Goal: Task Accomplishment & Management: Complete application form

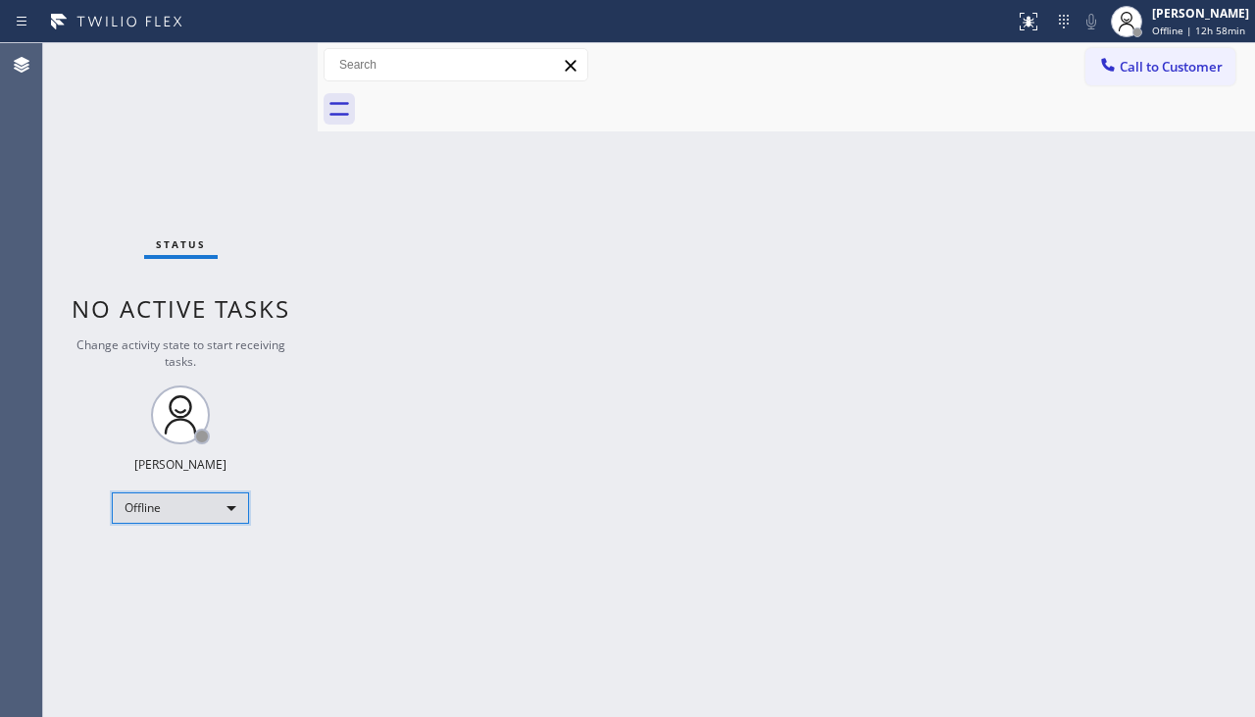
click at [213, 506] on div "Offline" at bounding box center [180, 507] width 137 height 31
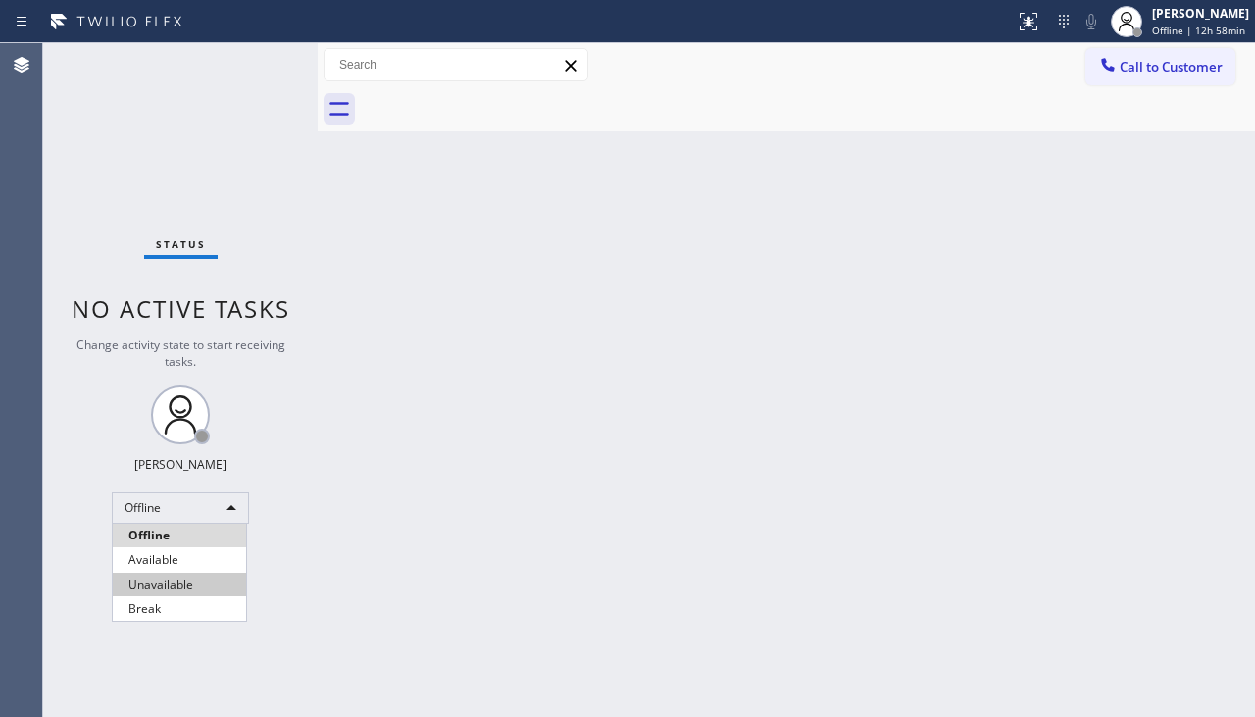
click at [208, 577] on li "Unavailable" at bounding box center [179, 585] width 133 height 24
click at [1191, 374] on div "Back to Dashboard Change Sender ID Customers Technicians Select a contact Outbo…" at bounding box center [786, 380] width 937 height 674
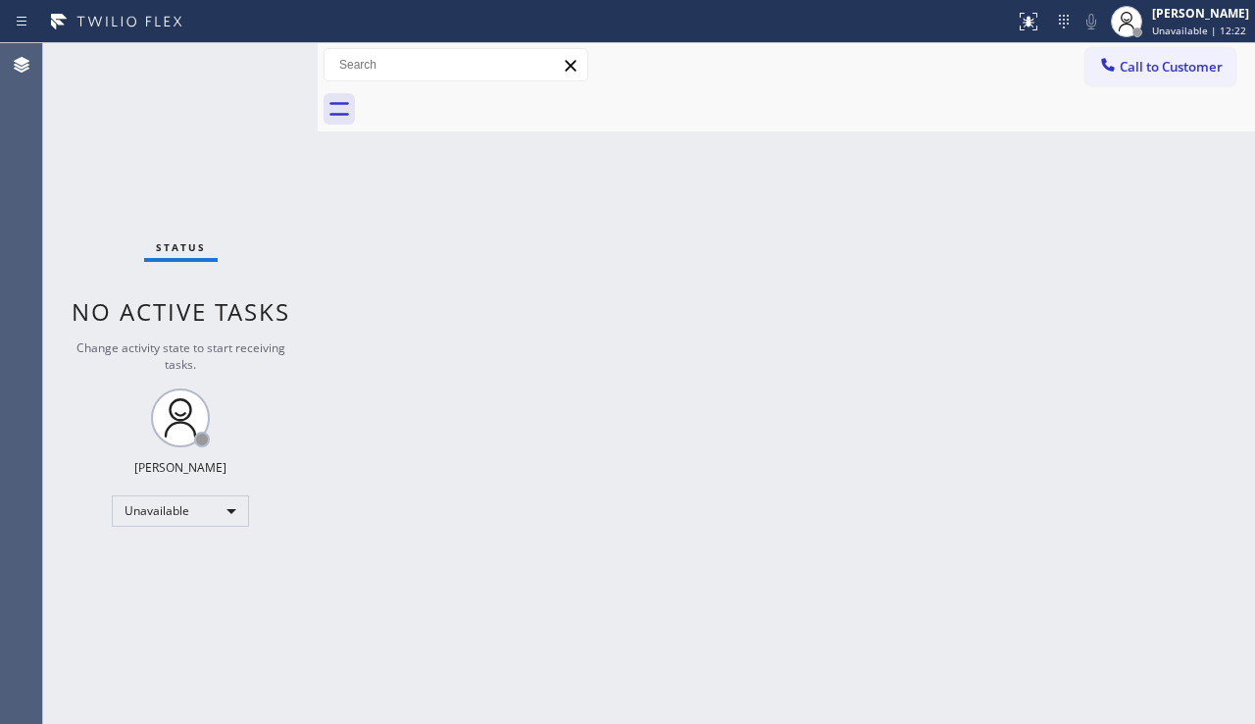
click at [470, 212] on div "Back to Dashboard Change Sender ID Customers Technicians Select a contact Outbo…" at bounding box center [786, 383] width 937 height 681
click at [494, 502] on div "Back to Dashboard Change Sender ID Customers Technicians Select a contact Outbo…" at bounding box center [786, 383] width 937 height 681
click at [1175, 546] on div "Back to Dashboard Change Sender ID Customers Technicians Select a contact Outbo…" at bounding box center [786, 383] width 937 height 681
click at [611, 496] on div "Back to Dashboard Change Sender ID Customers Technicians Select a contact Outbo…" at bounding box center [786, 383] width 937 height 681
click at [501, 438] on div "Back to Dashboard Change Sender ID Customers Technicians Select a contact Outbo…" at bounding box center [786, 383] width 937 height 681
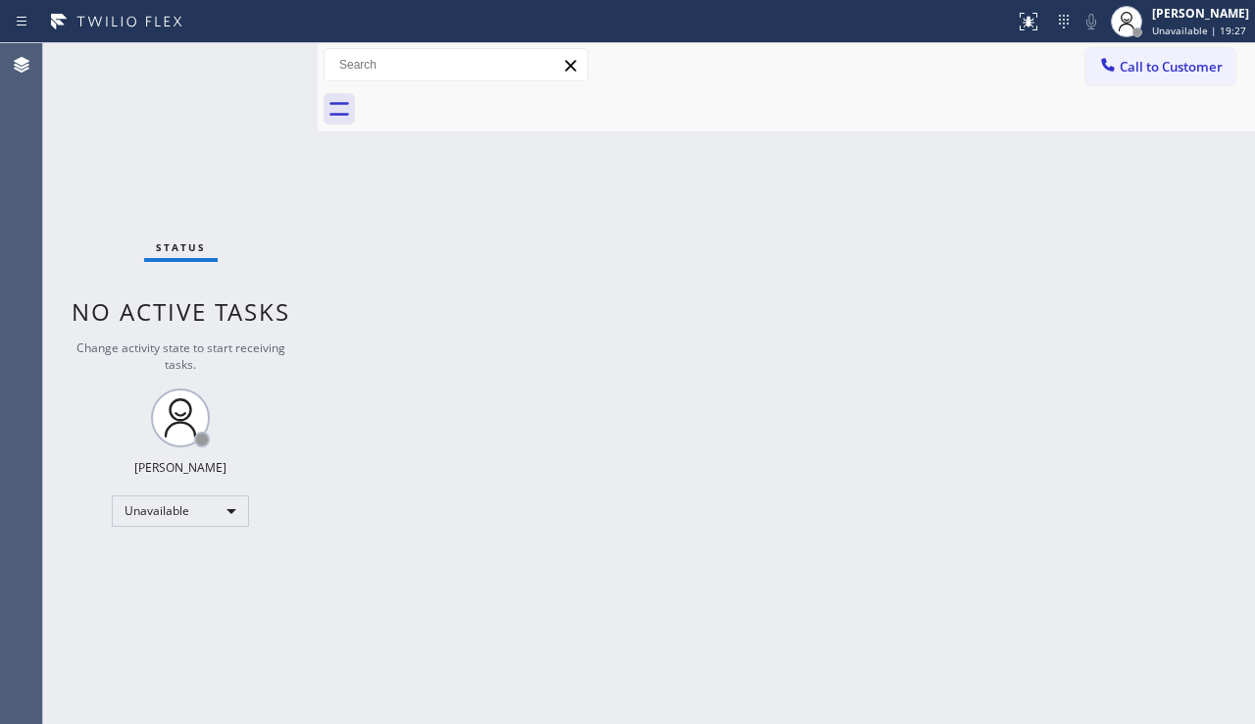
click at [490, 350] on div "Back to Dashboard Change Sender ID Customers Technicians Select a contact Outbo…" at bounding box center [786, 383] width 937 height 681
click at [1142, 284] on div "Back to Dashboard Change Sender ID Customers Technicians Select a contact Outbo…" at bounding box center [786, 383] width 937 height 681
click at [1157, 71] on span "Call to Customer" at bounding box center [1171, 67] width 103 height 18
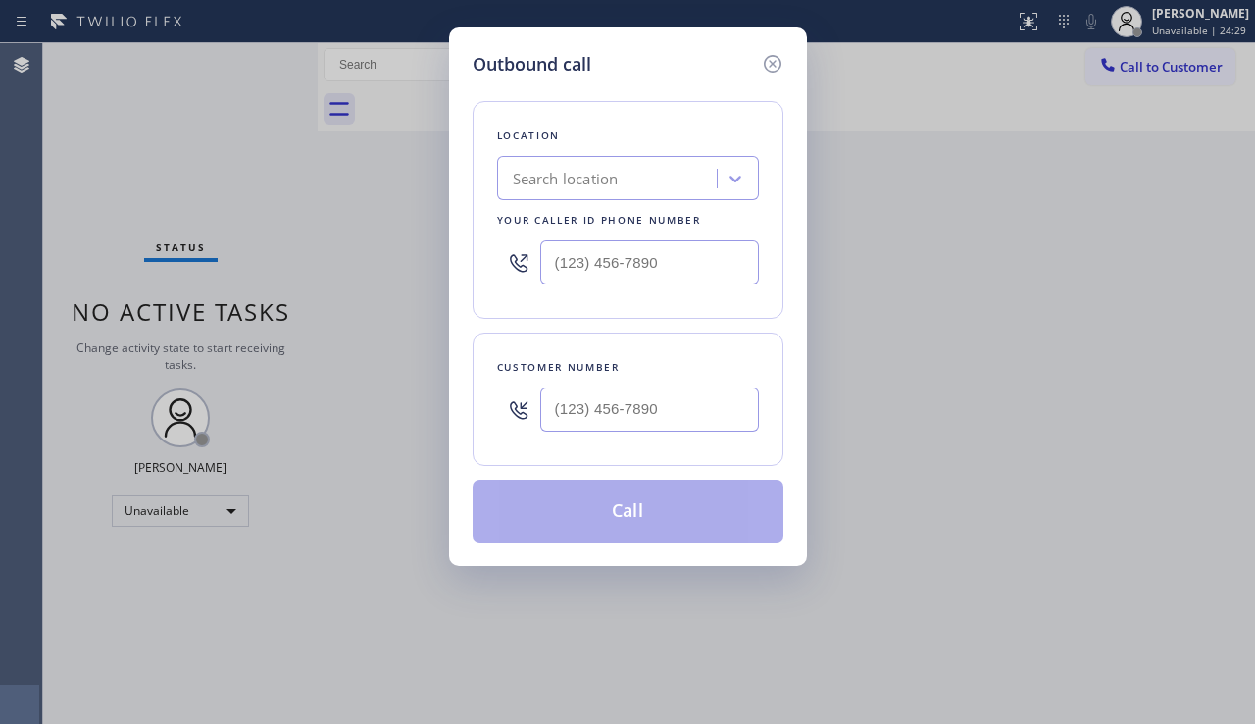
click at [1146, 358] on div "Outbound call Location Search location Your caller id phone number Customer num…" at bounding box center [627, 362] width 1255 height 724
click at [411, 429] on div "Outbound call Location Search location Your caller id phone number Customer num…" at bounding box center [627, 362] width 1255 height 724
click at [1192, 477] on div "Outbound call Location Search location Your caller id phone number Customer num…" at bounding box center [627, 362] width 1255 height 724
click at [762, 61] on icon at bounding box center [773, 64] width 24 height 24
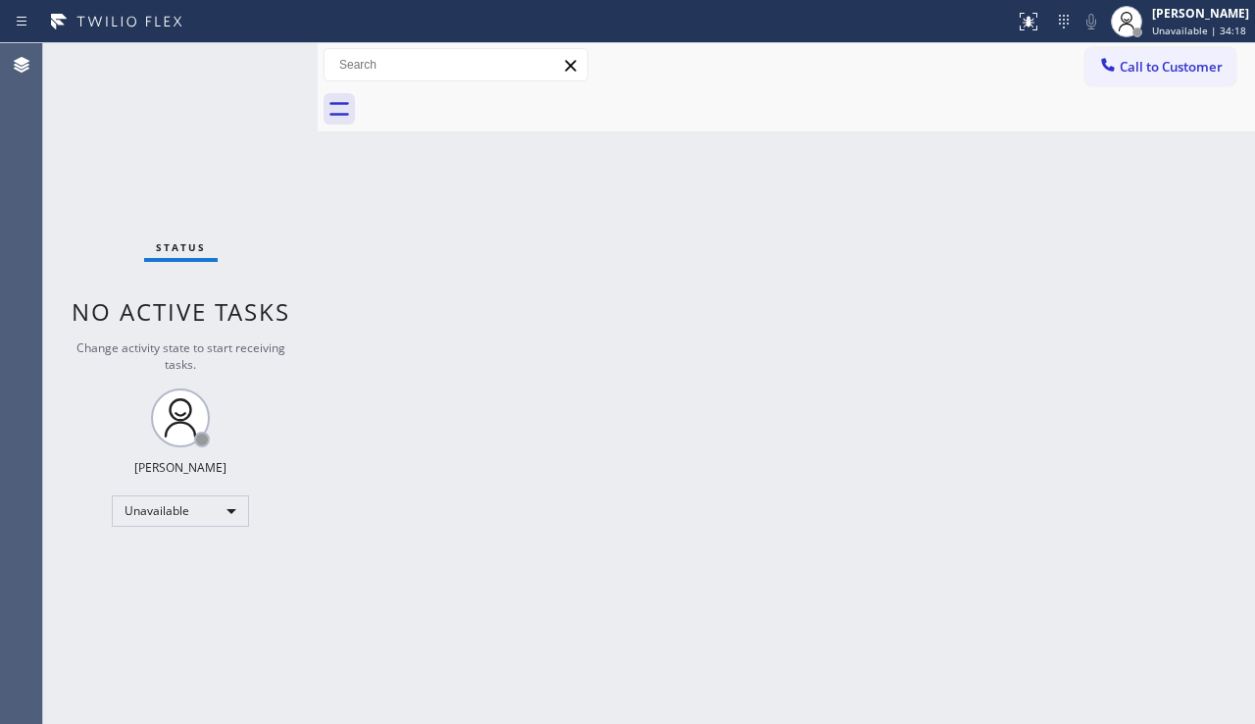
click at [622, 503] on div "Back to Dashboard Change Sender ID Customers Technicians Select a contact Outbo…" at bounding box center [786, 383] width 937 height 681
click at [91, 606] on div "Status No active tasks Change activity state to start receiving tasks. Alynna M…" at bounding box center [180, 383] width 275 height 681
click at [1131, 57] on button "Call to Customer" at bounding box center [1161, 66] width 150 height 37
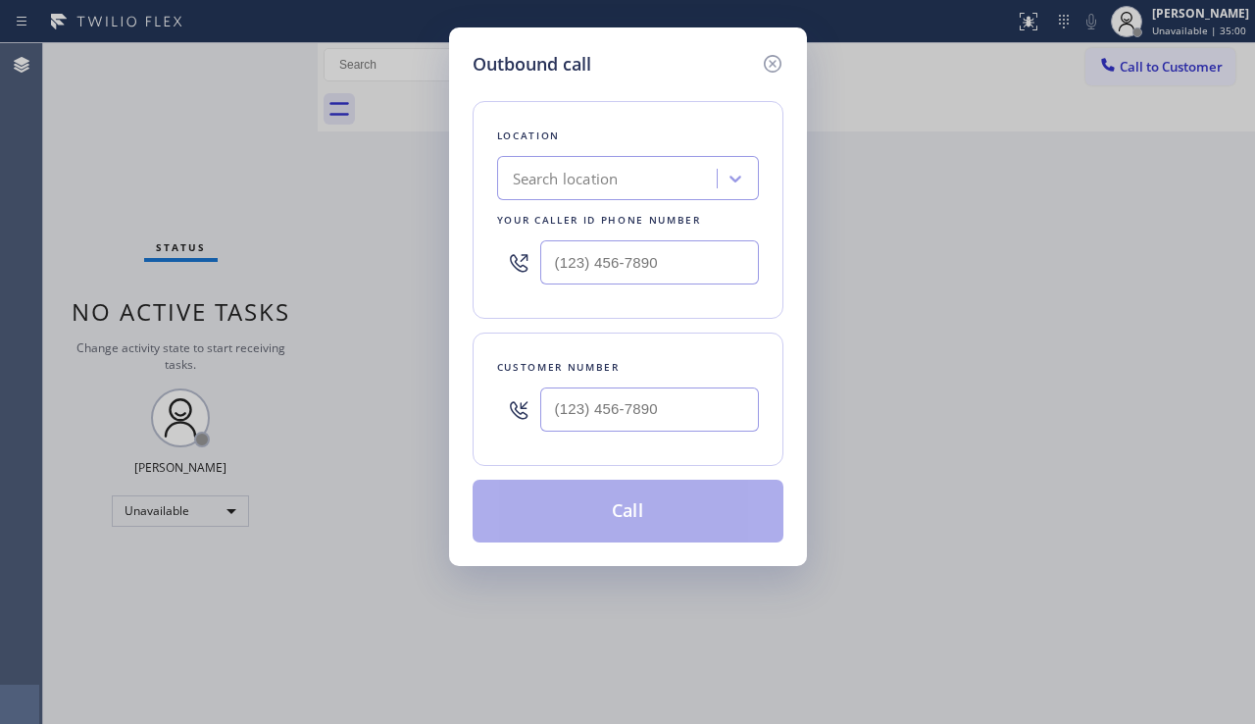
click at [611, 176] on div "Search location" at bounding box center [566, 179] width 106 height 23
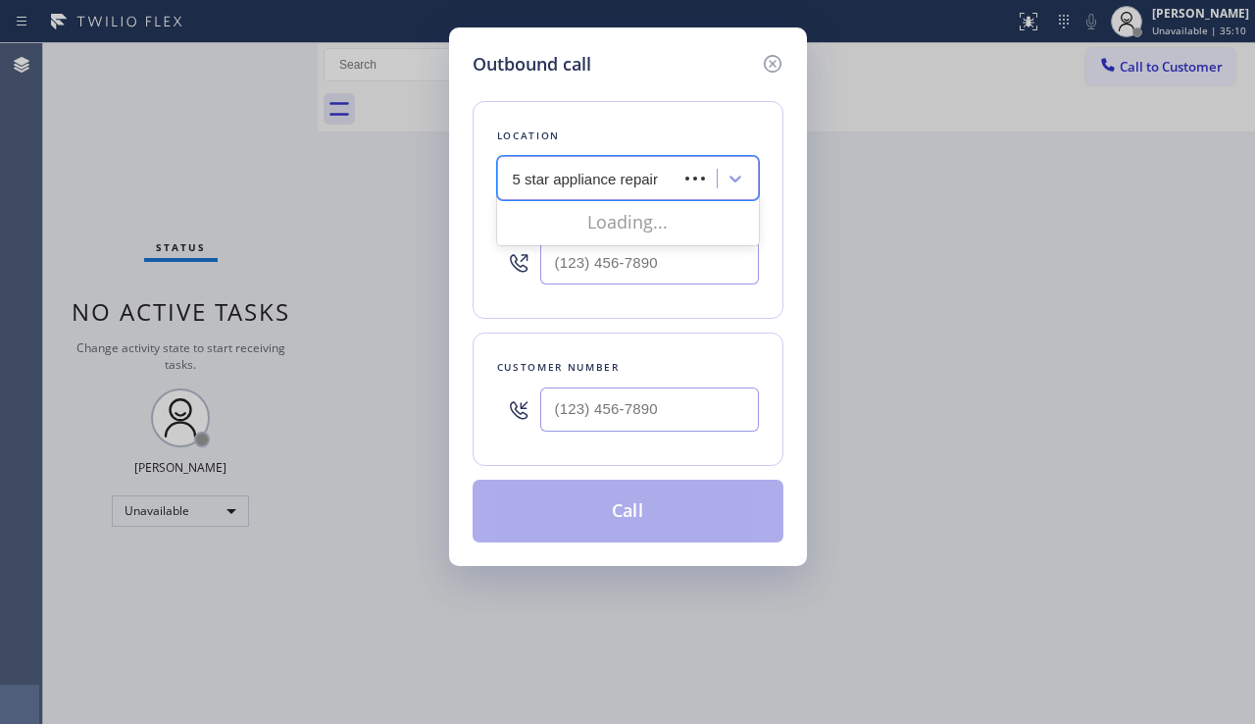
type input "5 star appliance repair"
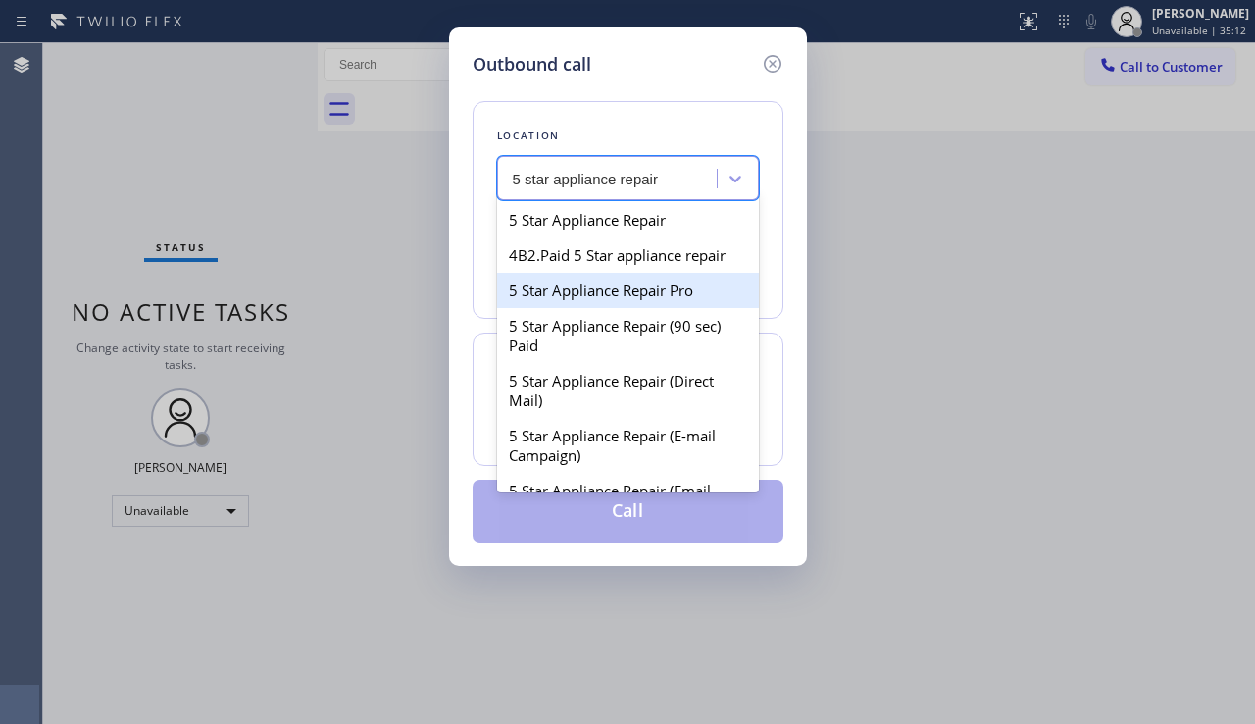
click at [647, 287] on div "5 Star Appliance Repair Pro" at bounding box center [628, 290] width 262 height 35
type input "(888) 477-1309"
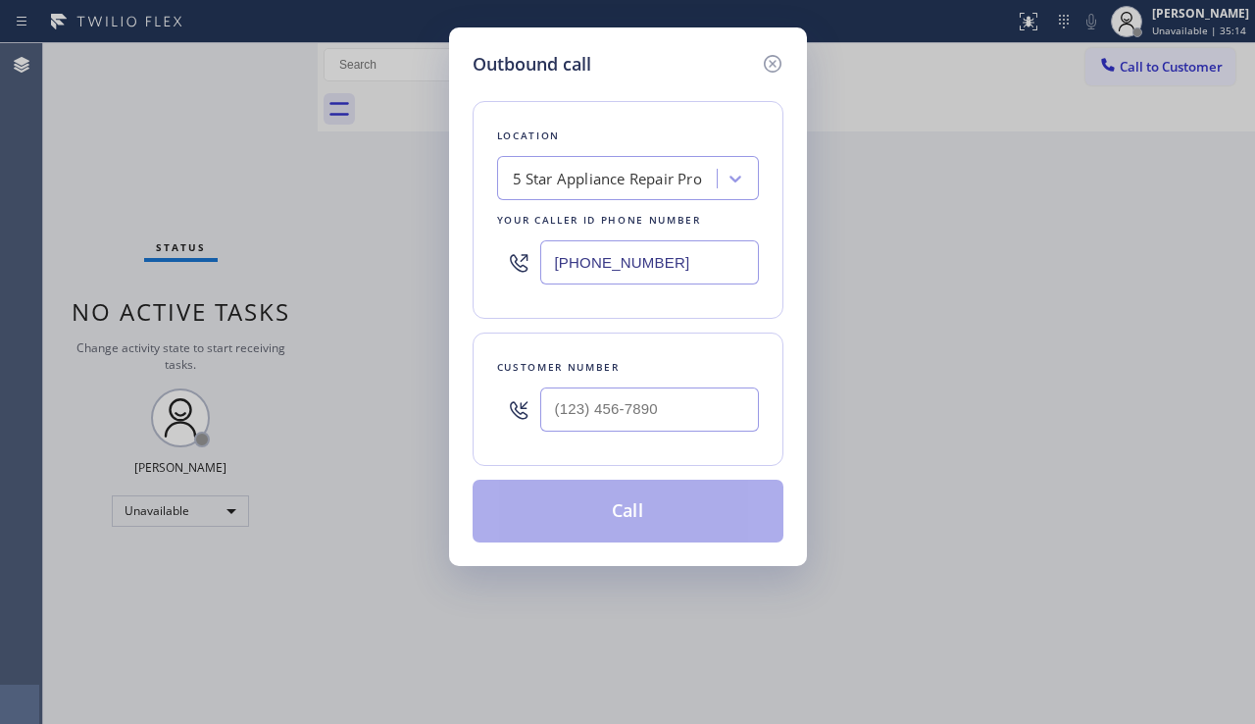
drag, startPoint x: 681, startPoint y: 265, endPoint x: 526, endPoint y: 258, distance: 155.1
click at [526, 258] on div "(888) 477-1309" at bounding box center [628, 262] width 262 height 64
click at [600, 416] on input "(___) ___-____" at bounding box center [649, 409] width 219 height 44
paste input "602) 821-4271"
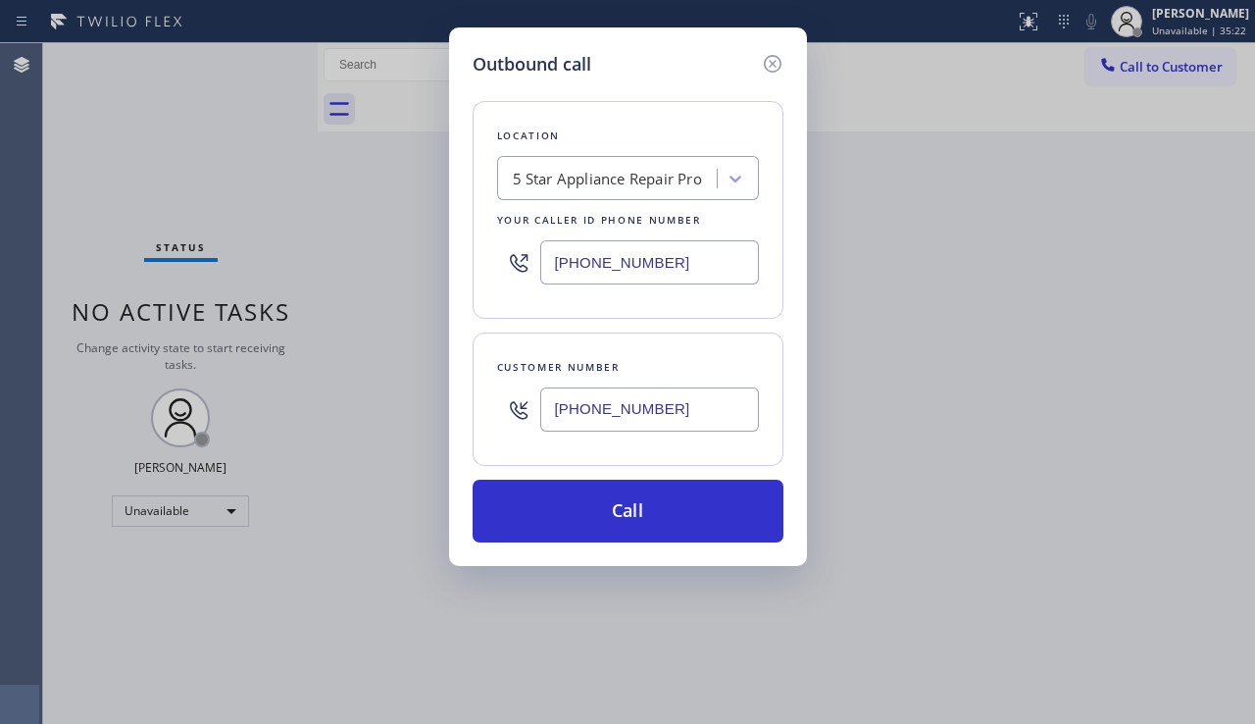
click at [1188, 472] on div "Outbound call Location 5 Star Appliance Repair Pro Your caller id phone number …" at bounding box center [627, 362] width 1255 height 724
drag, startPoint x: 648, startPoint y: 416, endPoint x: 509, endPoint y: 418, distance: 139.3
click at [509, 418] on div "(602) 821-4271" at bounding box center [628, 410] width 262 height 64
paste input "408) 218-118_"
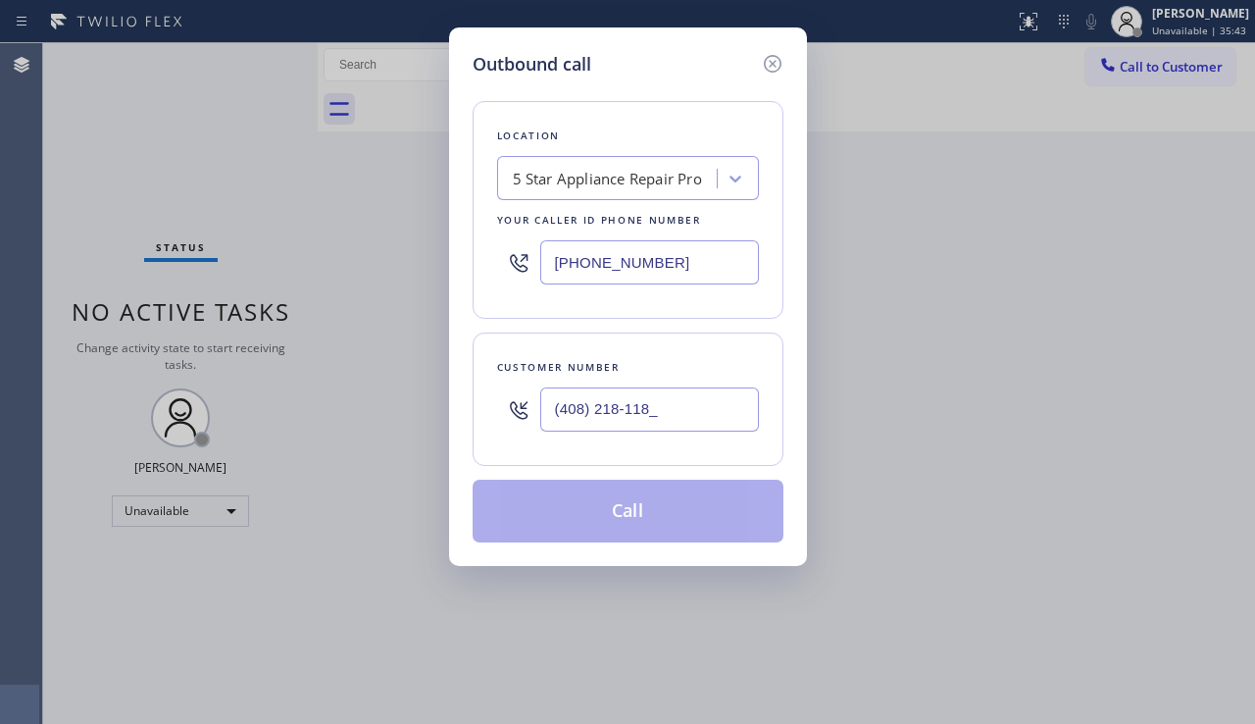
click at [664, 413] on input "(408) 218-118_" at bounding box center [649, 409] width 219 height 44
click at [650, 415] on input "(408) 218-118_" at bounding box center [649, 409] width 219 height 44
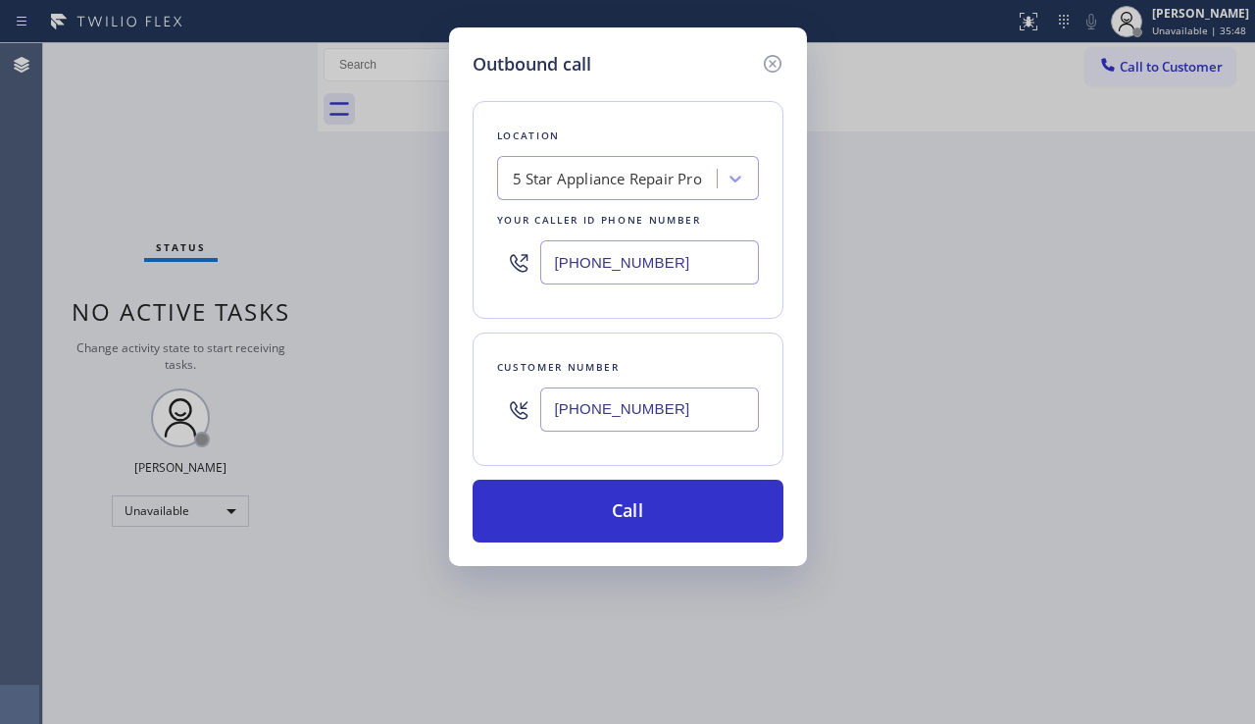
type input "(408) 218-1180"
click at [1175, 537] on div "Outbound call Location 5 Star Appliance Repair Pro Your caller id phone number …" at bounding box center [627, 362] width 1255 height 724
click at [942, 217] on div "Outbound call Location 5 Star Appliance Repair Pro Your caller id phone number …" at bounding box center [627, 362] width 1255 height 724
click at [58, 603] on div "Outbound call Location 5 Star Appliance Repair Pro Your caller id phone number …" at bounding box center [627, 362] width 1255 height 724
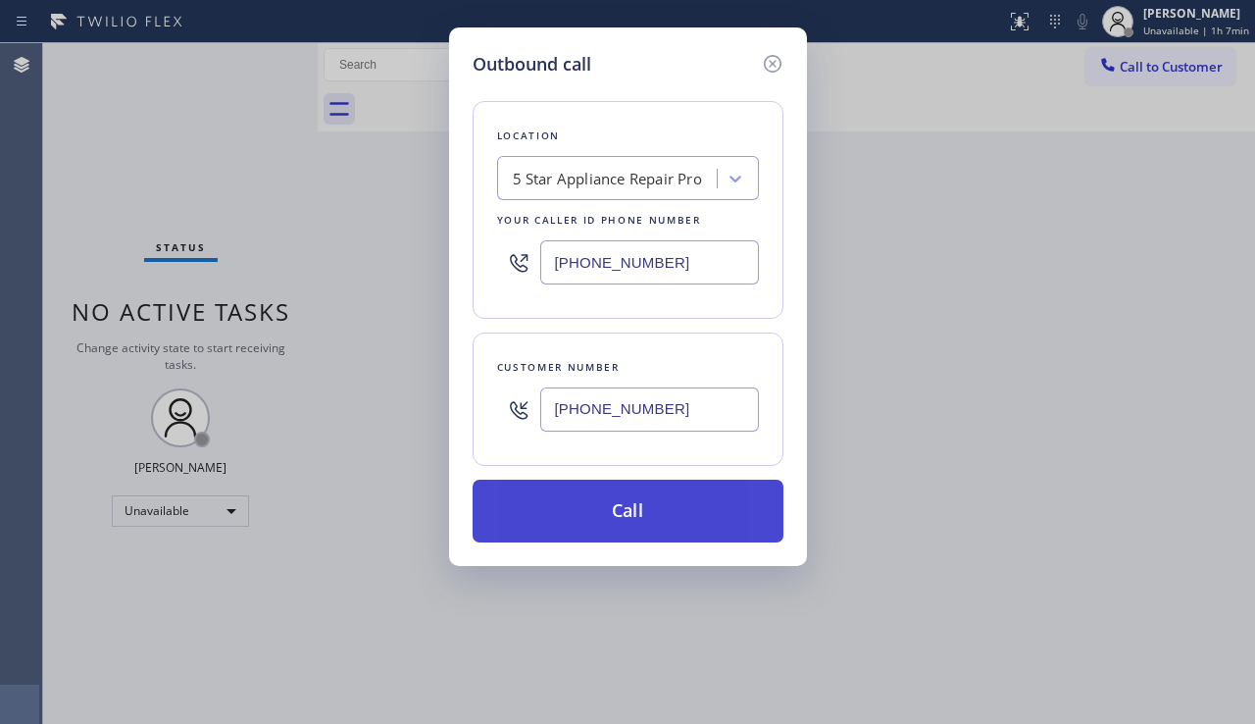
click at [639, 517] on button "Call" at bounding box center [628, 511] width 311 height 63
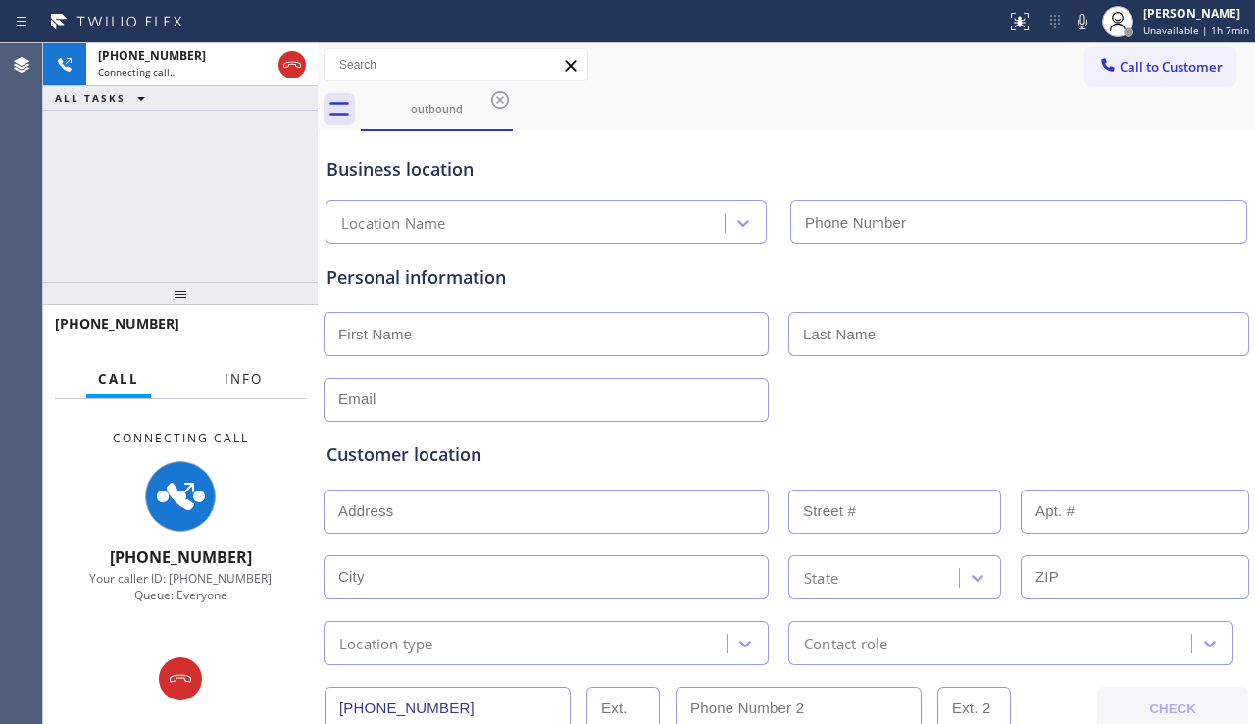
click at [251, 371] on span "Info" at bounding box center [244, 379] width 38 height 18
type input "(888) 477-1309"
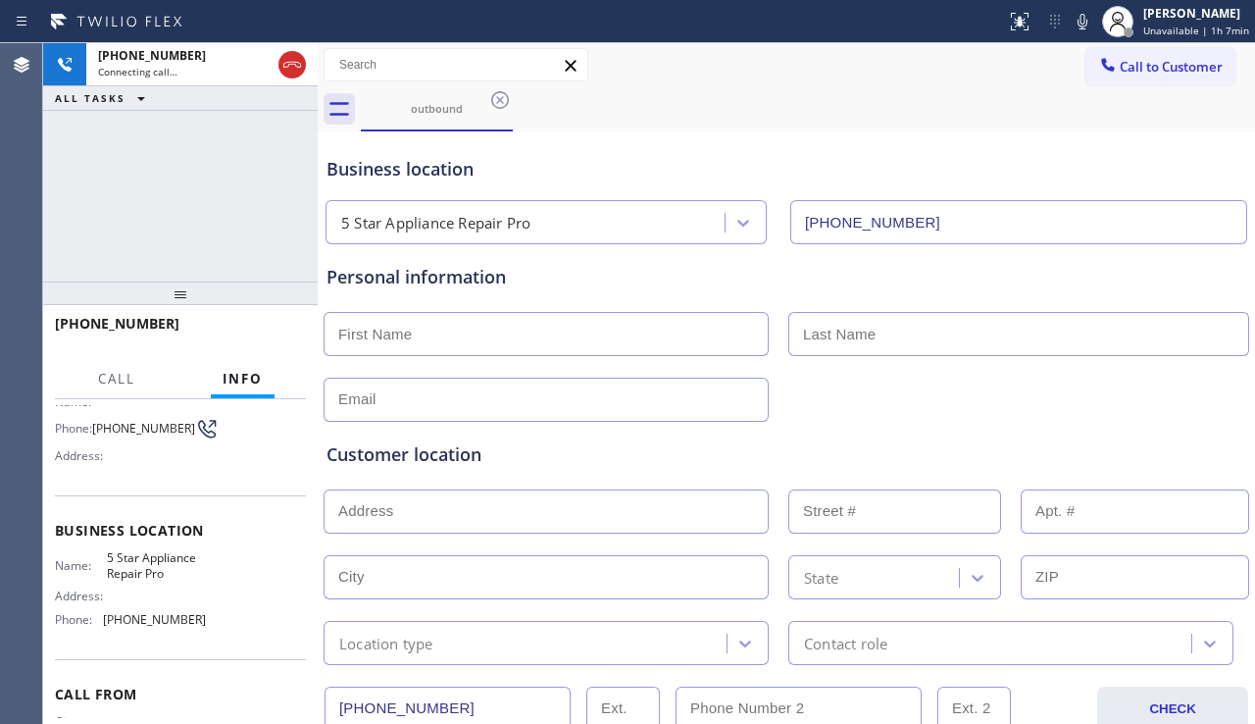
scroll to position [196, 0]
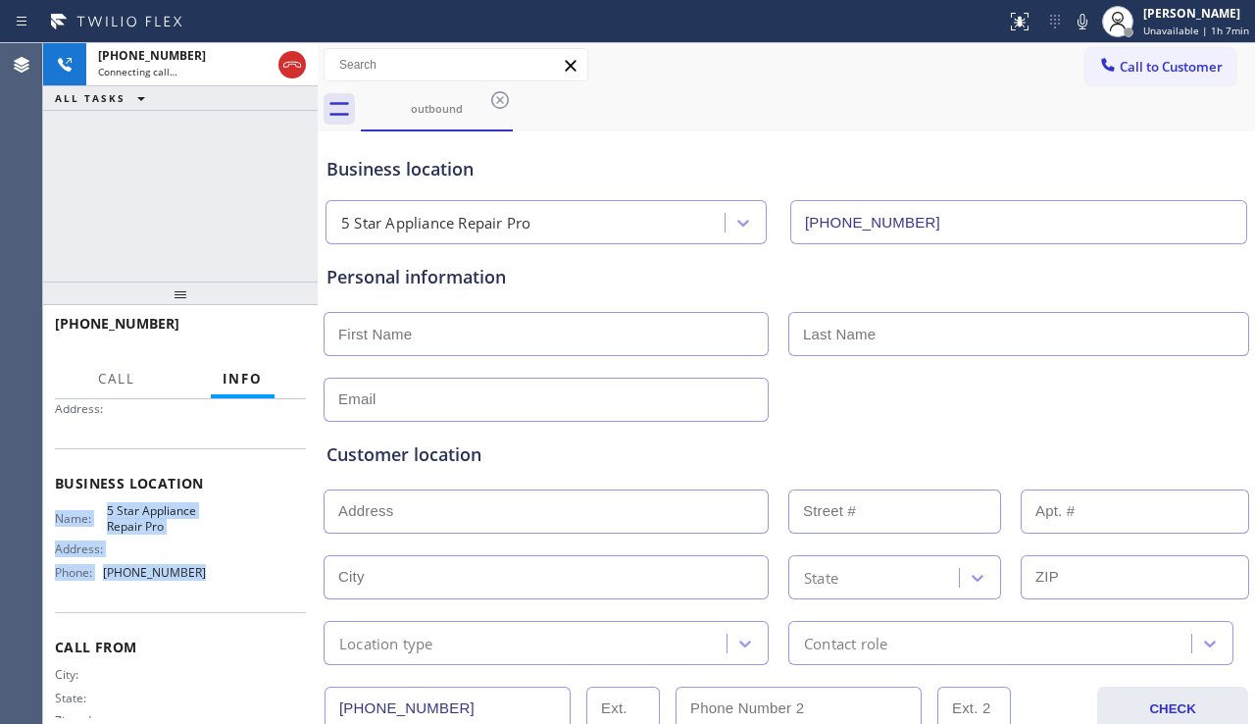
drag, startPoint x: 53, startPoint y: 524, endPoint x: 191, endPoint y: 572, distance: 146.4
click at [191, 572] on div "Context Queue: Everyone Priority: 0 Customer Name: Phone: (408) 218-1180 Addres…" at bounding box center [180, 561] width 275 height 325
copy div "Name: 5 Star Appliance Repair Pro Address: Phone: (888) 477-1309"
click at [259, 333] on span "HANG UP" at bounding box center [260, 333] width 60 height 14
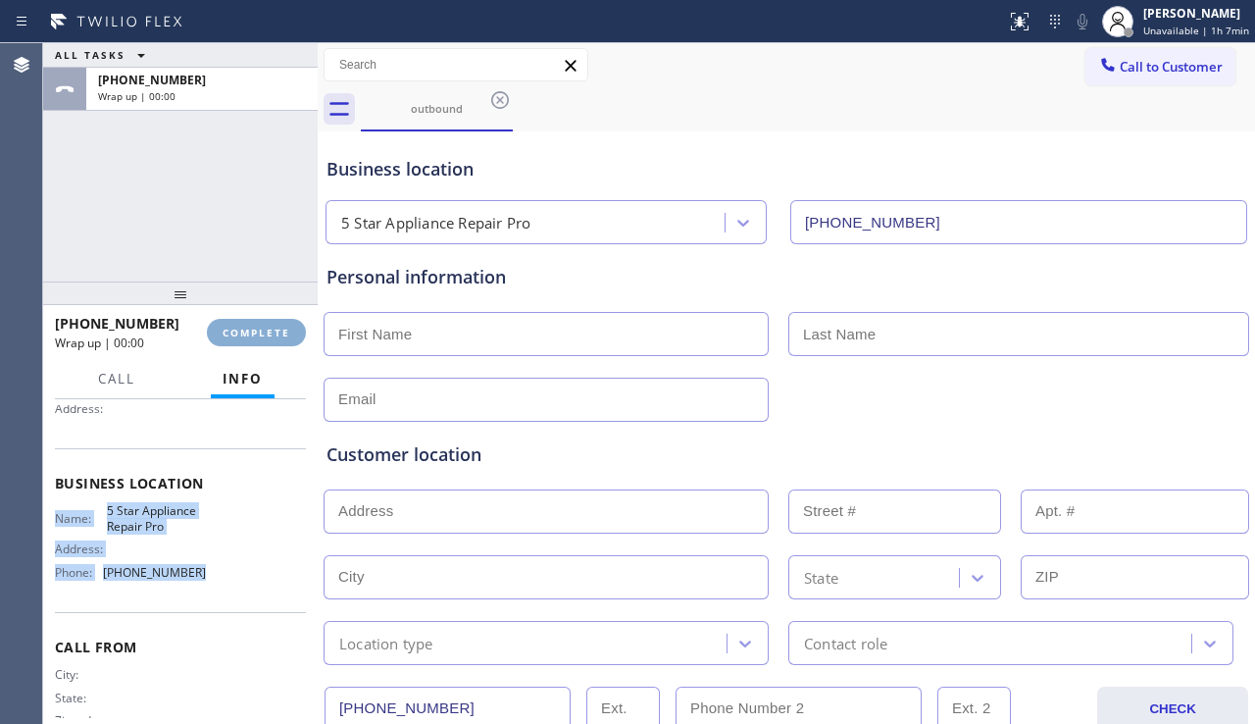
click at [259, 333] on span "COMPLETE" at bounding box center [257, 333] width 68 height 14
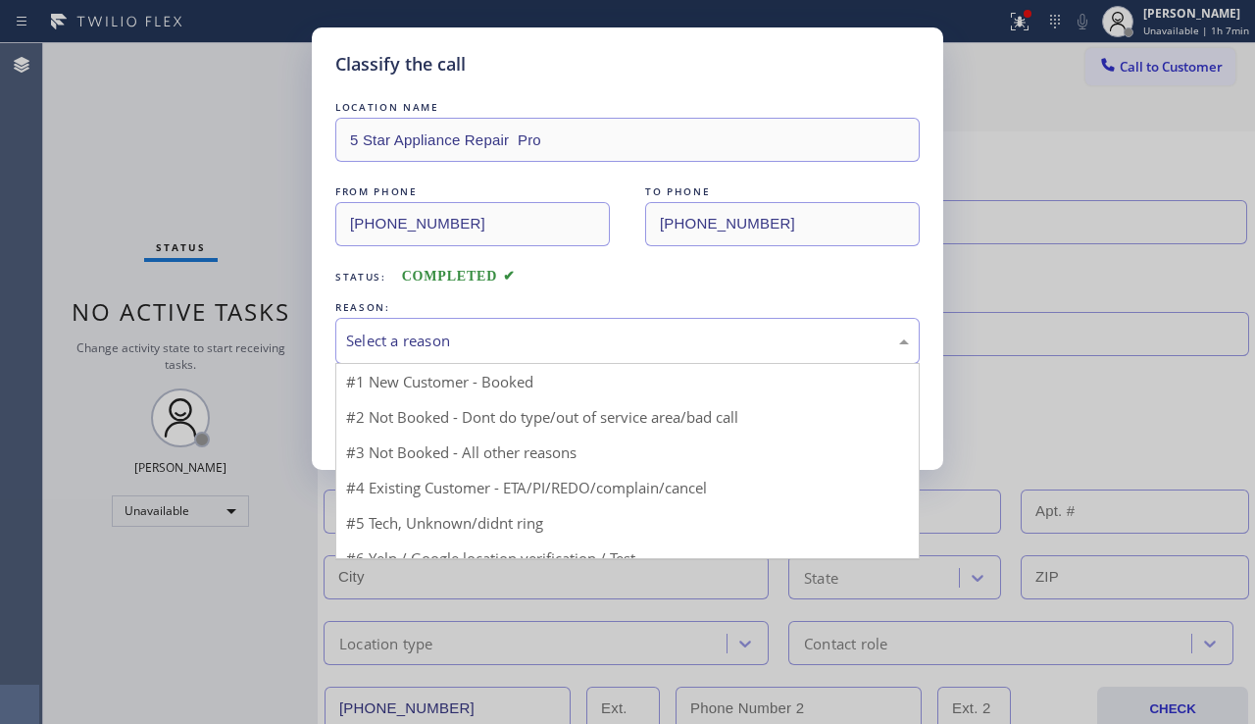
click at [509, 358] on div "Select a reason" at bounding box center [627, 341] width 584 height 46
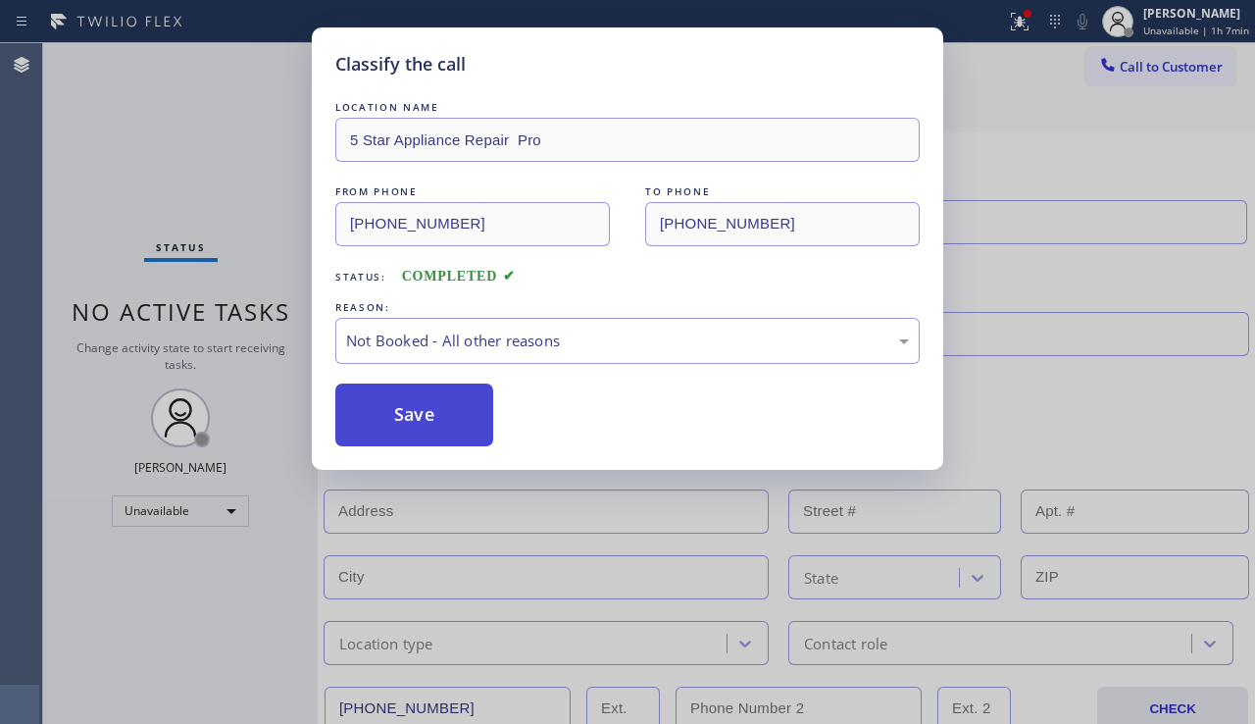
click at [423, 409] on button "Save" at bounding box center [414, 414] width 158 height 63
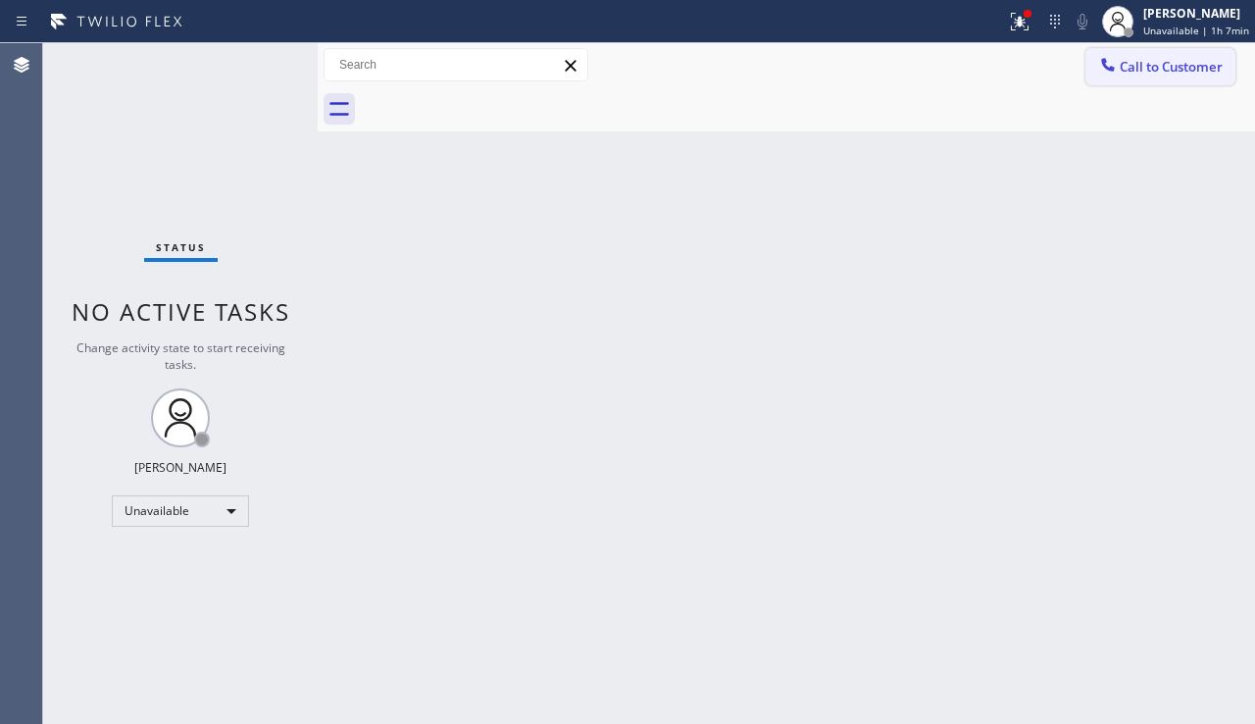
click at [1138, 72] on span "Call to Customer" at bounding box center [1171, 67] width 103 height 18
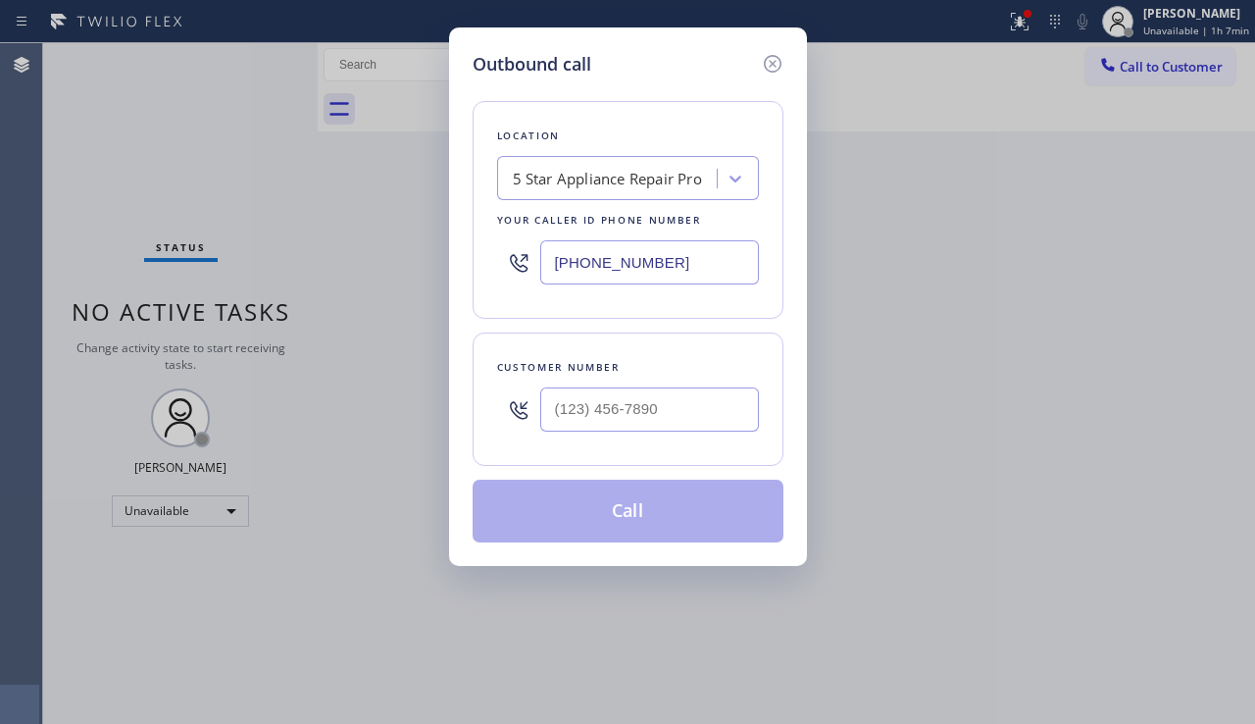
click at [632, 589] on div "Outbound call Location 5 Star Appliance Repair Pro Your caller id phone number …" at bounding box center [627, 362] width 1255 height 724
click at [72, 535] on div "Outbound call Location 5 Star Appliance Repair Pro Your caller id phone number …" at bounding box center [627, 362] width 1255 height 724
click at [647, 395] on input "(___) ___-____" at bounding box center [649, 409] width 219 height 44
paste input "602) 821-4271"
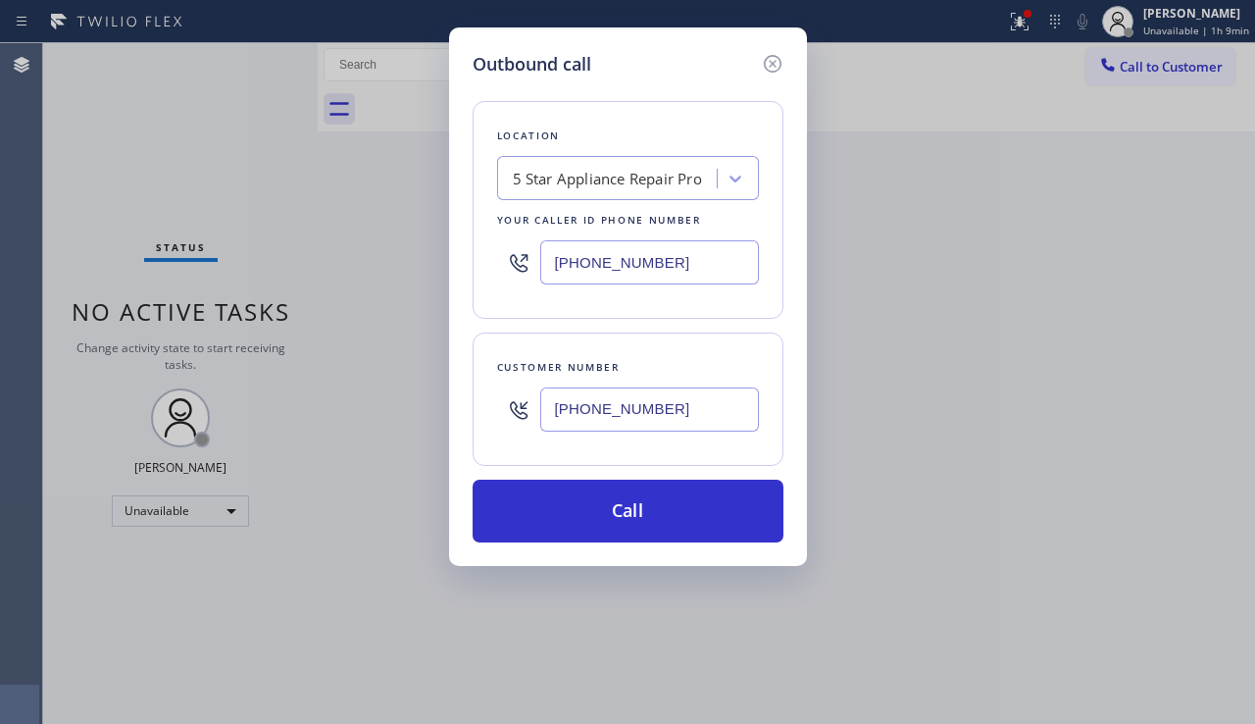
type input "(602) 821-4271"
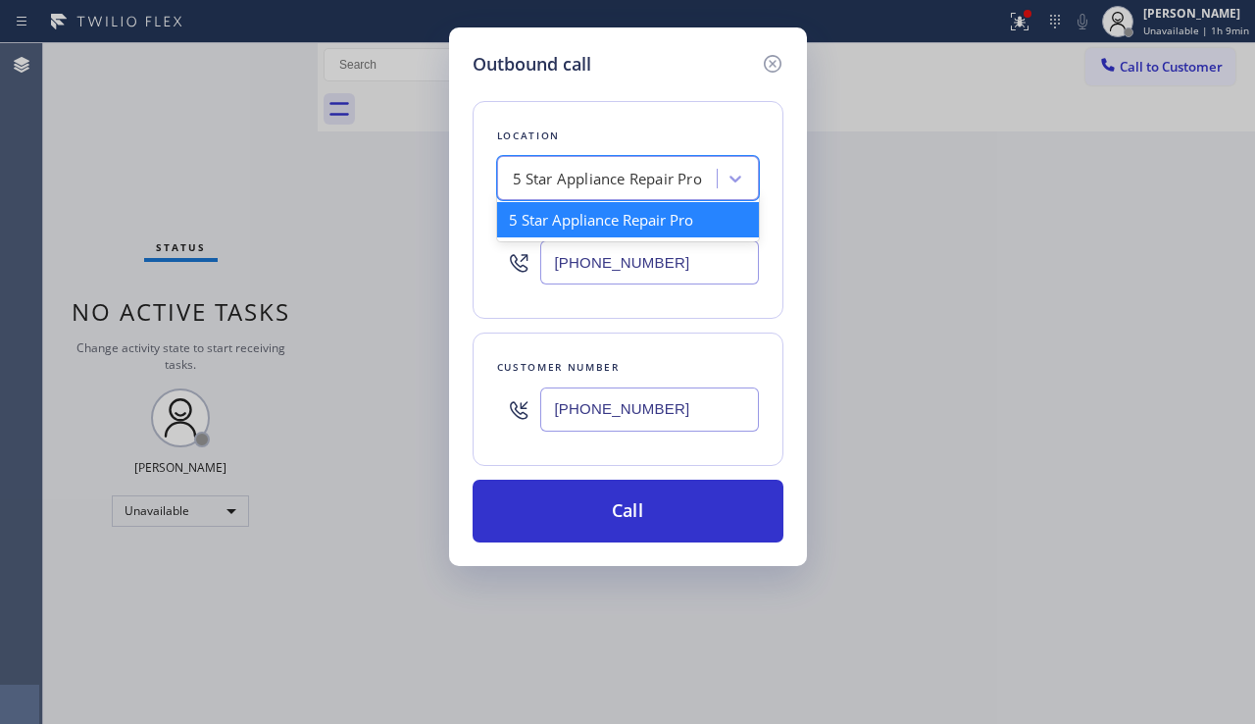
click at [575, 182] on div "5 Star Appliance Repair Pro" at bounding box center [607, 179] width 189 height 23
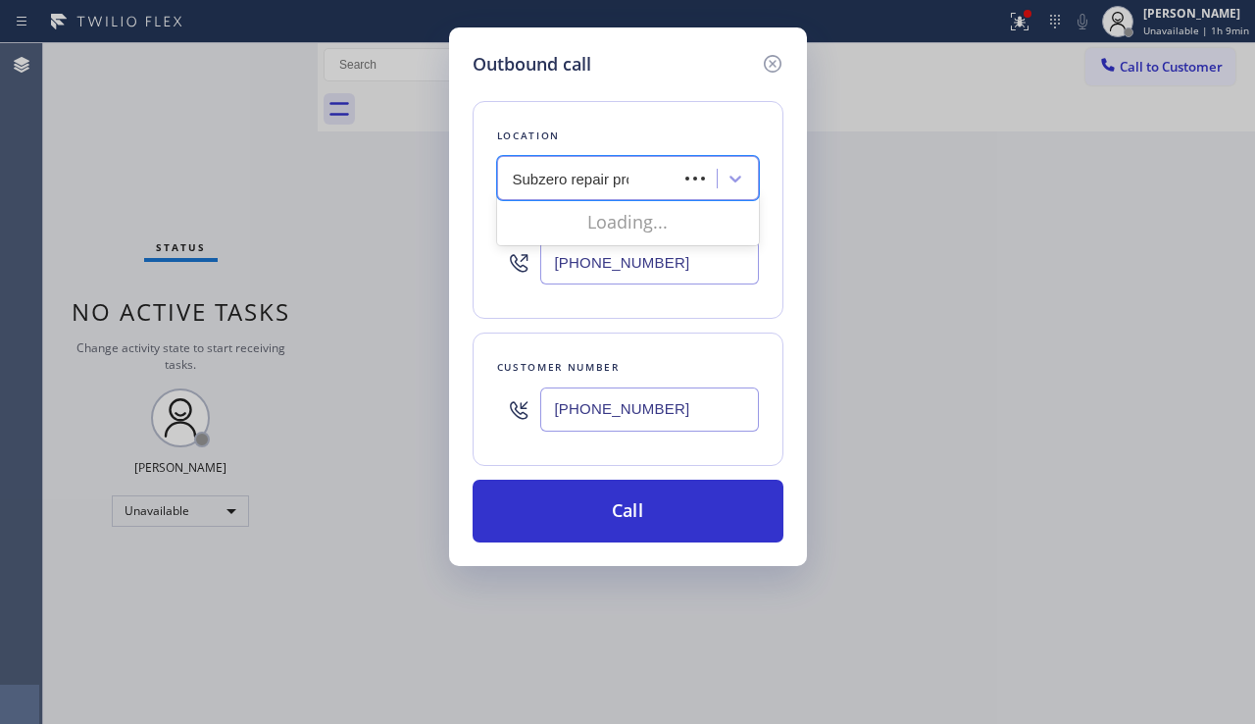
type input "Subzero repair prof"
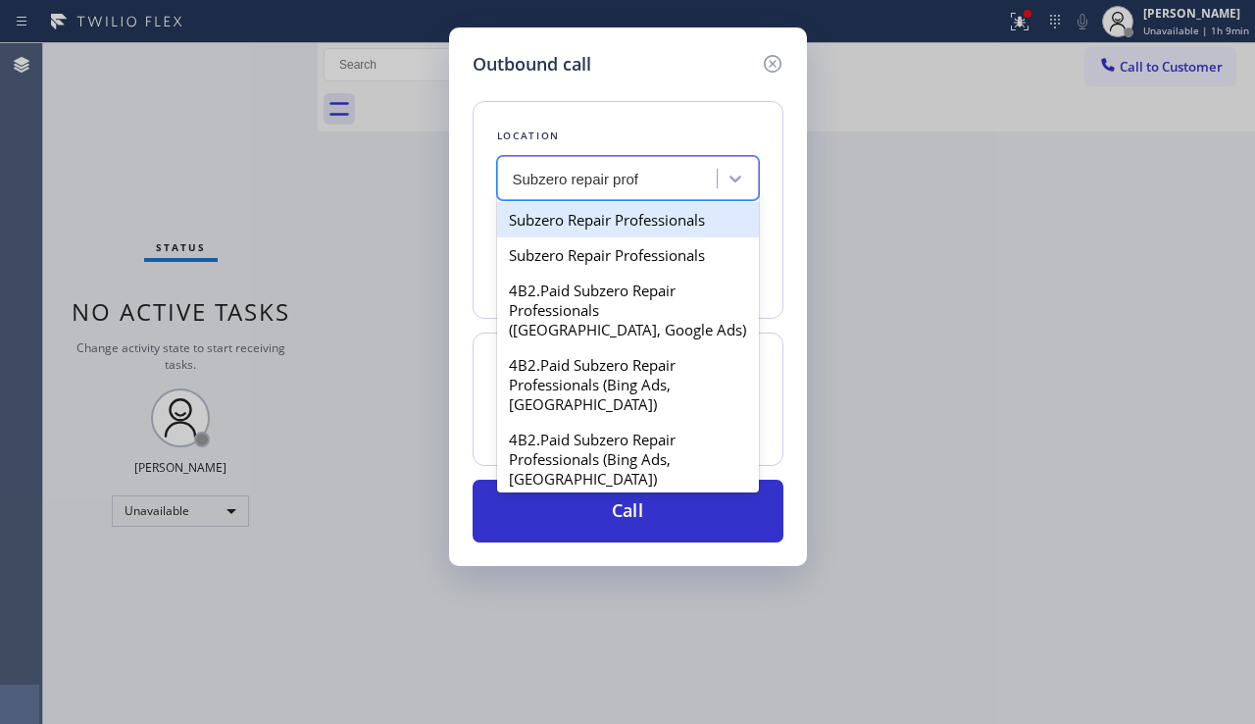
click at [592, 212] on div "Subzero Repair Professionals" at bounding box center [628, 219] width 262 height 35
type input "(877) 414-7264"
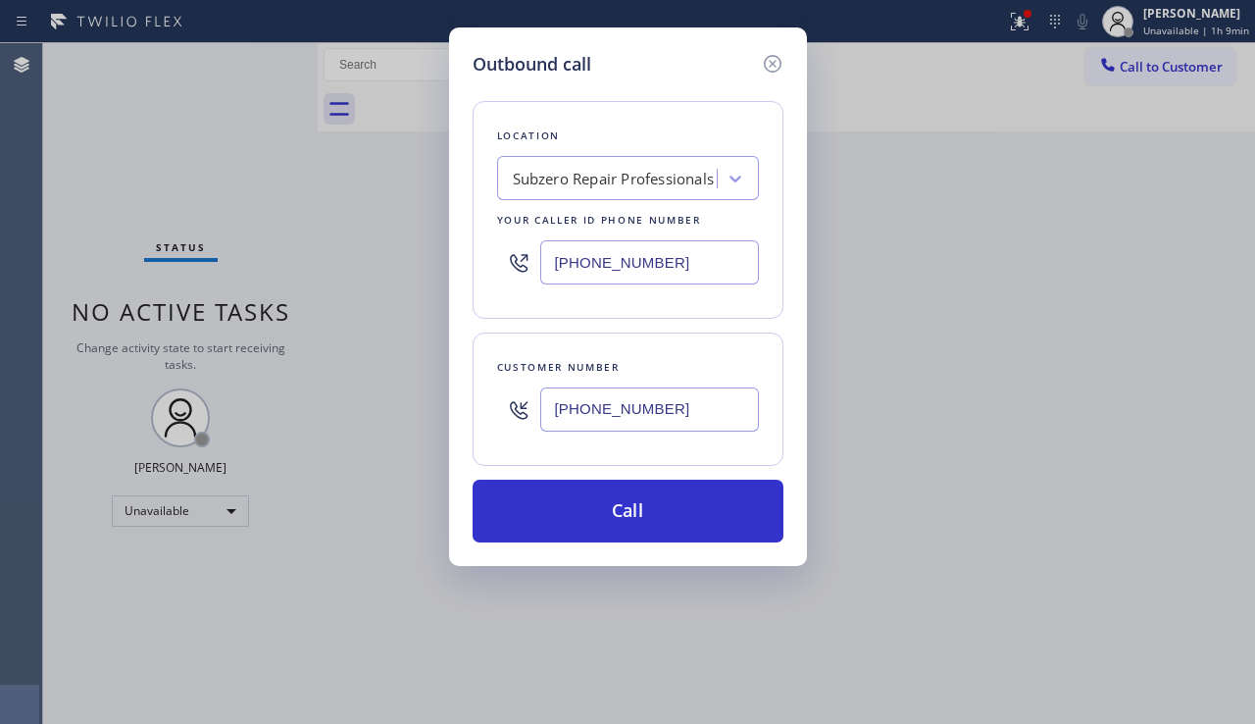
drag, startPoint x: 695, startPoint y: 263, endPoint x: 528, endPoint y: 254, distance: 167.9
click at [528, 254] on div "(877) 414-7264" at bounding box center [628, 262] width 262 height 64
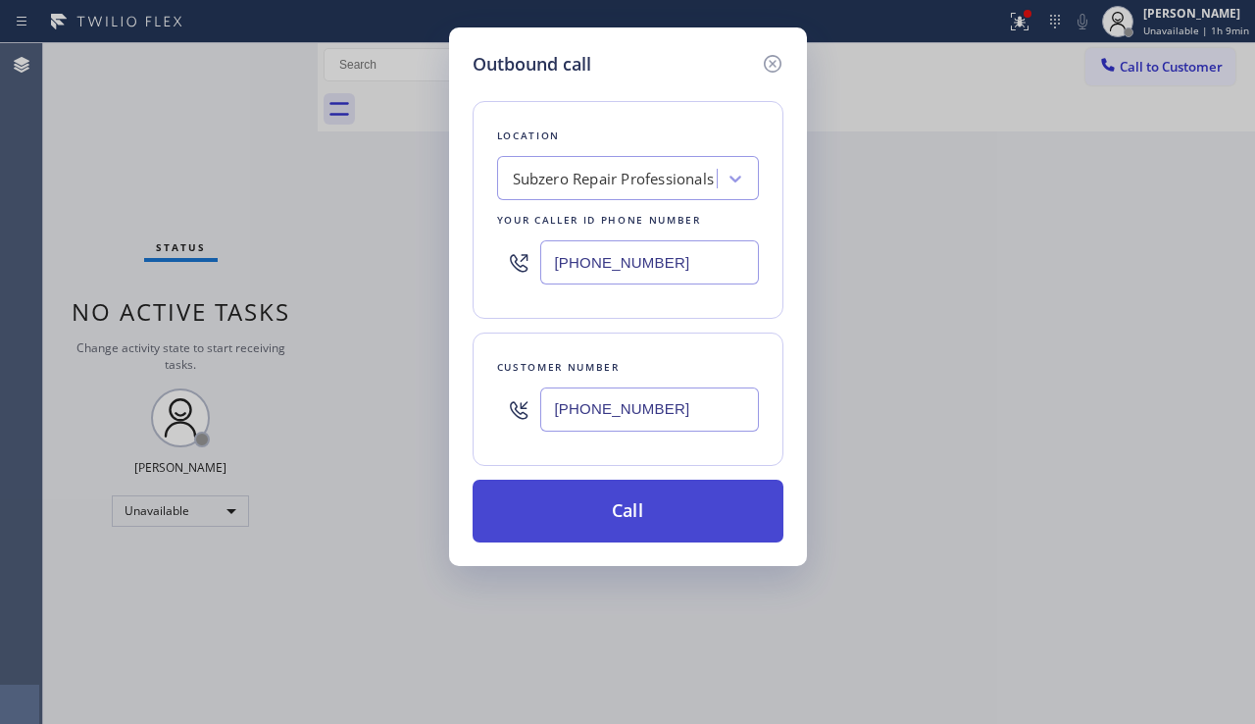
click at [606, 494] on button "Call" at bounding box center [628, 511] width 311 height 63
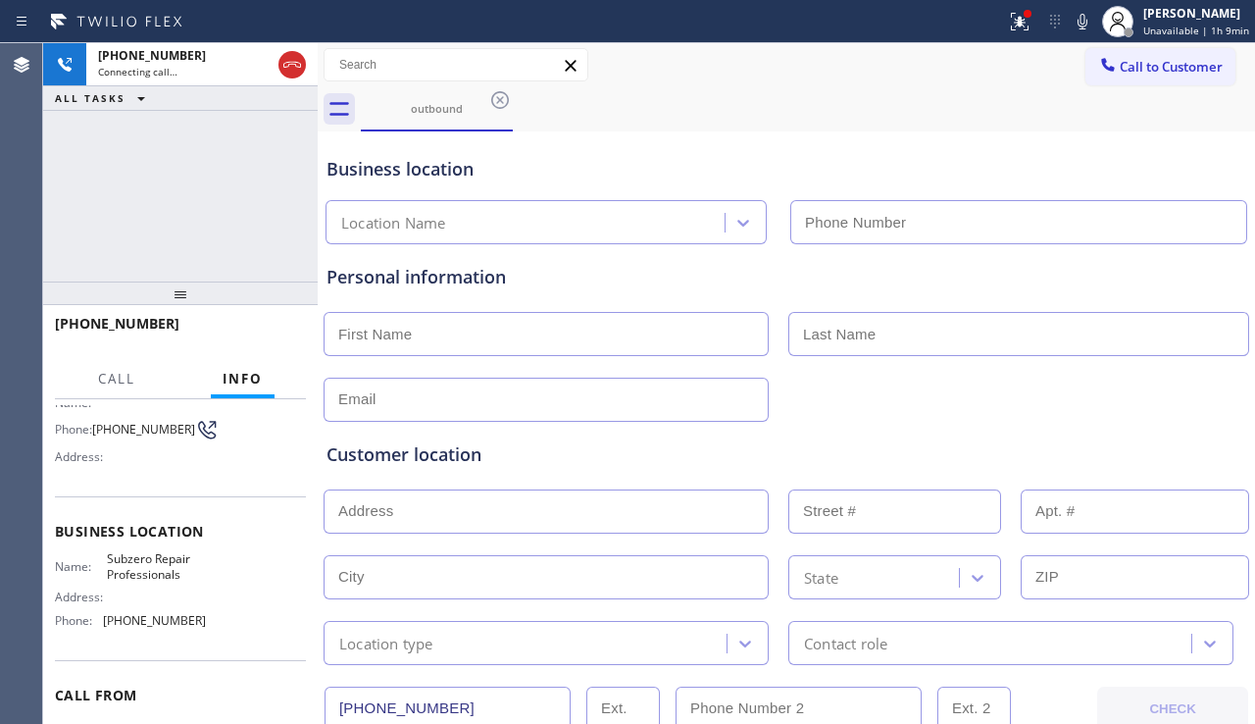
scroll to position [196, 0]
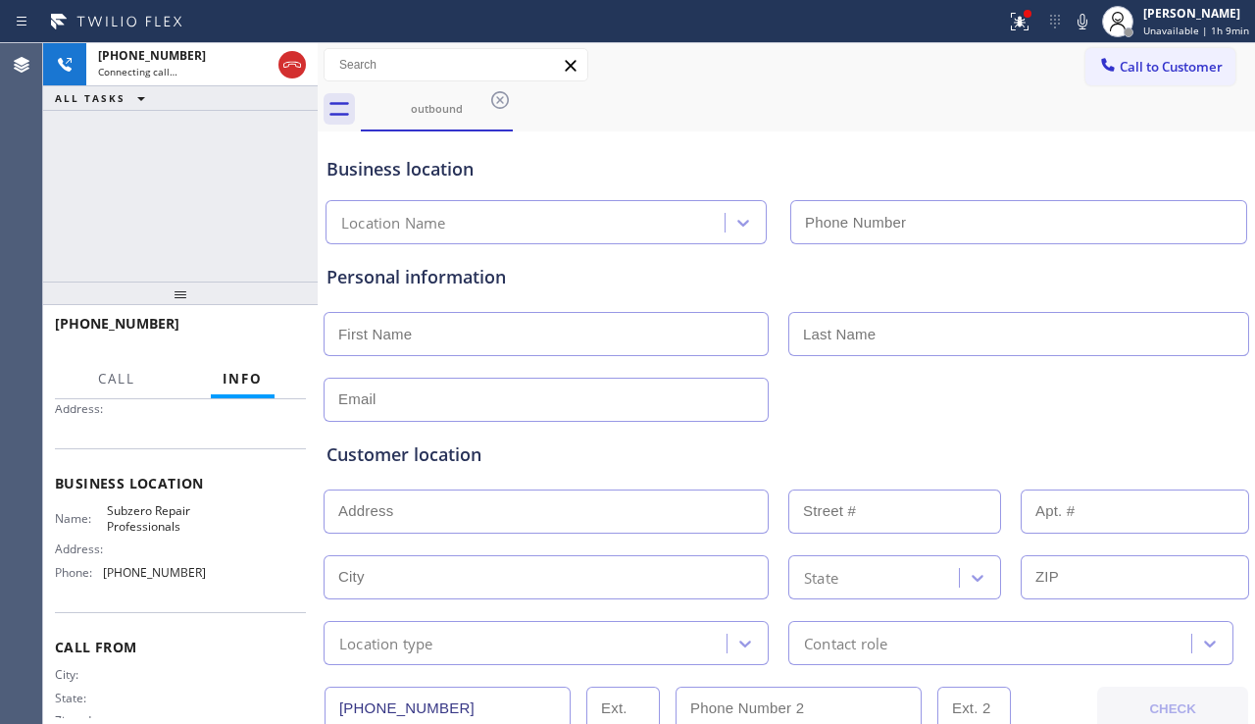
type input "(877) 414-7264"
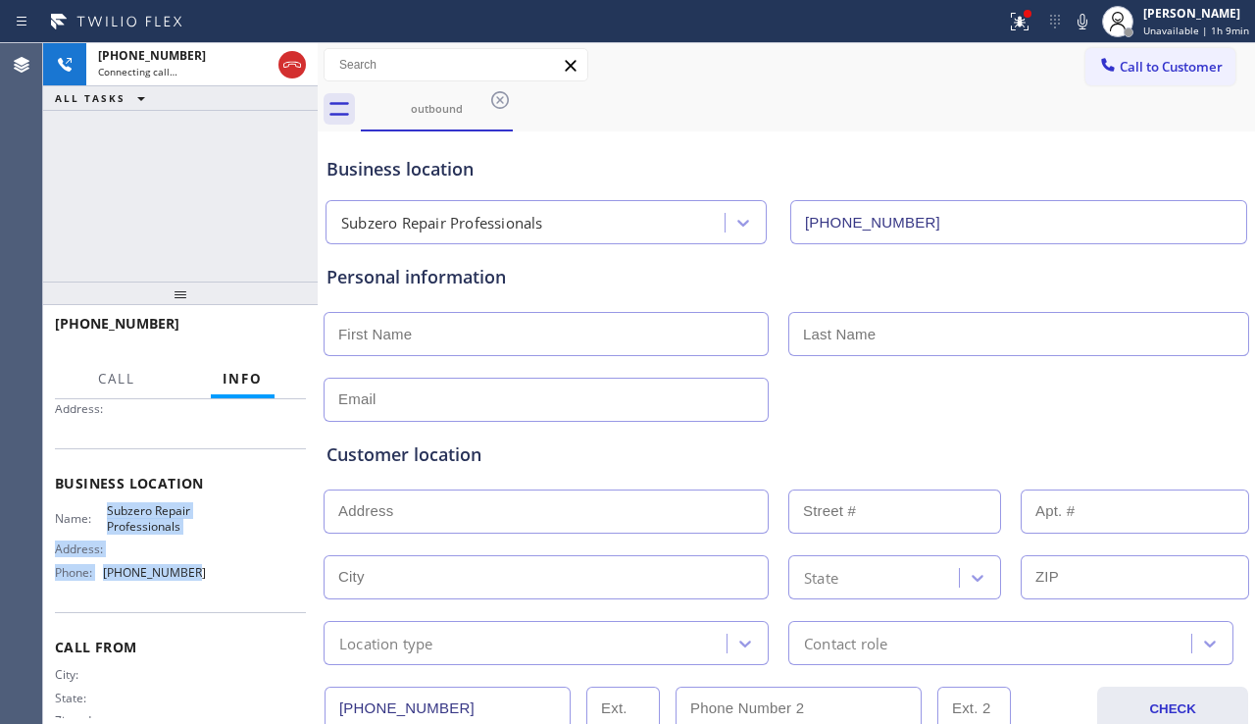
drag, startPoint x: 104, startPoint y: 524, endPoint x: 180, endPoint y: 572, distance: 90.3
click at [180, 572] on div "Name: Subzero Repair Professionals Address: Phone: (877) 414-7264" at bounding box center [130, 545] width 151 height 84
copy div "Subzero Repair Professionals Address: Phone: (877) 414-726"
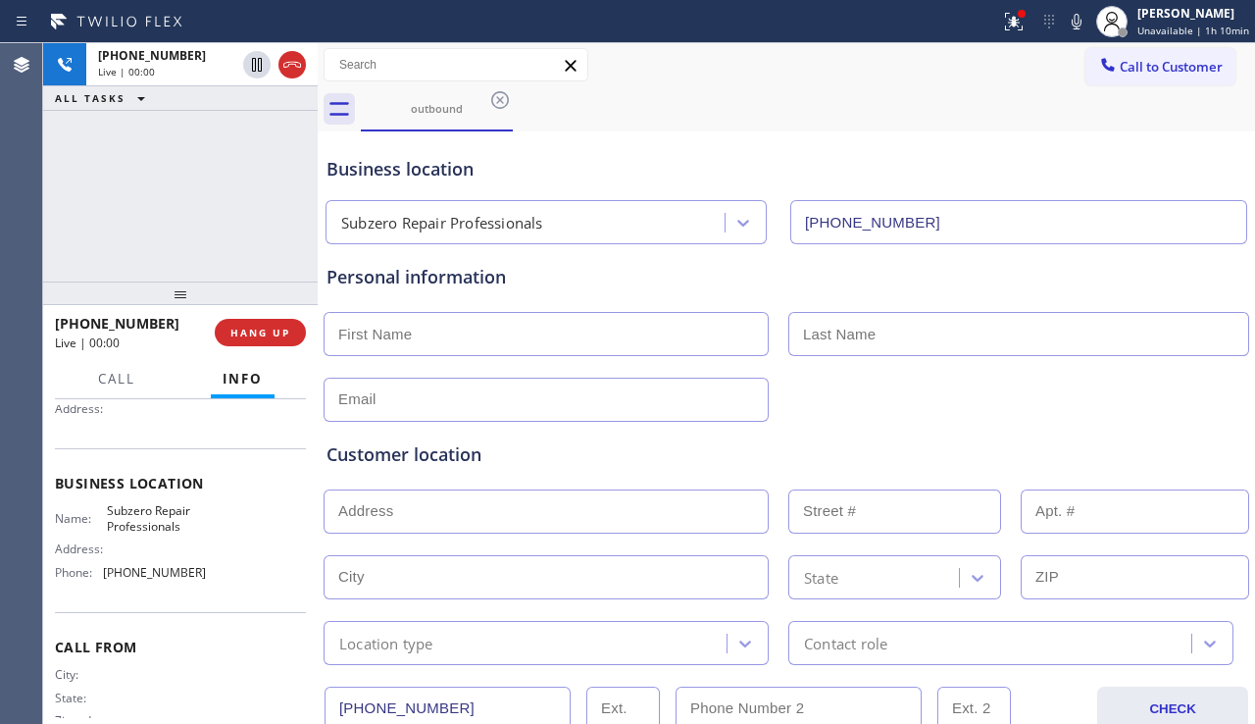
click at [82, 259] on div "+16028214271 Live | 00:00 ALL TASKS ALL TASKS ACTIVE TASKS TASKS IN WRAP UP" at bounding box center [180, 162] width 275 height 238
click at [271, 330] on span "HANG UP" at bounding box center [260, 333] width 60 height 14
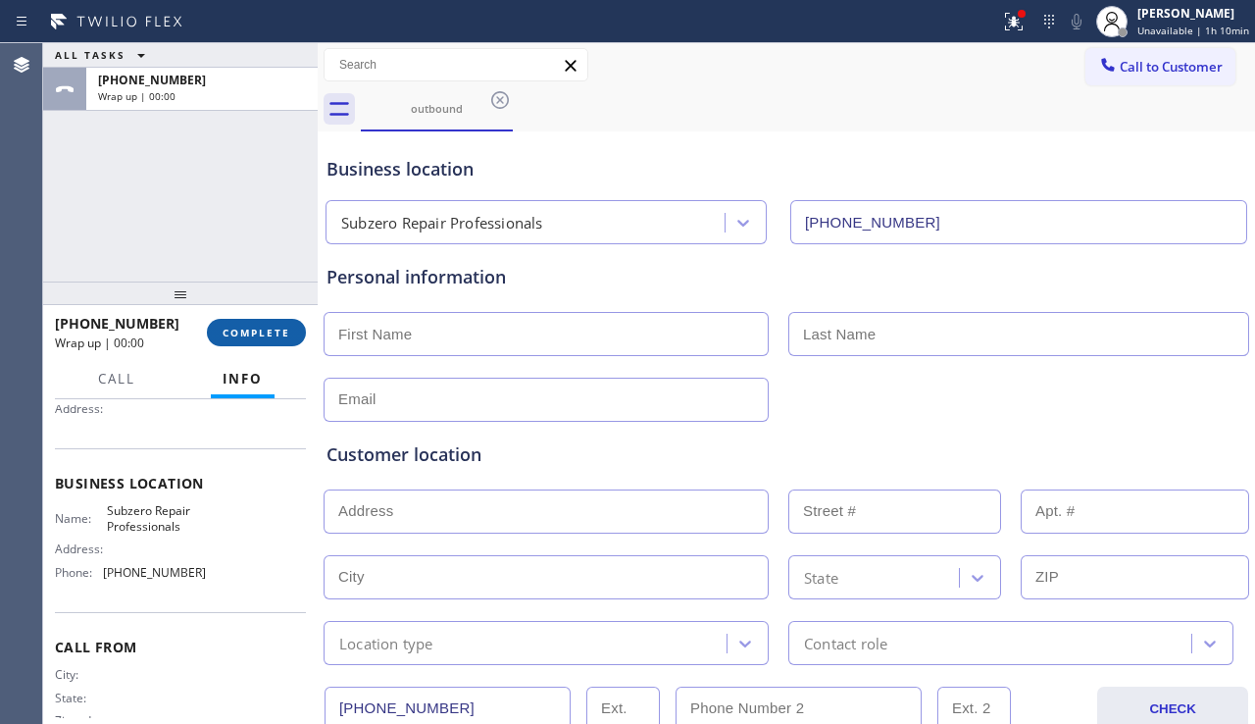
click at [271, 330] on span "COMPLETE" at bounding box center [257, 333] width 68 height 14
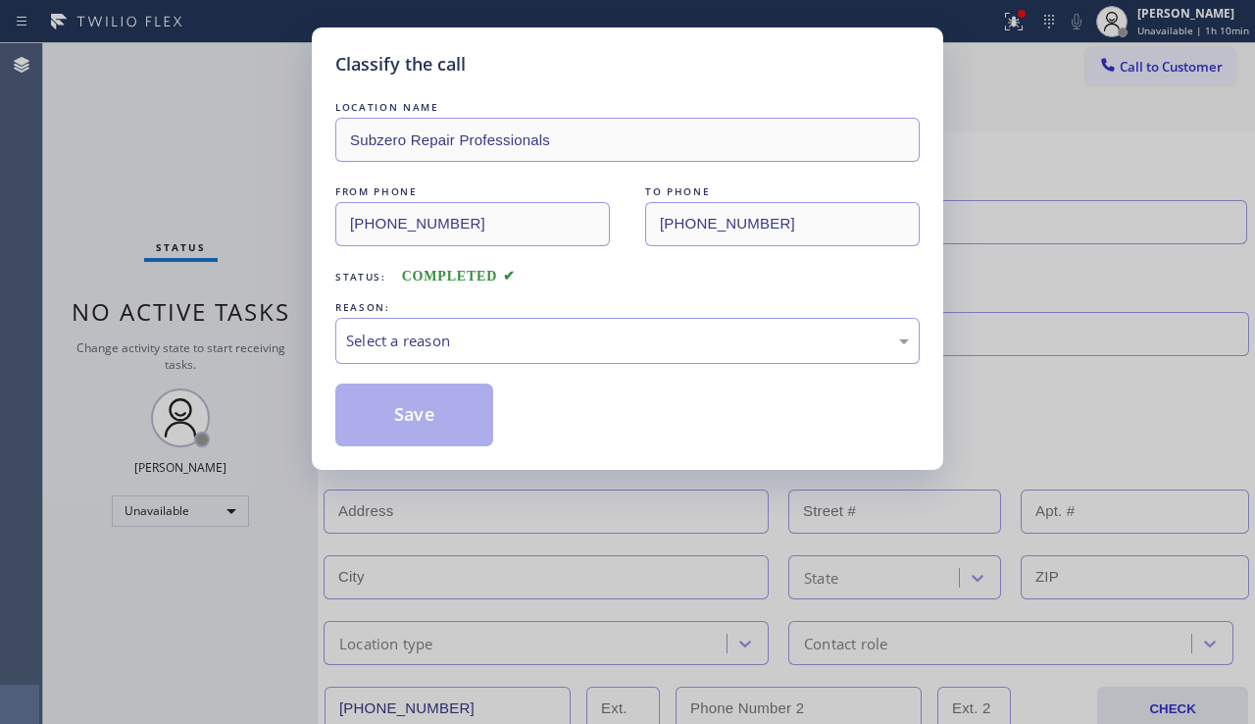
click at [542, 345] on div "Select a reason" at bounding box center [627, 340] width 563 height 23
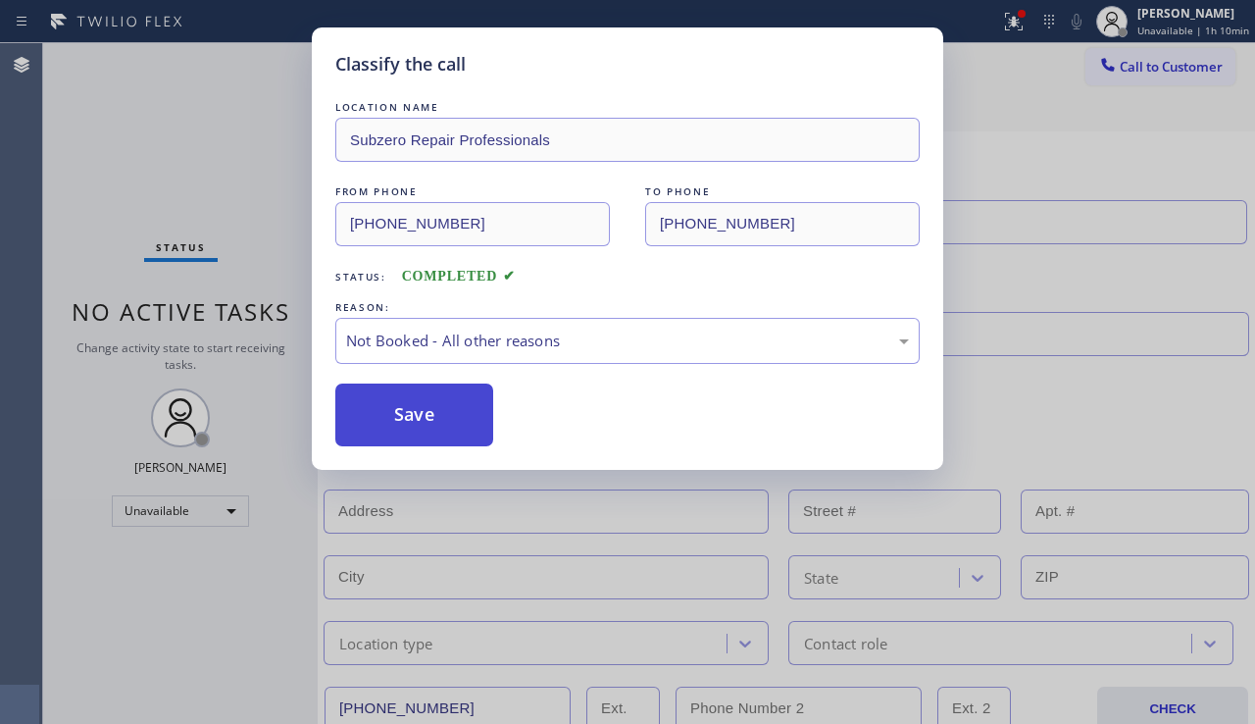
click at [433, 408] on button "Save" at bounding box center [414, 414] width 158 height 63
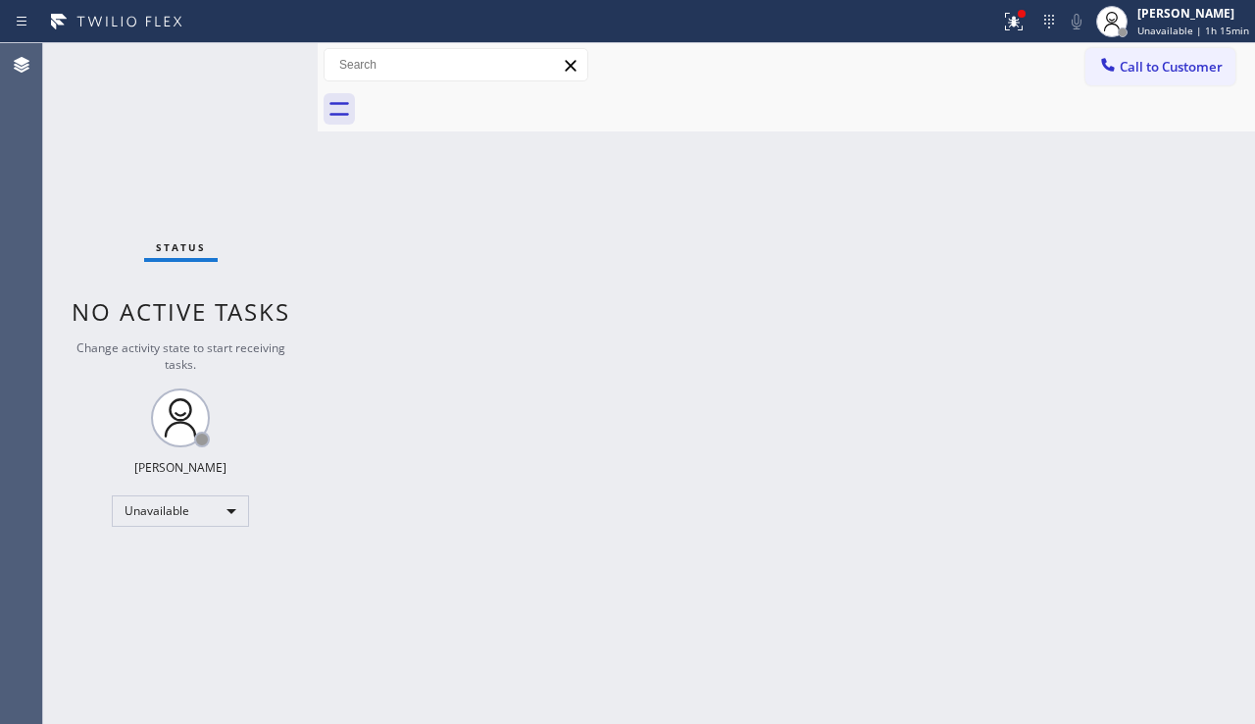
click at [74, 574] on div "Status No active tasks Change activity state to start receiving tasks. Alynna M…" at bounding box center [180, 383] width 275 height 681
click at [1133, 71] on span "Call to Customer" at bounding box center [1171, 67] width 103 height 18
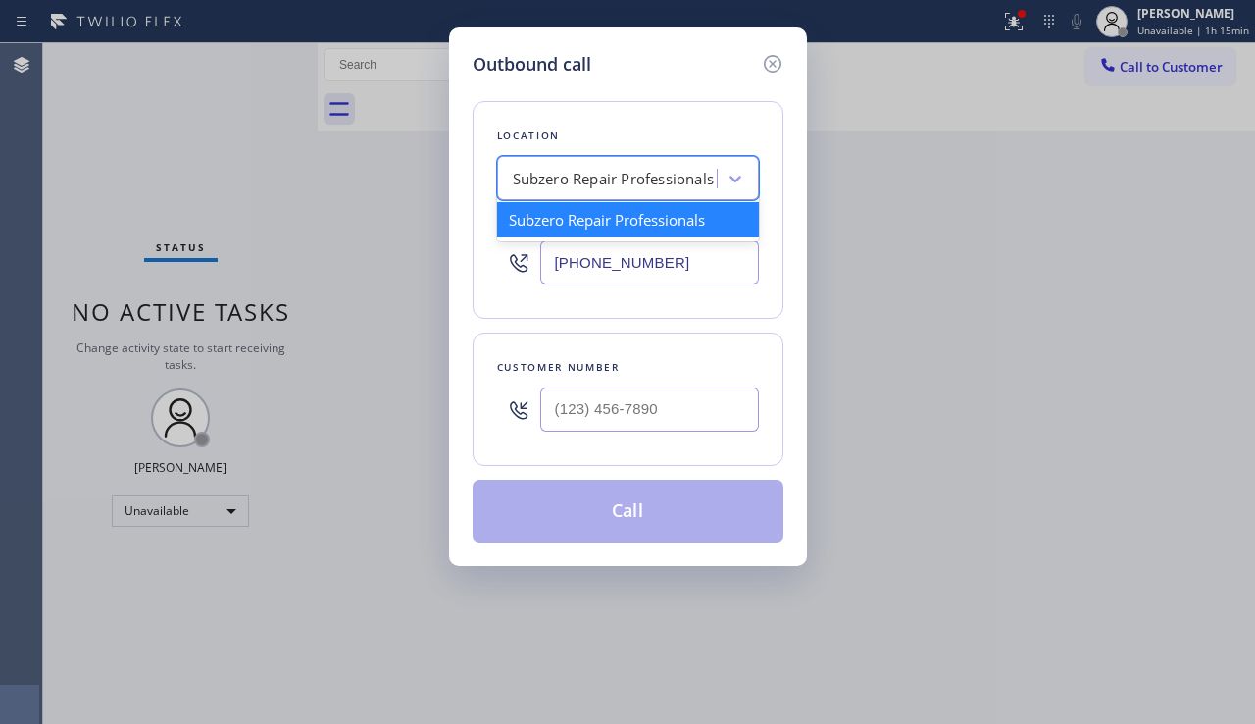
click at [594, 156] on div "Subzero Repair Professionals" at bounding box center [628, 178] width 262 height 44
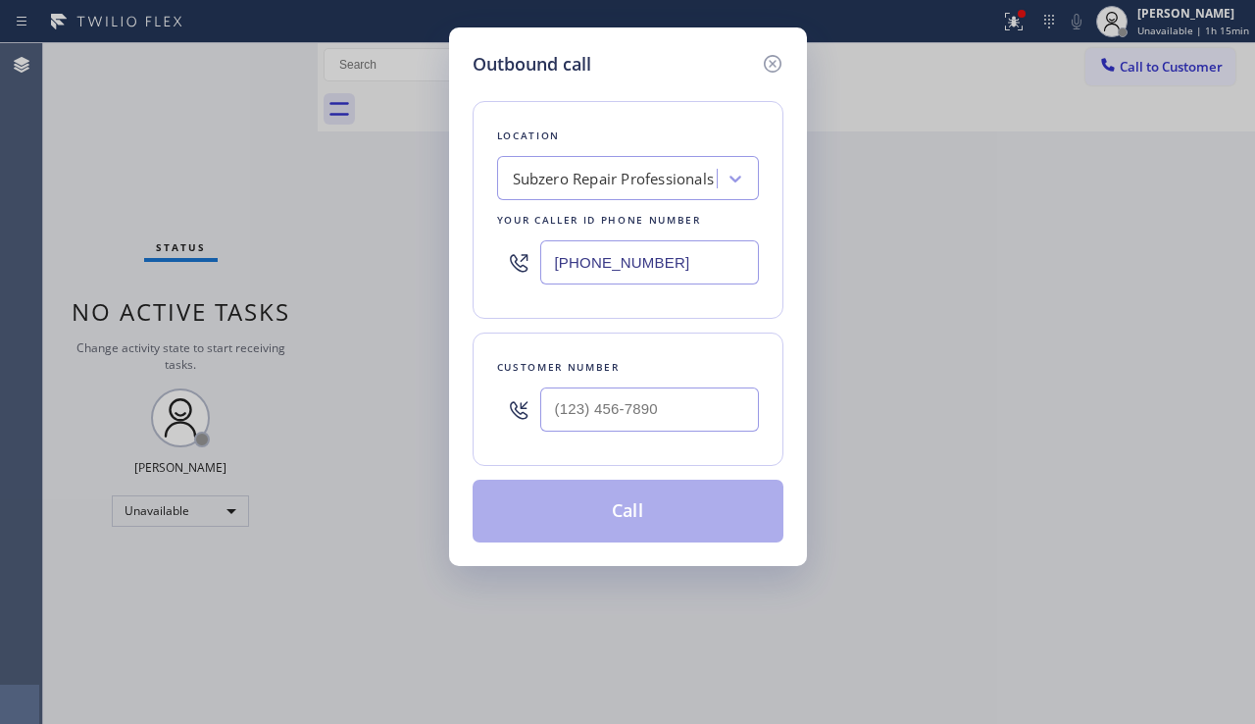
click at [591, 162] on div "Subzero Repair Professionals" at bounding box center [610, 179] width 214 height 34
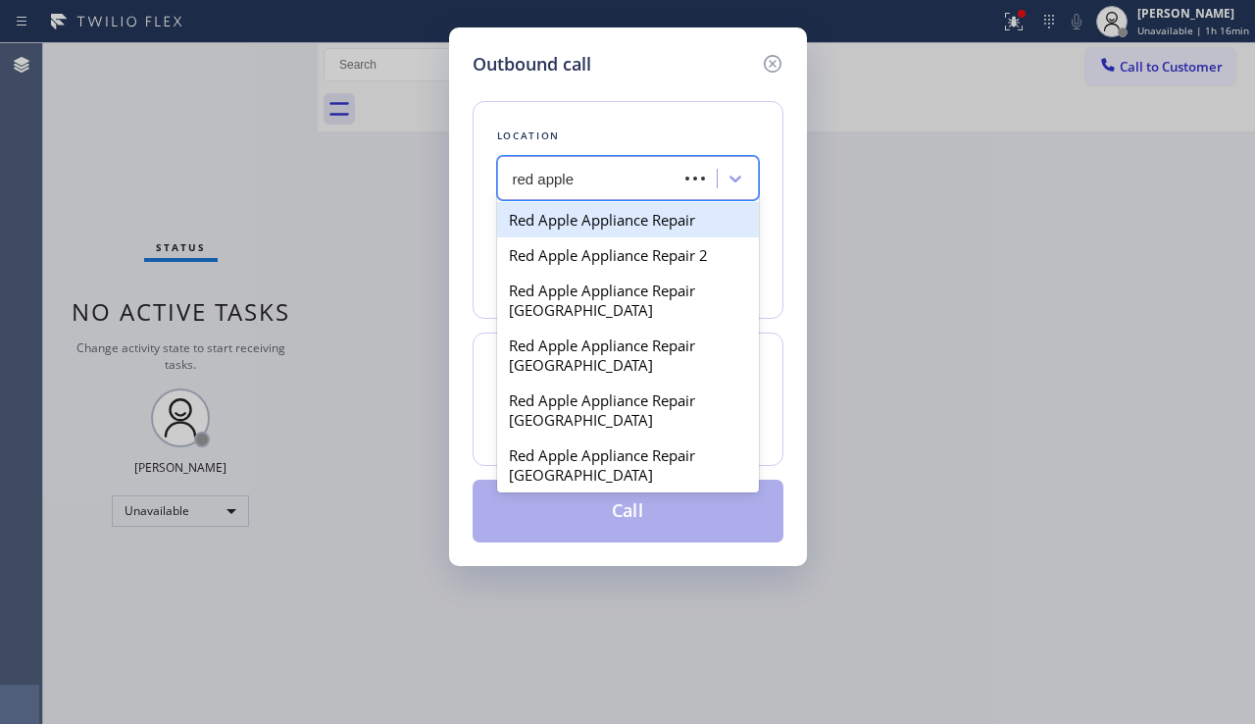
type input "red apple"
click at [622, 213] on div "Red Apple Appliance Repair" at bounding box center [628, 219] width 262 height 35
type input "(877) 672-1565"
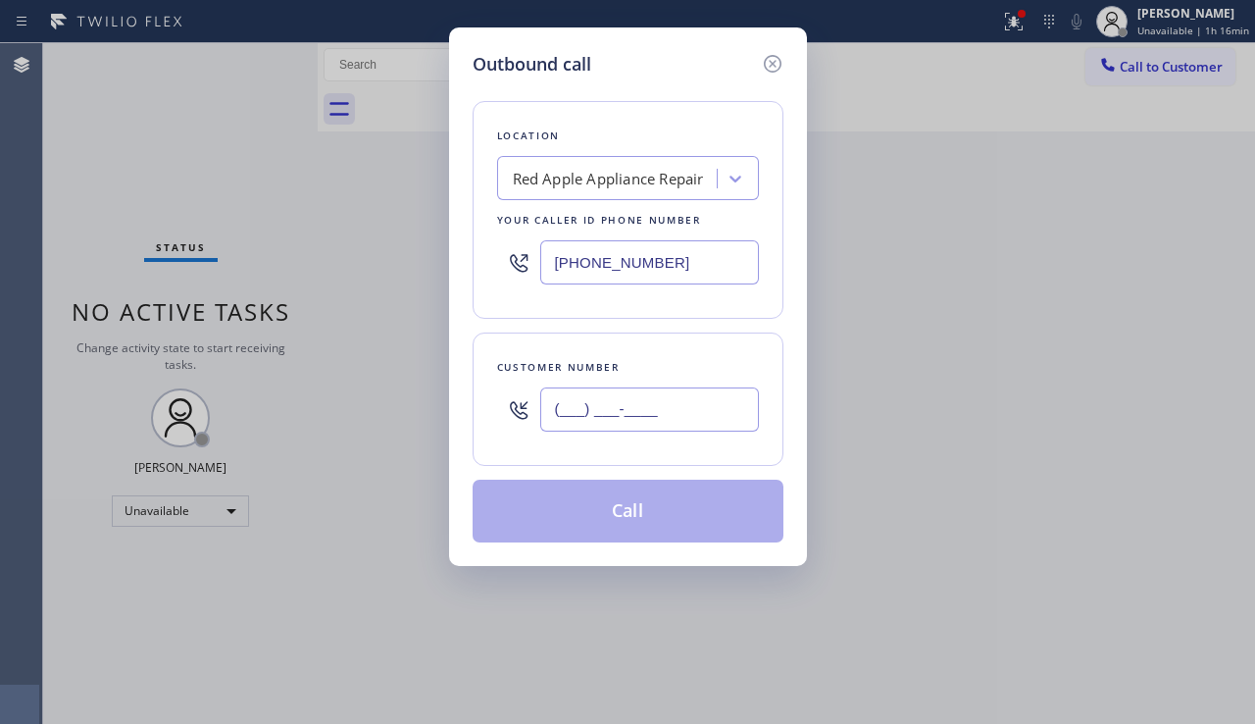
click at [614, 399] on input "(___) ___-____" at bounding box center [649, 409] width 219 height 44
paste input "602) 672-2215"
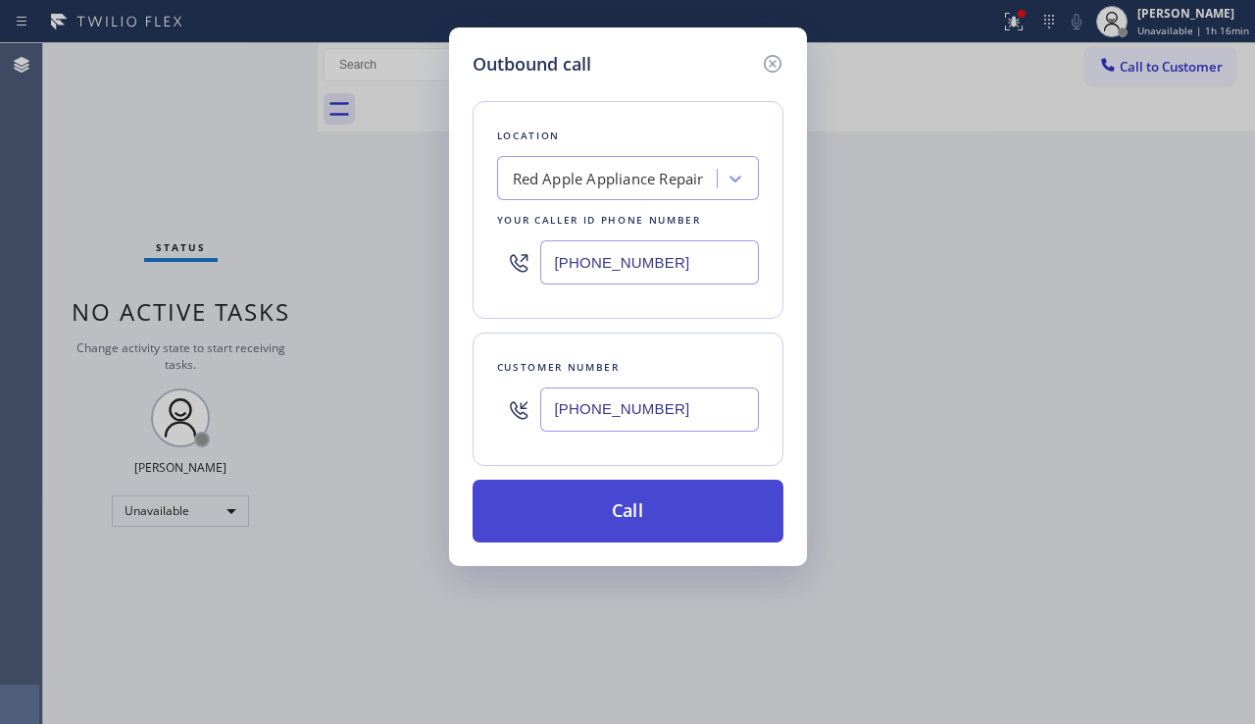
type input "(602) 672-2215"
click at [609, 522] on button "Call" at bounding box center [628, 511] width 311 height 63
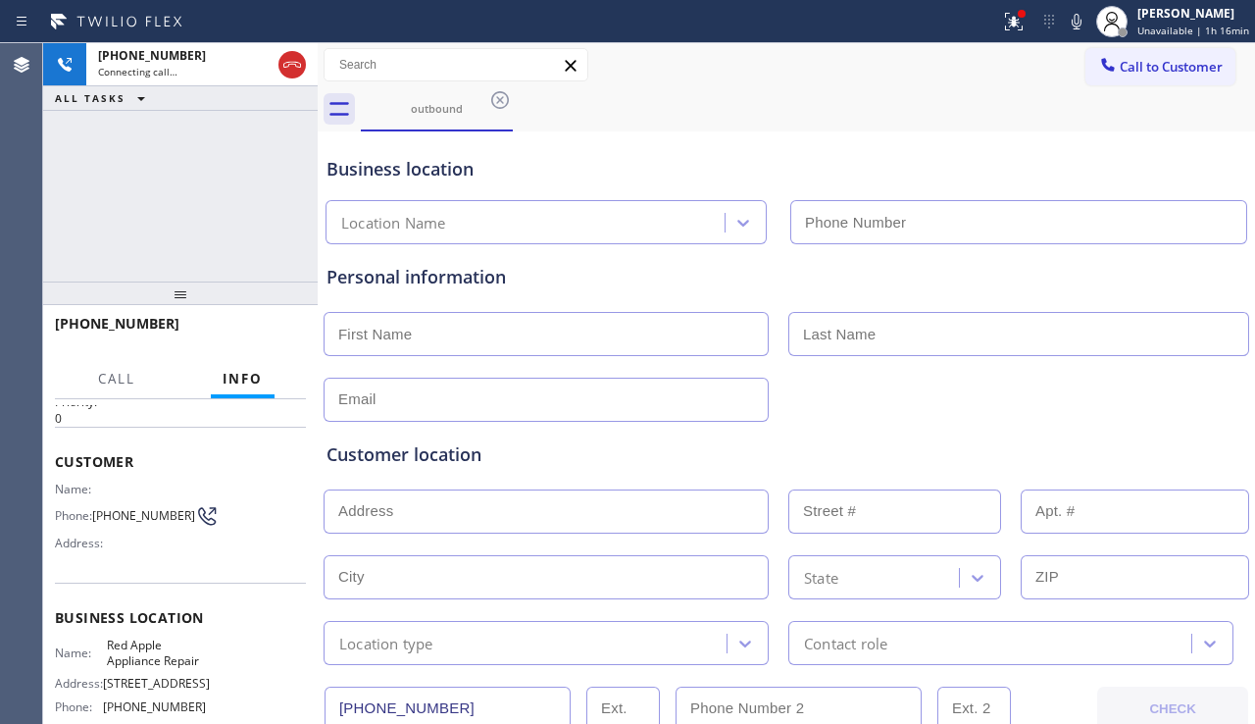
scroll to position [196, 0]
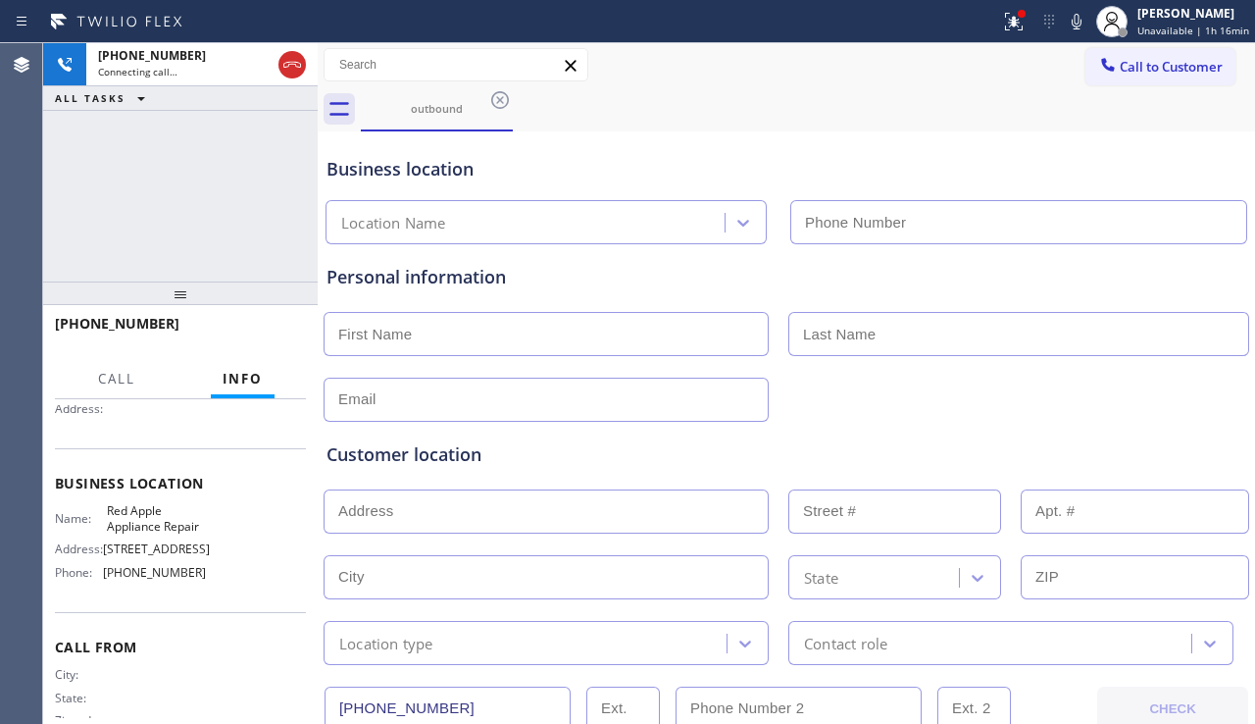
type input "(877) 672-1565"
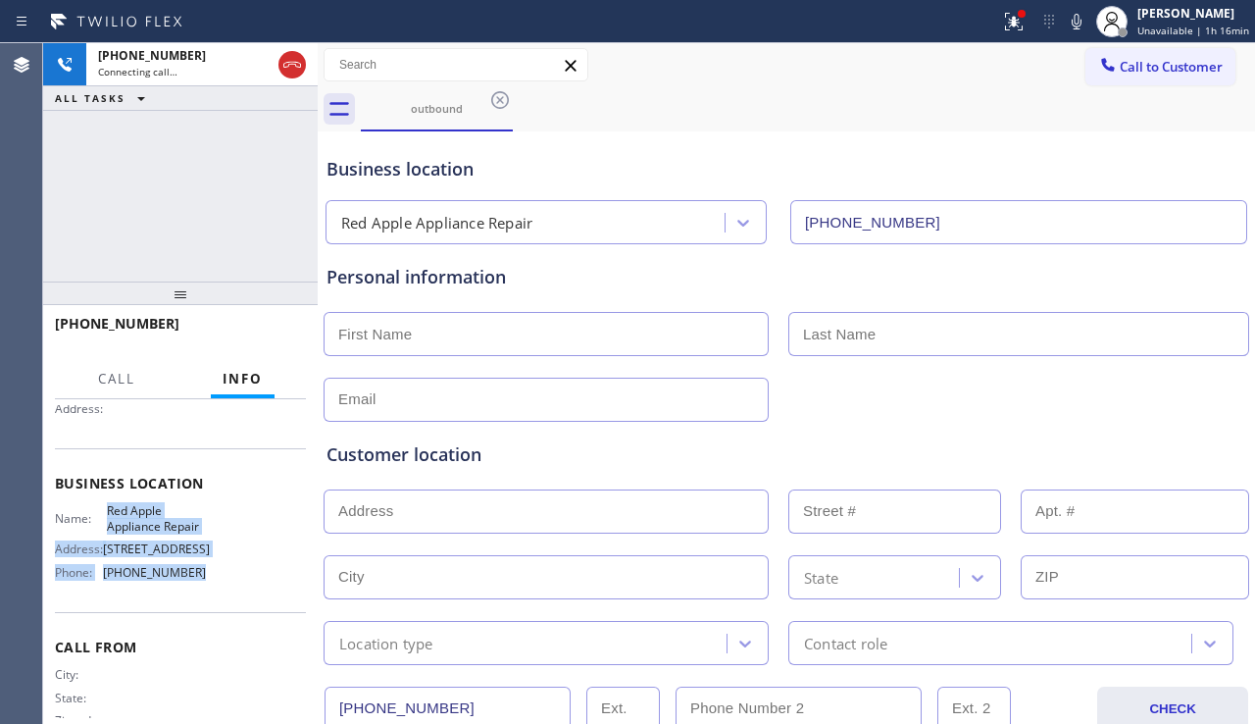
drag, startPoint x: 102, startPoint y: 516, endPoint x: 196, endPoint y: 604, distance: 129.0
click at [196, 587] on div "Name: Red Apple Appliance Repair Address: 550 S Hope St, Los Angeles, CA 90071 …" at bounding box center [130, 545] width 151 height 84
copy div "Red Apple Appliance Repair Address: 550 S Hope St, Los Angeles, CA 90071 Phone:…"
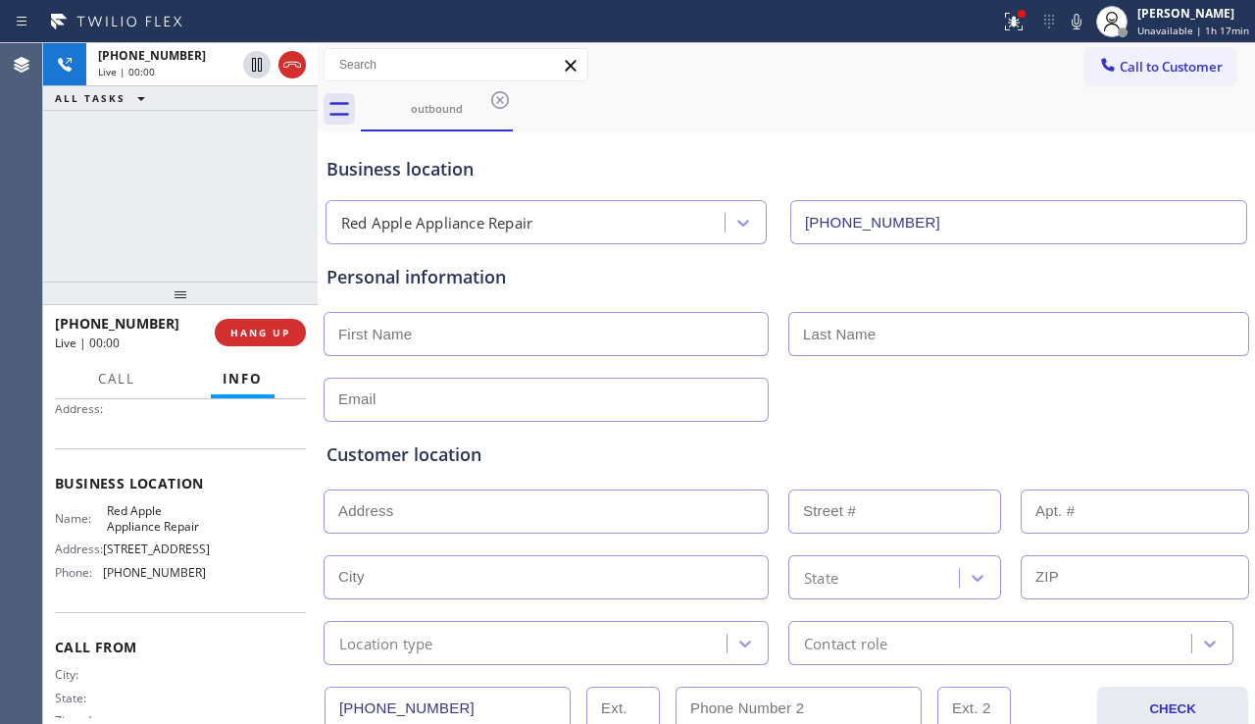
click at [733, 439] on div "Customer location >> ADD NEW ADDRESS << + NEW ADDRESS State Location type Conta…" at bounding box center [787, 543] width 928 height 243
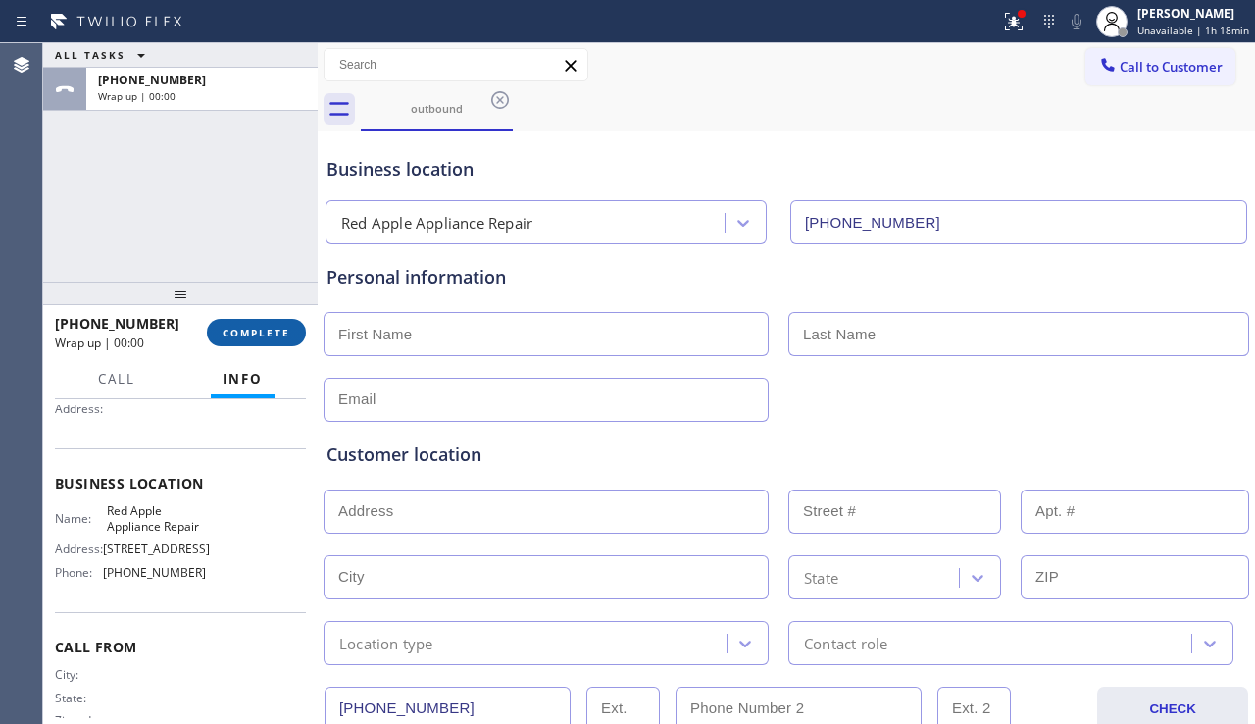
click at [267, 329] on span "COMPLETE" at bounding box center [257, 333] width 68 height 14
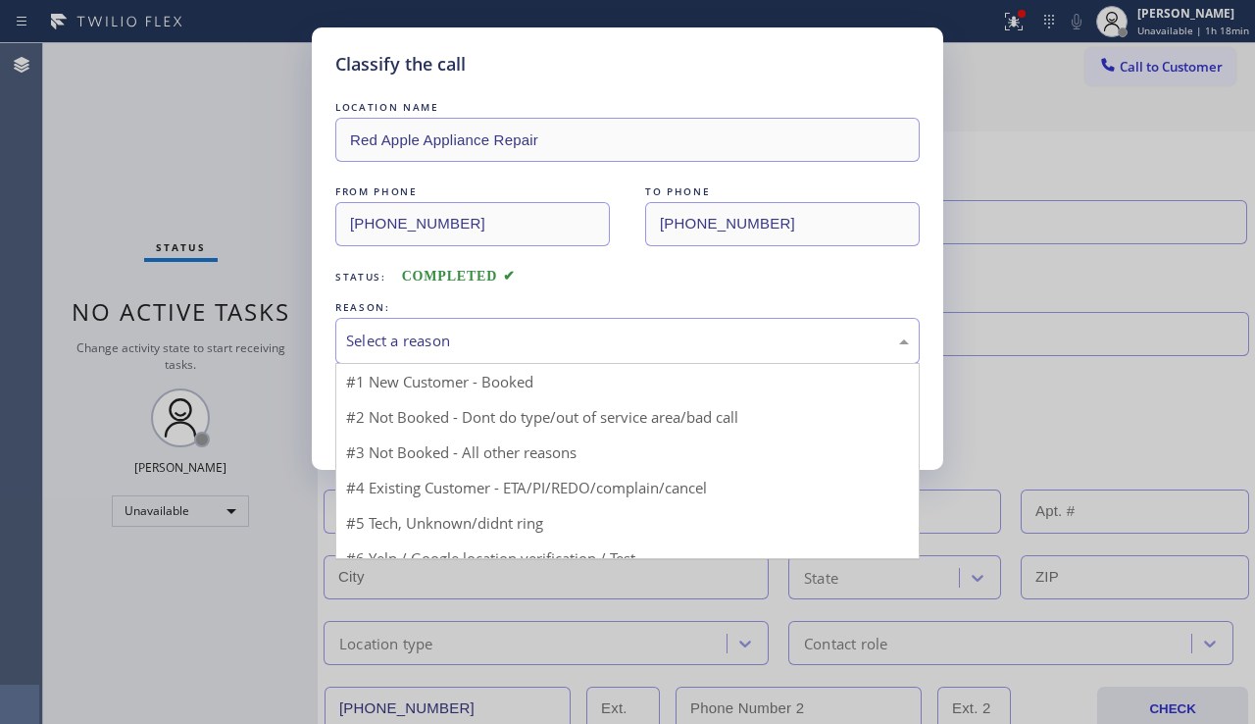
click at [483, 335] on div "Select a reason" at bounding box center [627, 340] width 563 height 23
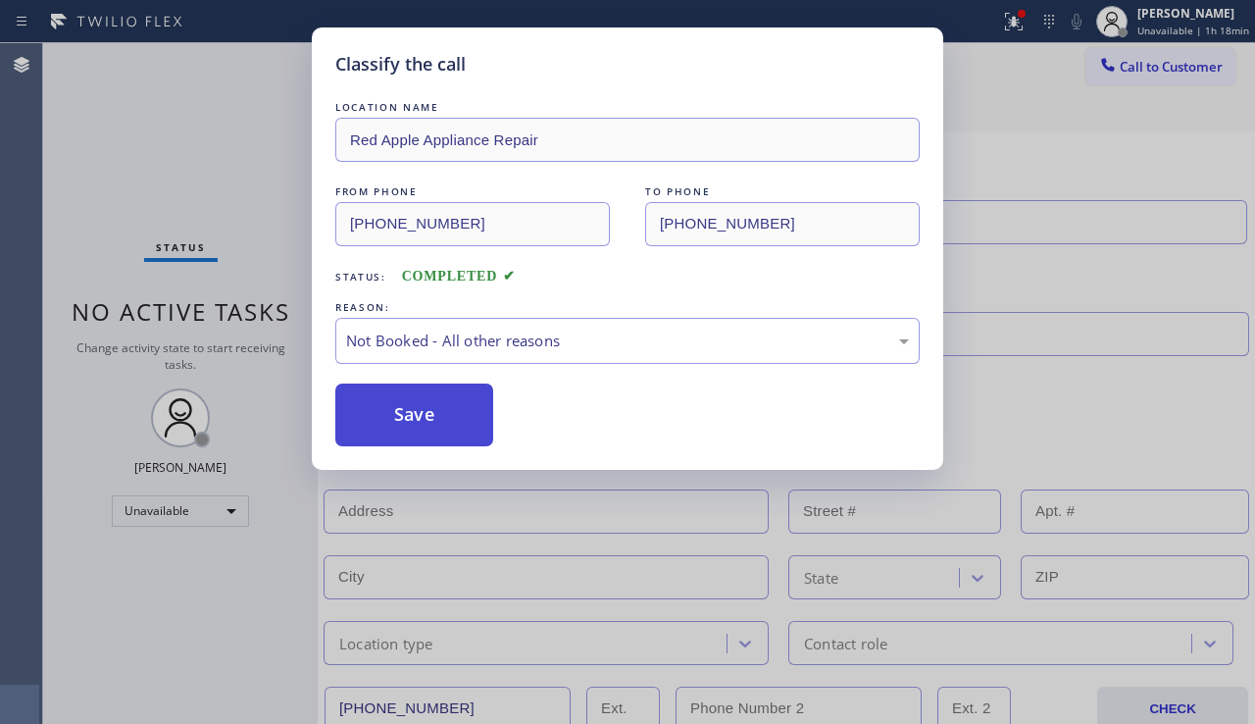
click at [427, 415] on button "Save" at bounding box center [414, 414] width 158 height 63
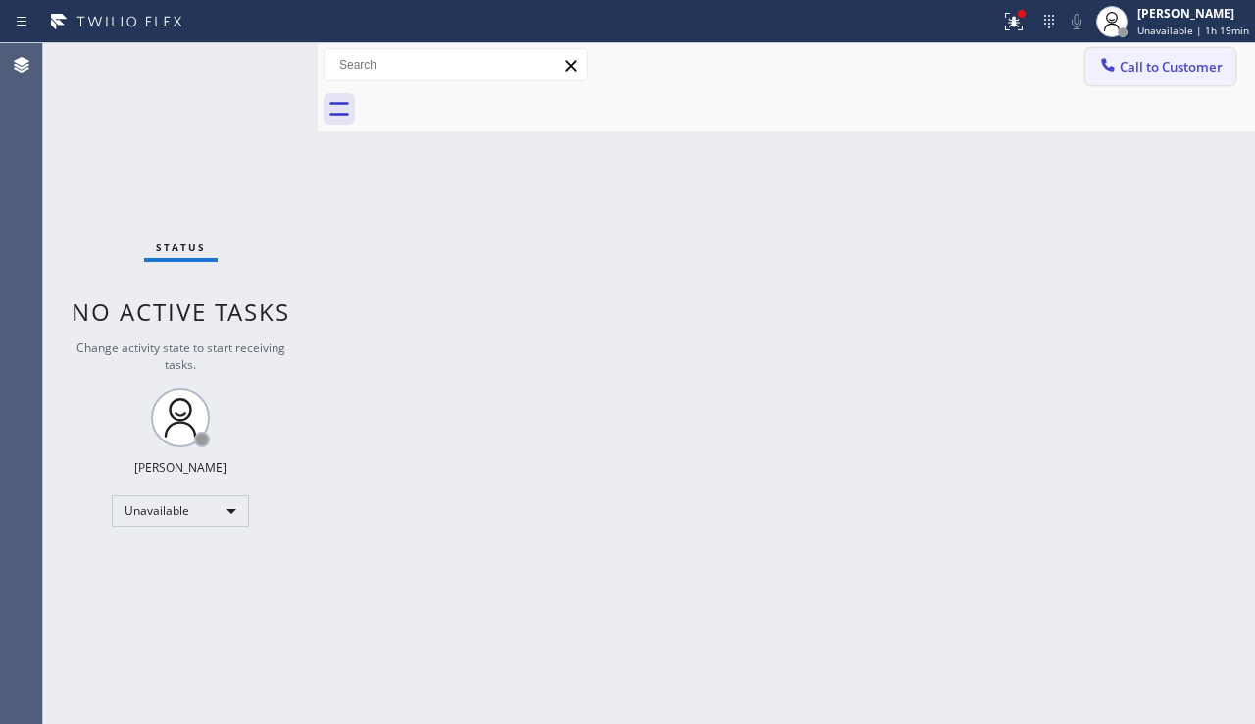
click at [1139, 59] on span "Call to Customer" at bounding box center [1171, 67] width 103 height 18
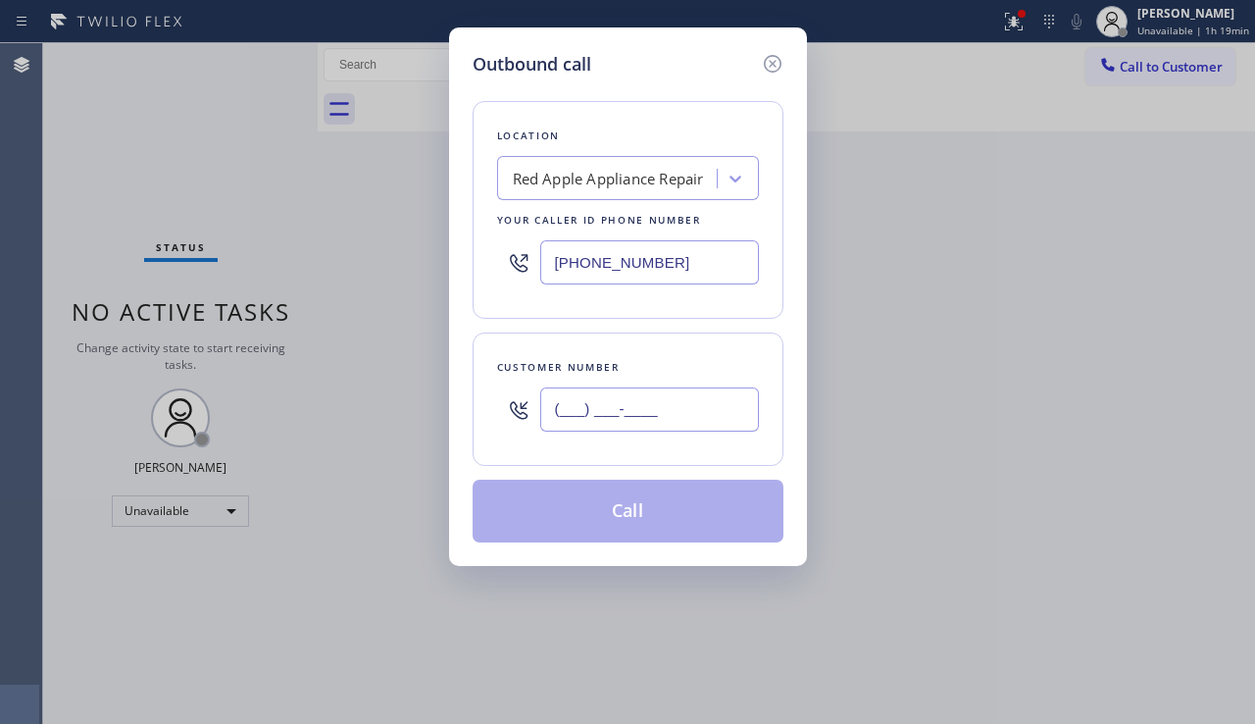
click at [626, 405] on input "(___) ___-____" at bounding box center [649, 409] width 219 height 44
paste input "818) 658-0345"
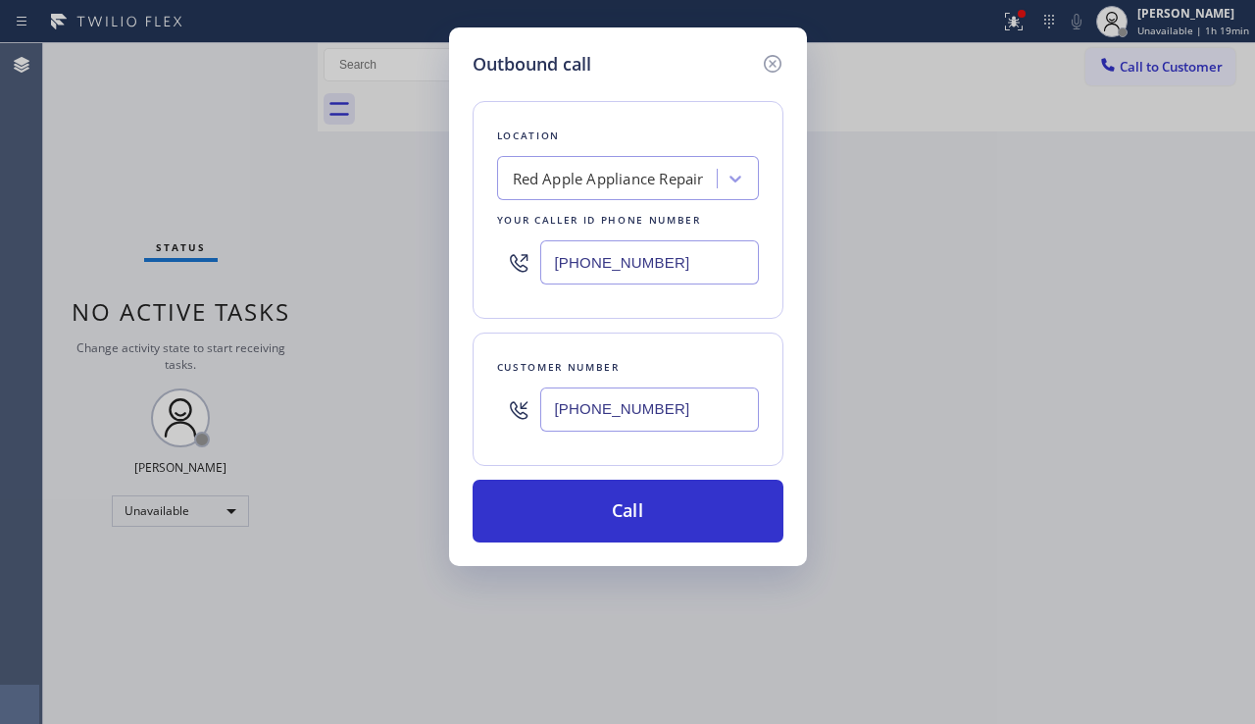
type input "(818) 658-0345"
drag, startPoint x: 697, startPoint y: 258, endPoint x: 509, endPoint y: 268, distance: 188.5
click at [509, 268] on div "(877) 672-1565" at bounding box center [628, 262] width 262 height 64
paste input "661) 465-2752"
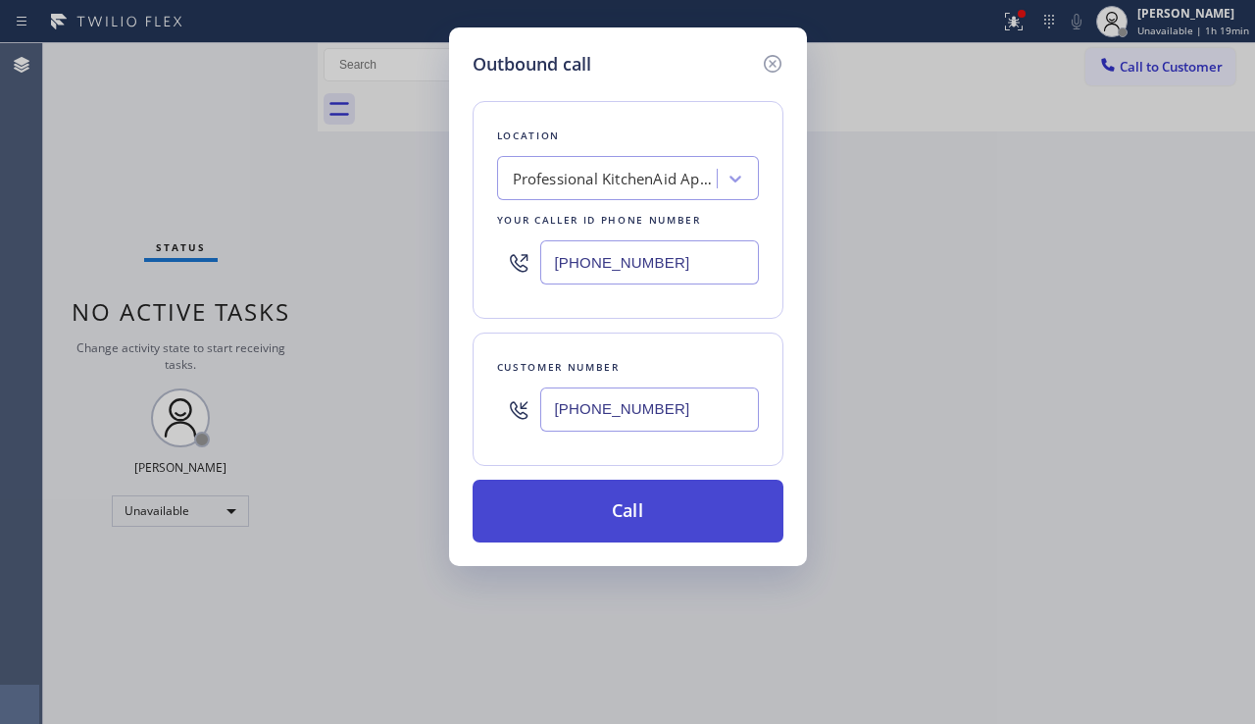
type input "(661) 465-2752"
click at [585, 518] on button "Call" at bounding box center [628, 511] width 311 height 63
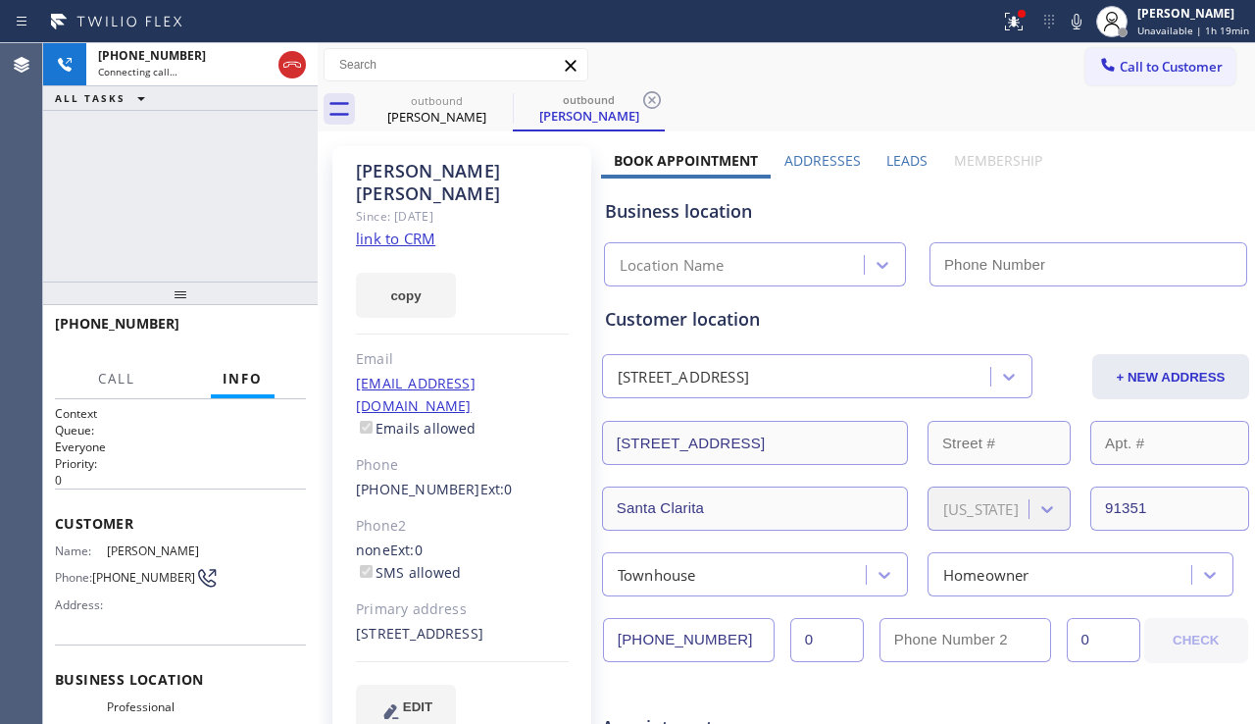
click at [910, 161] on label "Leads" at bounding box center [906, 160] width 41 height 19
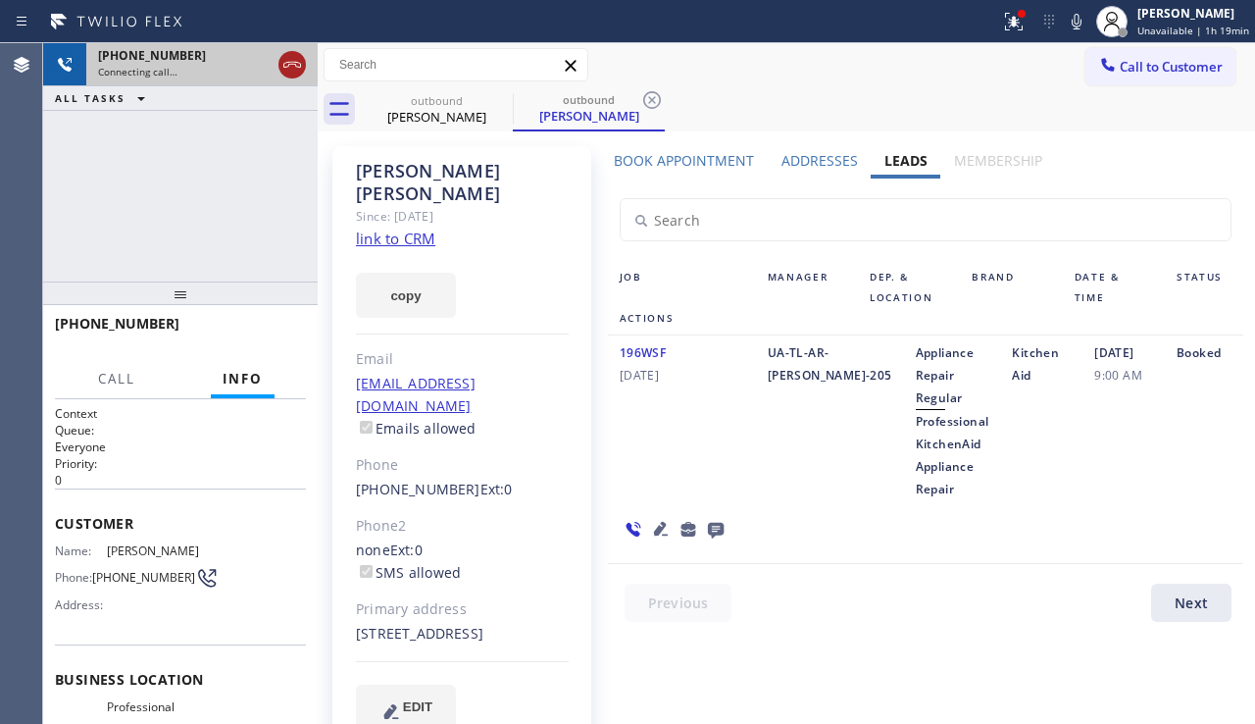
click at [297, 68] on icon at bounding box center [292, 65] width 24 height 24
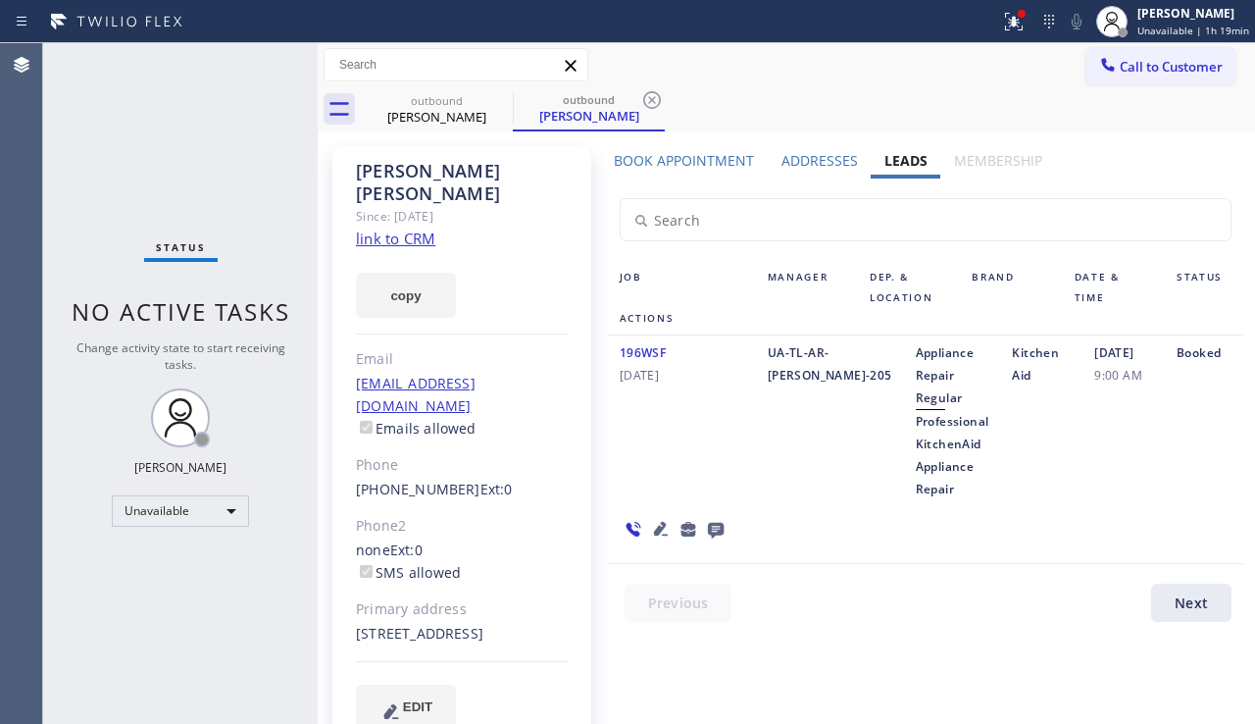
click at [712, 530] on icon at bounding box center [716, 531] width 16 height 16
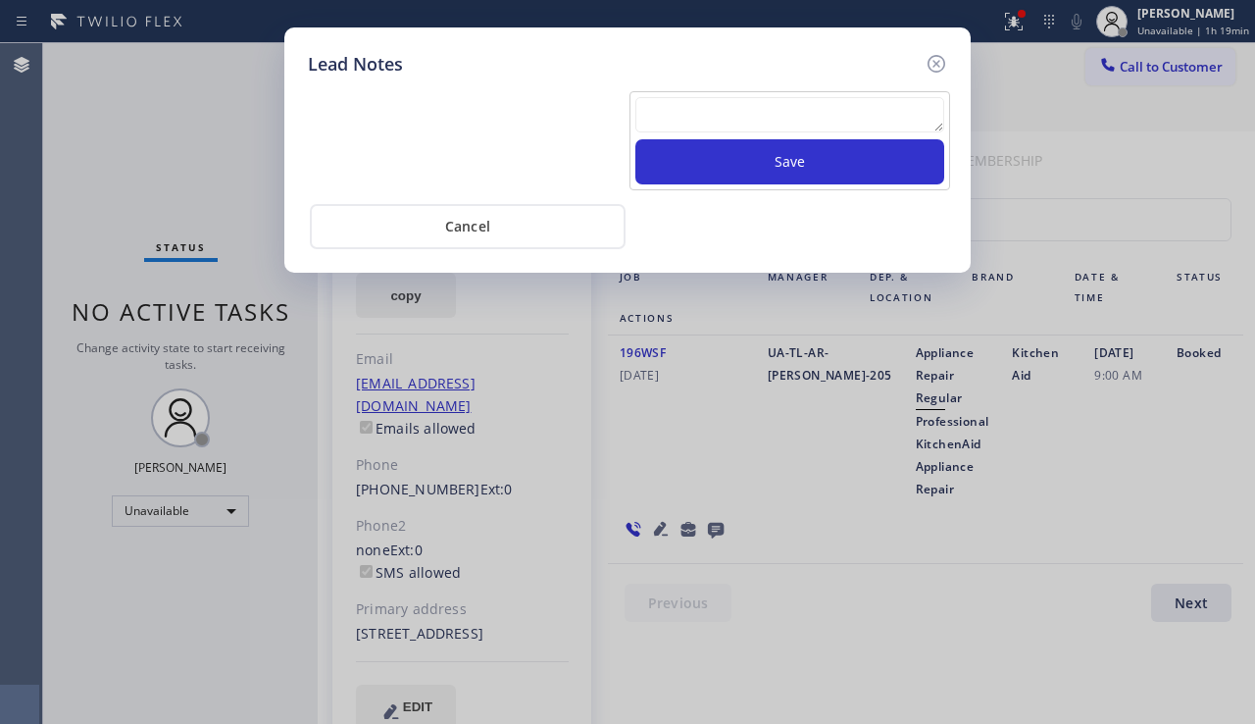
click at [699, 111] on textarea at bounding box center [789, 114] width 309 height 35
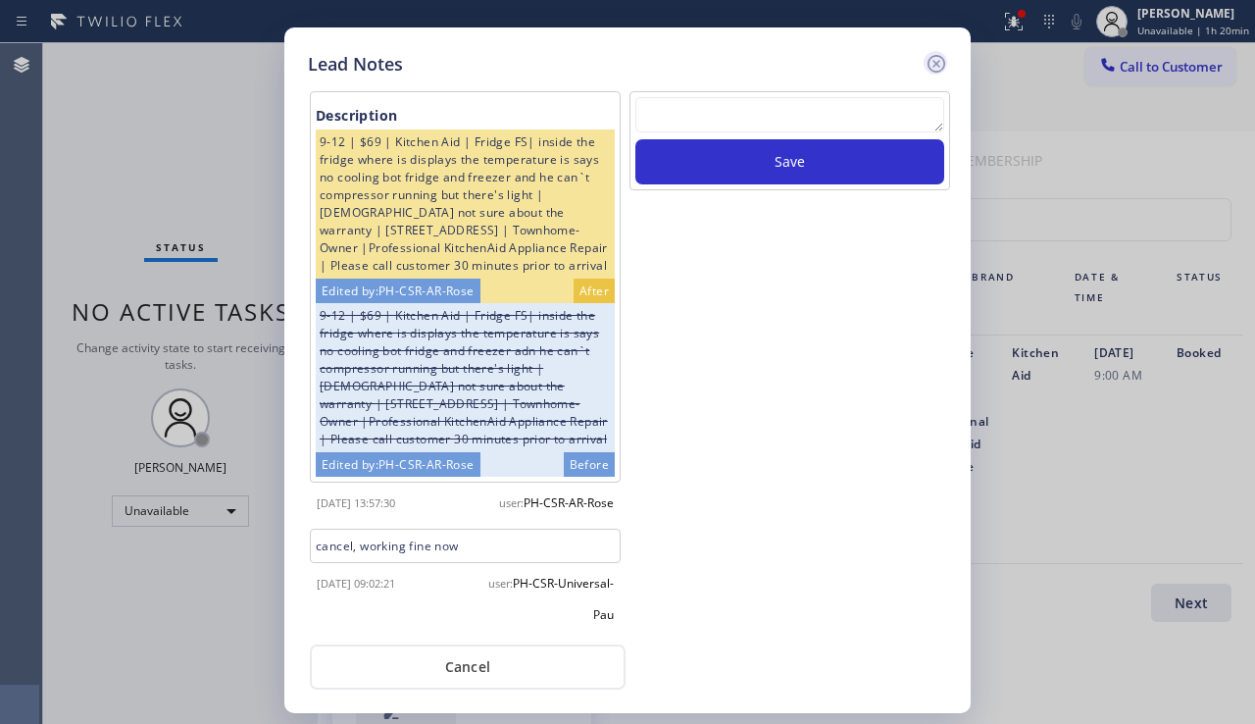
click at [928, 59] on icon at bounding box center [937, 64] width 24 height 24
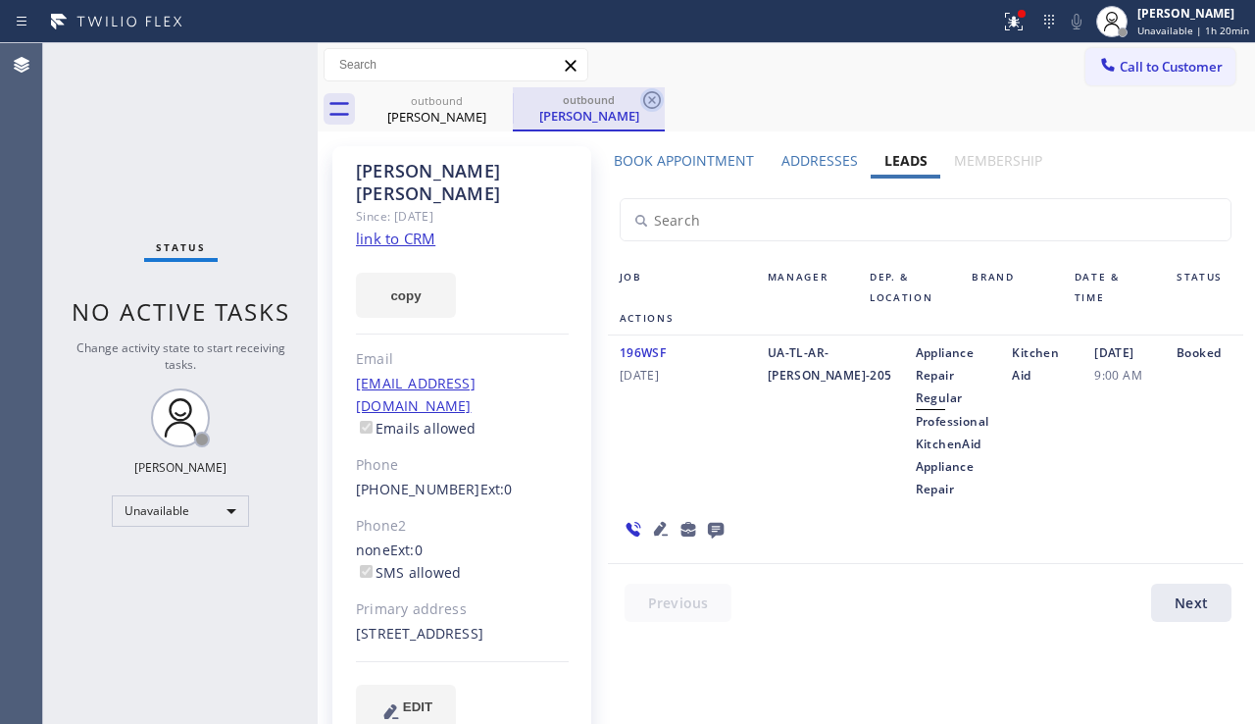
click at [660, 98] on icon at bounding box center [652, 100] width 18 height 18
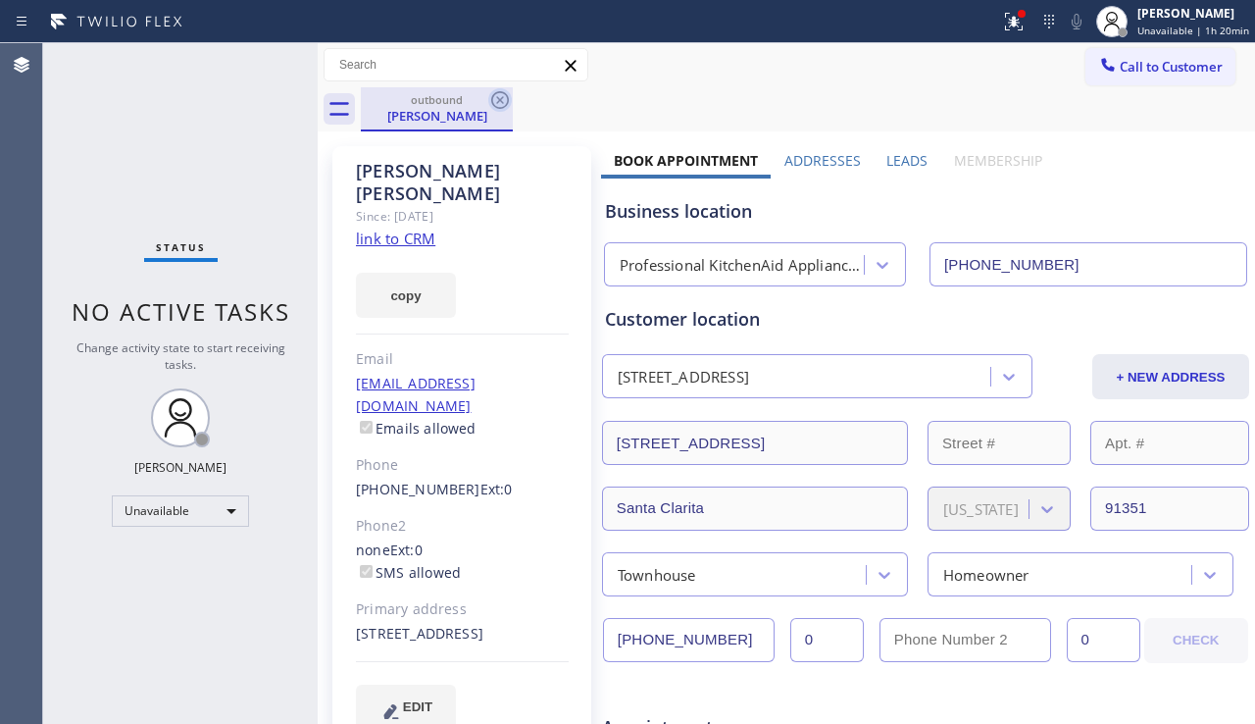
click at [508, 102] on icon at bounding box center [500, 100] width 18 height 18
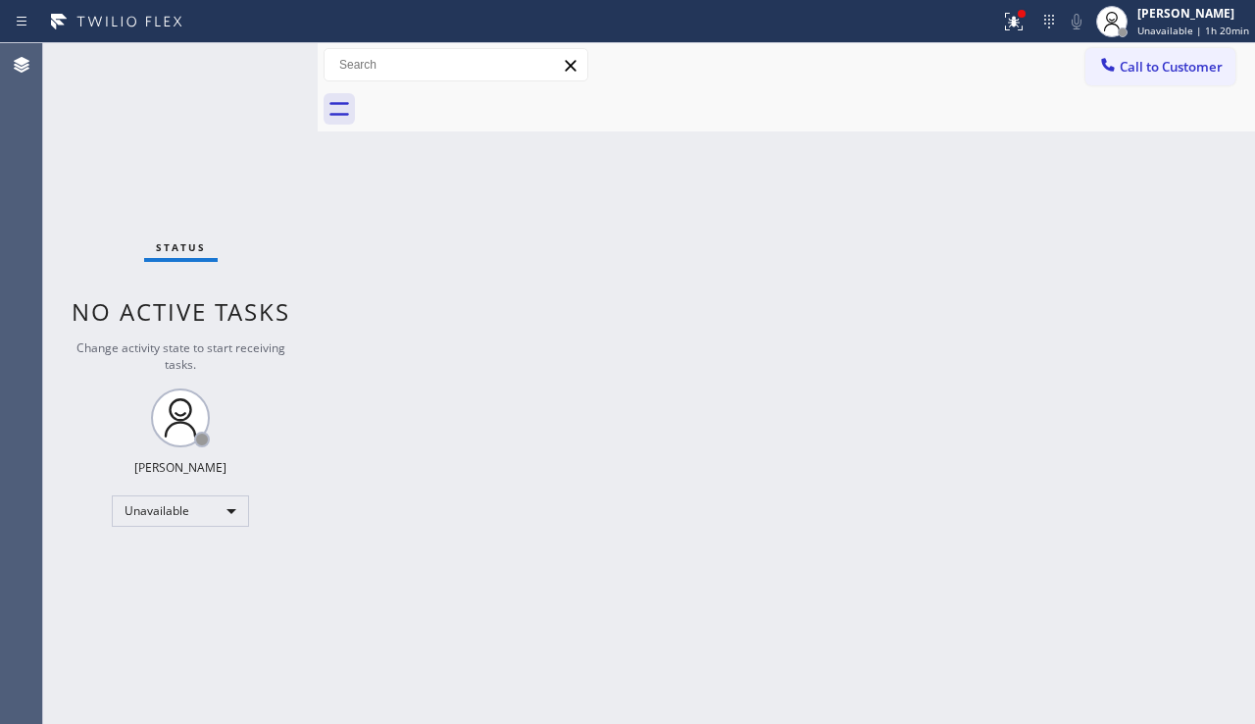
click at [727, 489] on div "Back to Dashboard Change Sender ID Customers Technicians Select a contact Outbo…" at bounding box center [786, 383] width 937 height 681
drag, startPoint x: 1161, startPoint y: 52, endPoint x: 1142, endPoint y: 58, distance: 19.5
click at [1161, 52] on button "Call to Customer" at bounding box center [1161, 66] width 150 height 37
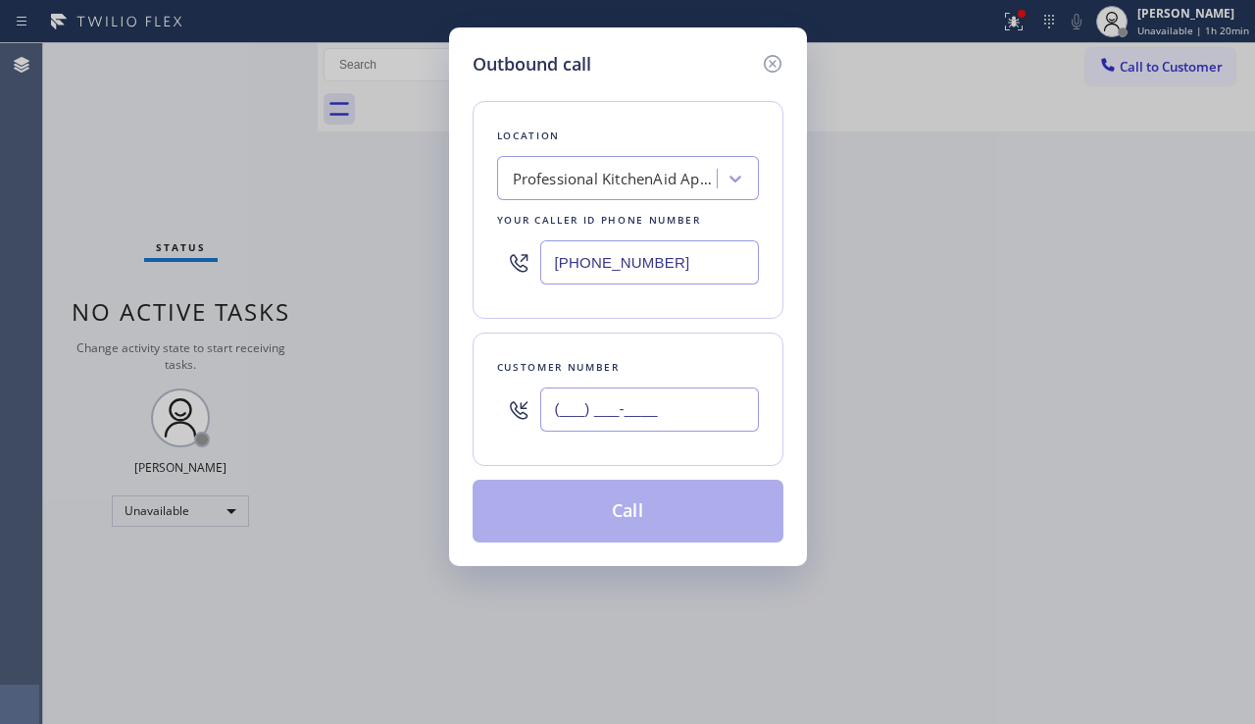
click at [589, 423] on input "(___) ___-____" at bounding box center [649, 409] width 219 height 44
paste input "818) 658-0345"
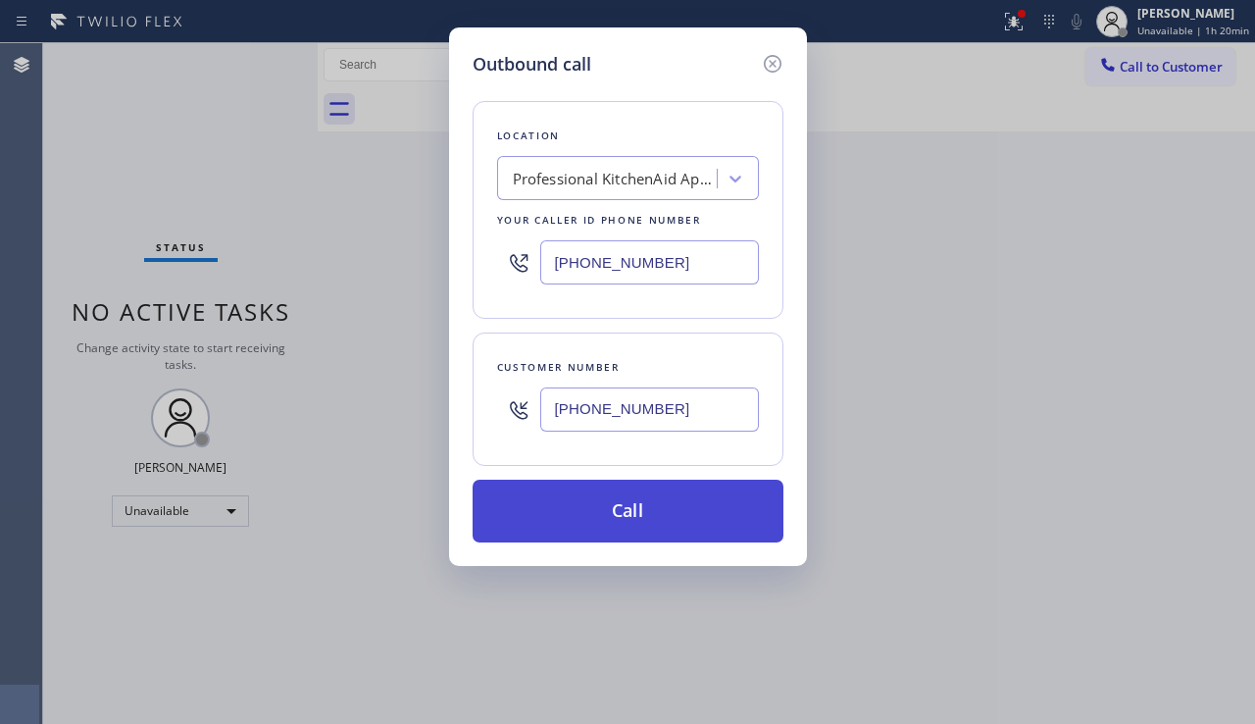
type input "(818) 658-0345"
click at [610, 509] on button "Call" at bounding box center [628, 511] width 311 height 63
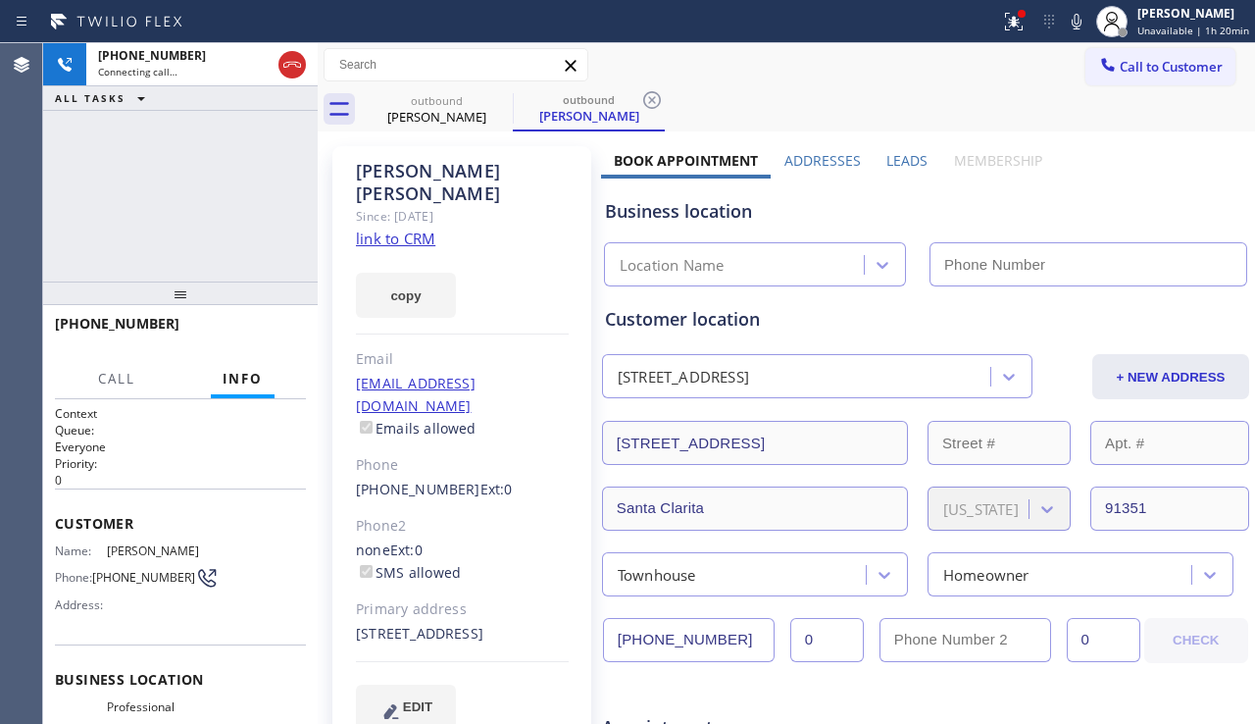
click at [888, 155] on label "Leads" at bounding box center [906, 160] width 41 height 19
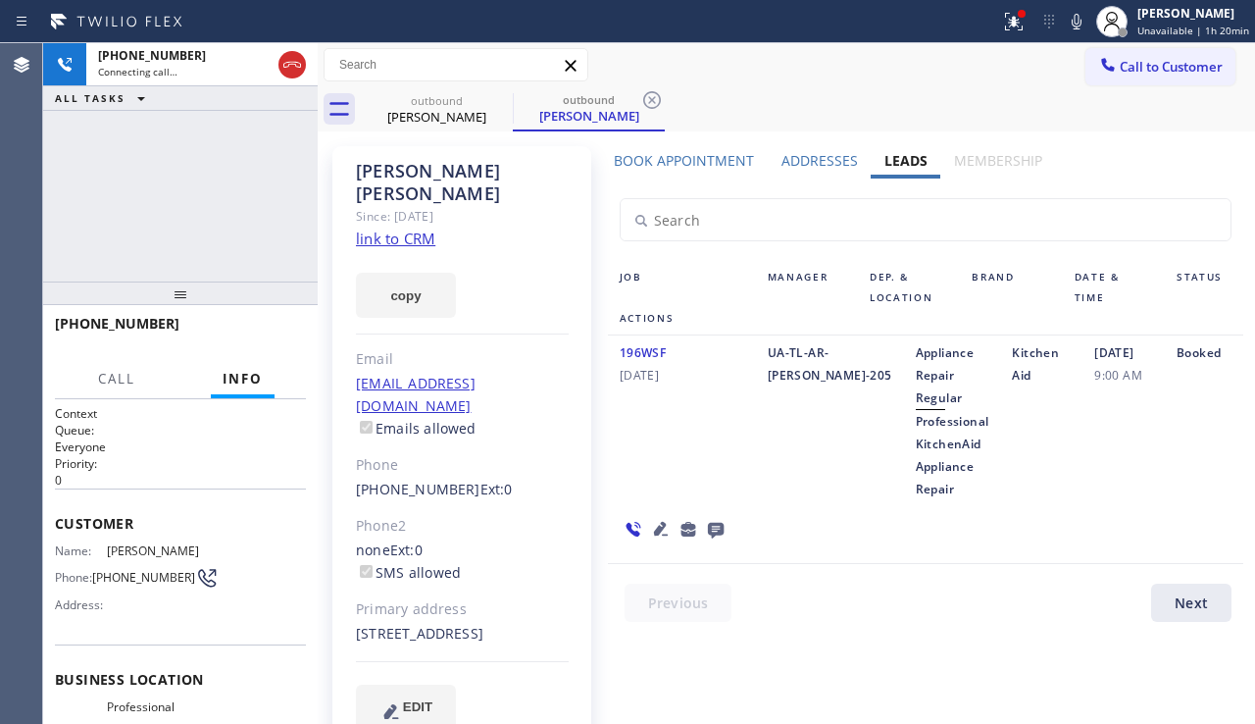
click at [657, 521] on icon at bounding box center [661, 529] width 24 height 24
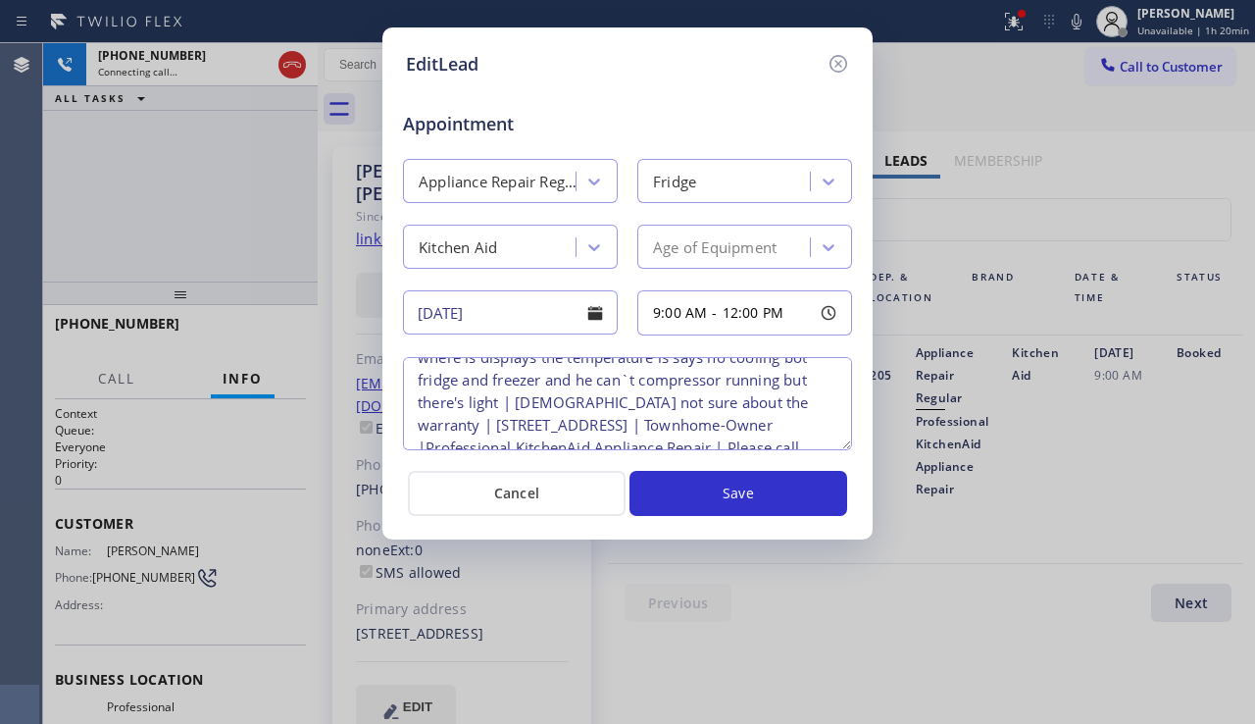
scroll to position [86, 0]
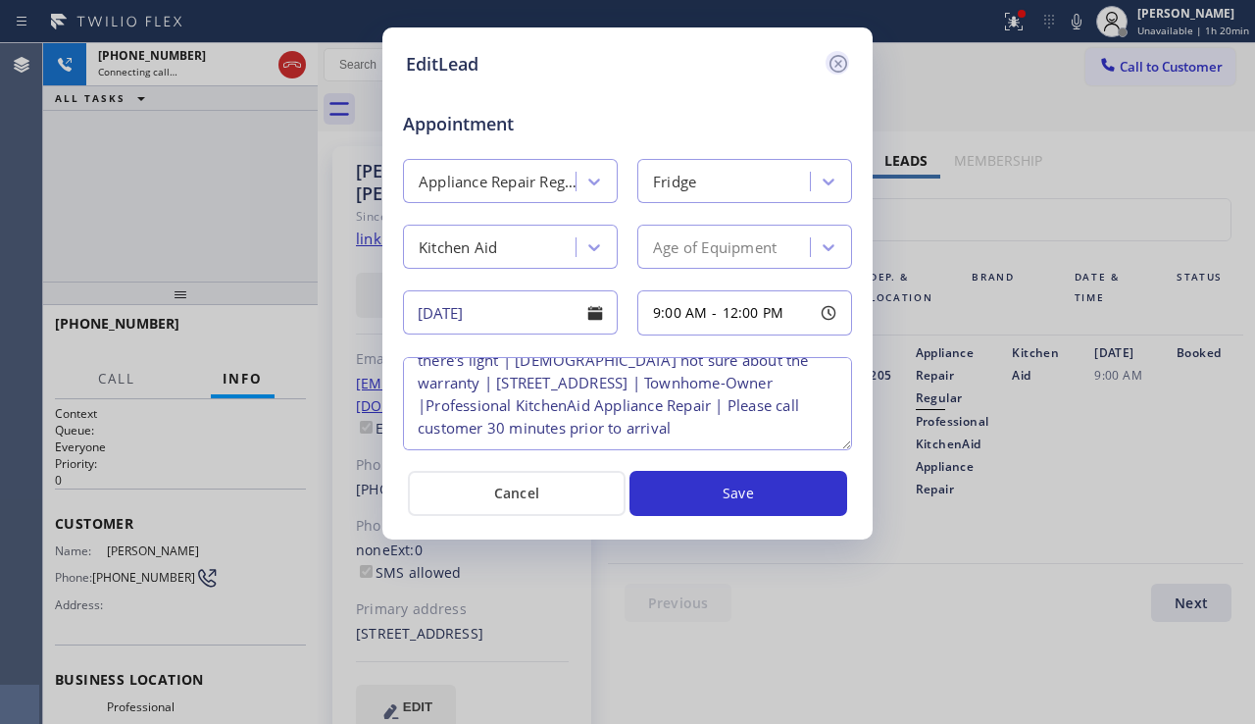
click at [839, 71] on icon at bounding box center [839, 64] width 24 height 24
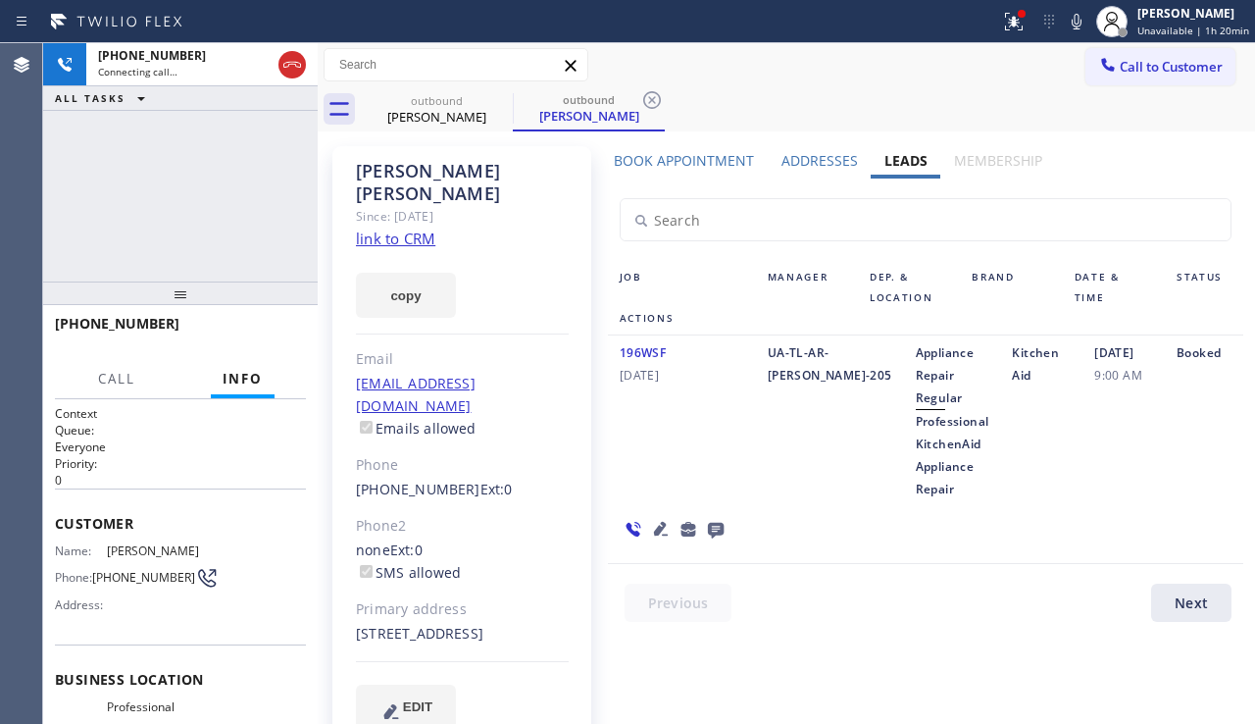
click at [713, 523] on icon at bounding box center [716, 531] width 16 height 16
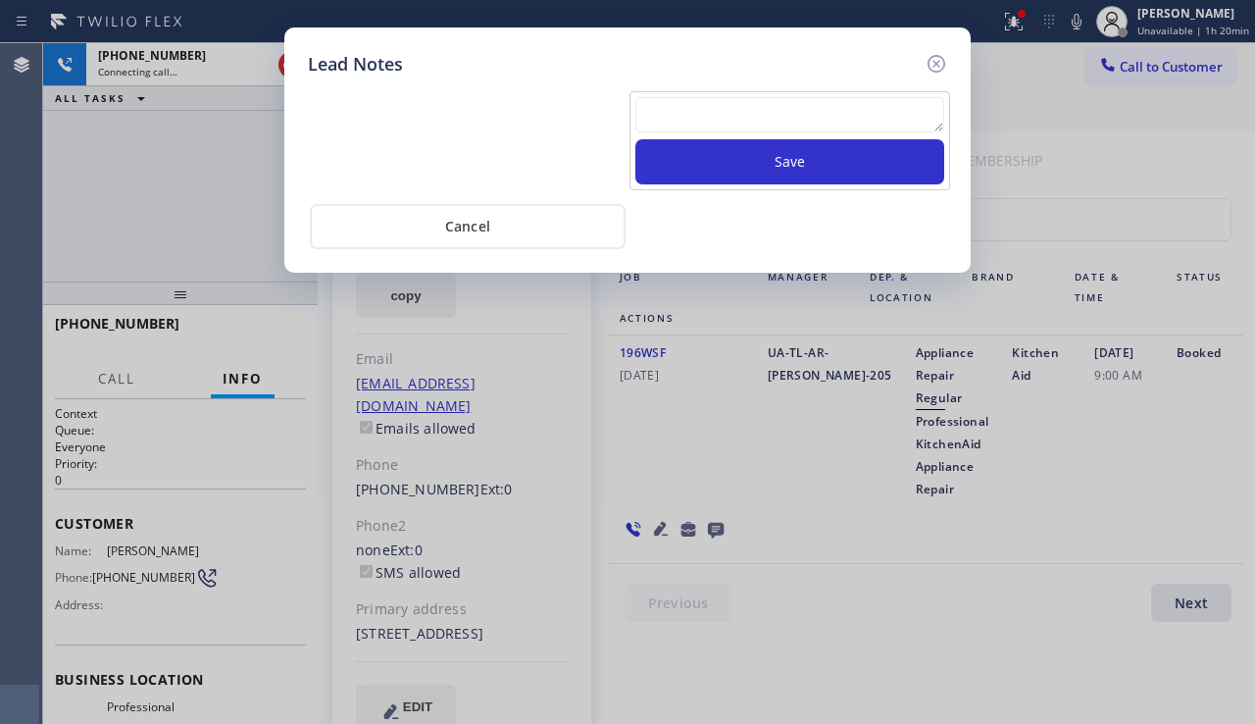
click at [676, 116] on textarea at bounding box center [789, 114] width 309 height 35
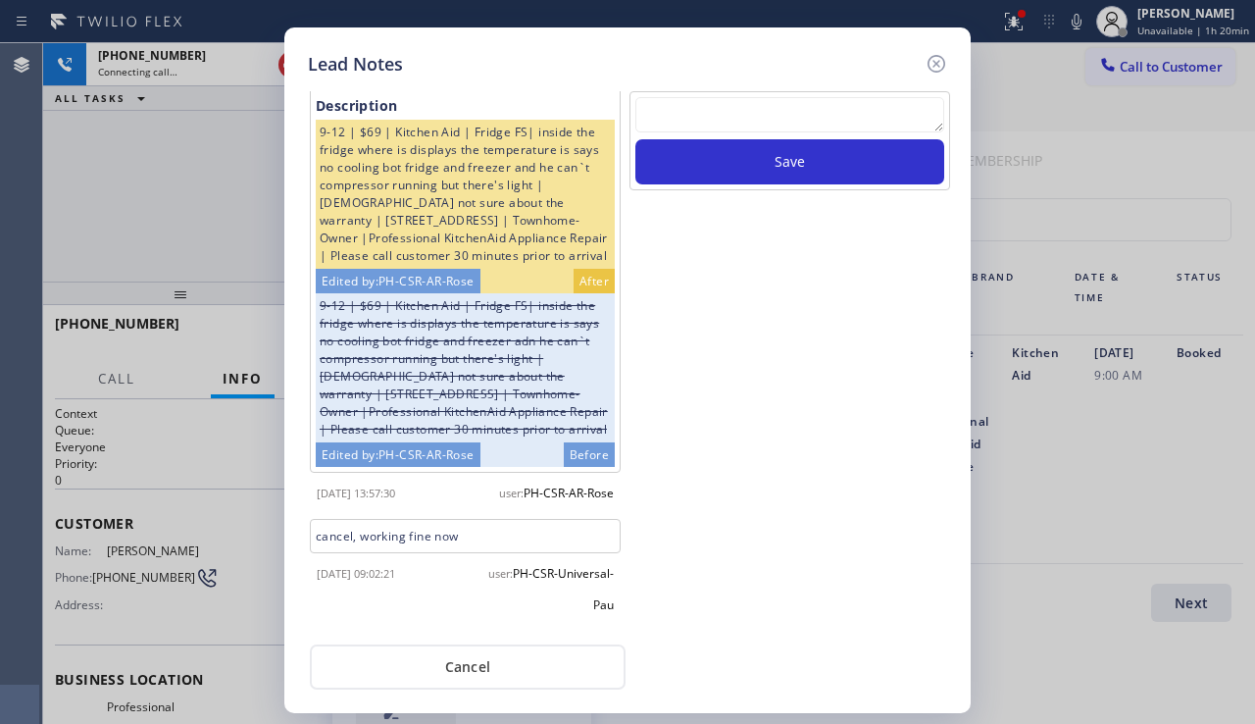
scroll to position [45, 0]
click at [934, 60] on icon at bounding box center [937, 64] width 24 height 24
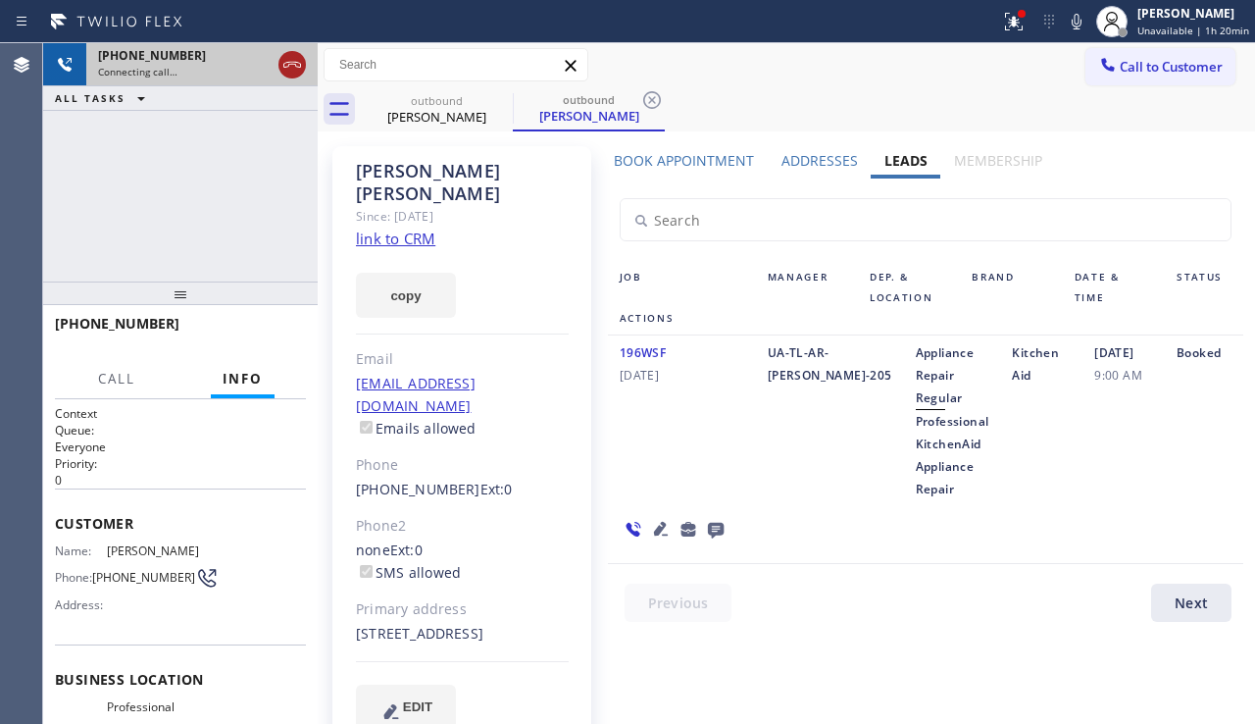
click at [305, 72] on div at bounding box center [291, 65] width 27 height 24
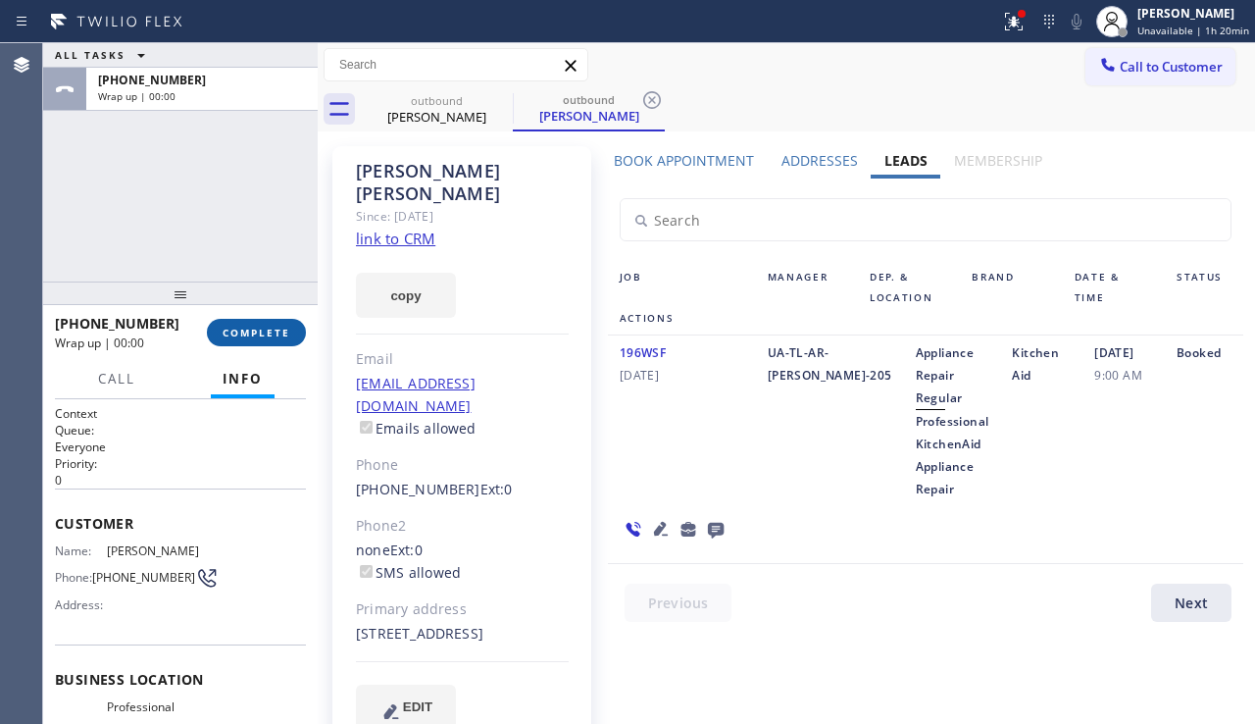
click at [275, 326] on span "COMPLETE" at bounding box center [257, 333] width 68 height 14
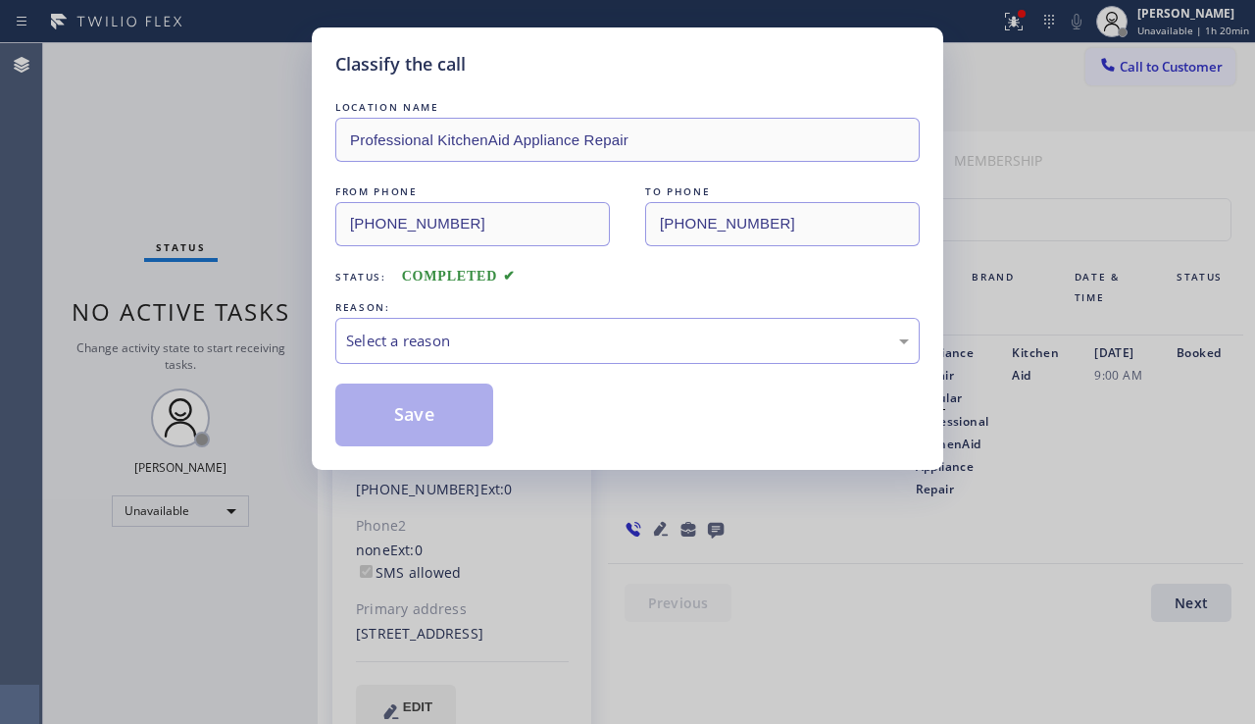
click at [456, 363] on div "Select a reason" at bounding box center [627, 341] width 584 height 46
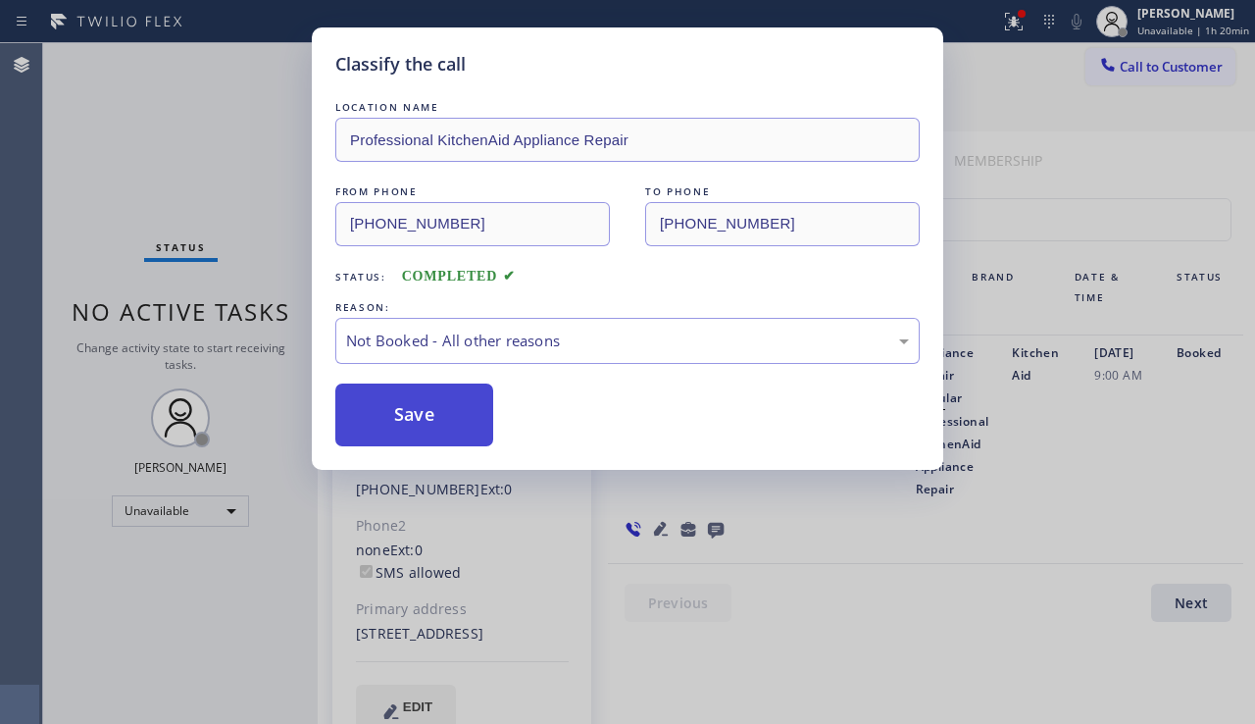
click at [412, 416] on button "Save" at bounding box center [414, 414] width 158 height 63
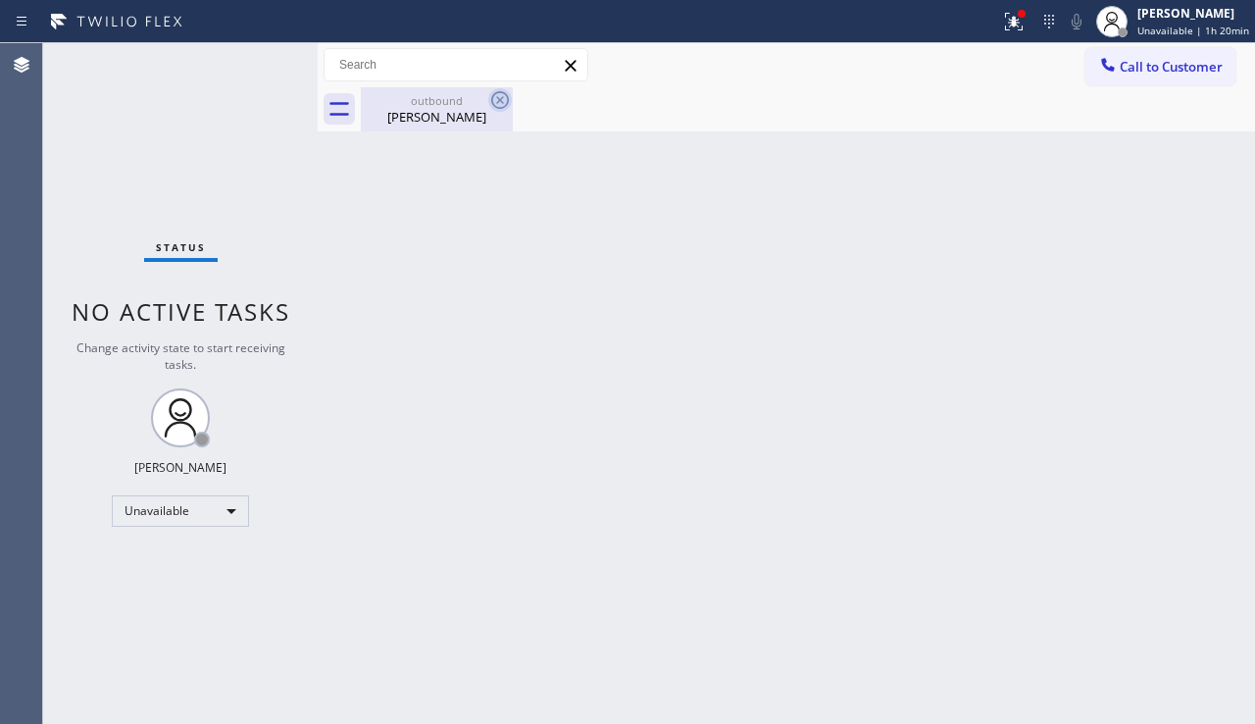
click at [497, 94] on icon at bounding box center [500, 100] width 24 height 24
click at [525, 229] on div "Back to Dashboard Change Sender ID Customers Technicians Select a contact Outbo…" at bounding box center [786, 383] width 937 height 681
click at [405, 109] on div "Fernando Santos" at bounding box center [437, 117] width 148 height 18
drag, startPoint x: 376, startPoint y: 616, endPoint x: 460, endPoint y: 550, distance: 106.9
click at [377, 614] on div "Back to Dashboard Change Sender ID Customers Technicians Select a contact Outbo…" at bounding box center [786, 383] width 937 height 681
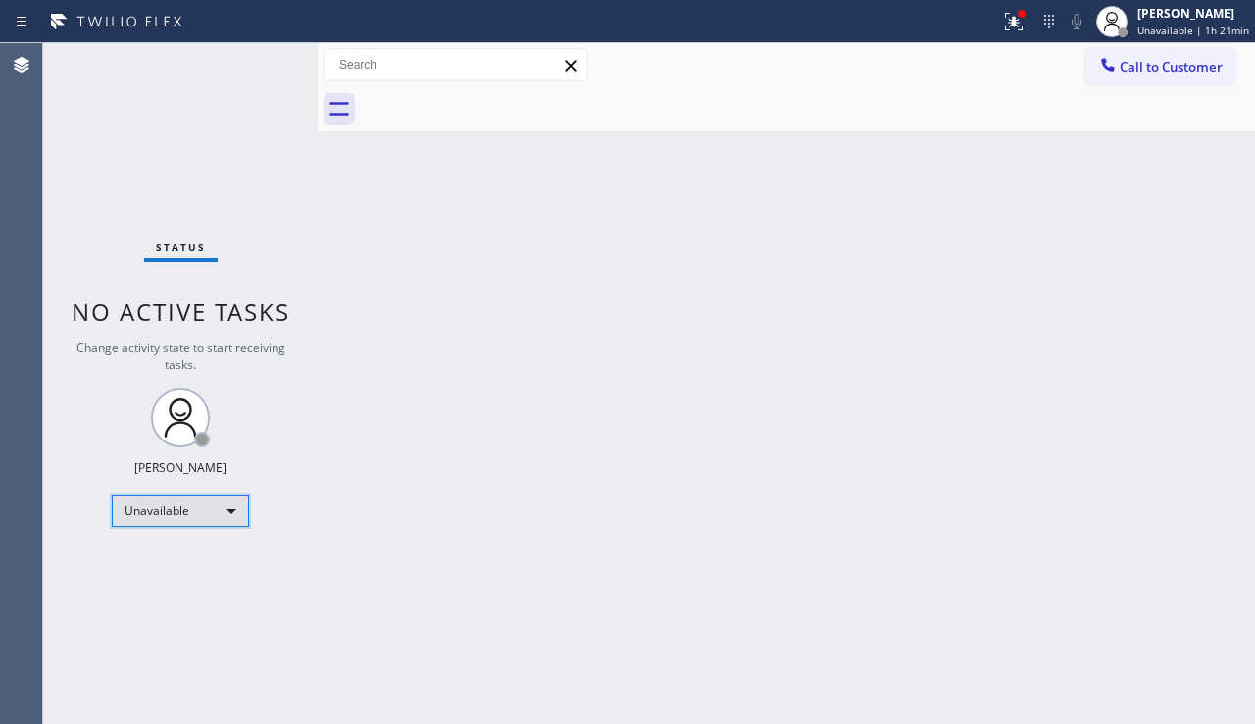
click at [154, 521] on div "Unavailable" at bounding box center [180, 510] width 137 height 31
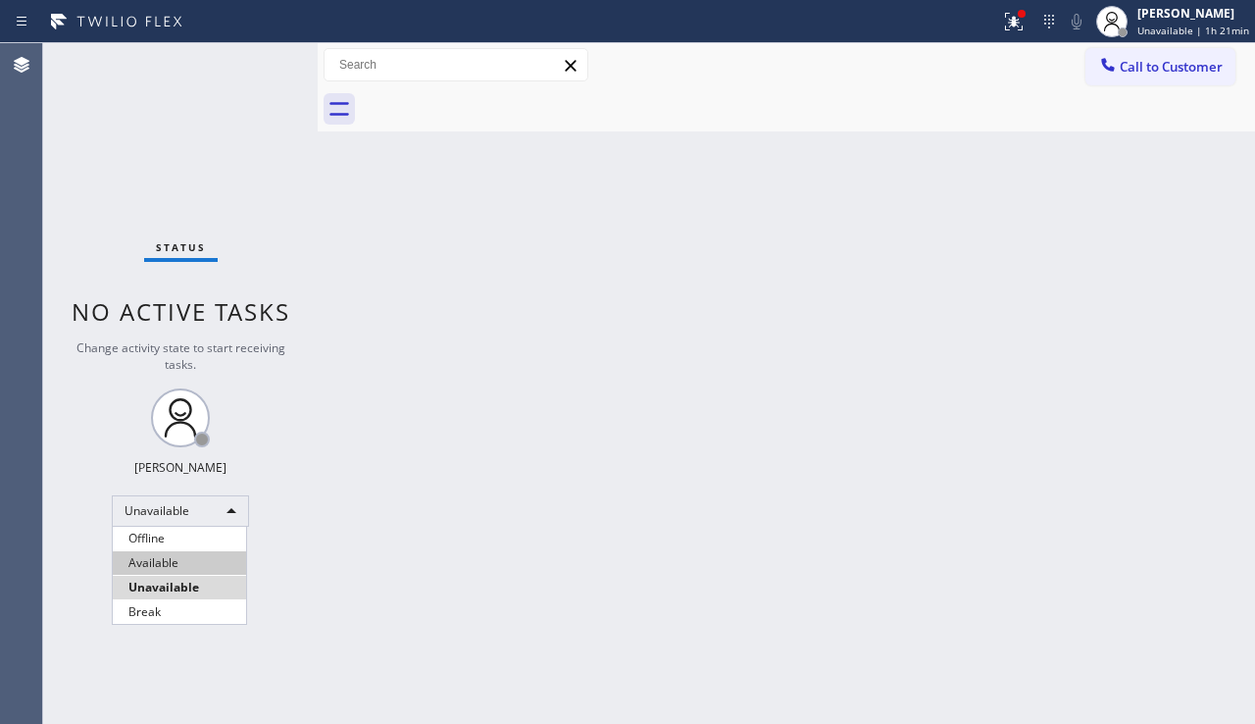
click at [177, 563] on li "Available" at bounding box center [179, 563] width 133 height 24
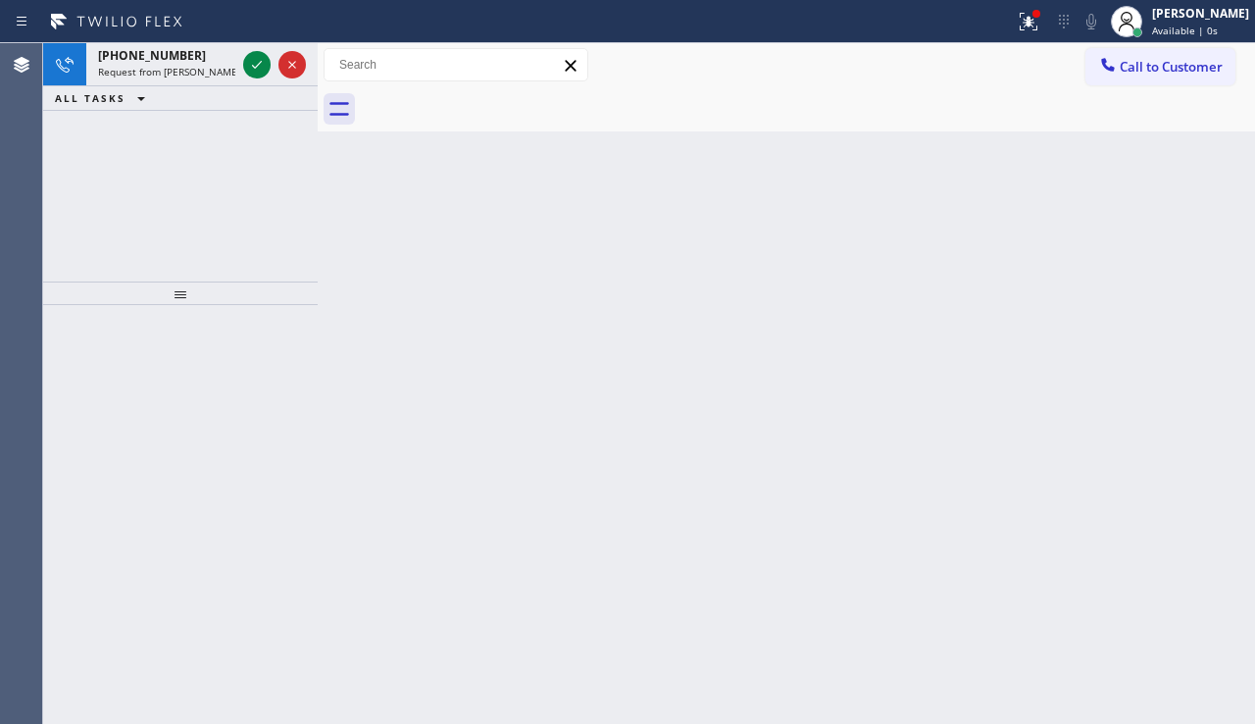
click at [352, 486] on div "Back to Dashboard Change Sender ID Customers Technicians Select a contact Outbo…" at bounding box center [786, 383] width 937 height 681
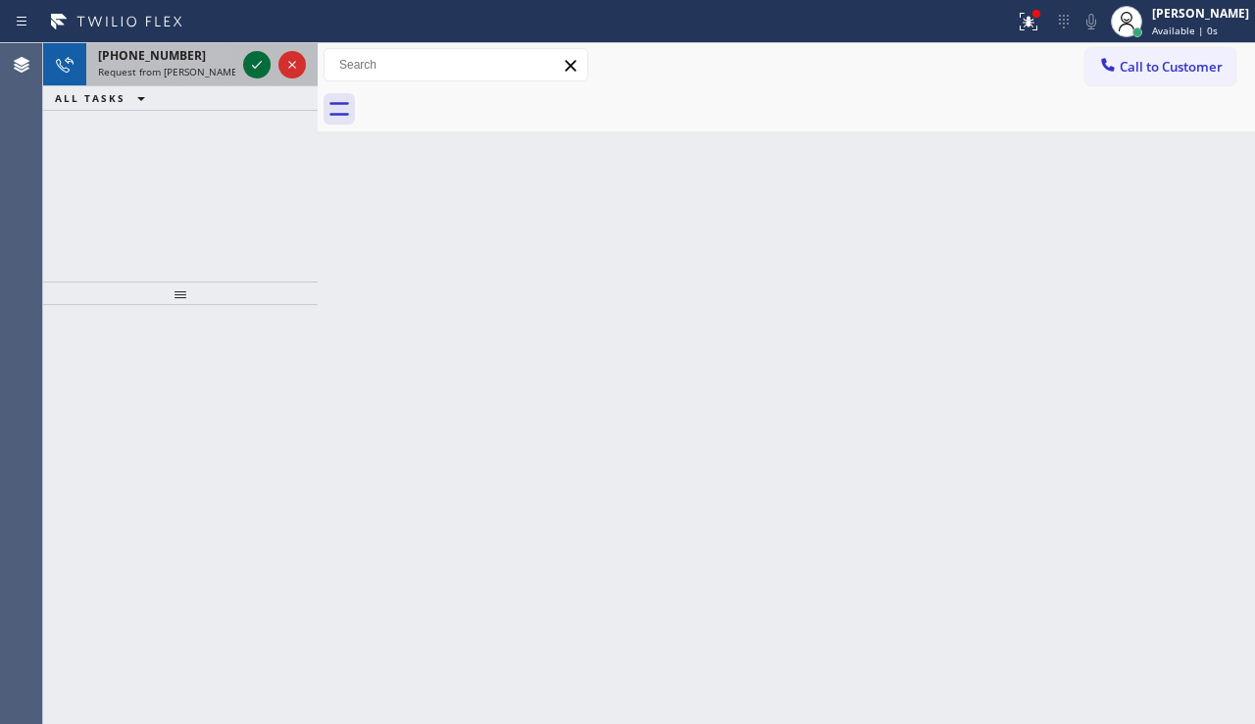
click at [253, 69] on icon at bounding box center [257, 65] width 24 height 24
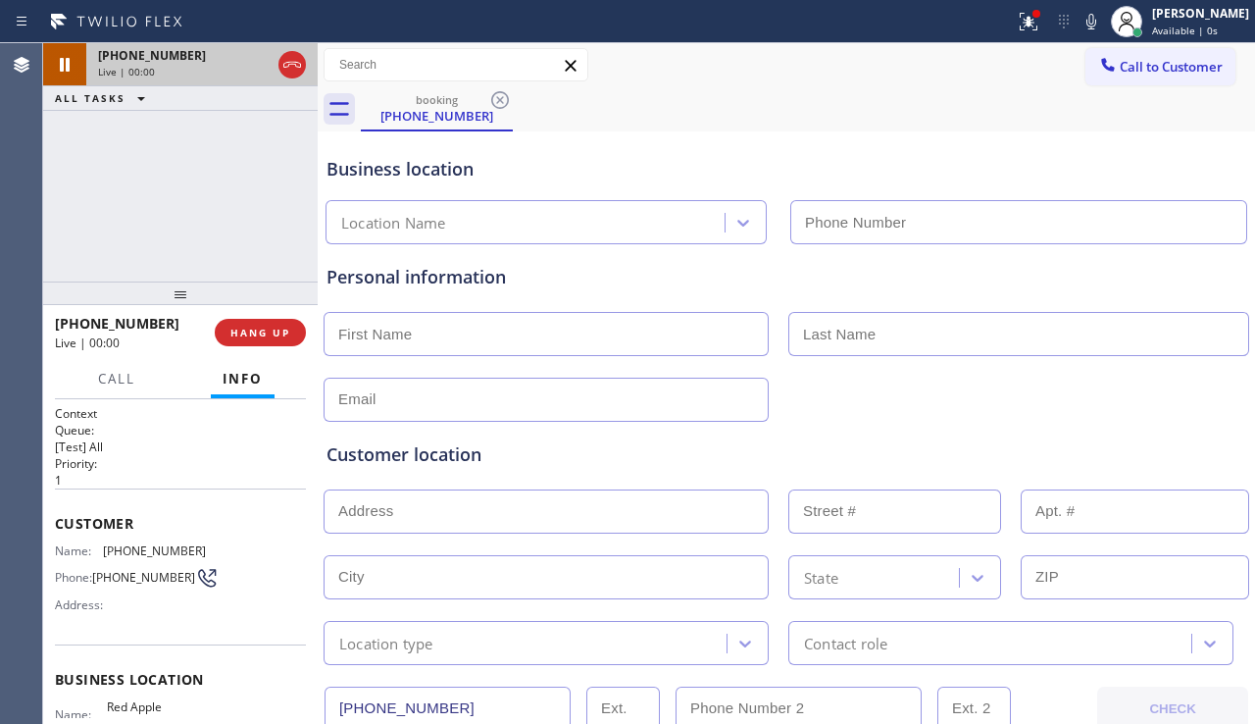
type input "(877) 672-1565"
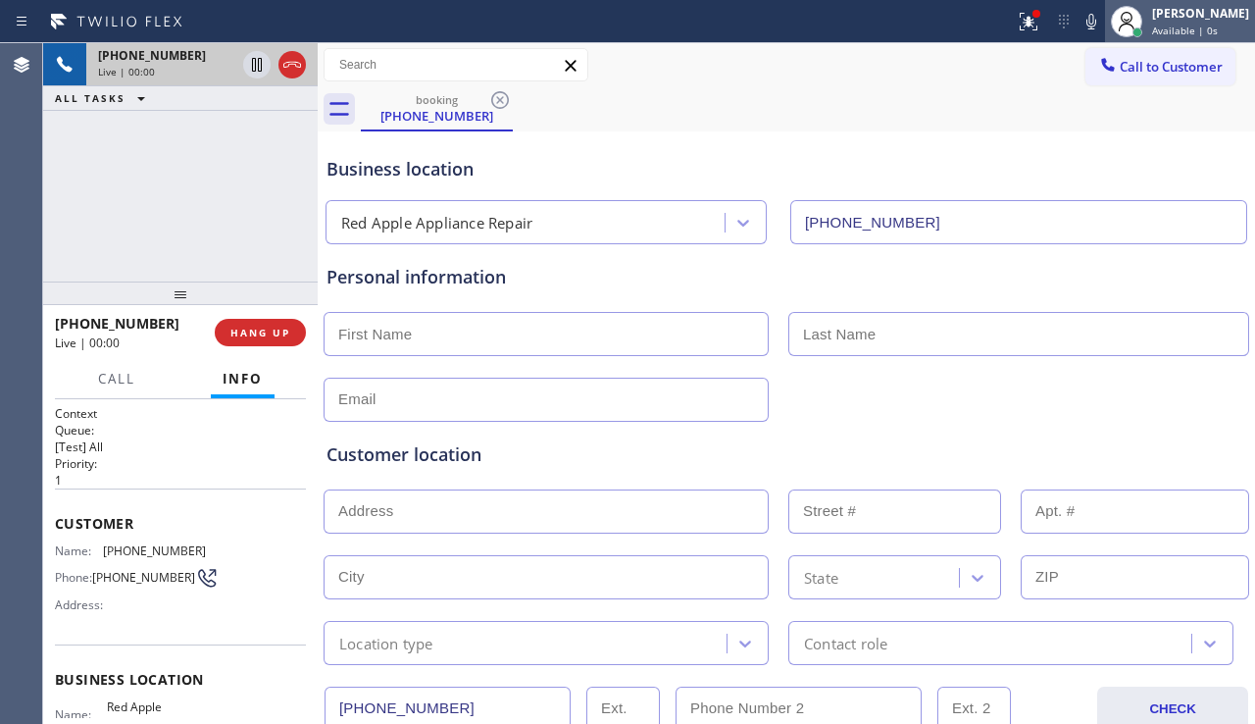
click at [1156, 17] on div "Alynna Marie Pasumala" at bounding box center [1200, 13] width 97 height 17
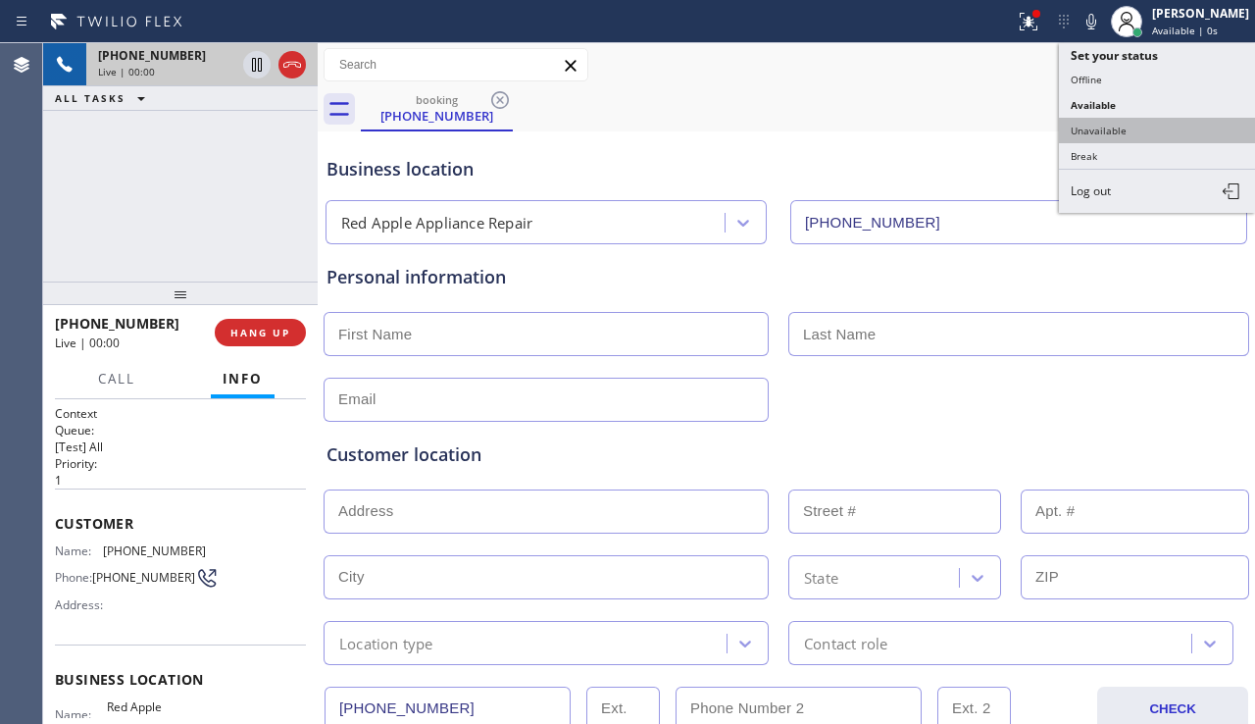
click at [1092, 130] on button "Unavailable" at bounding box center [1157, 130] width 196 height 25
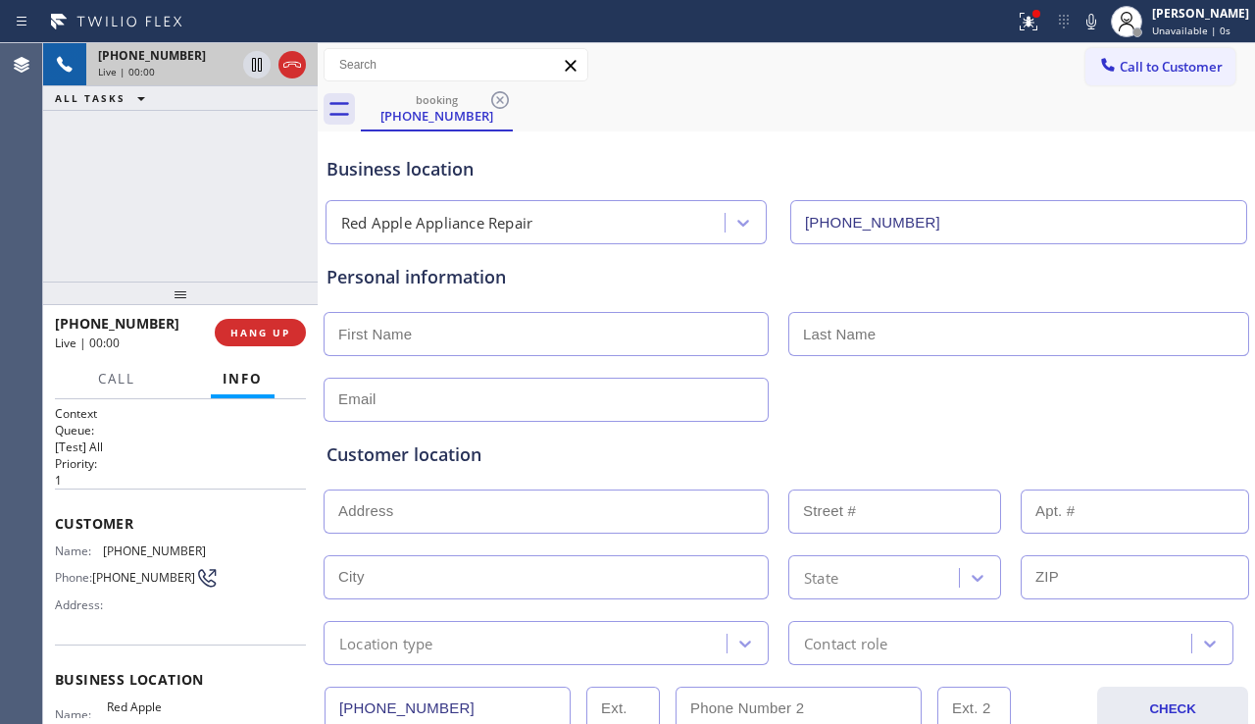
click at [559, 343] on input "text" at bounding box center [546, 334] width 445 height 44
paste input "Richard"
type input "Richard"
click at [819, 339] on input "text" at bounding box center [1018, 334] width 461 height 44
click at [836, 342] on input "text" at bounding box center [1018, 334] width 461 height 44
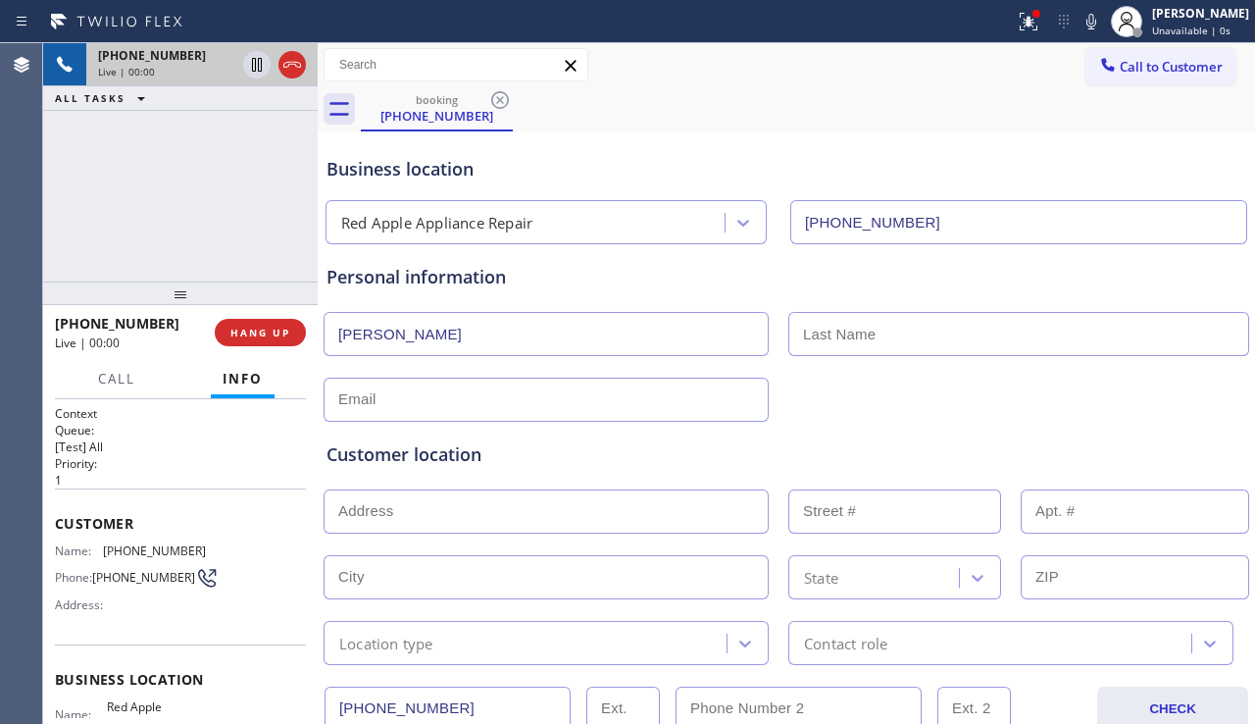
paste input "Henthorn"
type input "Henthorn"
click at [639, 393] on input "text" at bounding box center [546, 400] width 445 height 44
click at [497, 407] on input "text" at bounding box center [546, 400] width 445 height 44
paste input "rwhenthorn@msn.com"
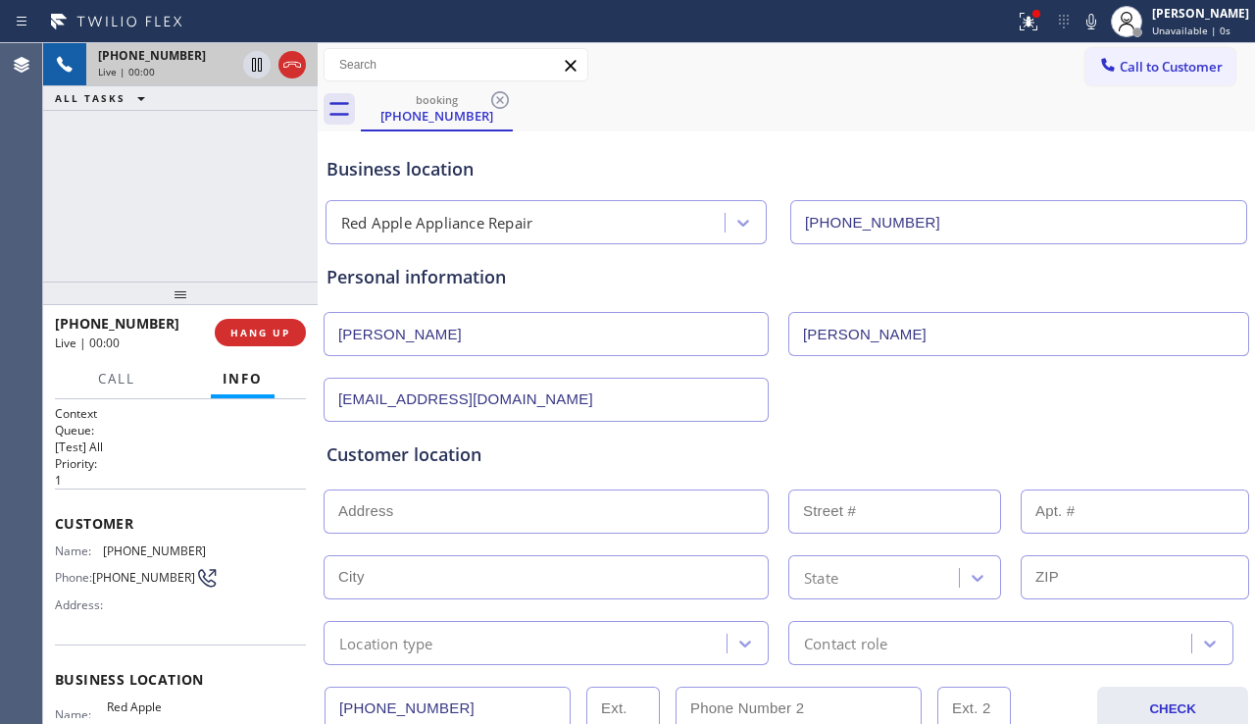
type input "rwhenthorn@msn.com"
click at [759, 442] on div "Customer location" at bounding box center [787, 454] width 920 height 26
click at [257, 70] on icon at bounding box center [257, 65] width 24 height 24
click at [1080, 27] on icon at bounding box center [1092, 22] width 24 height 24
click at [250, 71] on icon at bounding box center [257, 65] width 24 height 24
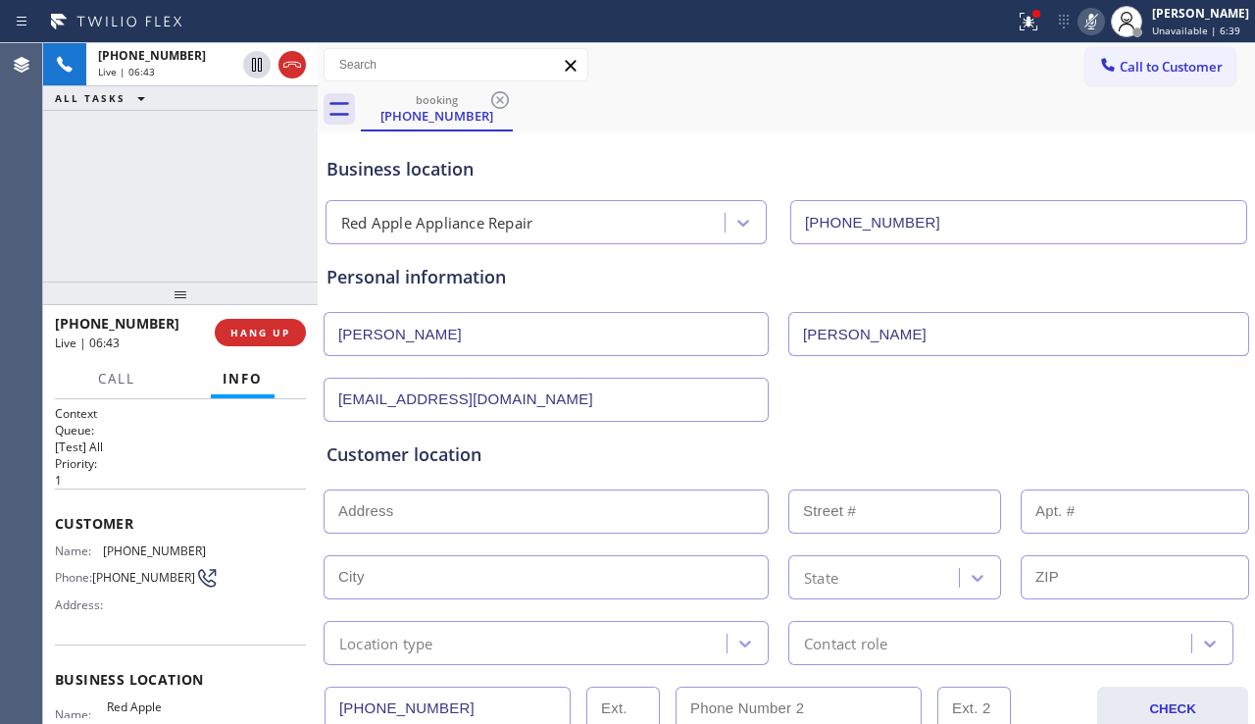
click at [1080, 21] on icon at bounding box center [1092, 22] width 24 height 24
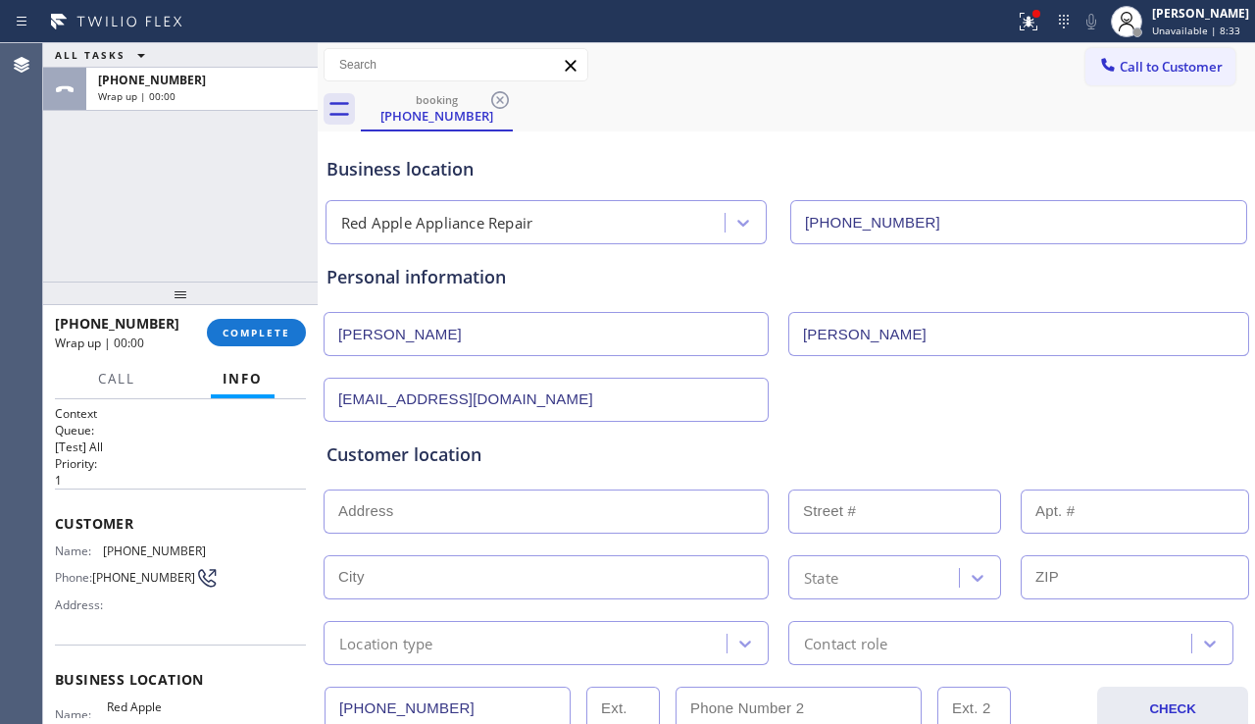
drag, startPoint x: 358, startPoint y: 376, endPoint x: 327, endPoint y: 380, distance: 31.8
click at [327, 380] on input "rwhenthorn@msn.com" at bounding box center [546, 400] width 445 height 44
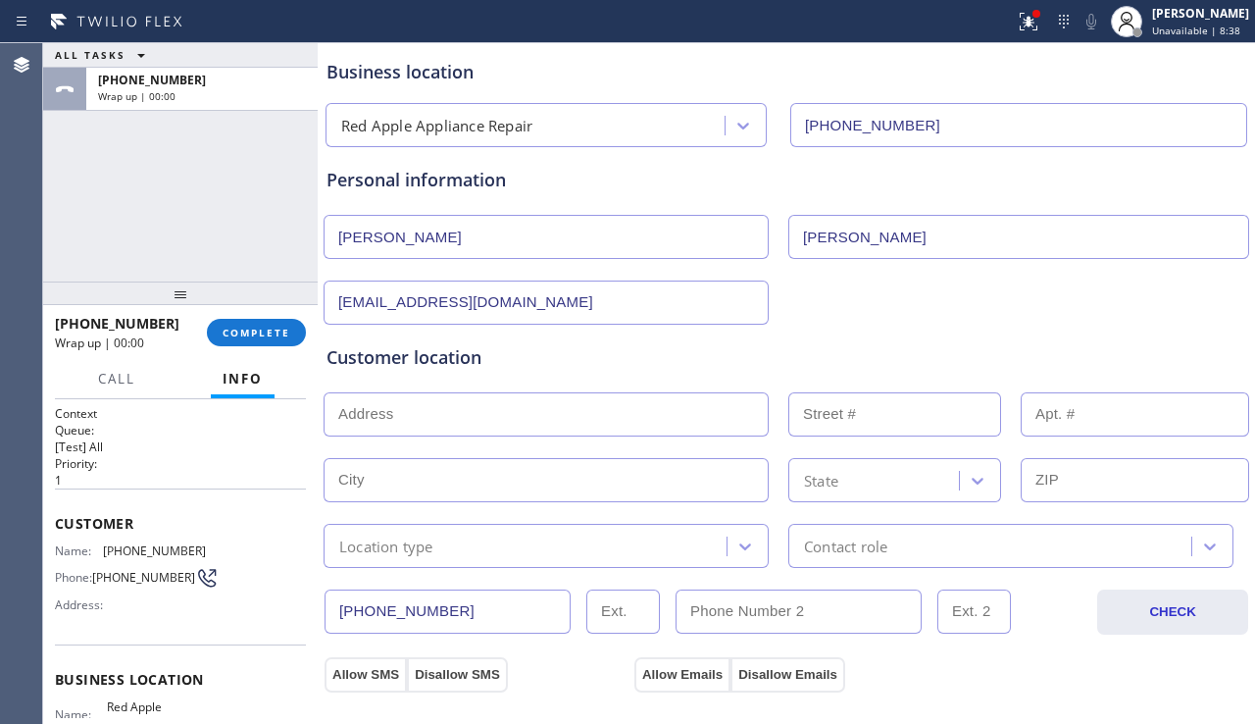
scroll to position [294, 0]
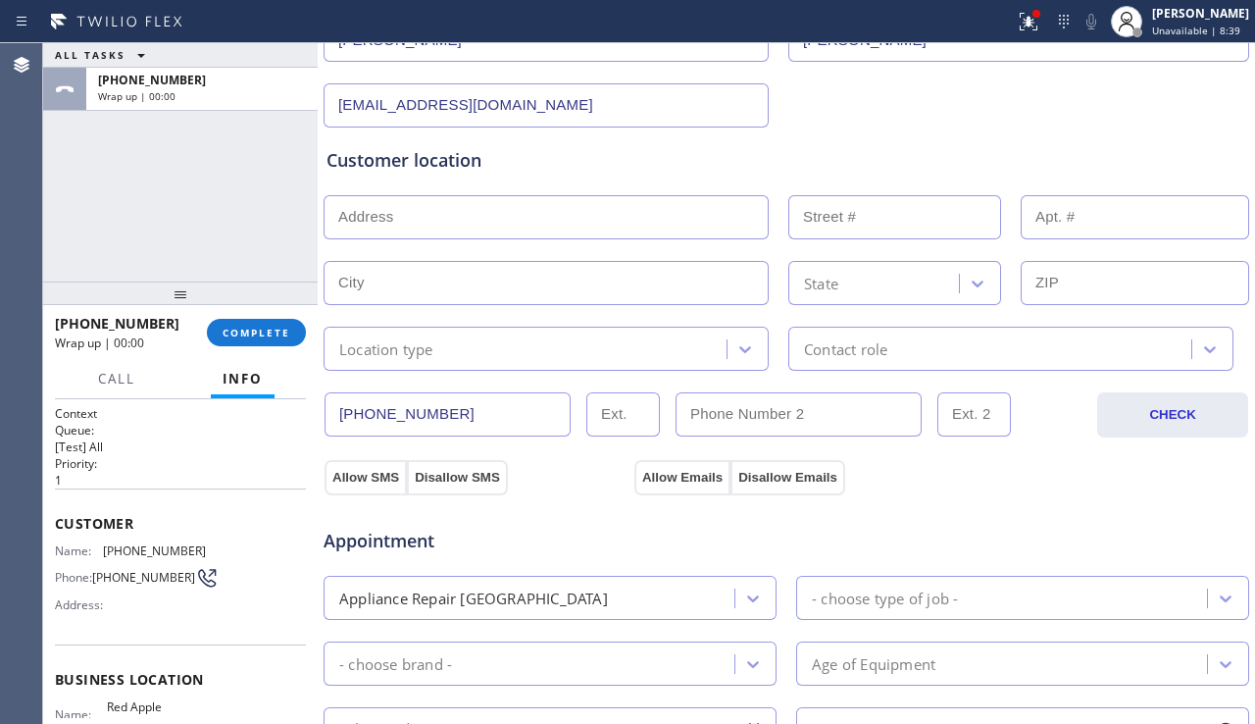
type input "no@gmail.com"
click at [405, 201] on input "text" at bounding box center [546, 217] width 445 height 44
paste input "98029"
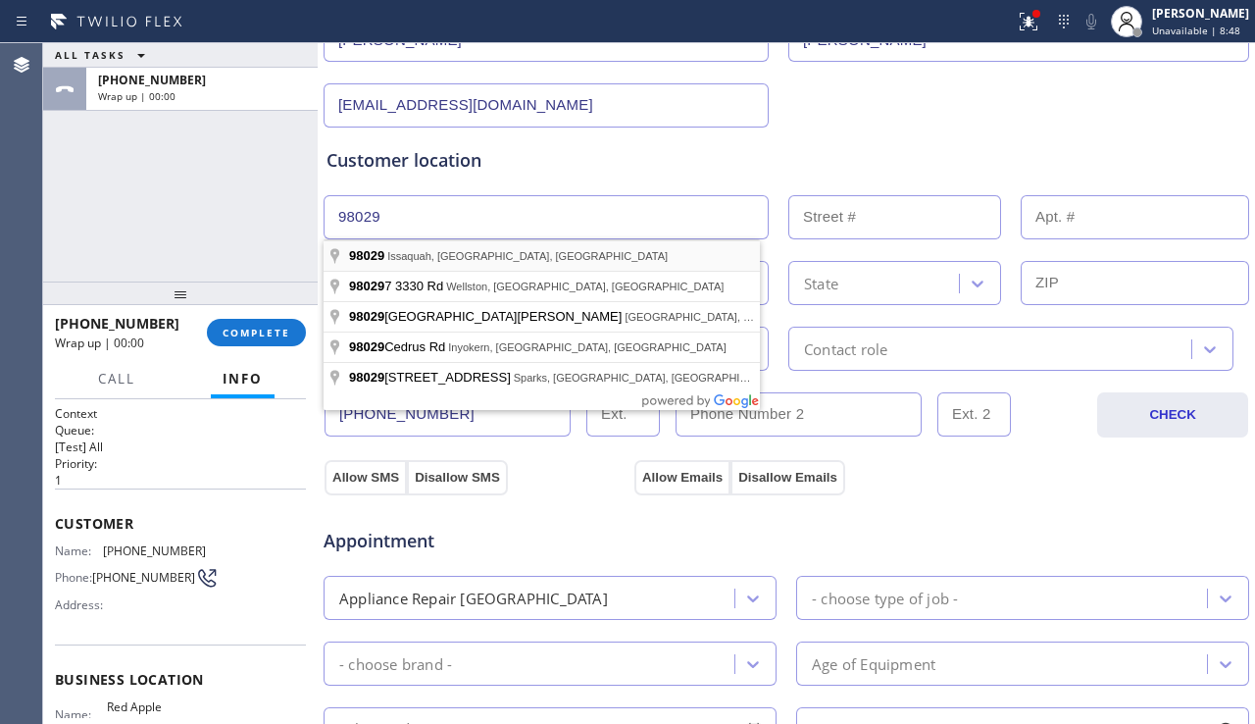
type input "Issaquah, WA 98029, USA"
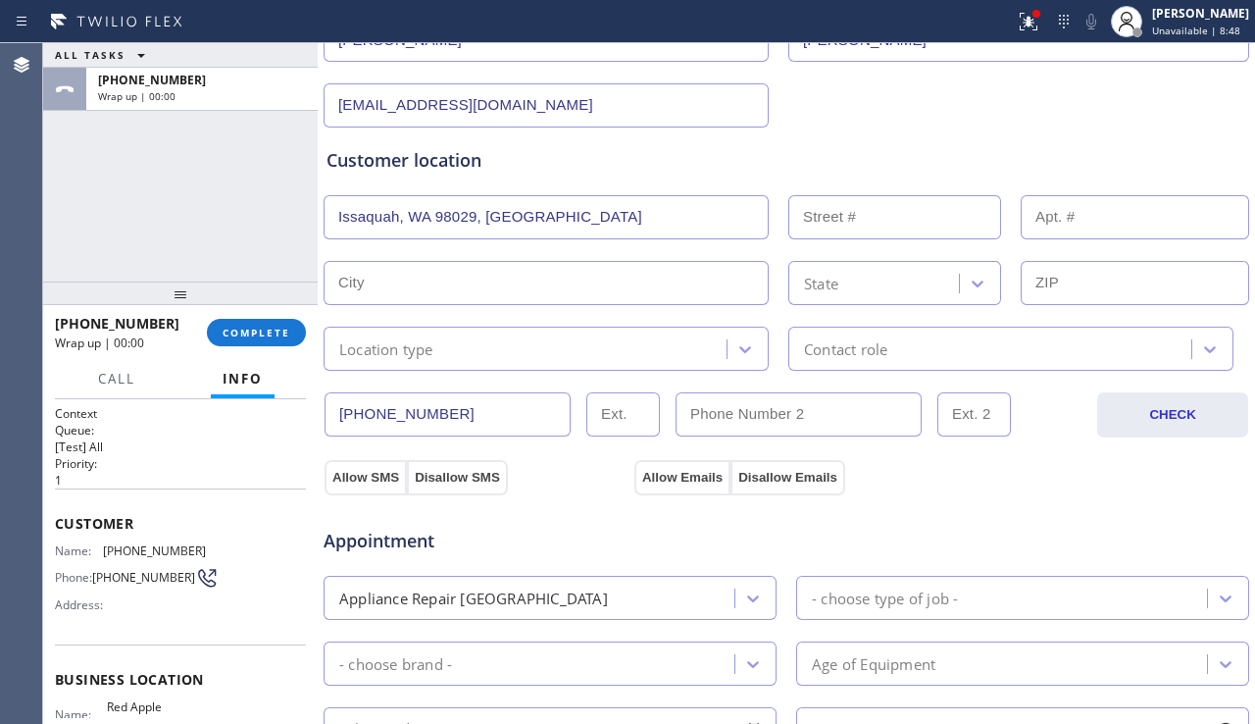
type input "Issaquah"
type input "98029"
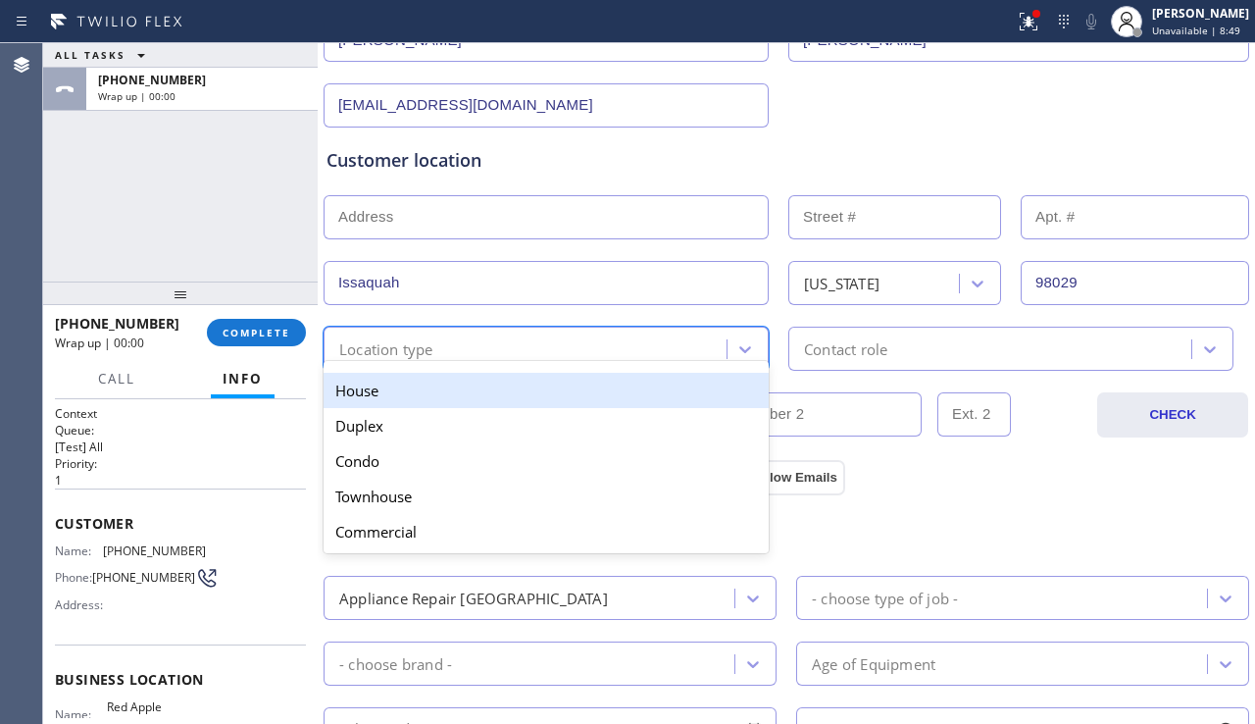
click at [513, 340] on div "Location type" at bounding box center [527, 348] width 397 height 34
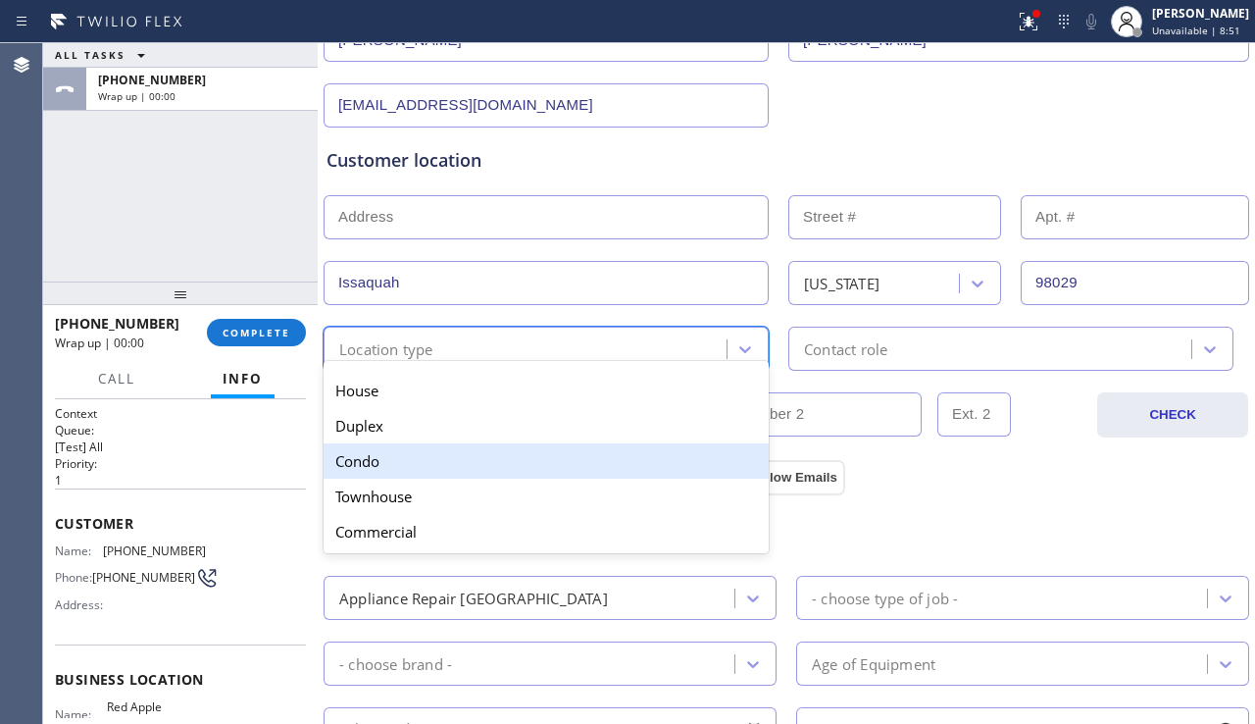
drag, startPoint x: 460, startPoint y: 445, endPoint x: 588, endPoint y: 415, distance: 132.0
click at [460, 444] on div "Condo" at bounding box center [546, 460] width 445 height 35
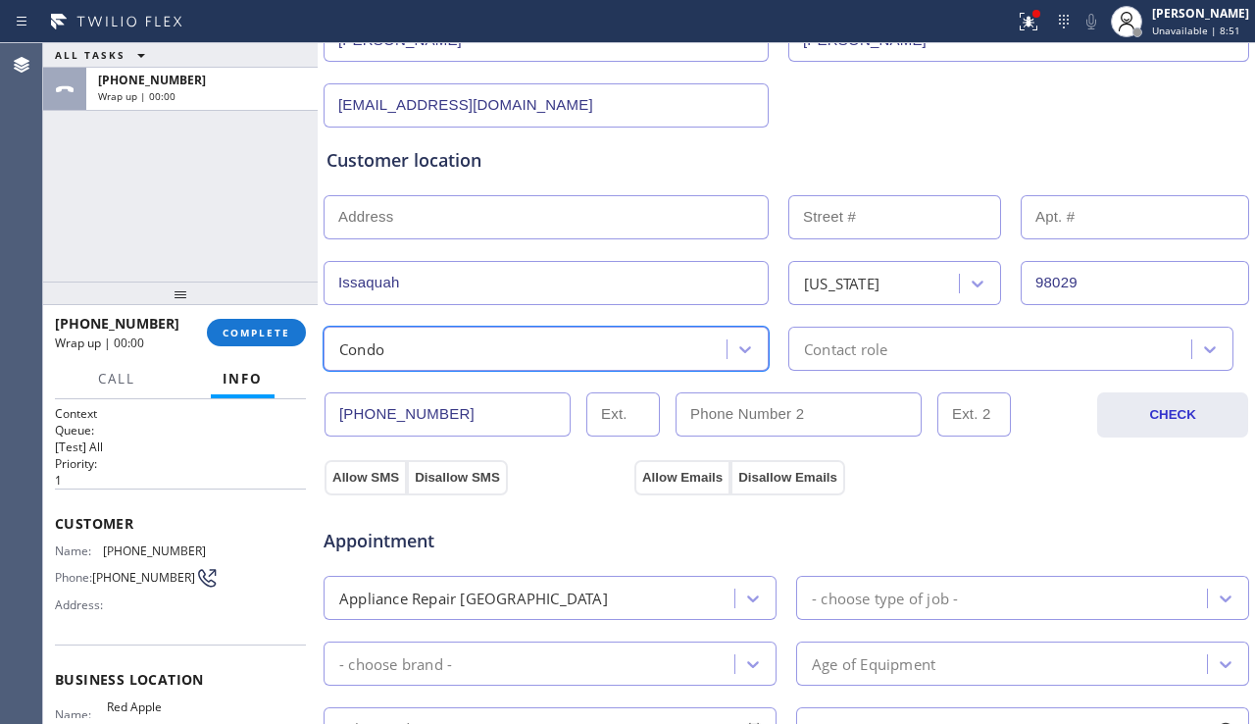
click at [919, 348] on div "Contact role" at bounding box center [992, 348] width 397 height 34
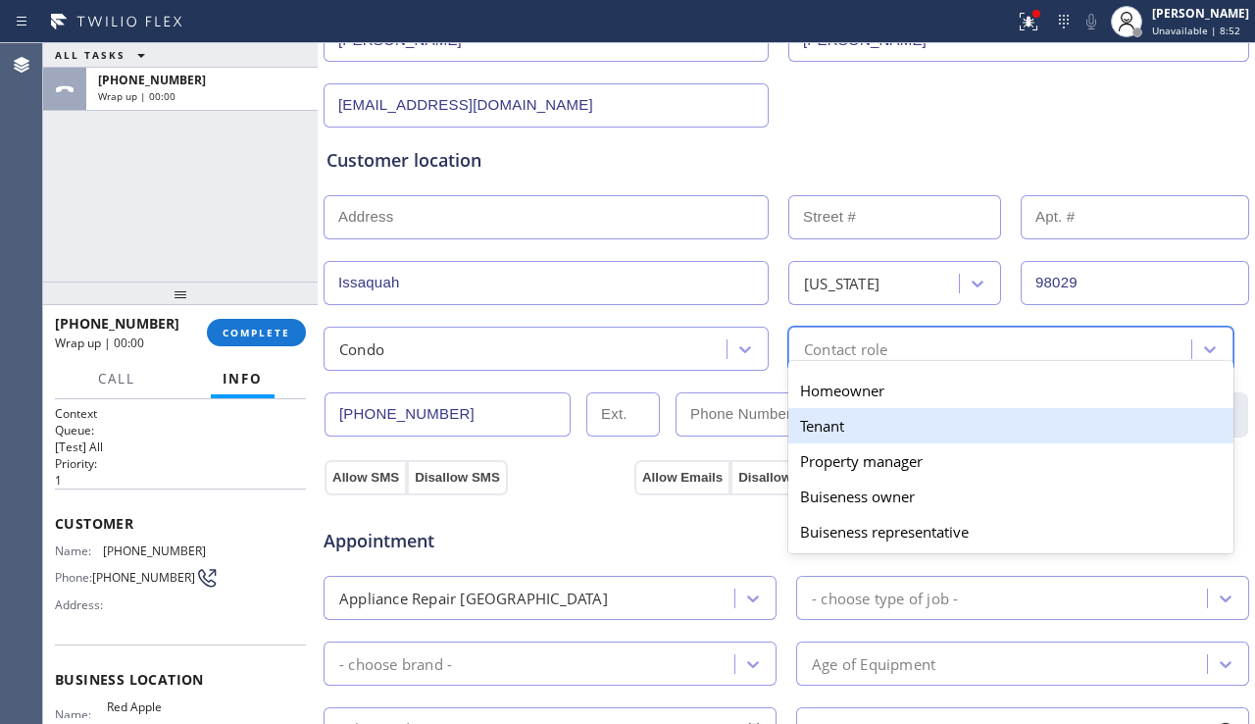
click at [834, 429] on div "Tenant" at bounding box center [1010, 425] width 445 height 35
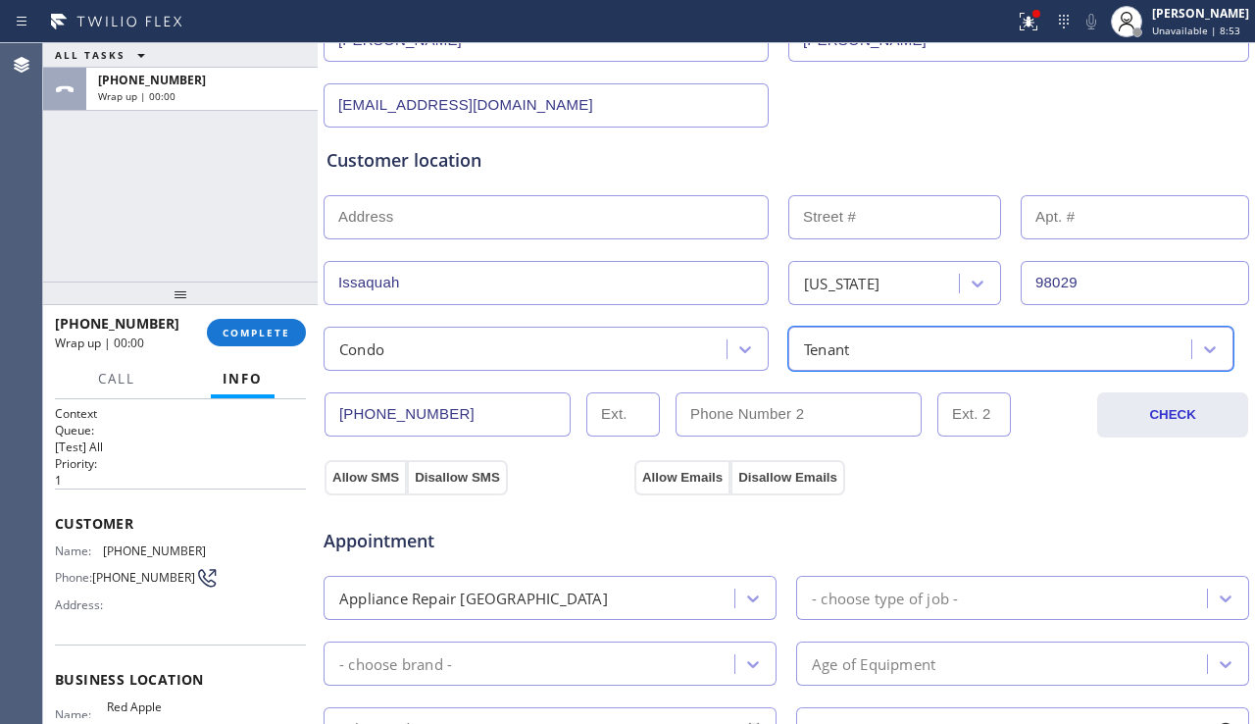
click at [855, 357] on div "Tenant" at bounding box center [992, 348] width 397 height 34
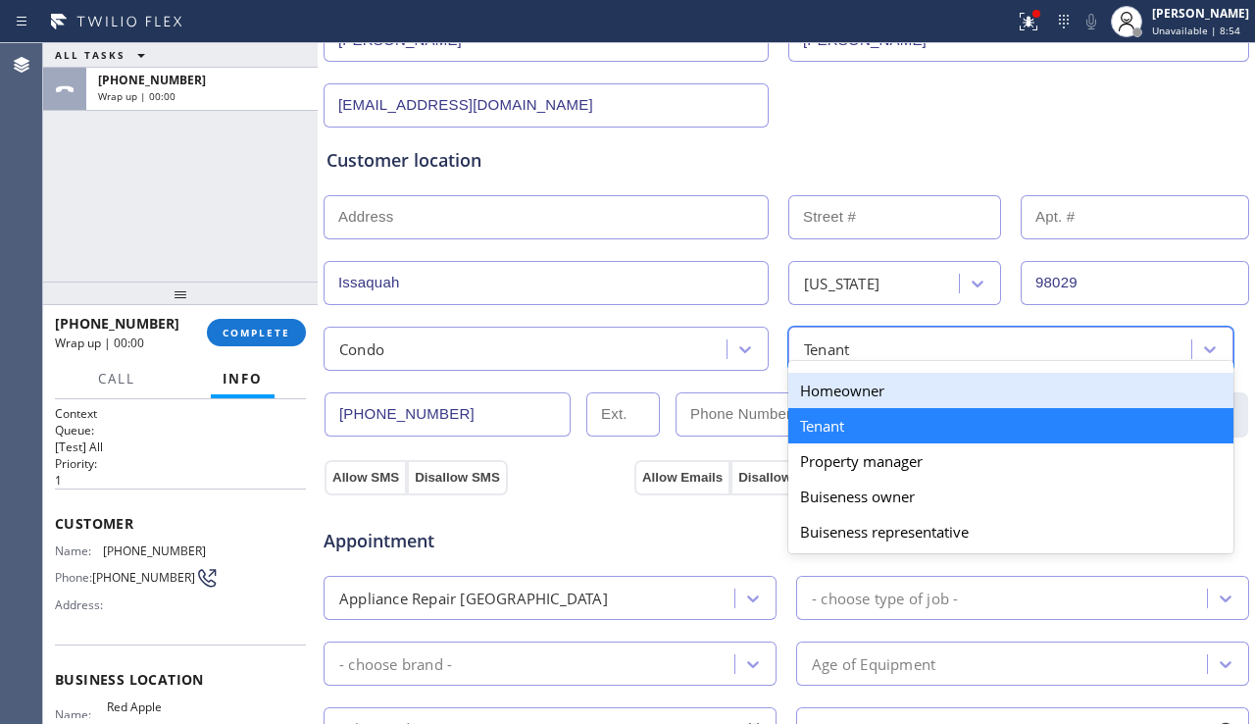
click at [840, 396] on div "Homeowner" at bounding box center [1010, 390] width 445 height 35
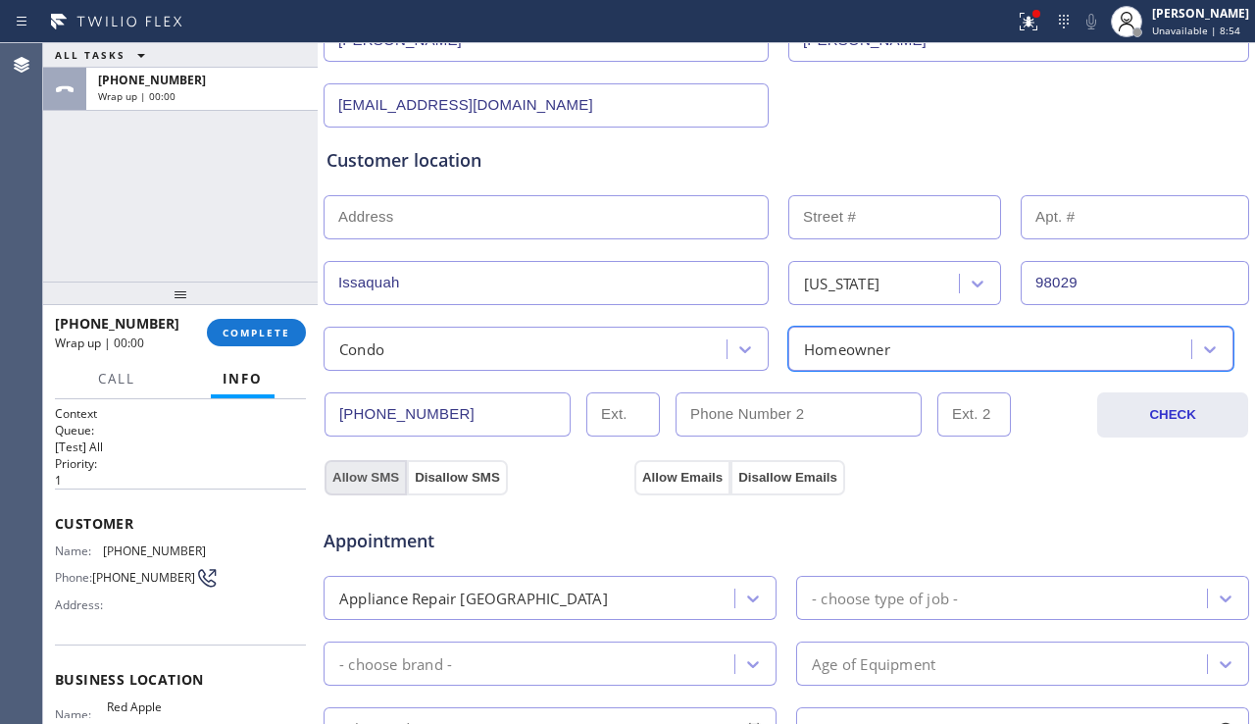
drag, startPoint x: 379, startPoint y: 472, endPoint x: 394, endPoint y: 472, distance: 15.7
click at [382, 472] on button "Allow SMS" at bounding box center [366, 477] width 82 height 35
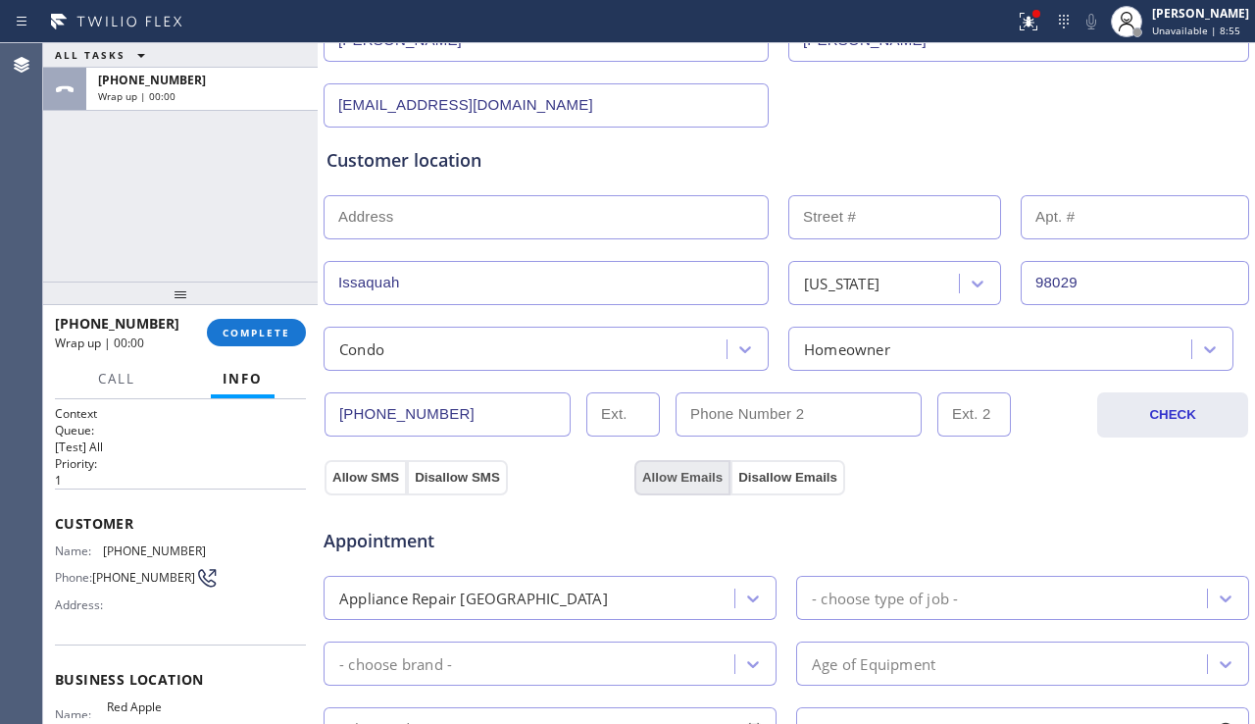
click at [694, 479] on button "Allow Emails" at bounding box center [682, 477] width 96 height 35
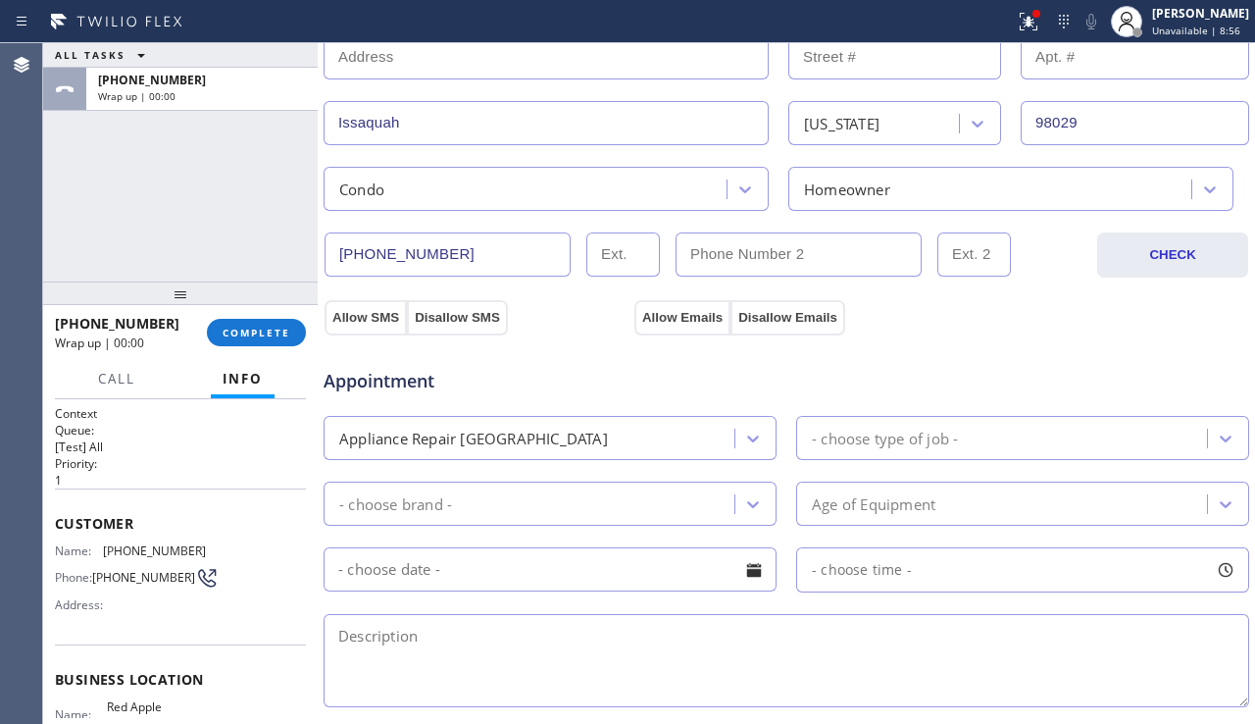
scroll to position [588, 0]
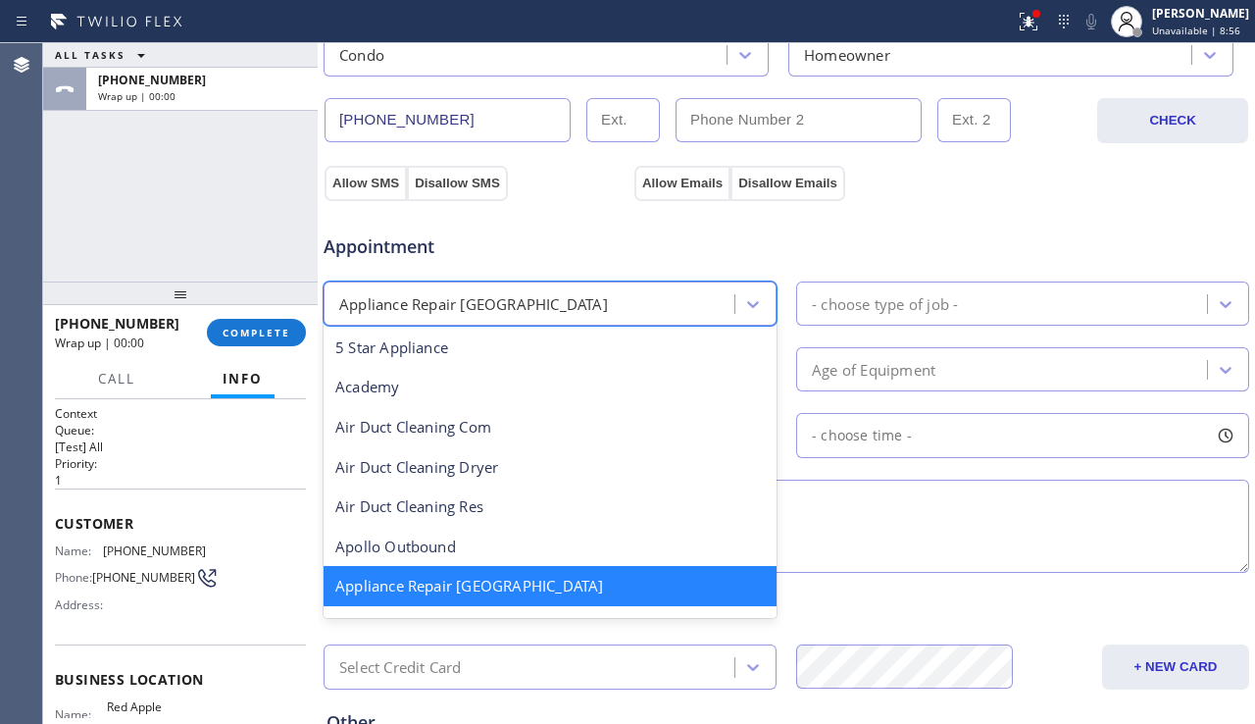
click at [635, 299] on div "Appliance Repair High End" at bounding box center [531, 303] width 405 height 34
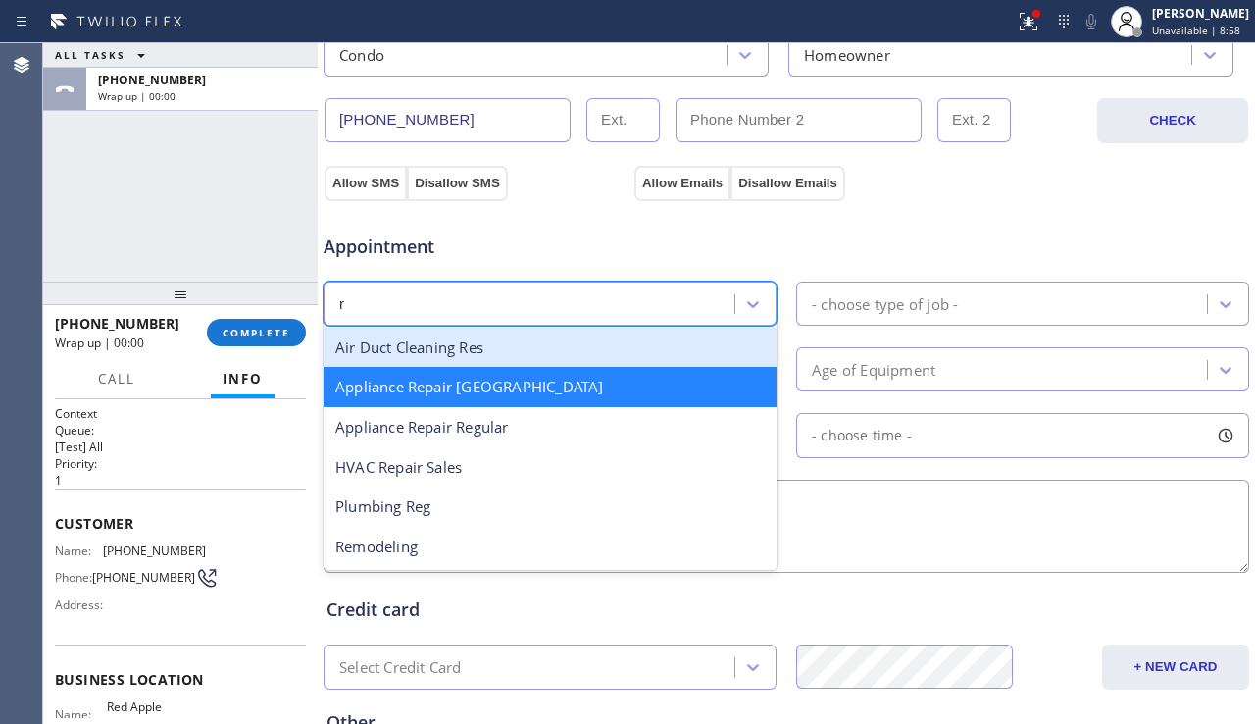
type input "re"
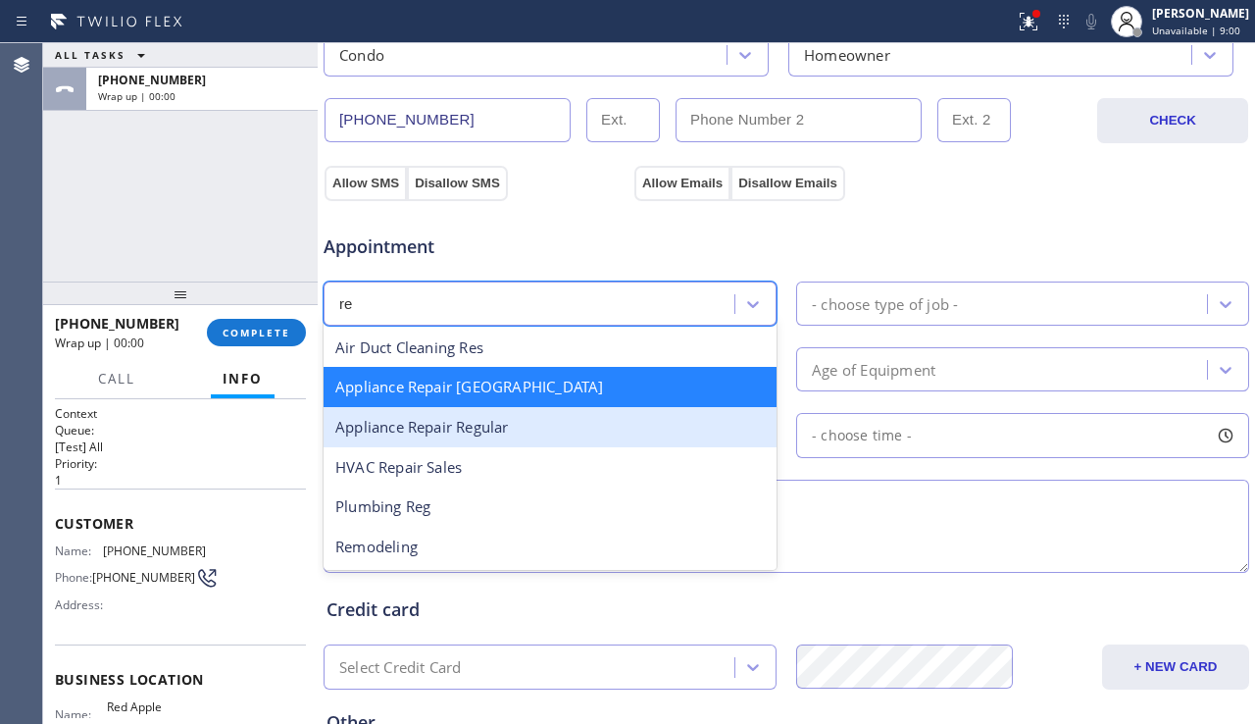
click at [496, 425] on div "Appliance Repair Regular" at bounding box center [550, 427] width 453 height 40
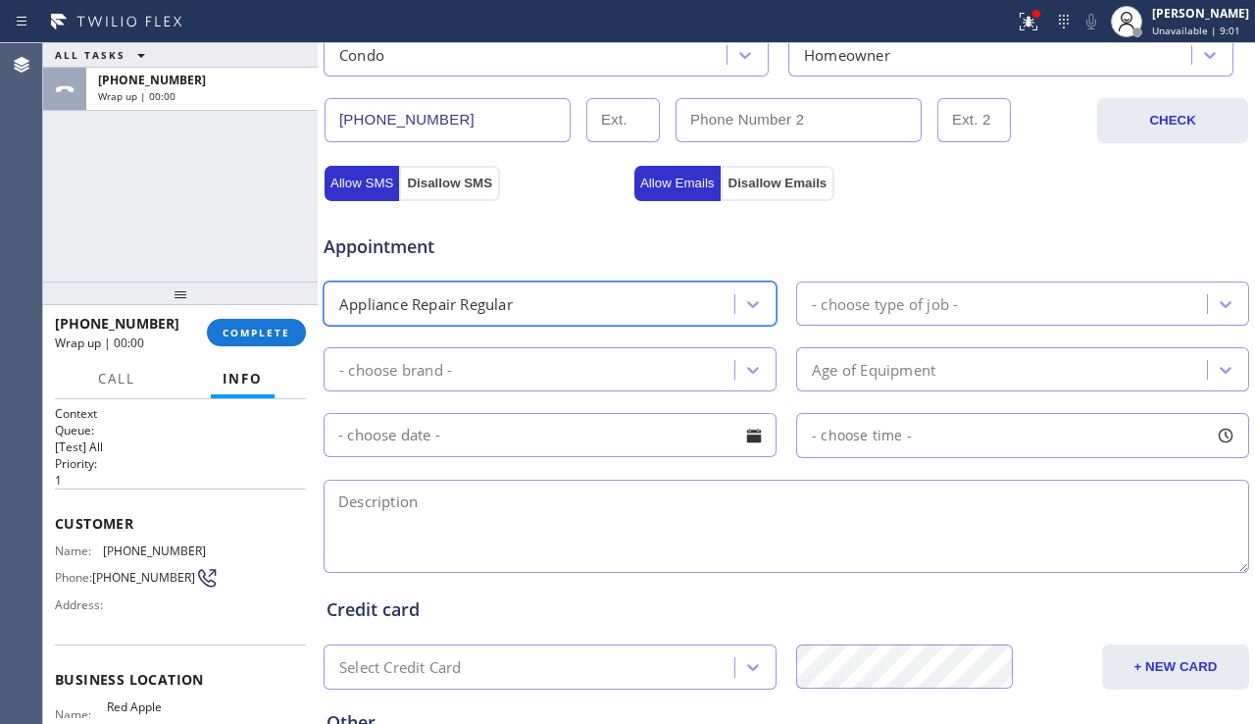
click at [915, 306] on div "- choose type of job -" at bounding box center [885, 303] width 146 height 23
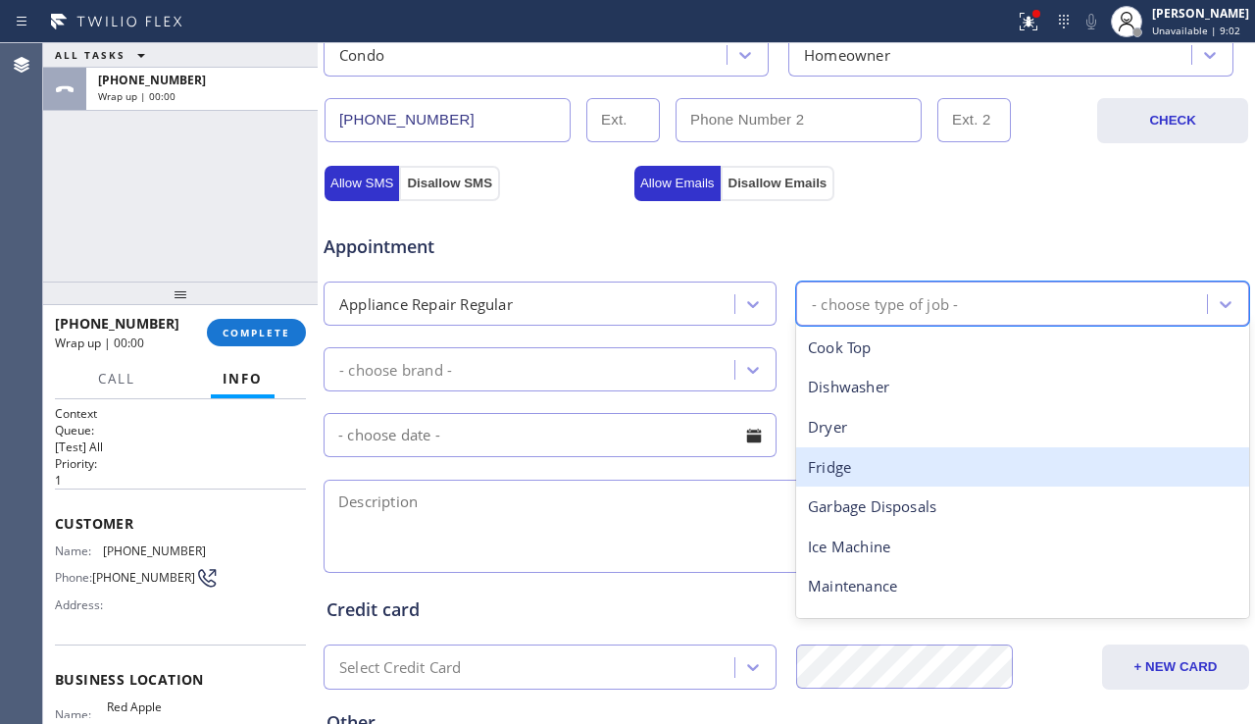
click at [837, 462] on div "Fridge" at bounding box center [1022, 467] width 453 height 40
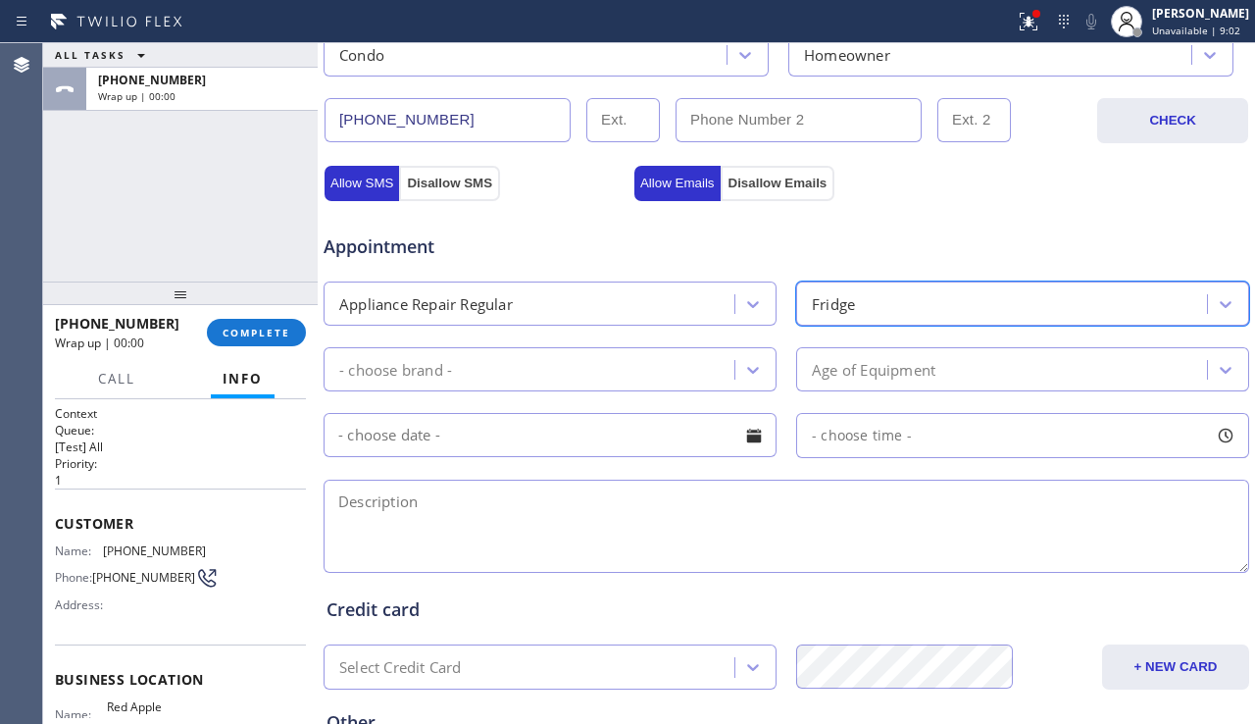
click at [631, 372] on div "- choose brand -" at bounding box center [531, 369] width 405 height 34
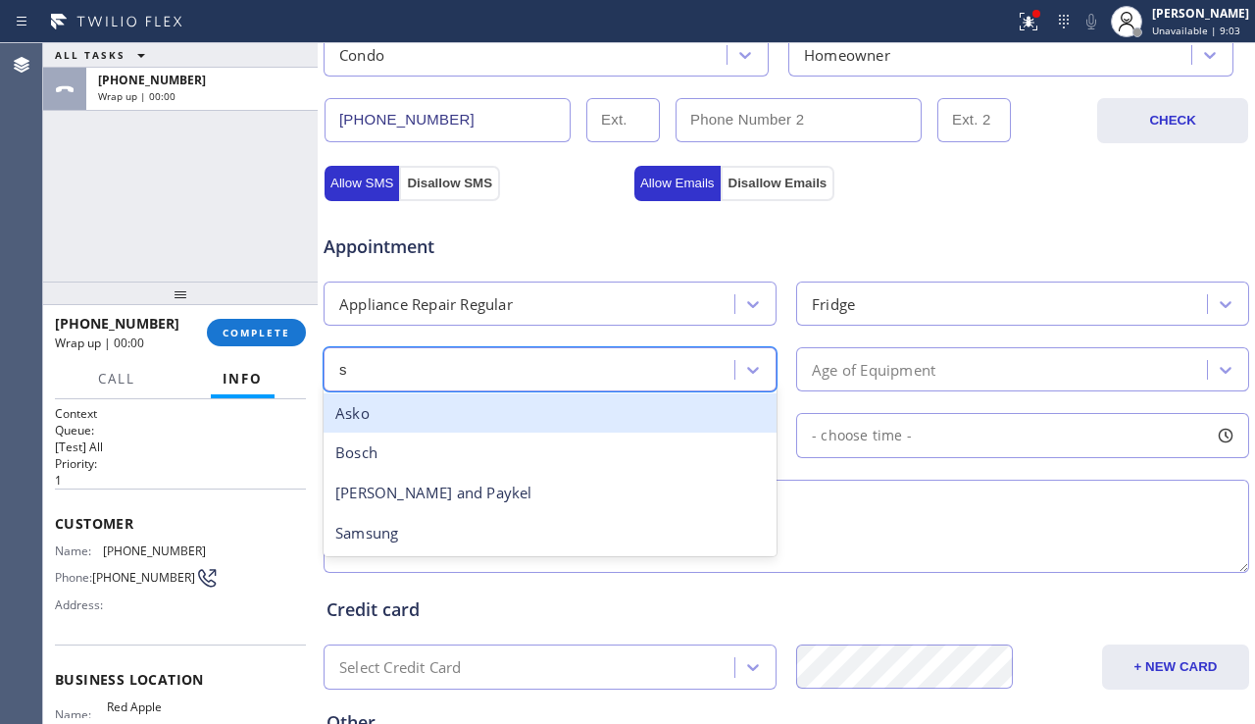
type input "sa"
drag, startPoint x: 551, startPoint y: 406, endPoint x: 771, endPoint y: 384, distance: 220.7
click at [552, 407] on div "Samsung" at bounding box center [550, 413] width 453 height 40
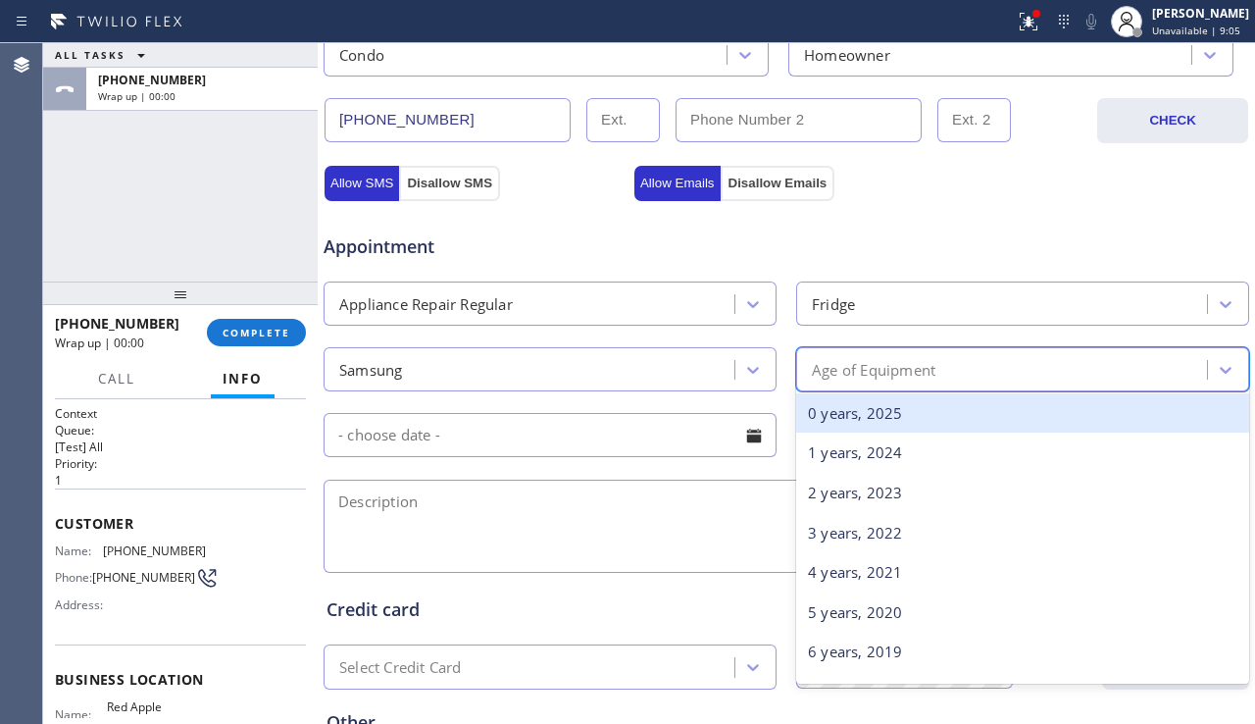
click at [922, 369] on div "Age of Equipment" at bounding box center [874, 369] width 124 height 23
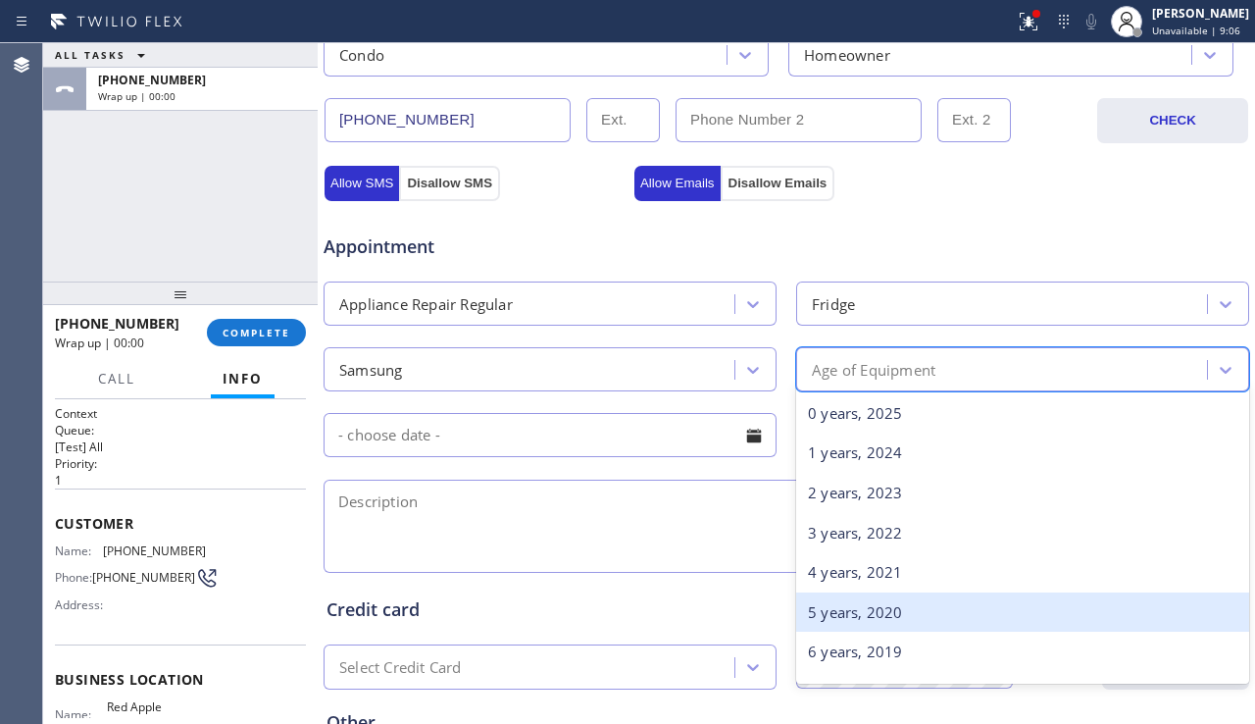
click at [873, 617] on div "5 years, 2020" at bounding box center [1022, 612] width 453 height 40
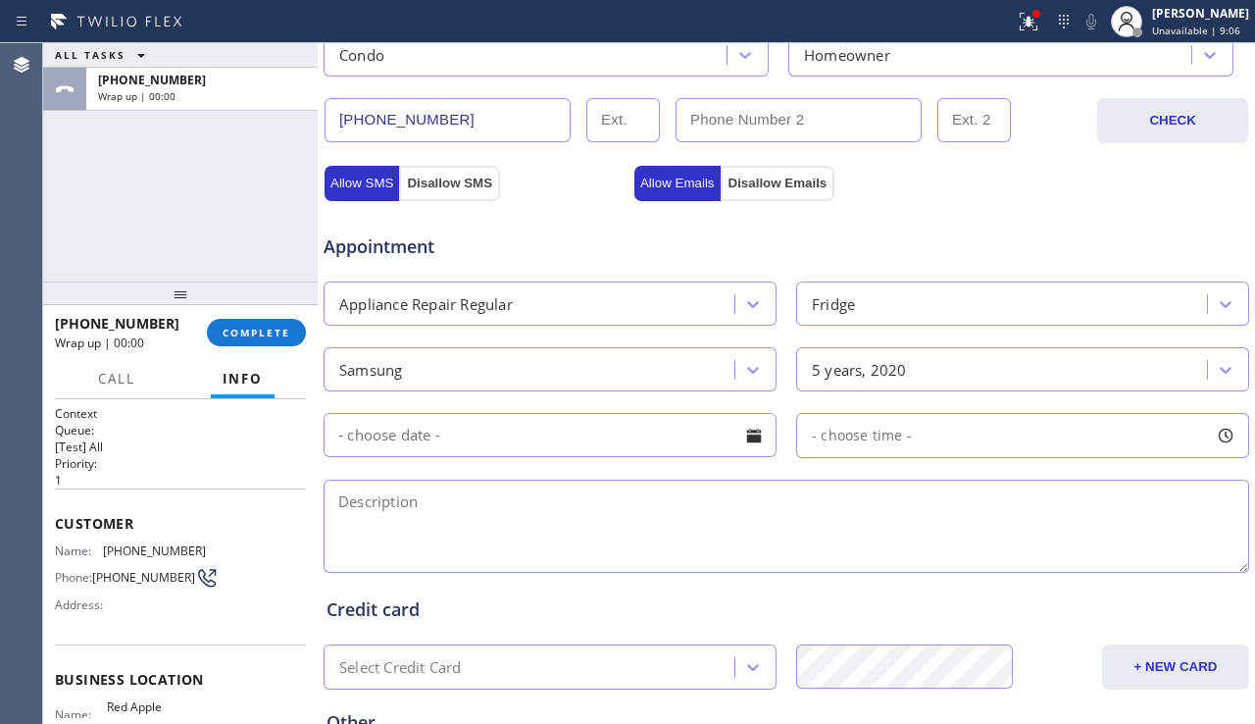
click at [636, 515] on textarea at bounding box center [787, 526] width 926 height 93
click at [593, 534] on textarea at bounding box center [787, 526] width 926 height 93
paste textarea "12-3 | $85 | Samsung fridge | ice maker is not working | 5-4yo | 98029"
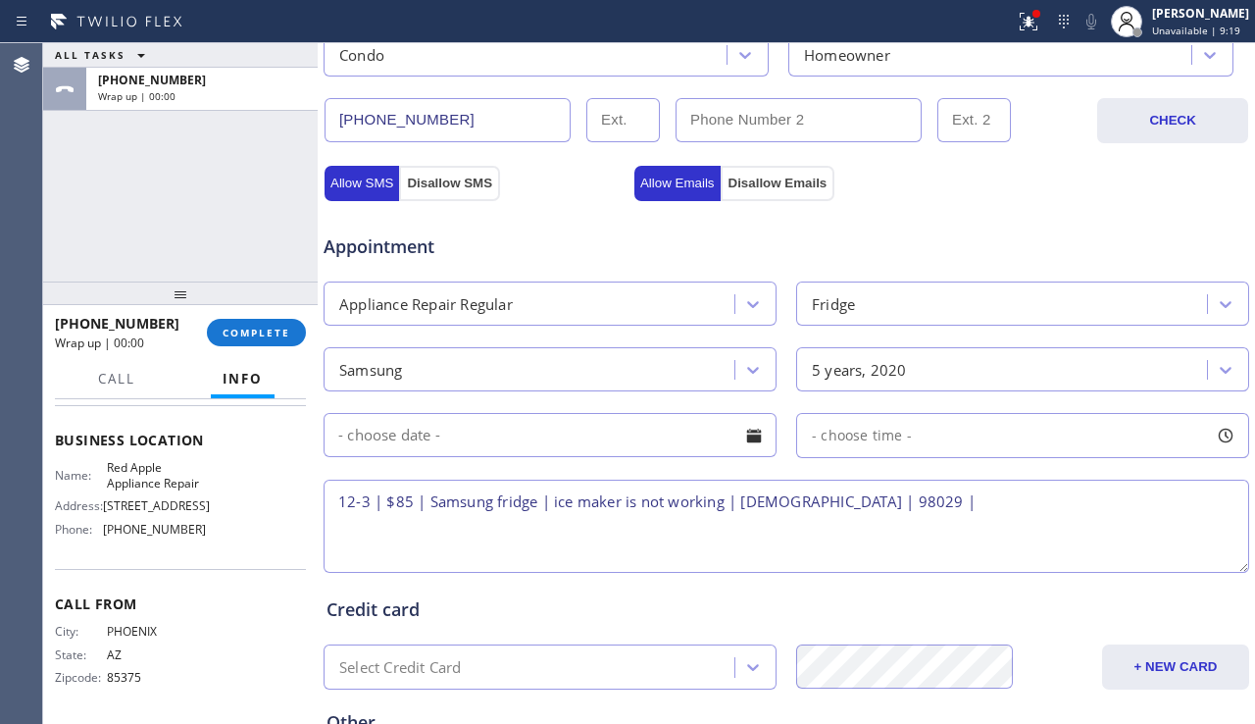
scroll to position [277, 0]
drag, startPoint x: 103, startPoint y: 435, endPoint x: 211, endPoint y: 449, distance: 108.7
click at [211, 460] on div "Name: Red Apple Appliance Repair Address: 550 S Hope St, Los Angeles, CA 90071 …" at bounding box center [180, 502] width 251 height 84
copy span "Red Apple Appliance Repair"
click at [865, 498] on textarea "12-3 | $85 | Samsung fridge | ice maker is not working | 5-4yo | 98029 |" at bounding box center [787, 526] width 926 height 93
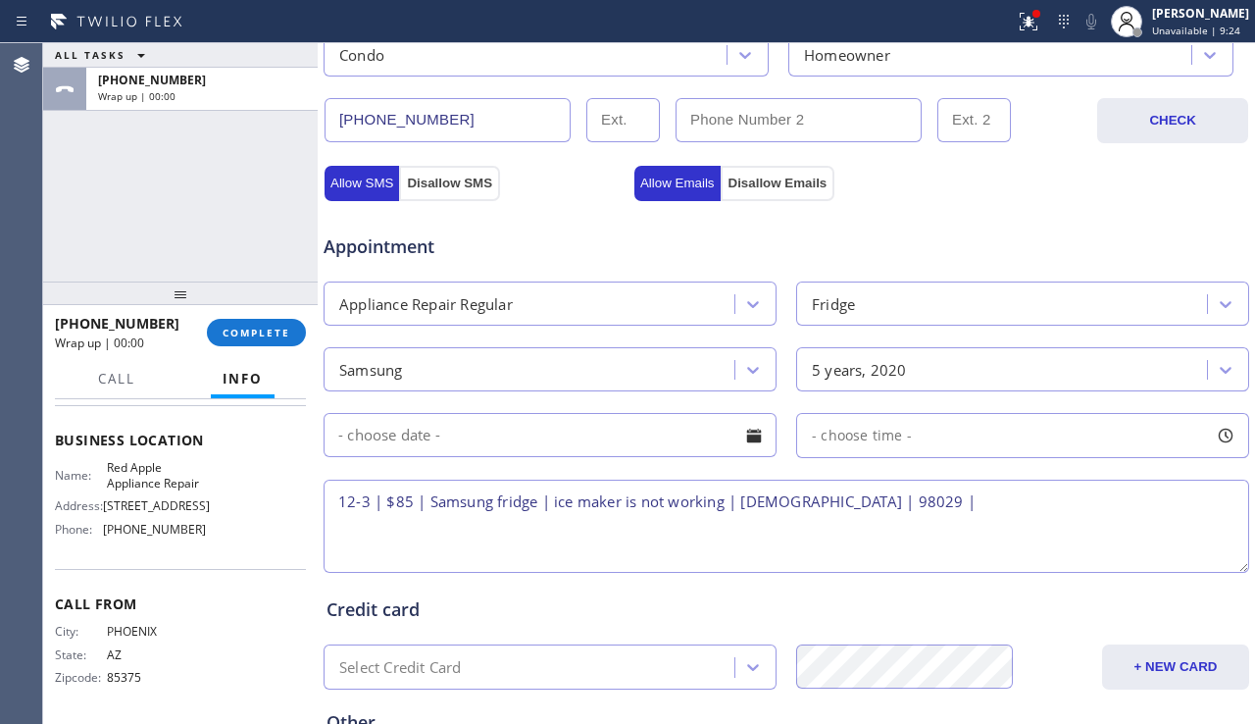
paste textarea "Red Apple Appliance Repair"
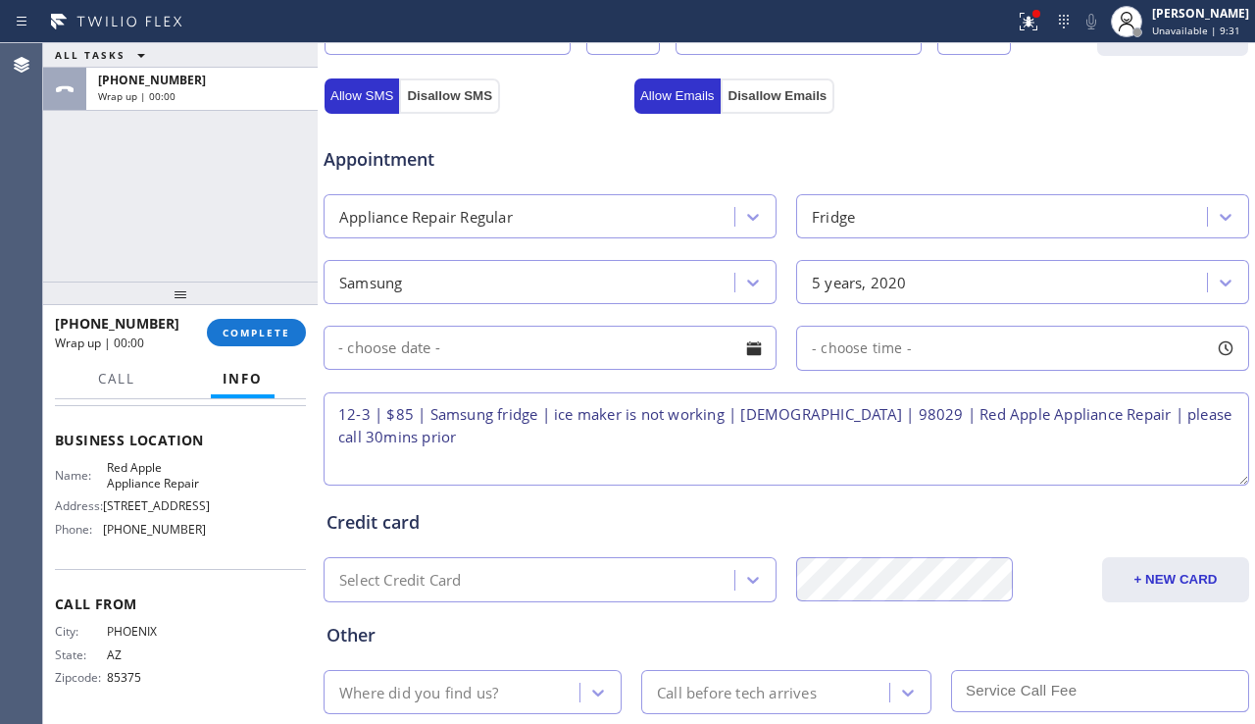
scroll to position [784, 0]
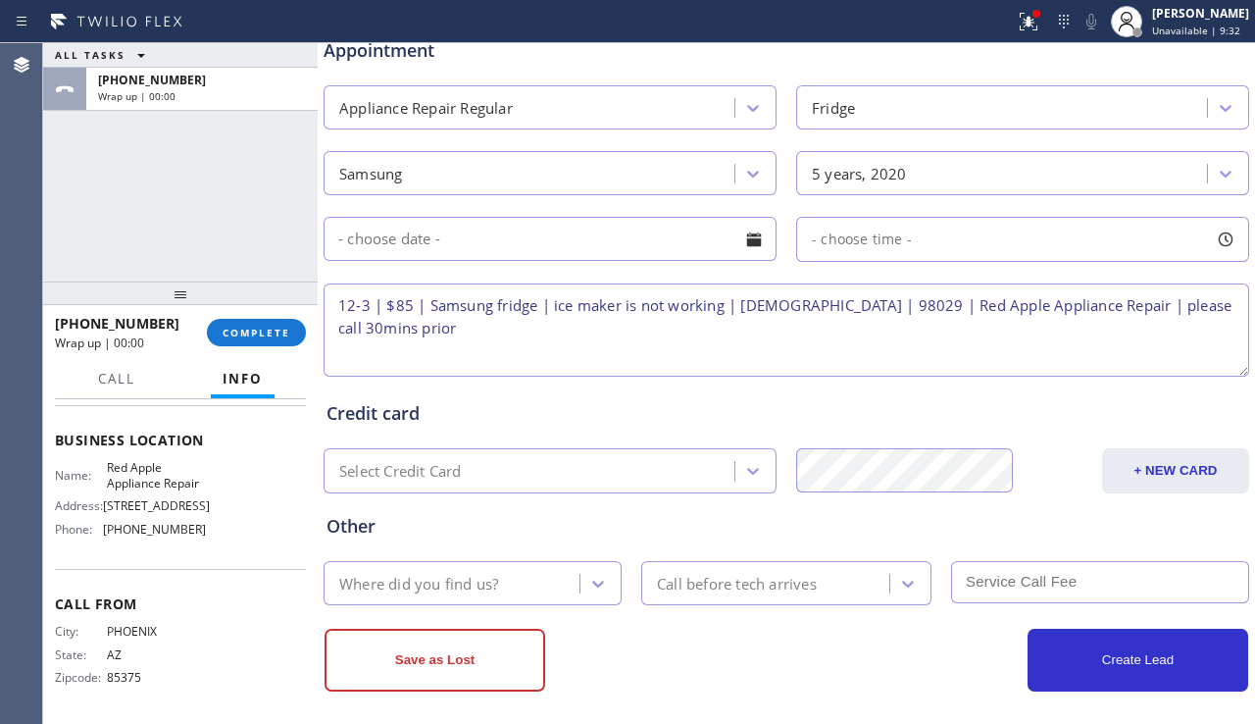
type textarea "12-3 | $85 | Samsung fridge | ice maker is not working | 5-4yo | 98029 | Red Ap…"
click at [743, 241] on div at bounding box center [753, 239] width 33 height 33
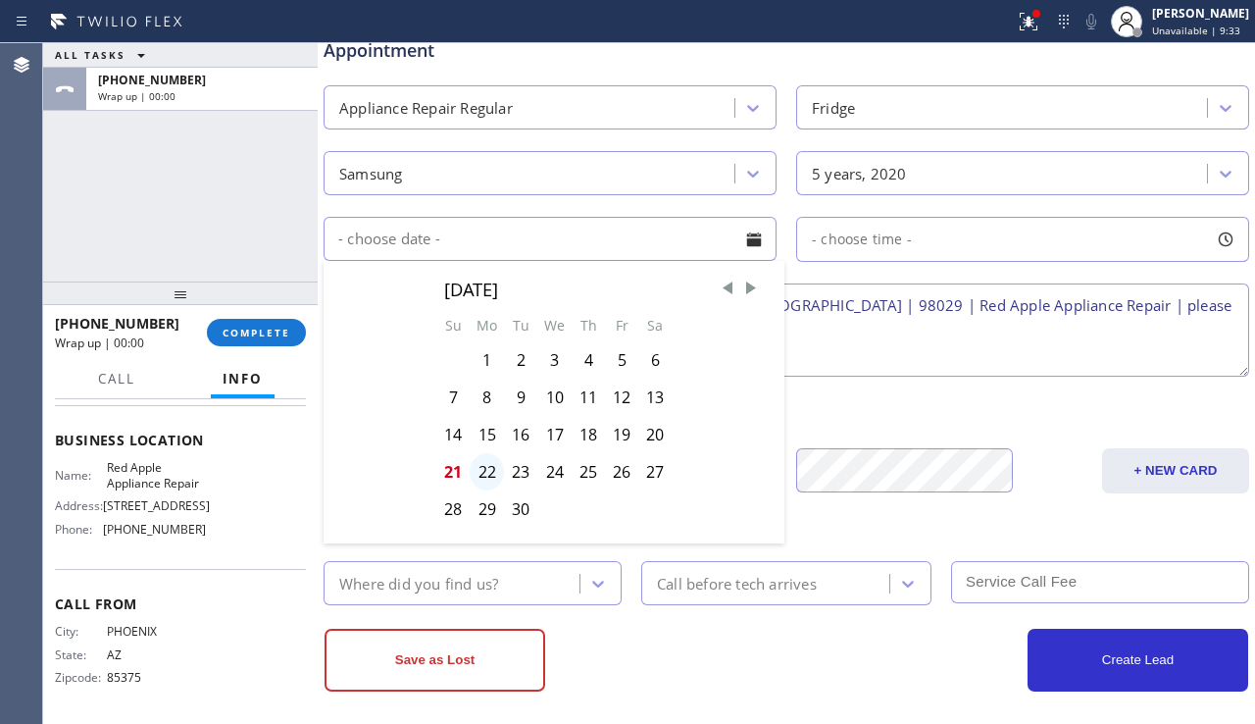
click at [485, 467] on div "22" at bounding box center [487, 471] width 34 height 37
type input "09/22/2025"
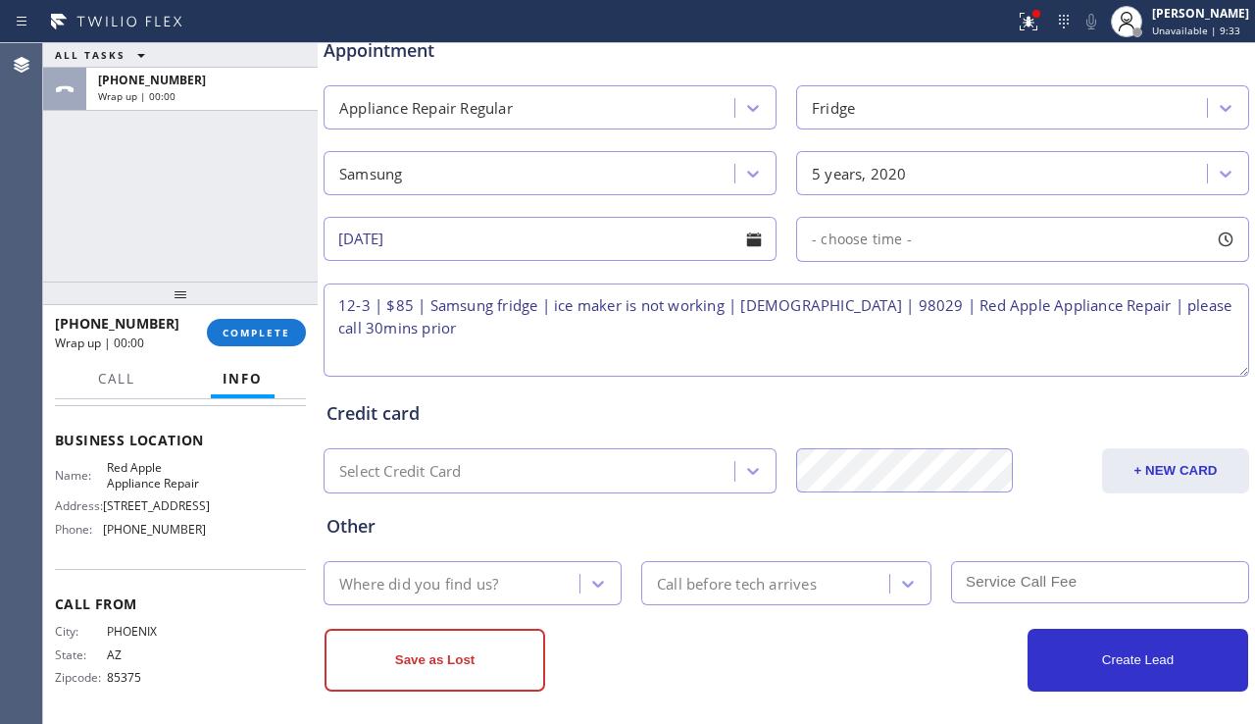
click at [988, 236] on div "- choose time -" at bounding box center [1022, 239] width 453 height 45
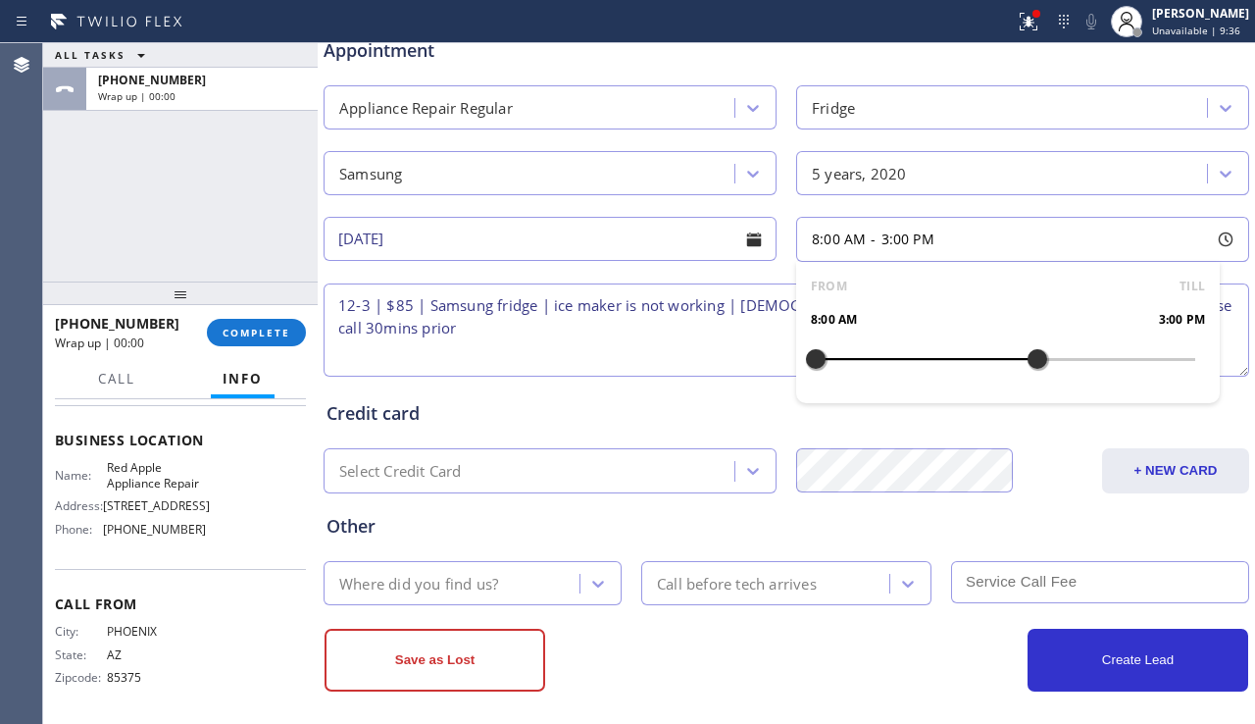
drag, startPoint x: 813, startPoint y: 356, endPoint x: 1022, endPoint y: 360, distance: 208.9
click at [1026, 360] on div at bounding box center [1038, 358] width 24 height 41
drag, startPoint x: 814, startPoint y: 356, endPoint x: 934, endPoint y: 355, distance: 119.6
click at [934, 355] on div at bounding box center [943, 358] width 24 height 41
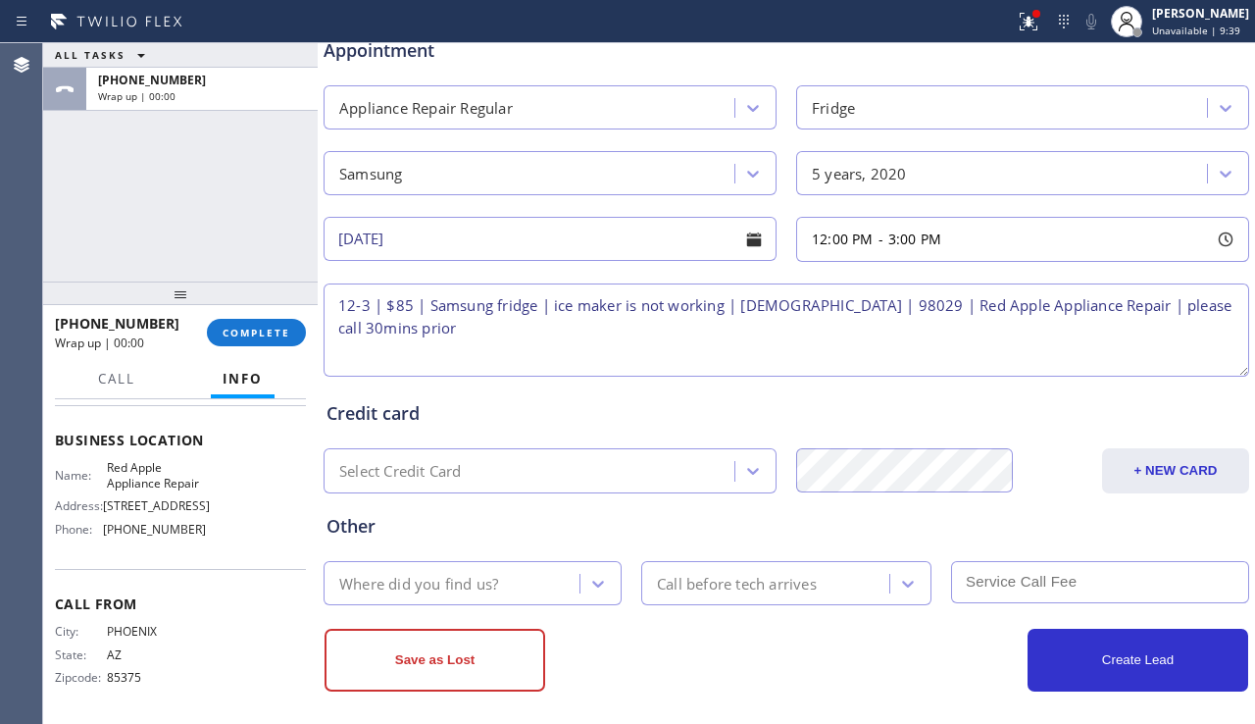
click at [657, 333] on textarea "12-3 | $85 | Samsung fridge | ice maker is not working | 5-4yo | 98029 | Red Ap…" at bounding box center [787, 329] width 926 height 93
click at [518, 580] on div "Where did you find us?" at bounding box center [454, 583] width 250 height 34
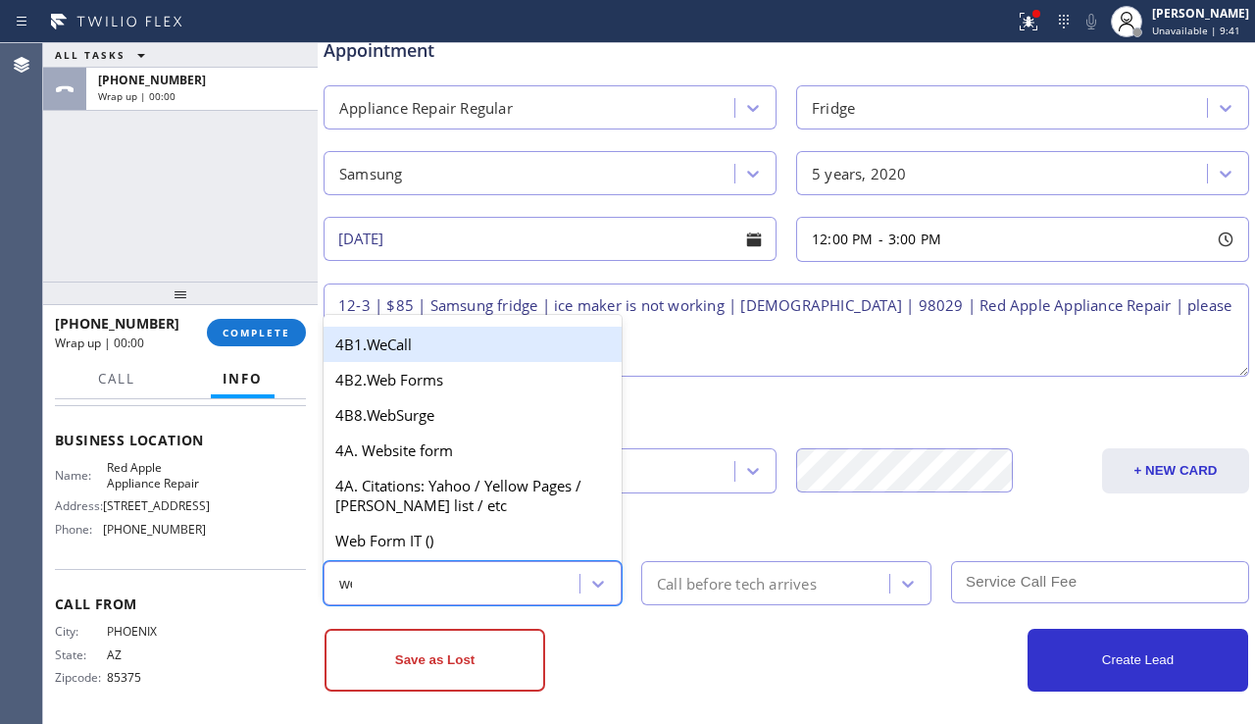
type input "web"
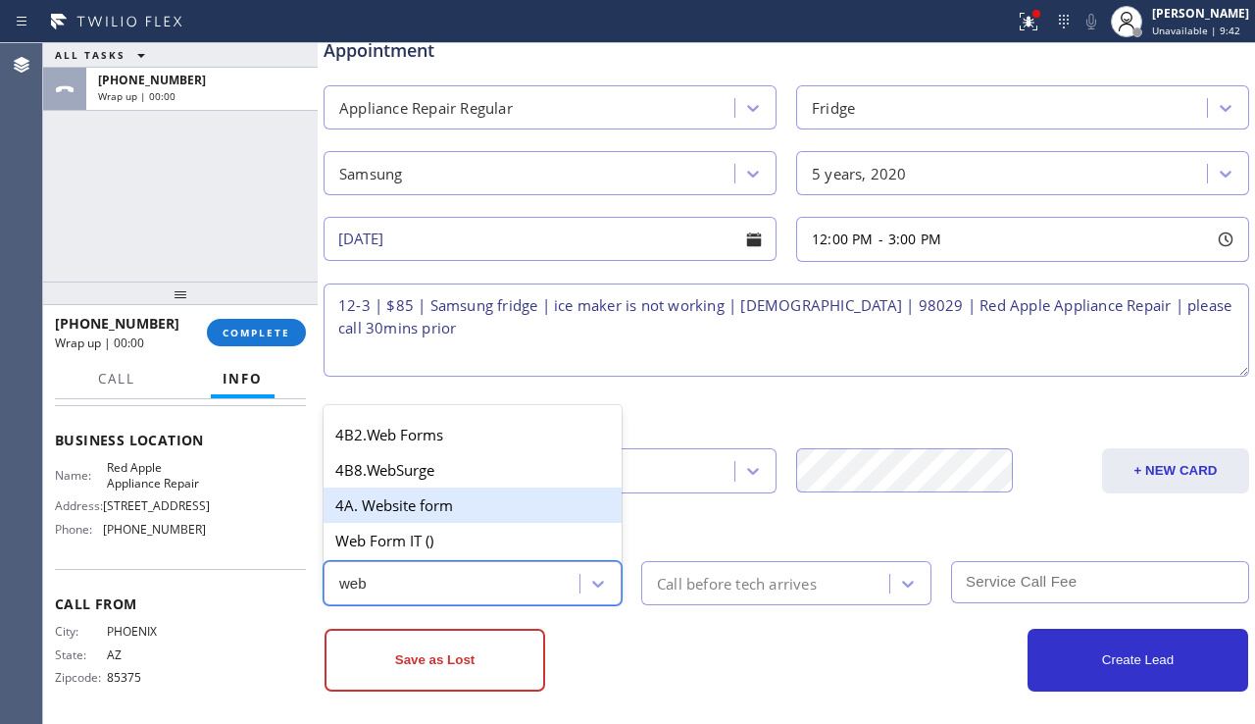
click at [539, 505] on div "4A. Website form" at bounding box center [473, 504] width 298 height 35
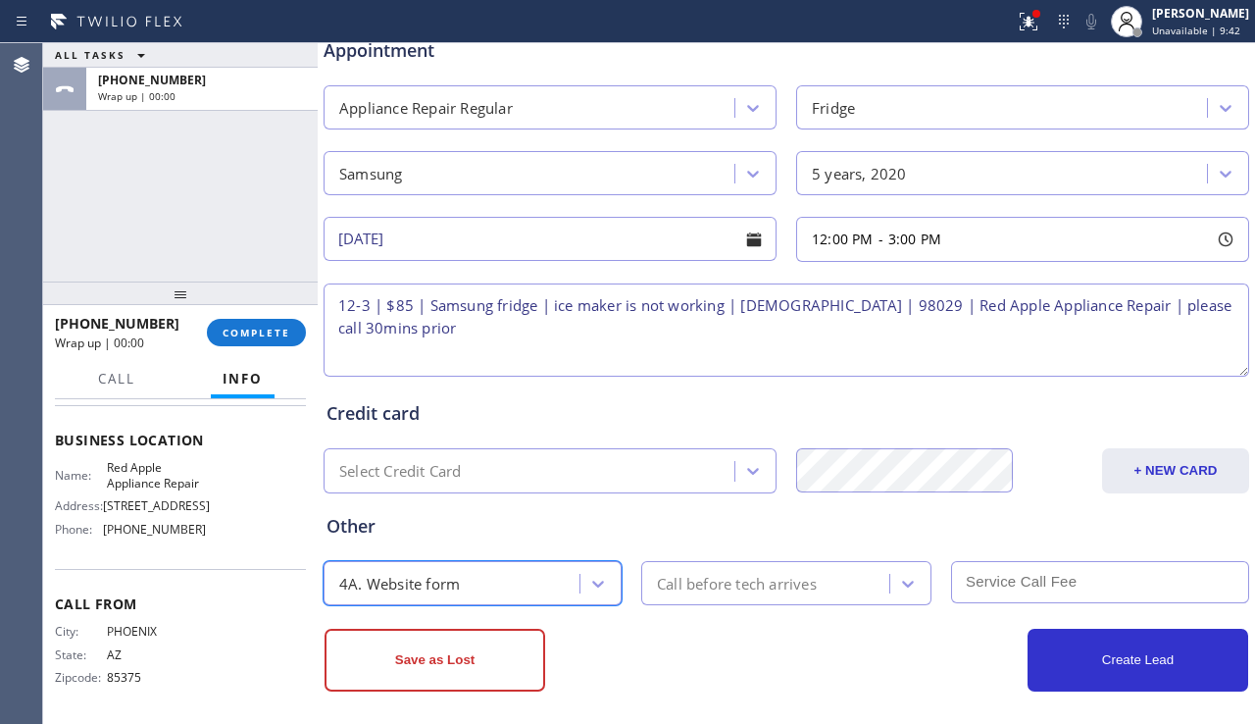
click at [694, 581] on div "Call before tech arrives" at bounding box center [737, 583] width 160 height 23
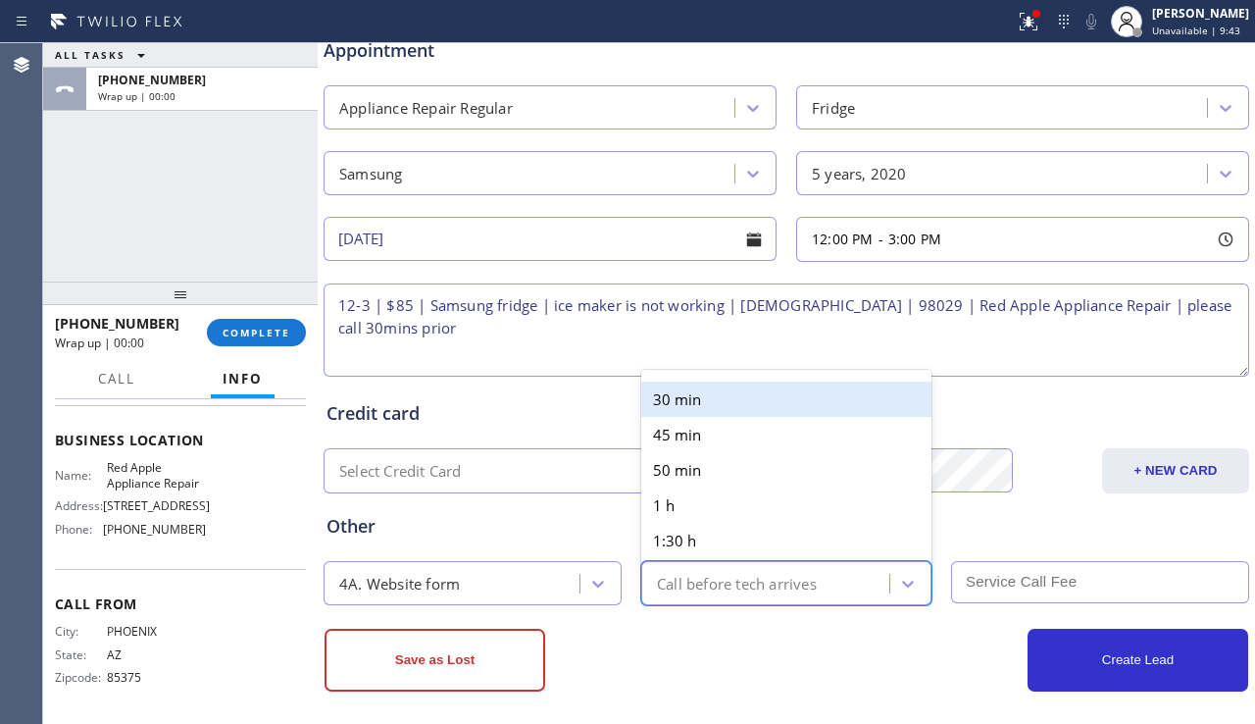
click at [698, 411] on div "30 min" at bounding box center [786, 398] width 290 height 35
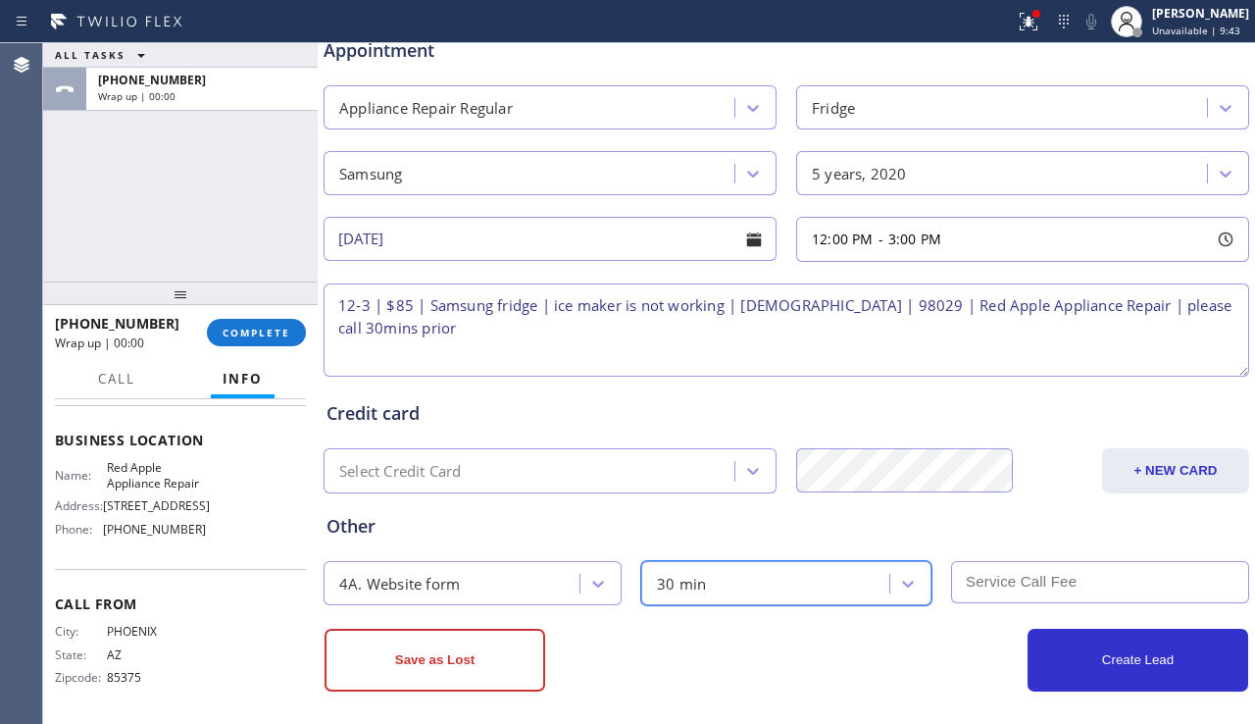
click at [1006, 573] on input "text" at bounding box center [1100, 582] width 298 height 42
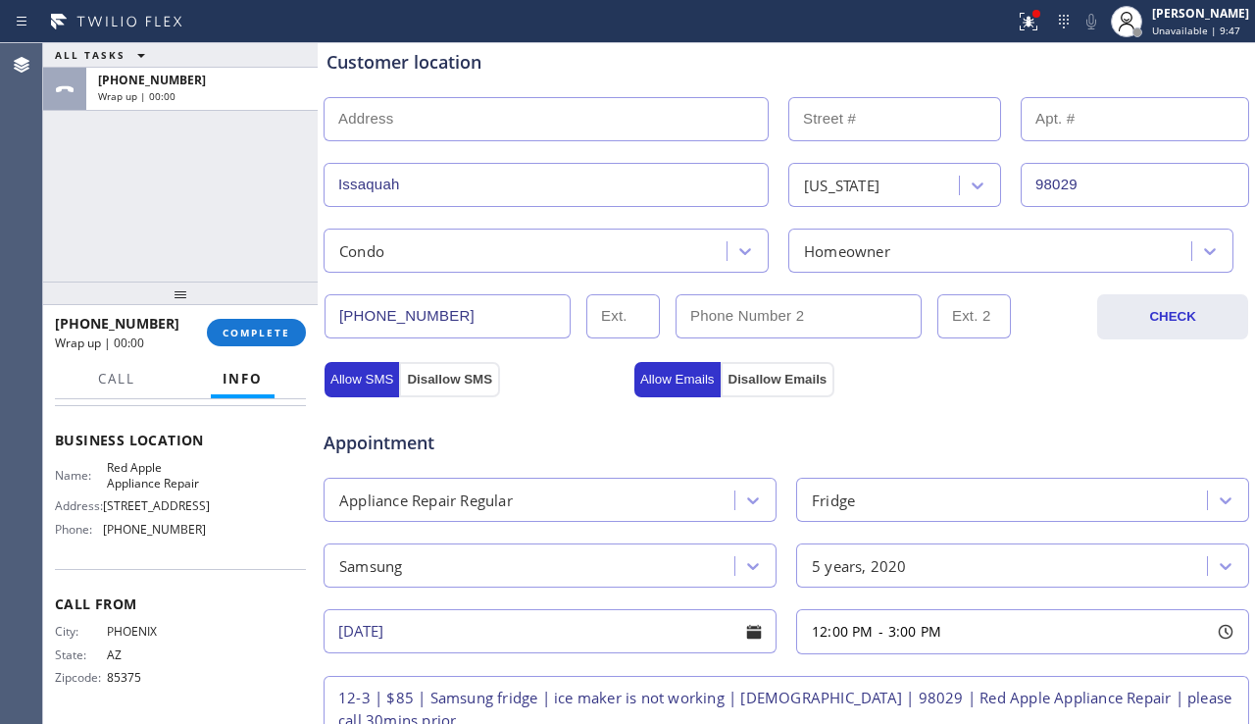
scroll to position [796, 0]
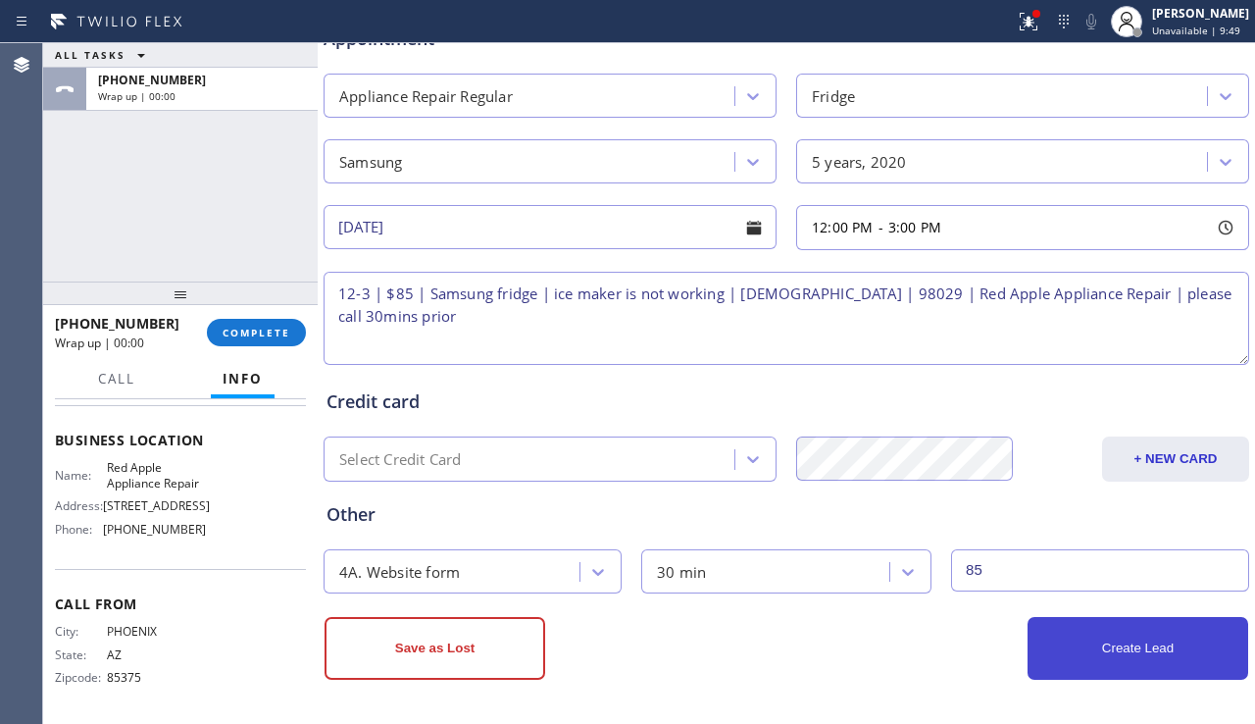
type input "85"
click at [1073, 653] on button "Create Lead" at bounding box center [1138, 648] width 221 height 63
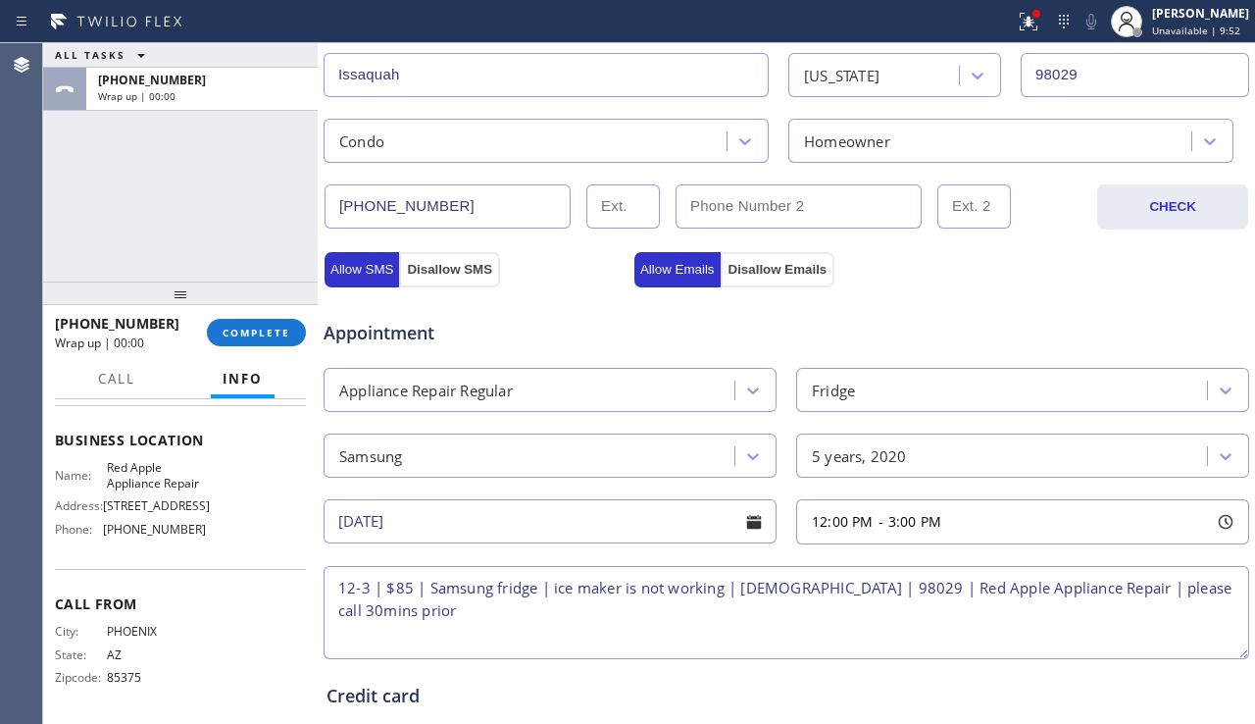
scroll to position [177, 0]
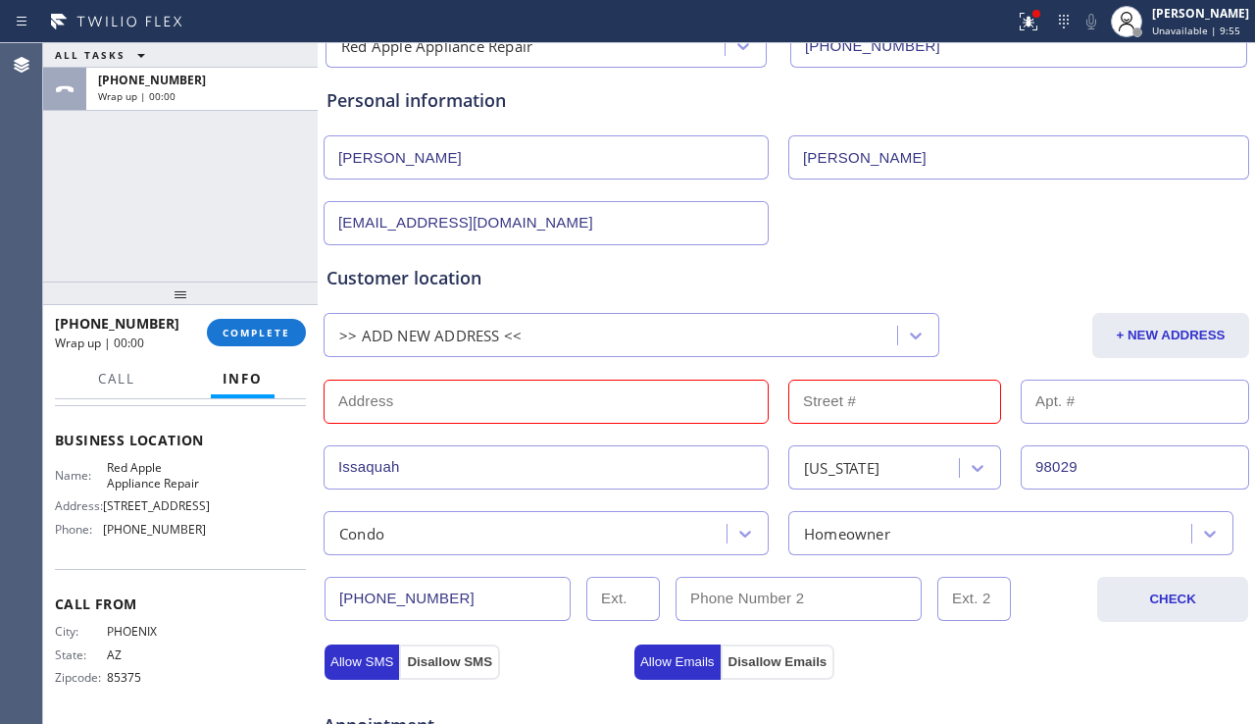
click at [466, 404] on input "text" at bounding box center [546, 401] width 445 height 44
paste input "4124 Providence Point Dr SEIssaquah, WA 98029, USA"
type input "4124 Providence Point Dr SE"
type input "4124"
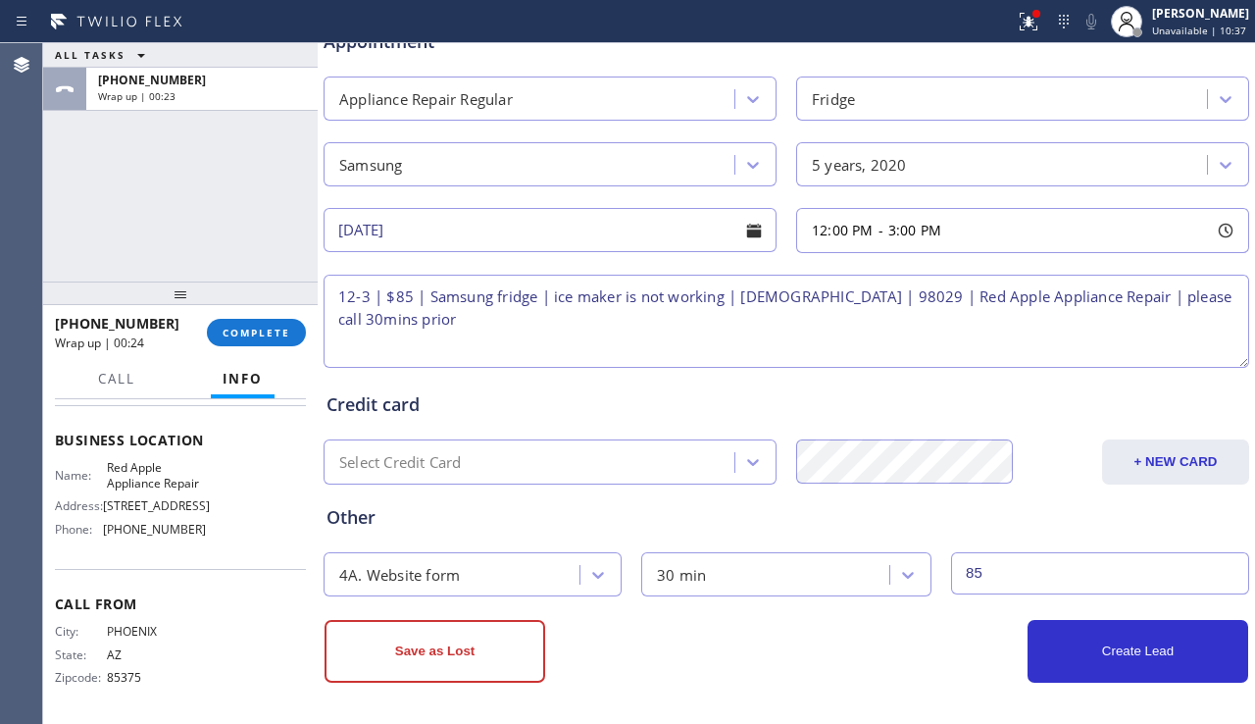
scroll to position [863, 0]
drag, startPoint x: 798, startPoint y: 297, endPoint x: 837, endPoint y: 294, distance: 39.3
click at [837, 294] on textarea "12-3 | $85 | Samsung fridge | ice maker is not working | 5-4yo | 98029 | Red Ap…" at bounding box center [787, 318] width 926 height 93
paste textarea "4124 Providence Point Dr SEIssaquah, WA 98029, USA"
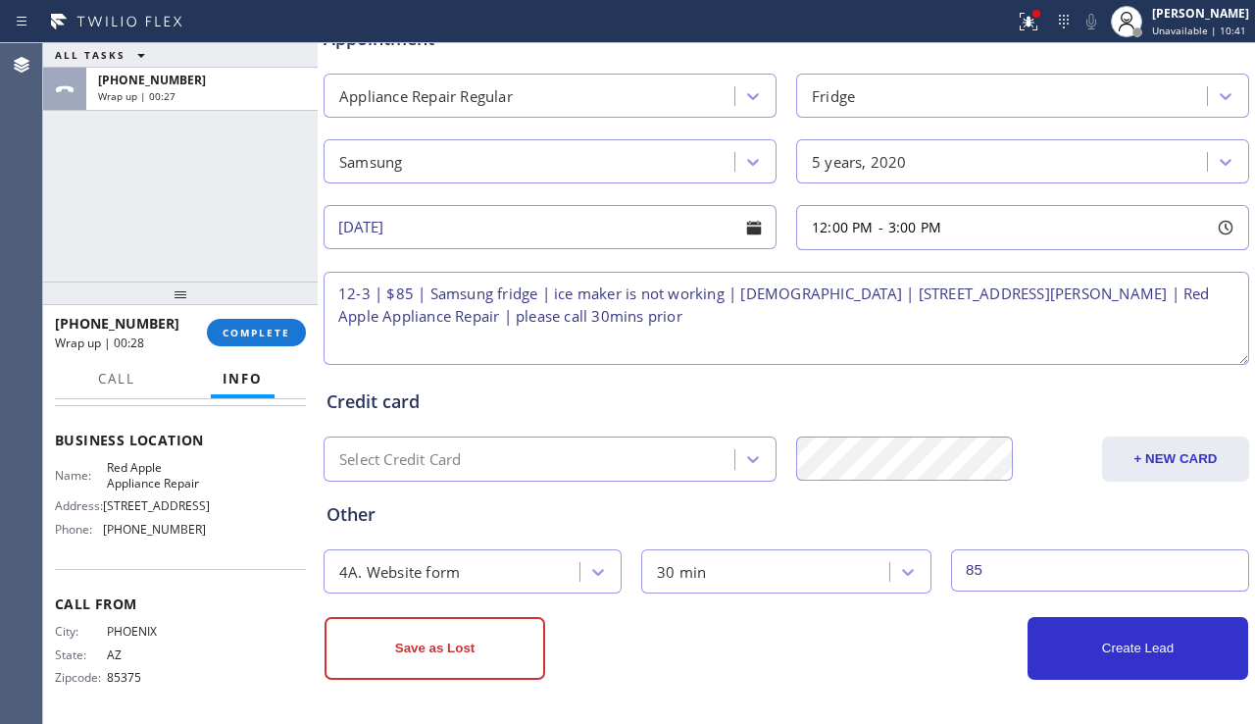
click at [795, 298] on textarea "12-3 | $85 | Samsung fridge | ice maker is not working | 5-4yo | 4124 Providenc…" at bounding box center [787, 318] width 926 height 93
click at [1080, 294] on textarea "12-3 | $85 | Samsung fridge | ice maker is not working | 5-4yo | house-ho | 412…" at bounding box center [787, 318] width 926 height 93
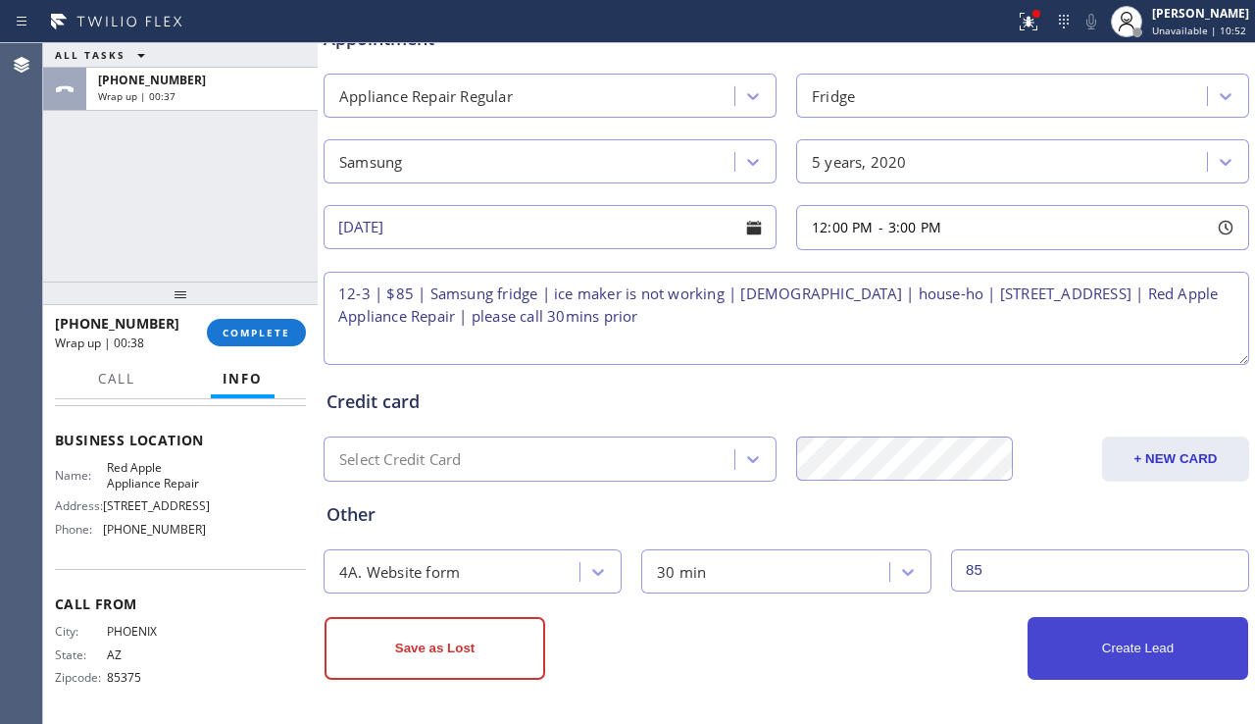
type textarea "12-3 | $85 | Samsung fridge | ice maker is not working | 5-4yo | house-ho | 412…"
click at [1071, 652] on button "Create Lead" at bounding box center [1138, 648] width 221 height 63
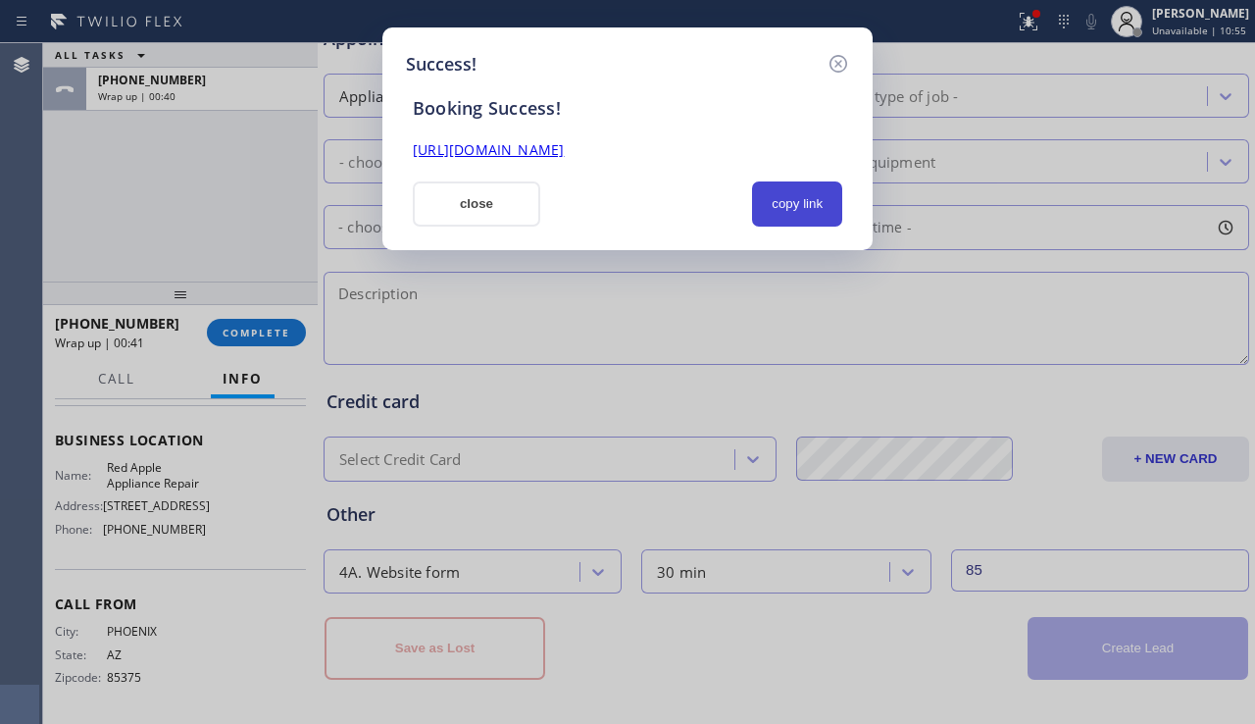
click at [760, 194] on button "copy link" at bounding box center [797, 203] width 90 height 45
click at [564, 150] on link "https://erp.apollosoft.co/customer/763689#portlet_lead" at bounding box center [488, 149] width 151 height 19
click at [450, 204] on button "close" at bounding box center [476, 203] width 127 height 45
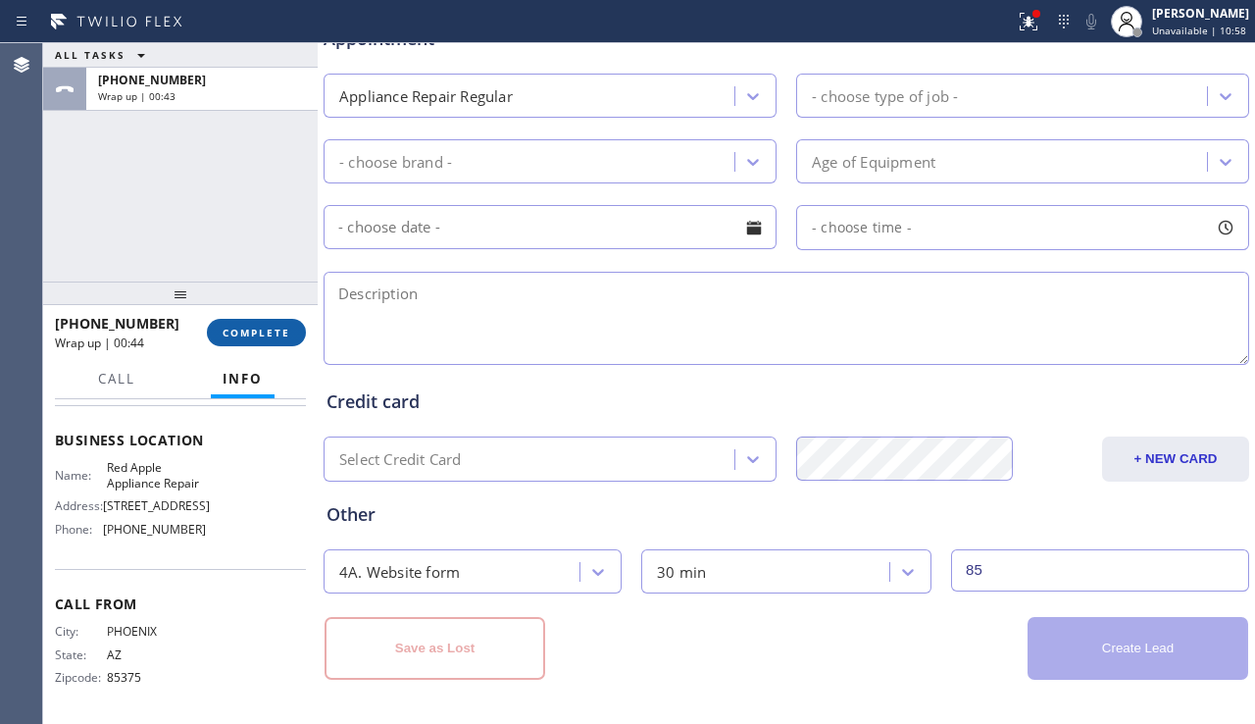
click at [254, 333] on span "COMPLETE" at bounding box center [257, 333] width 68 height 14
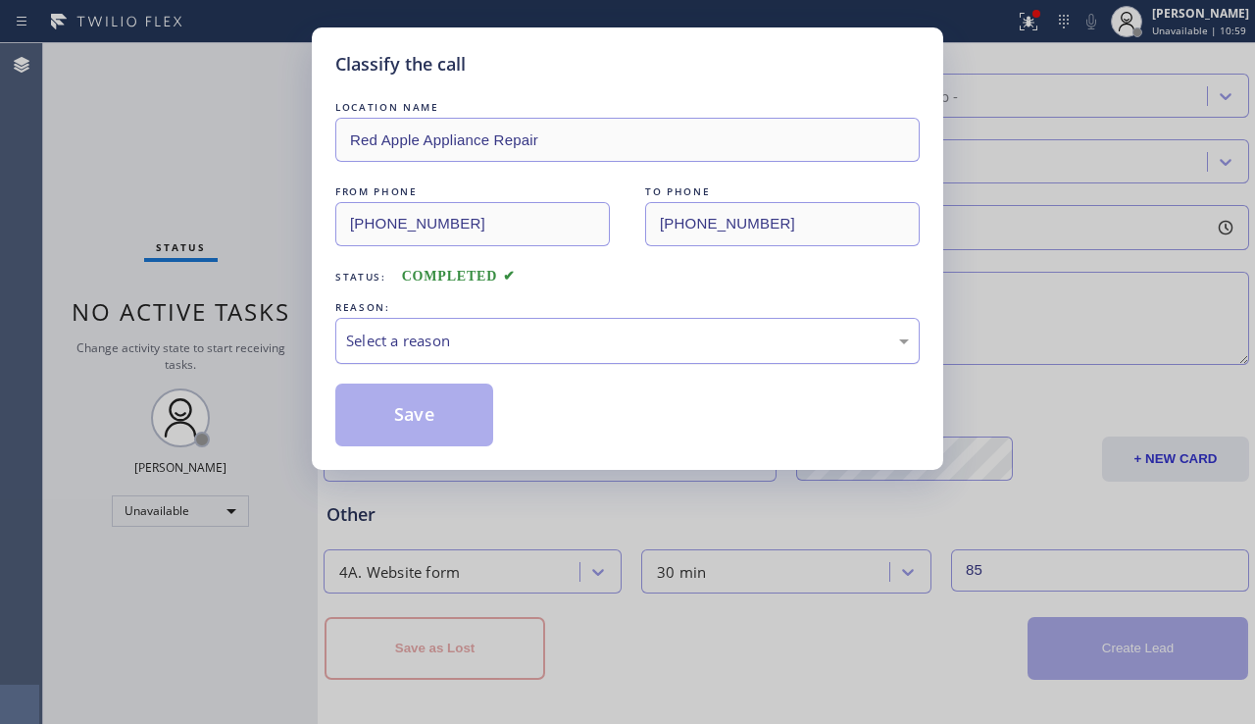
click at [468, 332] on div "Select a reason" at bounding box center [627, 340] width 563 height 23
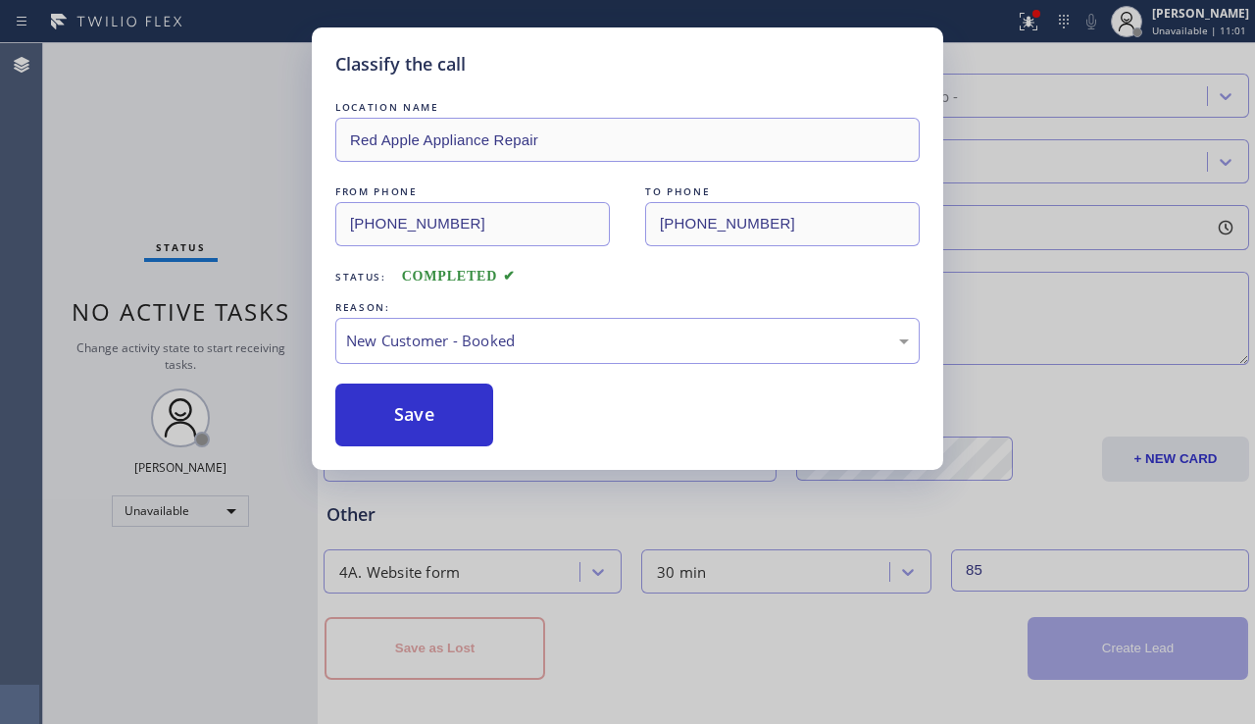
drag, startPoint x: 404, startPoint y: 403, endPoint x: 543, endPoint y: 400, distance: 139.3
click at [403, 404] on button "Save" at bounding box center [414, 414] width 158 height 63
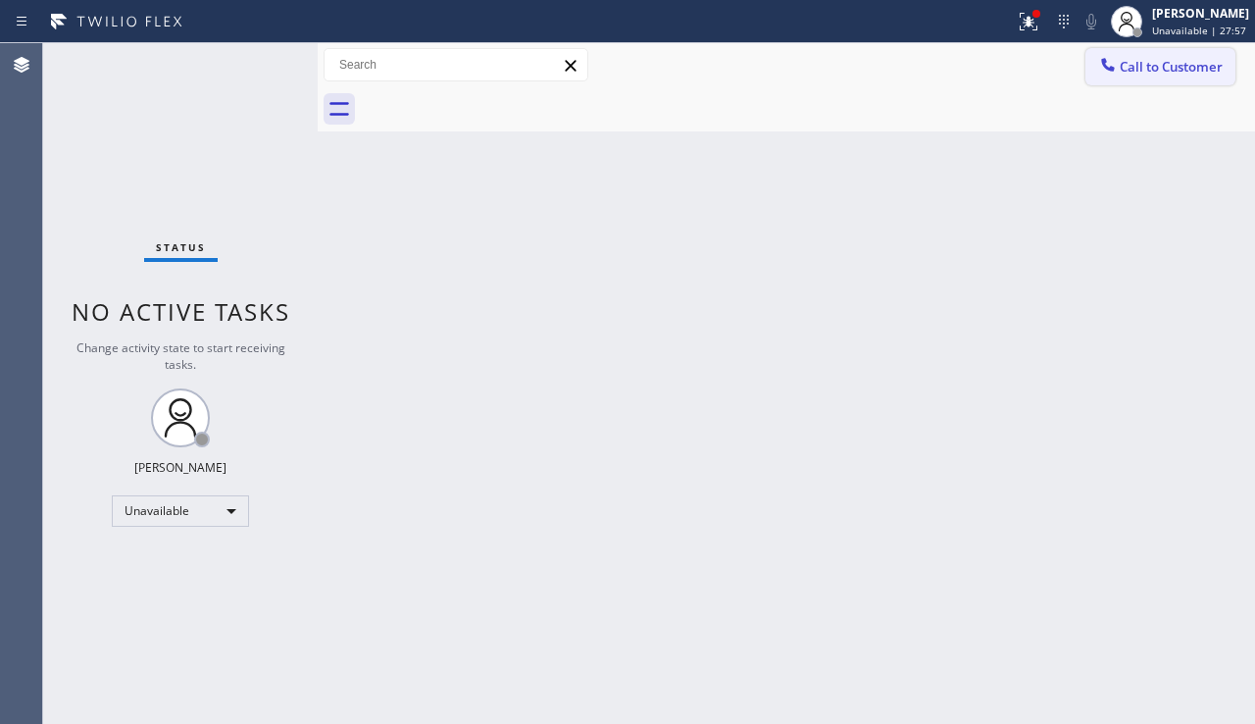
click at [1134, 77] on button "Call to Customer" at bounding box center [1161, 66] width 150 height 37
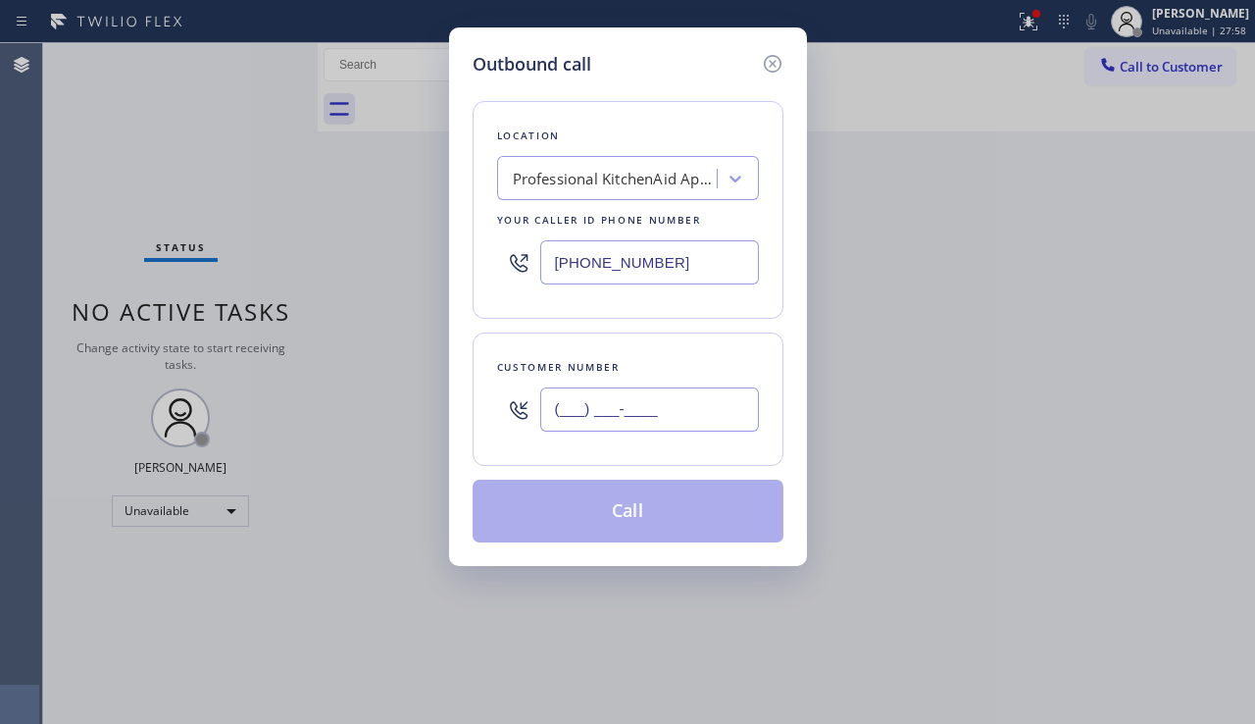
click at [594, 396] on input "(___) ___-____" at bounding box center [649, 409] width 219 height 44
paste input "310) 977-5417"
type input "(310) 977-5417"
click at [567, 175] on div "Professional KitchenAid Appliance Repair" at bounding box center [616, 179] width 206 height 23
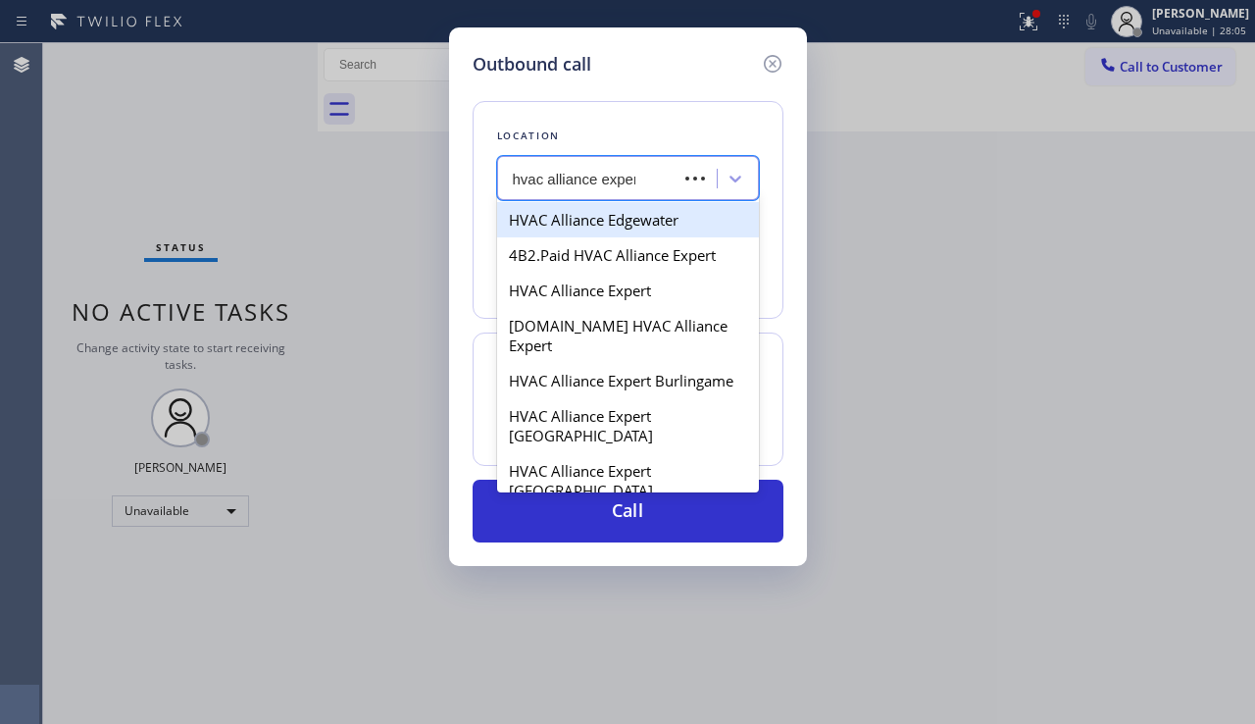
type input "hvac alliance expert"
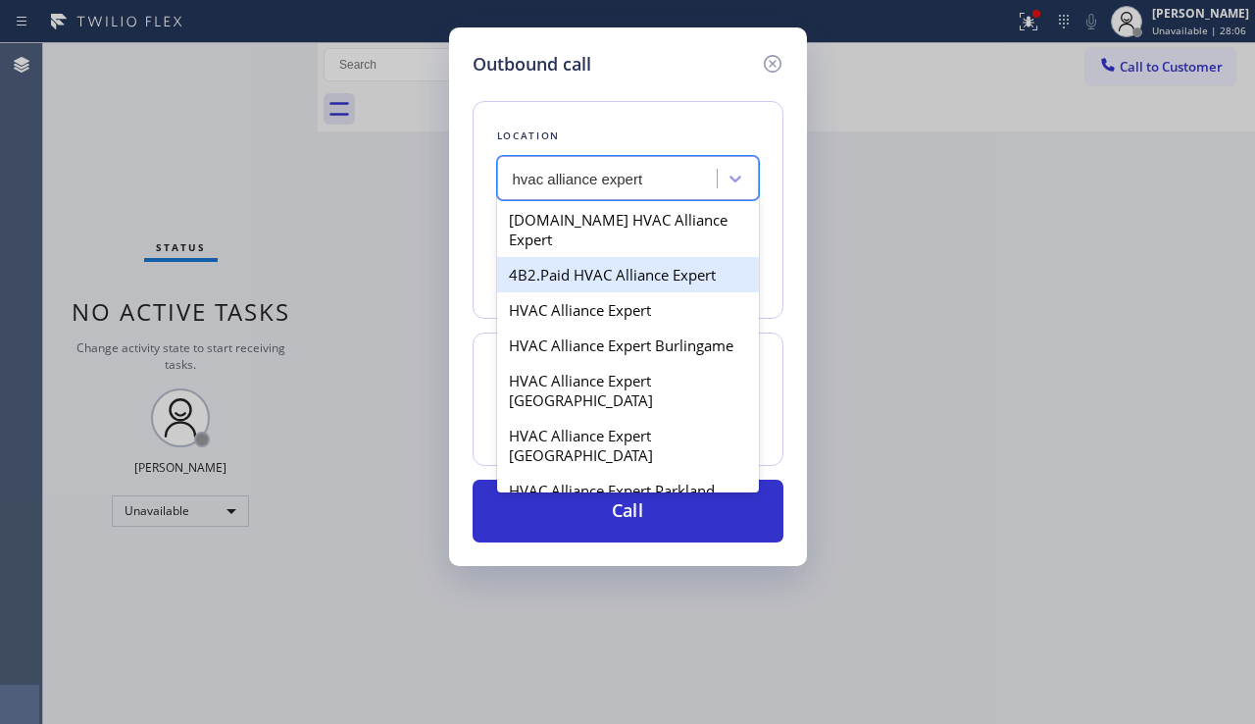
click at [599, 257] on div "4B2.Paid HVAC Alliance Expert" at bounding box center [628, 274] width 262 height 35
type input "(855) 999-4417"
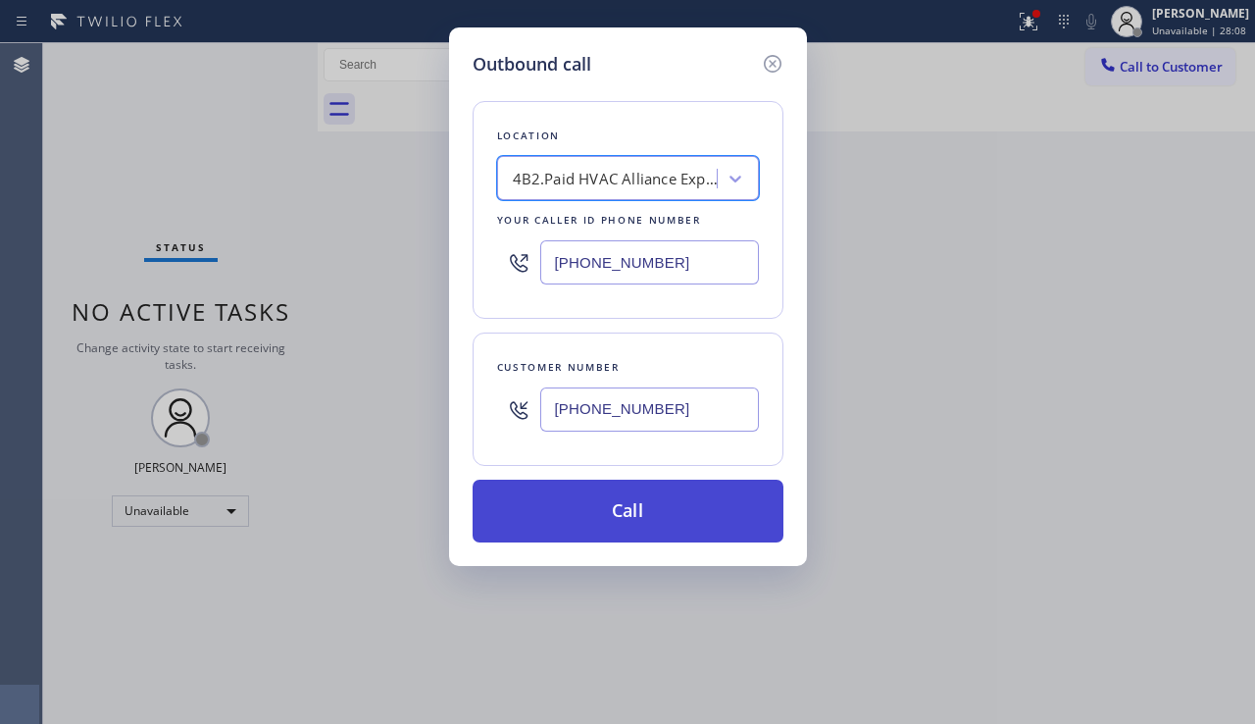
click at [632, 516] on button "Call" at bounding box center [628, 511] width 311 height 63
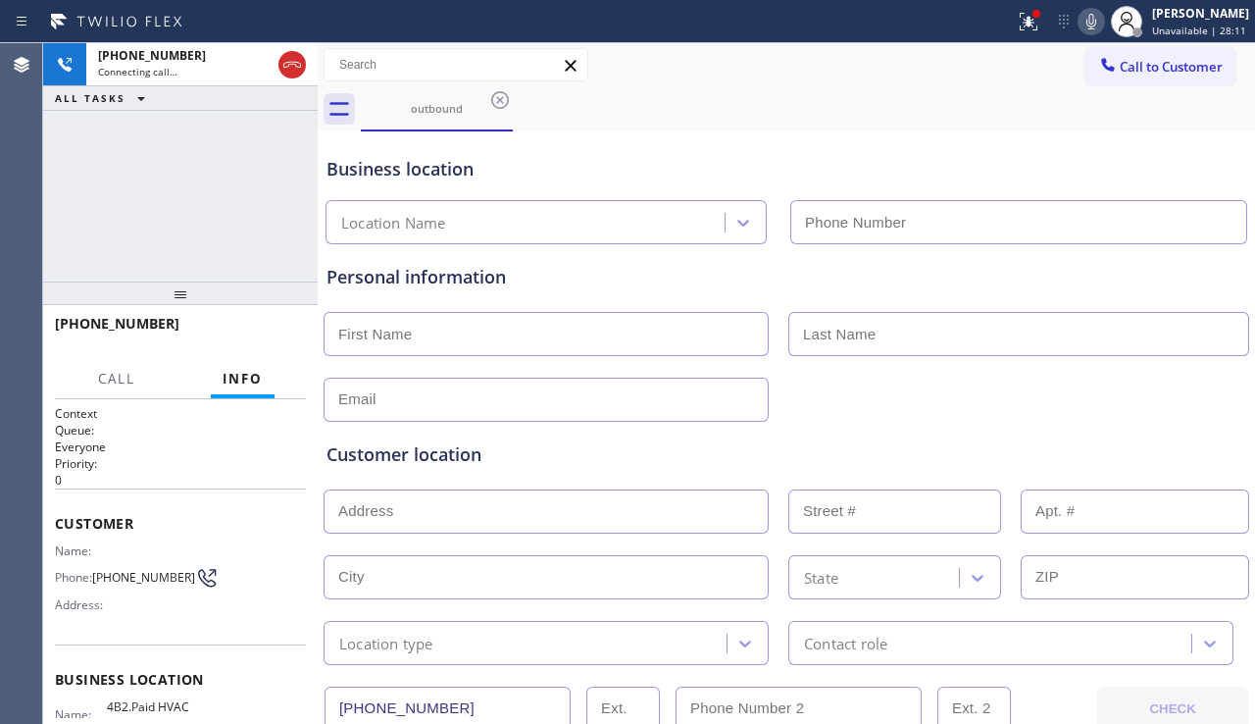
type input "(855) 999-4417"
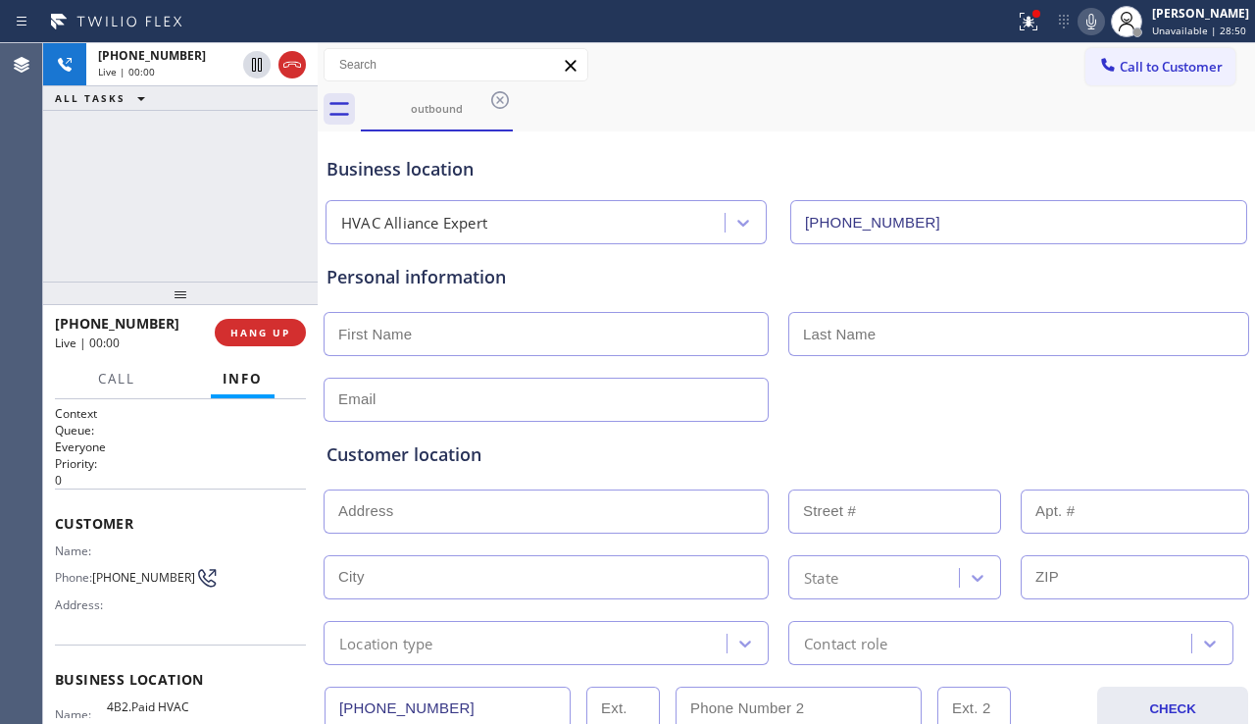
click at [1144, 399] on div at bounding box center [787, 398] width 930 height 48
click at [1128, 411] on div at bounding box center [787, 398] width 930 height 48
click at [259, 328] on span "HANG UP" at bounding box center [260, 333] width 60 height 14
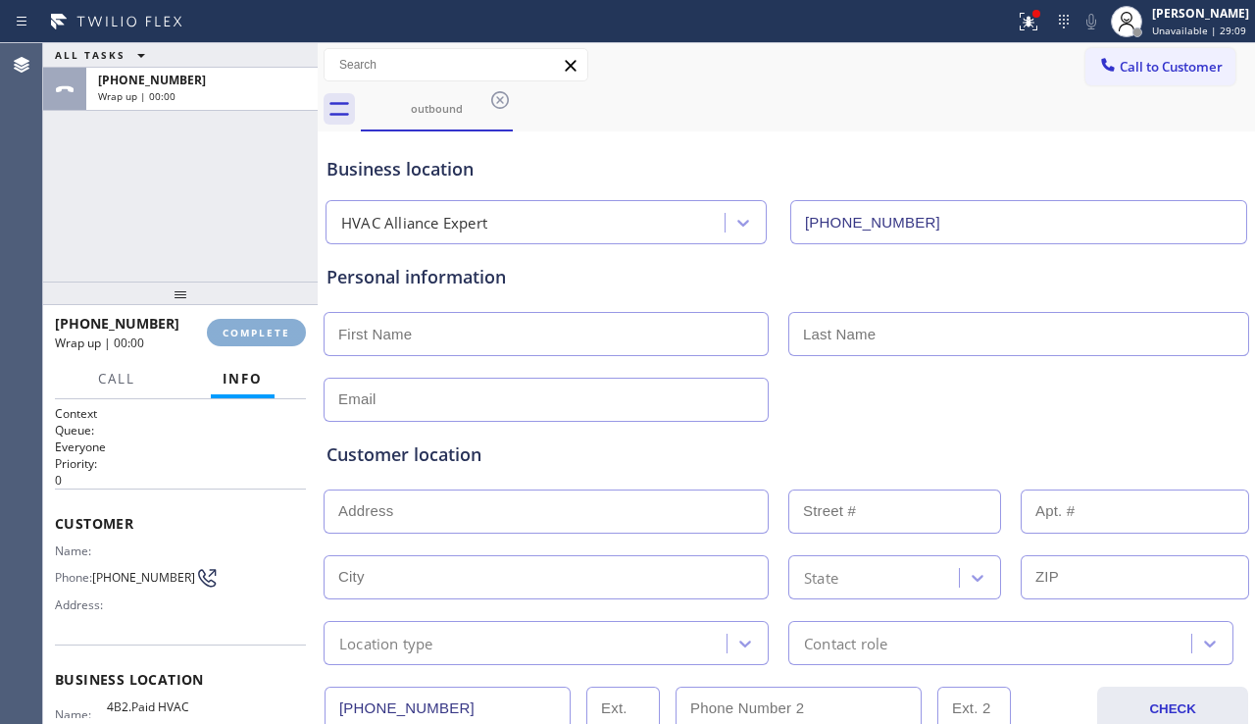
click at [259, 327] on span "COMPLETE" at bounding box center [257, 333] width 68 height 14
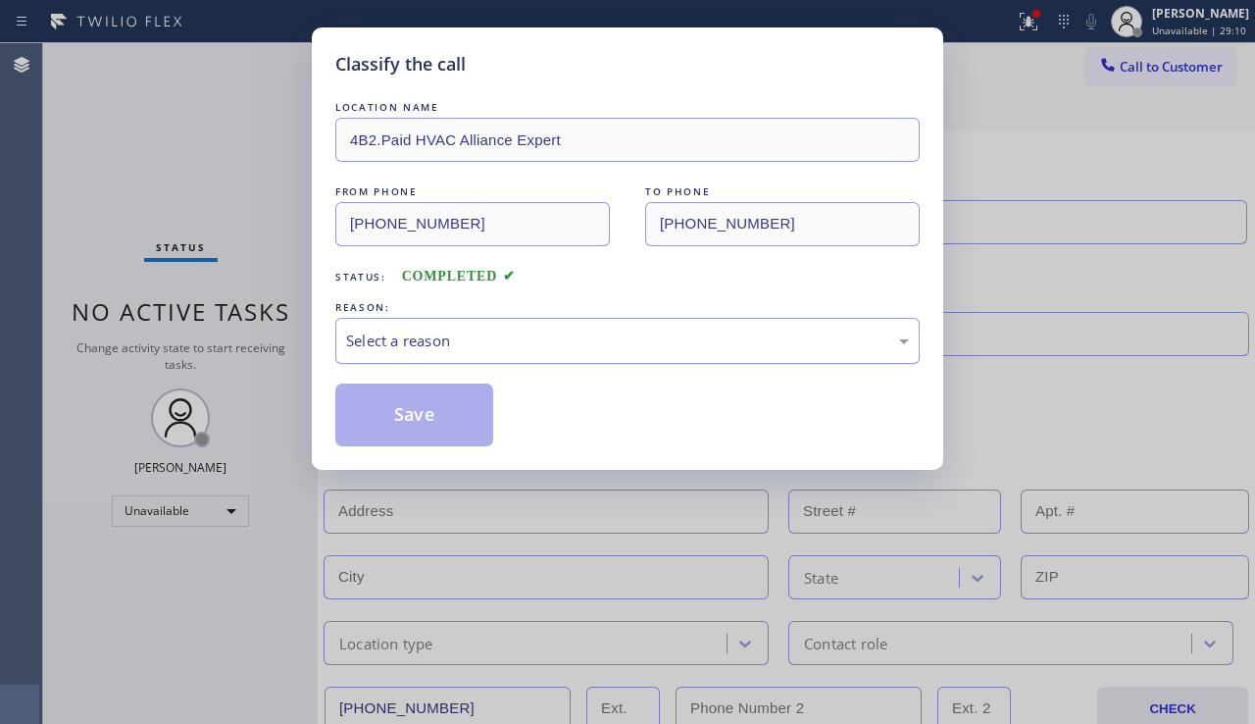
click at [556, 334] on div "Select a reason" at bounding box center [627, 340] width 563 height 23
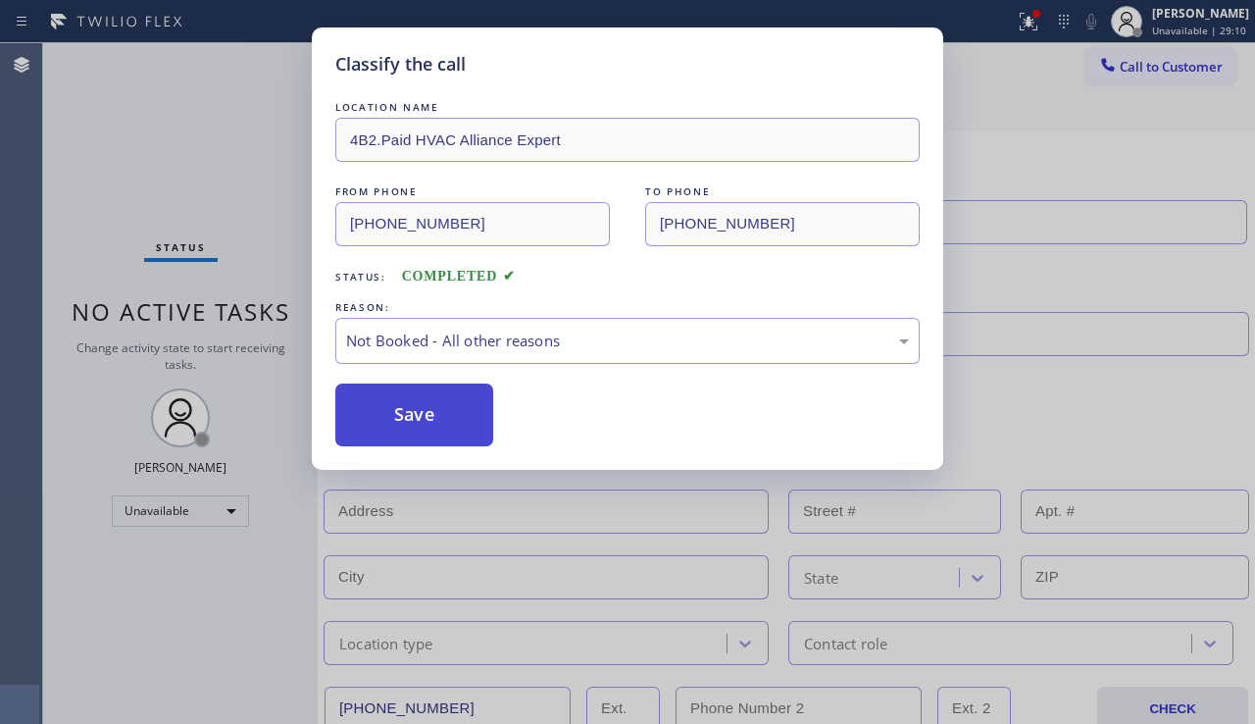
click at [423, 423] on button "Save" at bounding box center [414, 414] width 158 height 63
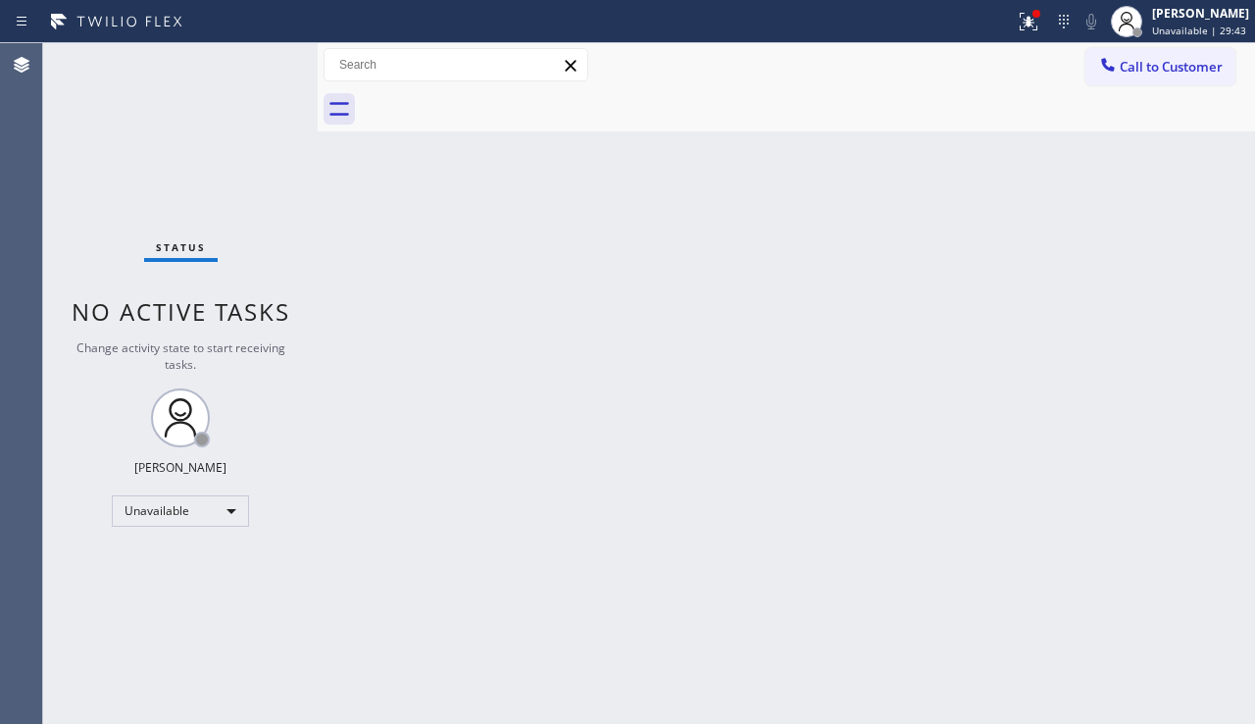
drag, startPoint x: 1163, startPoint y: 365, endPoint x: 1136, endPoint y: 286, distance: 83.1
click at [1163, 365] on div "Back to Dashboard Change Sender ID Customers Technicians Select a contact Outbo…" at bounding box center [786, 383] width 937 height 681
click at [1163, 75] on span "Call to Customer" at bounding box center [1171, 67] width 103 height 18
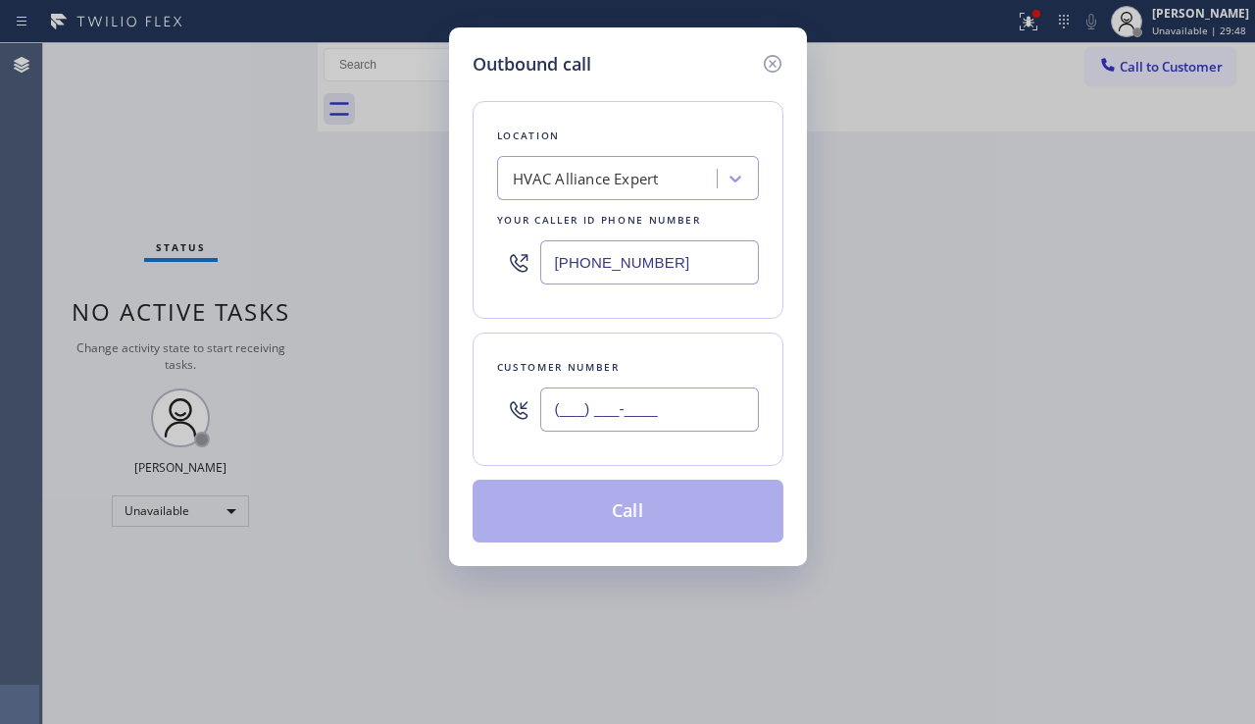
click at [581, 400] on input "(___) ___-____" at bounding box center [649, 409] width 219 height 44
paste input "301) 412-0064"
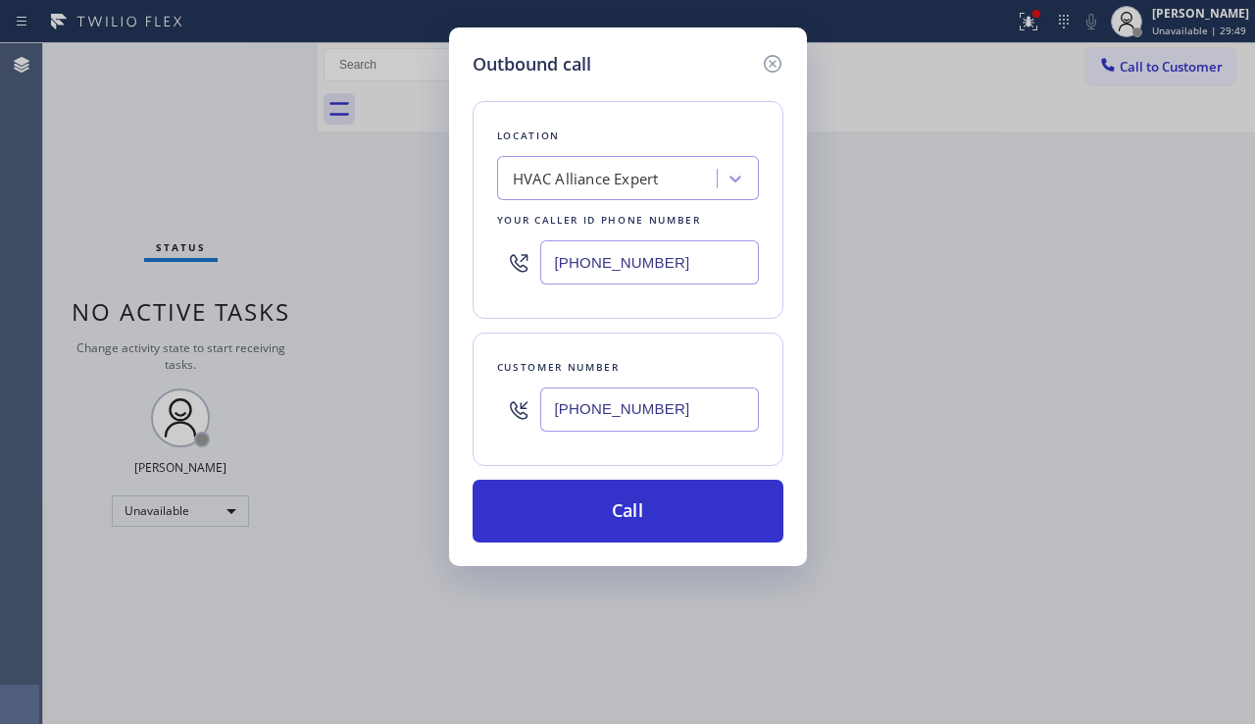
type input "(301) 412-0064"
drag, startPoint x: 660, startPoint y: 275, endPoint x: 453, endPoint y: 267, distance: 207.1
click at [453, 267] on div "Outbound call Location HVAC Alliance Expert Your caller id phone number (855) 9…" at bounding box center [628, 296] width 358 height 538
paste input "253) 263-1431"
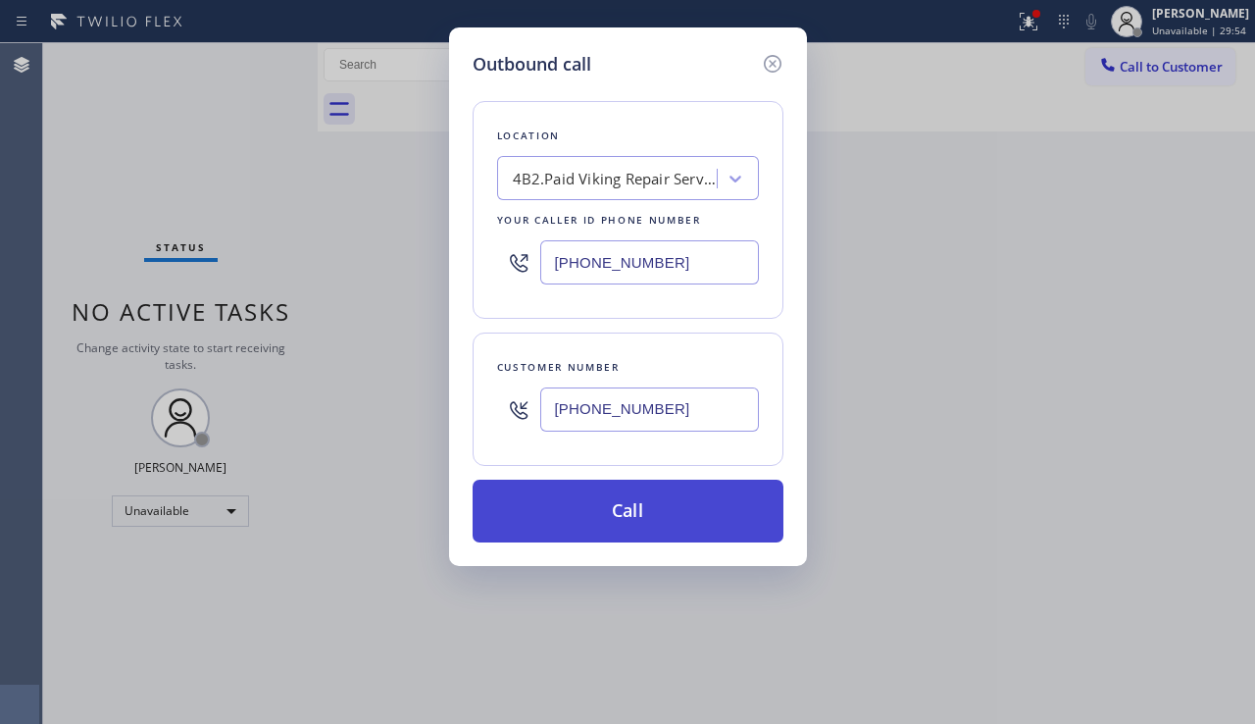
type input "(253) 263-1431"
click at [580, 518] on button "Call" at bounding box center [628, 511] width 311 height 63
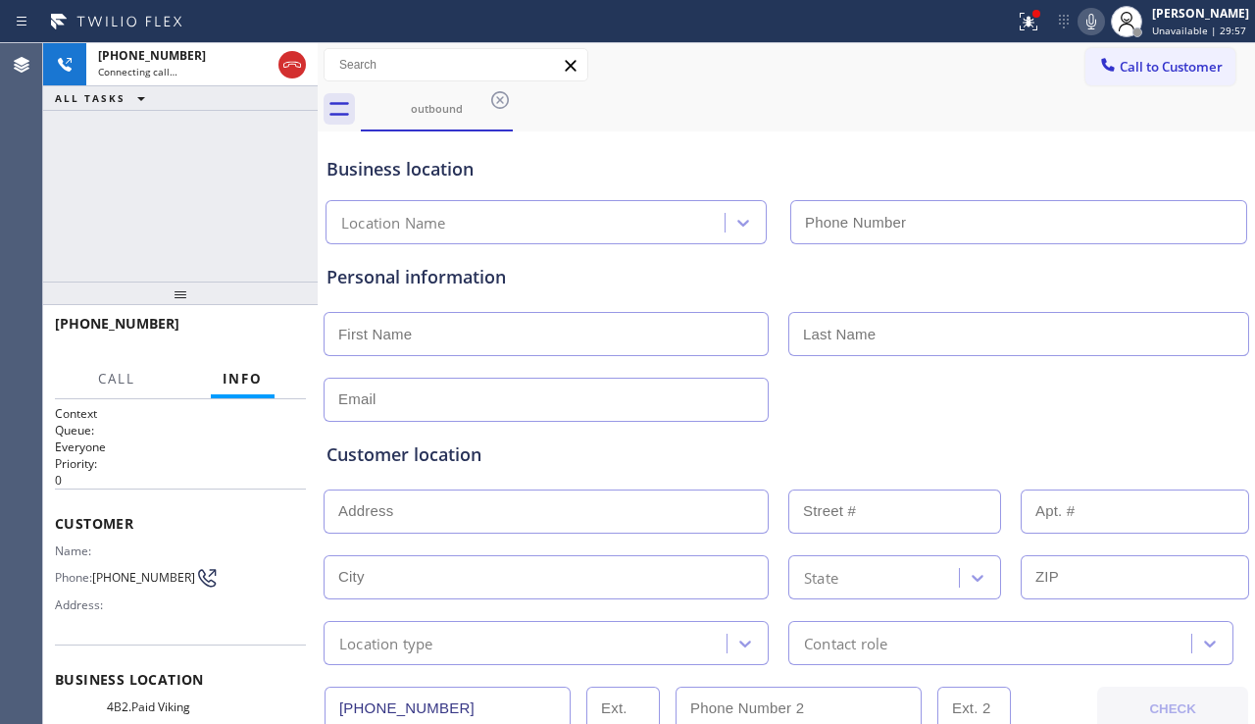
type input "(253) 263-1431"
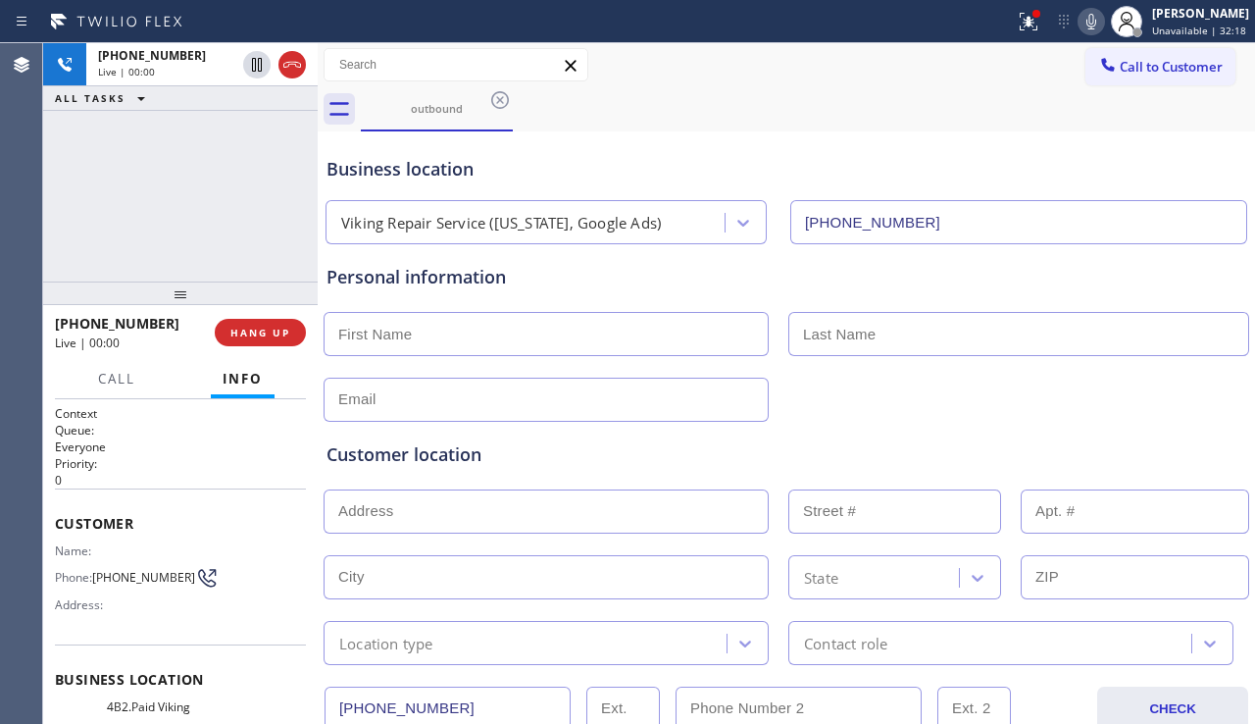
click at [1192, 435] on div "Customer location >> ADD NEW ADDRESS << + NEW ADDRESS State Location type Conta…" at bounding box center [787, 543] width 928 height 243
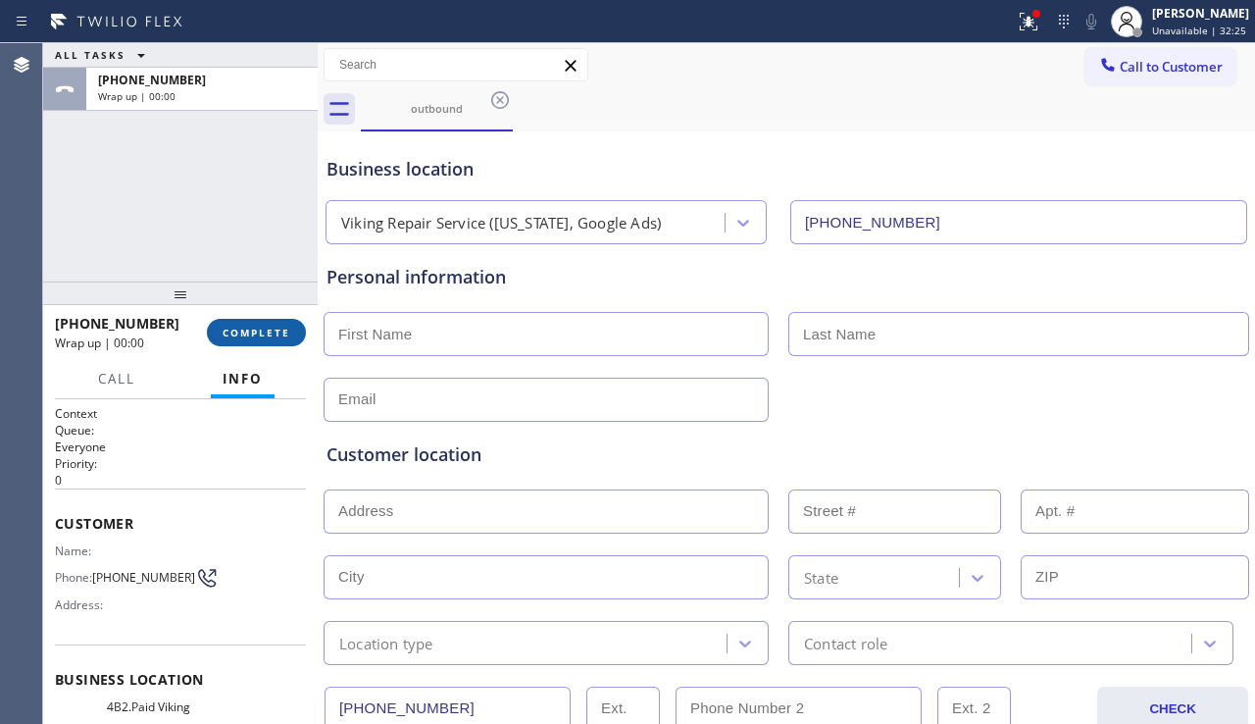
click at [279, 336] on span "COMPLETE" at bounding box center [257, 333] width 68 height 14
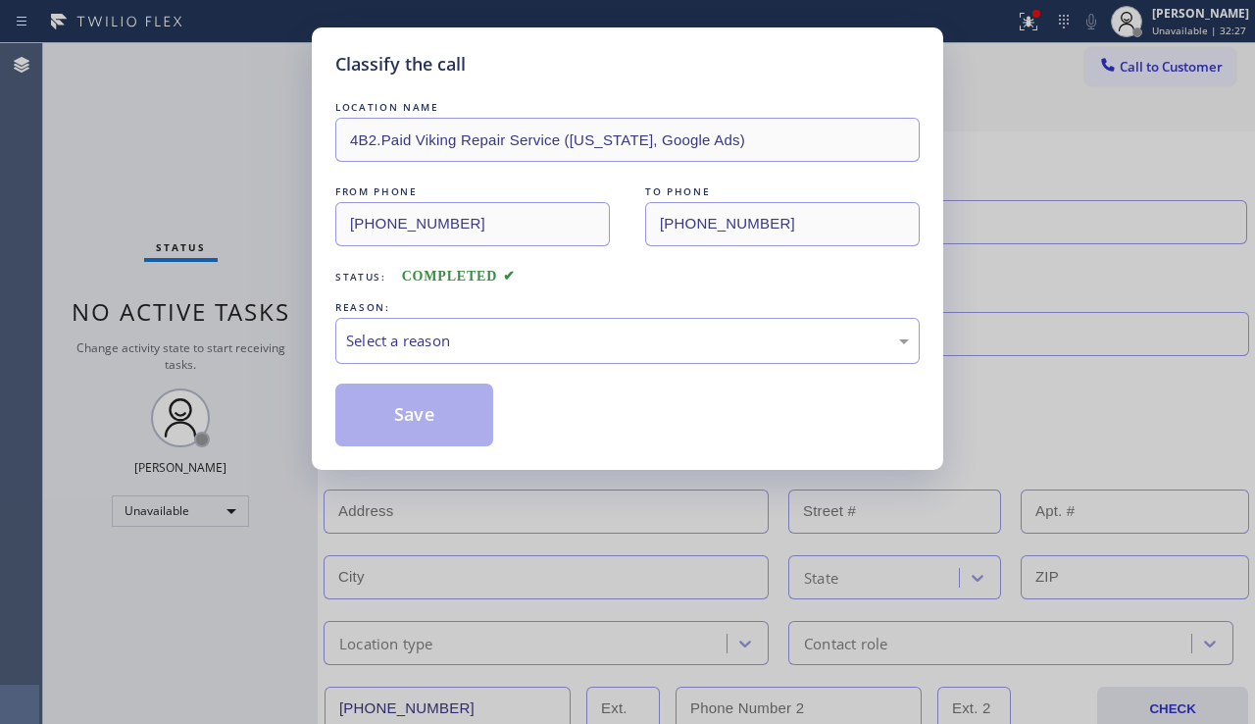
click at [499, 337] on div "Select a reason" at bounding box center [627, 340] width 563 height 23
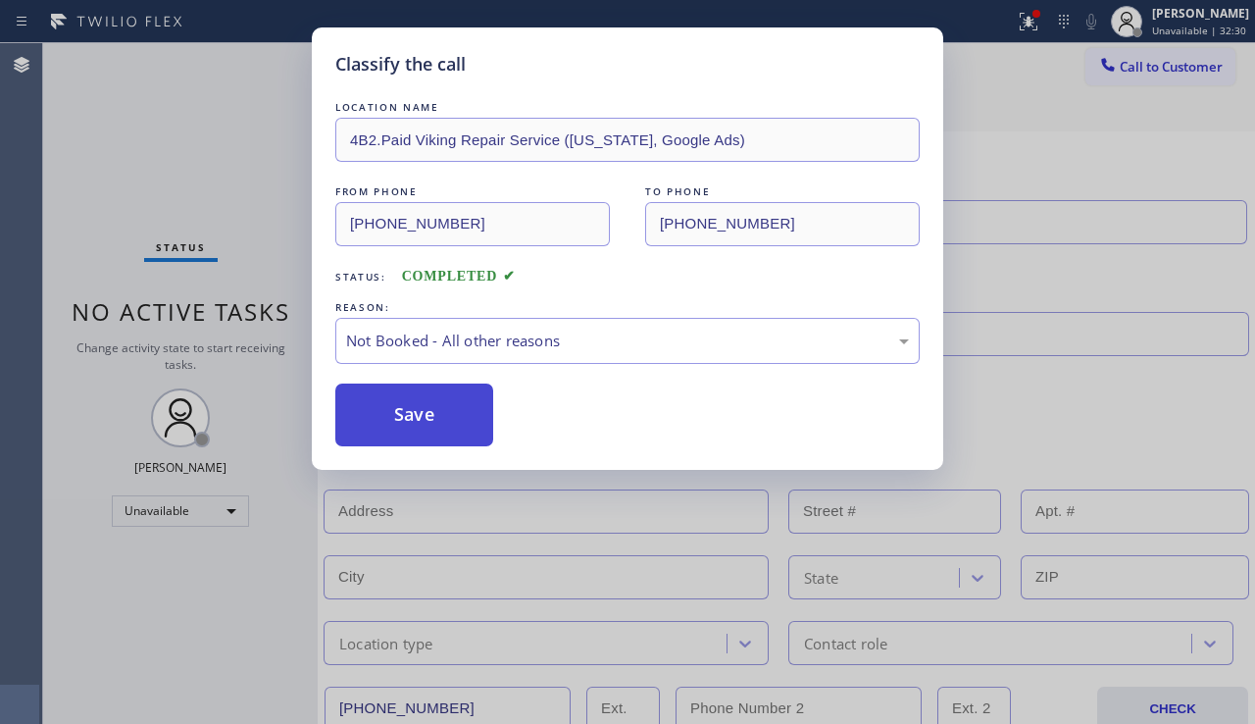
click at [432, 429] on button "Save" at bounding box center [414, 414] width 158 height 63
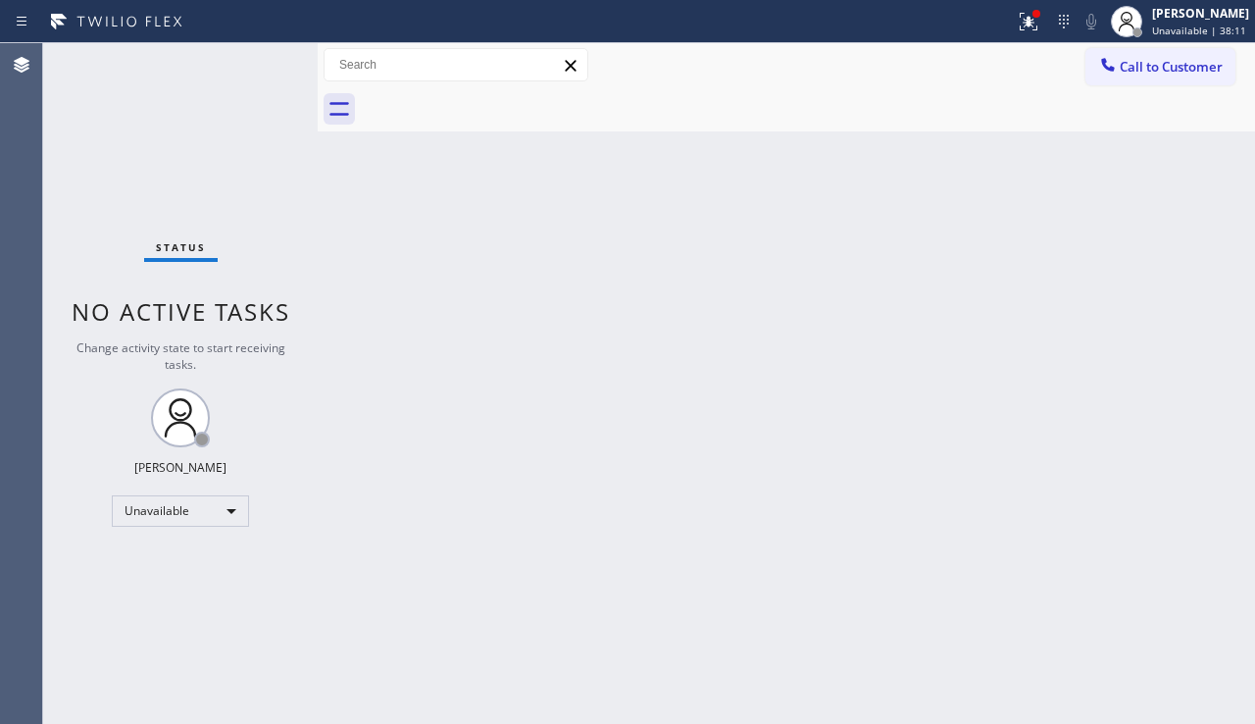
click at [652, 424] on div "Back to Dashboard Change Sender ID Customers Technicians Select a contact Outbo…" at bounding box center [786, 383] width 937 height 681
click at [1186, 75] on span "Call to Customer" at bounding box center [1171, 67] width 103 height 18
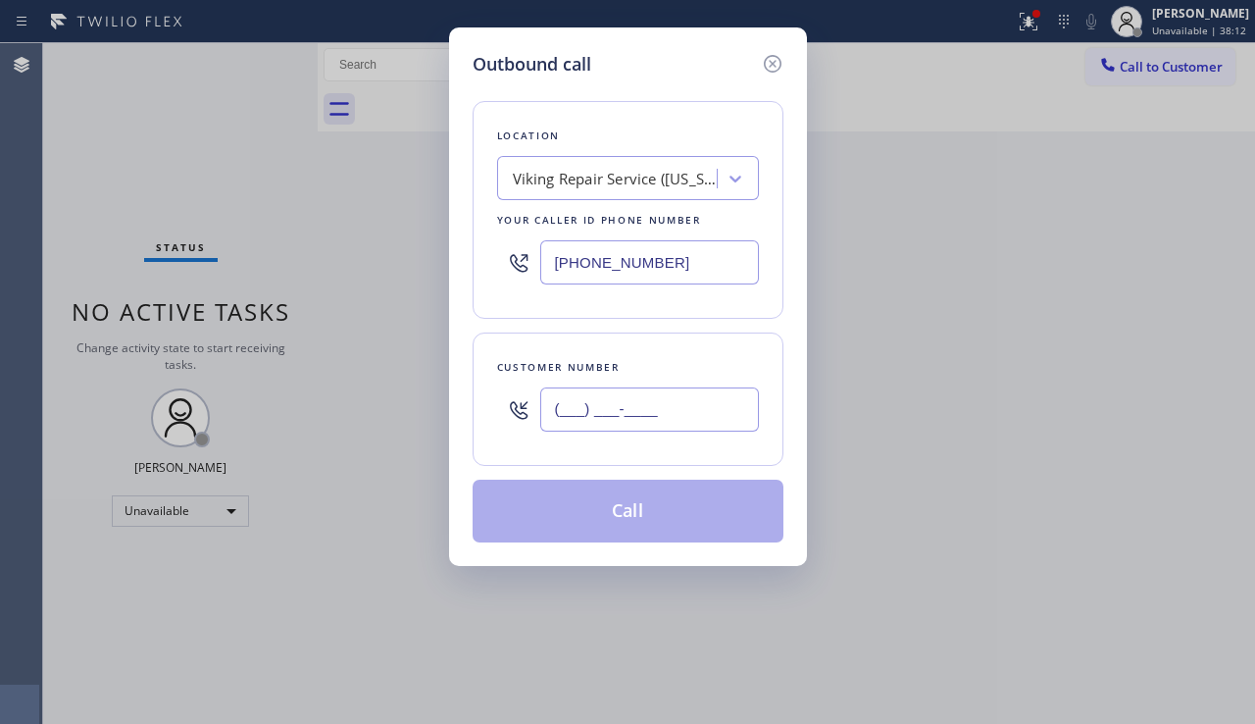
click at [610, 398] on input "(___) ___-____" at bounding box center [649, 409] width 219 height 44
paste input "720) 471-2708"
type input "(720) 471-2708"
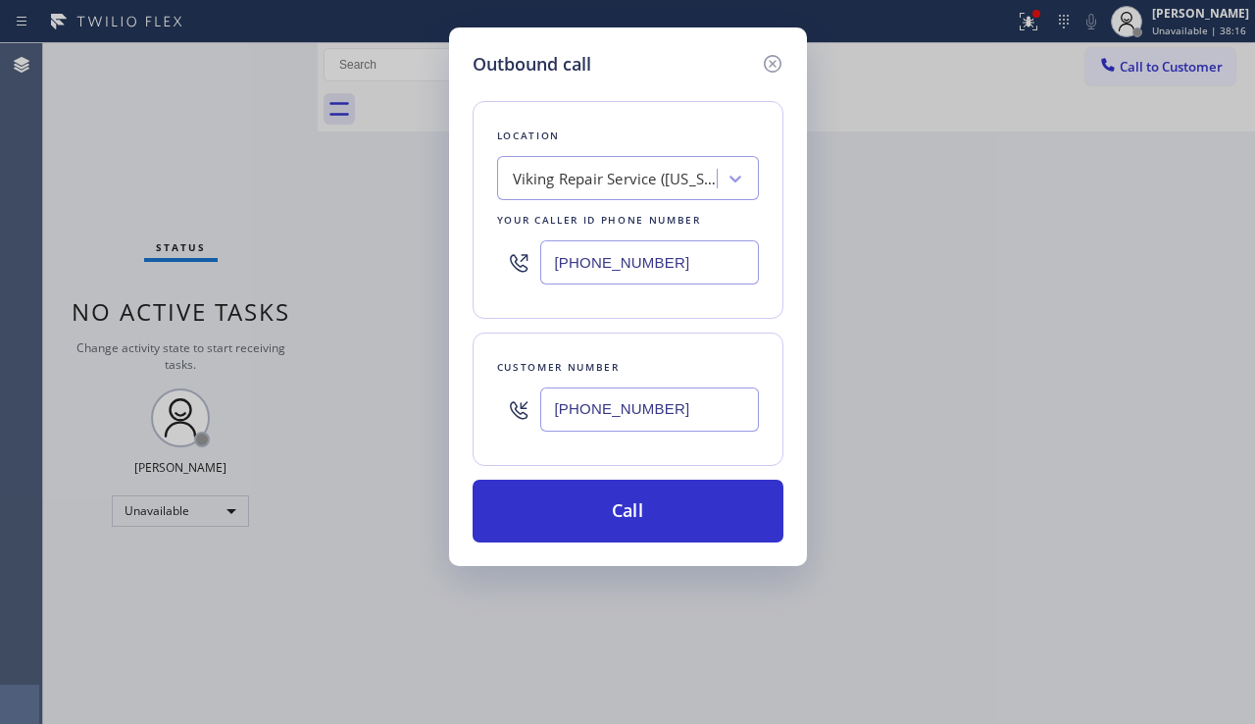
drag, startPoint x: 710, startPoint y: 271, endPoint x: 499, endPoint y: 269, distance: 210.8
click at [499, 269] on div "(253) 263-1431" at bounding box center [628, 262] width 262 height 64
paste input "833) 692-227"
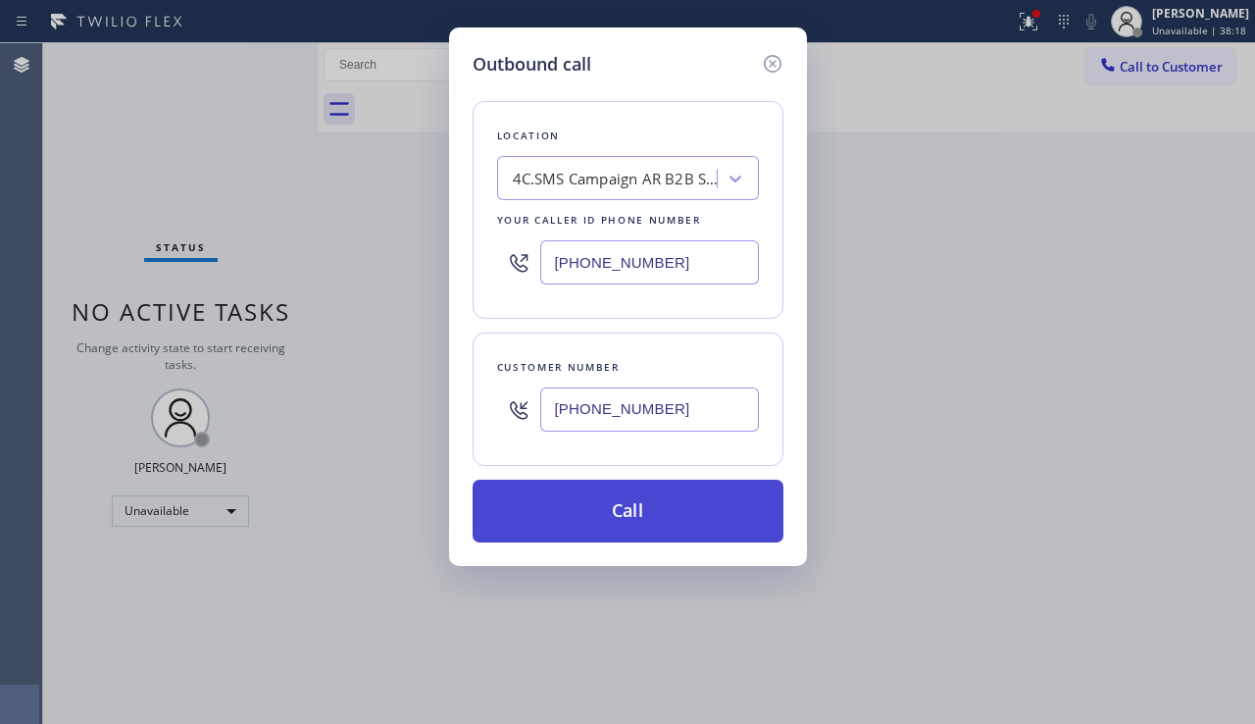
type input "(833) 692-2271"
click at [623, 519] on button "Call" at bounding box center [628, 511] width 311 height 63
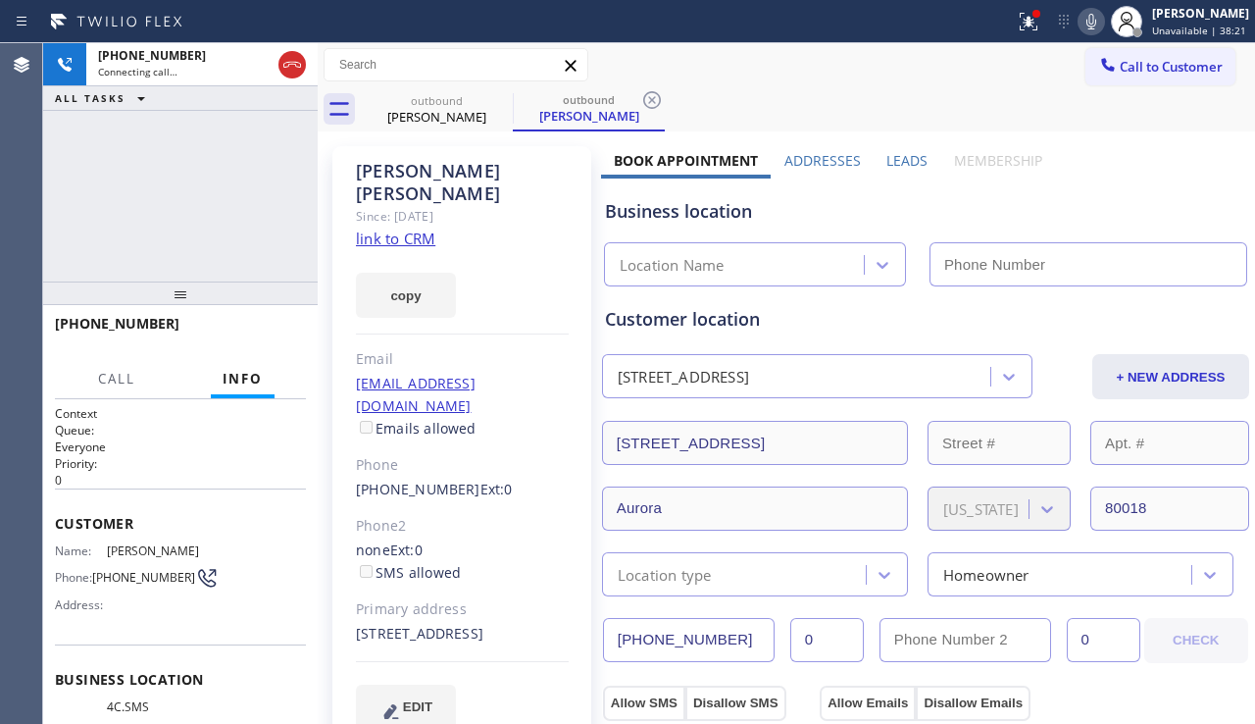
click at [886, 157] on label "Leads" at bounding box center [906, 160] width 41 height 19
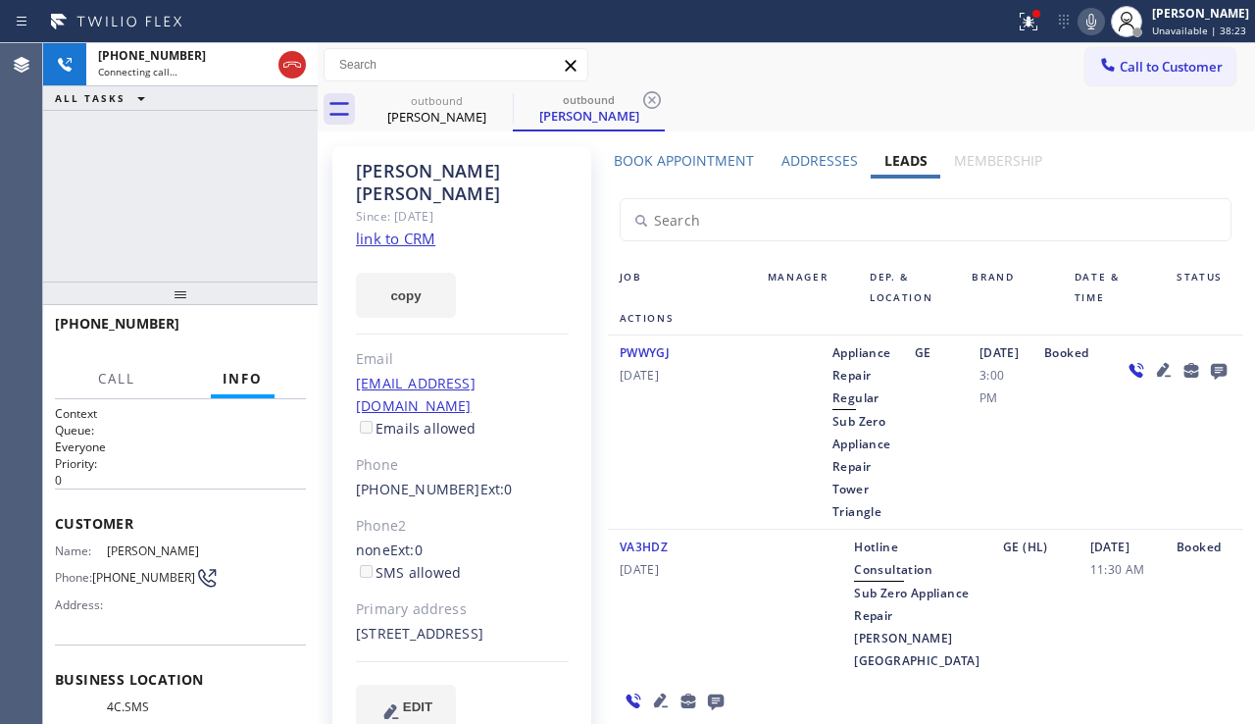
click at [1157, 370] on icon at bounding box center [1164, 370] width 14 height 14
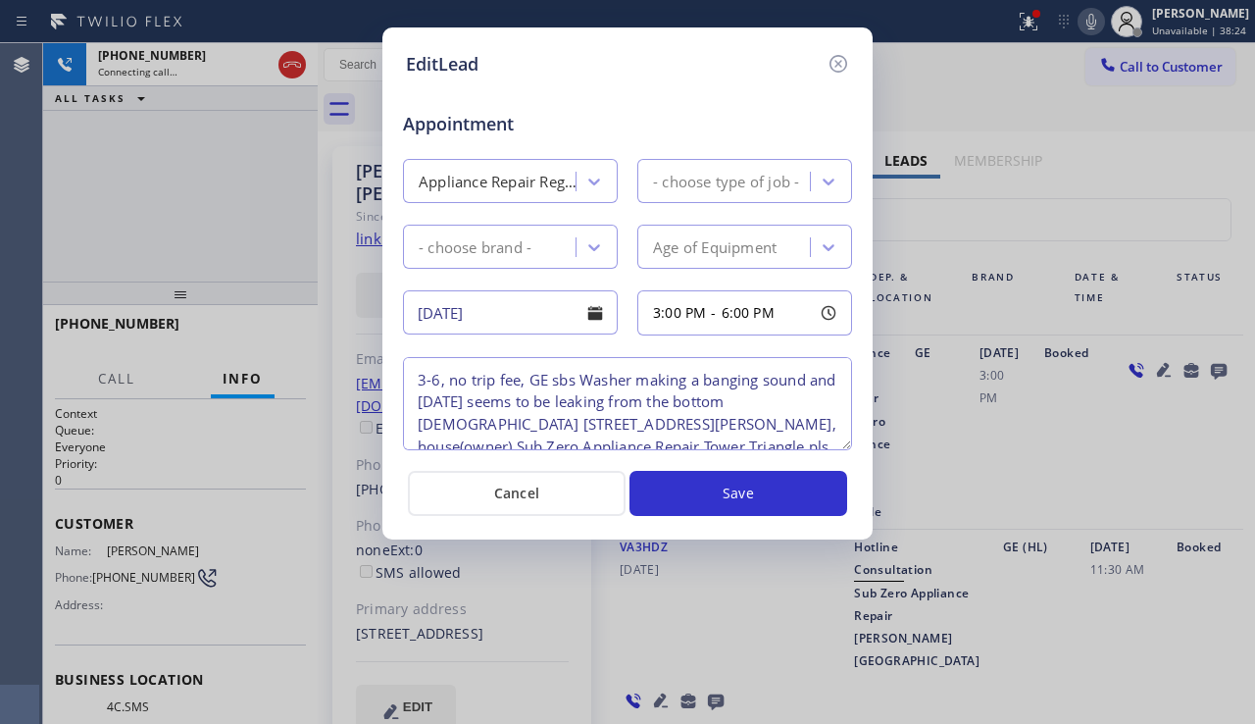
type textarea "3-6, no trip fee, GE sbs Washer making a banging sound and today seems to be le…"
click at [834, 70] on icon at bounding box center [839, 64] width 24 height 24
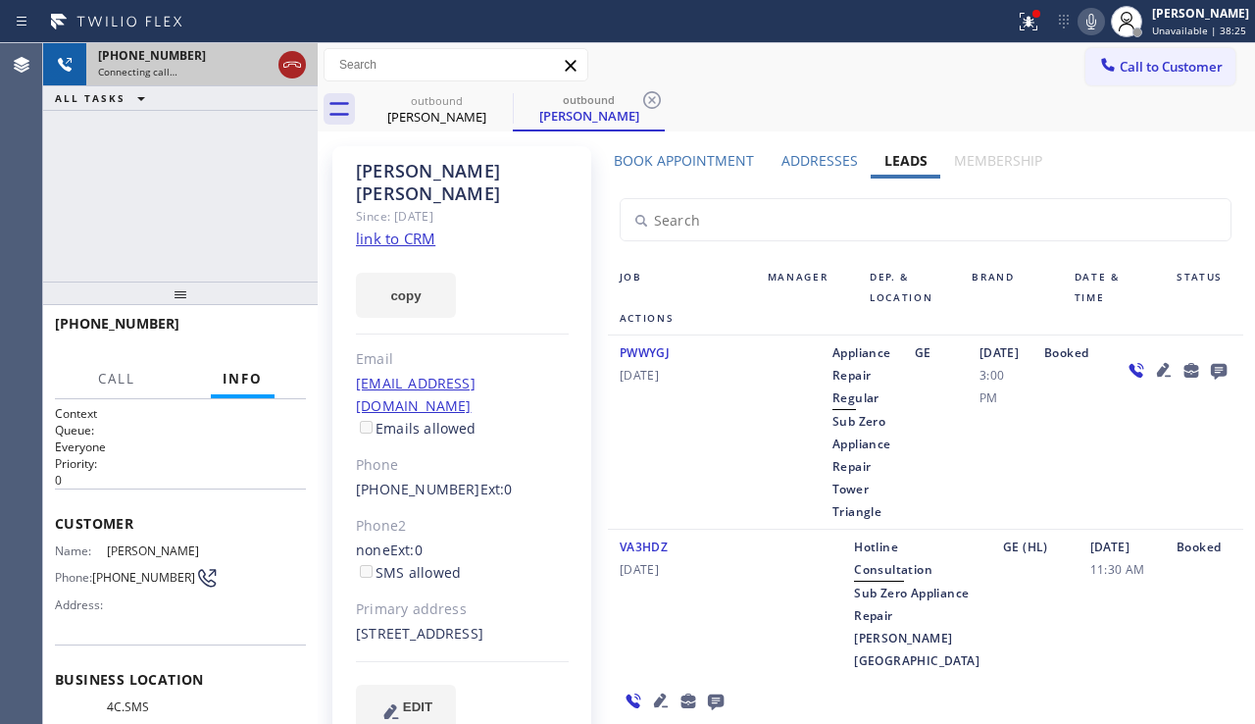
click at [295, 62] on icon at bounding box center [292, 65] width 18 height 6
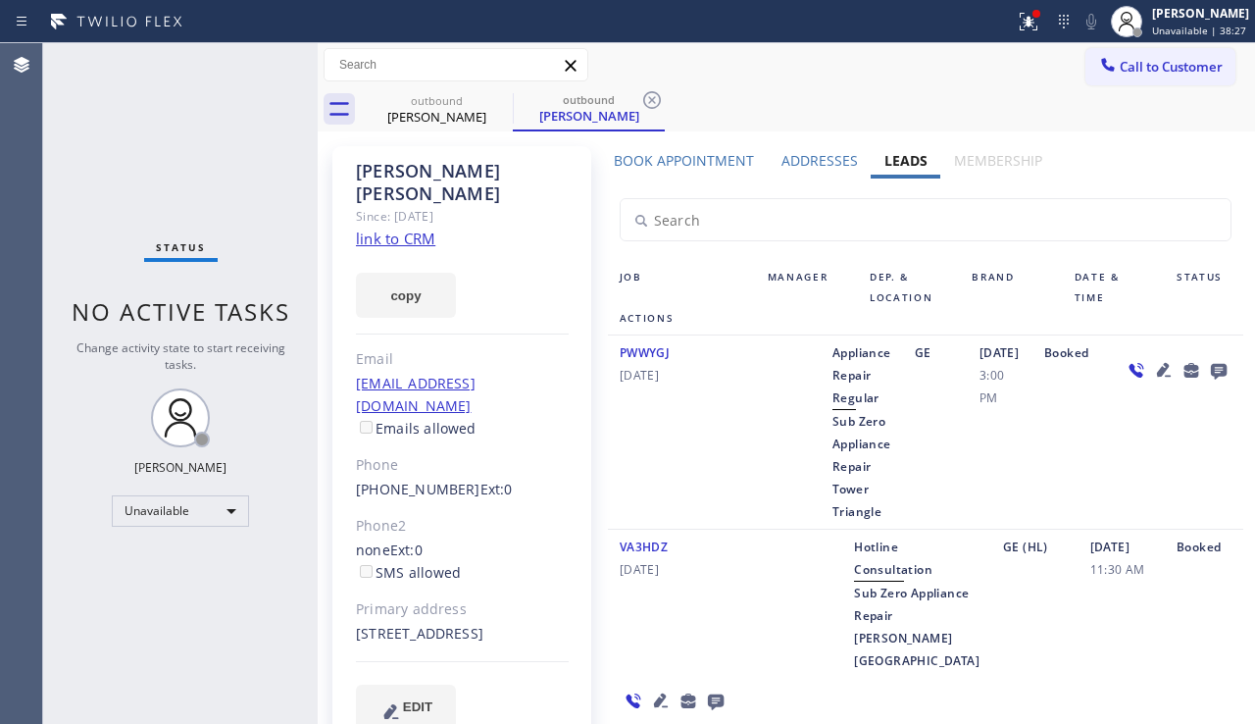
click at [1211, 374] on icon at bounding box center [1219, 372] width 16 height 16
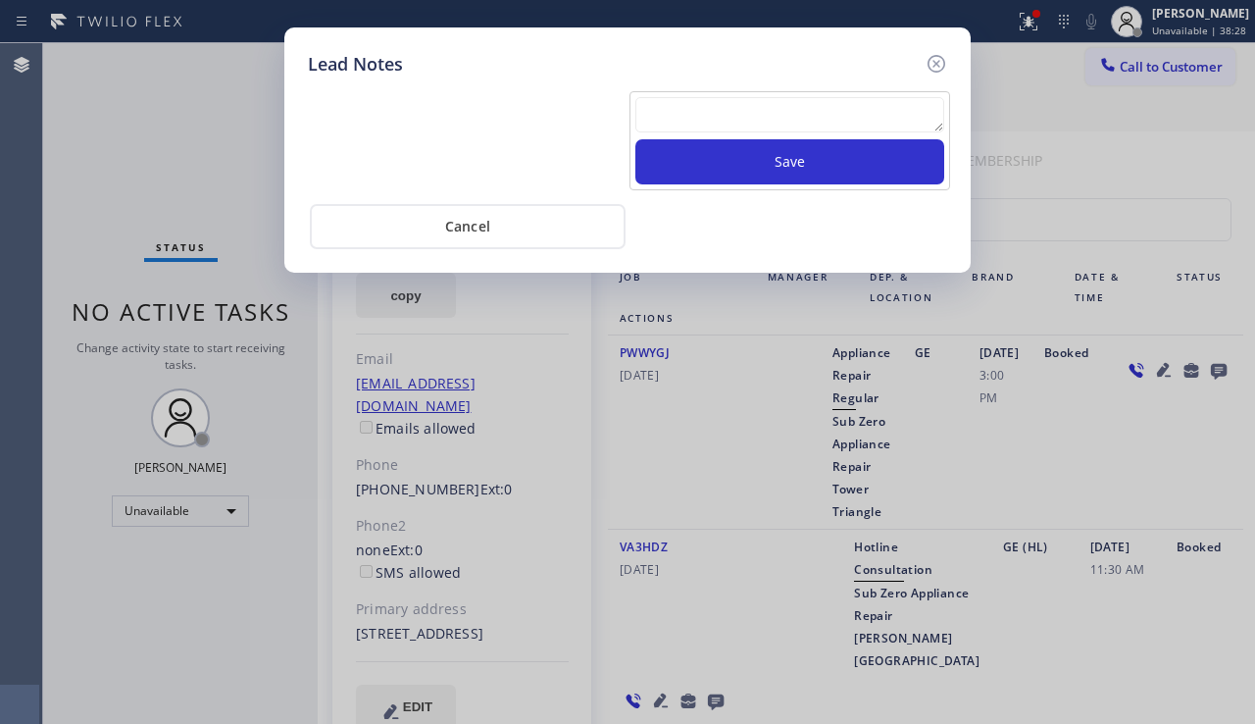
click at [705, 112] on textarea at bounding box center [789, 114] width 309 height 35
click at [940, 70] on icon at bounding box center [937, 64] width 24 height 24
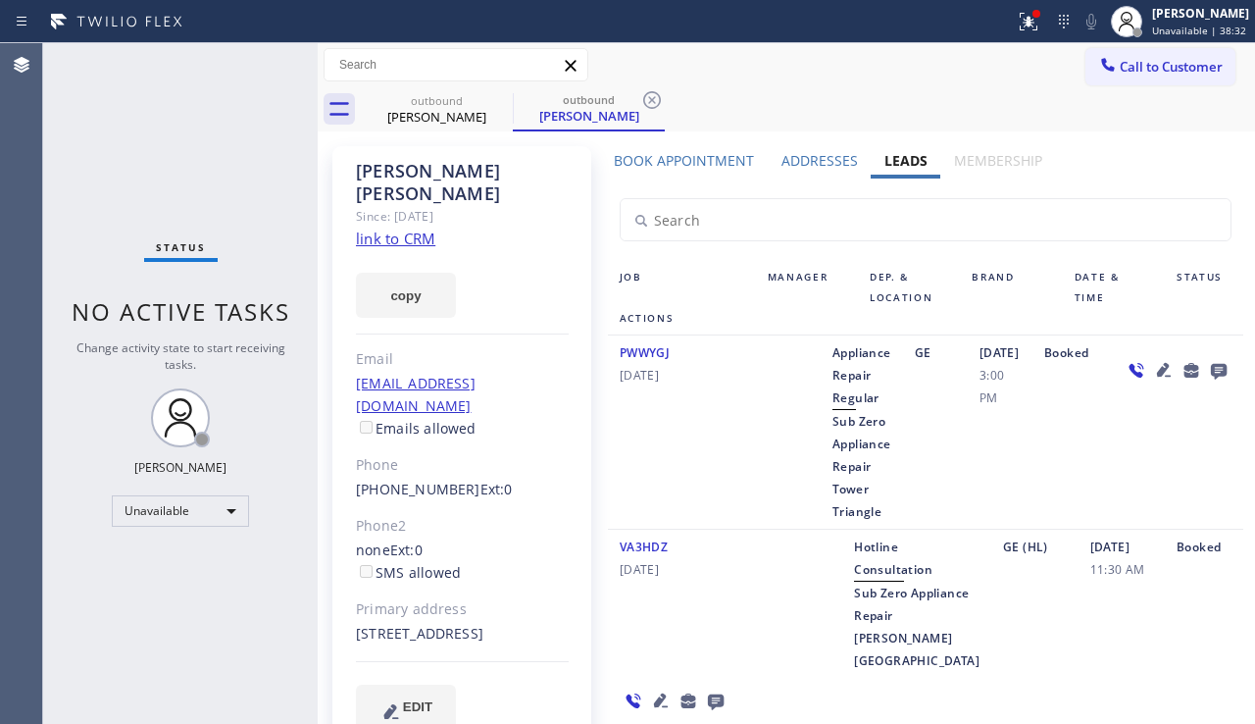
click at [396, 228] on link "link to CRM" at bounding box center [395, 238] width 79 height 20
click at [492, 95] on icon at bounding box center [500, 100] width 24 height 24
click at [513, 95] on div "outbound Jason Keeton" at bounding box center [589, 109] width 152 height 44
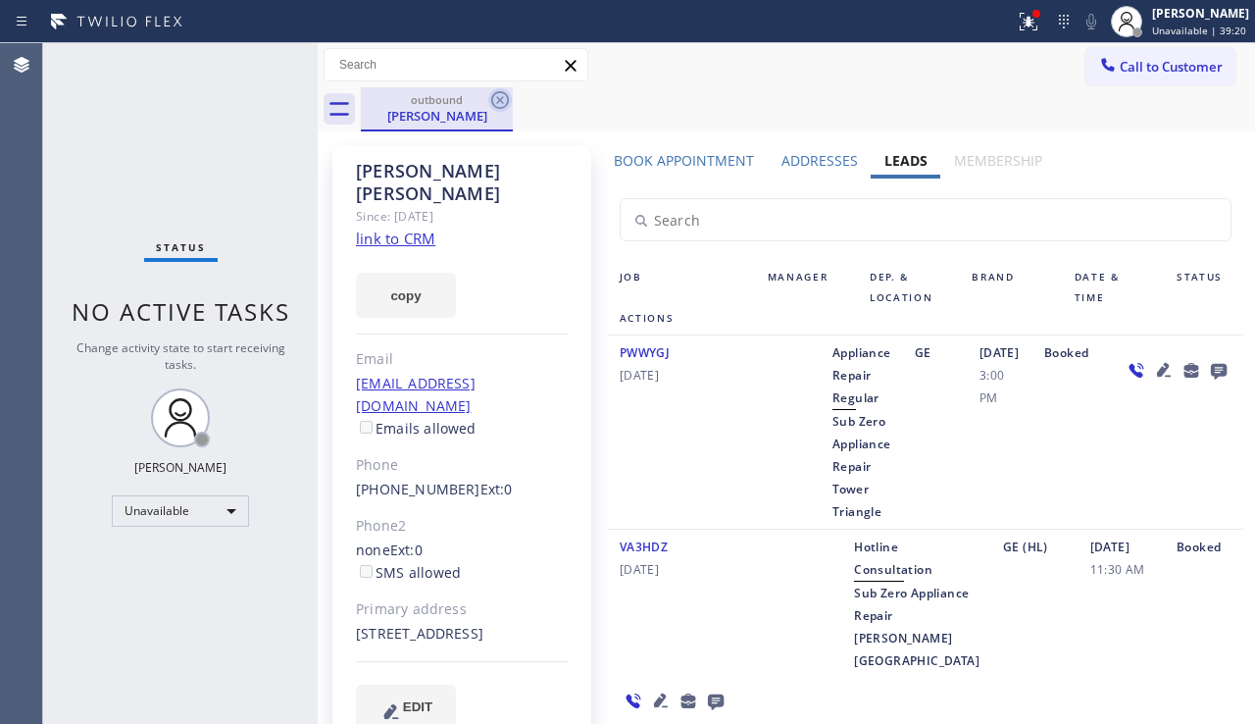
click at [495, 93] on icon at bounding box center [500, 100] width 18 height 18
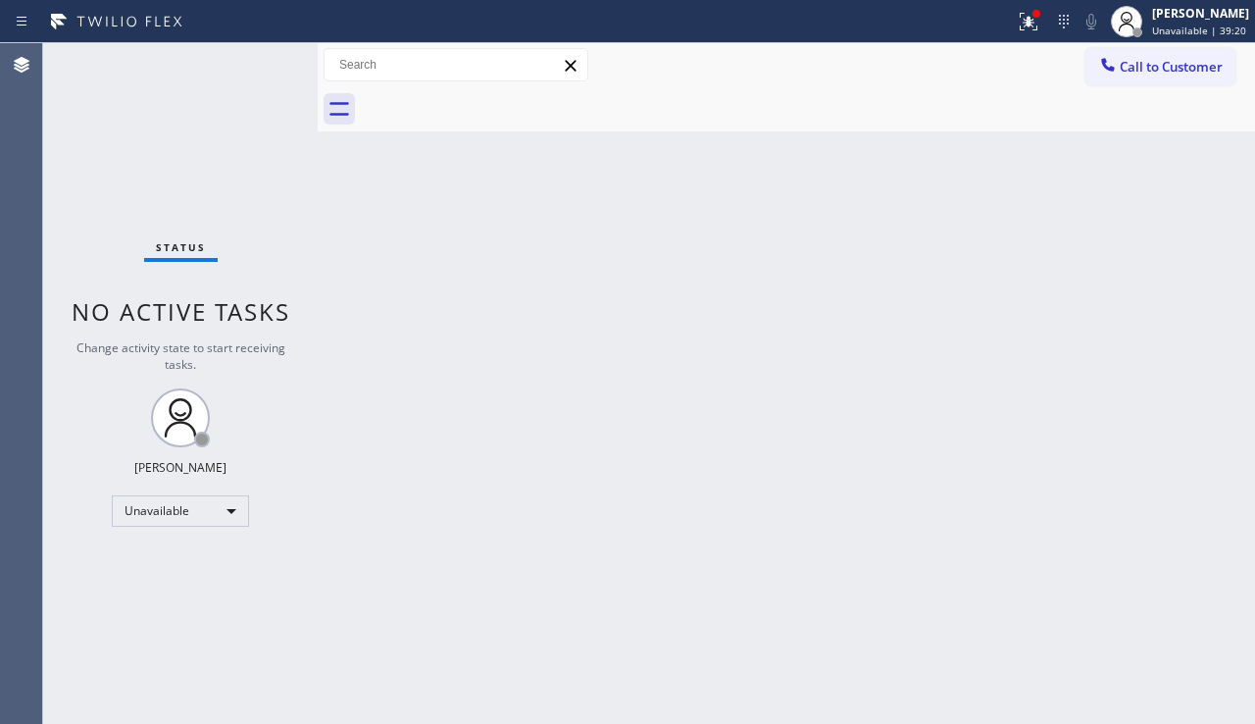
click at [488, 271] on div "Back to Dashboard Change Sender ID Customers Technicians Select a contact Outbo…" at bounding box center [786, 383] width 937 height 681
click at [429, 266] on div "Back to Dashboard Change Sender ID Customers Technicians Select a contact Outbo…" at bounding box center [786, 383] width 937 height 681
click at [224, 509] on div "Unavailable" at bounding box center [180, 510] width 137 height 31
click at [546, 490] on div at bounding box center [627, 362] width 1255 height 724
drag, startPoint x: 1138, startPoint y: 70, endPoint x: 1074, endPoint y: 102, distance: 72.4
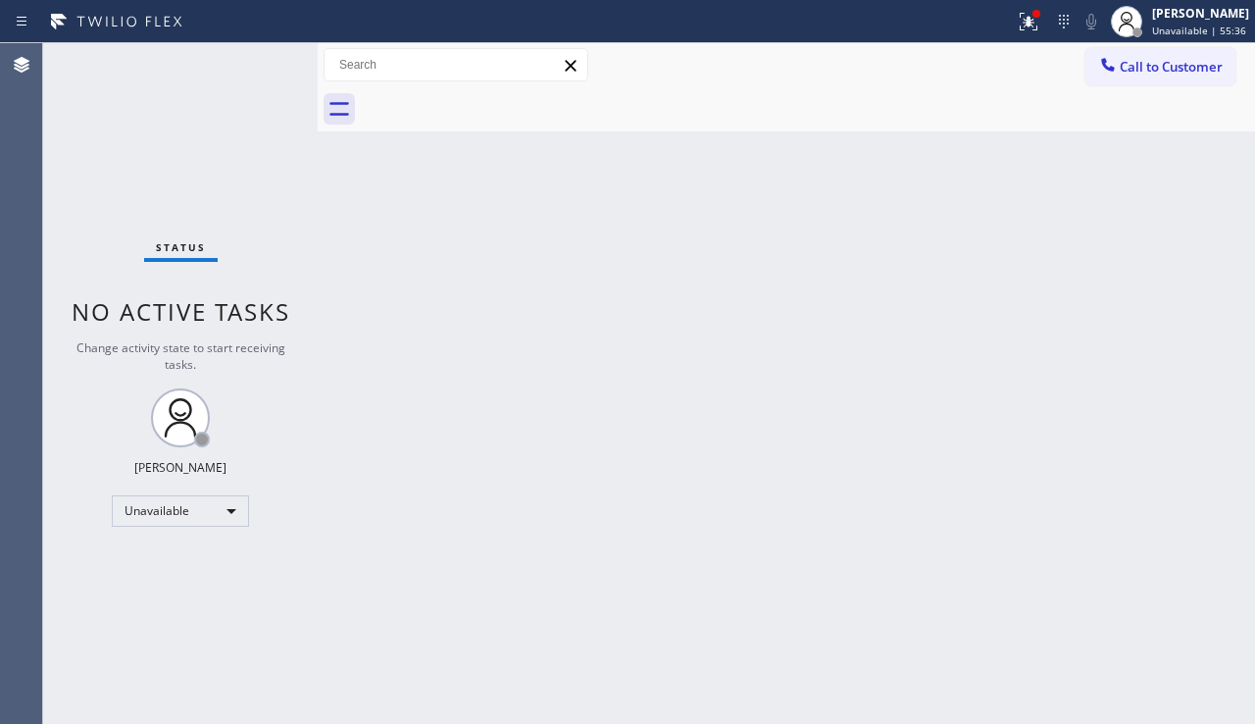
click at [1138, 70] on span "Call to Customer" at bounding box center [1171, 67] width 103 height 18
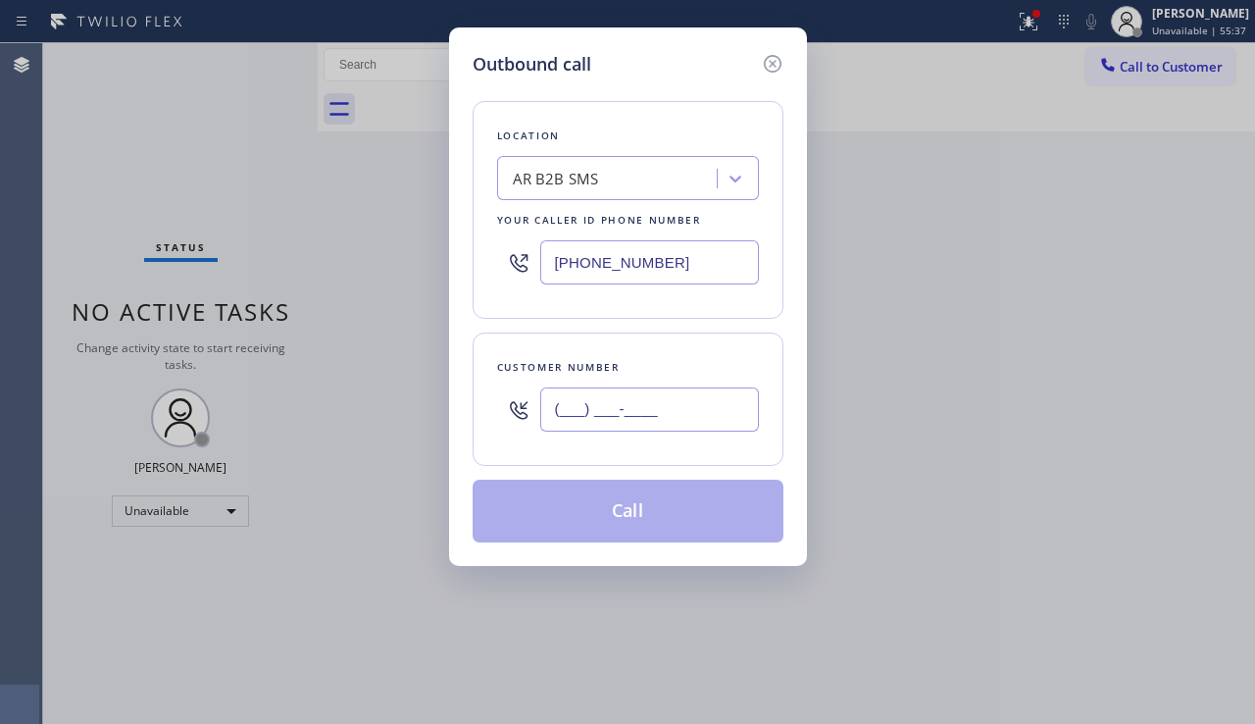
click at [608, 415] on input "(___) ___-____" at bounding box center [649, 409] width 219 height 44
paste input "310) 283-5198"
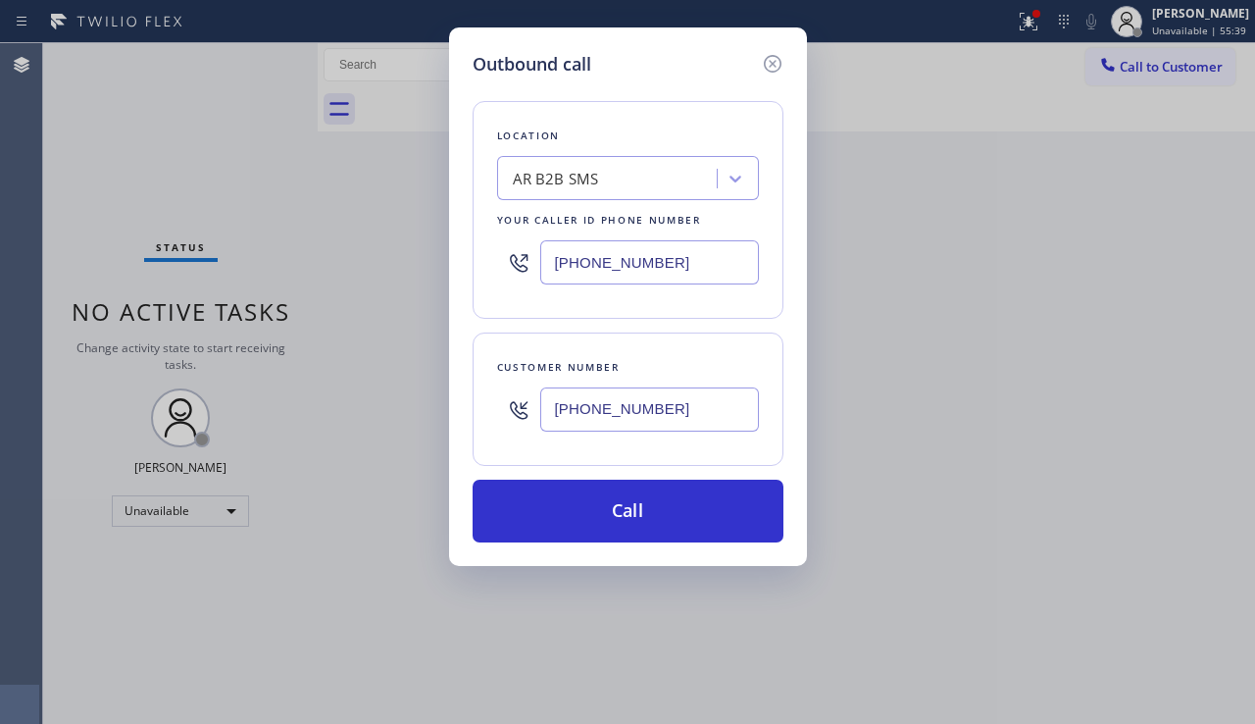
type input "(310) 283-5198"
drag, startPoint x: 534, startPoint y: 252, endPoint x: 445, endPoint y: 248, distance: 89.3
click at [445, 248] on div "Outbound call Location AR B2B SMS Your caller id phone number (833) 692-2271 Cu…" at bounding box center [627, 362] width 1255 height 724
paste input "213) 344-0758"
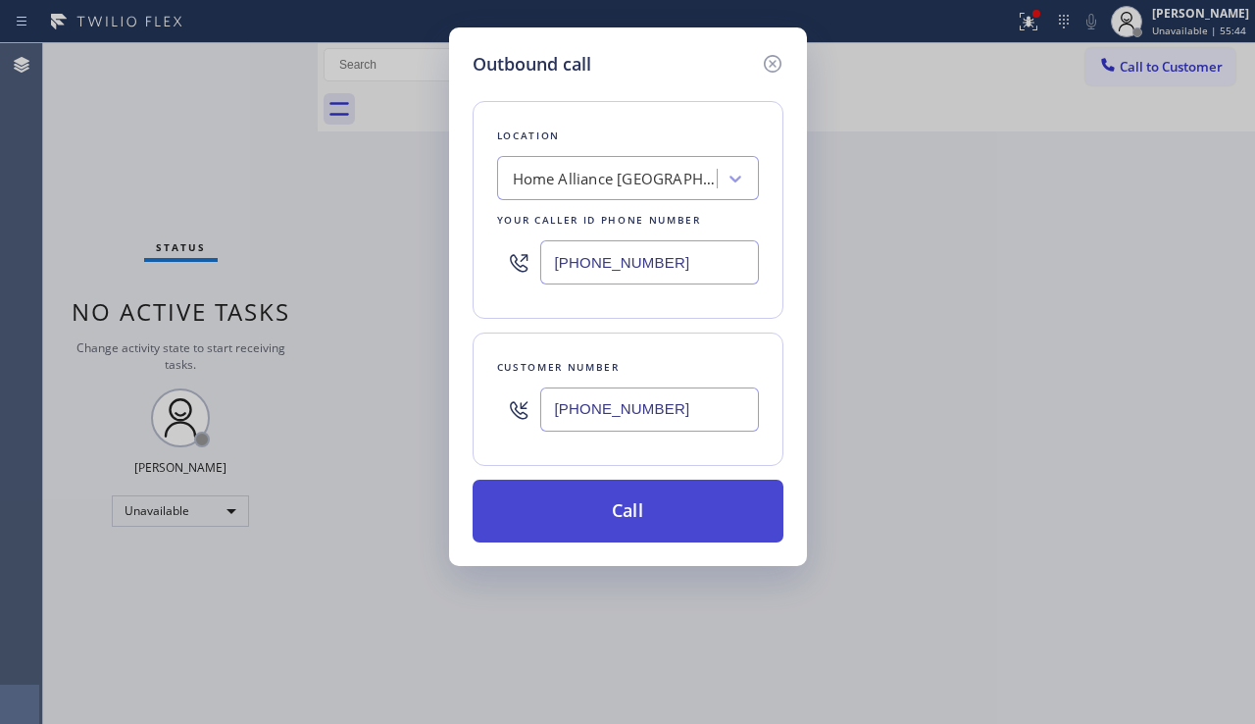
type input "(213) 344-0758"
click at [597, 517] on button "Call" at bounding box center [628, 511] width 311 height 63
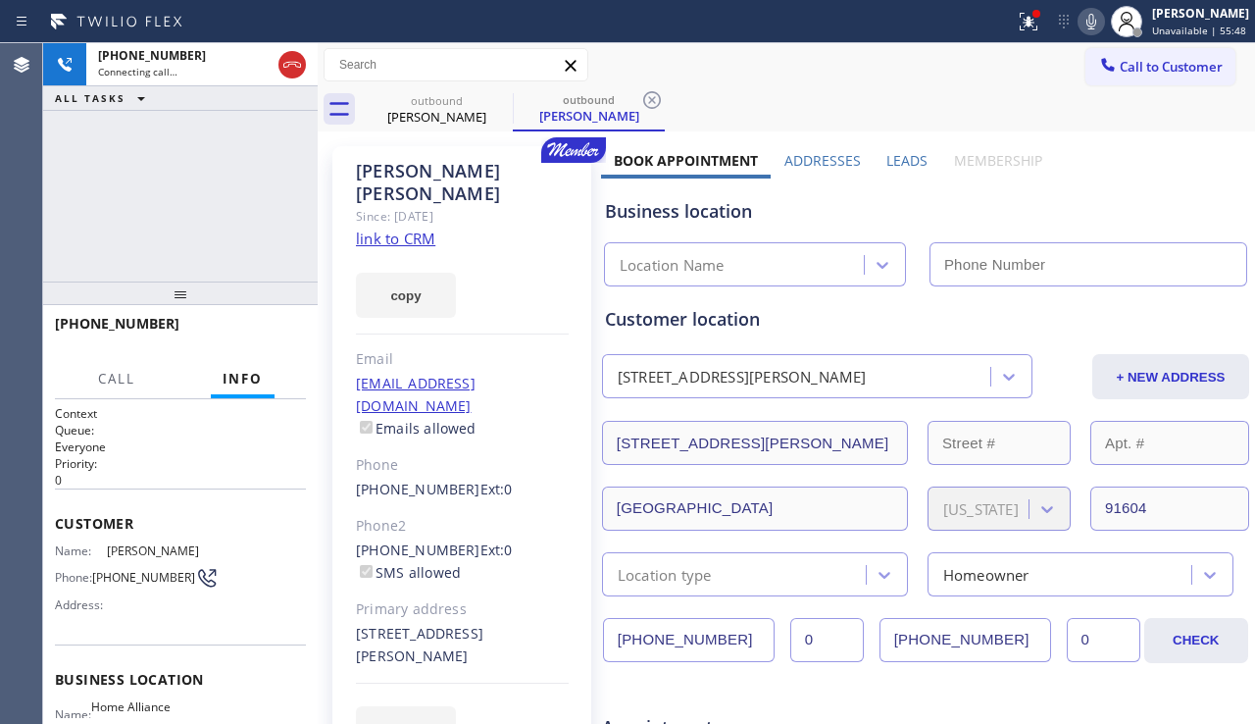
type input "(213) 344-0758"
click at [907, 153] on label "Leads" at bounding box center [906, 160] width 41 height 19
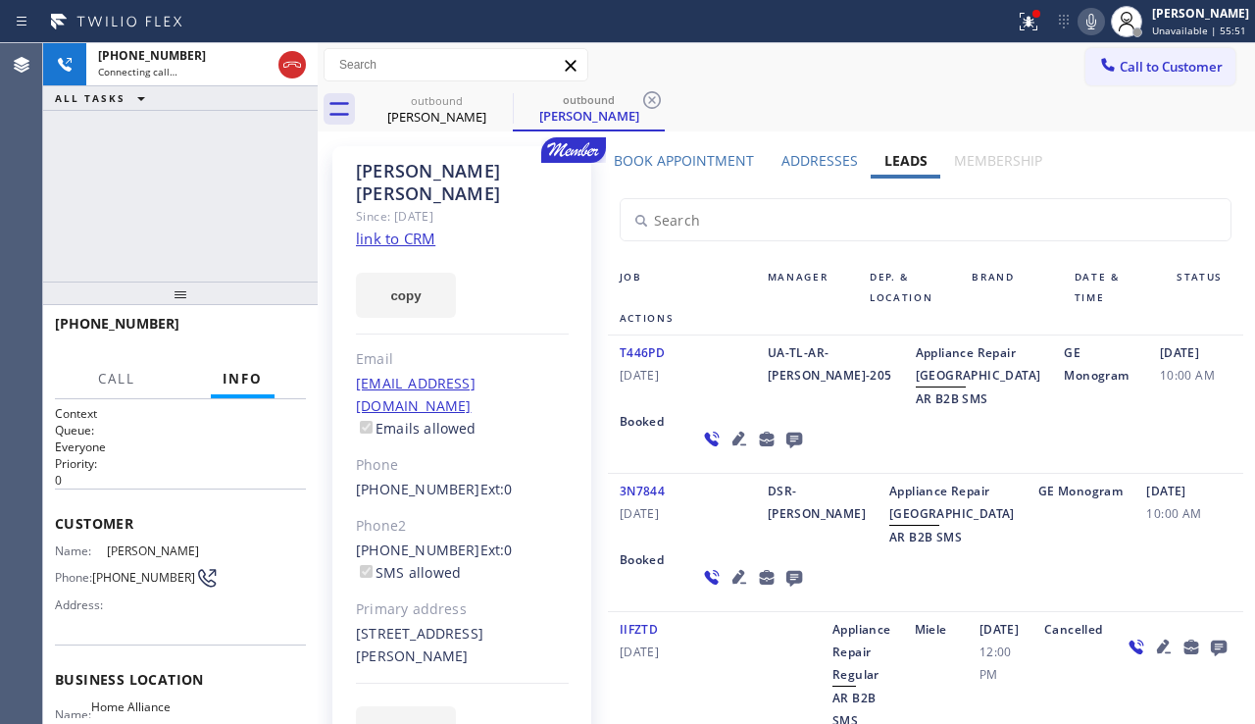
click at [783, 451] on icon at bounding box center [795, 439] width 24 height 25
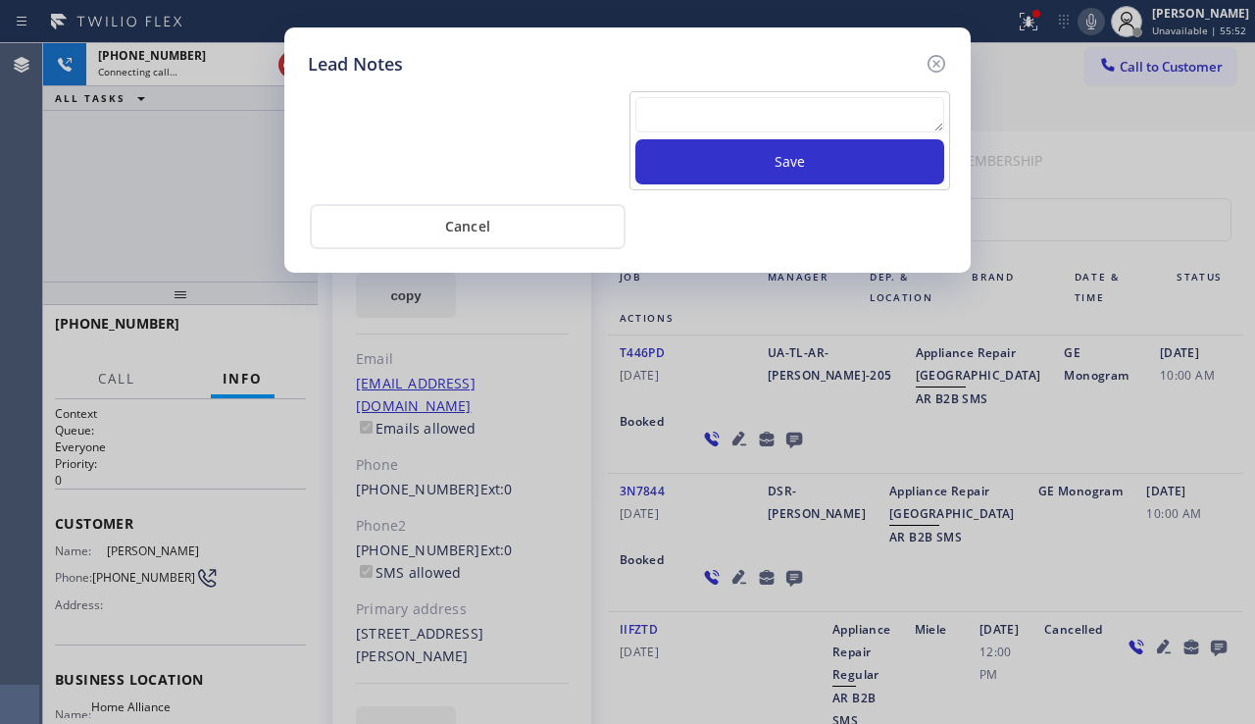
click at [676, 116] on textarea at bounding box center [789, 114] width 309 height 35
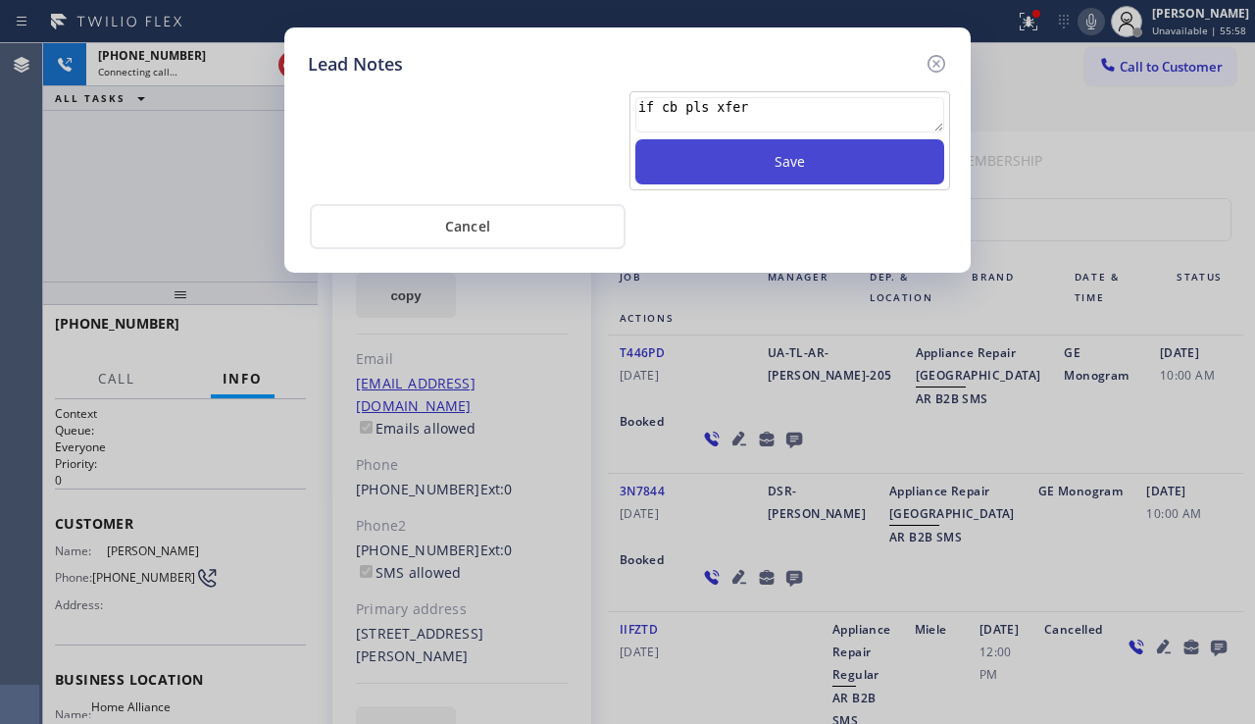
type textarea "if cb pls xfer"
click at [700, 166] on button "Save" at bounding box center [789, 161] width 309 height 45
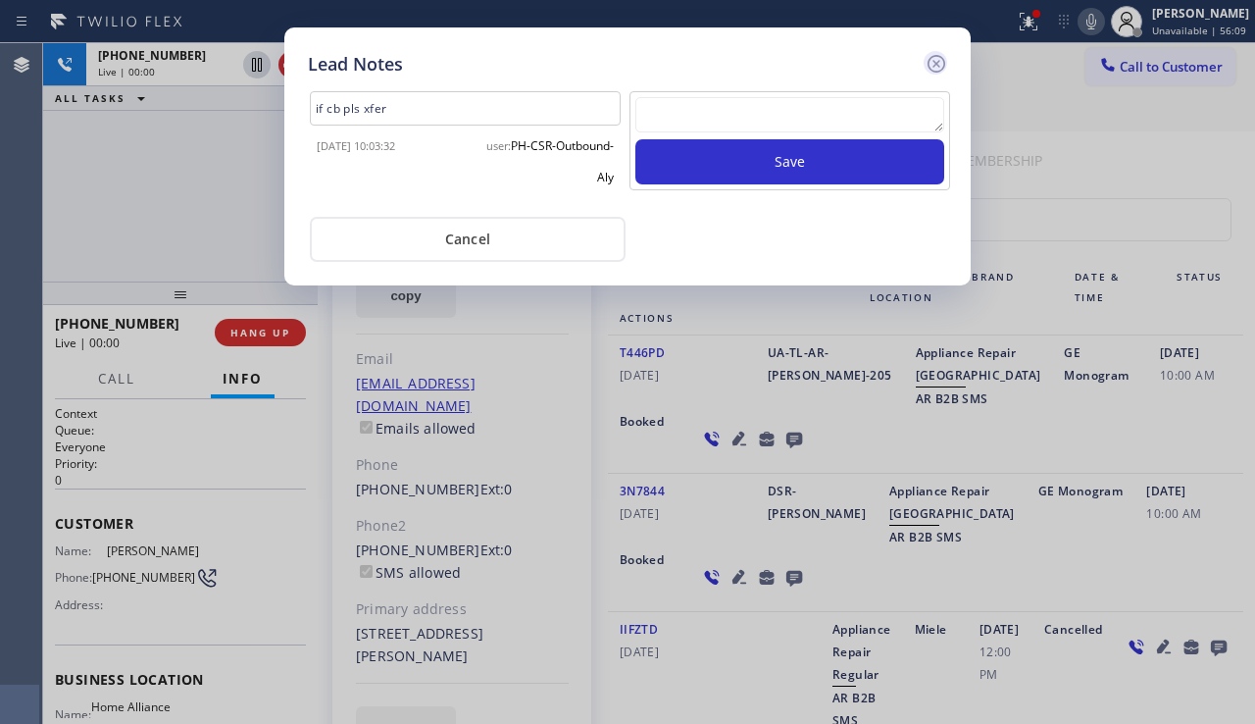
click at [944, 66] on icon at bounding box center [937, 64] width 18 height 18
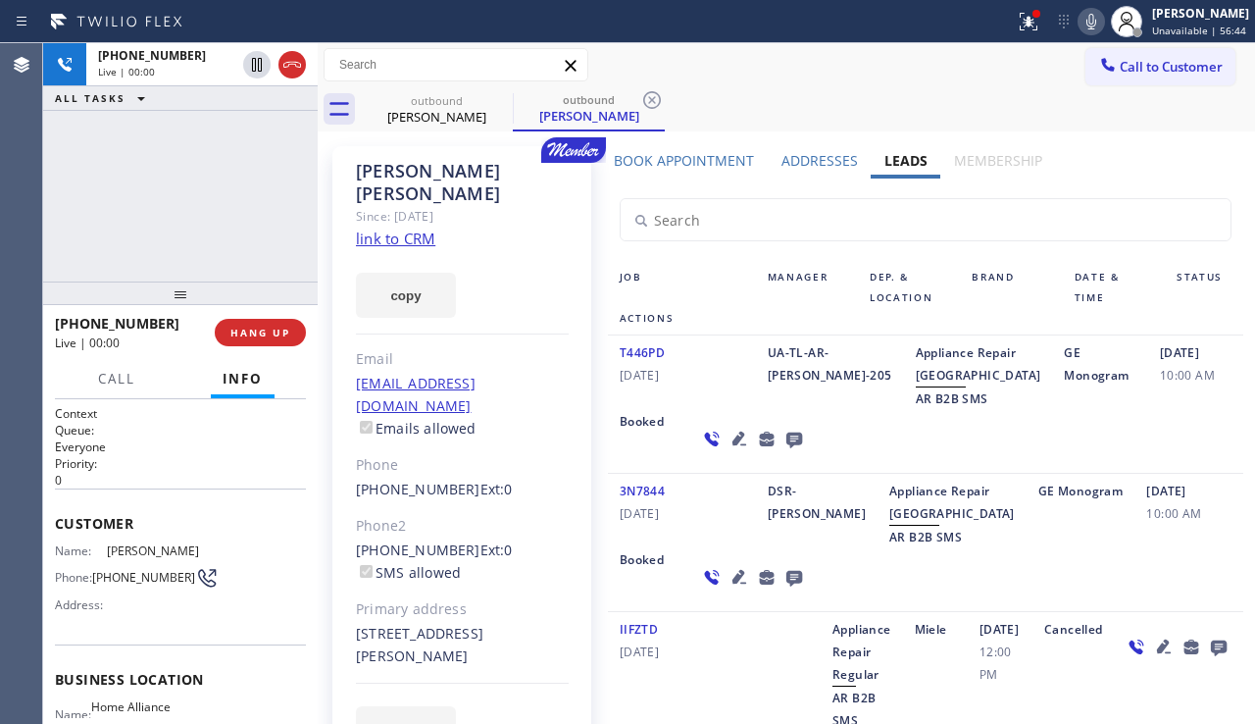
click at [416, 228] on link "link to CRM" at bounding box center [395, 238] width 79 height 20
click at [686, 431] on div "Booked" at bounding box center [647, 438] width 78 height 57
click at [1148, 410] on div "06/29/2025 10:00 AM" at bounding box center [1195, 375] width 95 height 69
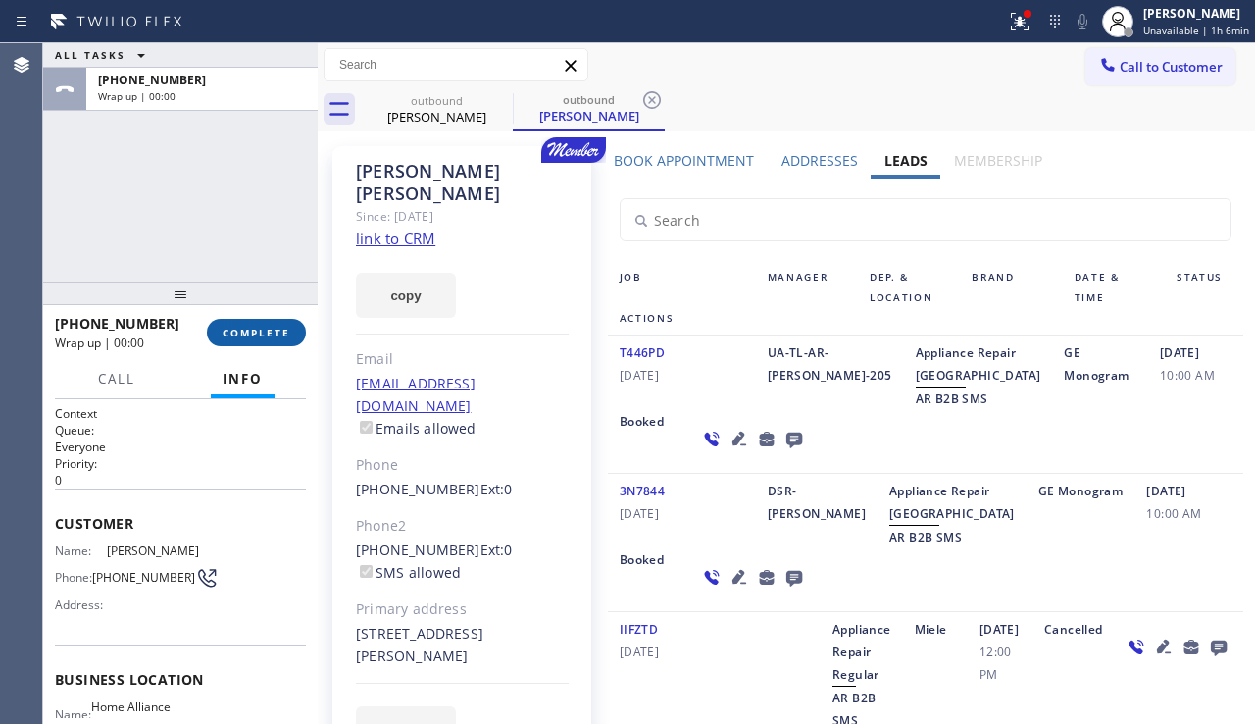
click at [253, 326] on span "COMPLETE" at bounding box center [257, 333] width 68 height 14
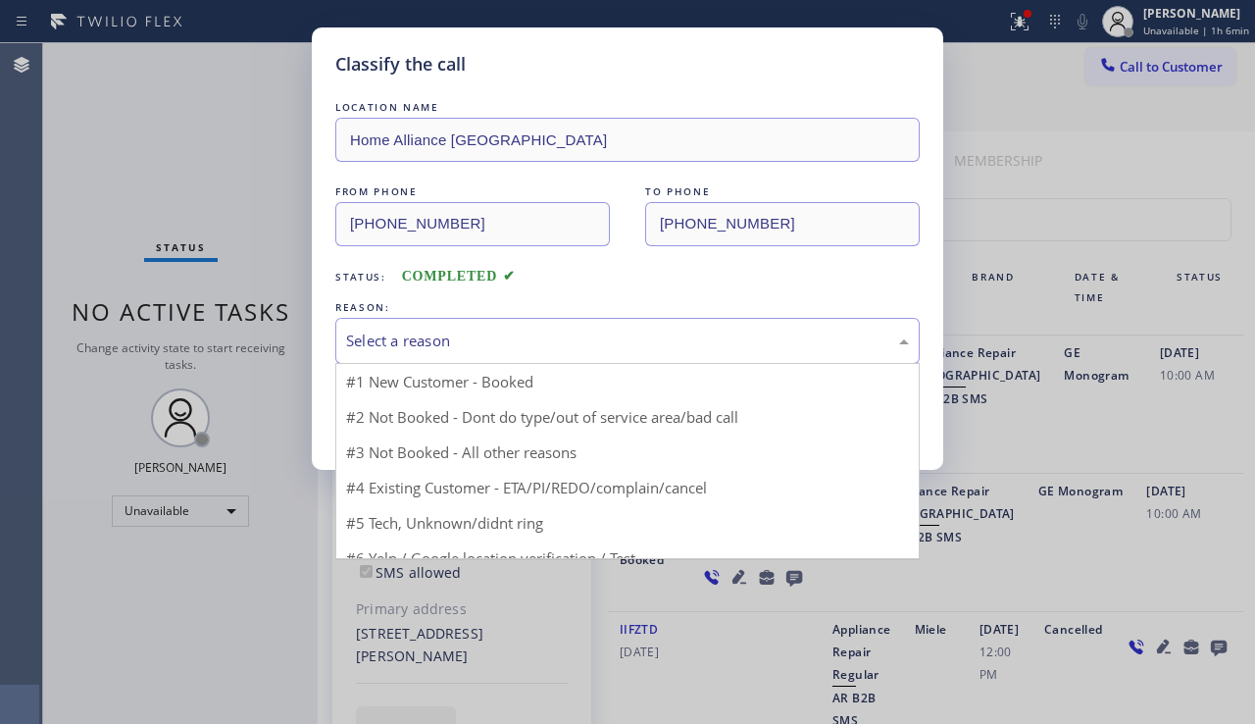
click at [488, 329] on div "Select a reason" at bounding box center [627, 340] width 563 height 23
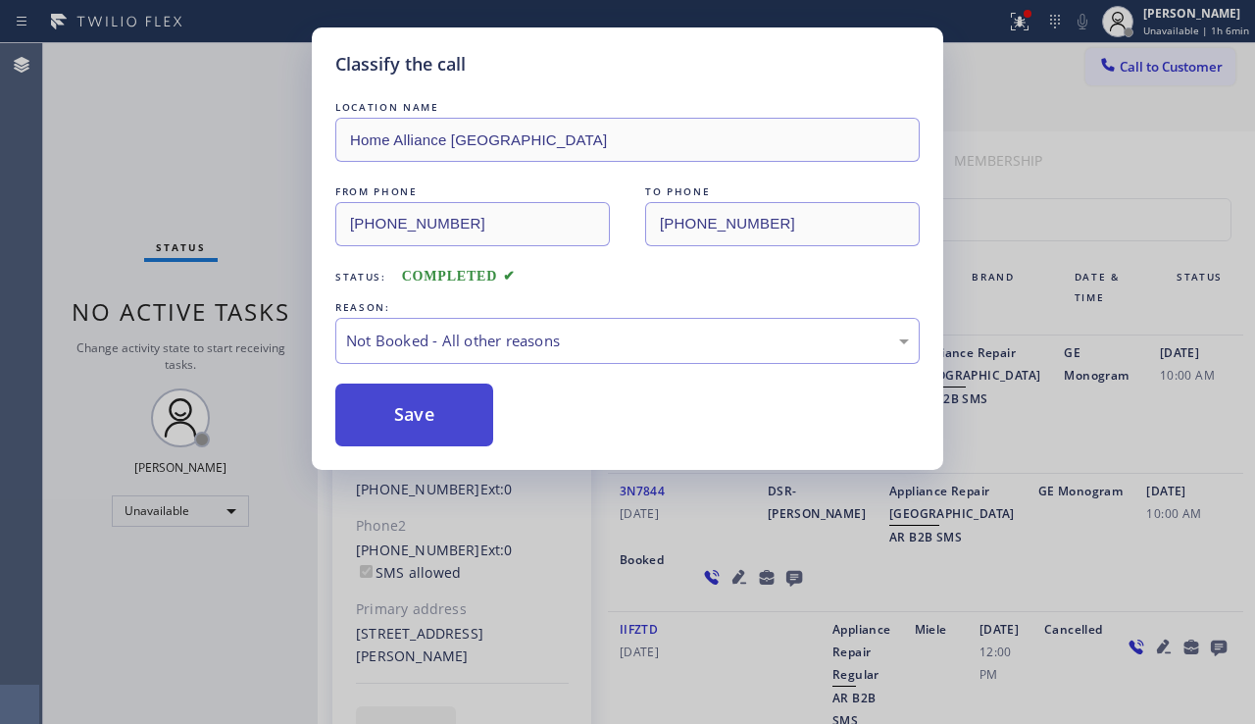
click at [410, 418] on button "Save" at bounding box center [414, 414] width 158 height 63
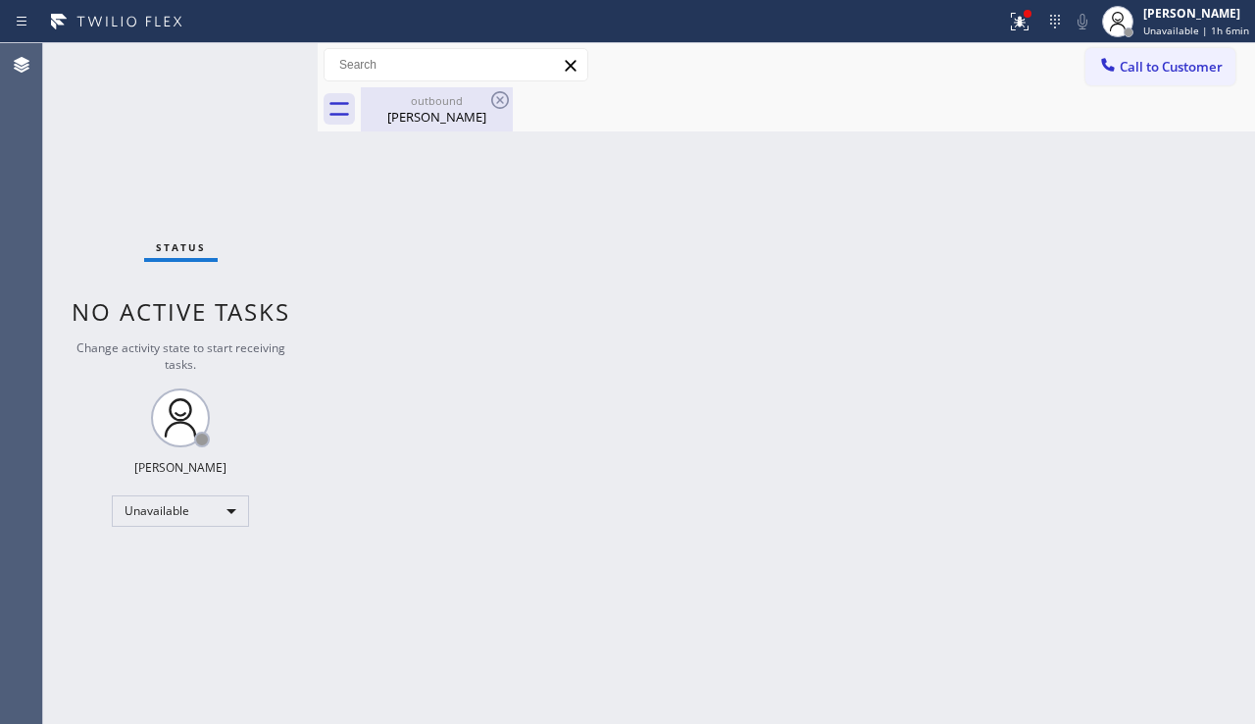
drag, startPoint x: 482, startPoint y: 121, endPoint x: 497, endPoint y: 110, distance: 18.2
click at [482, 120] on div "Matt Schwarz" at bounding box center [437, 117] width 148 height 18
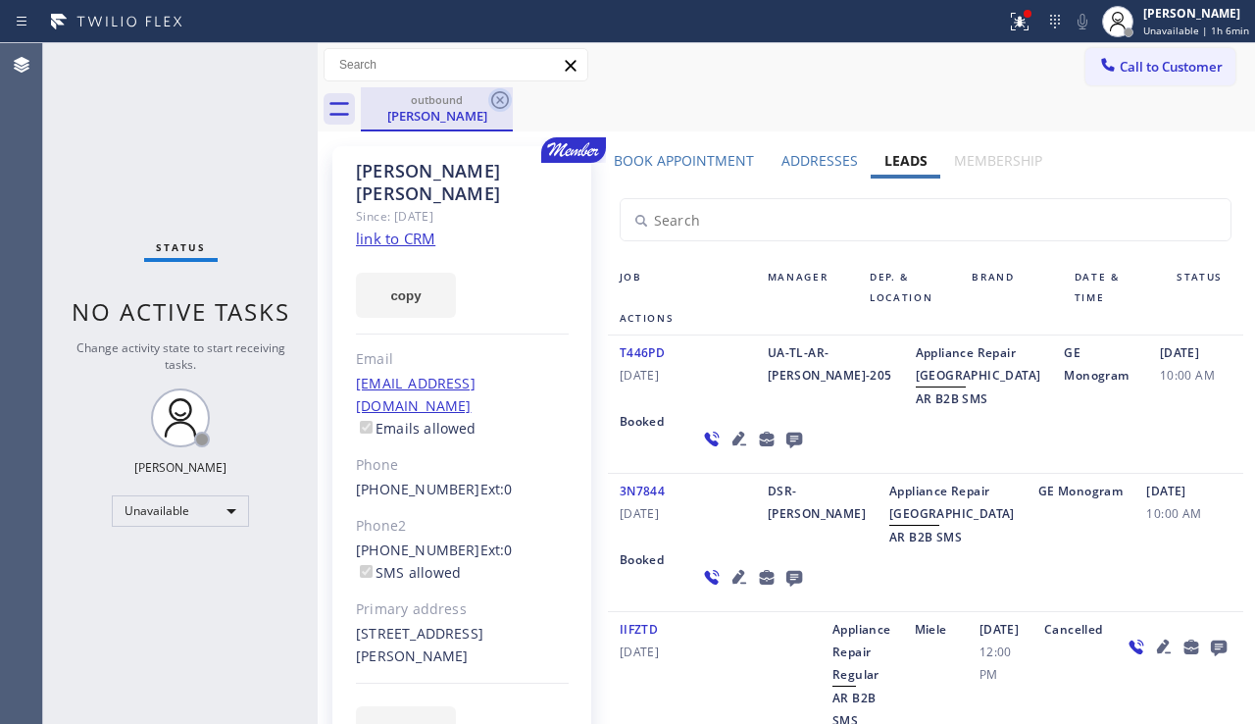
click at [505, 104] on icon at bounding box center [500, 100] width 24 height 24
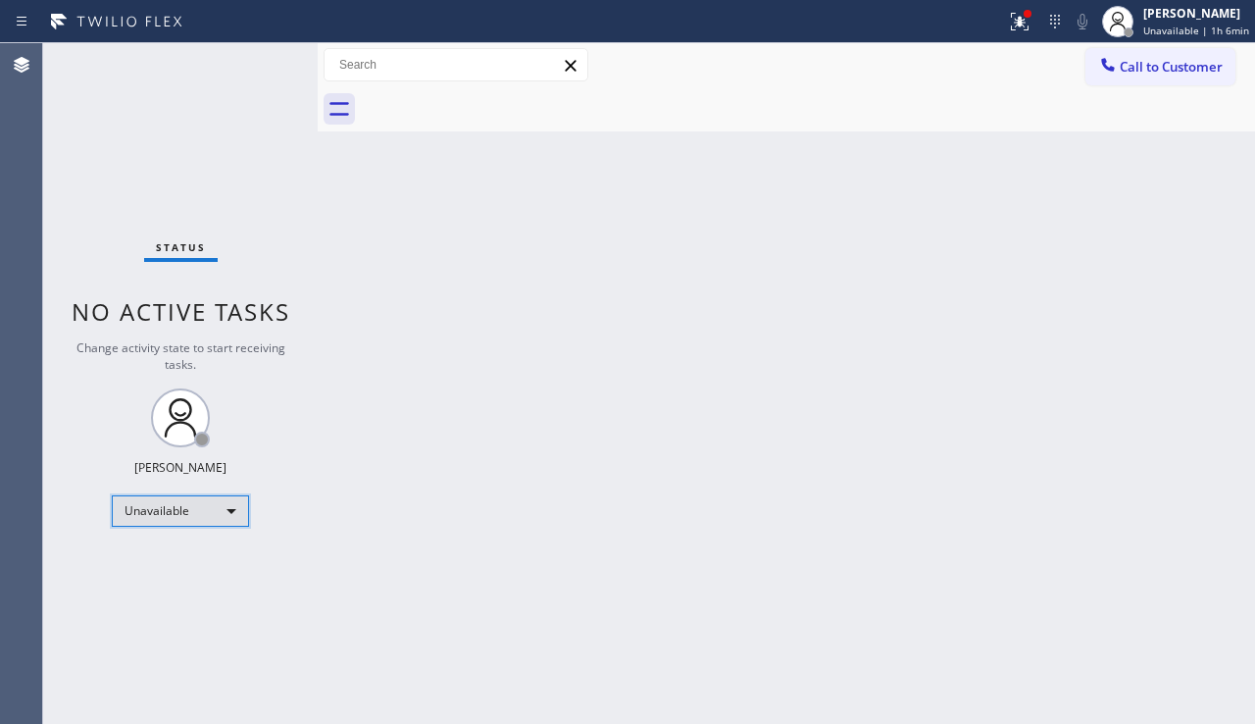
click at [166, 515] on div "Unavailable" at bounding box center [180, 510] width 137 height 31
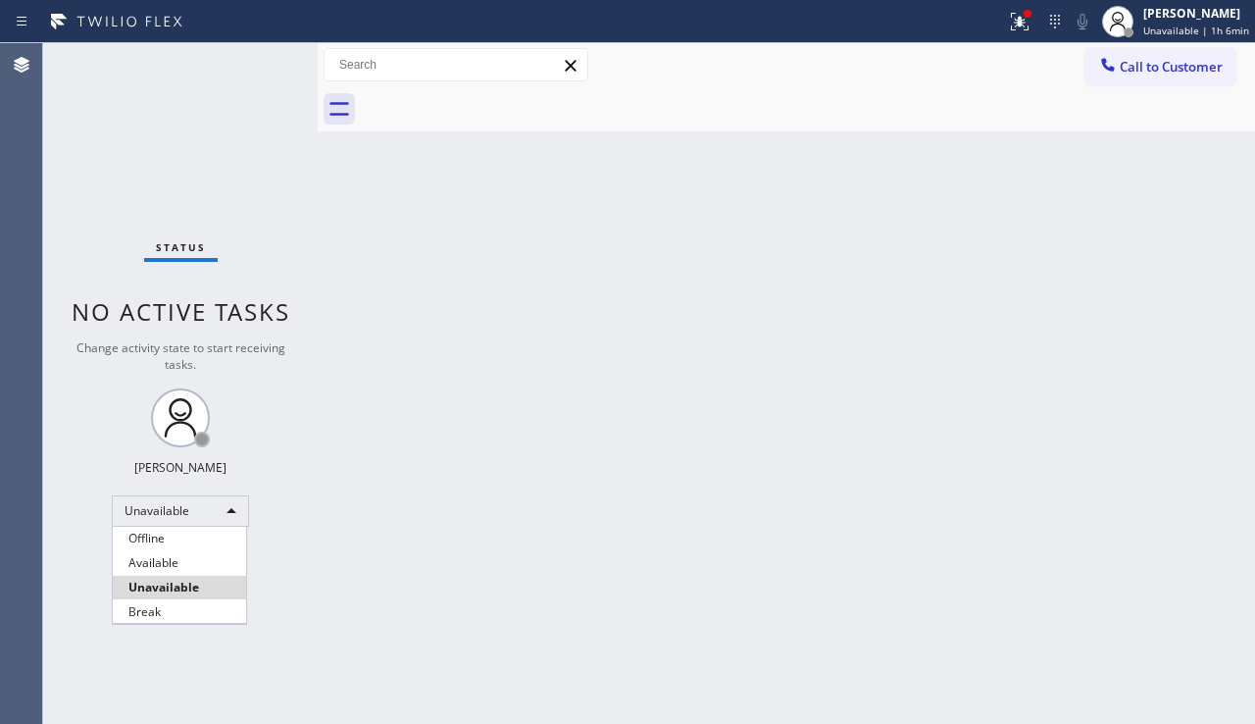
click at [169, 606] on li "Break" at bounding box center [179, 612] width 133 height 24
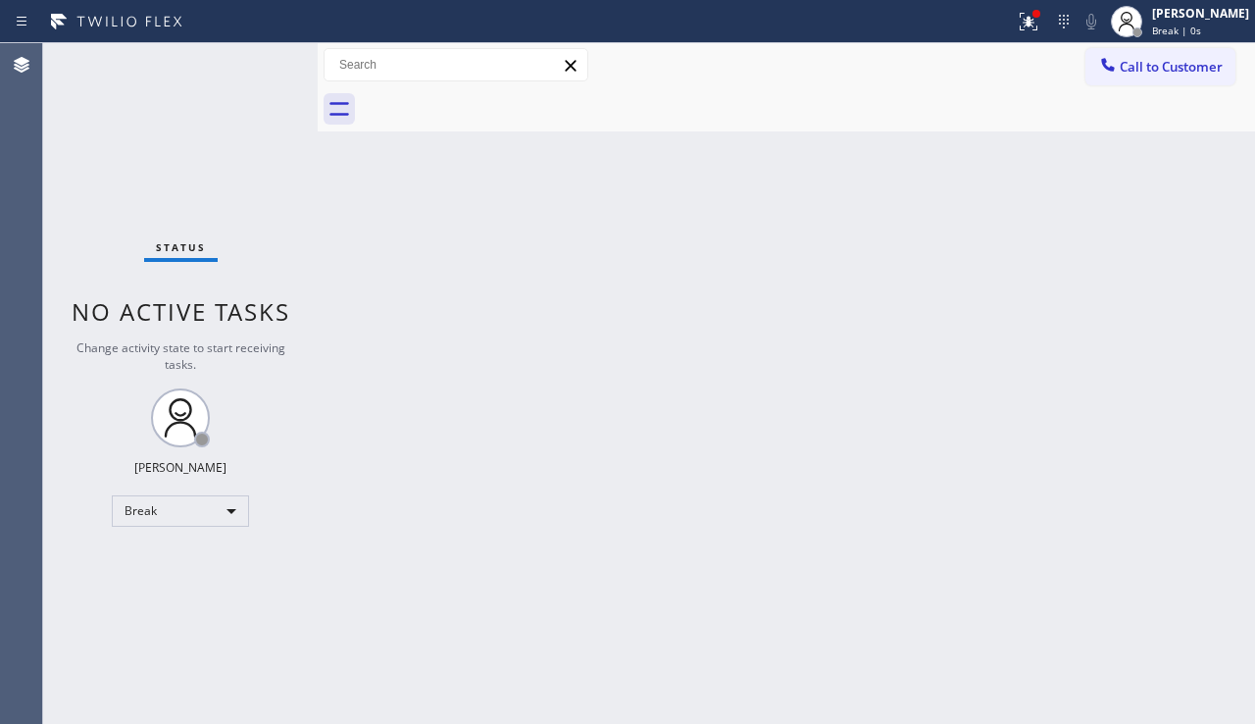
click at [499, 656] on div "Back to Dashboard Change Sender ID Customers Technicians Select a contact Outbo…" at bounding box center [786, 383] width 937 height 681
click at [62, 633] on div "Status No active tasks Change activity state to start receiving tasks. Alynna M…" at bounding box center [180, 383] width 275 height 681
click at [1153, 527] on div "Back to Dashboard Change Sender ID Customers Technicians Select a contact Outbo…" at bounding box center [786, 383] width 937 height 681
click at [203, 510] on div "Break" at bounding box center [180, 510] width 137 height 31
click at [190, 592] on li "Unavailable" at bounding box center [179, 588] width 133 height 24
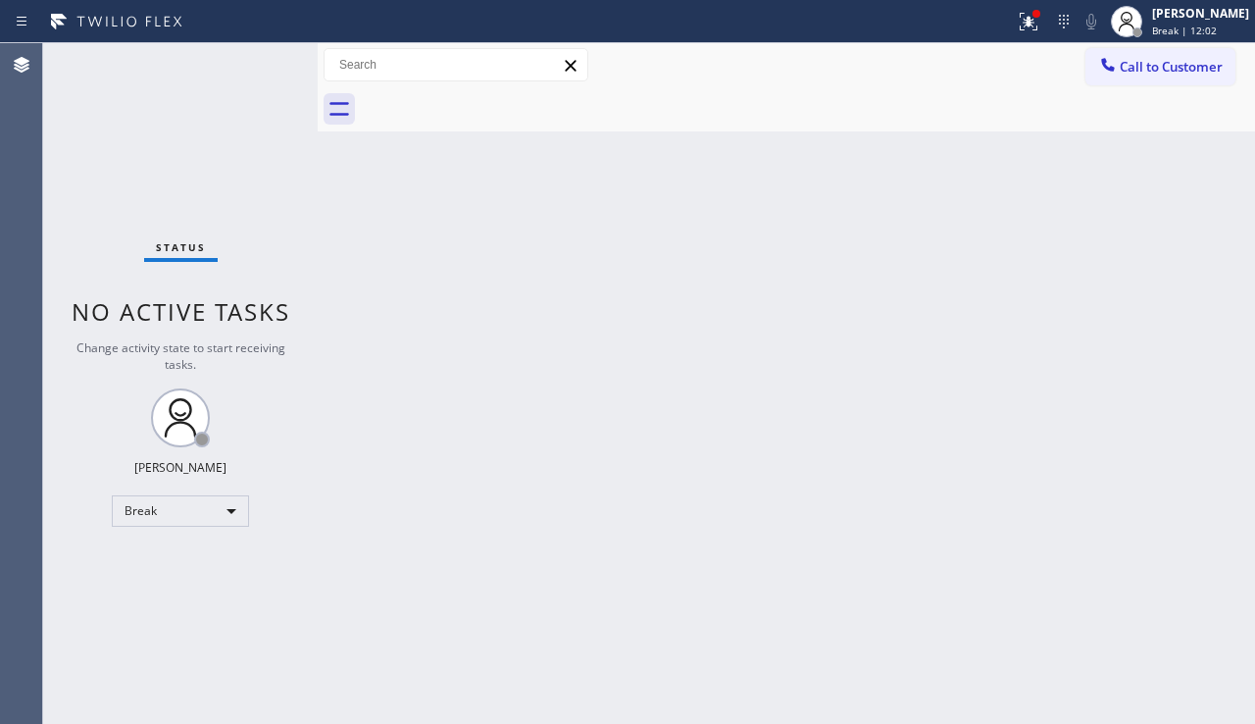
click at [544, 600] on div "Back to Dashboard Change Sender ID Customers Technicians Select a contact Outbo…" at bounding box center [786, 383] width 937 height 681
click at [1212, 464] on div "Back to Dashboard Change Sender ID Customers Technicians Select a contact Outbo…" at bounding box center [786, 383] width 937 height 681
click at [1131, 61] on span "Call to Customer" at bounding box center [1171, 67] width 103 height 18
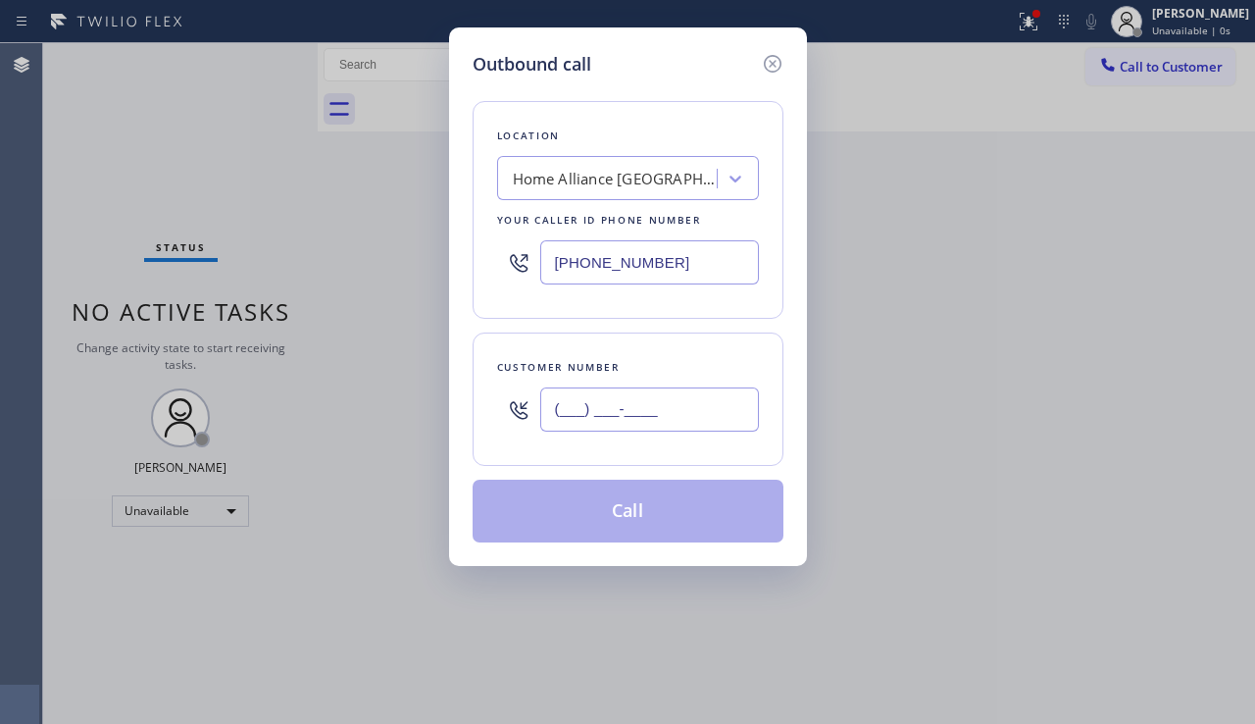
click at [608, 403] on input "(___) ___-____" at bounding box center [649, 409] width 219 height 44
paste input "805) 886-1513"
type input "(805) 886-1513"
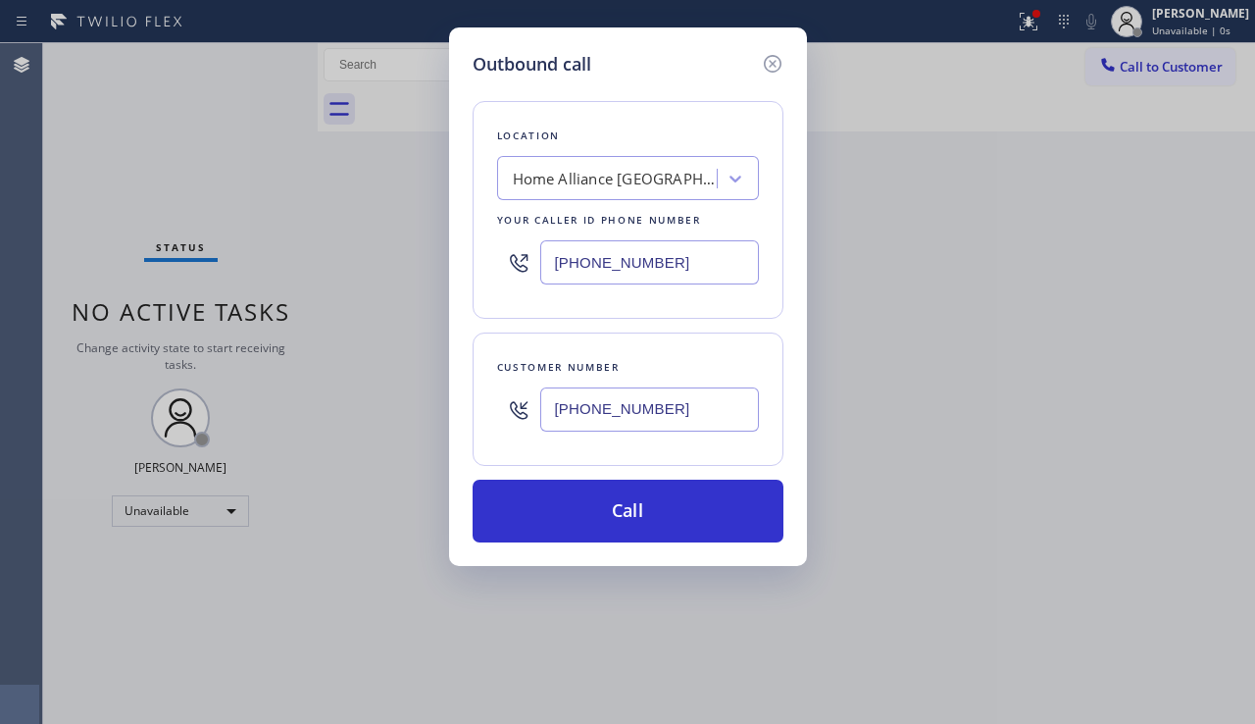
drag, startPoint x: 514, startPoint y: 265, endPoint x: 463, endPoint y: 265, distance: 51.0
click at [463, 265] on div "Outbound call Location Home Alliance Los Angeles Your caller id phone number (2…" at bounding box center [628, 296] width 358 height 538
paste input "805) 600-551"
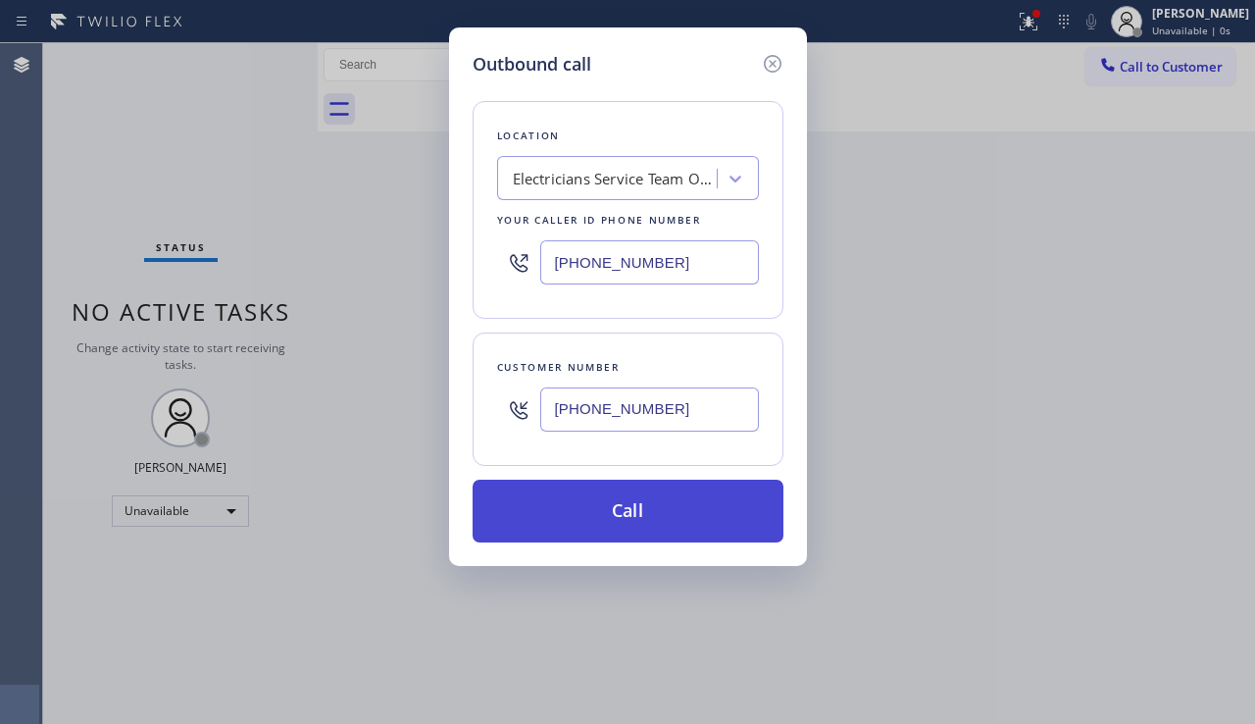
type input "(805) 600-5518"
click at [605, 518] on button "Call" at bounding box center [628, 511] width 311 height 63
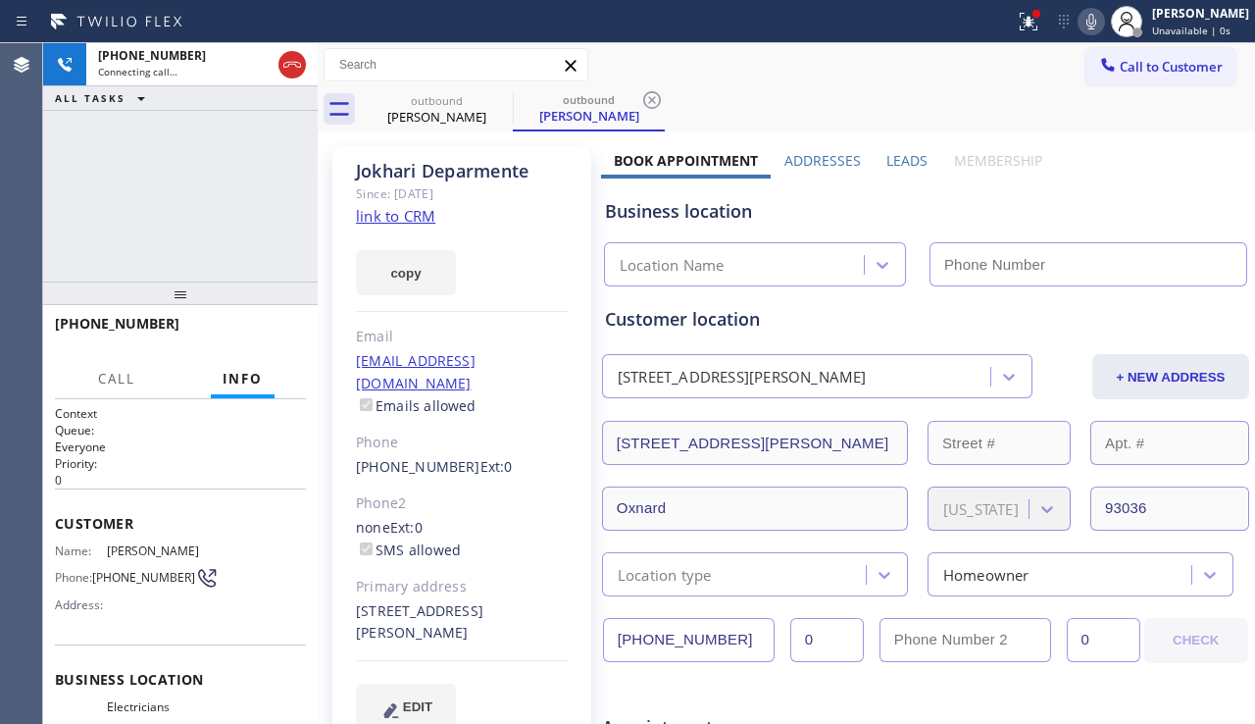
click at [896, 163] on label "Leads" at bounding box center [906, 160] width 41 height 19
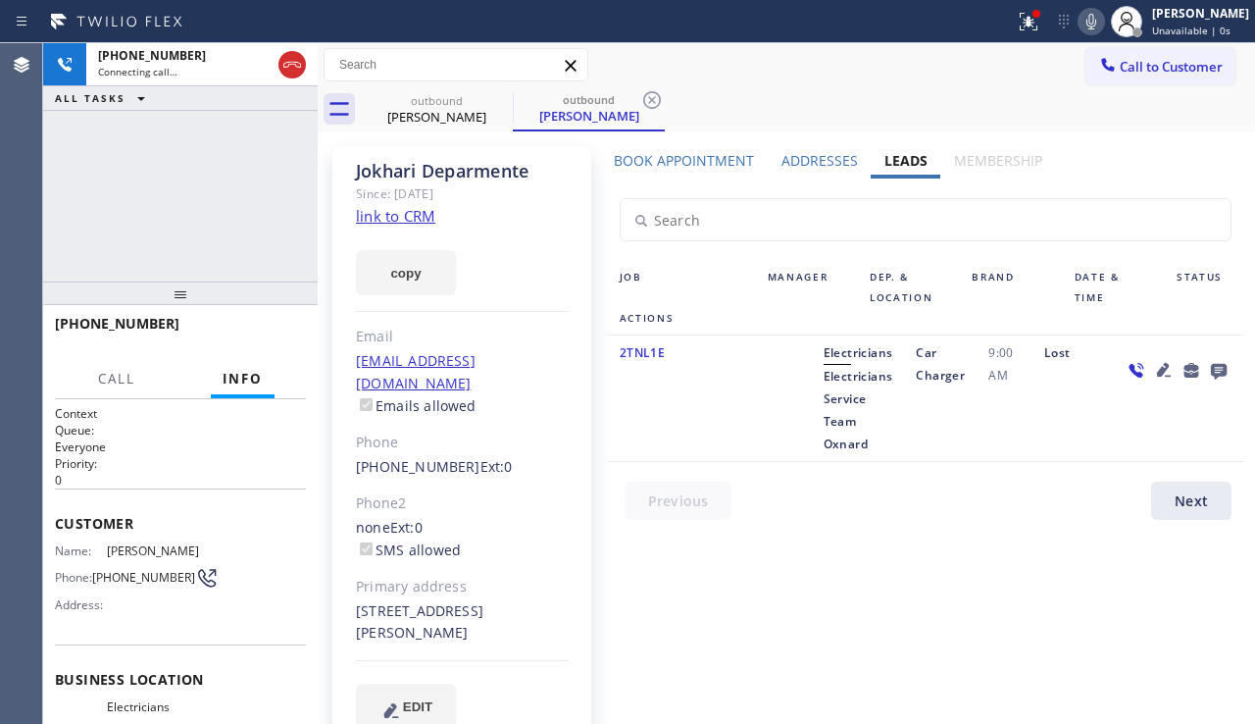
click at [1152, 359] on icon at bounding box center [1164, 370] width 24 height 24
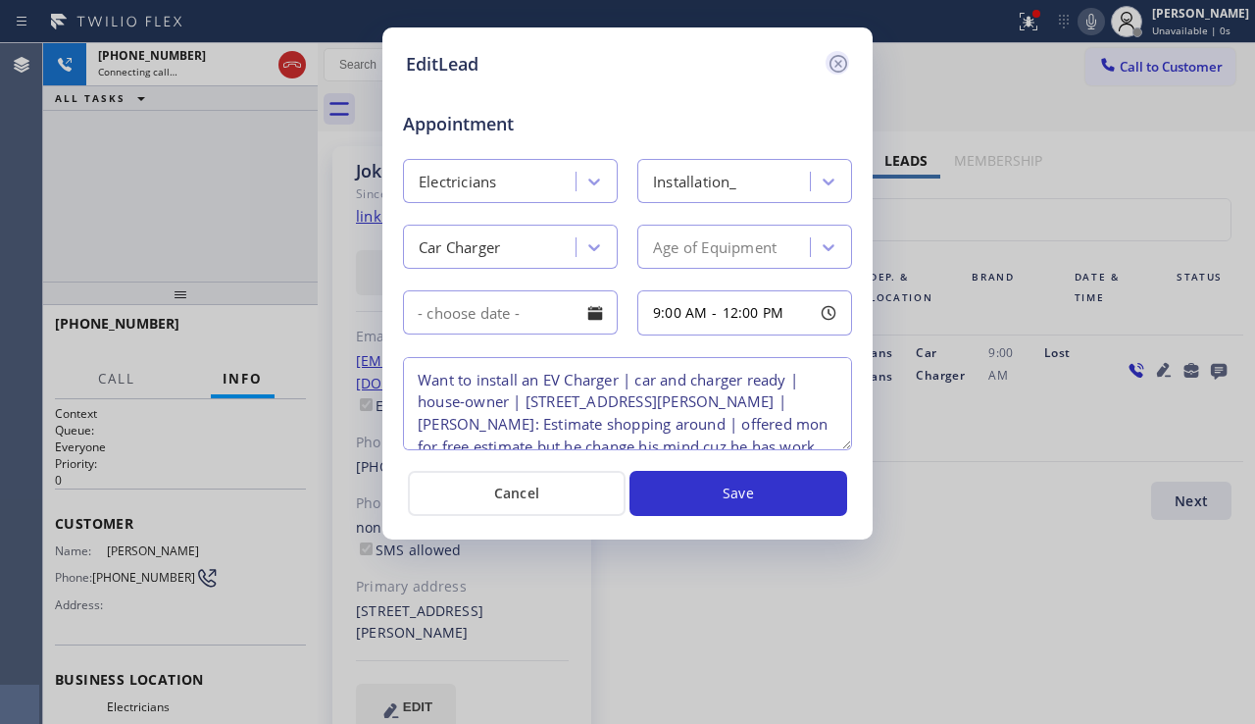
click at [845, 61] on icon at bounding box center [839, 64] width 18 height 18
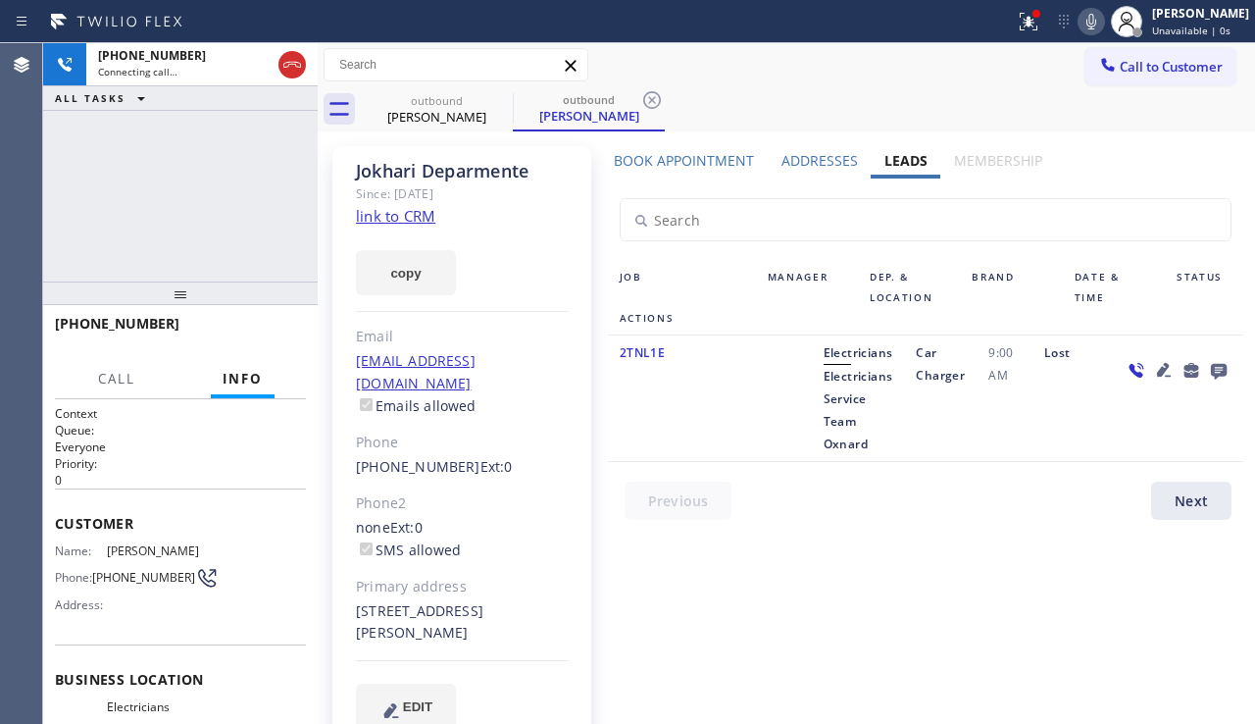
click at [1211, 367] on icon at bounding box center [1219, 372] width 16 height 16
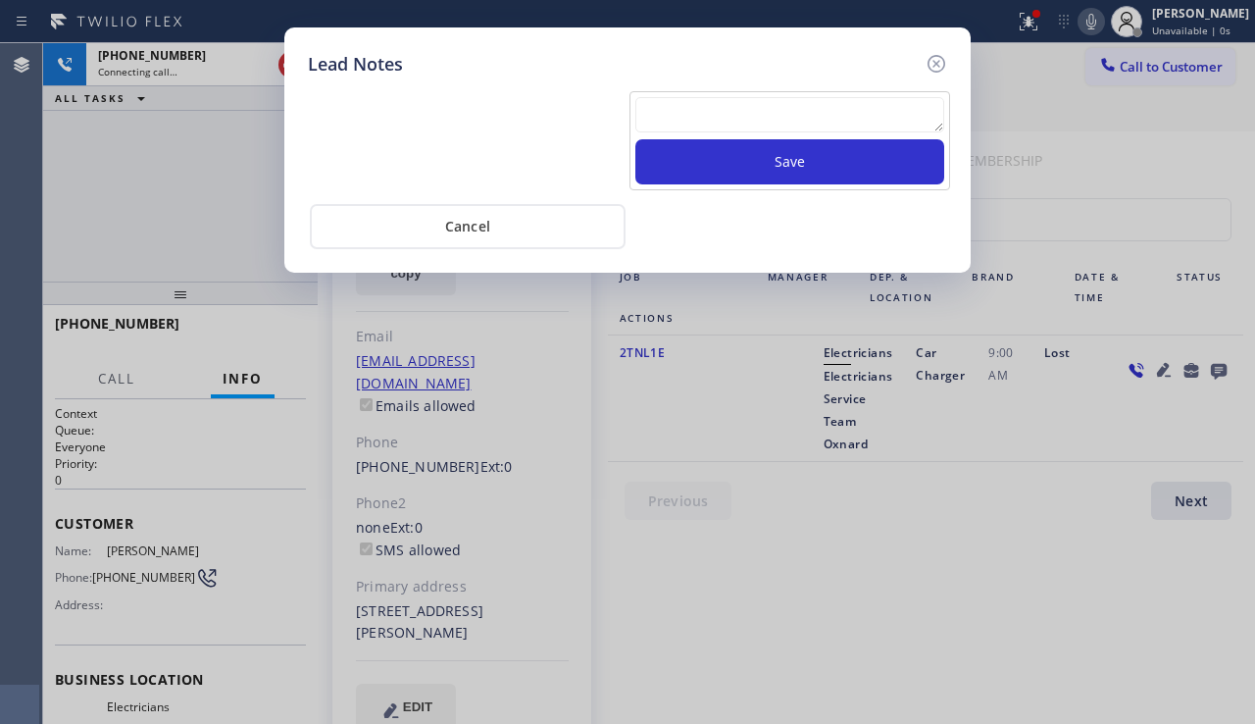
click at [757, 122] on textarea at bounding box center [789, 114] width 309 height 35
click at [659, 118] on textarea at bounding box center [789, 114] width 309 height 35
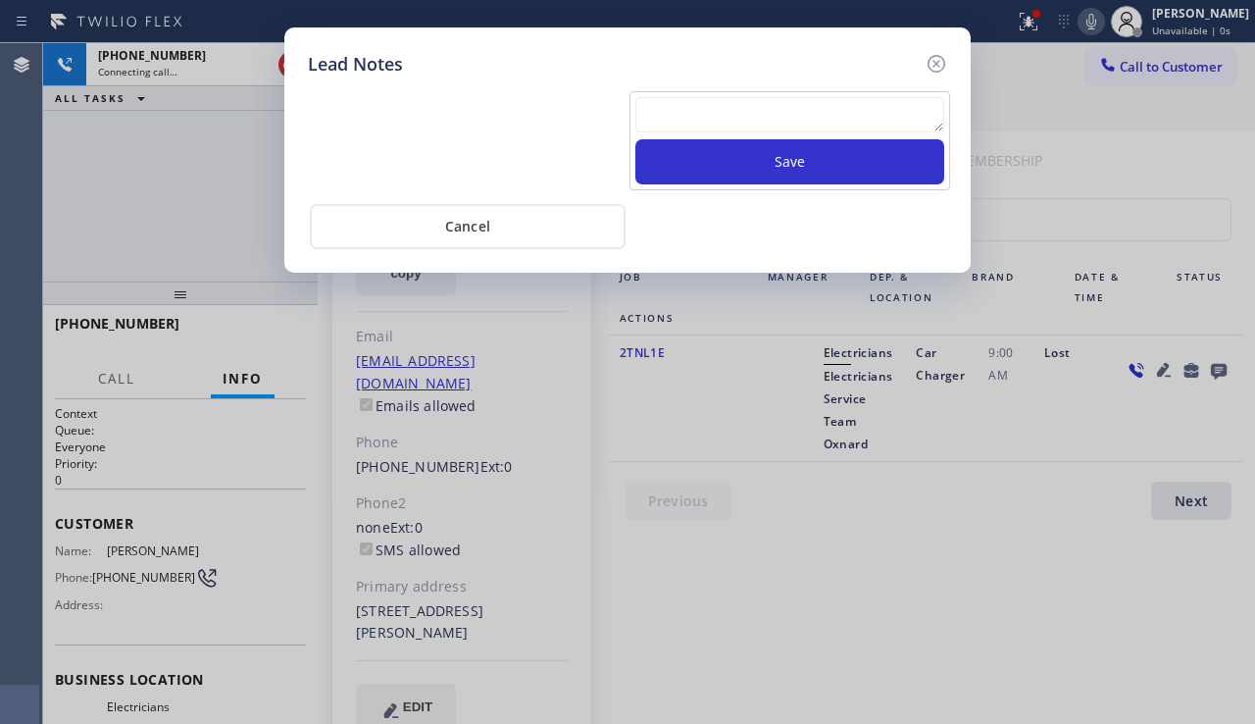
click at [659, 118] on textarea at bounding box center [789, 114] width 309 height 35
click at [938, 63] on icon at bounding box center [937, 64] width 18 height 18
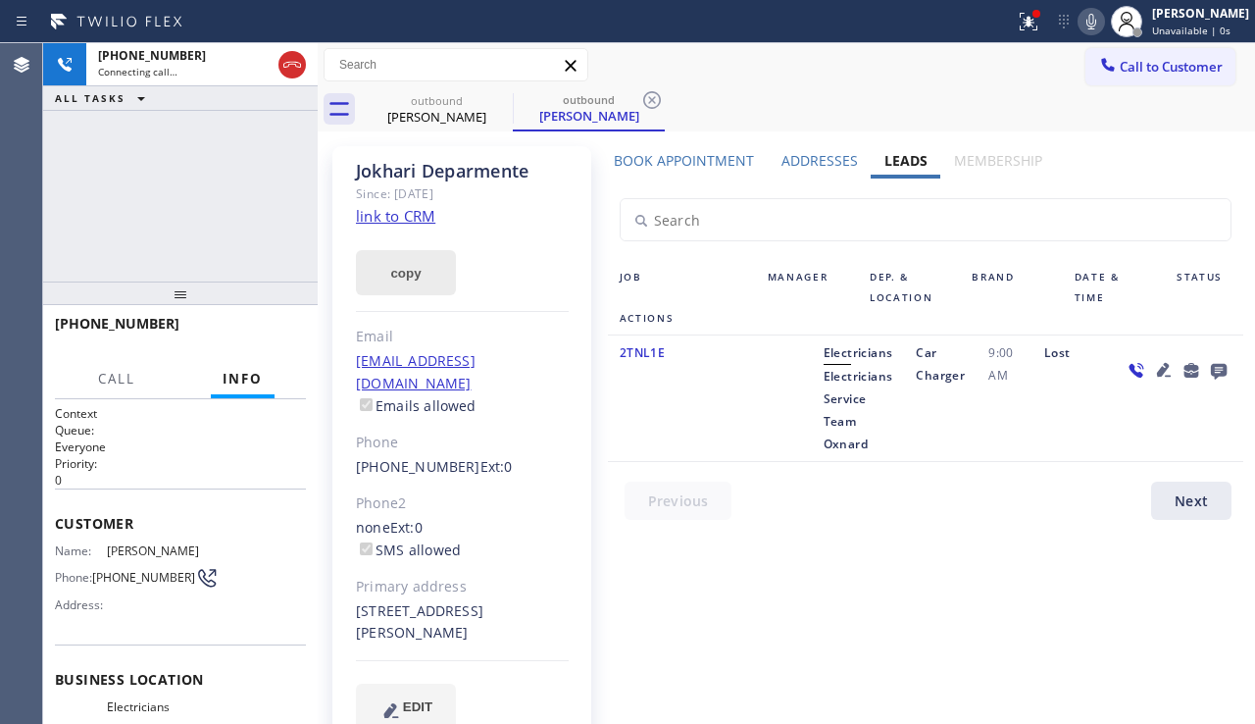
click at [415, 278] on button "copy" at bounding box center [406, 272] width 100 height 45
click at [1112, 435] on div at bounding box center [1177, 398] width 132 height 114
click at [1211, 374] on icon at bounding box center [1219, 372] width 16 height 16
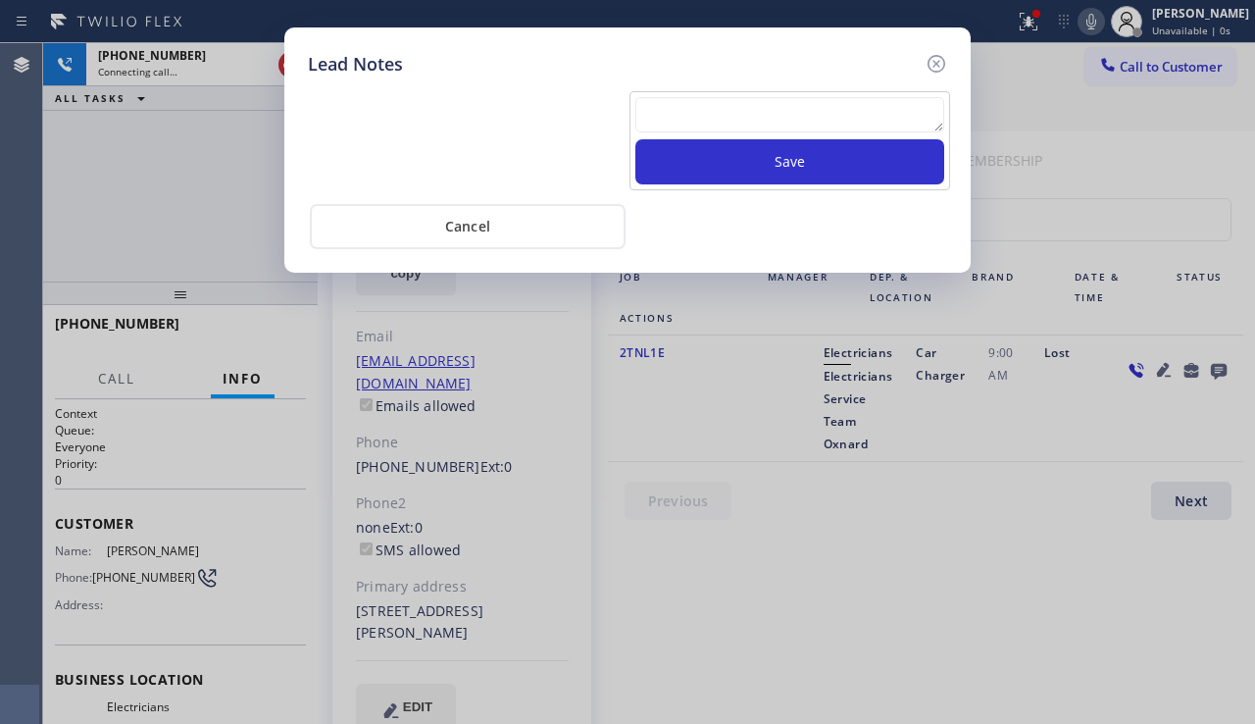
click at [779, 82] on div "Save Cancel" at bounding box center [627, 163] width 639 height 172
click at [766, 106] on textarea at bounding box center [789, 114] width 309 height 35
click at [940, 61] on icon at bounding box center [937, 64] width 24 height 24
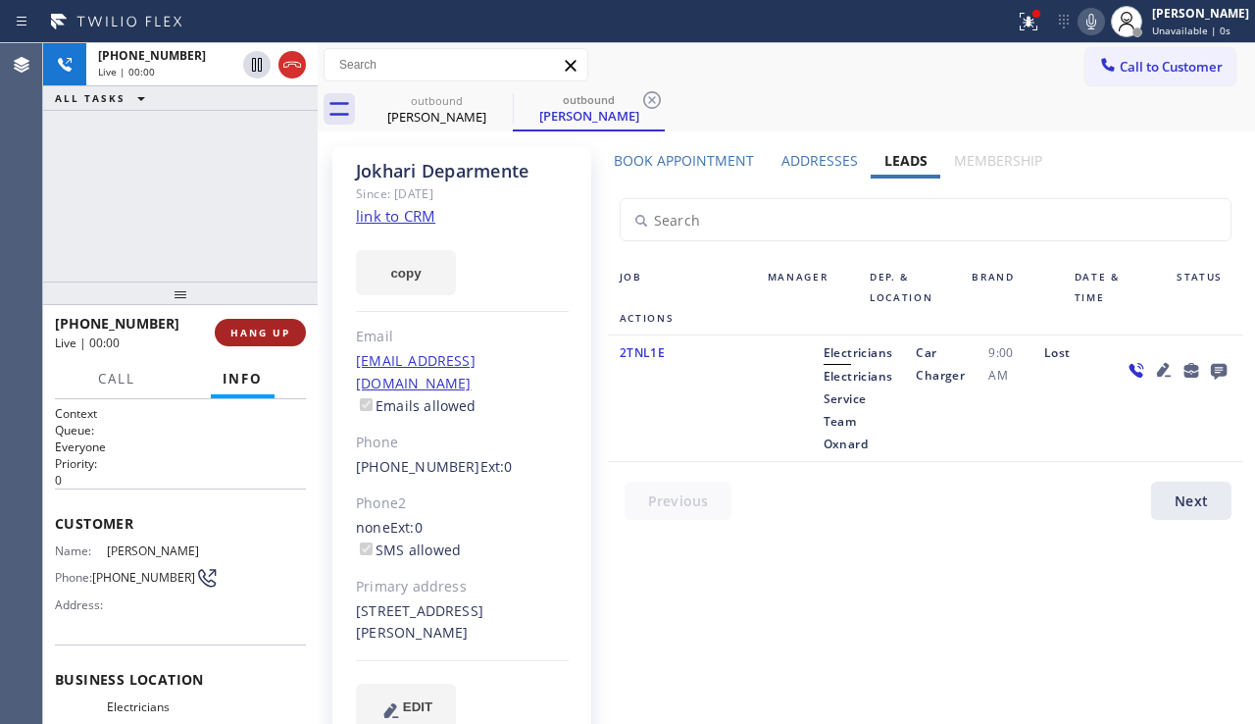
click at [274, 332] on span "HANG UP" at bounding box center [260, 333] width 60 height 14
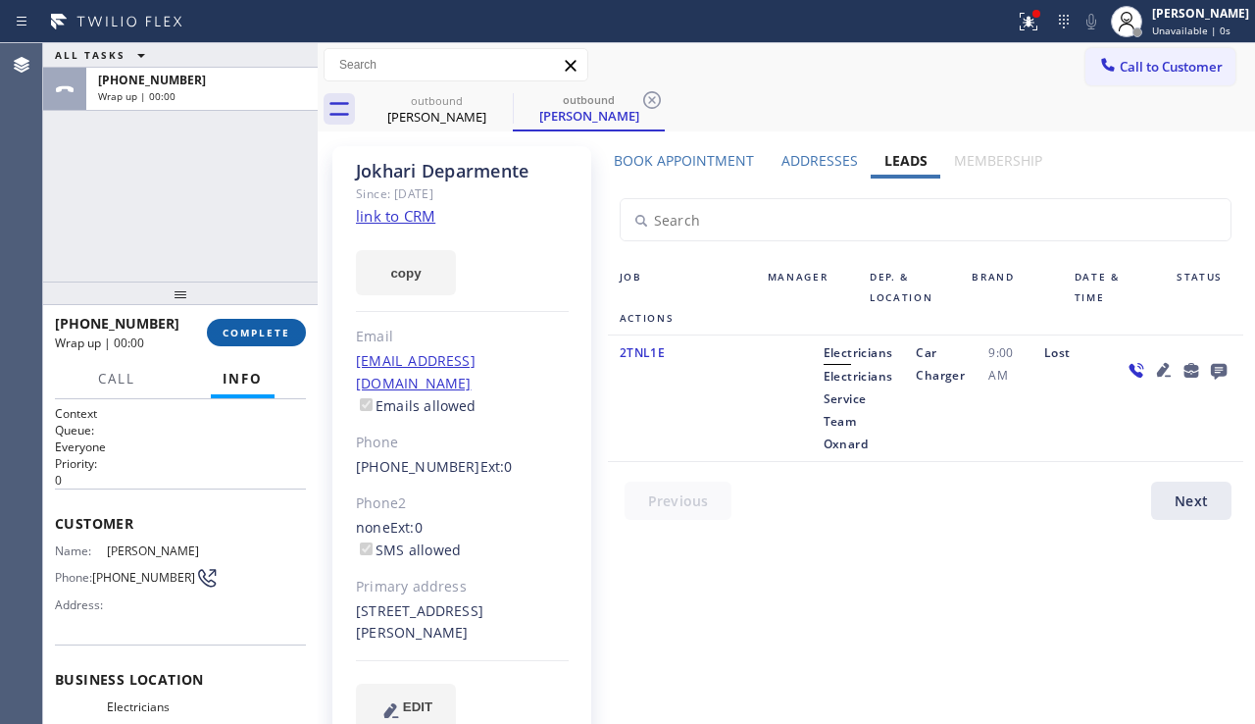
click at [274, 332] on span "COMPLETE" at bounding box center [257, 333] width 68 height 14
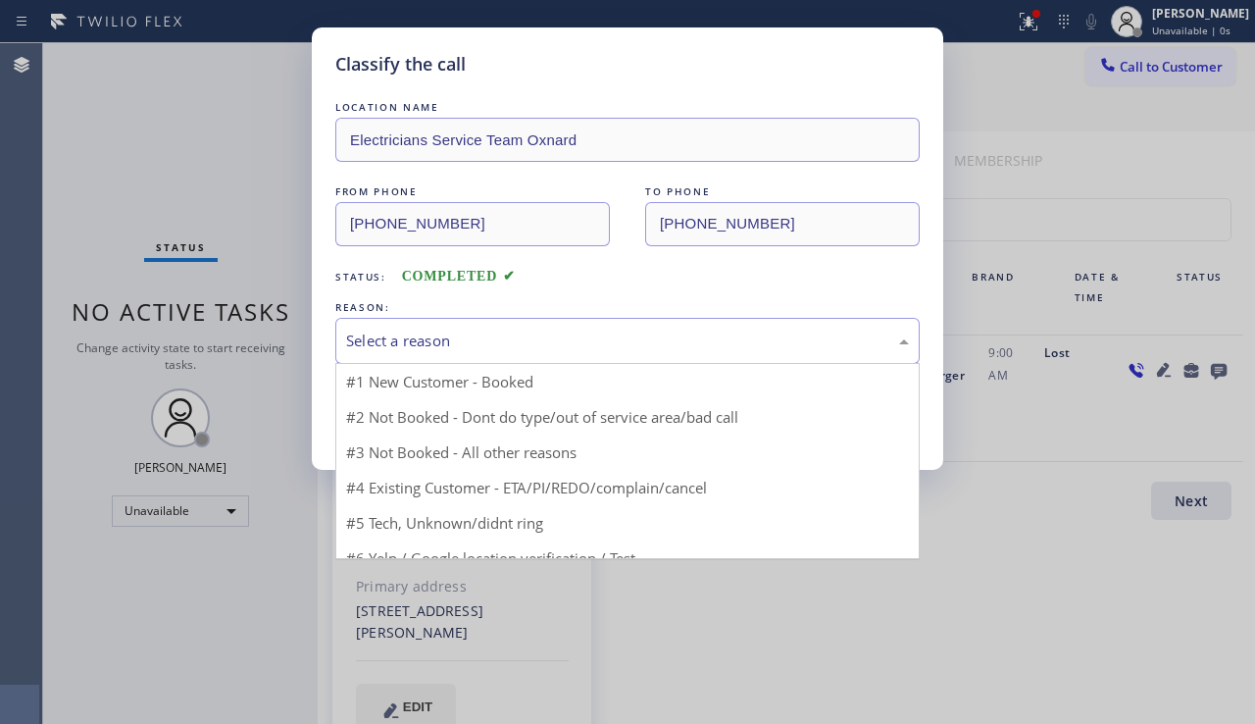
click at [501, 341] on div "Select a reason" at bounding box center [627, 340] width 563 height 23
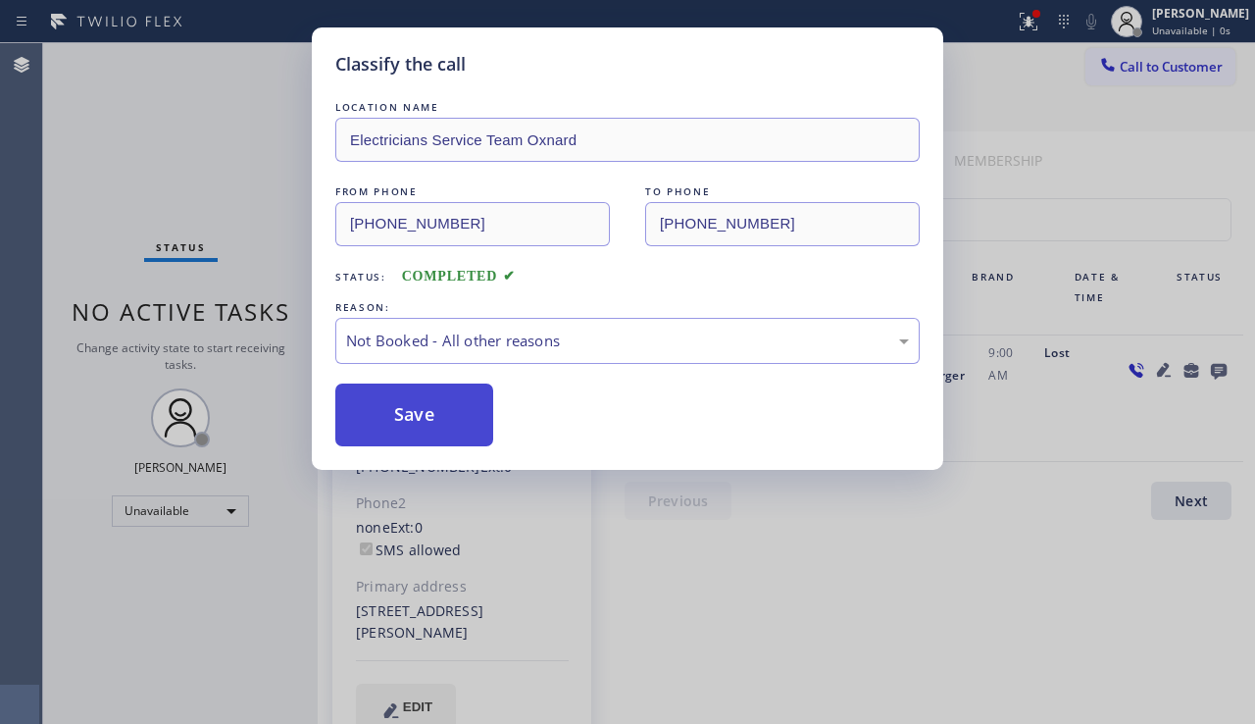
click at [430, 412] on button "Save" at bounding box center [414, 414] width 158 height 63
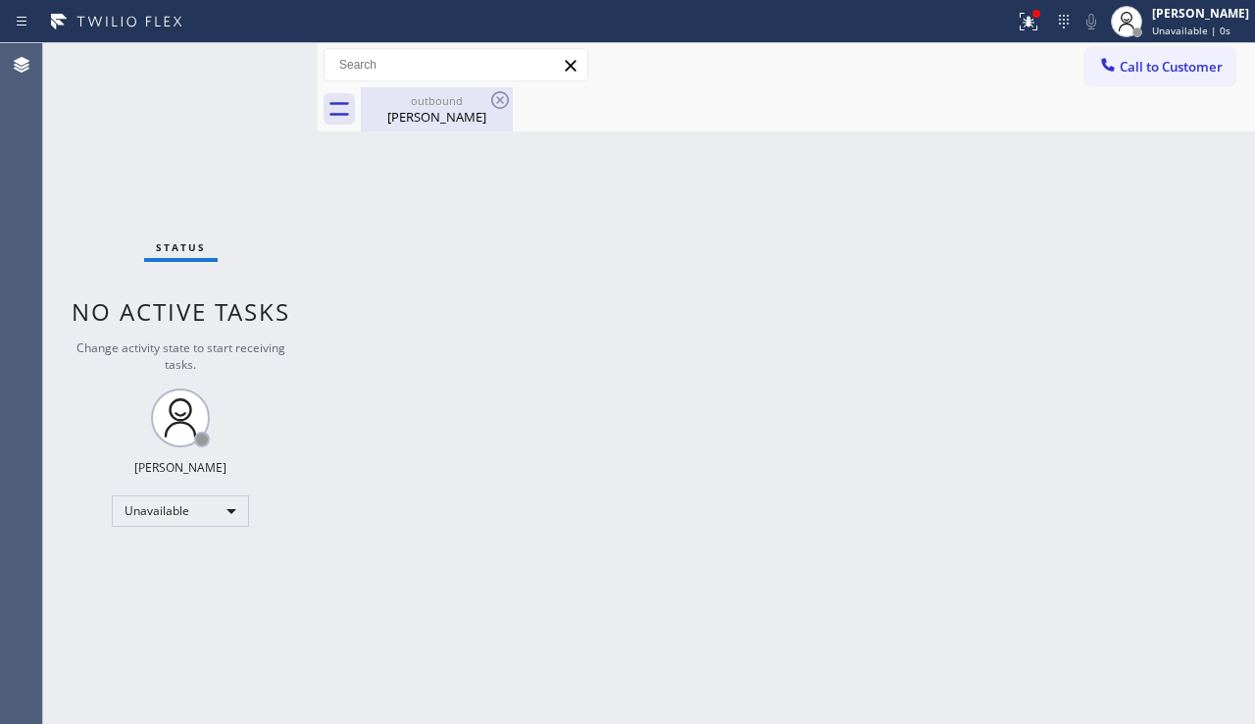
click at [420, 125] on div "Jokhari Deparmente" at bounding box center [437, 117] width 148 height 18
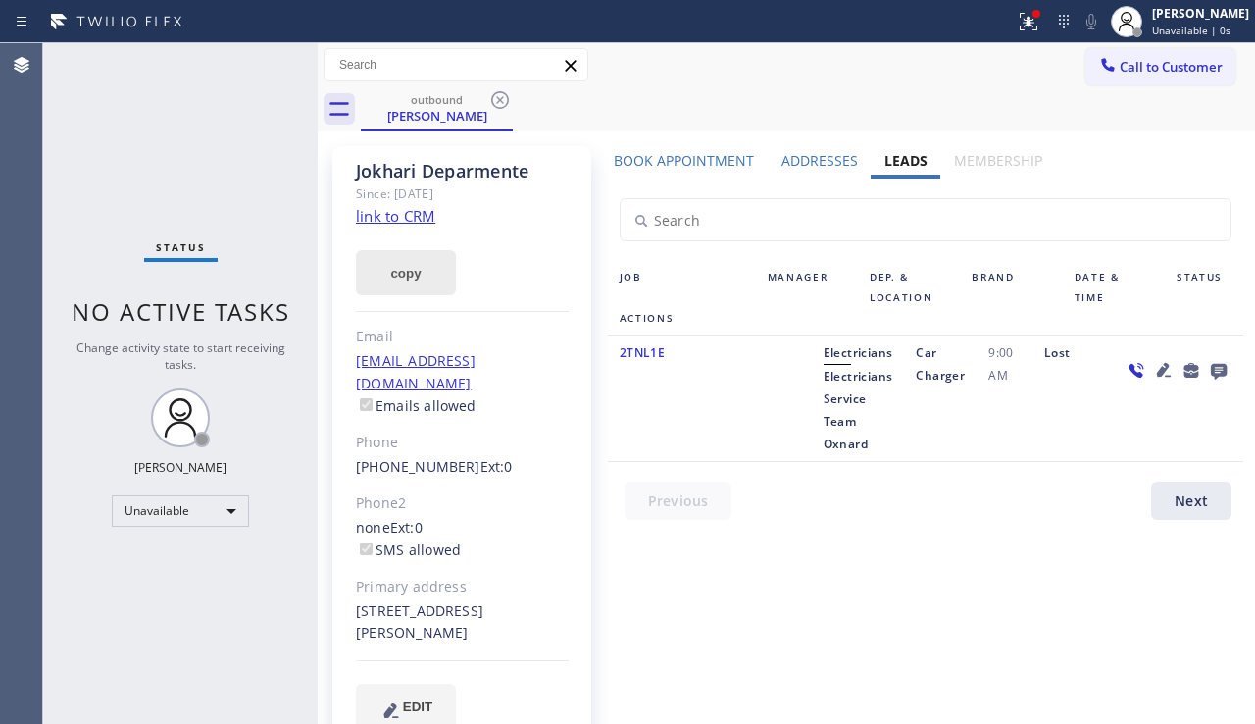
click at [420, 286] on button "copy" at bounding box center [406, 272] width 100 height 45
click at [497, 100] on icon at bounding box center [500, 100] width 24 height 24
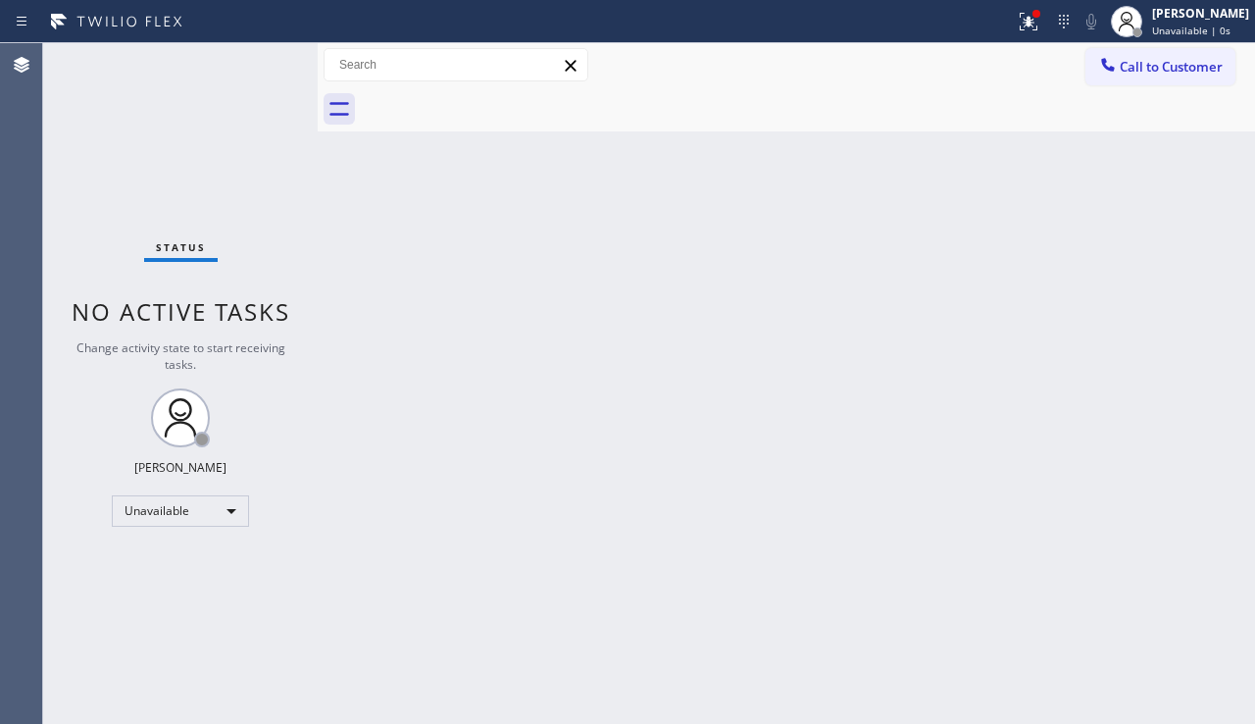
click at [527, 421] on div "Back to Dashboard Change Sender ID Customers Technicians Select a contact Outbo…" at bounding box center [786, 383] width 937 height 681
drag, startPoint x: 1147, startPoint y: 68, endPoint x: 1037, endPoint y: 117, distance: 120.3
click at [1147, 68] on span "Call to Customer" at bounding box center [1171, 67] width 103 height 18
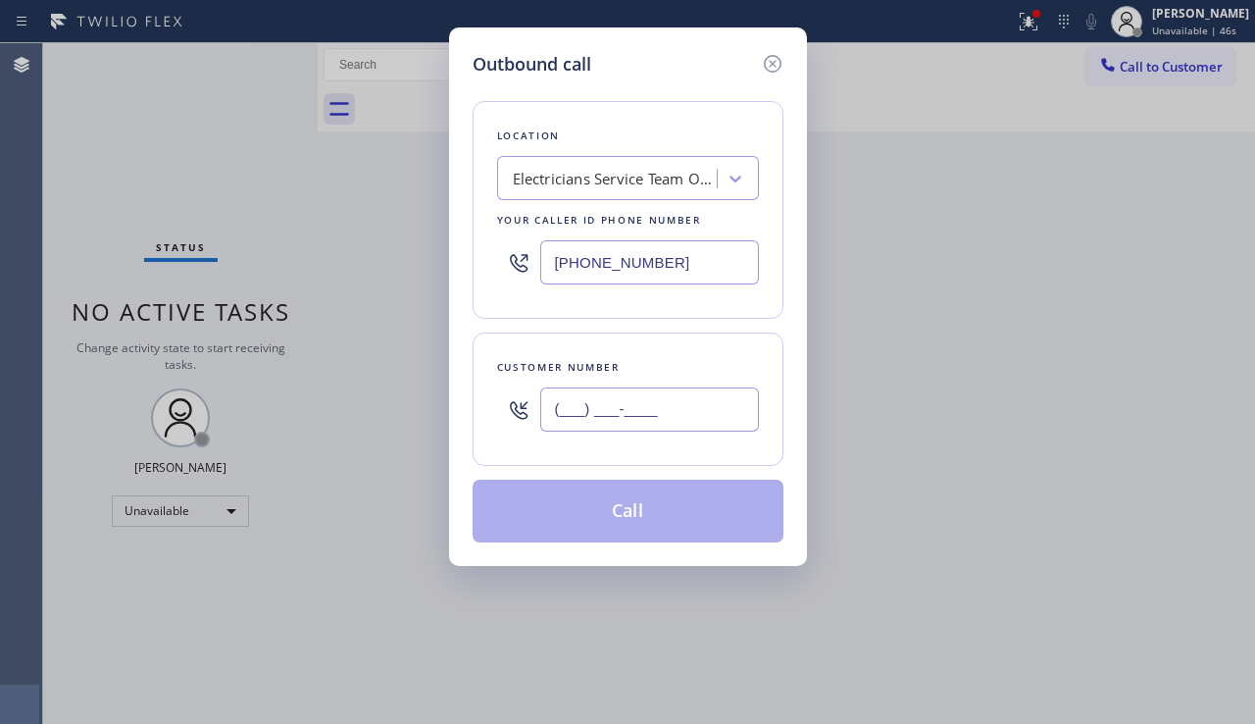
click at [602, 390] on input "(___) ___-____" at bounding box center [649, 409] width 219 height 44
paste input "805) 886-1513"
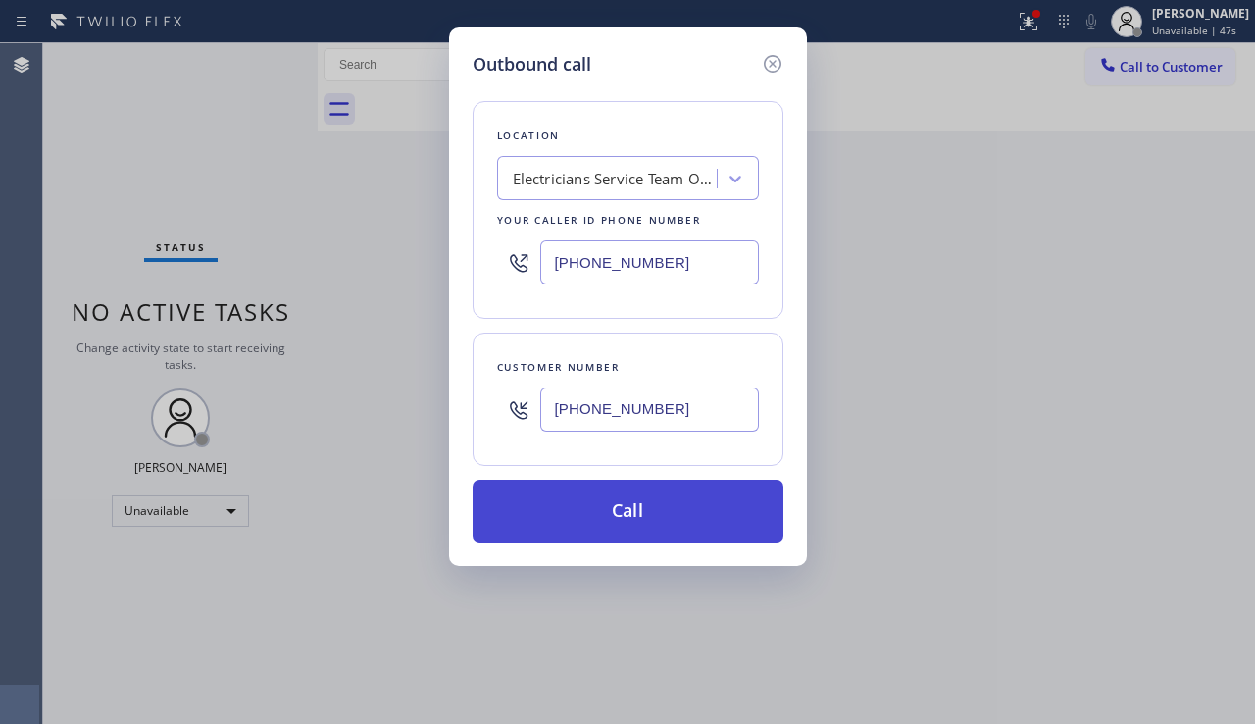
type input "(805) 886-1513"
click at [600, 506] on button "Call" at bounding box center [628, 511] width 311 height 63
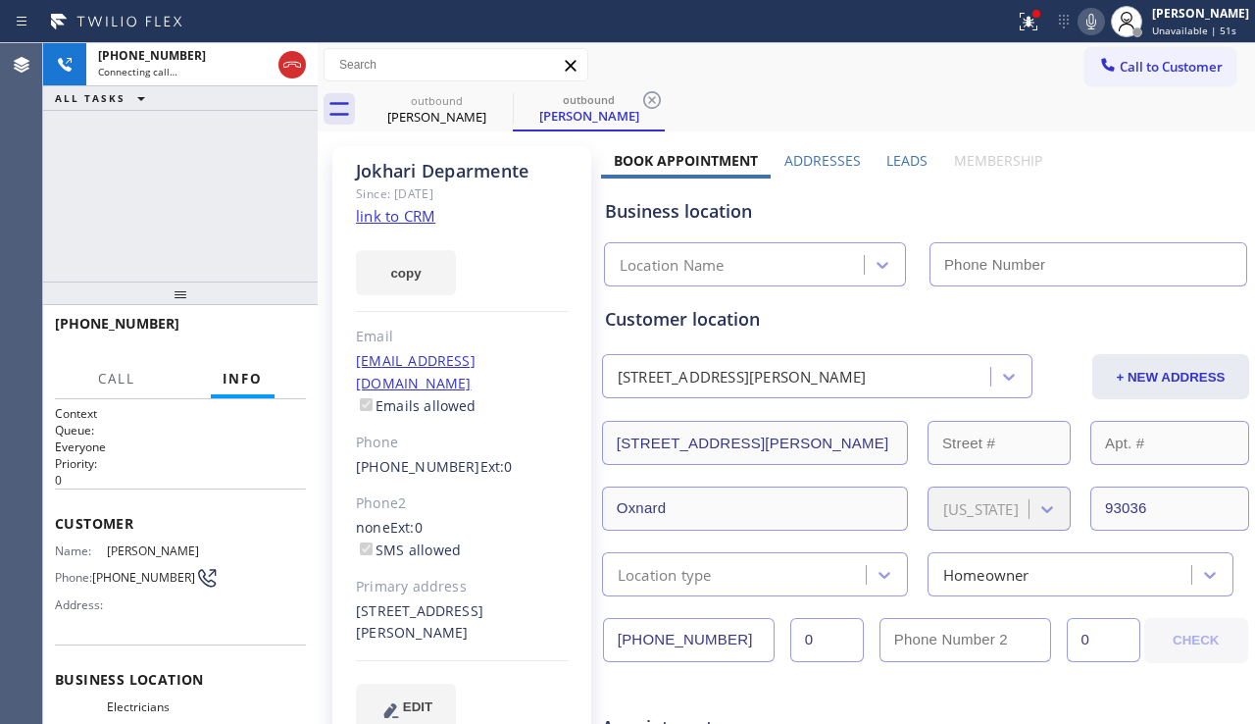
click at [886, 159] on label "Leads" at bounding box center [906, 160] width 41 height 19
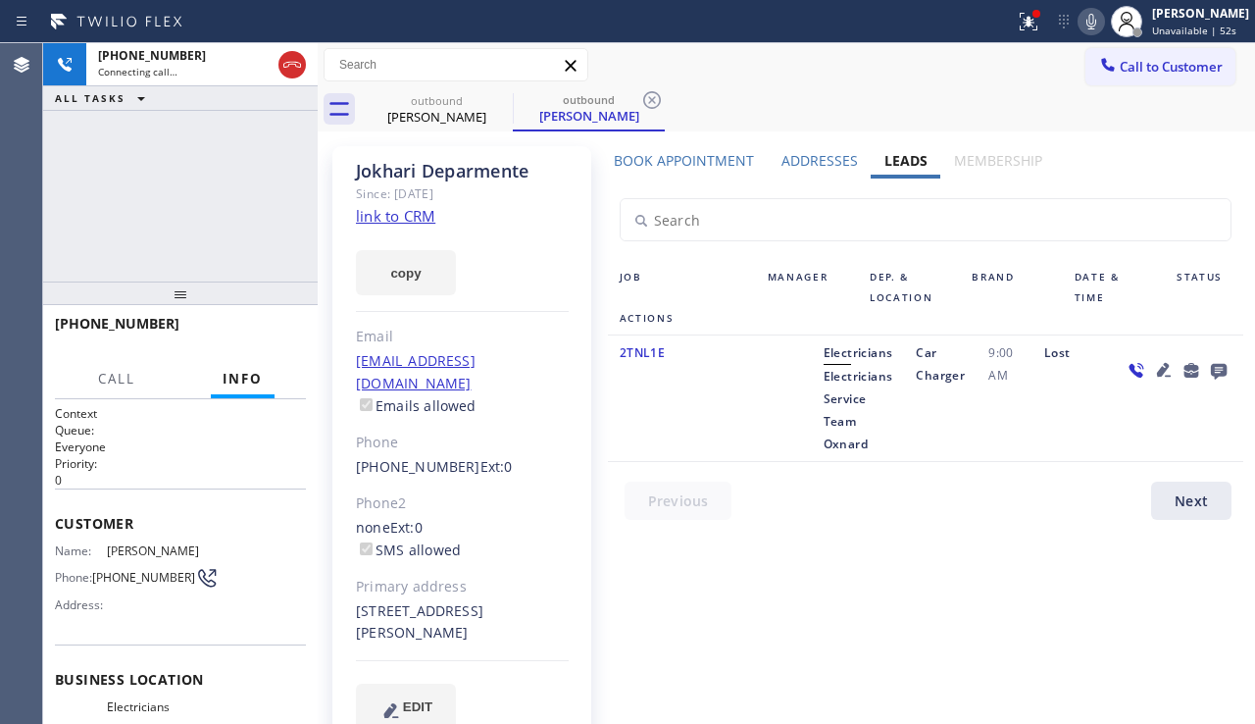
click at [1152, 360] on icon at bounding box center [1164, 370] width 24 height 24
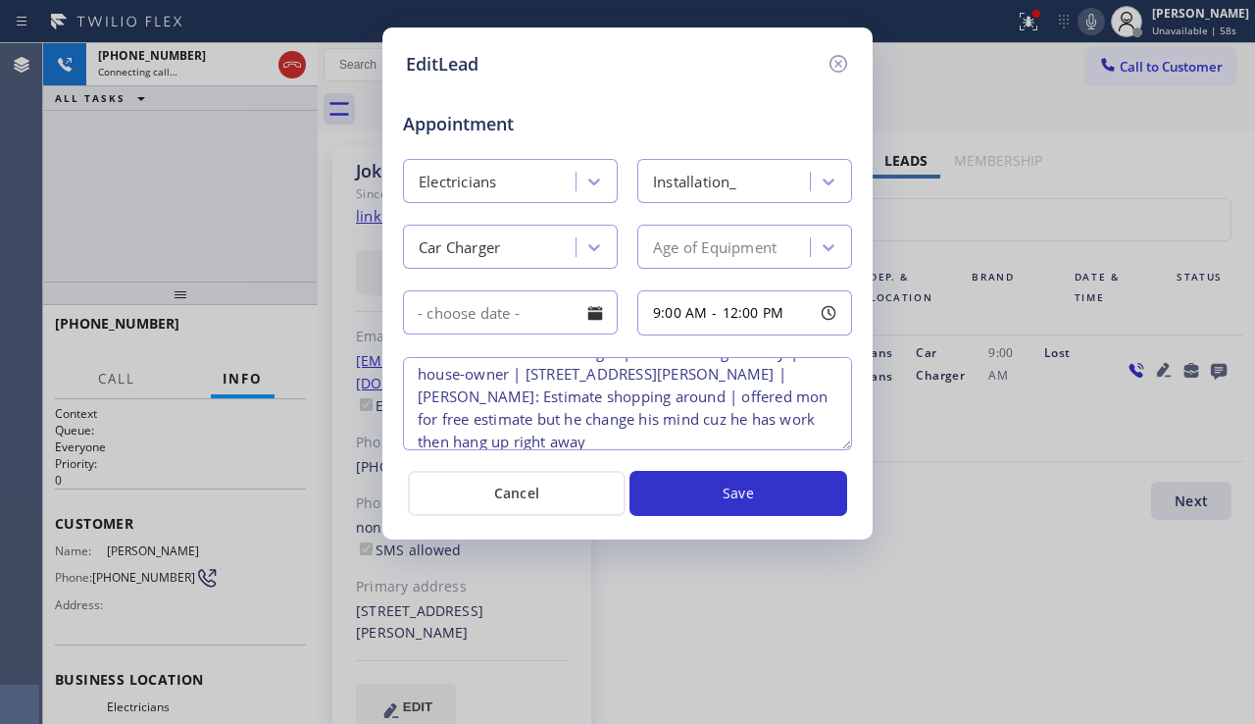
scroll to position [41, 0]
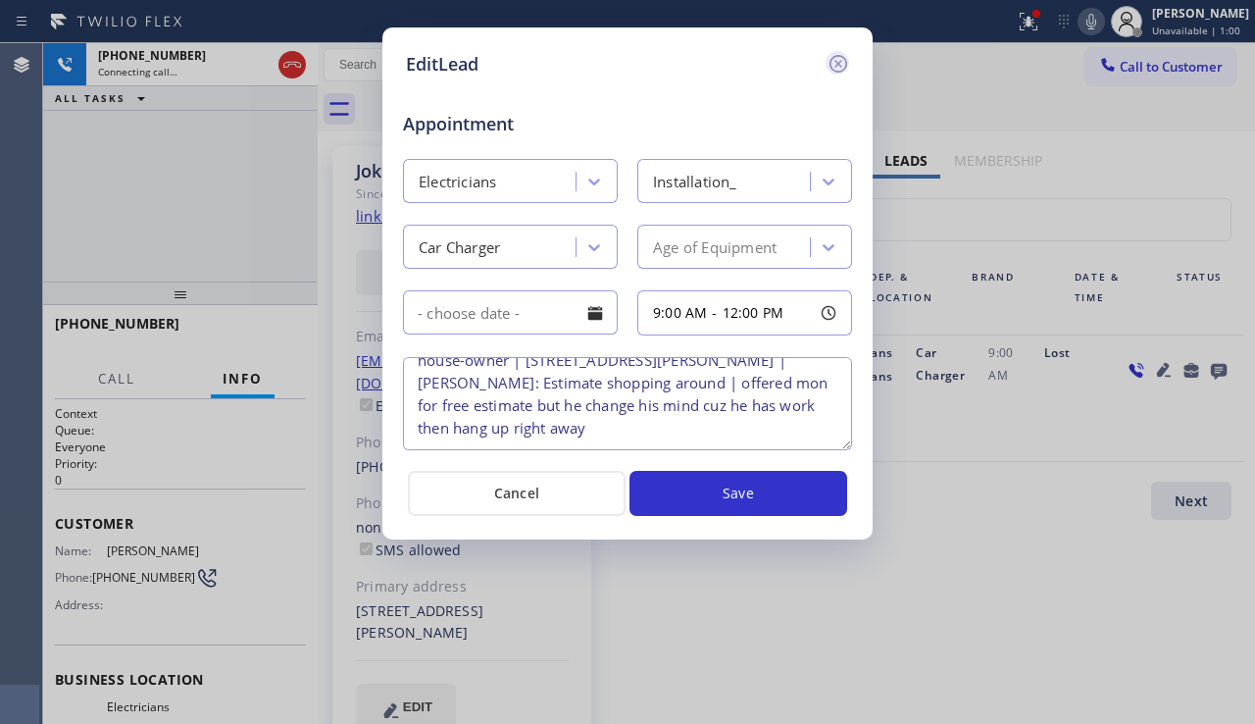
click at [834, 65] on icon at bounding box center [839, 64] width 24 height 24
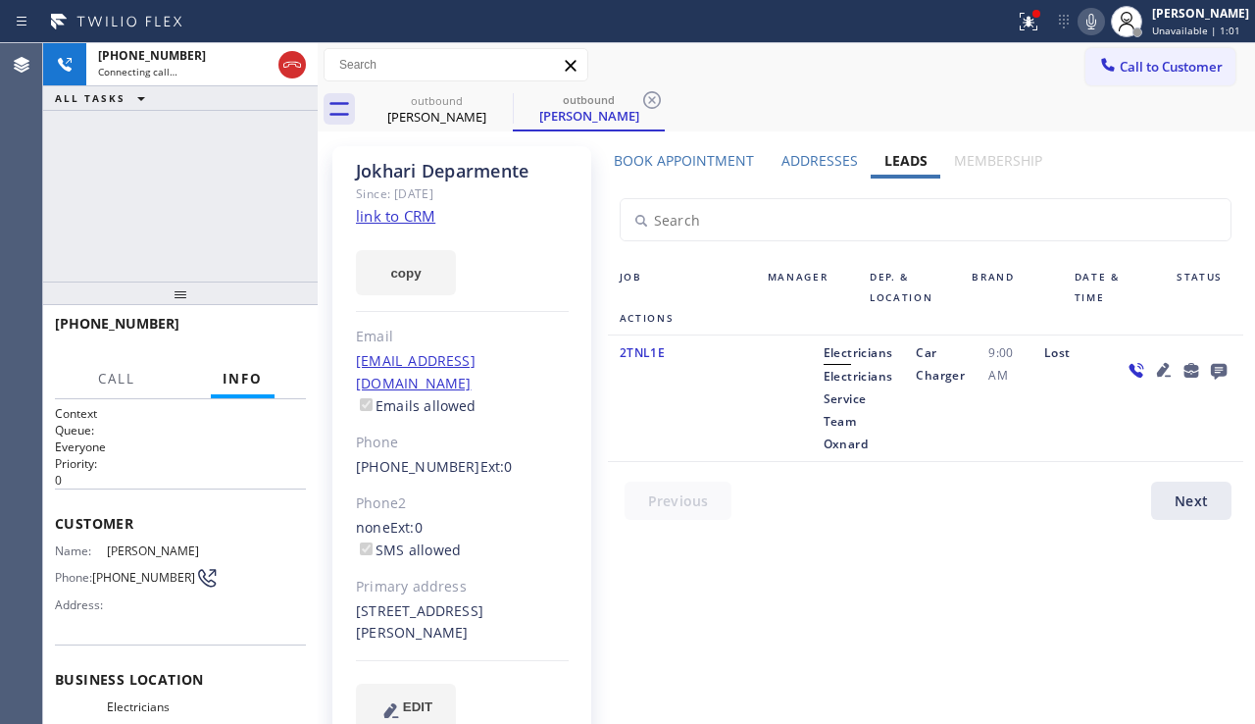
click at [1211, 374] on icon at bounding box center [1219, 372] width 16 height 16
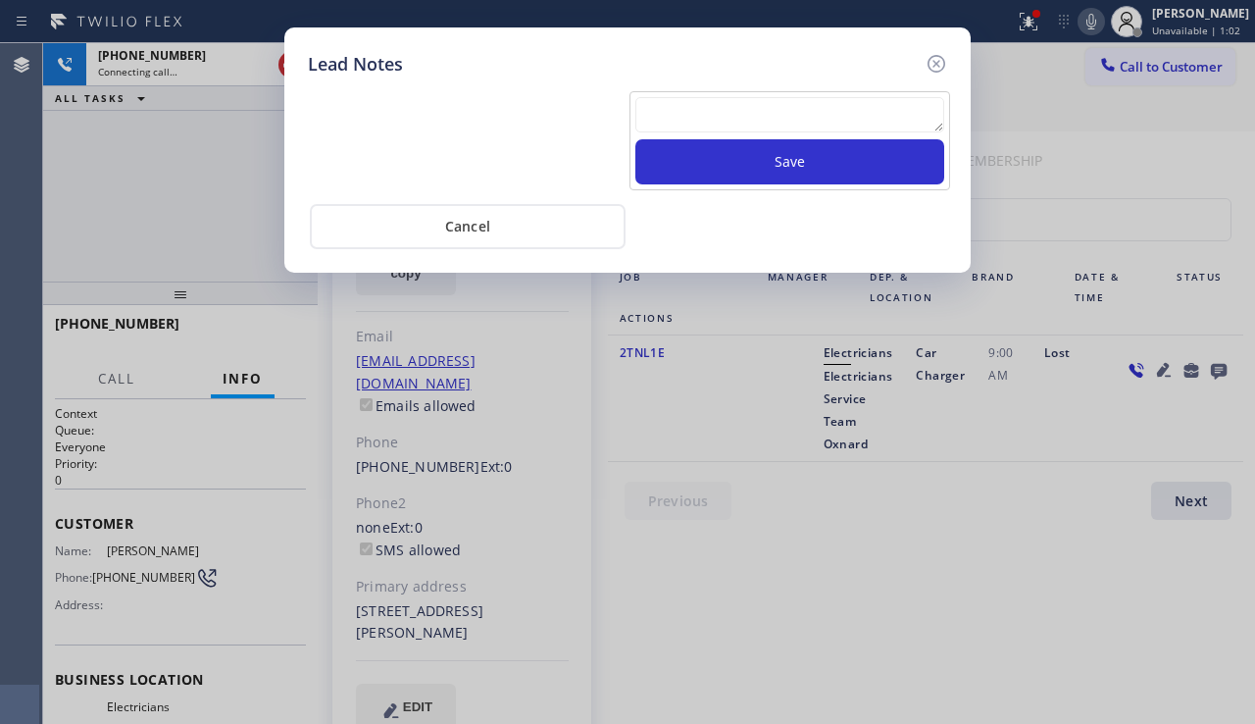
click at [694, 118] on textarea at bounding box center [789, 114] width 309 height 35
type textarea "from reserved task if cb pls xfer"
drag, startPoint x: 887, startPoint y: 106, endPoint x: 638, endPoint y: 93, distance: 249.4
click at [638, 93] on div "from reserved task if cb pls xfer Save" at bounding box center [790, 140] width 321 height 99
click at [933, 58] on icon at bounding box center [937, 64] width 24 height 24
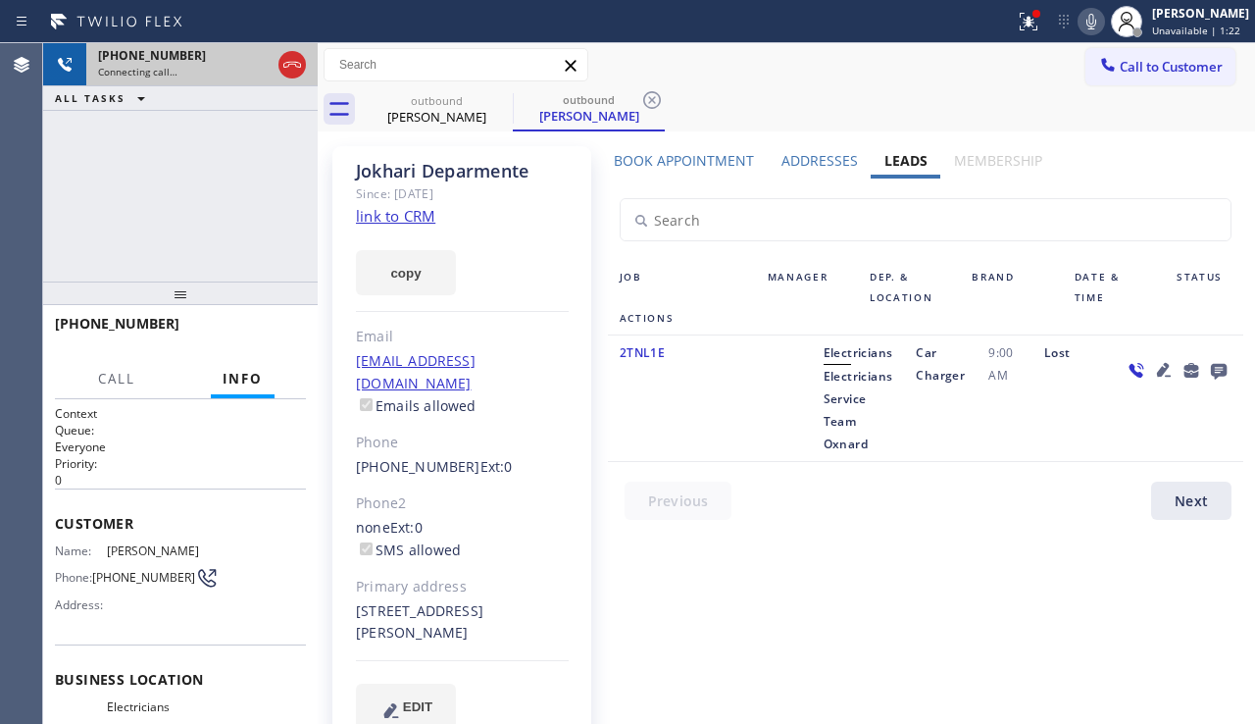
click at [292, 65] on icon at bounding box center [292, 65] width 24 height 24
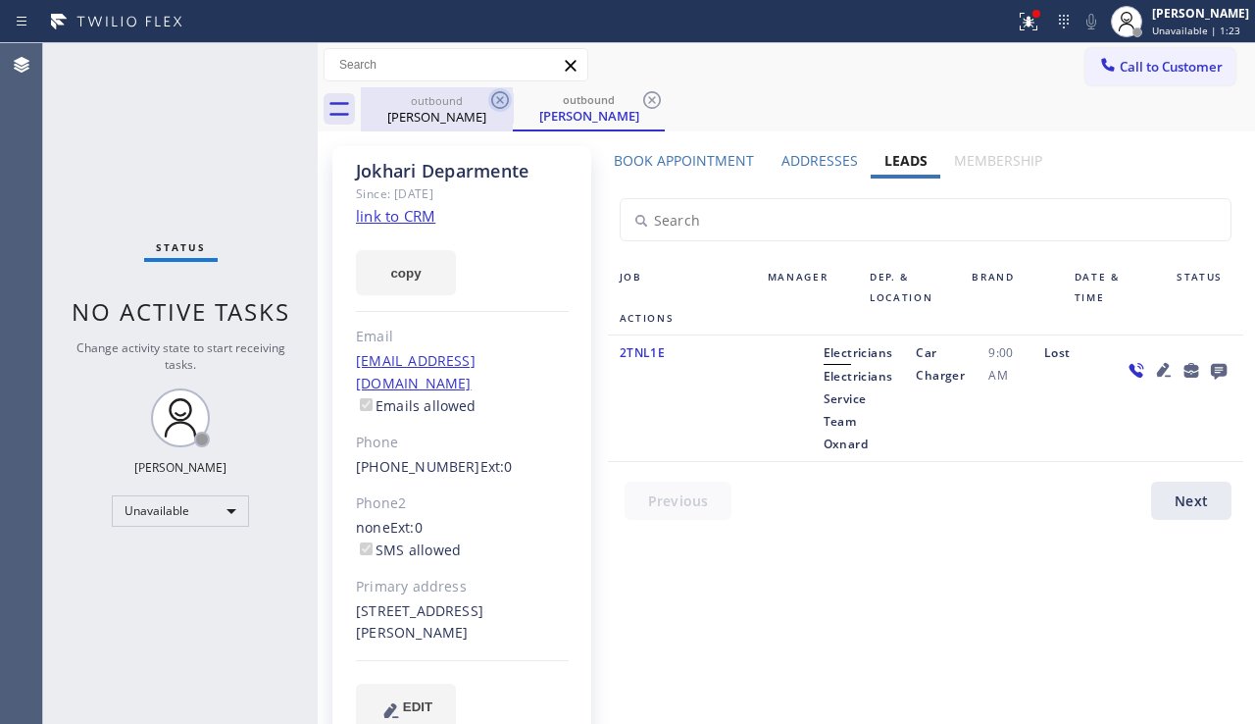
click at [497, 96] on icon at bounding box center [500, 100] width 24 height 24
click at [513, 96] on div "outbound Jokhari Deparmente" at bounding box center [589, 109] width 152 height 44
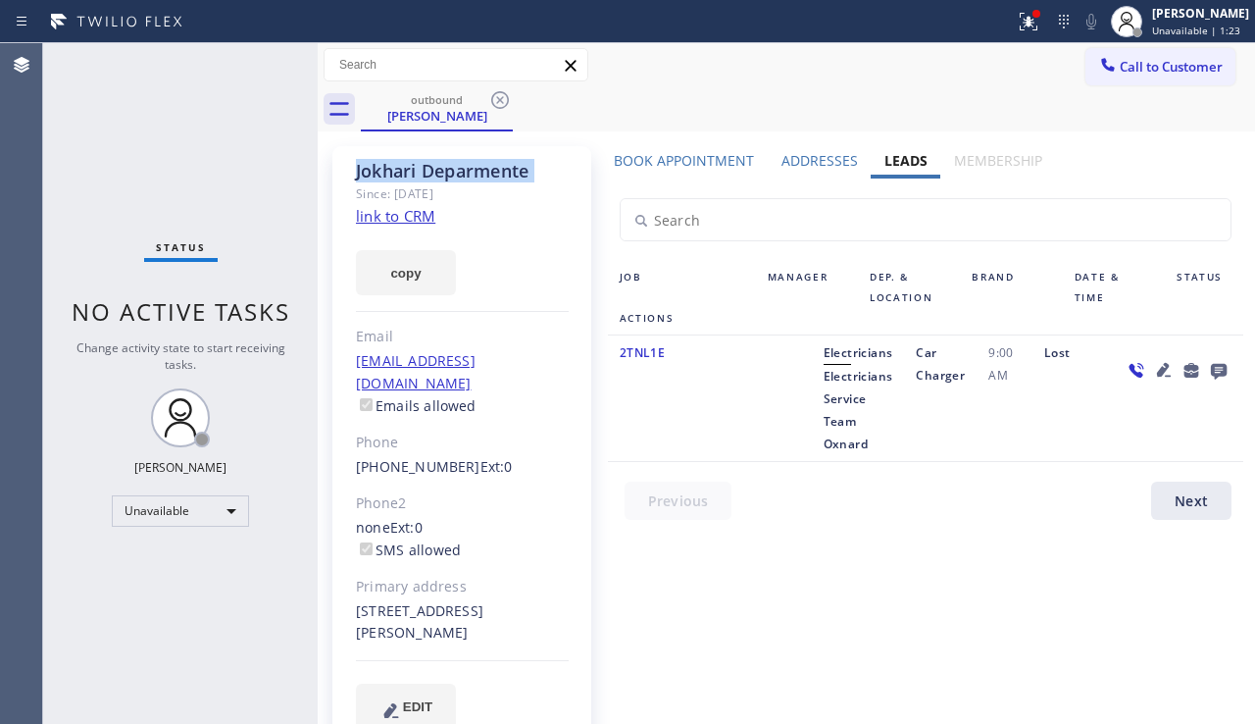
click at [497, 96] on icon at bounding box center [500, 100] width 24 height 24
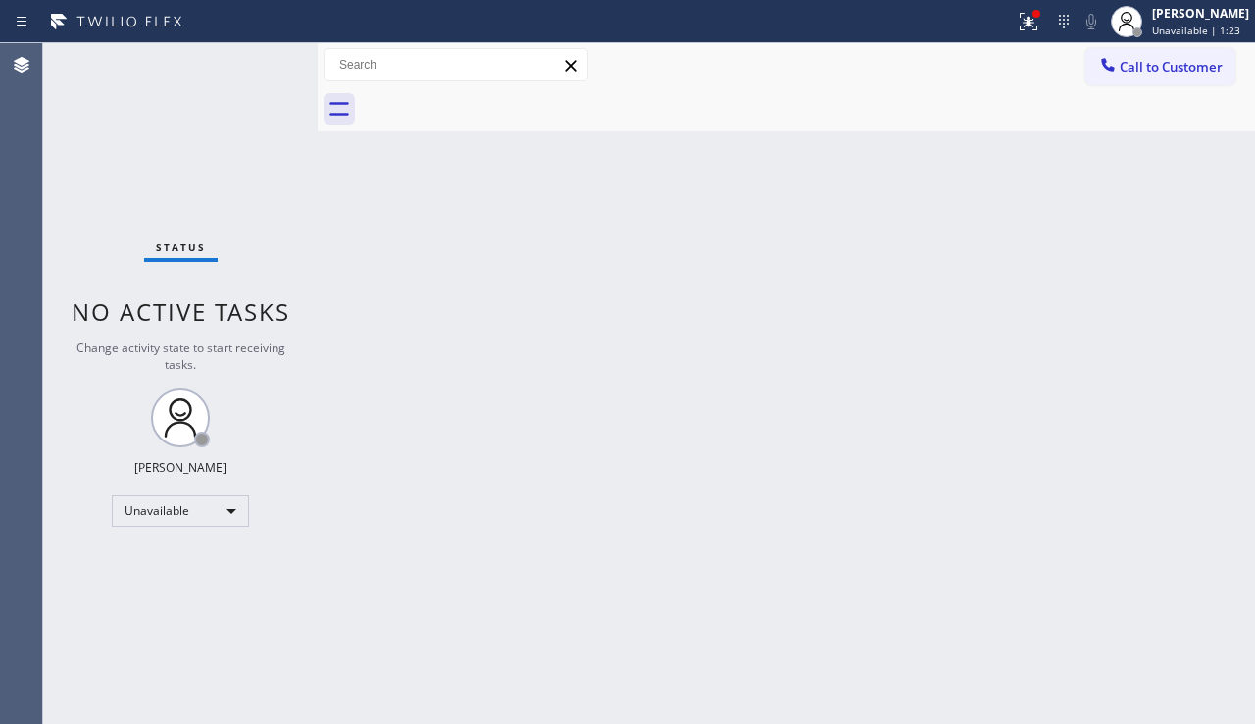
click at [496, 96] on div at bounding box center [808, 109] width 894 height 44
click at [445, 377] on div "Back to Dashboard Change Sender ID Customers Technicians Select a contact Outbo…" at bounding box center [786, 383] width 937 height 681
drag, startPoint x: 542, startPoint y: 590, endPoint x: 507, endPoint y: 601, distance: 36.9
click at [542, 590] on div "Back to Dashboard Change Sender ID Customers Technicians Select a contact Outbo…" at bounding box center [786, 383] width 937 height 681
click at [139, 590] on div "Status No active tasks Change activity state to start receiving tasks. Alynna M…" at bounding box center [180, 383] width 275 height 681
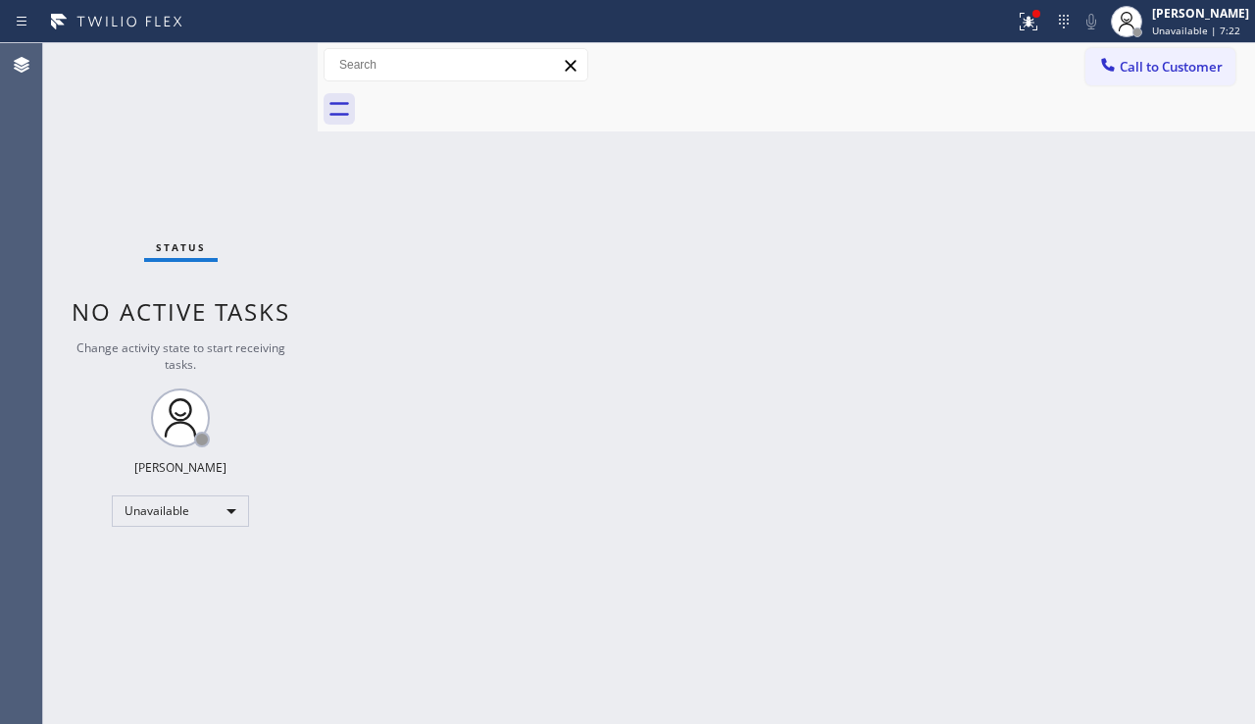
click at [629, 491] on div "Back to Dashboard Change Sender ID Customers Technicians Select a contact Outbo…" at bounding box center [786, 383] width 937 height 681
click at [1163, 78] on button "Call to Customer" at bounding box center [1161, 66] width 150 height 37
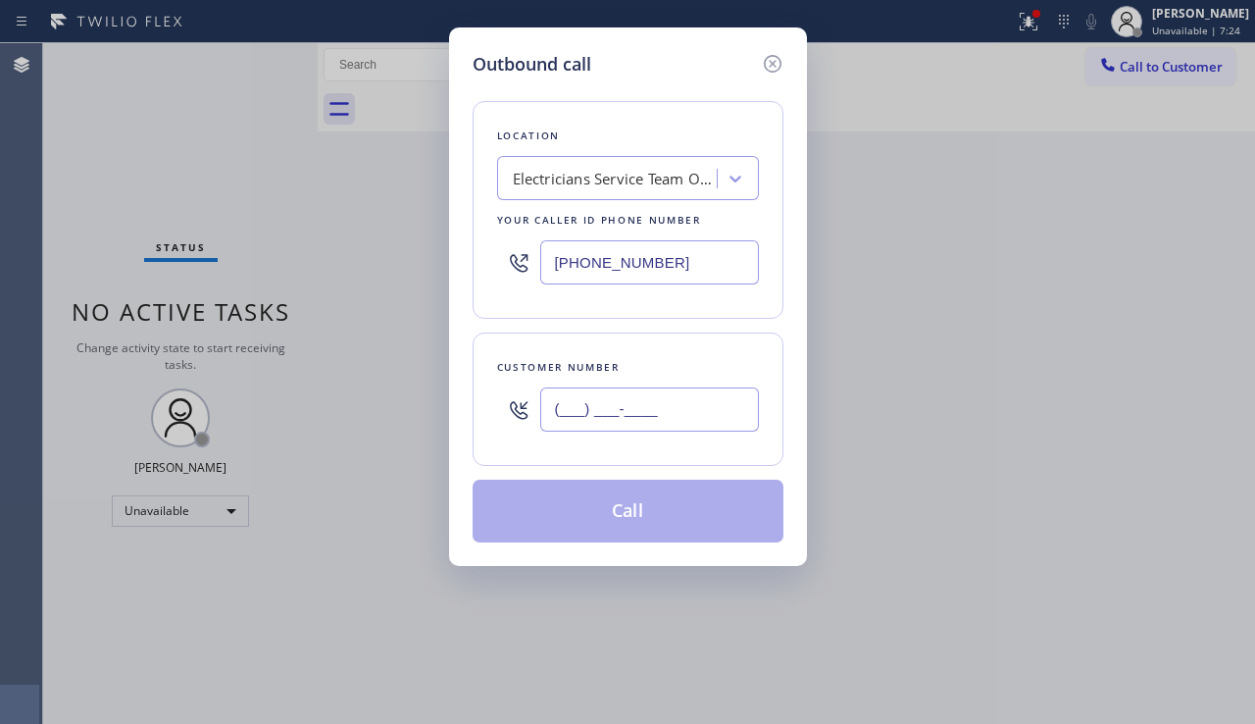
click at [614, 405] on input "(___) ___-____" at bounding box center [649, 409] width 219 height 44
paste input "602) 821-4271"
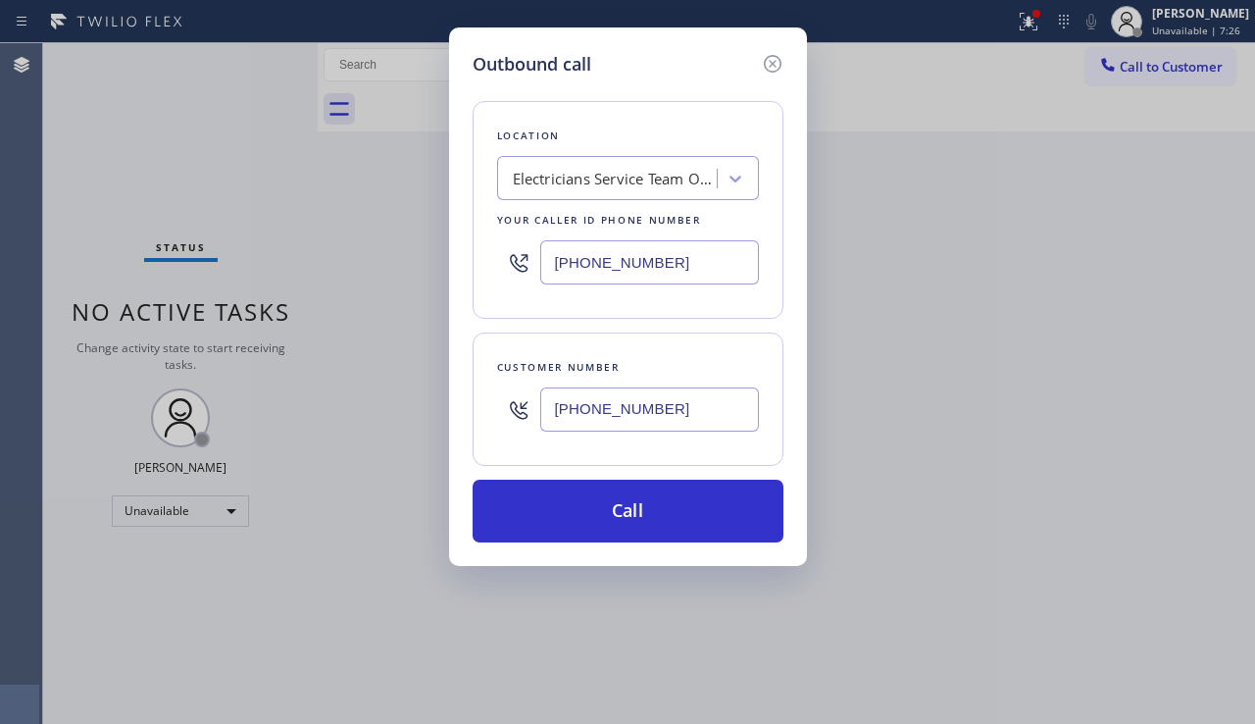
type input "(602) 821-4271"
drag, startPoint x: 632, startPoint y: 261, endPoint x: 469, endPoint y: 246, distance: 164.4
click at [469, 246] on div "Outbound call Location Electricians Service Team Oxnard Your caller id phone nu…" at bounding box center [628, 296] width 358 height 538
paste input "77) 414-726_"
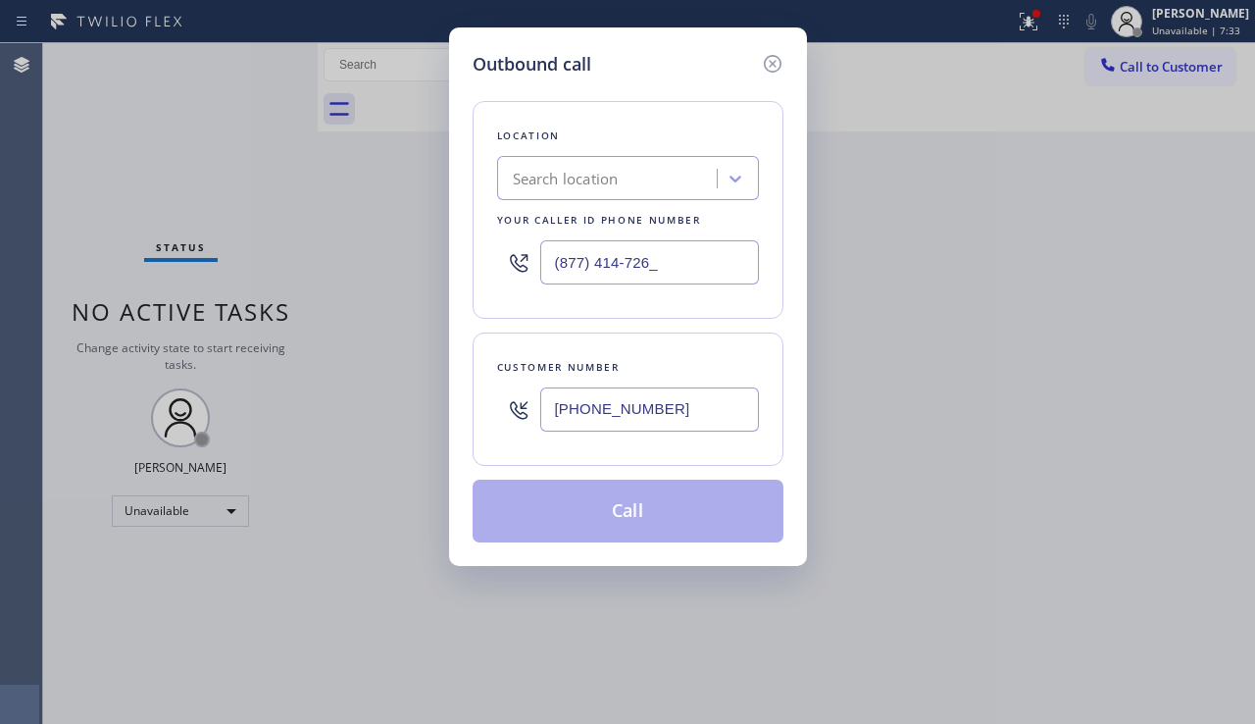
type input "(877) 414-726_"
click at [591, 182] on div "Search location" at bounding box center [566, 179] width 106 height 23
paste input "Subzero Repair Professionals"
type input "Subzero Repair Professionals"
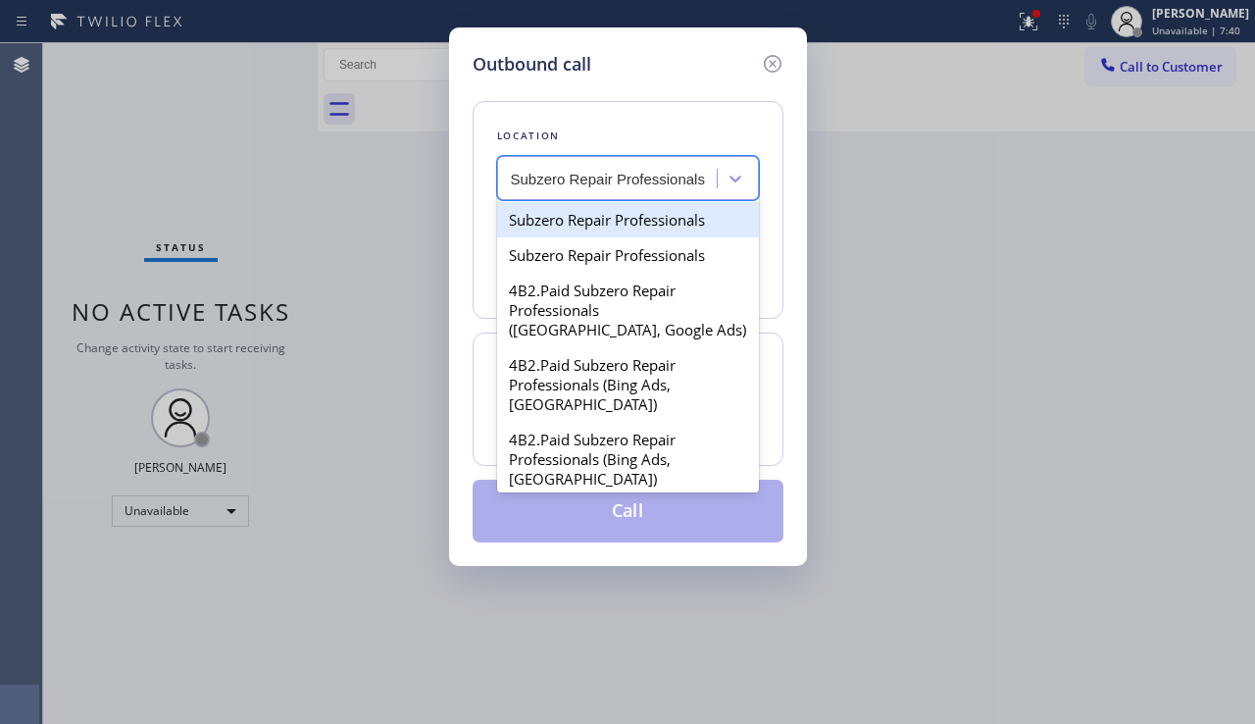
scroll to position [0, 2]
click at [628, 217] on div "Subzero Repair Professionals" at bounding box center [628, 219] width 262 height 35
type input "(877) 414-7264"
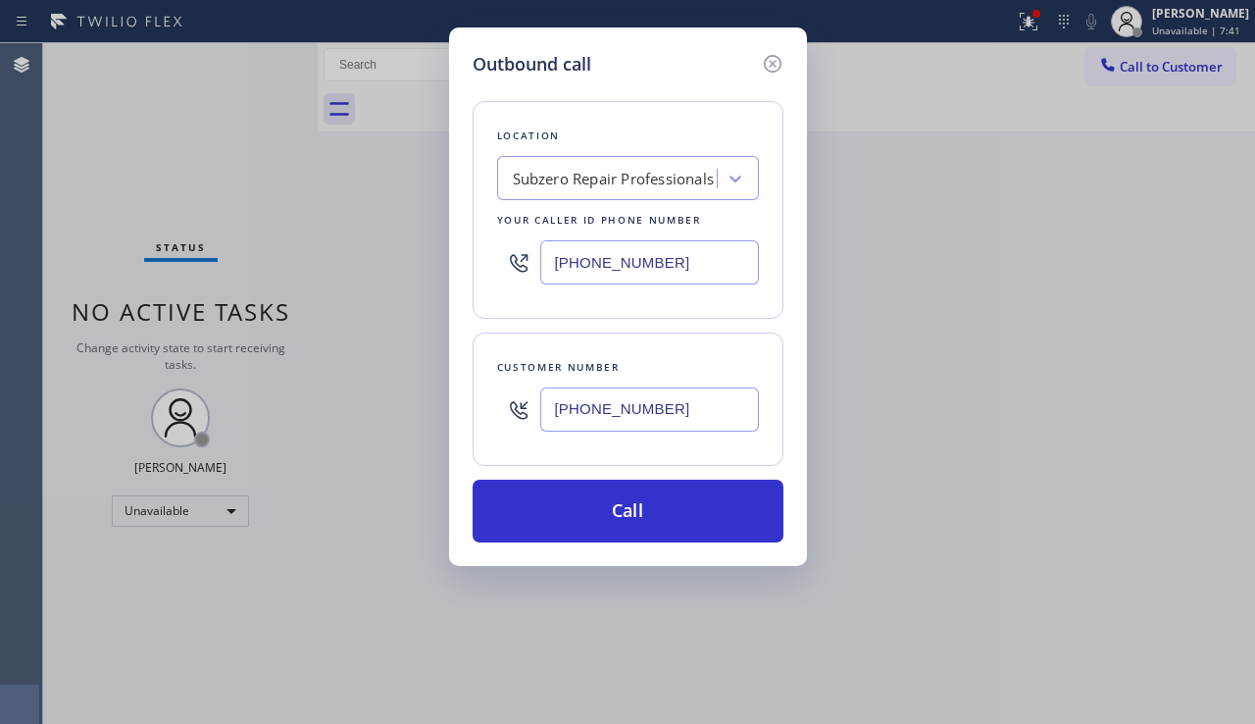
drag, startPoint x: 679, startPoint y: 264, endPoint x: 430, endPoint y: 263, distance: 249.1
click at [430, 263] on div "Outbound call Location Subzero Repair Professionals Your caller id phone number…" at bounding box center [627, 362] width 1255 height 724
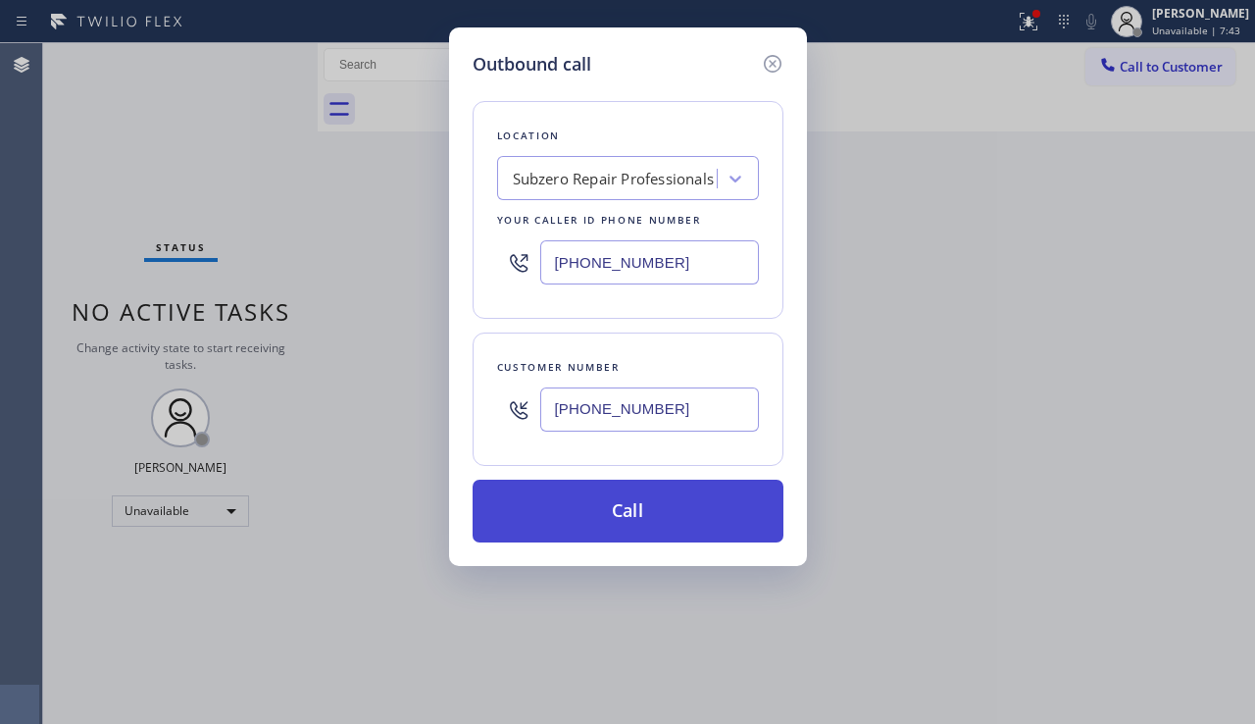
click at [639, 509] on button "Call" at bounding box center [628, 511] width 311 height 63
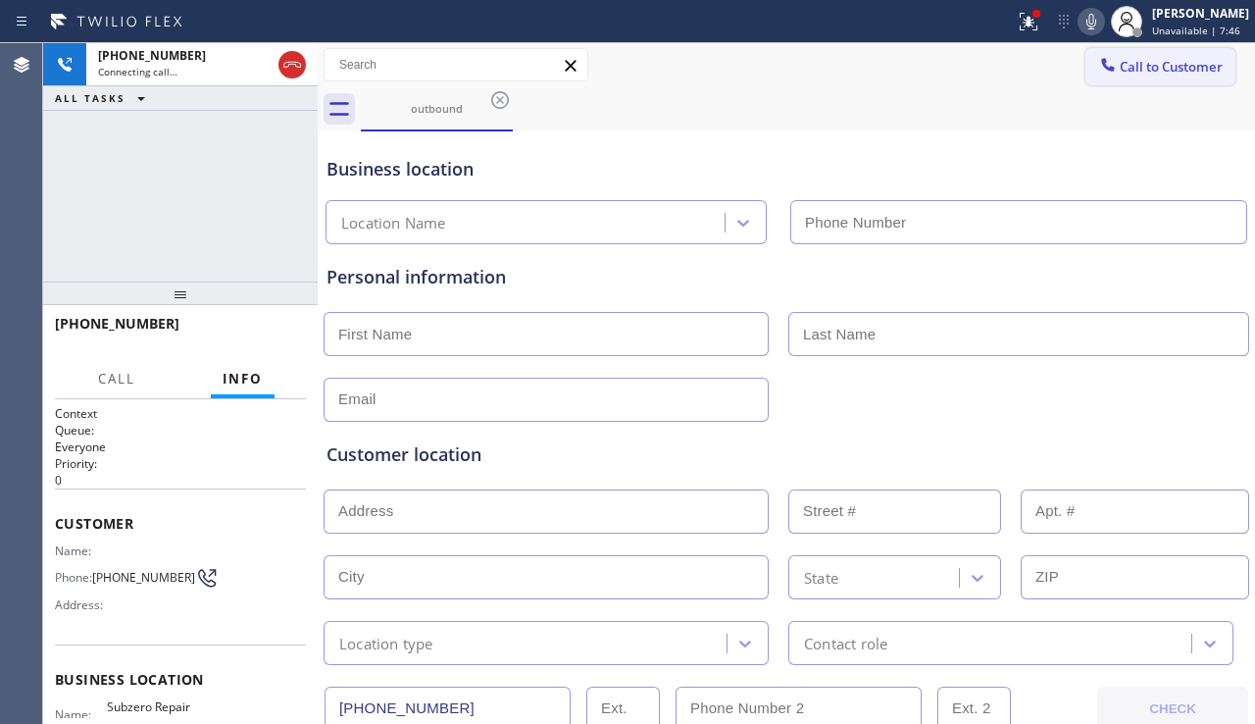
type input "(877) 414-7264"
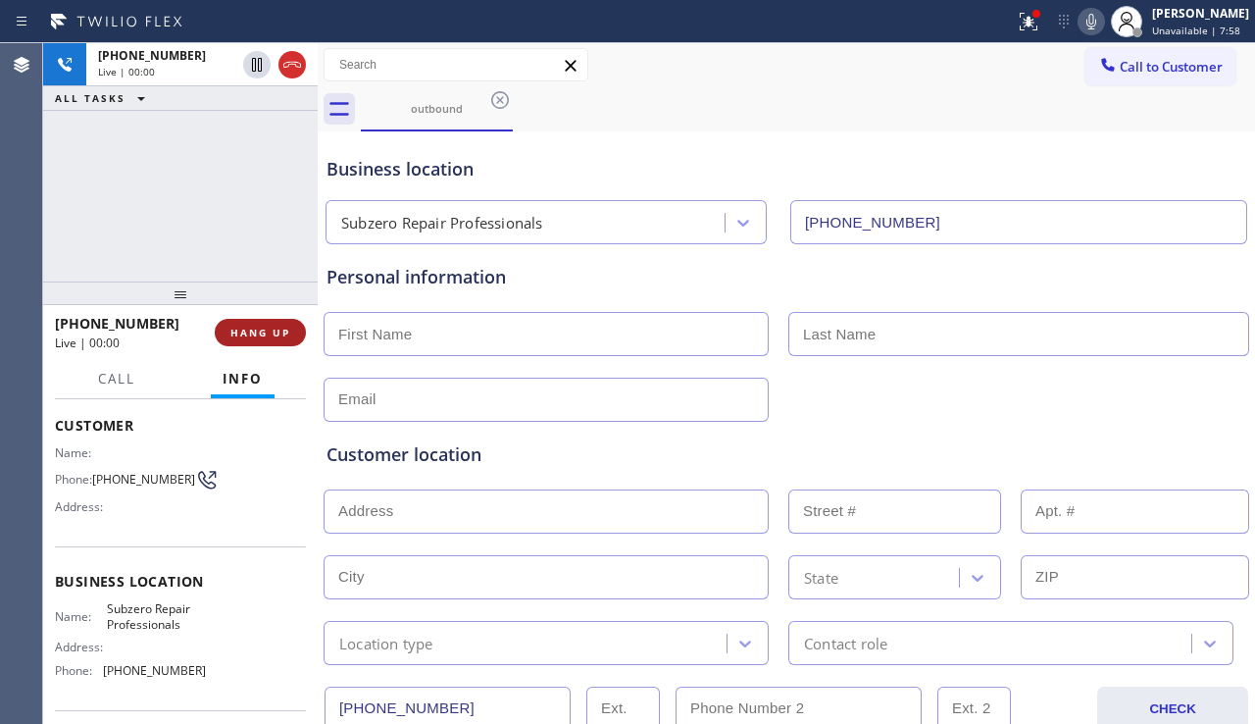
click at [254, 324] on button "HANG UP" at bounding box center [260, 332] width 91 height 27
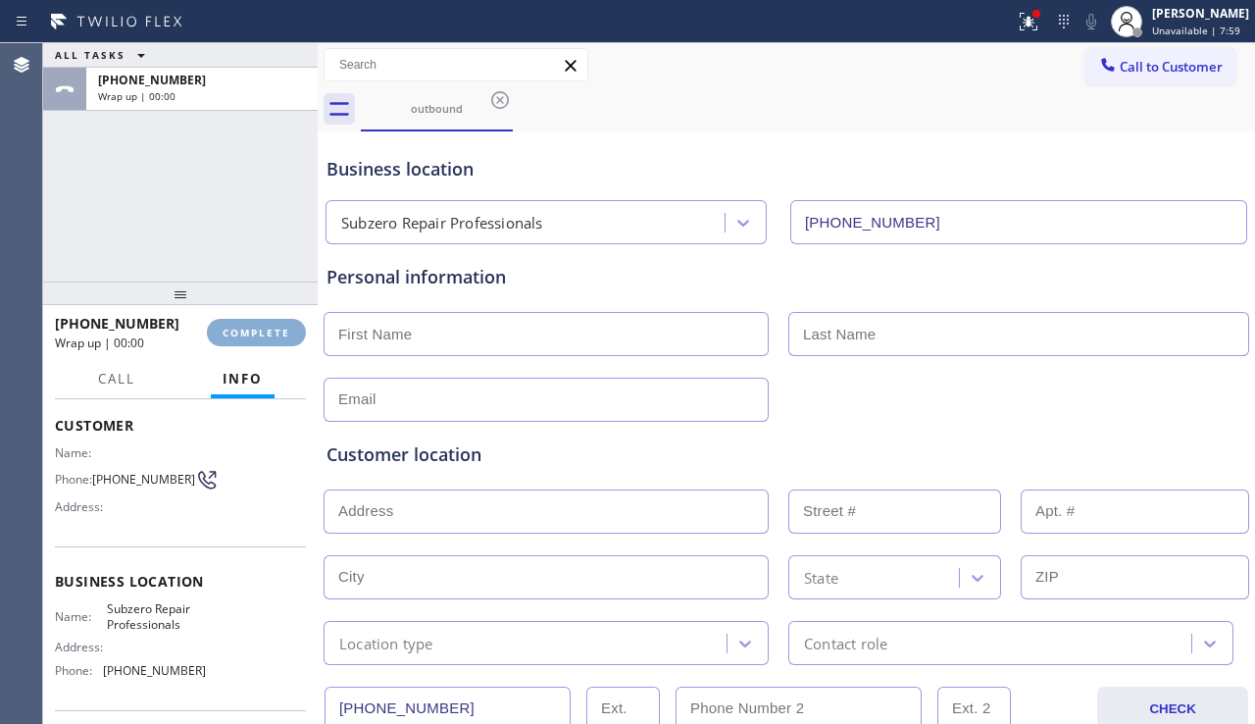
click at [255, 324] on button "COMPLETE" at bounding box center [256, 332] width 99 height 27
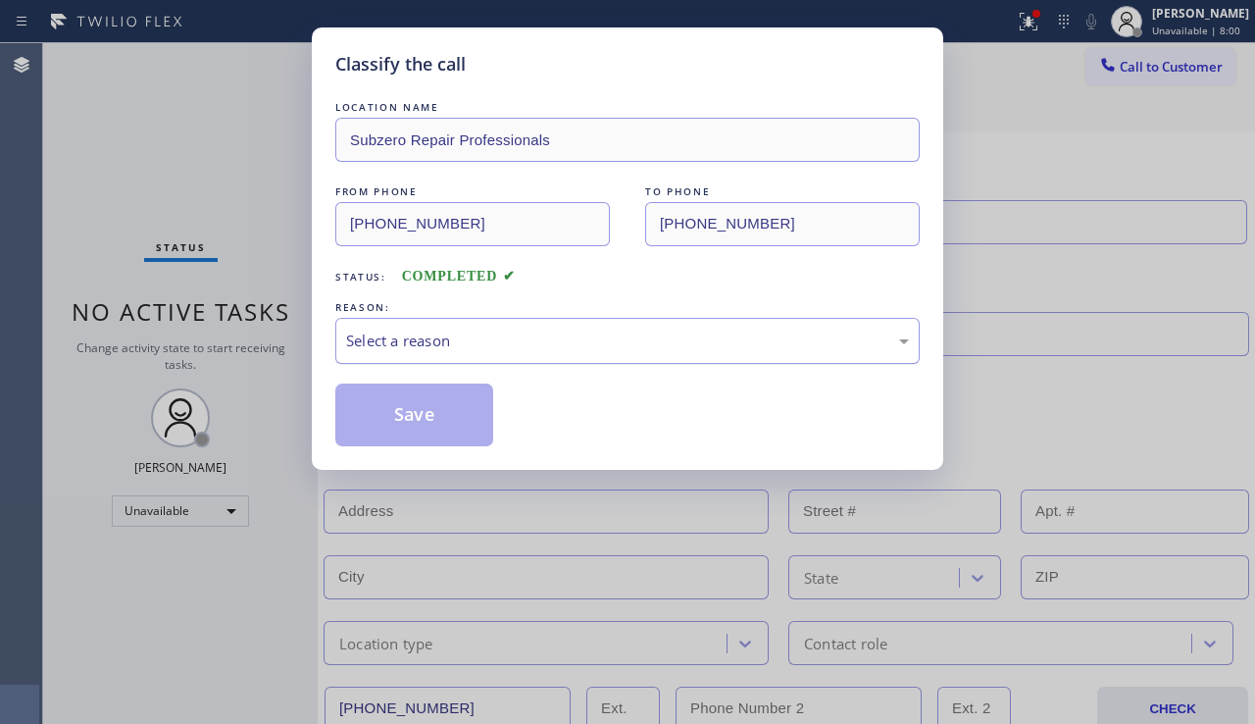
click at [492, 336] on div "Select a reason" at bounding box center [627, 340] width 563 height 23
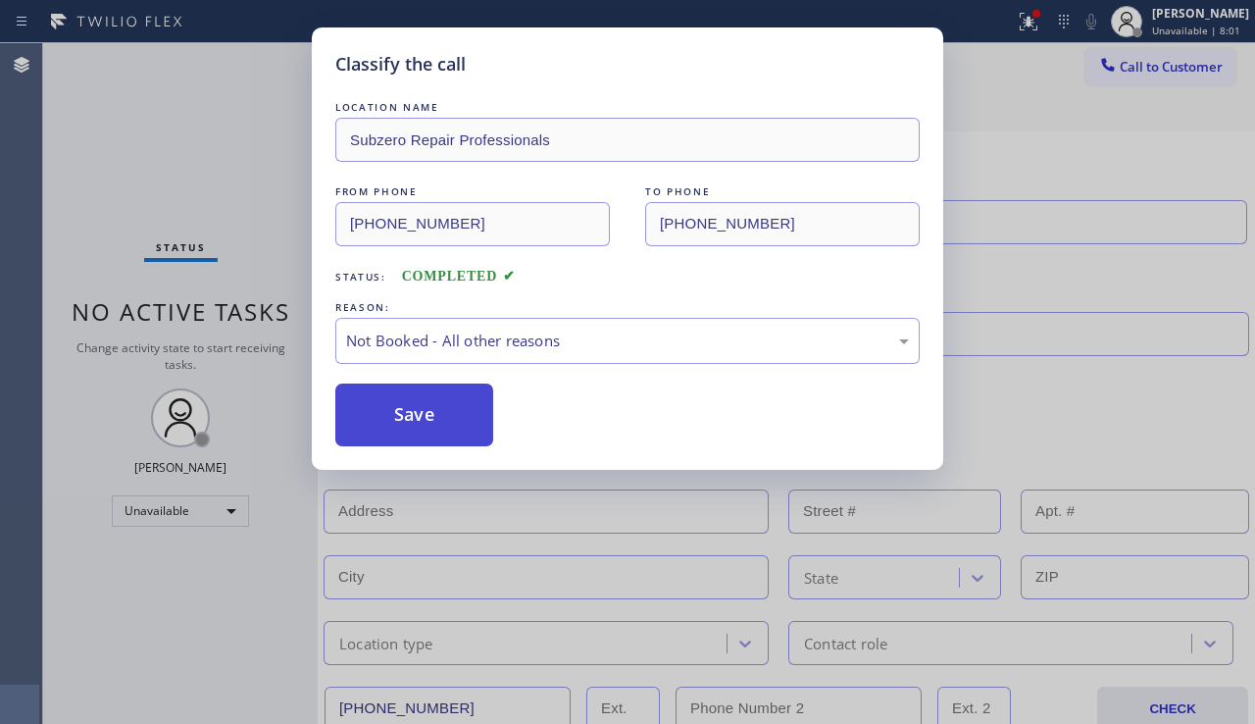
click at [409, 421] on button "Save" at bounding box center [414, 414] width 158 height 63
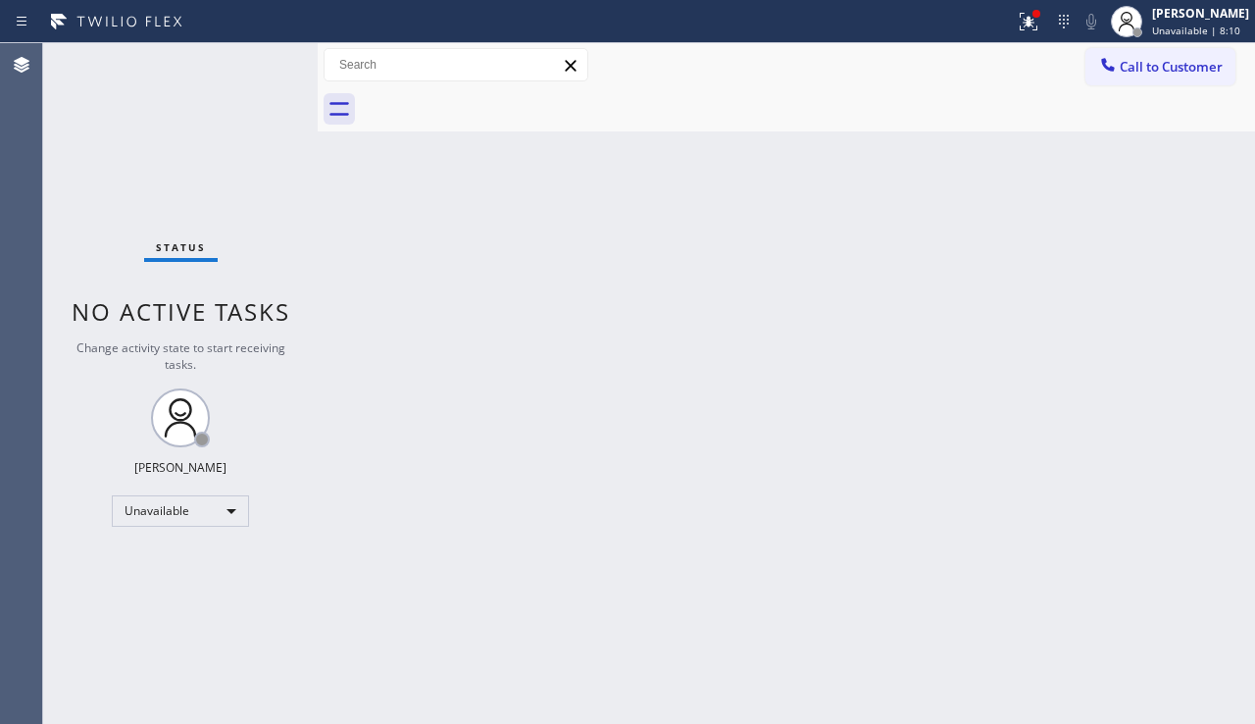
click at [749, 315] on div "Back to Dashboard Change Sender ID Customers Technicians Select a contact Outbo…" at bounding box center [786, 383] width 937 height 681
click at [1153, 63] on span "Call to Customer" at bounding box center [1171, 67] width 103 height 18
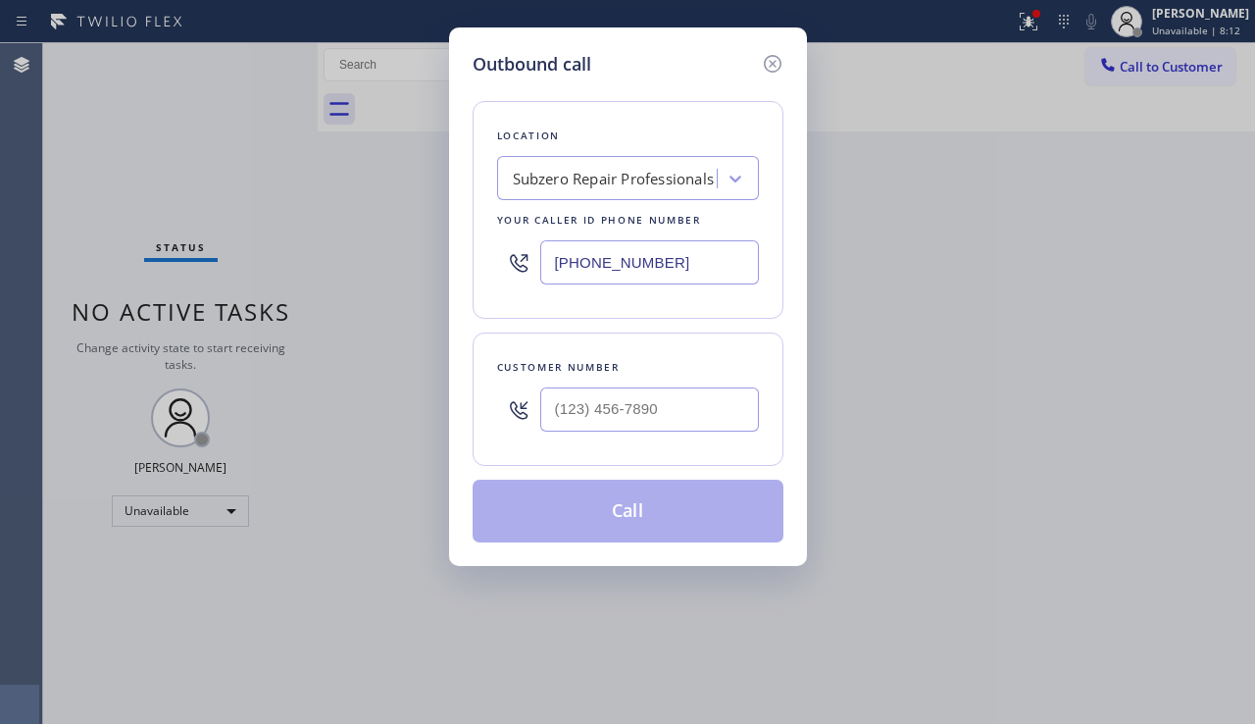
drag, startPoint x: 552, startPoint y: 264, endPoint x: 457, endPoint y: 264, distance: 95.1
click at [457, 264] on div "Outbound call Location Subzero Repair Professionals Your caller id phone number…" at bounding box center [628, 296] width 358 height 538
paste input "206) 590-4500"
type input "(206) 590-4500"
click at [641, 407] on input "(___) ___-____" at bounding box center [649, 409] width 219 height 44
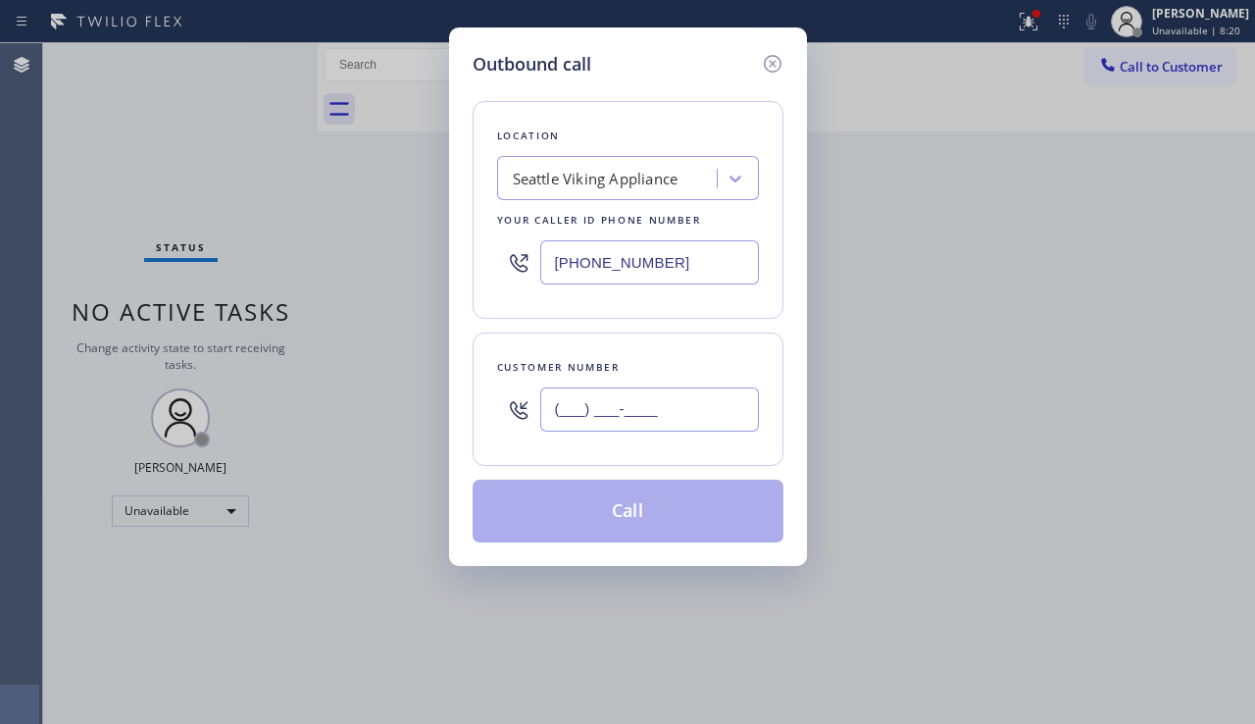
paste input "310) 971-7496"
type input "(310) 971-7496"
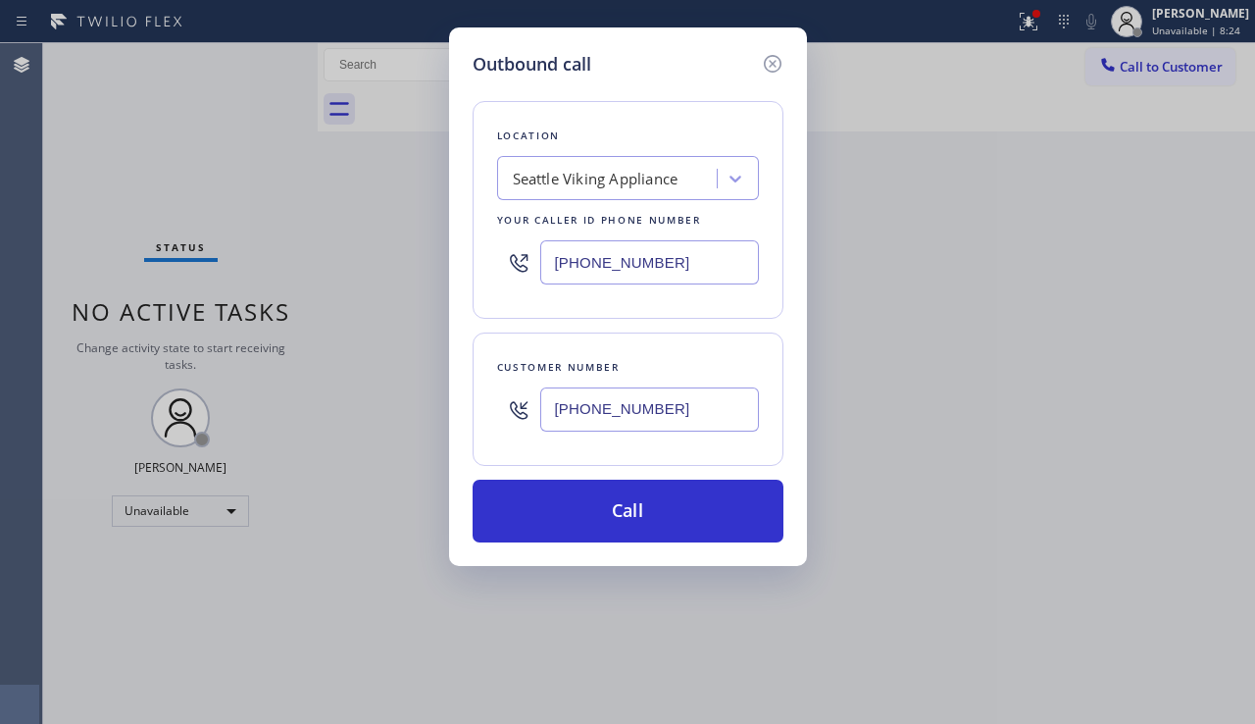
drag, startPoint x: 685, startPoint y: 263, endPoint x: 450, endPoint y: 276, distance: 235.7
click at [451, 276] on div "Outbound call Location Seattle Viking Appliance Your caller id phone number (20…" at bounding box center [628, 296] width 358 height 538
paste input "13) 297-3942"
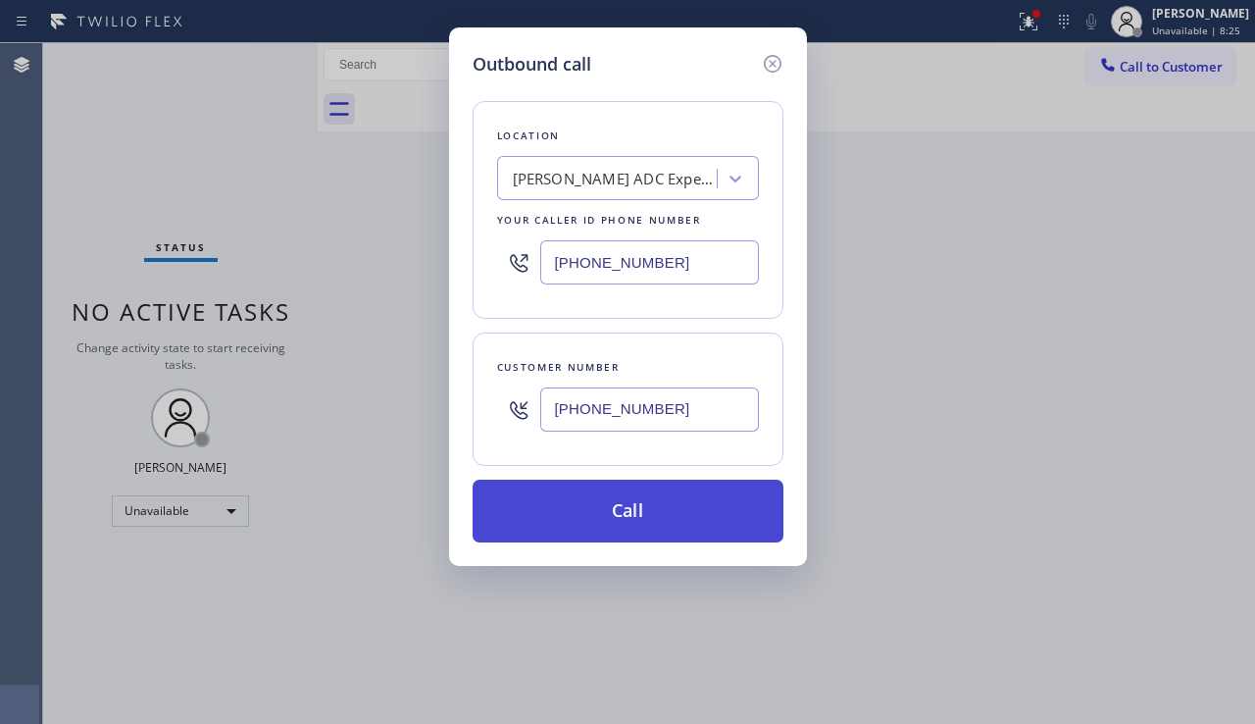
type input "(213) 297-3942"
click at [572, 510] on button "Call" at bounding box center [628, 511] width 311 height 63
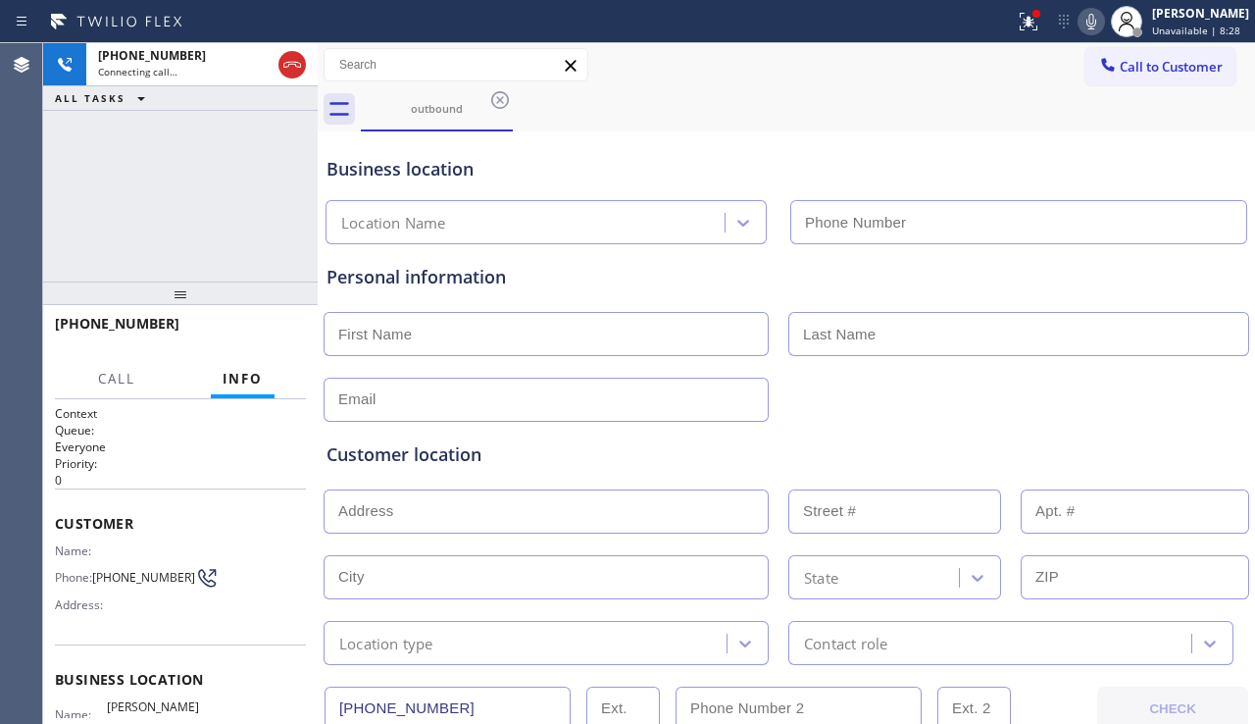
type input "(213) 297-3942"
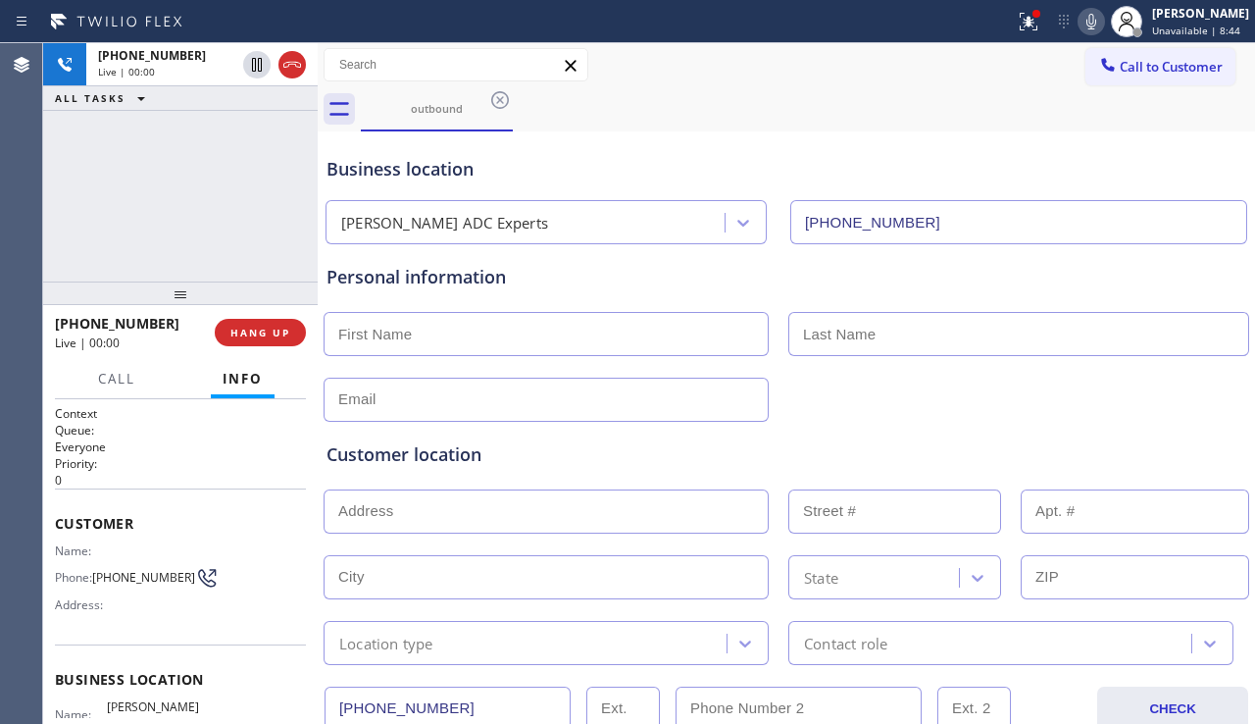
click at [1170, 388] on div at bounding box center [787, 398] width 930 height 48
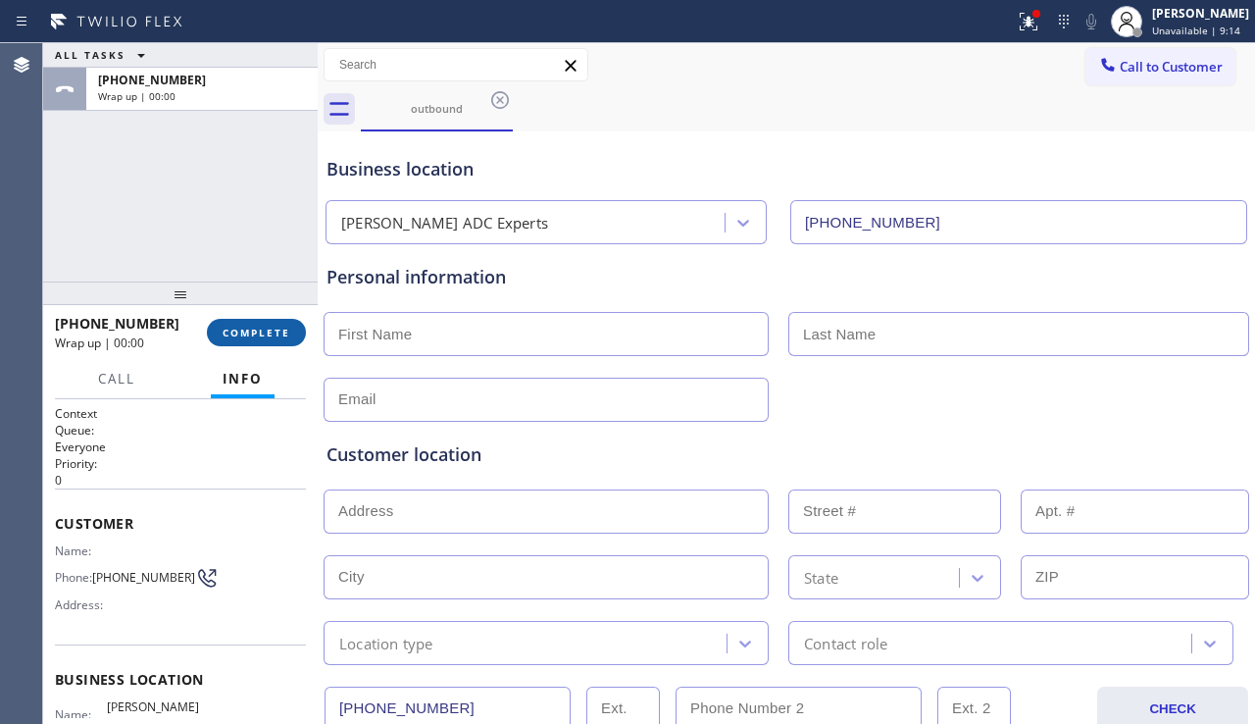
click at [268, 337] on span "COMPLETE" at bounding box center [257, 333] width 68 height 14
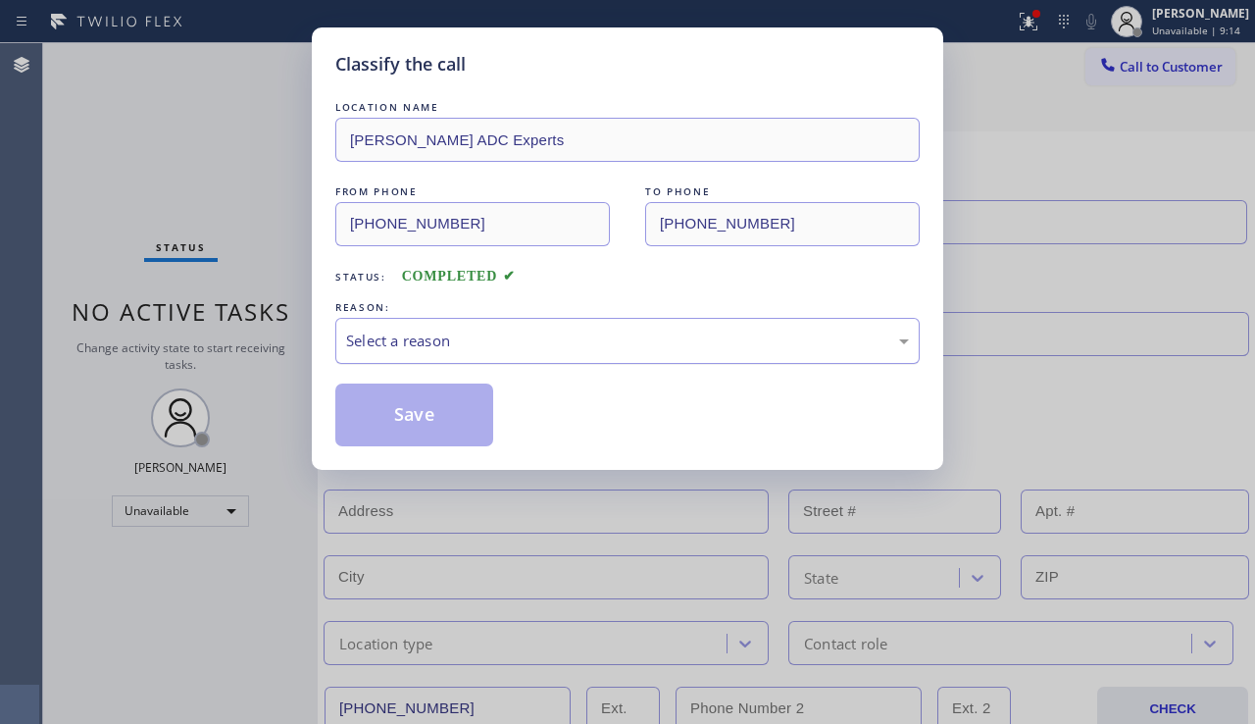
click at [490, 346] on div "Select a reason" at bounding box center [627, 340] width 563 height 23
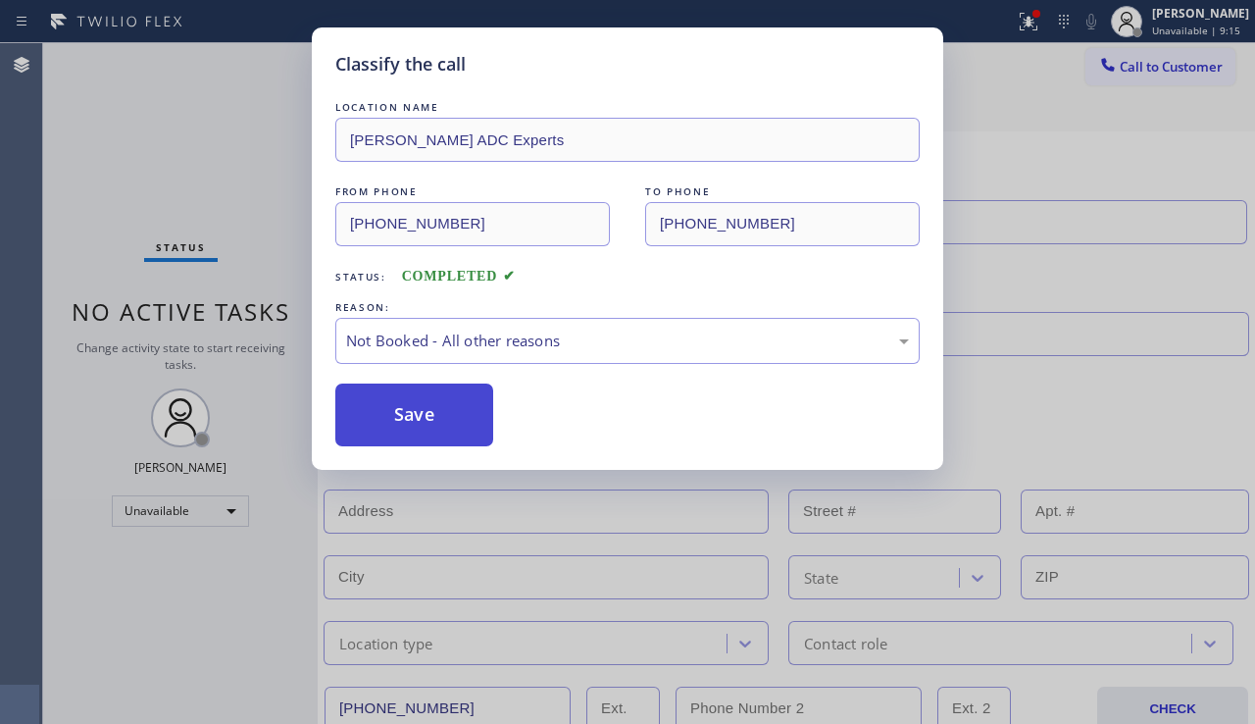
click at [388, 415] on button "Save" at bounding box center [414, 414] width 158 height 63
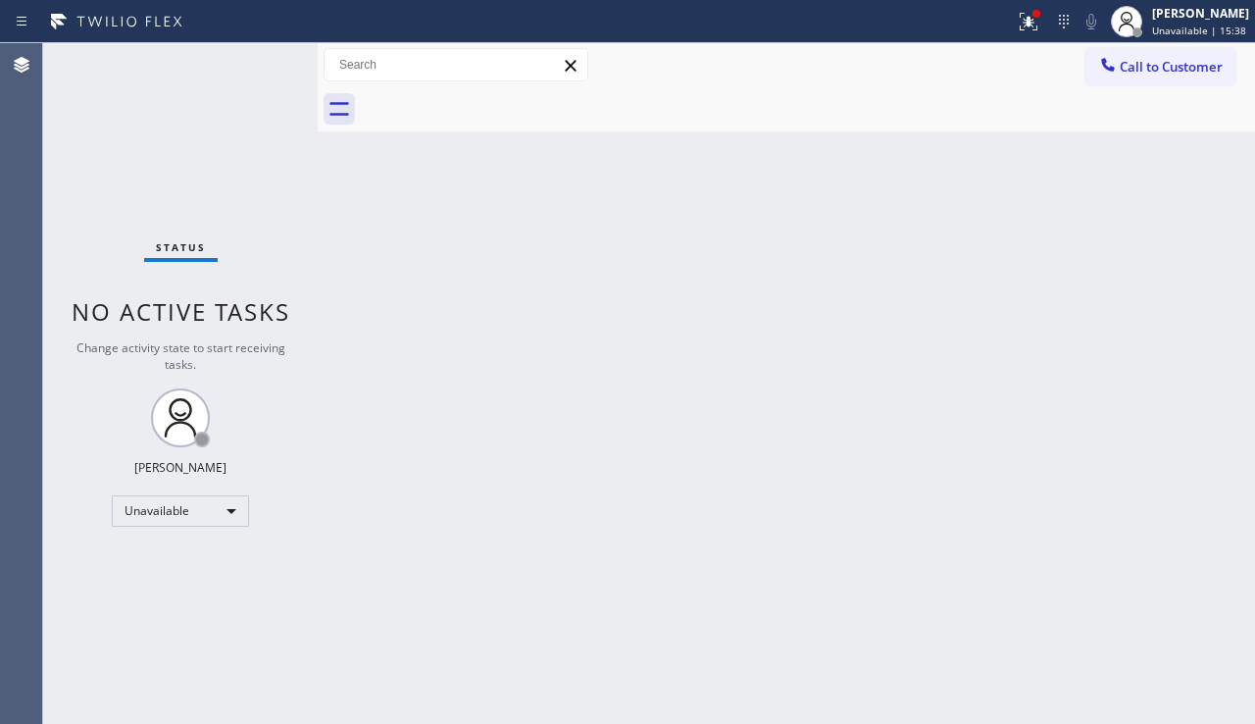
click at [464, 274] on div "Back to Dashboard Change Sender ID Customers Technicians Select a contact Outbo…" at bounding box center [786, 383] width 937 height 681
drag, startPoint x: 591, startPoint y: 694, endPoint x: 620, endPoint y: 669, distance: 38.2
click at [591, 694] on div "Back to Dashboard Change Sender ID Customers Technicians Select a contact Outbo…" at bounding box center [786, 383] width 937 height 681
click at [1106, 68] on icon at bounding box center [1107, 64] width 13 height 13
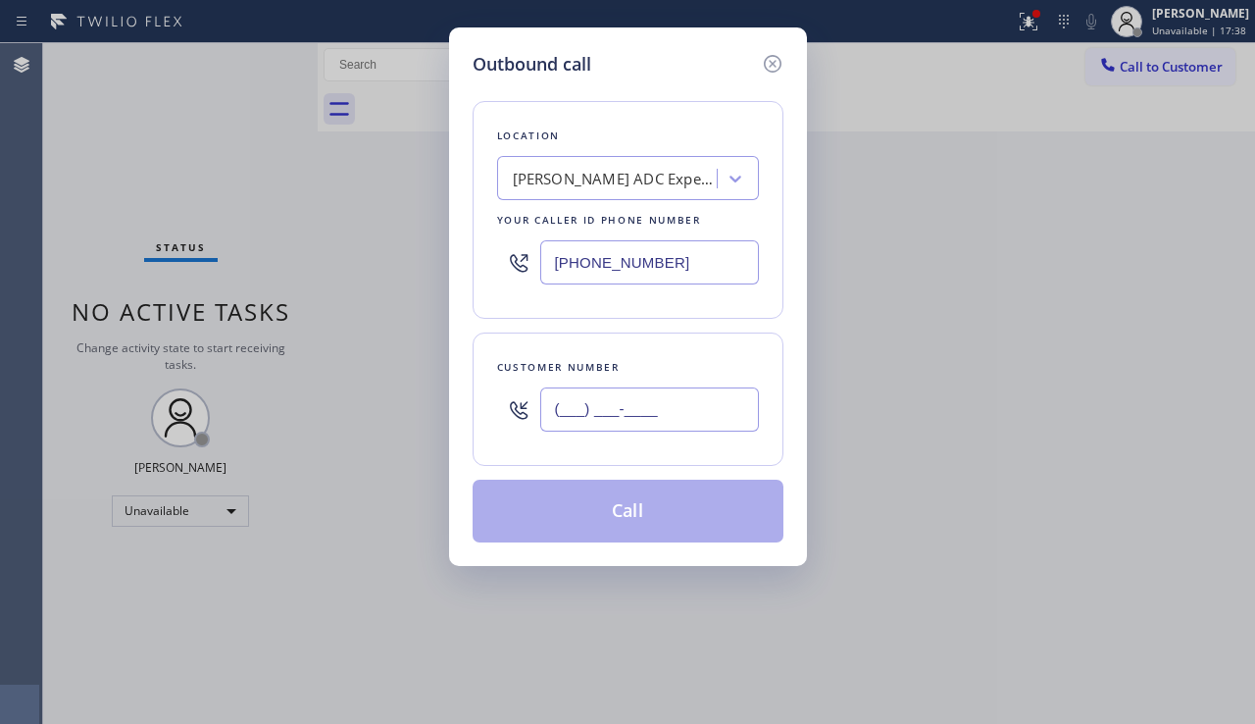
click at [632, 388] on input "(___) ___-____" at bounding box center [649, 409] width 219 height 44
paste input "562) 278-4726"
type input "(562) 278-4726"
click at [575, 175] on div "Gooch ADC Experts" at bounding box center [616, 179] width 206 height 23
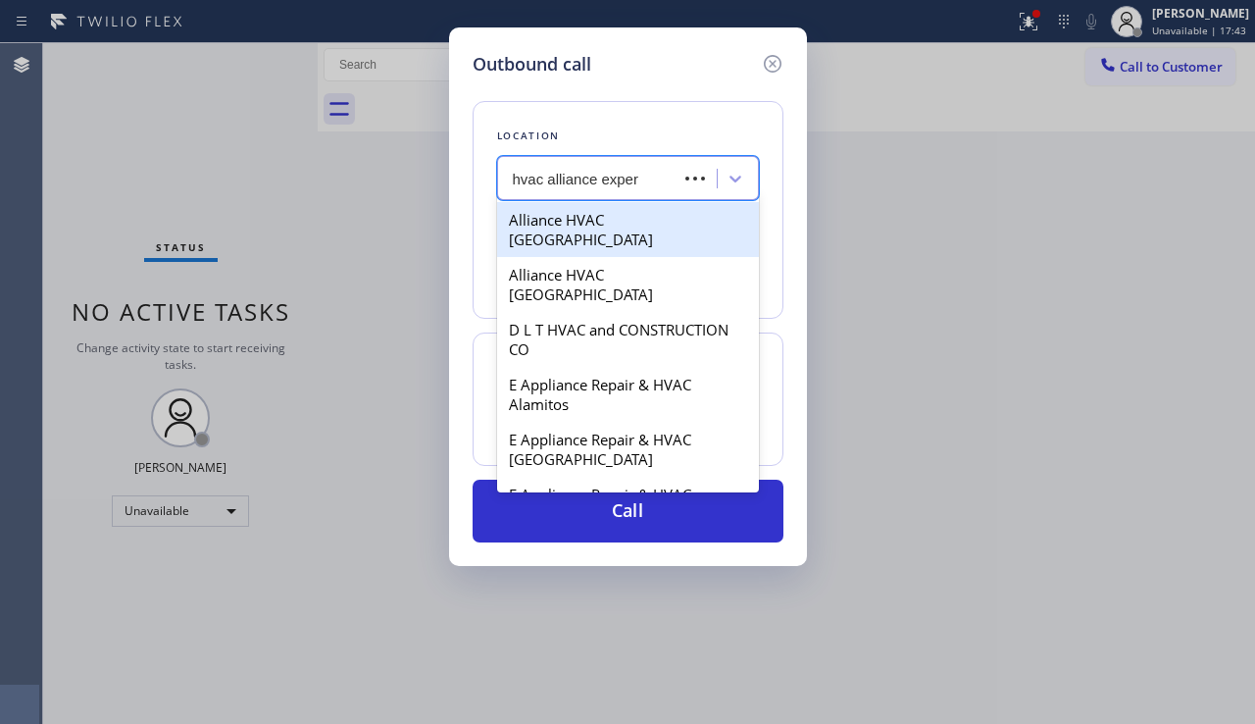
type input "hvac alliance expert"
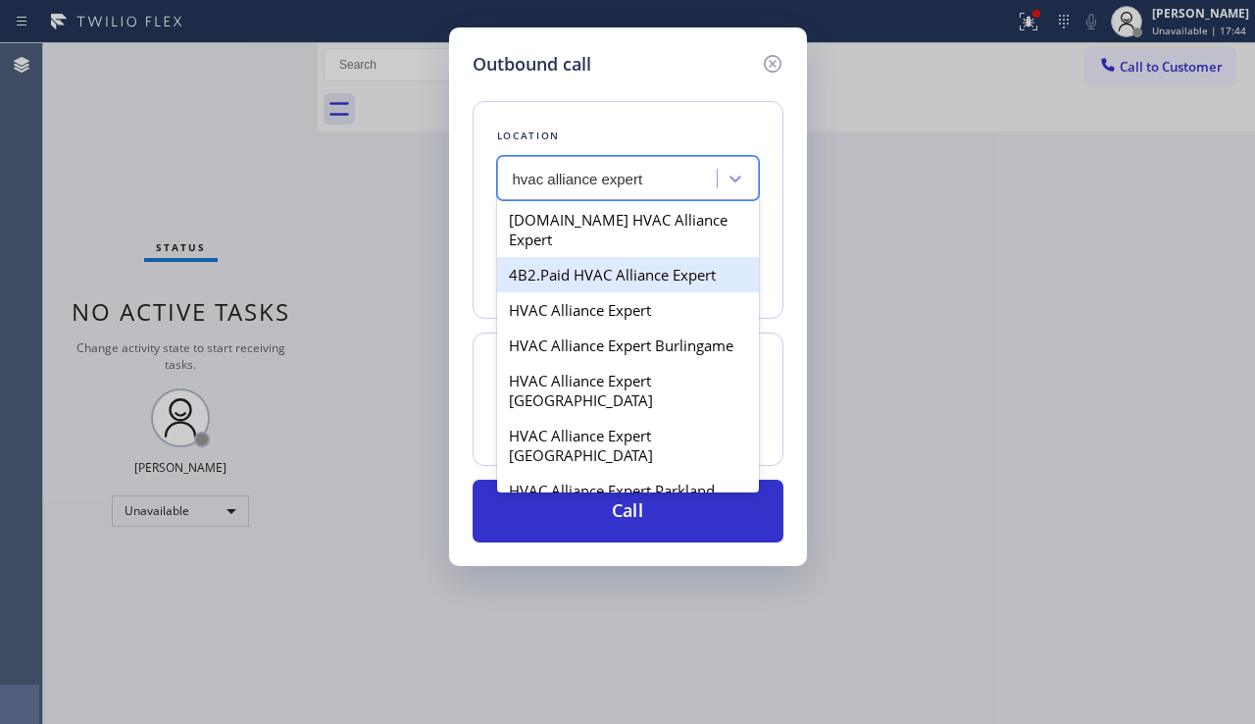
click at [608, 257] on div "4B2.Paid HVAC Alliance Expert" at bounding box center [628, 274] width 262 height 35
type input "(855) 999-4417"
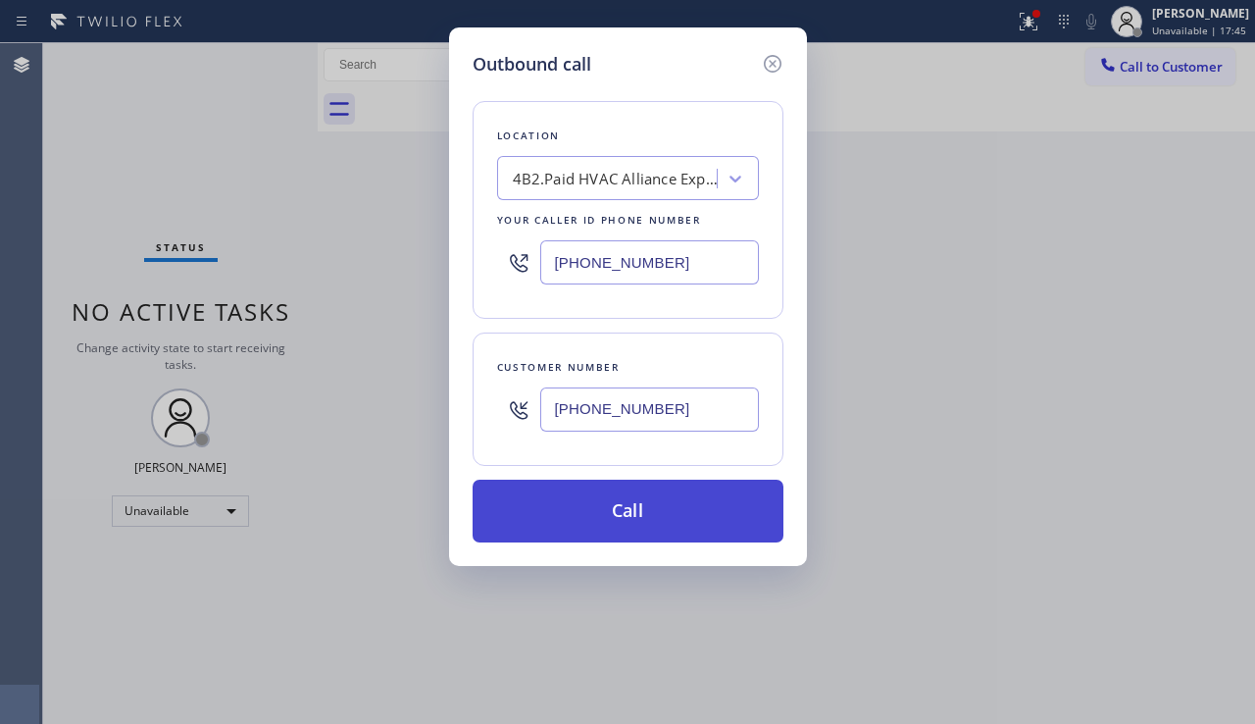
click at [591, 530] on button "Call" at bounding box center [628, 511] width 311 height 63
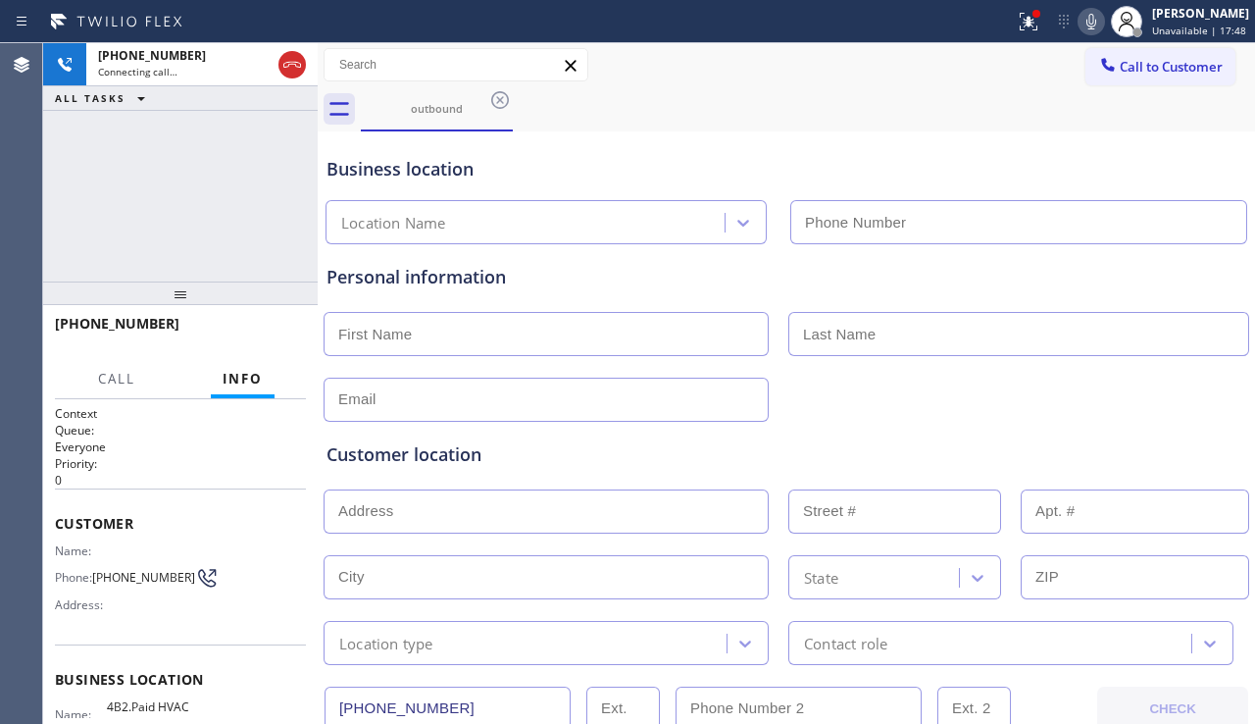
type input "(855) 999-4417"
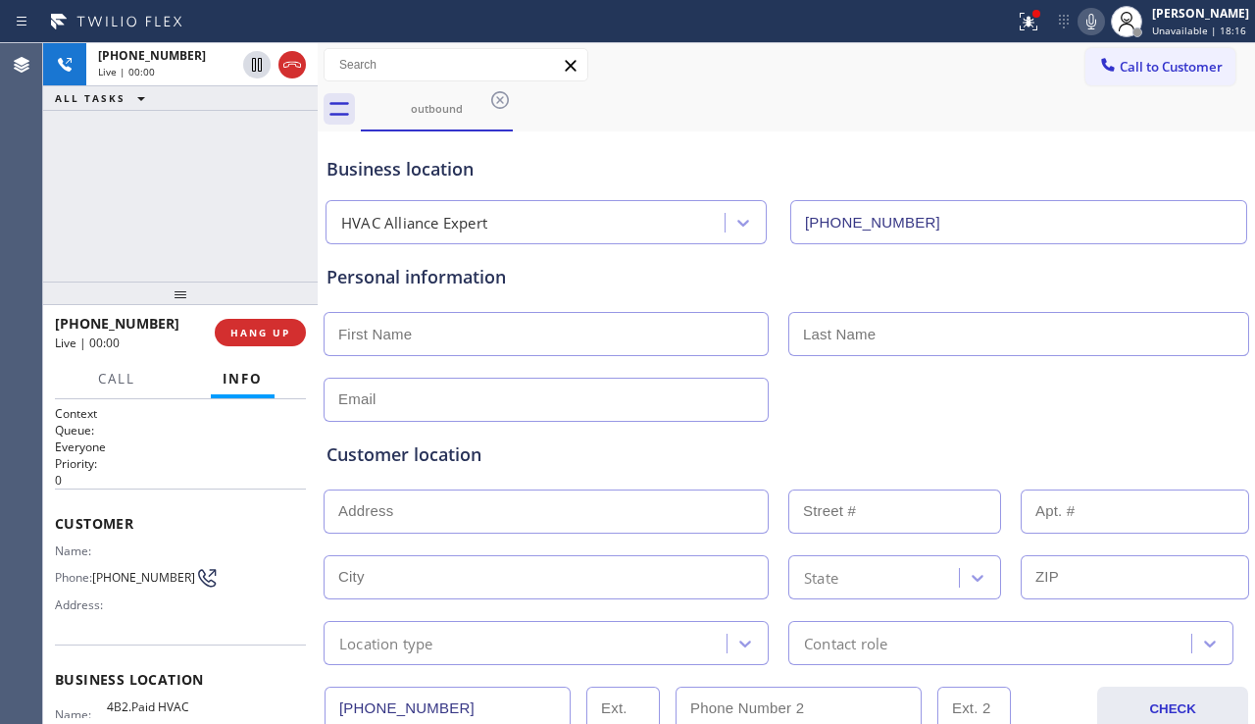
click at [1131, 441] on div "Customer location" at bounding box center [787, 454] width 920 height 26
click at [465, 460] on div "Customer location" at bounding box center [787, 454] width 920 height 26
click at [484, 456] on div "Customer location" at bounding box center [787, 454] width 920 height 26
click at [463, 457] on div "Customer location" at bounding box center [787, 454] width 920 height 26
click at [447, 459] on div "Customer location" at bounding box center [787, 454] width 920 height 26
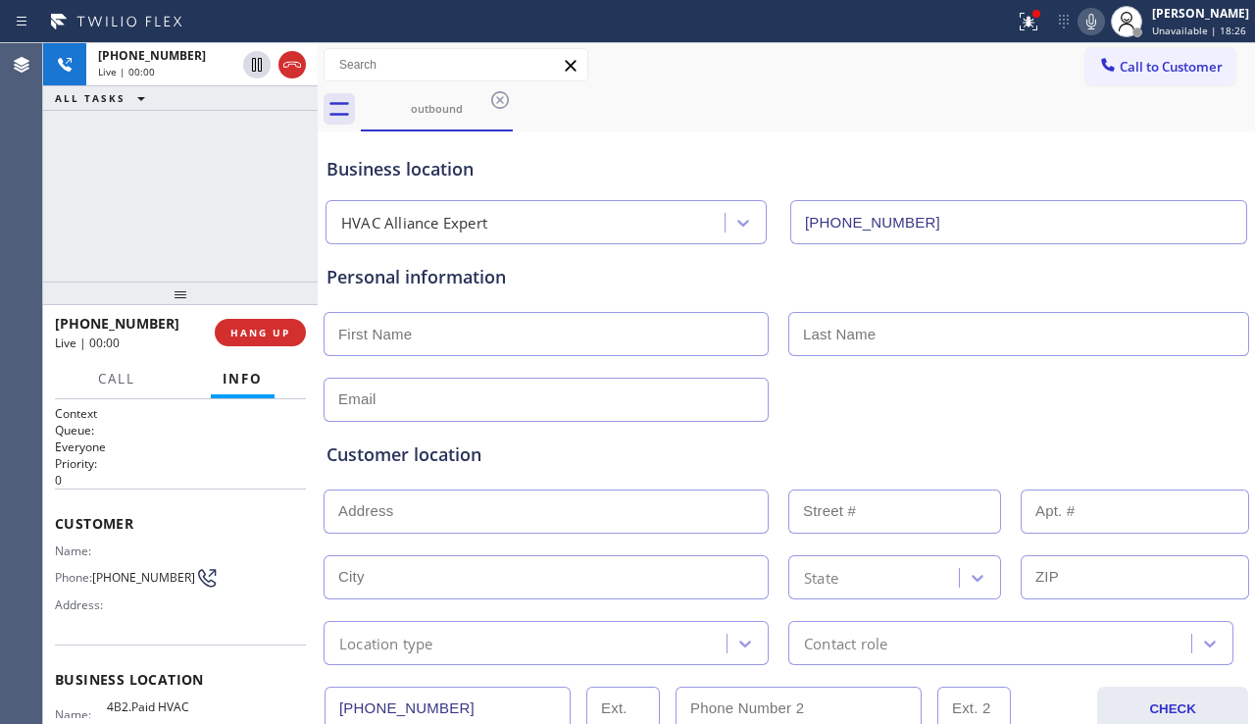
click at [430, 458] on div "Customer location" at bounding box center [787, 454] width 920 height 26
click at [416, 458] on div "Customer location" at bounding box center [787, 454] width 920 height 26
click at [432, 458] on div "Customer location" at bounding box center [787, 454] width 920 height 26
click at [255, 328] on span "HANG UP" at bounding box center [260, 333] width 60 height 14
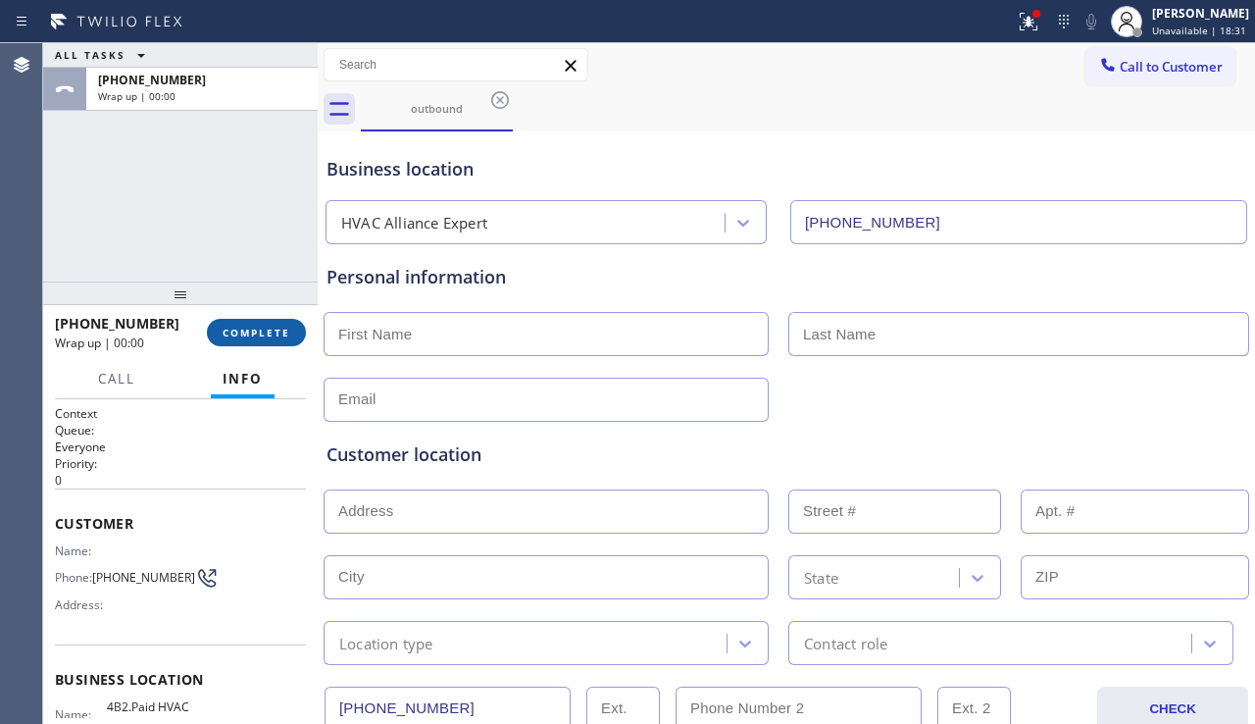
click at [255, 328] on span "COMPLETE" at bounding box center [257, 333] width 68 height 14
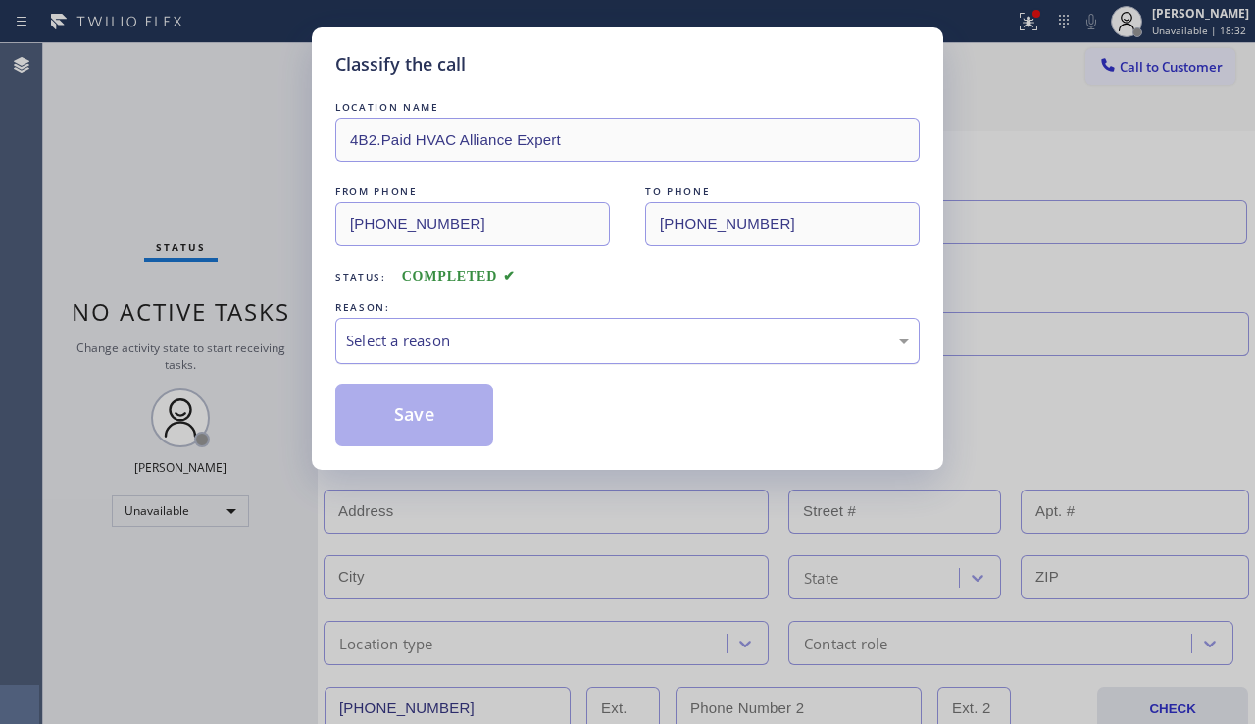
click at [493, 328] on div "Select a reason" at bounding box center [627, 341] width 584 height 46
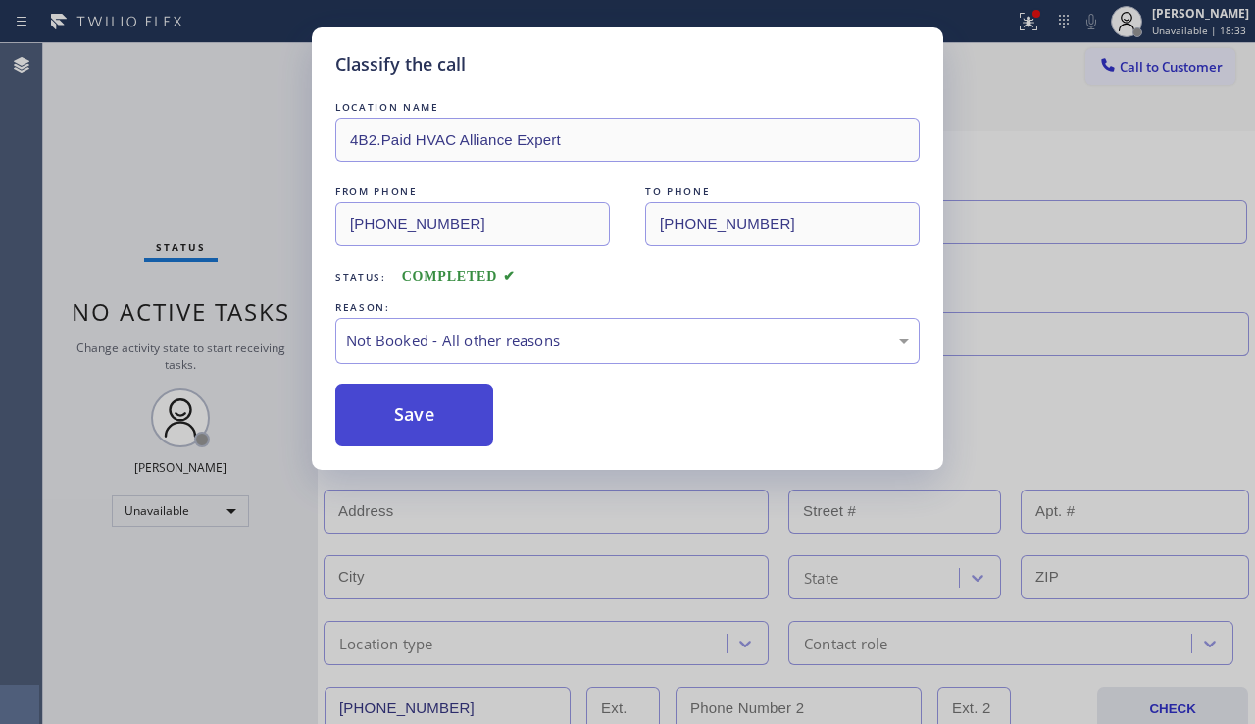
click at [417, 407] on button "Save" at bounding box center [414, 414] width 158 height 63
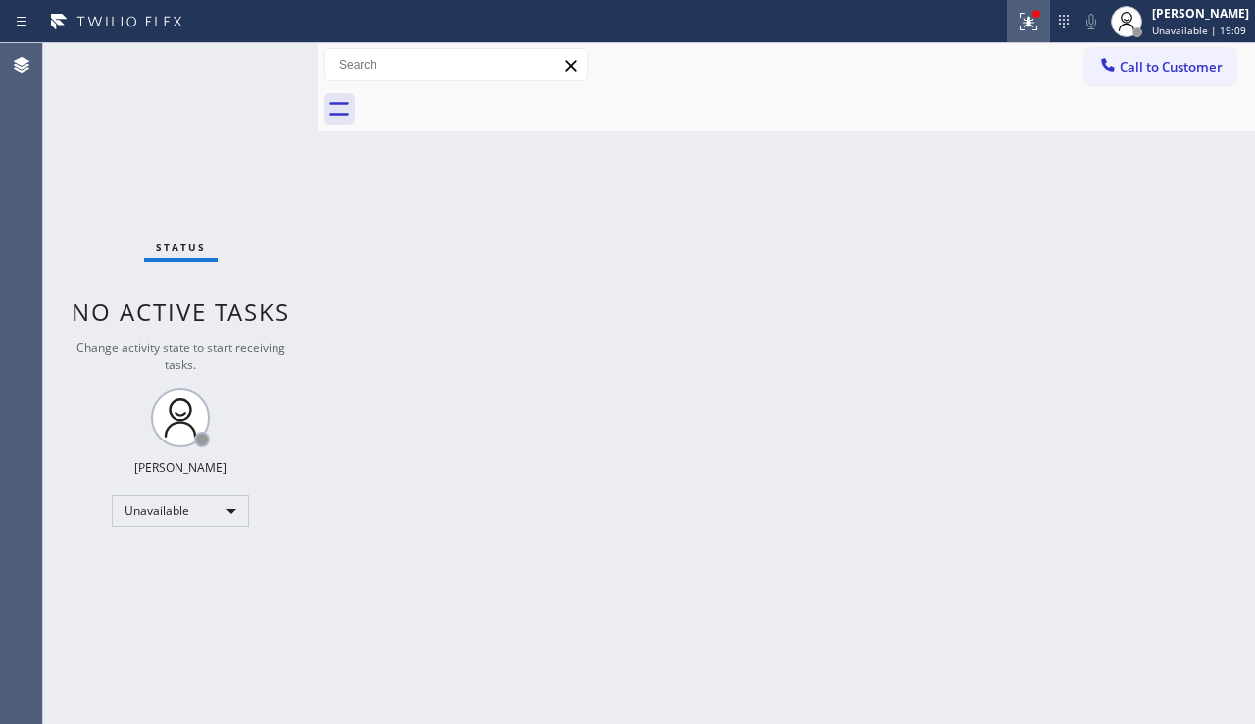
click at [1007, 37] on button at bounding box center [1028, 21] width 43 height 43
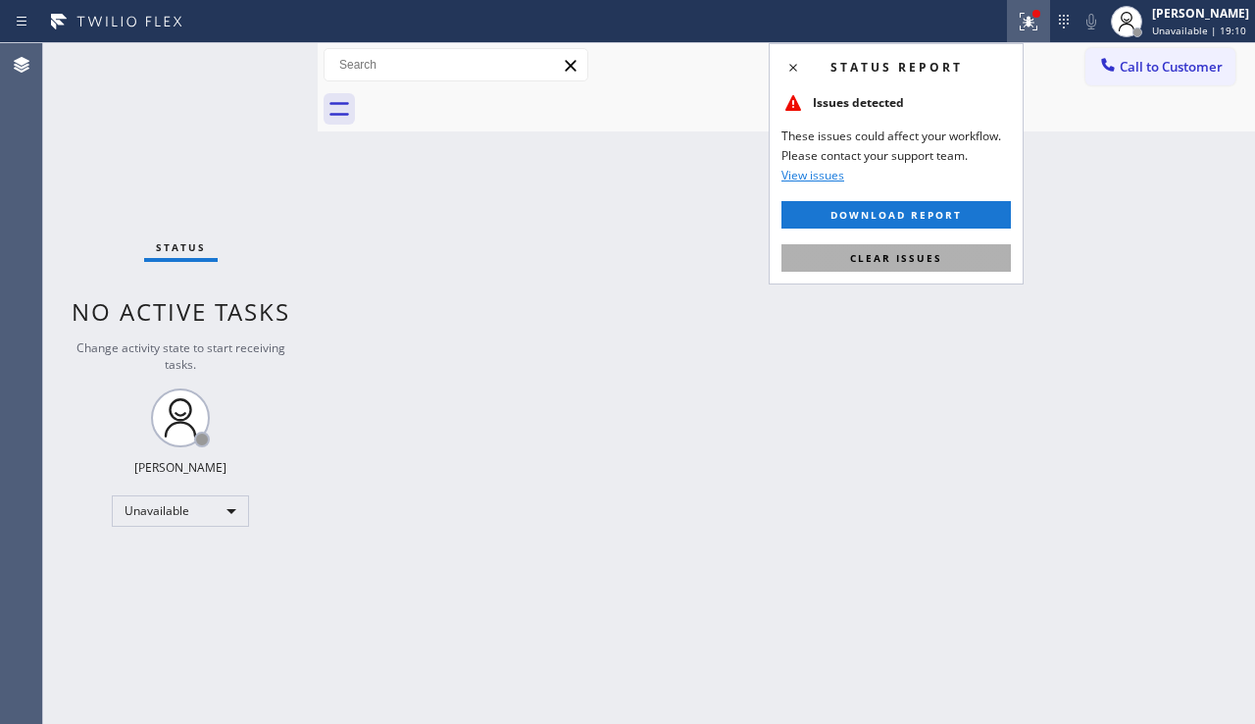
click at [872, 264] on span "Clear issues" at bounding box center [896, 258] width 92 height 14
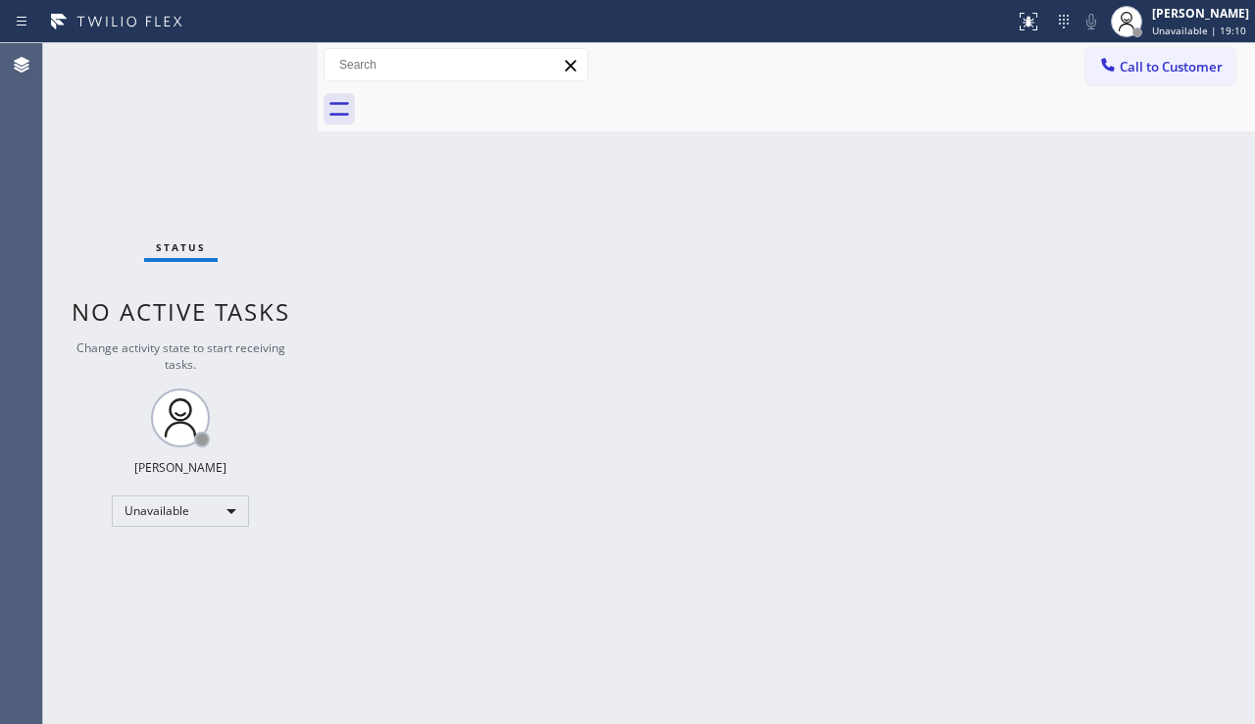
click at [750, 350] on div "Back to Dashboard Change Sender ID Customers Technicians Select a contact Outbo…" at bounding box center [786, 383] width 937 height 681
drag, startPoint x: 1187, startPoint y: 504, endPoint x: 1132, endPoint y: 500, distance: 55.1
click at [1187, 504] on div "Back to Dashboard Change Sender ID Customers Technicians Select a contact Outbo…" at bounding box center [786, 383] width 937 height 681
click at [171, 628] on div "Status No active tasks Change activity state to start receiving tasks. Alynna M…" at bounding box center [180, 383] width 275 height 681
click at [1157, 70] on span "Call to Customer" at bounding box center [1171, 67] width 103 height 18
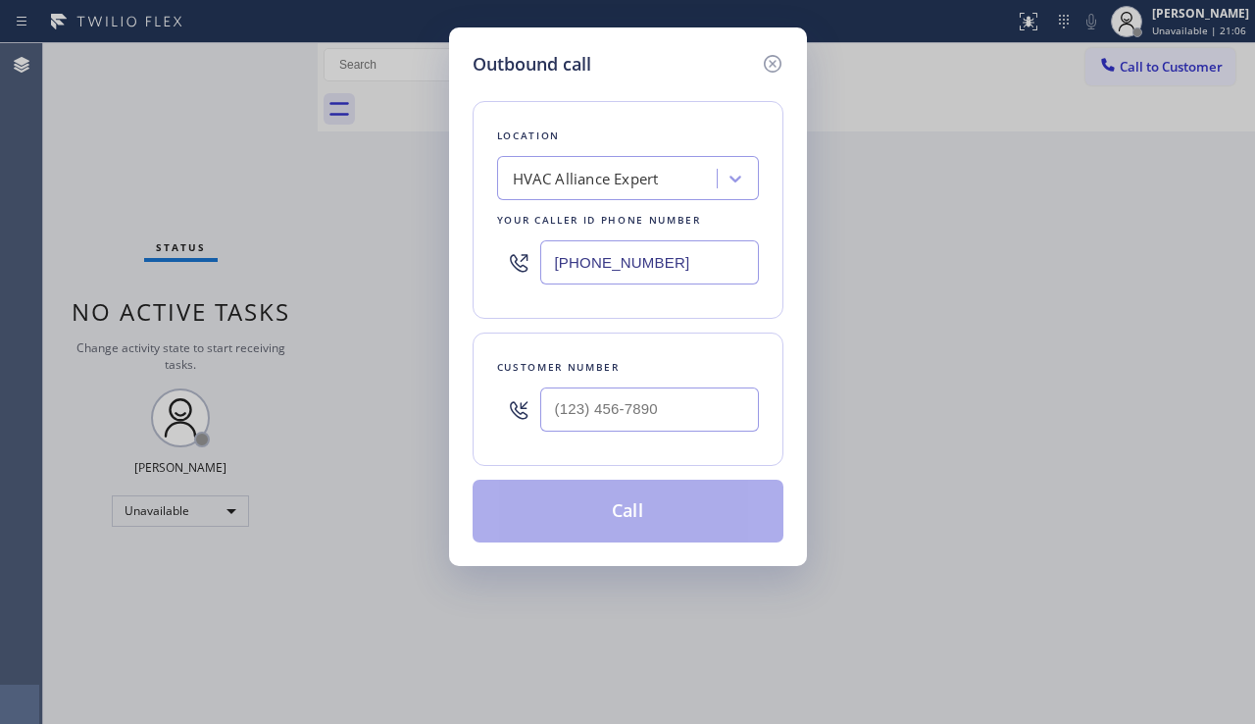
click at [1160, 502] on div "Outbound call Location HVAC Alliance Expert Your caller id phone number (855) 9…" at bounding box center [627, 362] width 1255 height 724
click at [595, 190] on div "HVAC Alliance Expert" at bounding box center [610, 179] width 214 height 34
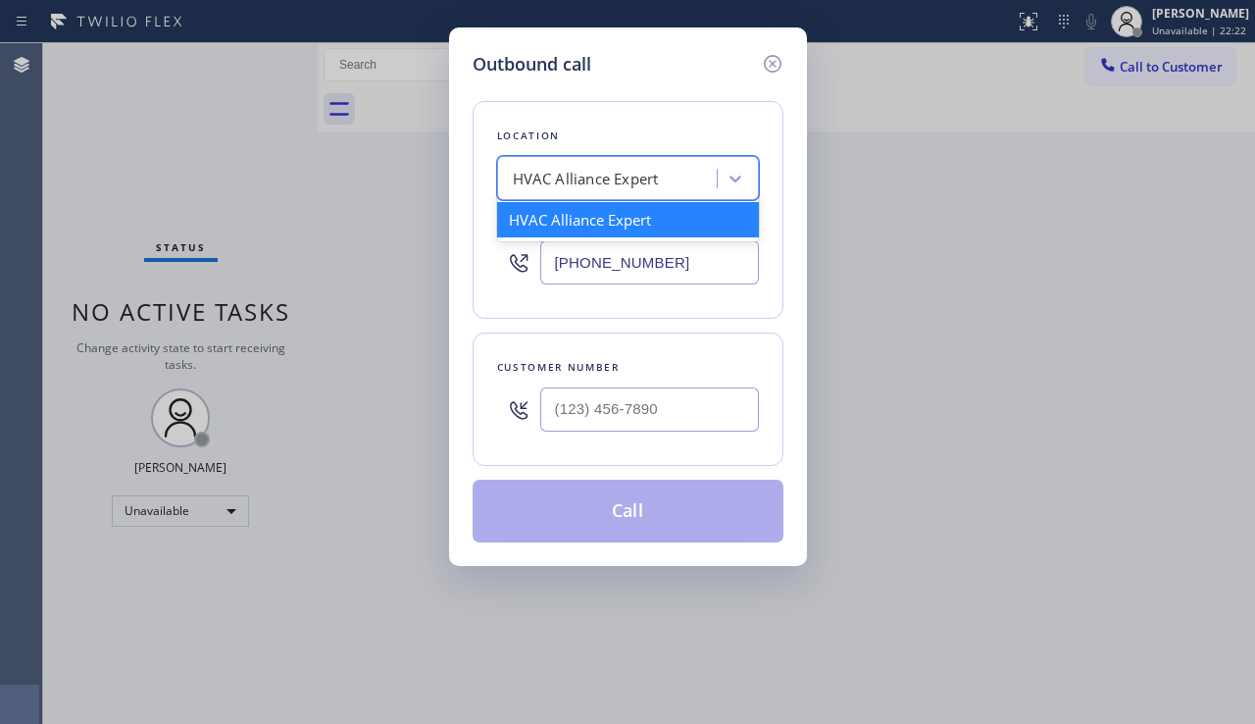
paste input "Vicks Air Duct Cleaning"
type input "Vicks Air Duct Cleaning"
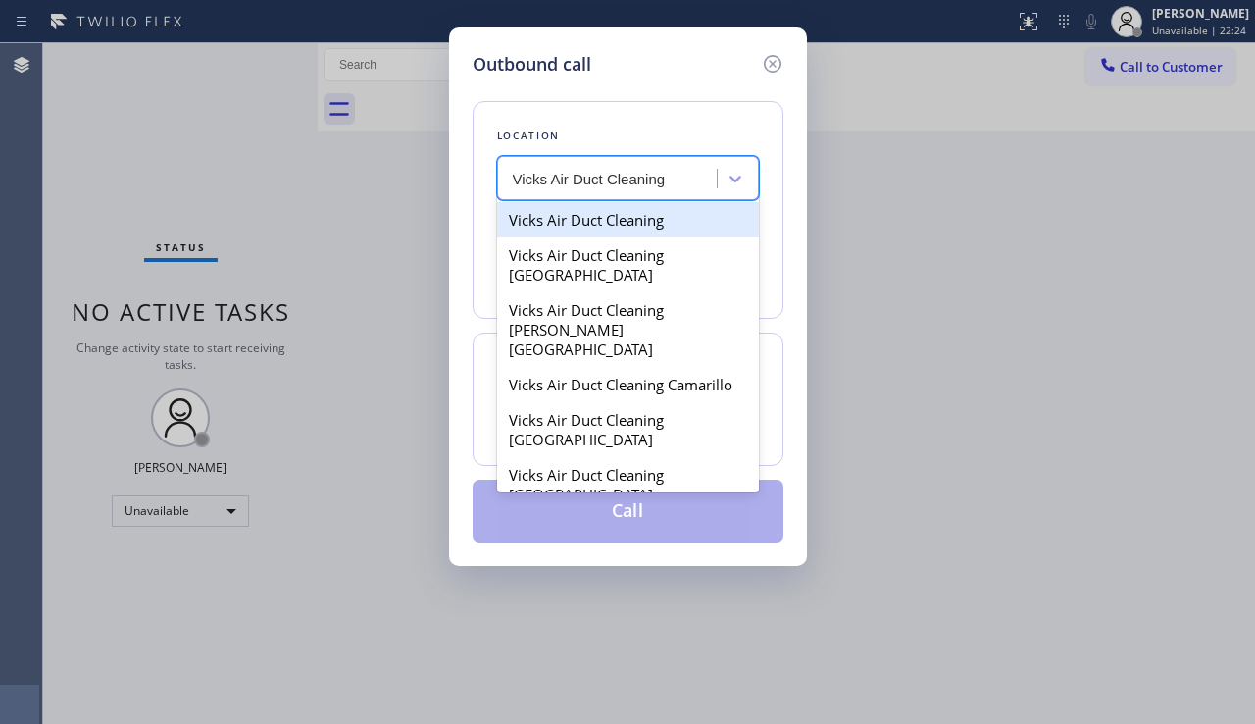
click at [626, 224] on div "Vicks Air Duct Cleaning" at bounding box center [628, 219] width 262 height 35
type input "(844) 231-2086"
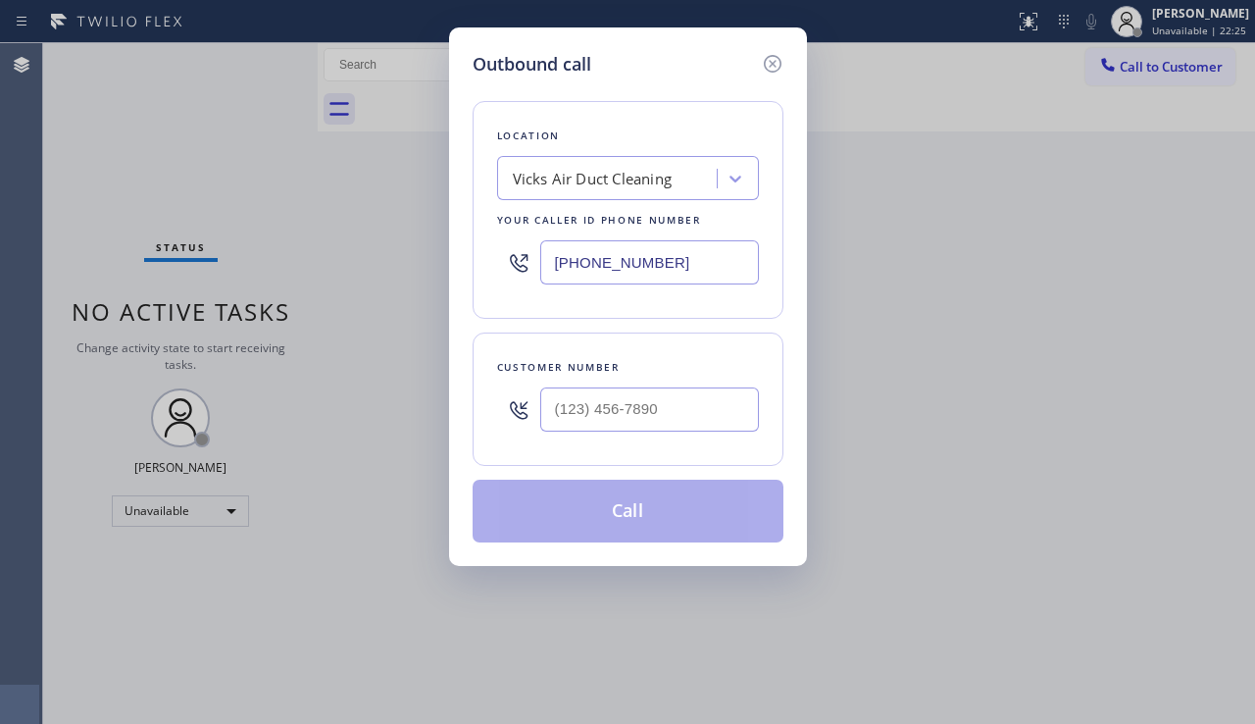
drag, startPoint x: 701, startPoint y: 267, endPoint x: 510, endPoint y: 266, distance: 191.2
click at [510, 266] on div "(844) 231-2086" at bounding box center [628, 262] width 262 height 64
click at [624, 418] on input "(___) ___-____" at bounding box center [649, 409] width 219 height 44
paste input "615) 948-3740"
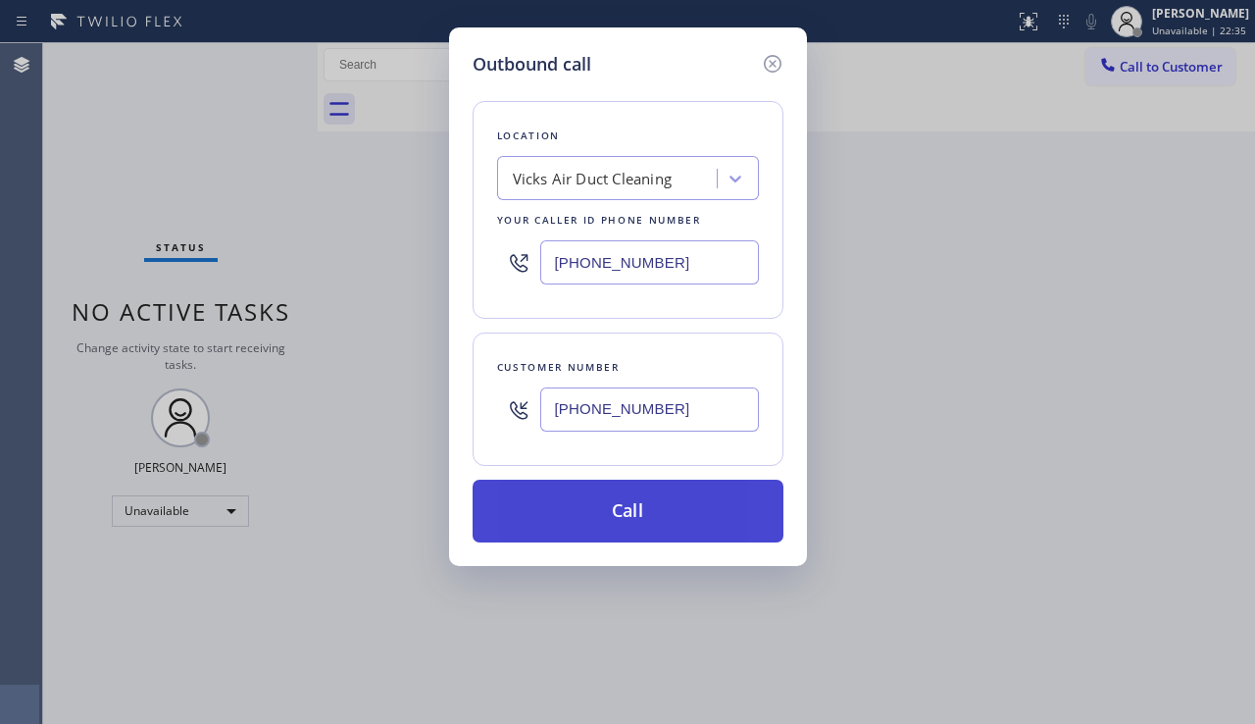
type input "(615) 948-3740"
click at [645, 516] on button "Call" at bounding box center [628, 511] width 311 height 63
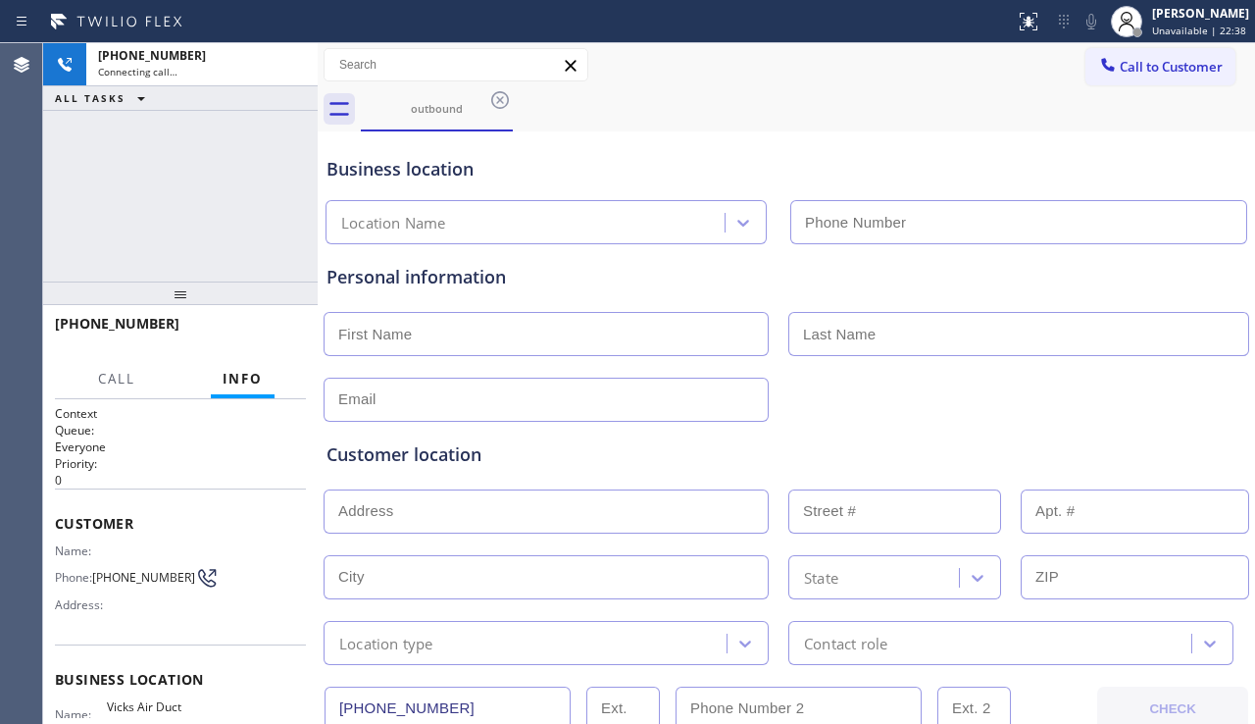
type input "(844) 231-2086"
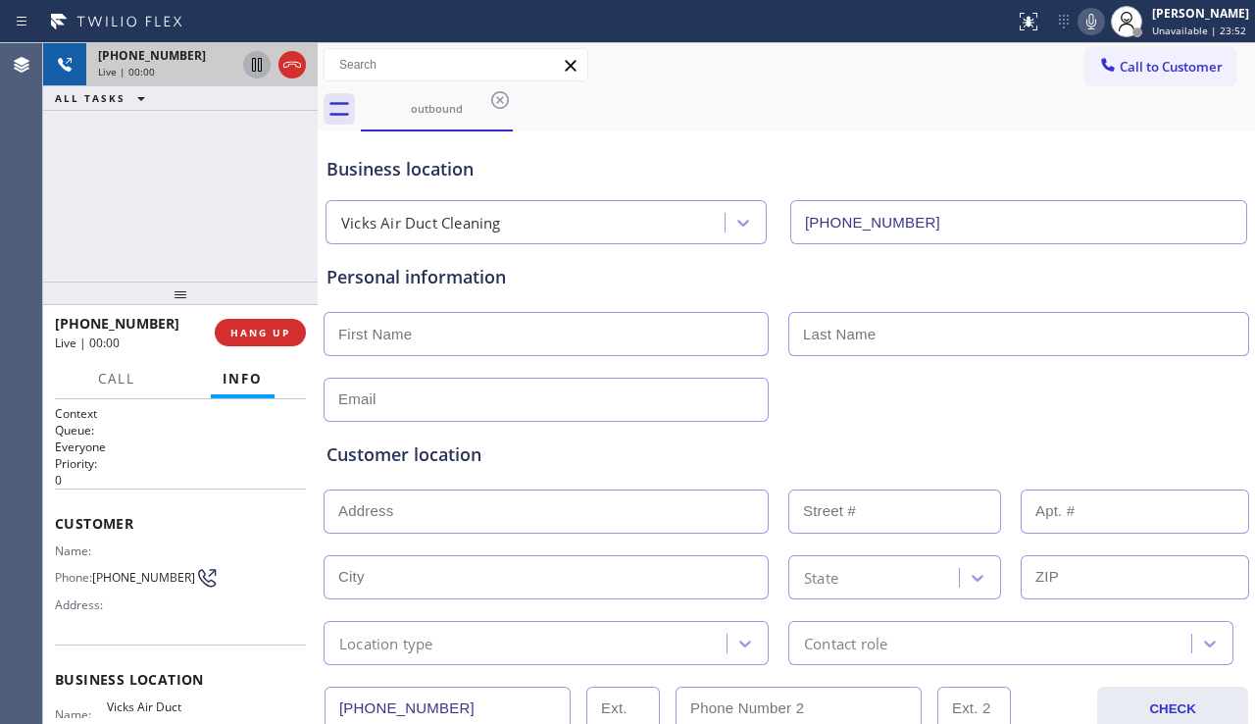
click at [256, 65] on icon at bounding box center [257, 65] width 10 height 14
click at [1080, 28] on icon at bounding box center [1092, 22] width 24 height 24
drag, startPoint x: 1166, startPoint y: 396, endPoint x: 1154, endPoint y: 395, distance: 11.8
click at [1166, 396] on div at bounding box center [787, 398] width 930 height 48
click at [253, 75] on icon at bounding box center [257, 65] width 24 height 24
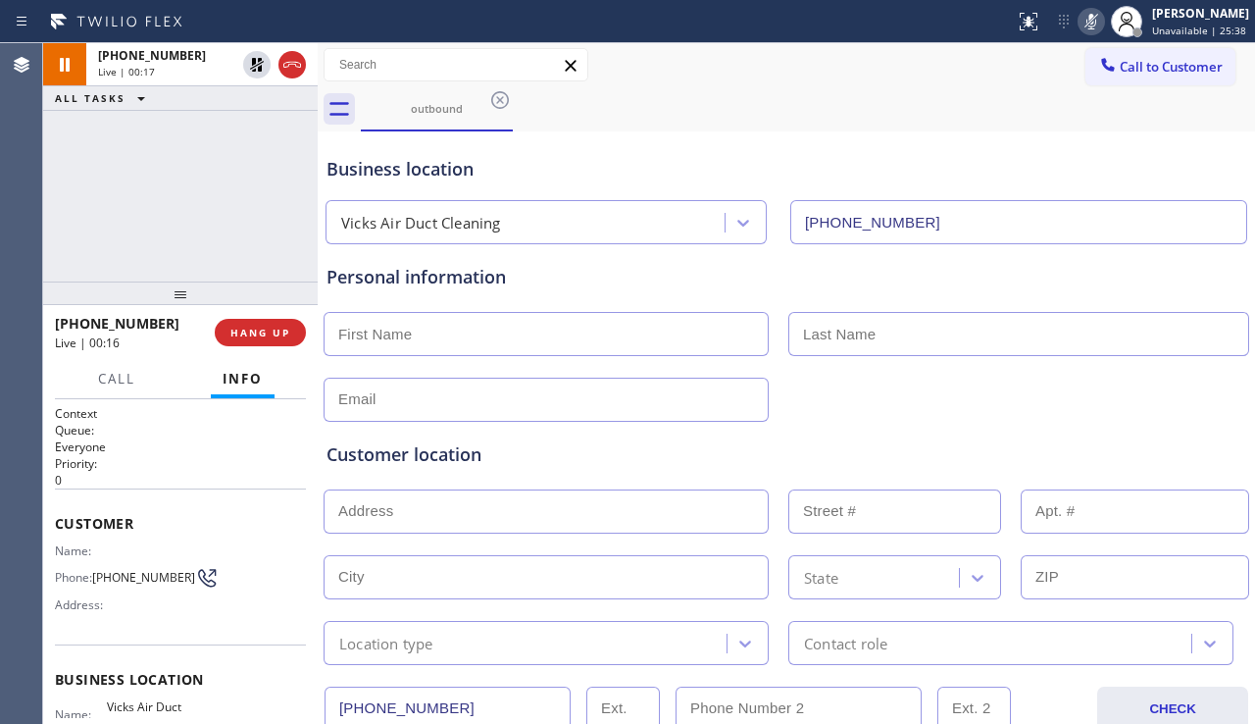
click at [1080, 27] on icon at bounding box center [1092, 22] width 24 height 24
click at [1135, 467] on div "Customer location" at bounding box center [787, 454] width 920 height 26
click at [463, 459] on div "Customer location" at bounding box center [787, 454] width 920 height 26
click at [448, 457] on div "Customer location" at bounding box center [787, 454] width 920 height 26
click at [846, 270] on div "Personal information" at bounding box center [787, 277] width 920 height 26
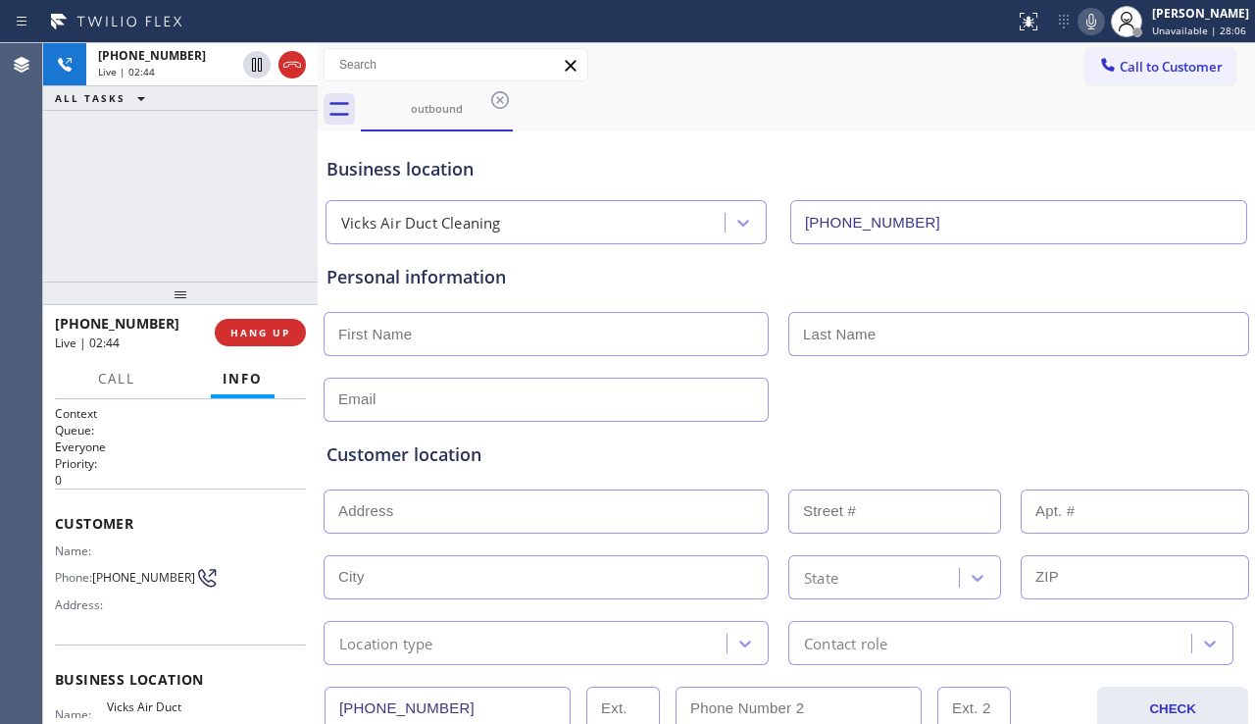
click at [488, 279] on div "Personal information" at bounding box center [787, 277] width 920 height 26
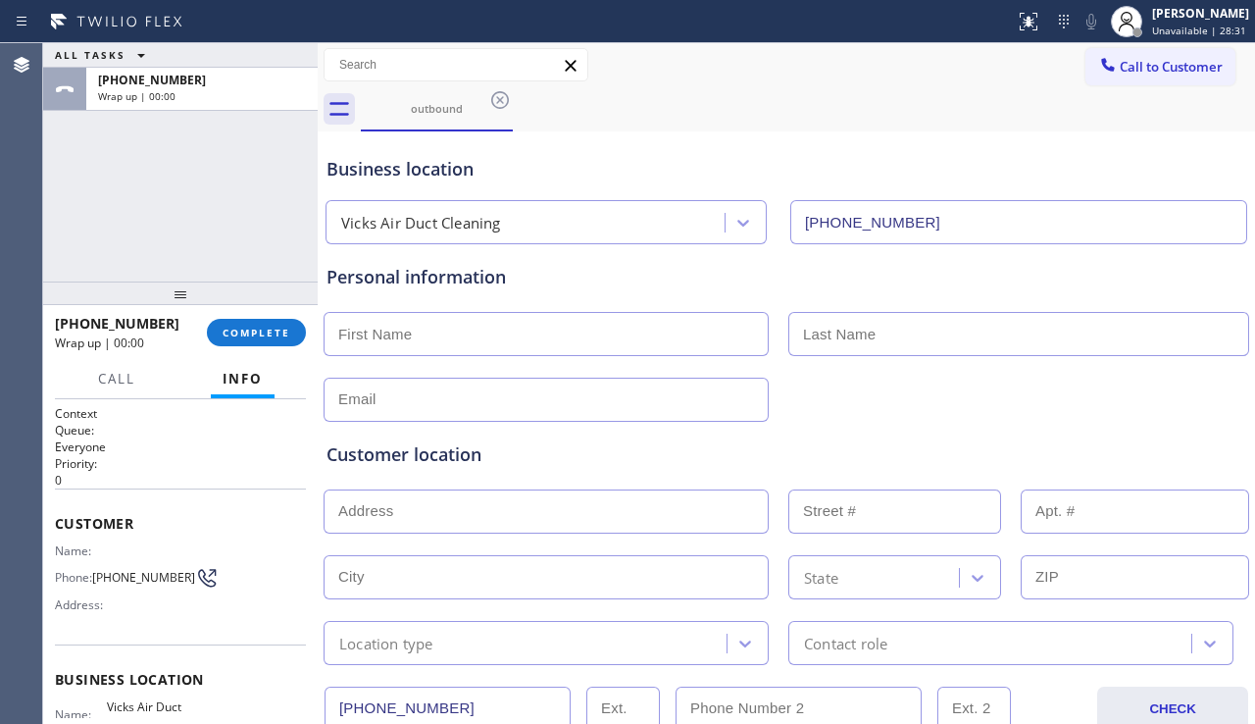
click at [447, 332] on input "text" at bounding box center [546, 334] width 445 height 44
paste input "Hanna"
type input "Hanna"
click at [833, 339] on input "text" at bounding box center [1018, 334] width 461 height 44
click at [820, 340] on input "text" at bounding box center [1018, 334] width 461 height 44
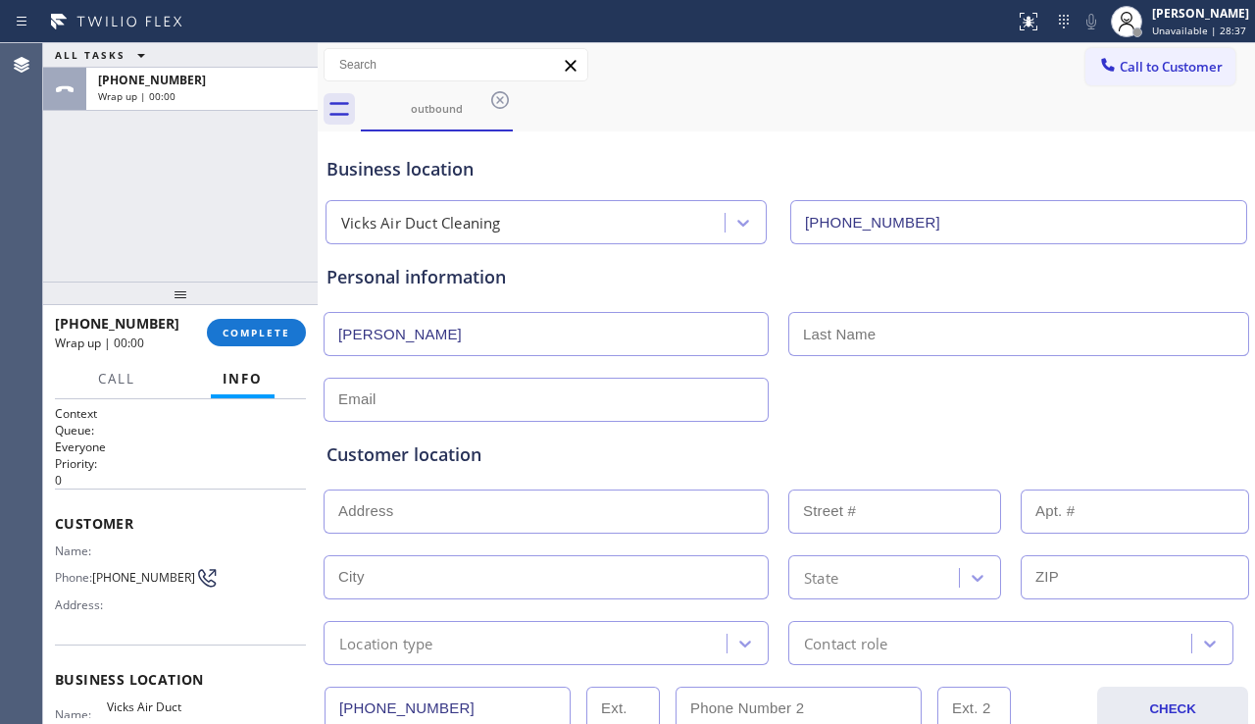
paste input "Foley"
type input "Foley"
click at [633, 416] on div "Customer location >> ADD NEW ADDRESS << + NEW ADDRESS State Location type Conta…" at bounding box center [787, 539] width 928 height 251
click at [627, 414] on div "Customer location >> ADD NEW ADDRESS << + NEW ADDRESS State Location type Conta…" at bounding box center [787, 539] width 928 height 251
click at [589, 404] on input "text" at bounding box center [546, 400] width 445 height 44
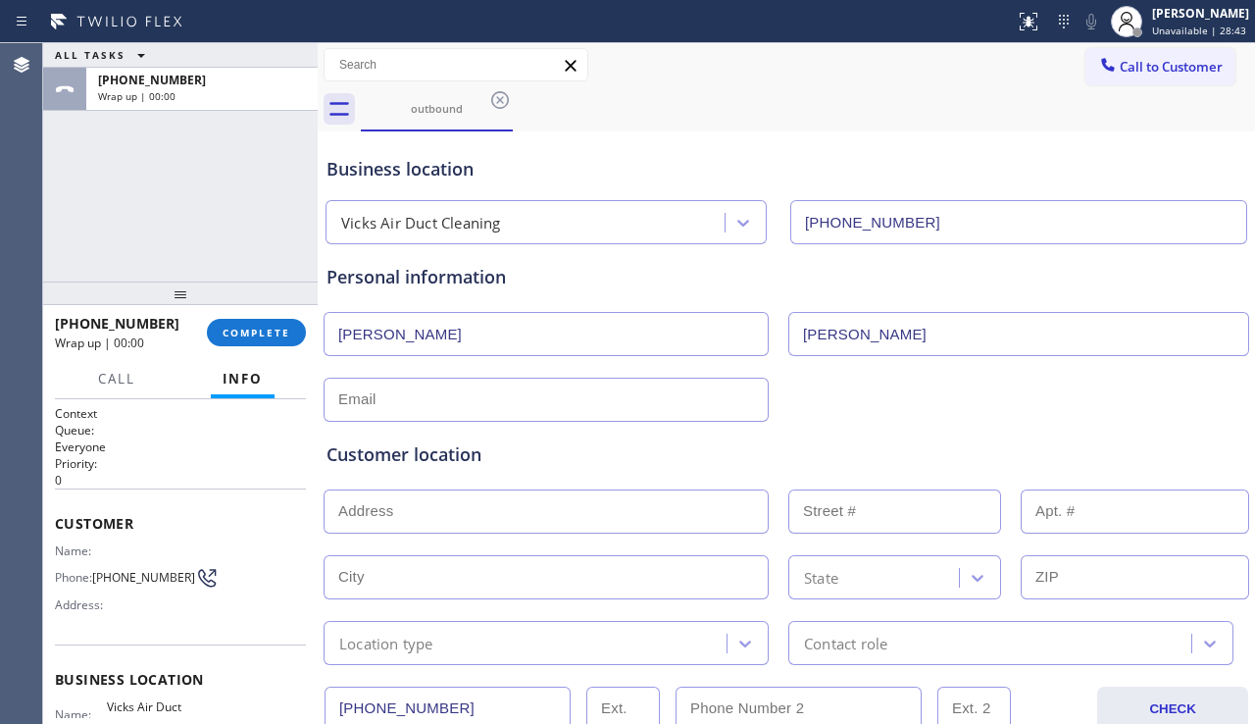
click at [596, 403] on input "text" at bounding box center [546, 400] width 445 height 44
paste input "hanna.foley20@gmail.com"
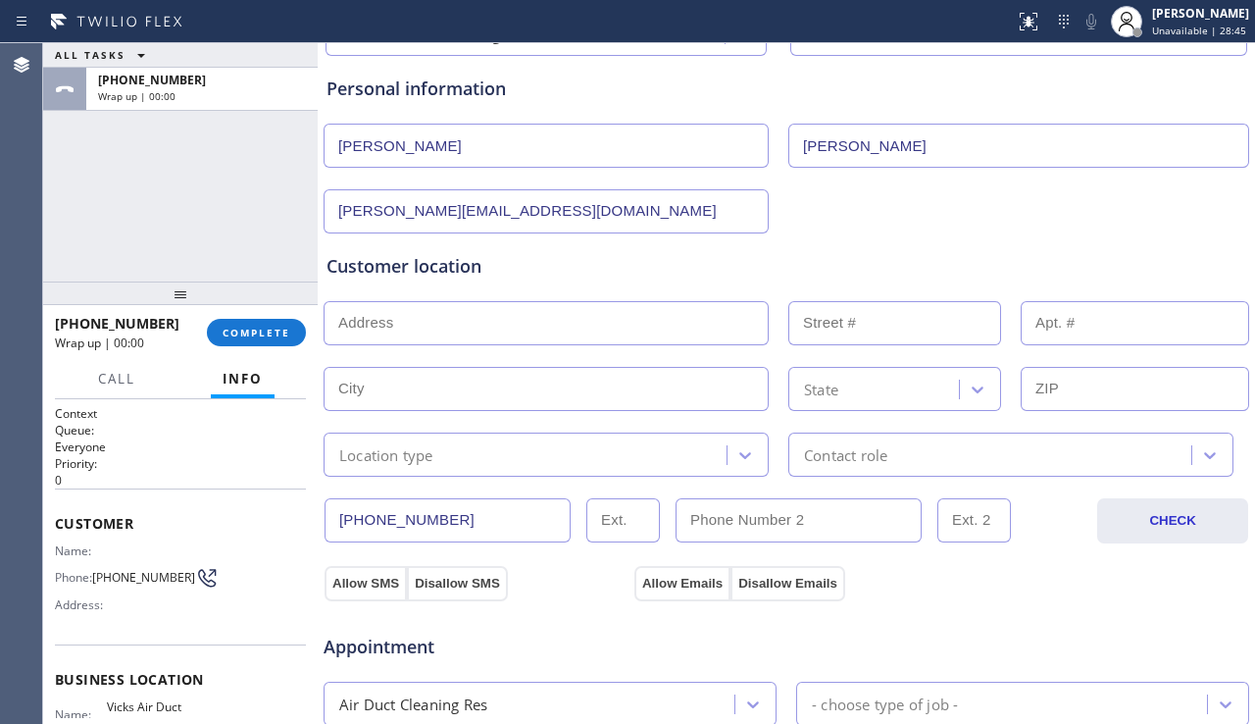
scroll to position [196, 0]
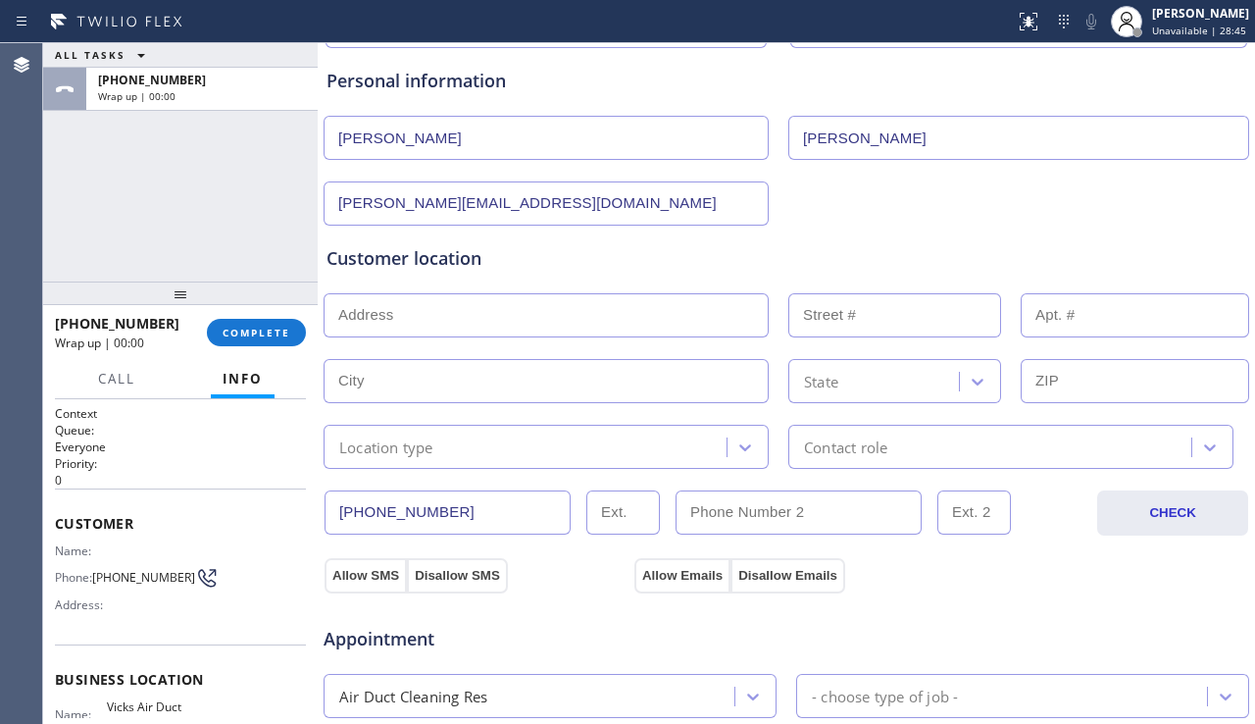
type input "hanna.foley20@gmail.com"
click at [634, 322] on input "text" at bounding box center [546, 315] width 445 height 44
click at [545, 307] on input "text" at bounding box center [546, 315] width 445 height 44
paste input "93001"
type input "Ventura, CA 93001, USA"
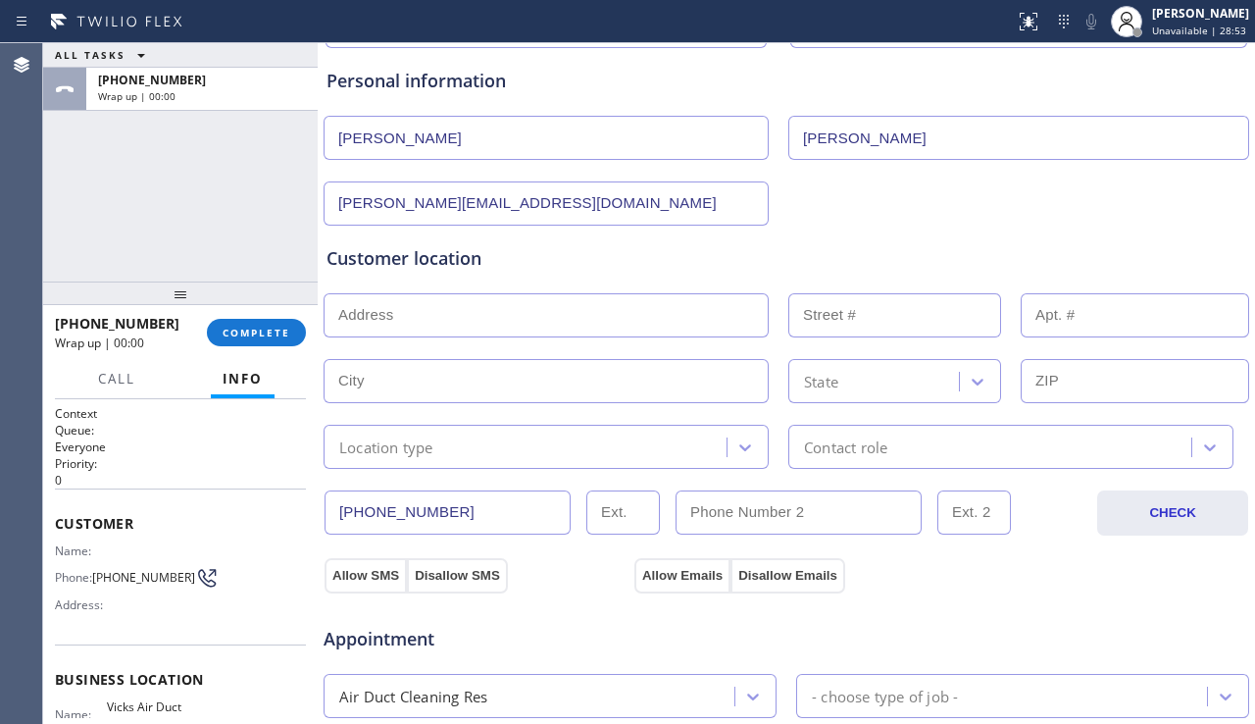
type input "Ventura"
type input "93001"
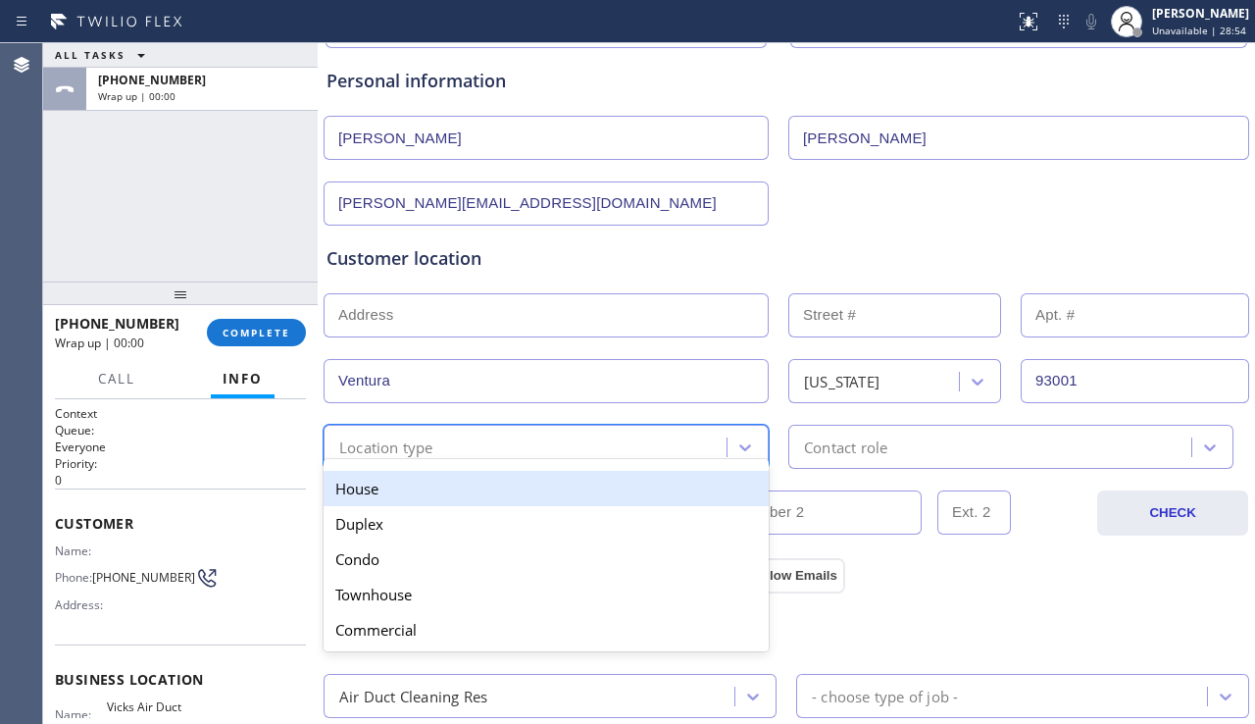
click at [541, 450] on div "Location type" at bounding box center [527, 447] width 397 height 34
drag, startPoint x: 505, startPoint y: 486, endPoint x: 532, endPoint y: 481, distance: 27.9
click at [506, 487] on div "House" at bounding box center [546, 488] width 445 height 35
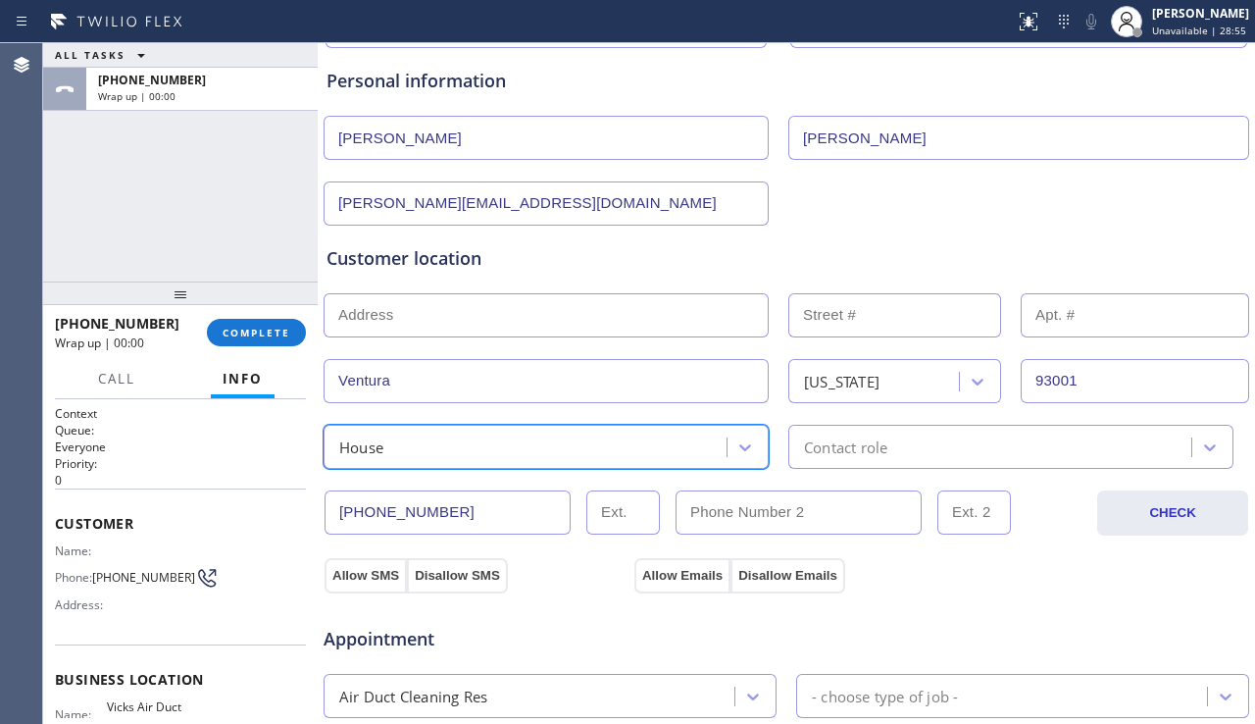
click at [927, 449] on div "Contact role" at bounding box center [992, 447] width 397 height 34
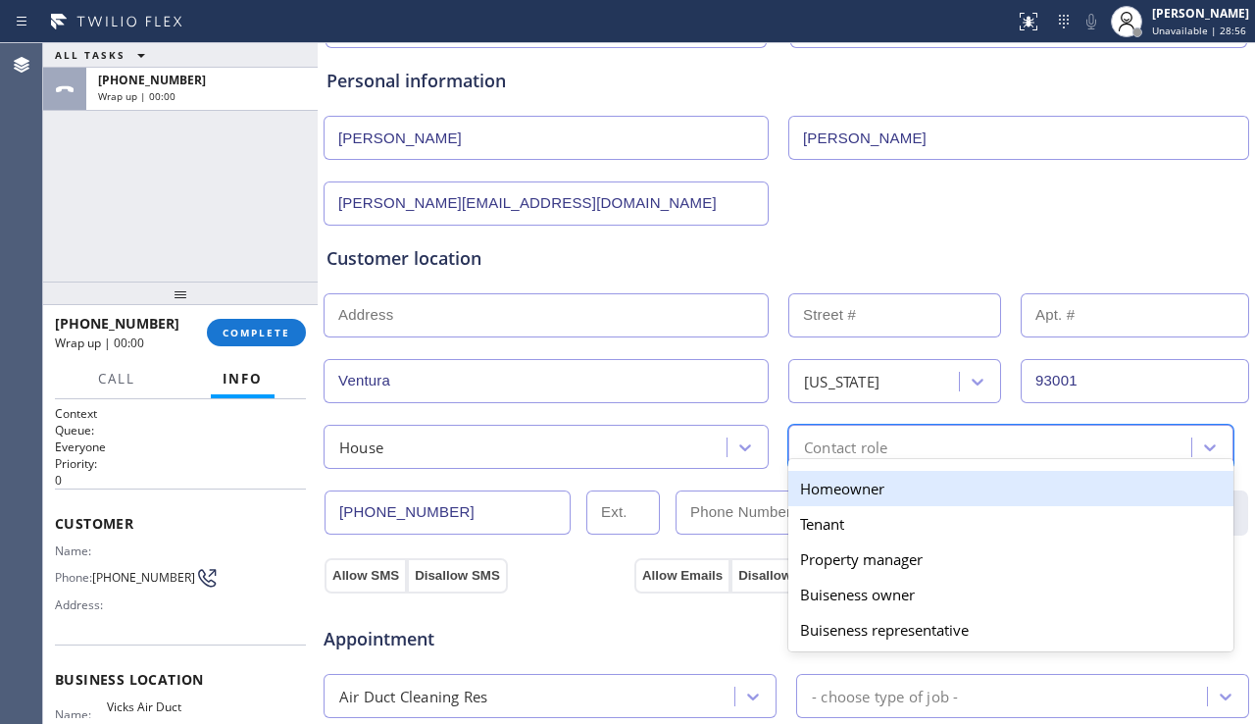
click at [854, 495] on div "Homeowner" at bounding box center [1010, 488] width 445 height 35
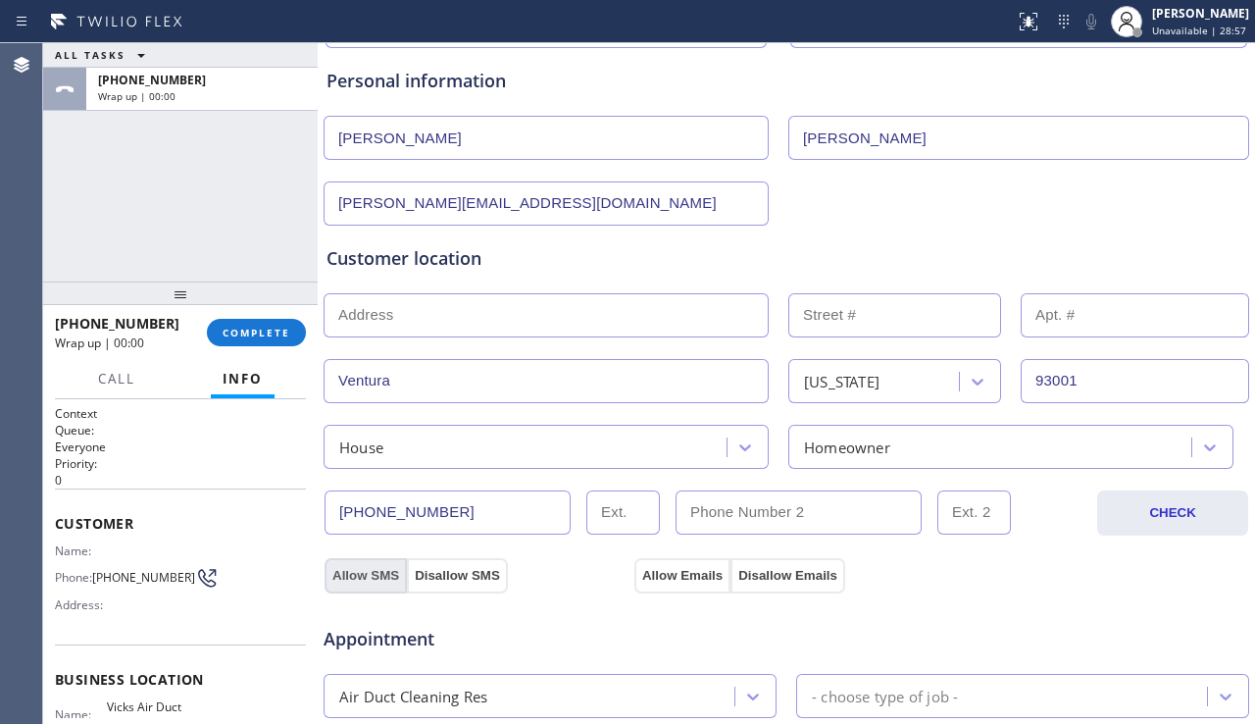
click at [355, 569] on button "Allow SMS" at bounding box center [366, 575] width 82 height 35
click at [682, 581] on button "Allow Emails" at bounding box center [682, 575] width 96 height 35
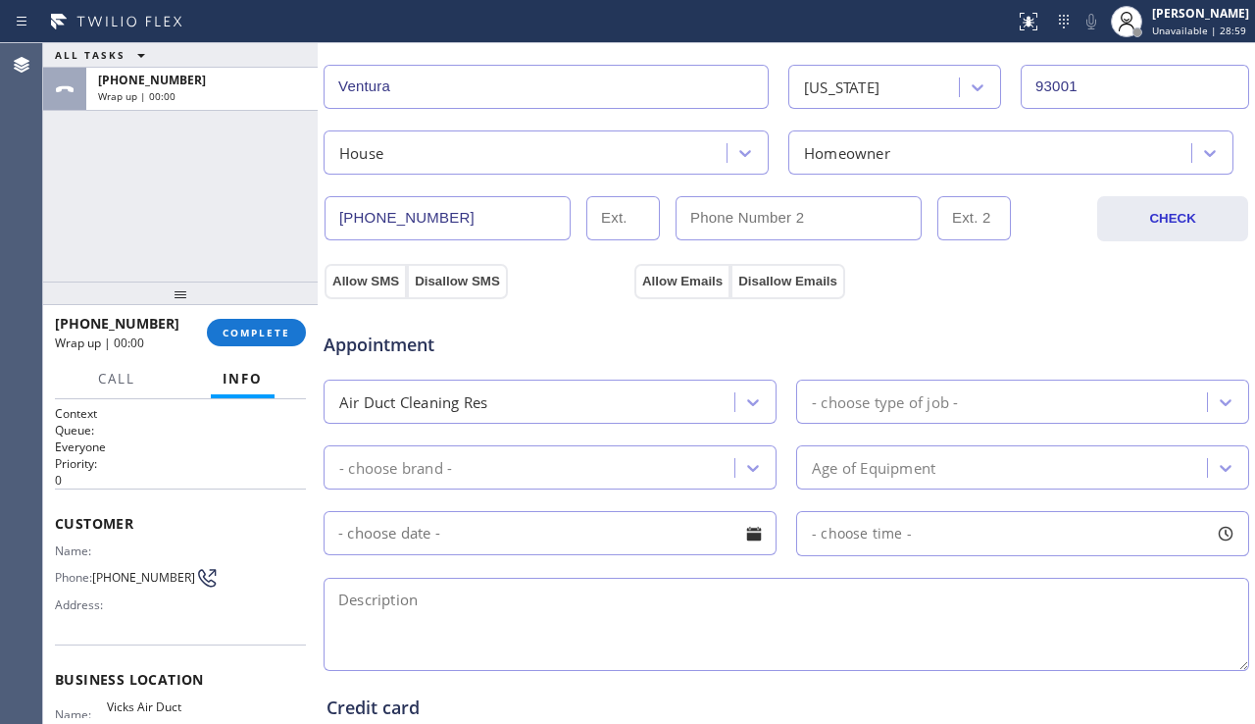
click at [634, 388] on div "Air Duct Cleaning Res" at bounding box center [531, 401] width 405 height 34
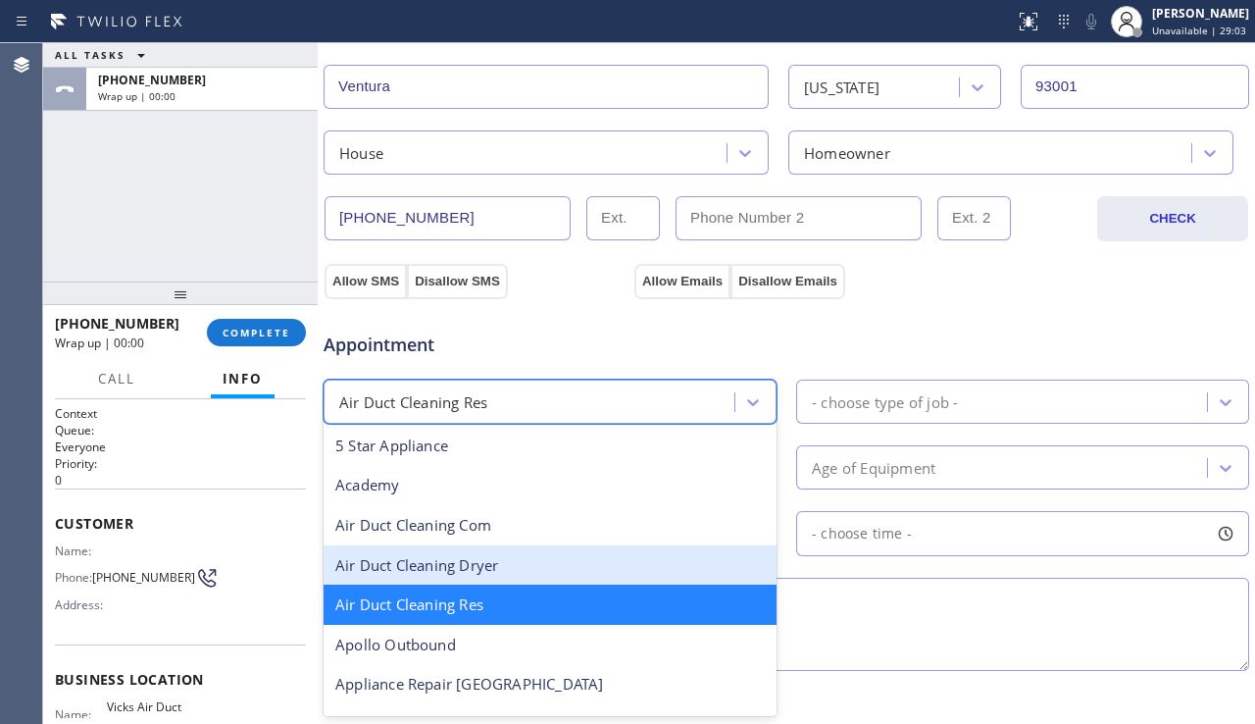
click at [521, 567] on div "Air Duct Cleaning Dryer" at bounding box center [550, 565] width 453 height 40
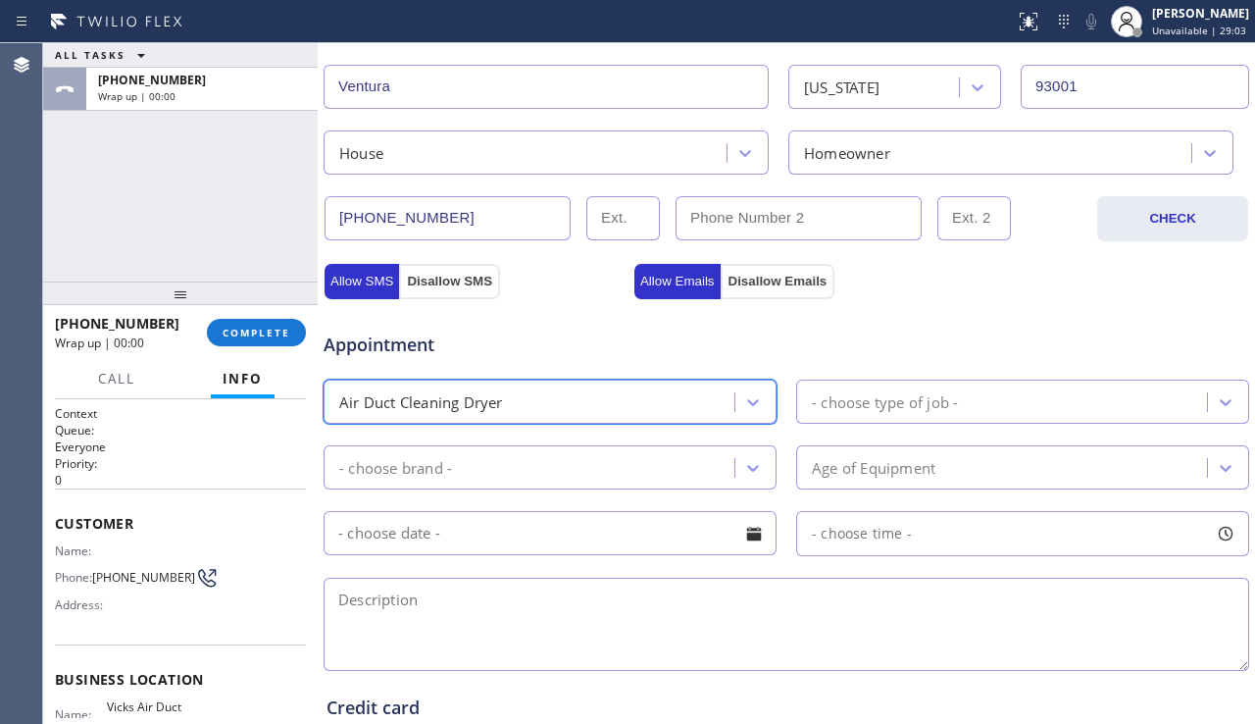
click at [984, 406] on div "- choose type of job -" at bounding box center [1004, 401] width 405 height 34
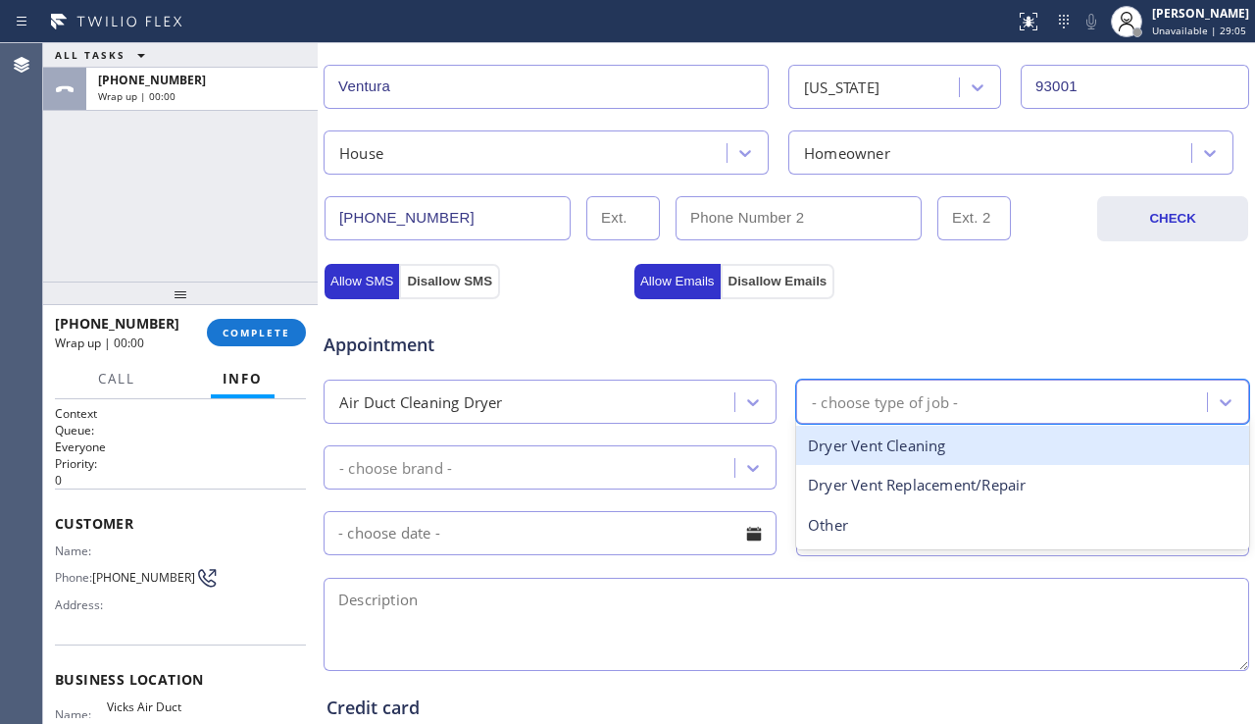
click at [890, 453] on div "Dryer Vent Cleaning" at bounding box center [1022, 446] width 453 height 40
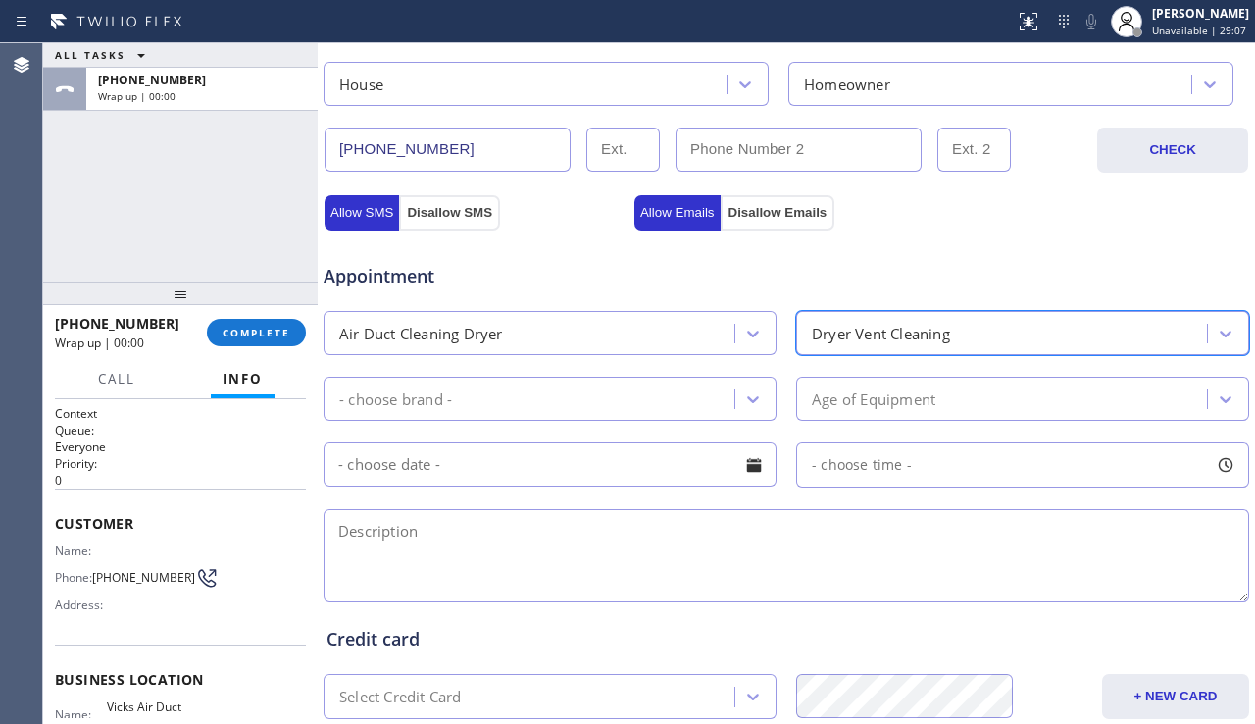
scroll to position [588, 0]
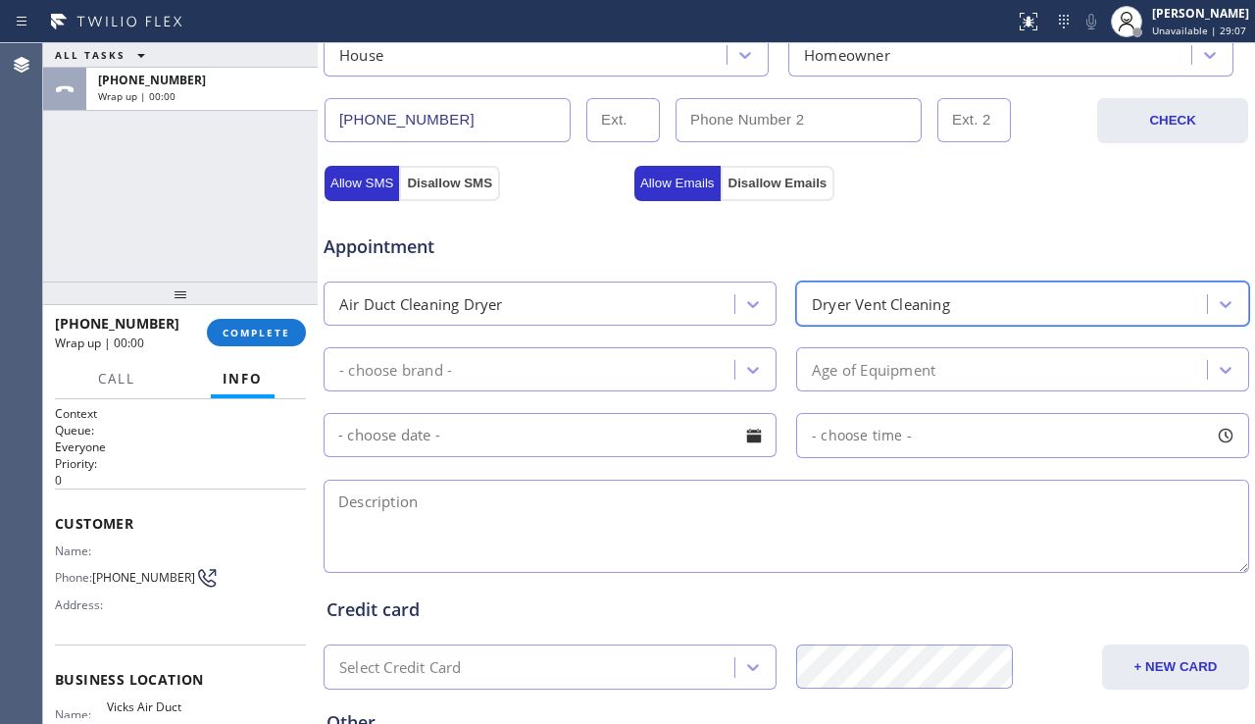
click at [655, 361] on div "- choose brand -" at bounding box center [531, 369] width 405 height 34
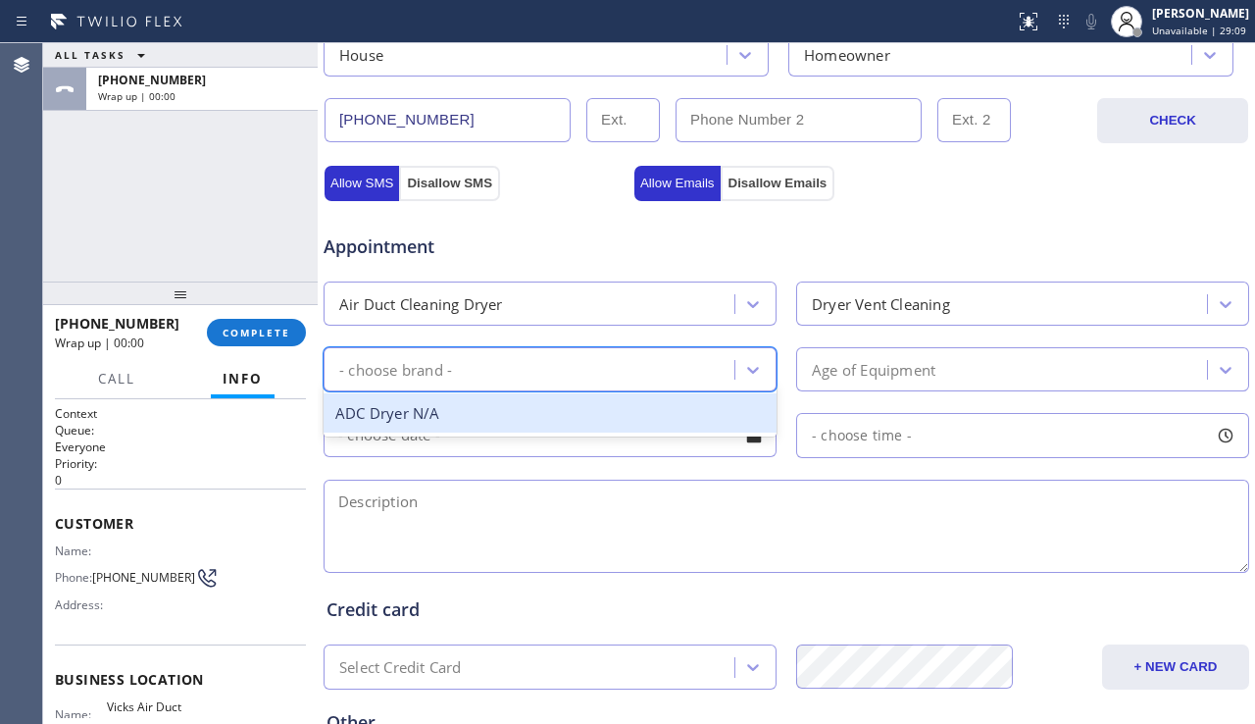
click at [620, 402] on div "ADC Dryer N/A" at bounding box center [550, 413] width 453 height 40
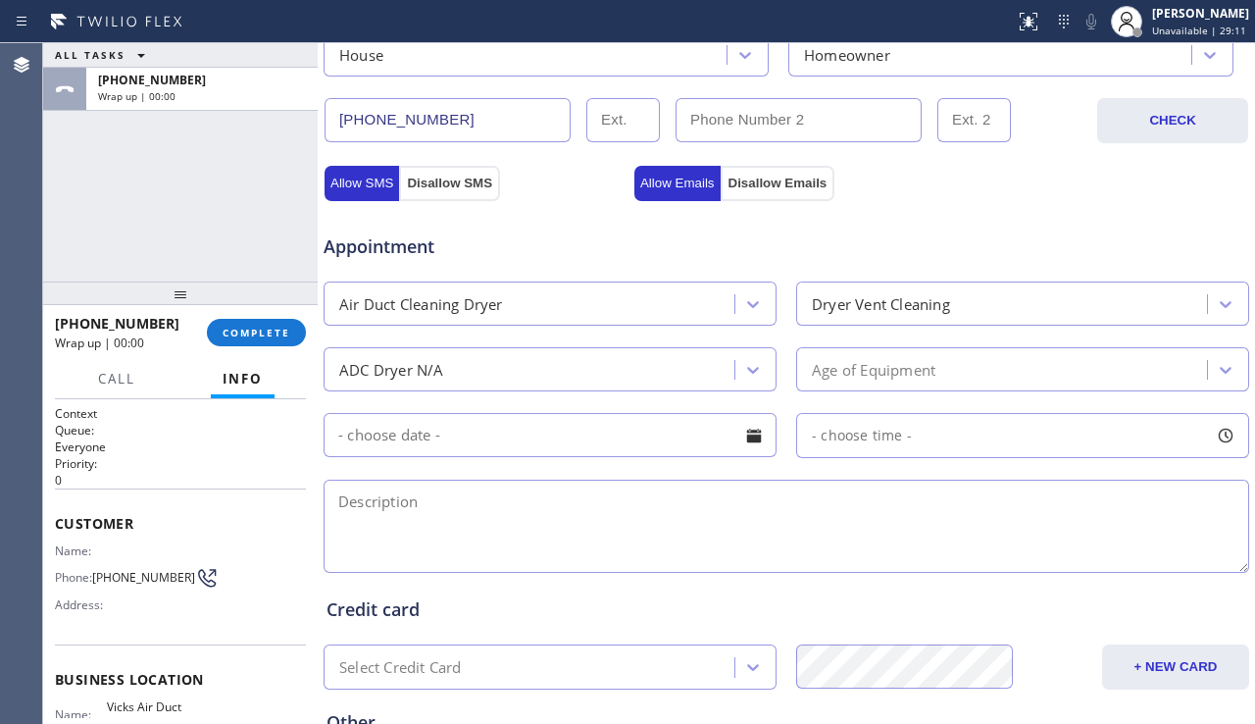
click at [575, 507] on textarea at bounding box center [787, 526] width 926 height 93
click at [429, 482] on textarea at bounding box center [787, 526] width 926 height 93
paste textarea "DVC | Our dryer is on the second story and the vent exits the house in the atti…"
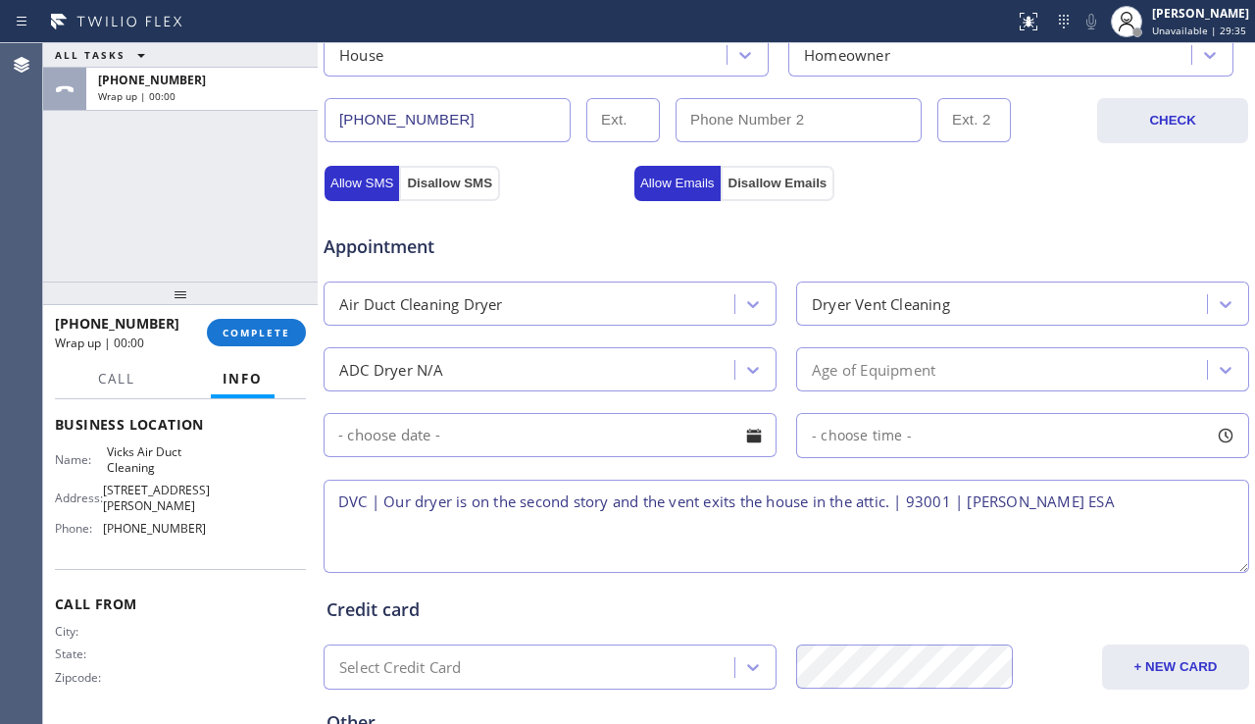
scroll to position [261, 0]
drag, startPoint x: 103, startPoint y: 456, endPoint x: 155, endPoint y: 465, distance: 52.7
click at [155, 465] on div "Name: Vicks Air Duct Cleaning" at bounding box center [130, 459] width 151 height 30
copy div "Vicks Air Duct Cleaning"
click at [969, 509] on textarea "DVC | Our dryer is on the second story and the vent exits the house in the atti…" at bounding box center [787, 526] width 926 height 93
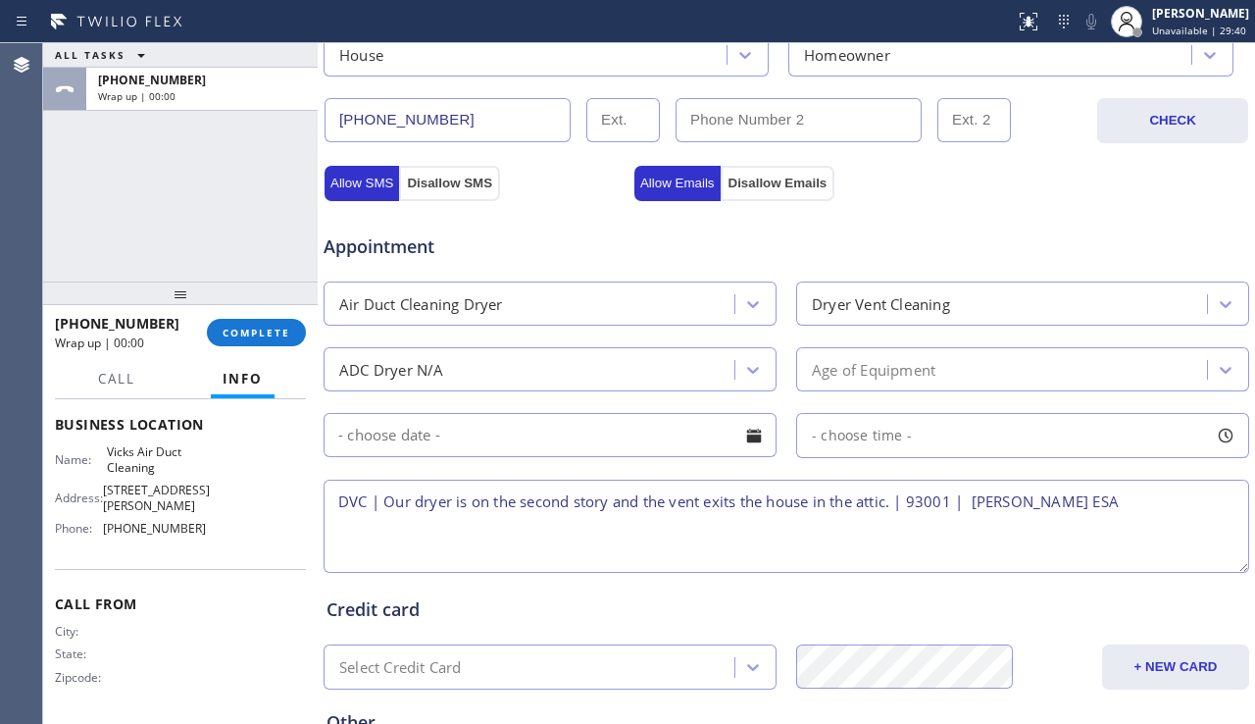
paste textarea "Vicks Air Duct Cleaning"
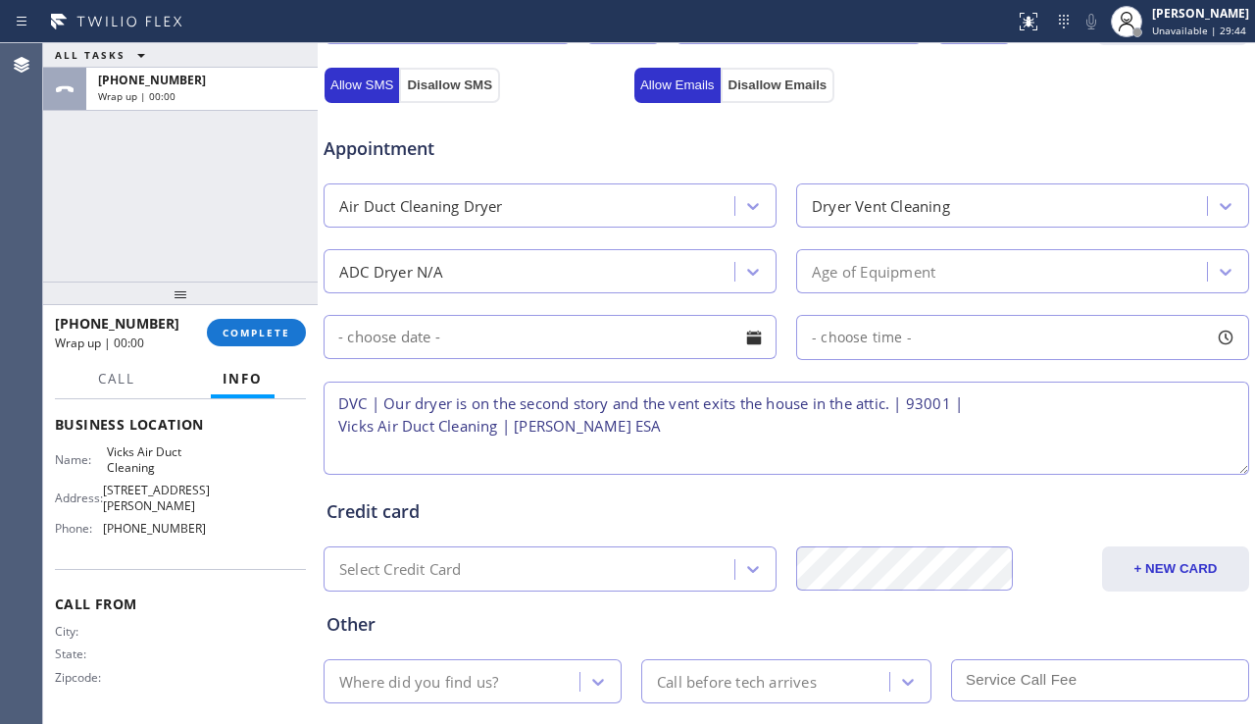
scroll to position [796, 0]
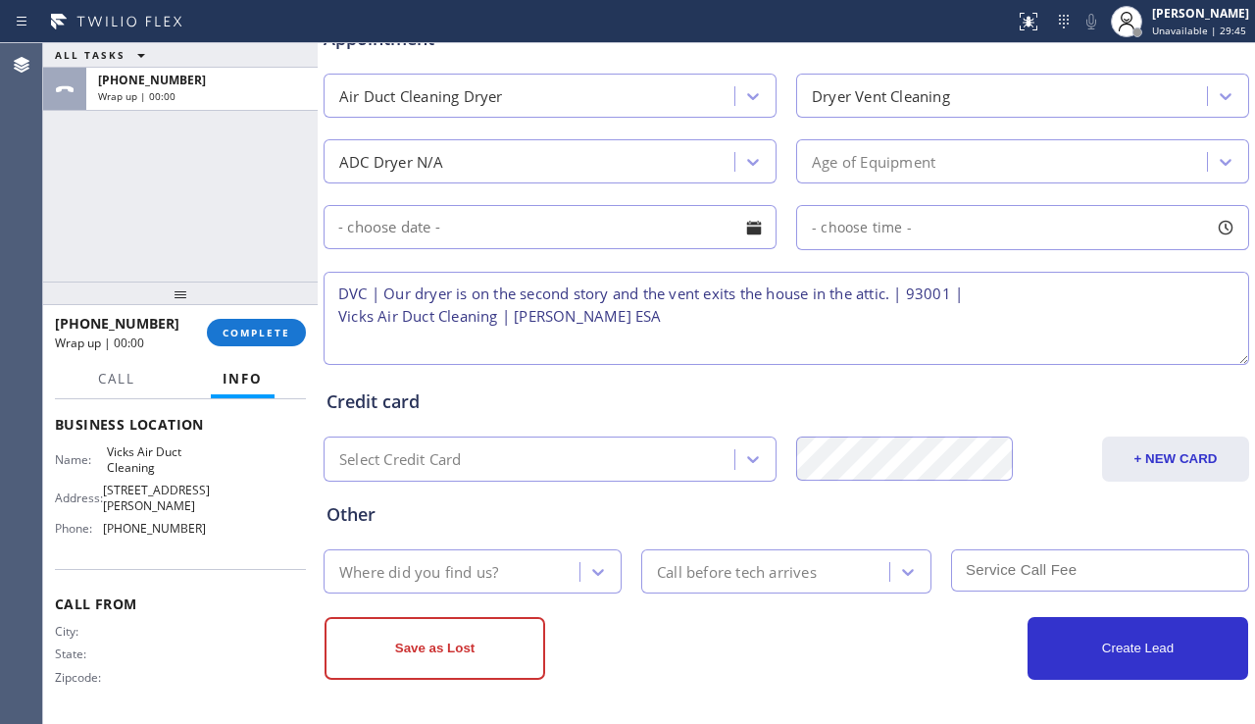
type textarea "DVC | Our dryer is on the second story and the vent exits the house in the atti…"
click at [539, 563] on div "Where did you find us?" at bounding box center [454, 571] width 250 height 34
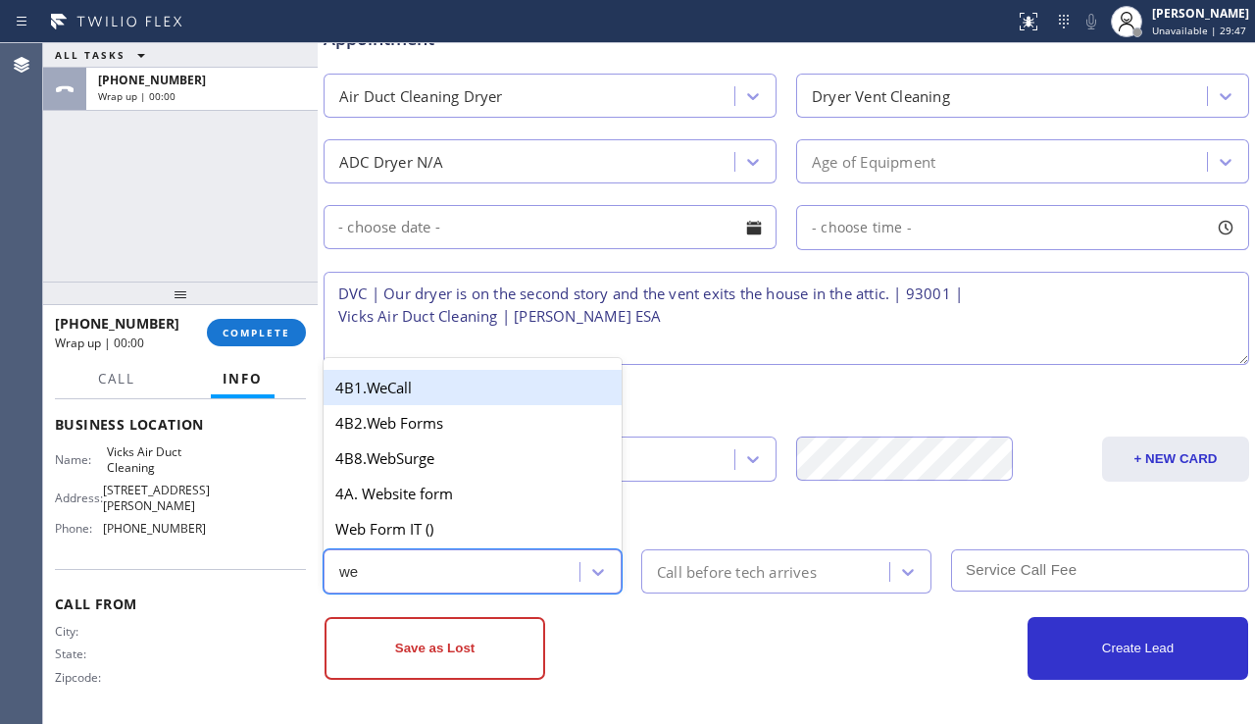
type input "web"
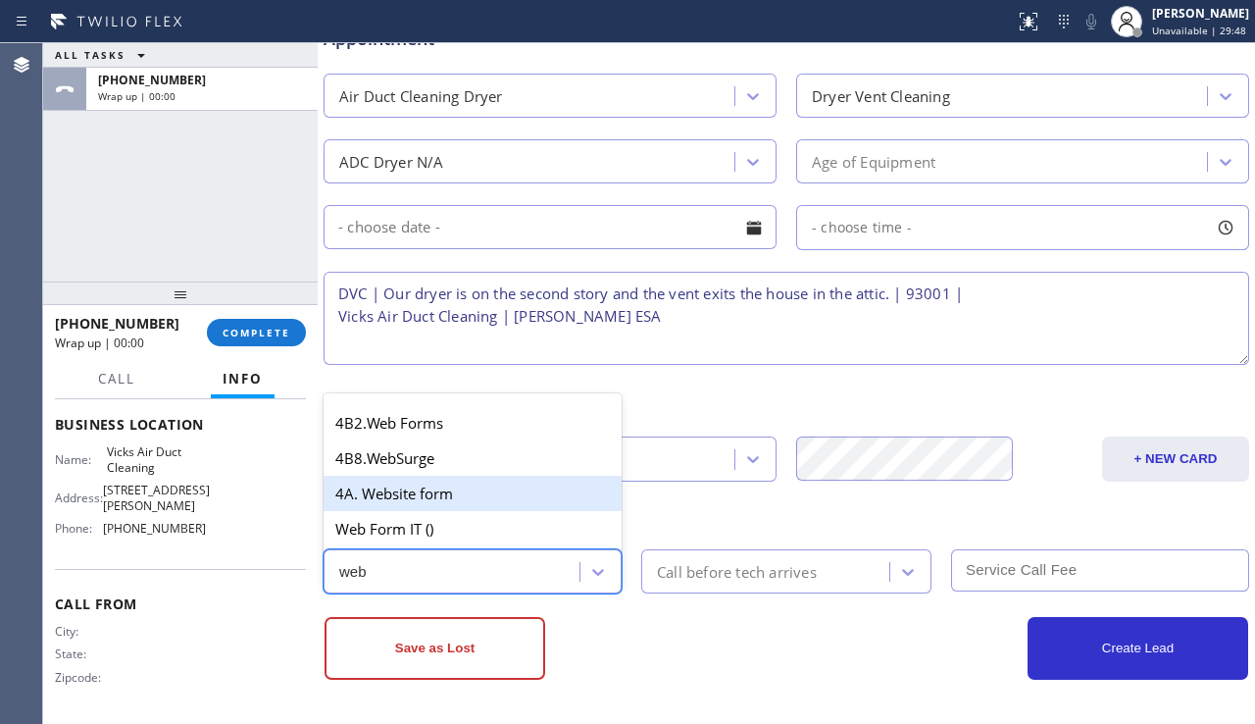
click at [484, 495] on div "4A. Website form" at bounding box center [473, 493] width 298 height 35
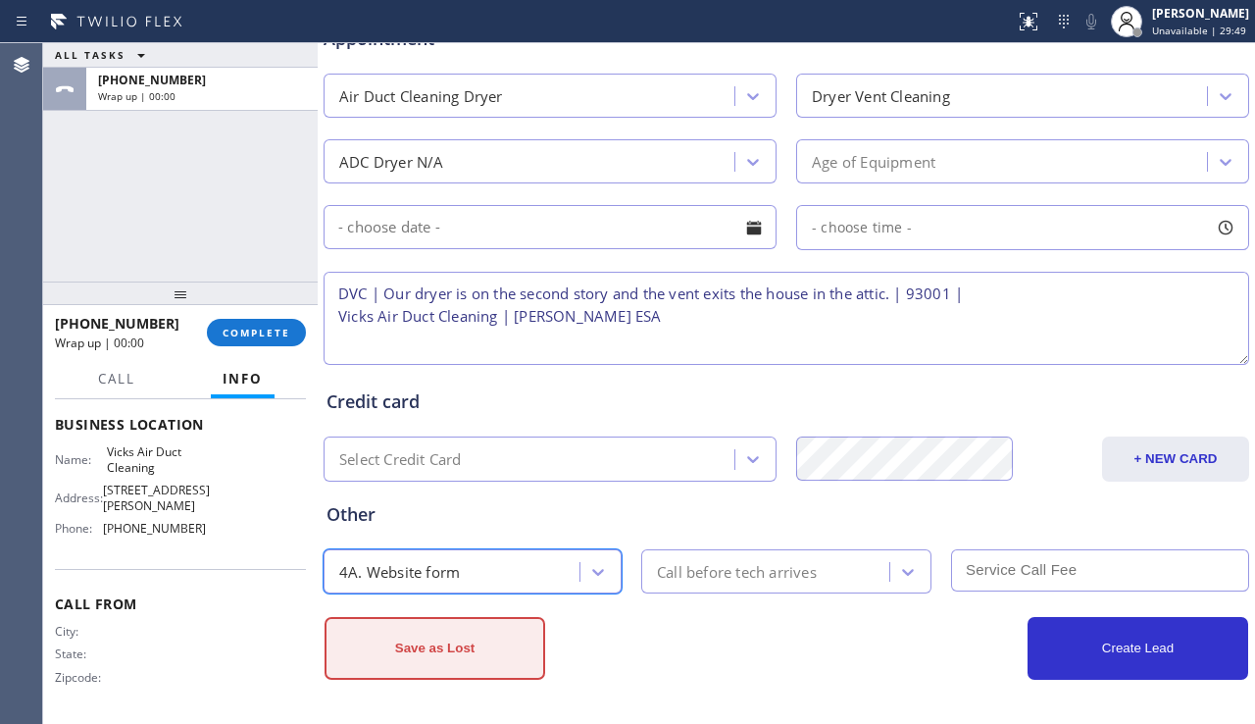
click at [435, 647] on button "Save as Lost" at bounding box center [435, 648] width 221 height 63
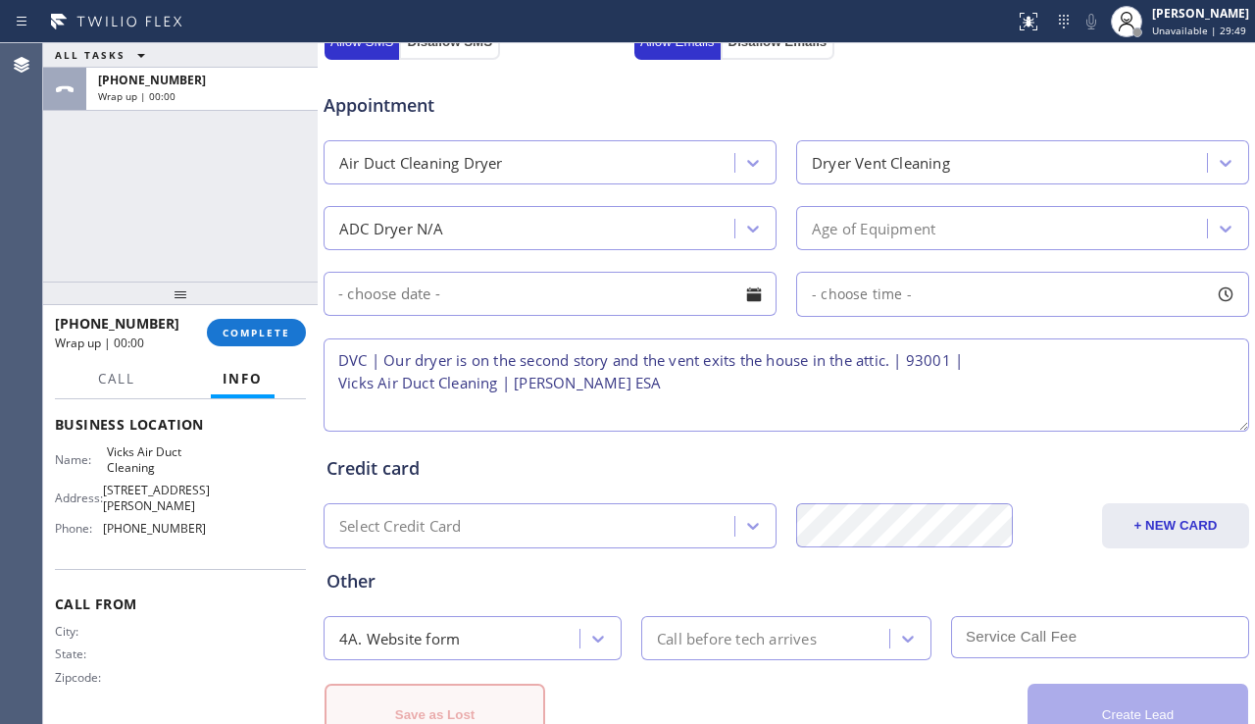
scroll to position [863, 0]
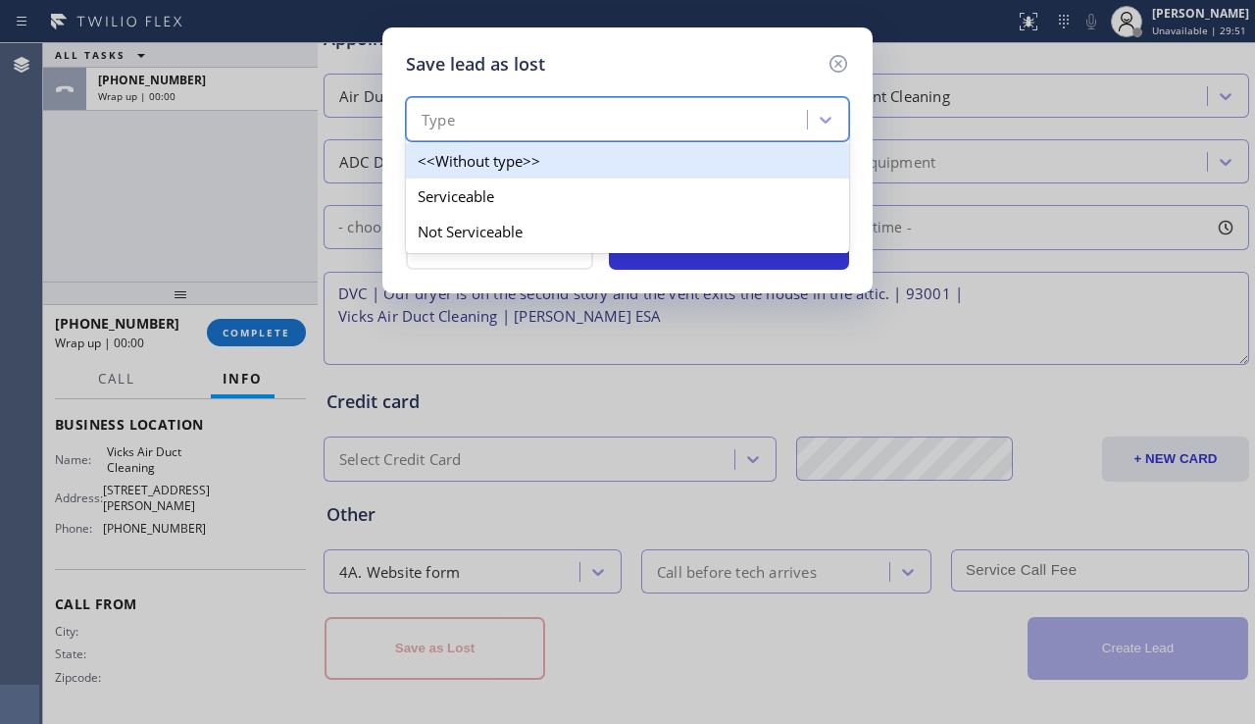
click at [565, 133] on div "Type" at bounding box center [609, 120] width 395 height 34
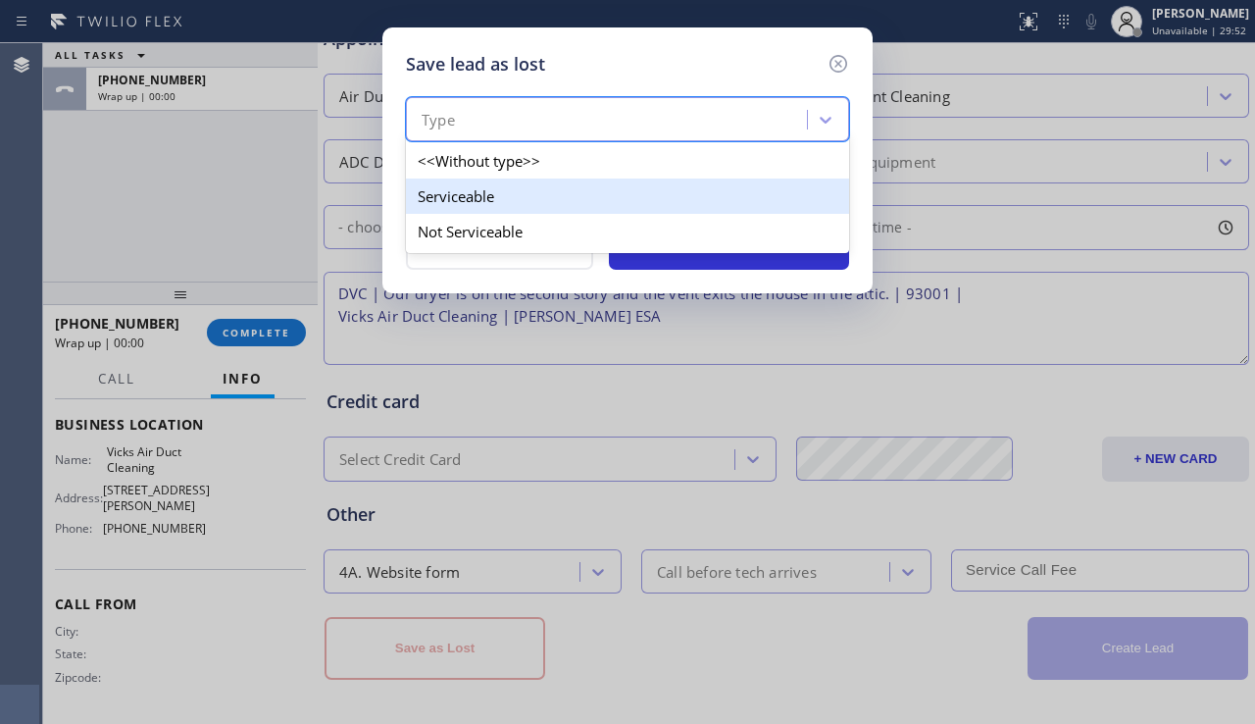
click at [529, 194] on div "Serviceable" at bounding box center [627, 195] width 443 height 35
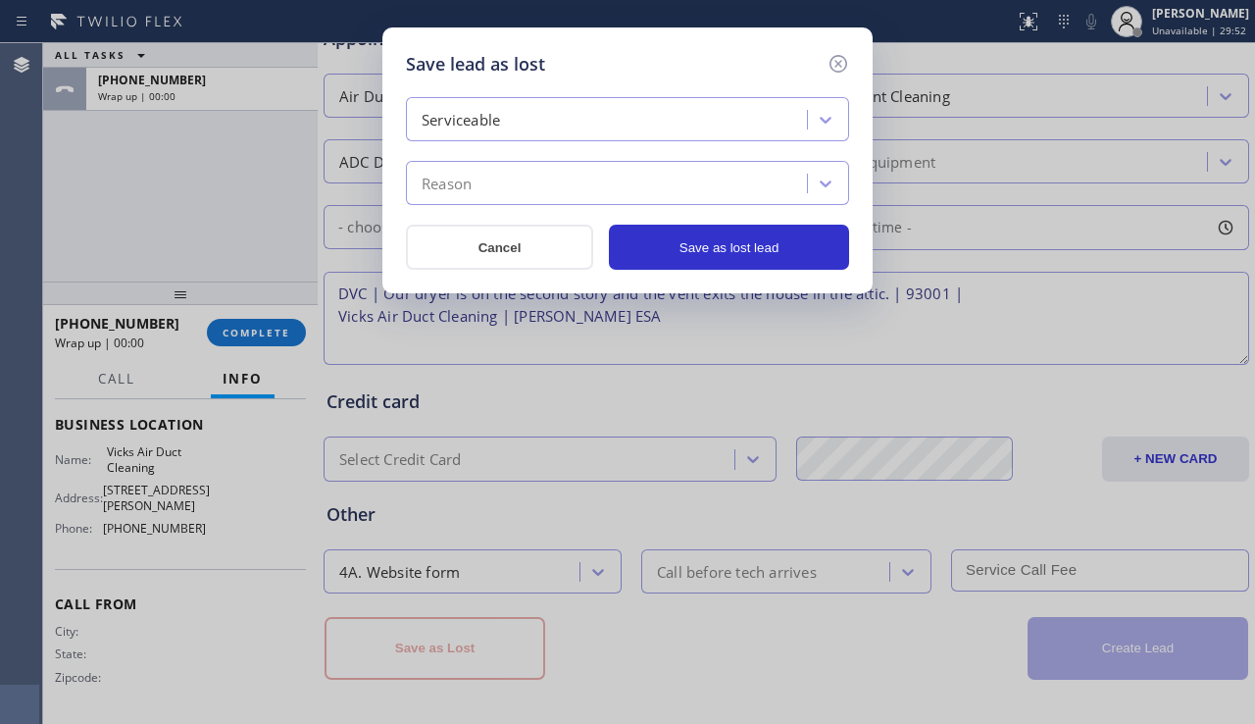
click at [570, 175] on div "Reason" at bounding box center [609, 184] width 395 height 34
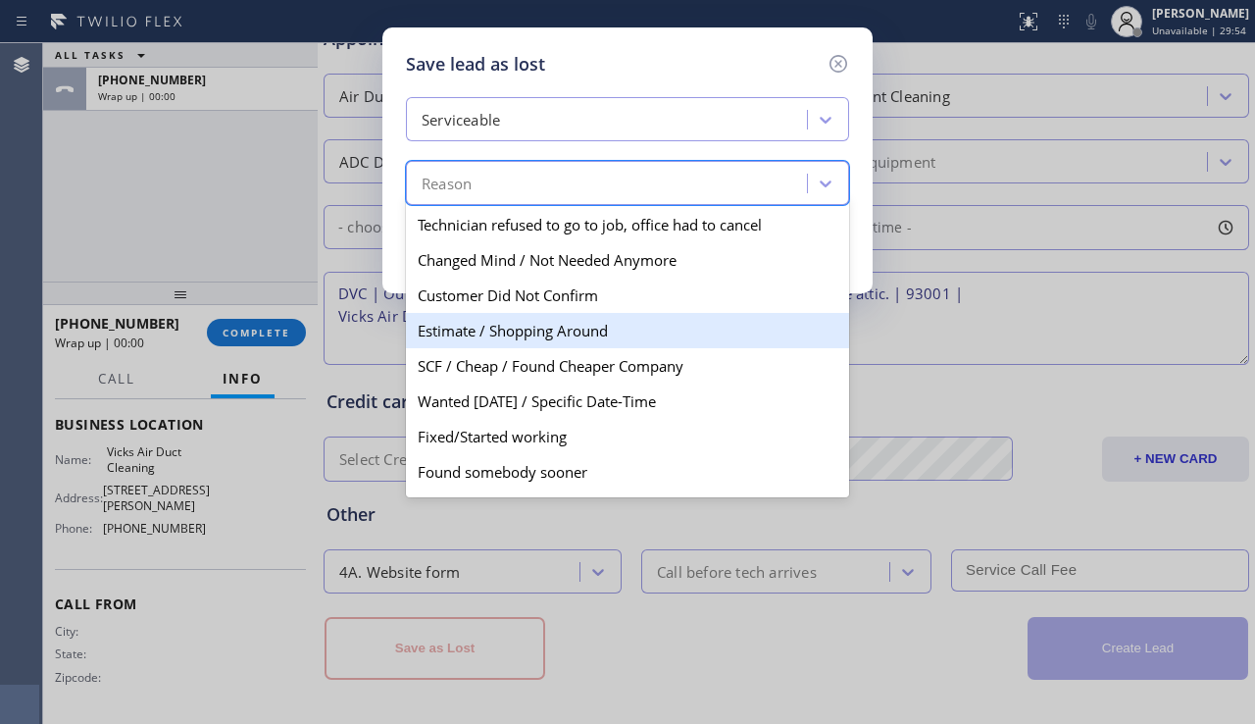
click at [500, 335] on div "Estimate / Shopping Around" at bounding box center [627, 330] width 443 height 35
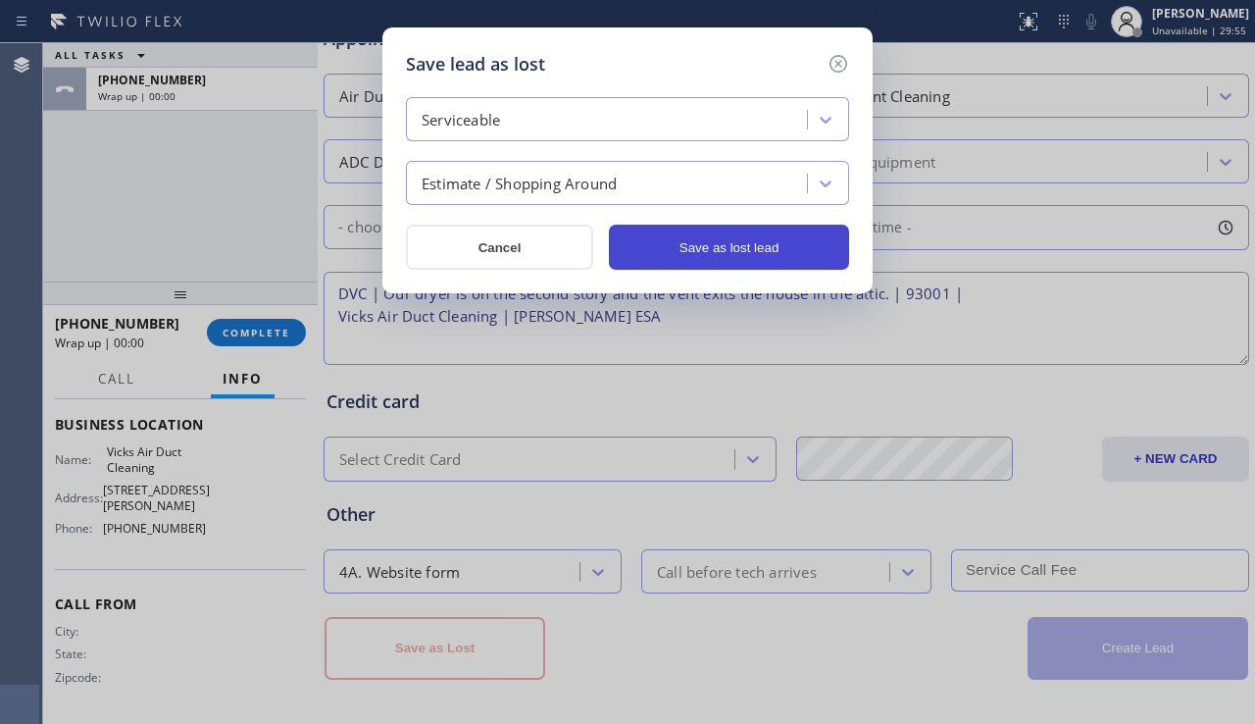
click at [758, 238] on button "Save as lost lead" at bounding box center [729, 247] width 240 height 45
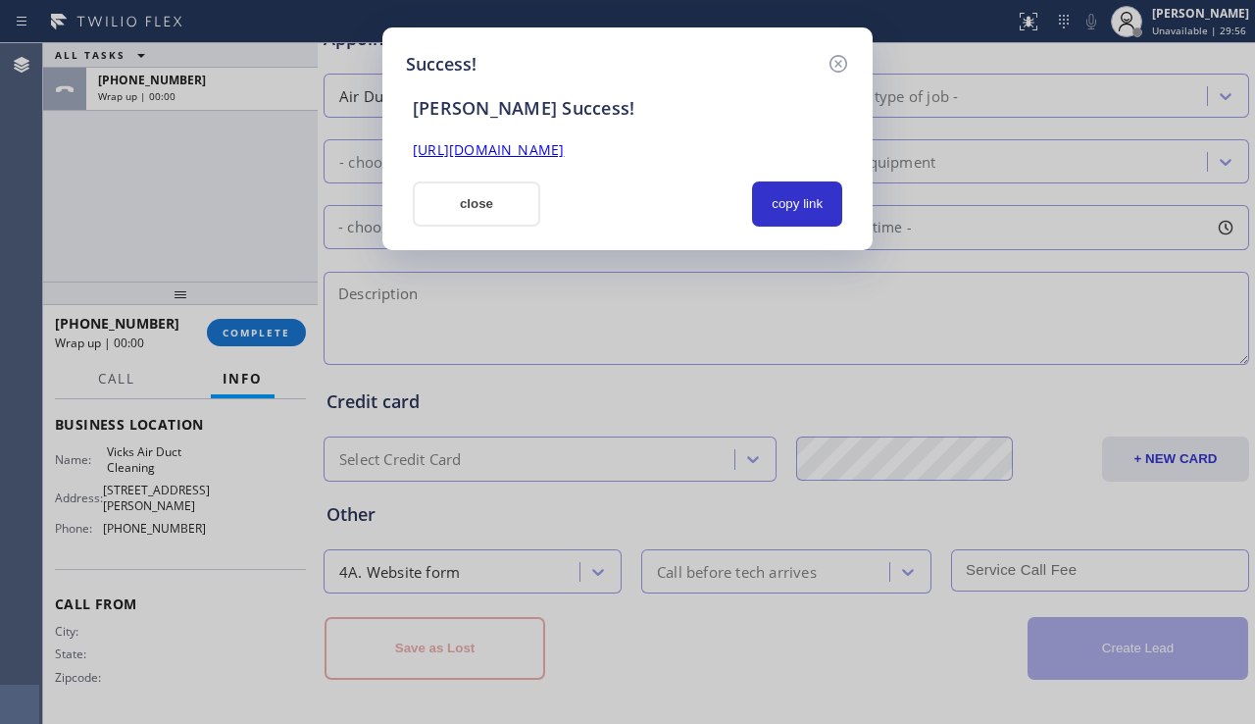
drag, startPoint x: 807, startPoint y: 204, endPoint x: 712, endPoint y: 169, distance: 101.5
click at [806, 203] on button "copy link" at bounding box center [797, 203] width 90 height 45
click at [564, 153] on link "https://erp.apollosoft.co/customer/763708#portlet_lead" at bounding box center [488, 149] width 151 height 19
click at [459, 217] on button "close" at bounding box center [476, 203] width 127 height 45
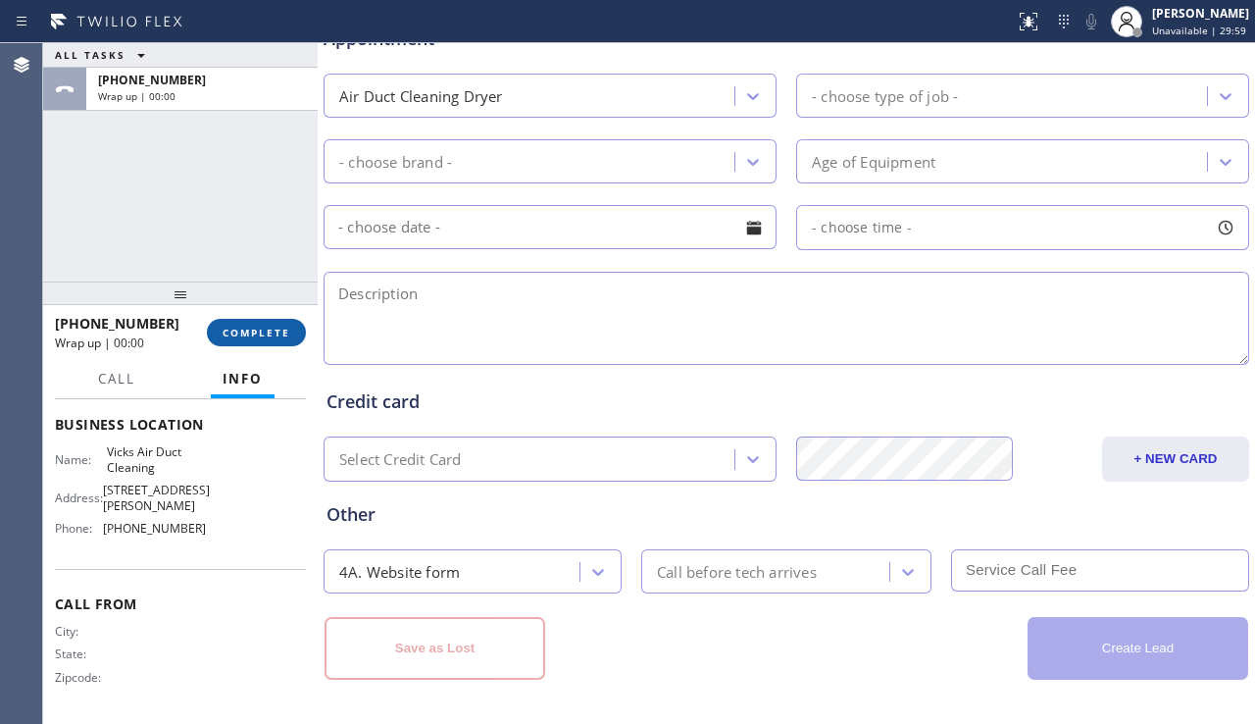
click at [244, 328] on span "COMPLETE" at bounding box center [257, 333] width 68 height 14
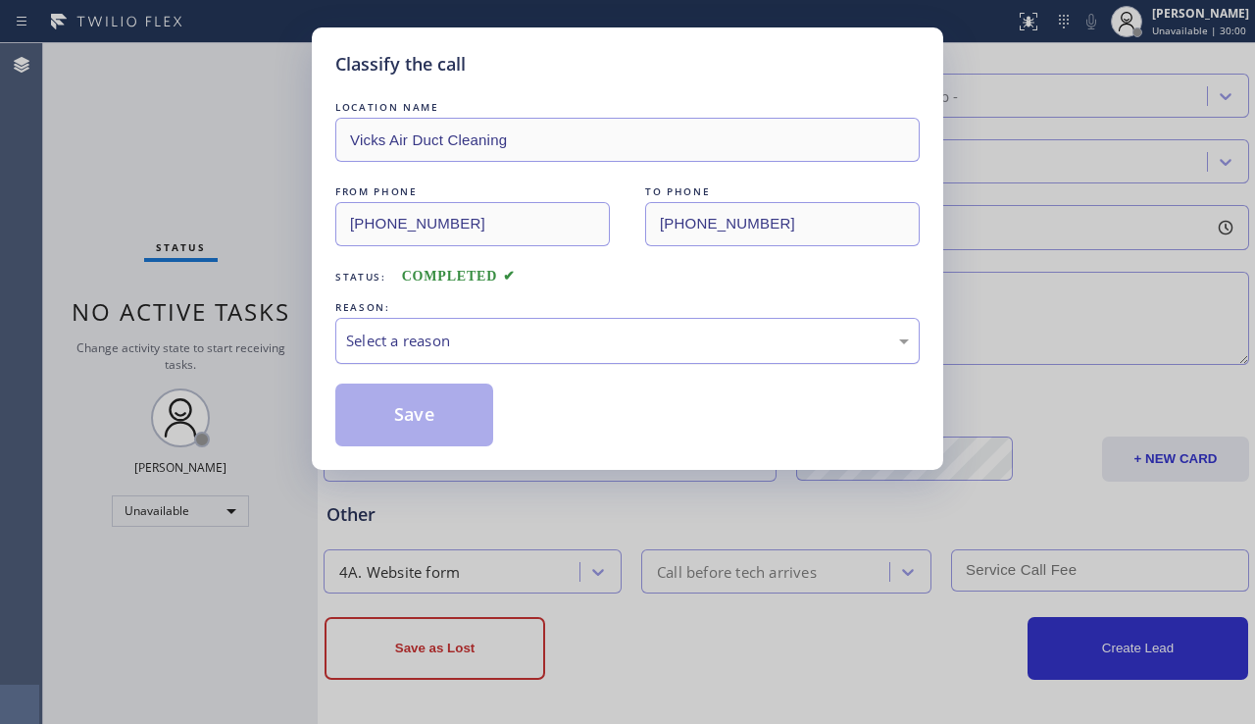
click at [549, 338] on div "Select a reason" at bounding box center [627, 340] width 563 height 23
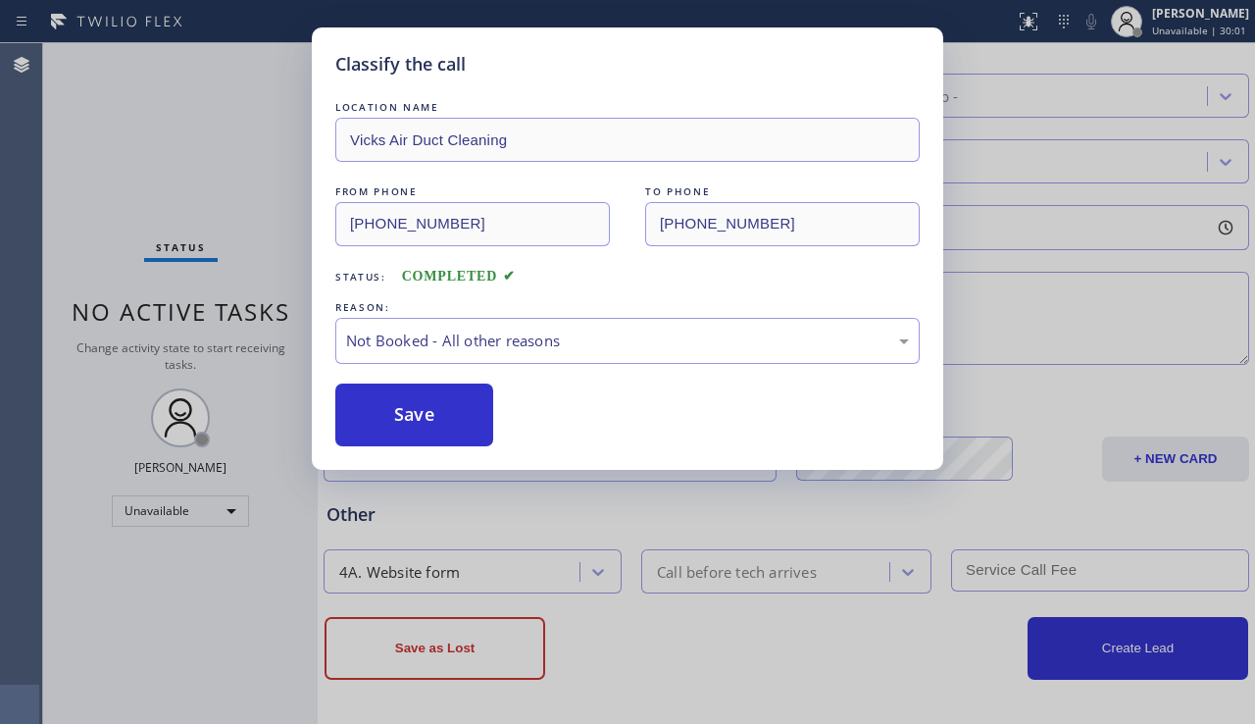
drag, startPoint x: 405, startPoint y: 419, endPoint x: 596, endPoint y: 412, distance: 191.3
click at [404, 419] on button "Save" at bounding box center [414, 414] width 158 height 63
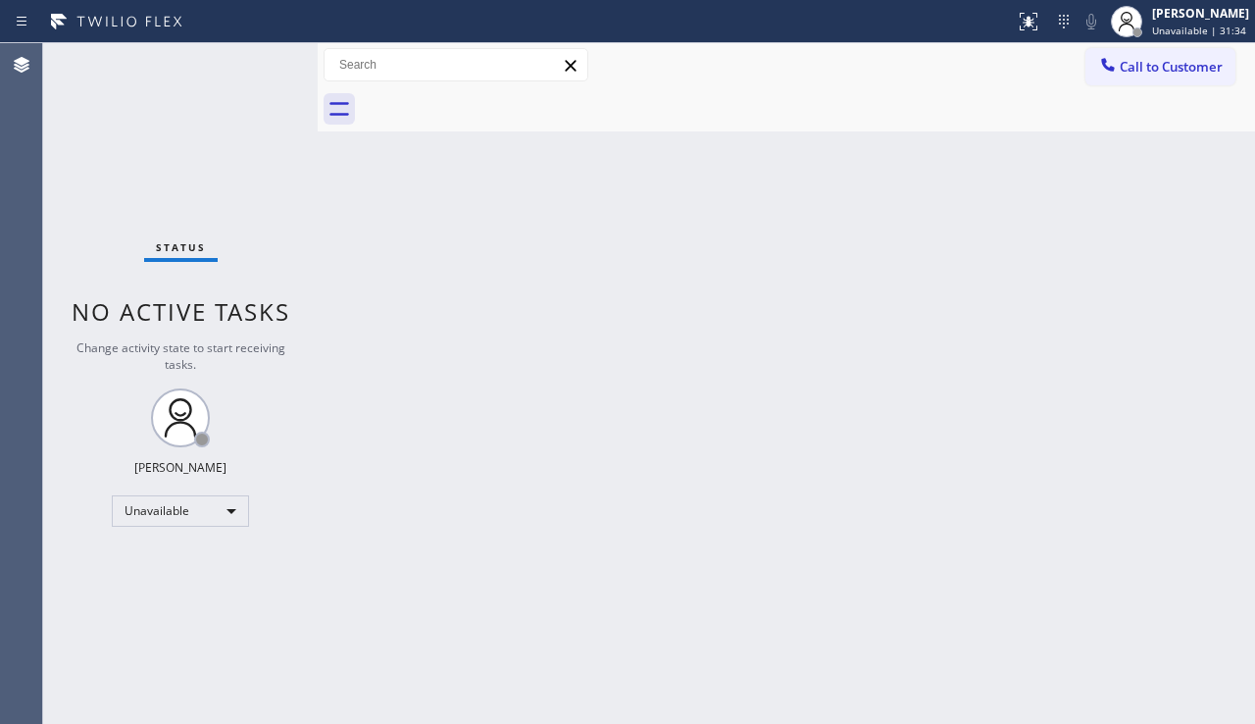
click at [362, 176] on div "Back to Dashboard Change Sender ID Customers Technicians Select a contact Outbo…" at bounding box center [786, 383] width 937 height 681
click at [115, 193] on div "Status No active tasks Change activity state to start receiving tasks. Alynna M…" at bounding box center [180, 383] width 275 height 681
drag, startPoint x: 1121, startPoint y: 367, endPoint x: 1135, endPoint y: 239, distance: 128.2
click at [1122, 357] on div "Back to Dashboard Change Sender ID Customers Technicians Select a contact Outbo…" at bounding box center [786, 383] width 937 height 681
click at [1158, 73] on span "Call to Customer" at bounding box center [1171, 67] width 103 height 18
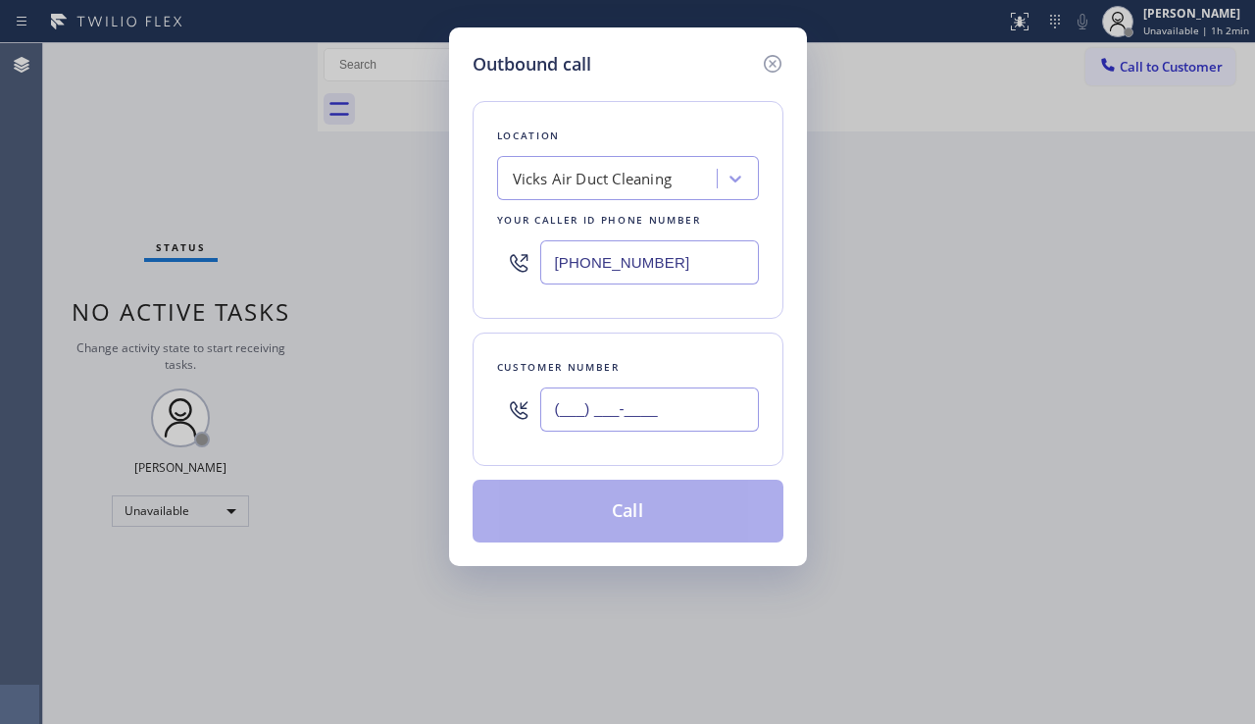
click at [610, 413] on input "(___) ___-____" at bounding box center [649, 409] width 219 height 44
paste input "866) 469-1354"
type input "(866) 469-1354"
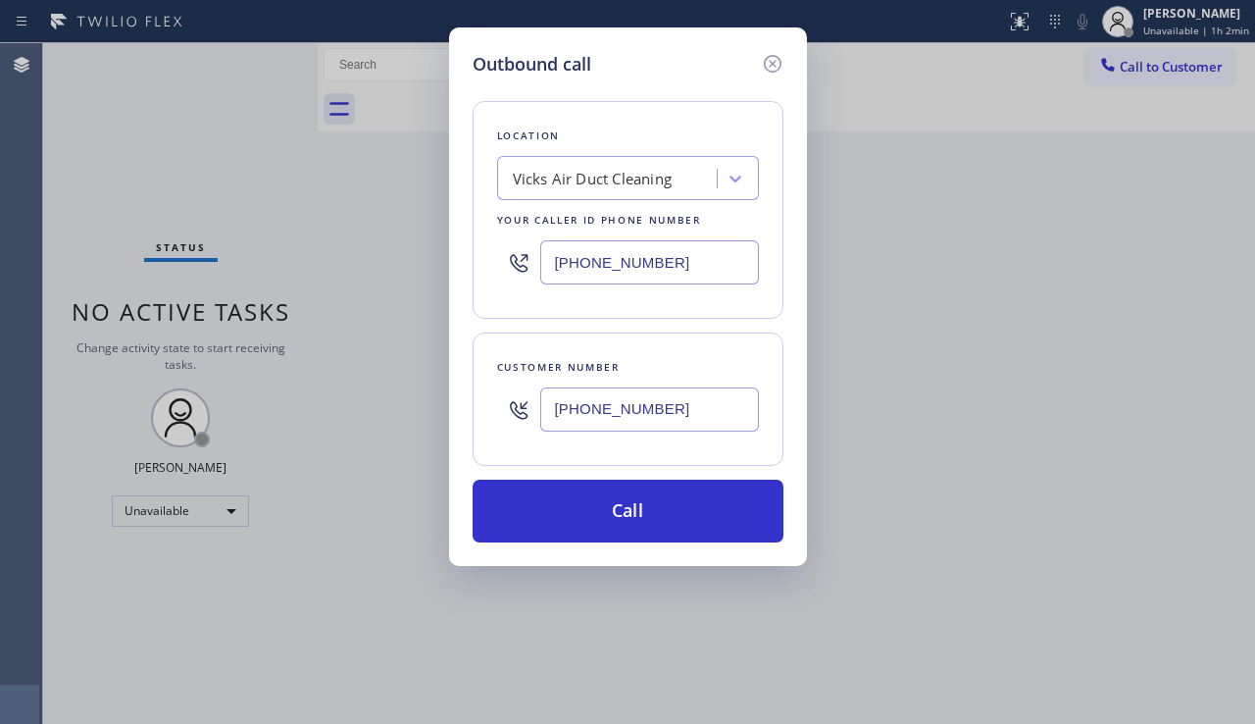
drag, startPoint x: 682, startPoint y: 261, endPoint x: 507, endPoint y: 266, distance: 175.6
click at [507, 266] on div "(844) 231-2086" at bounding box center [628, 262] width 262 height 64
paste input "626) 684-486"
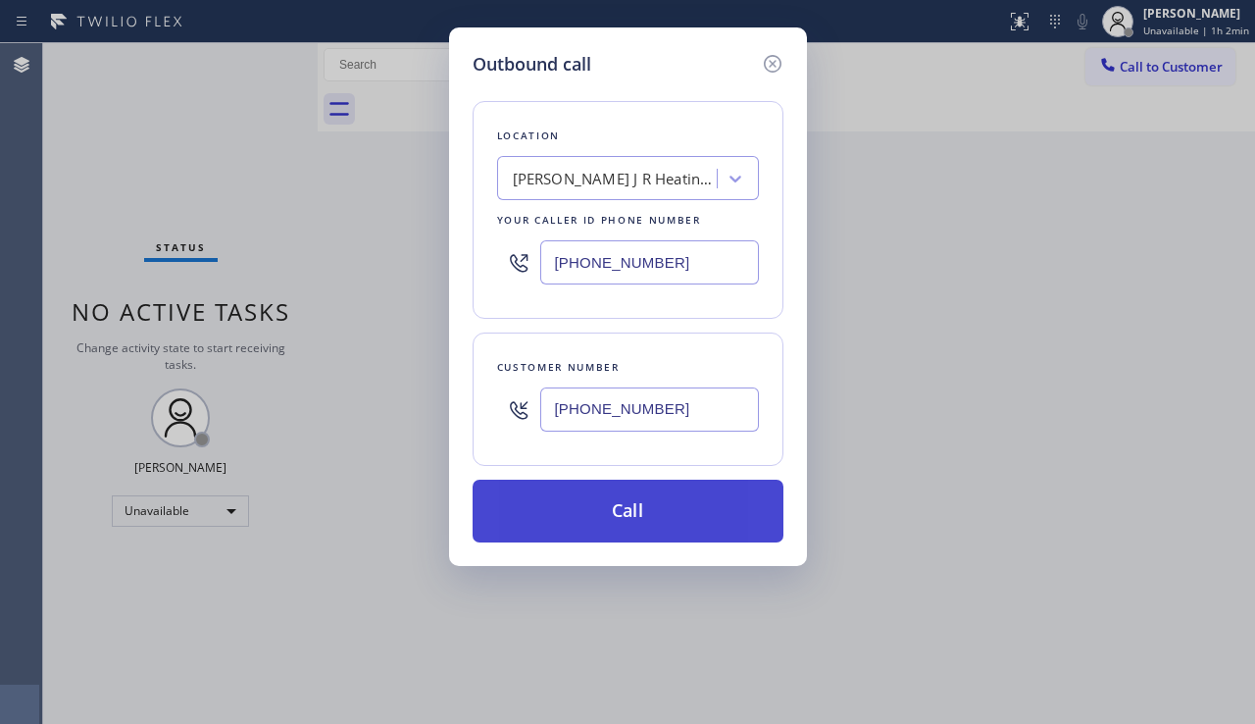
type input "(626) 684-4866"
click at [655, 516] on button "Call" at bounding box center [628, 511] width 311 height 63
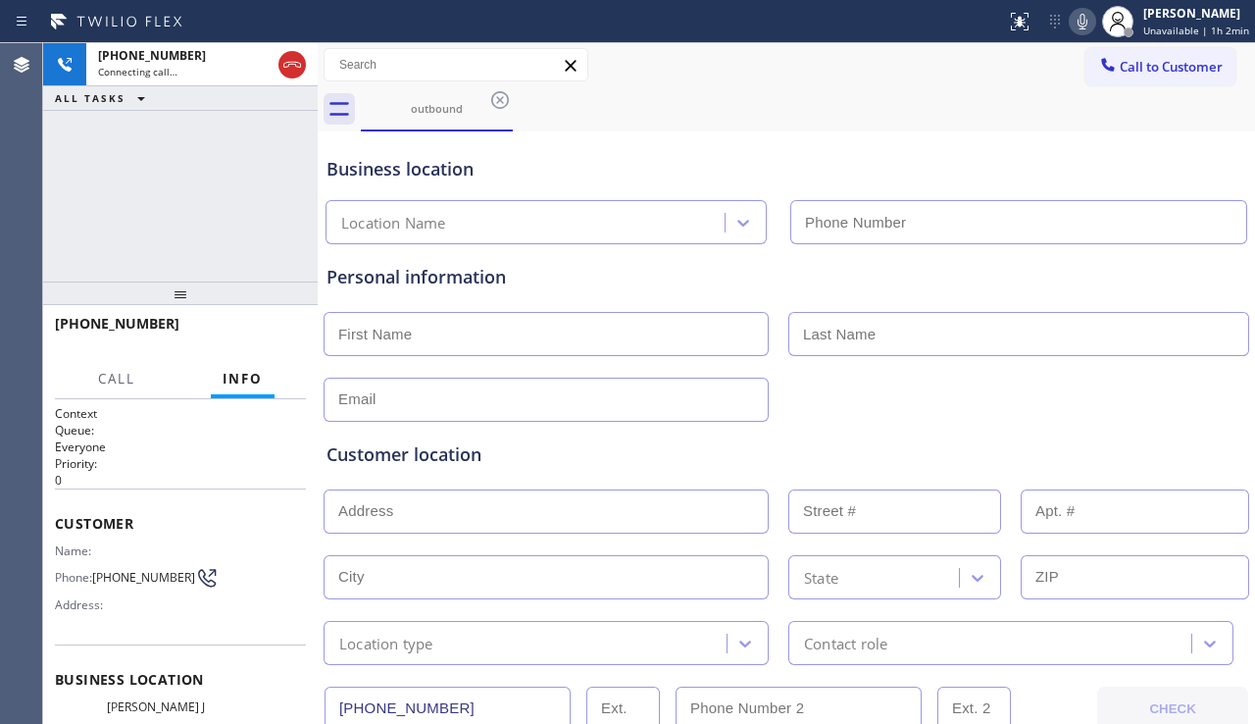
type input "(626) 684-4866"
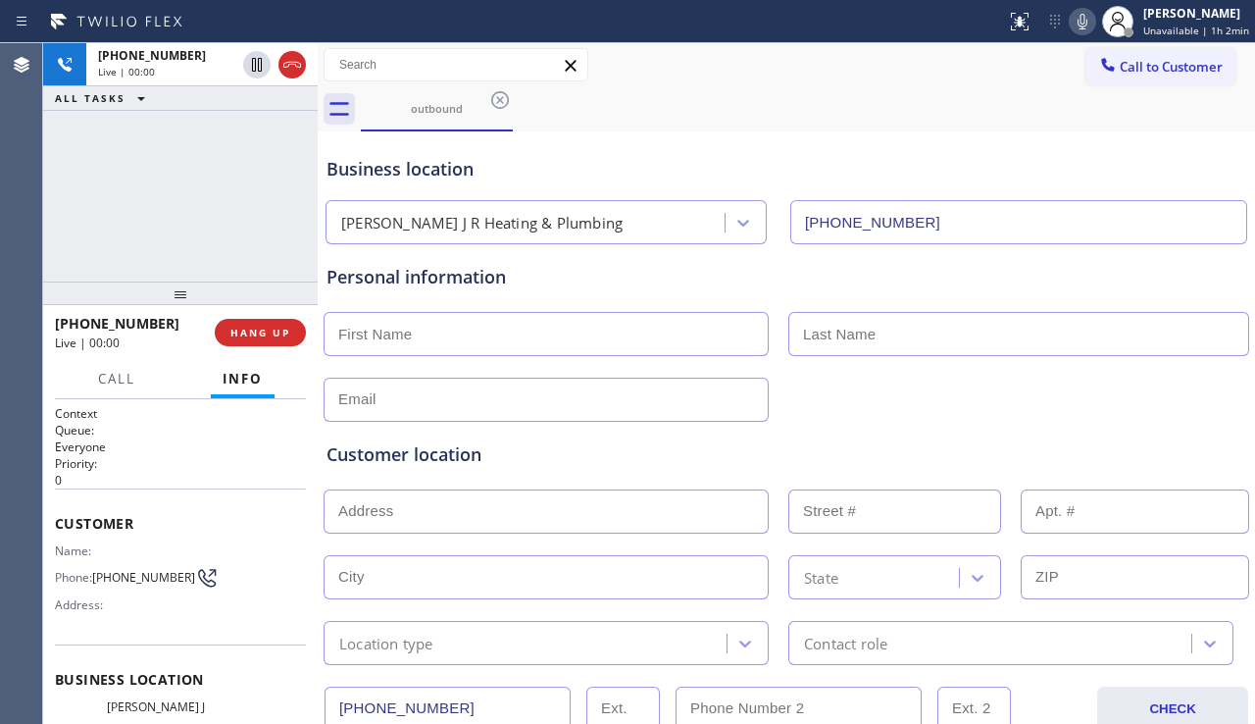
click at [1204, 459] on div "Customer location" at bounding box center [787, 454] width 920 height 26
click at [271, 341] on button "HANG UP" at bounding box center [260, 332] width 91 height 27
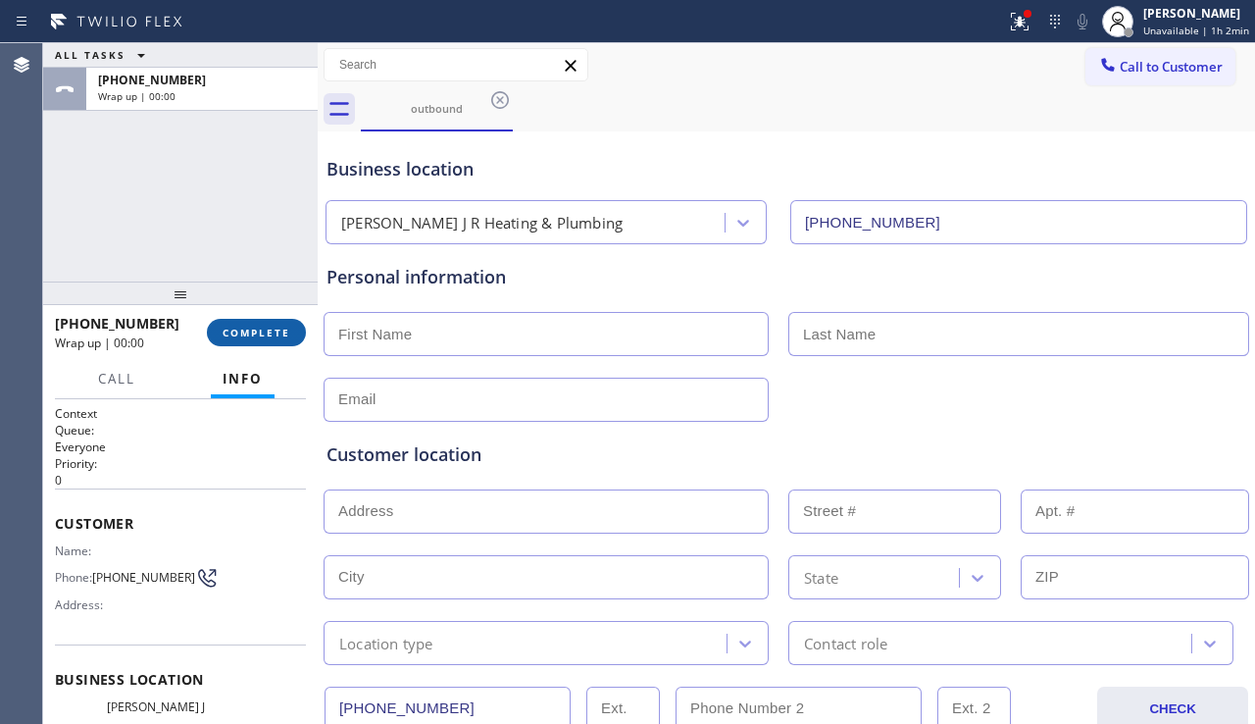
click at [271, 341] on button "COMPLETE" at bounding box center [256, 332] width 99 height 27
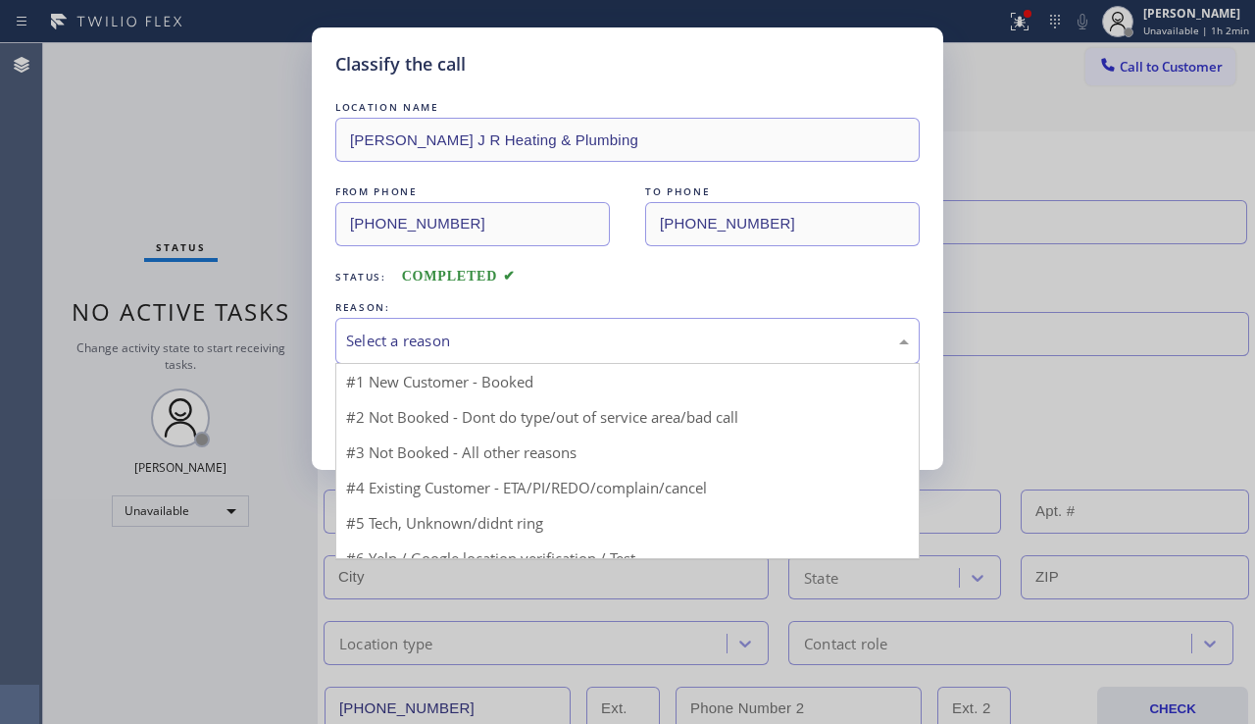
click at [410, 335] on div "Select a reason" at bounding box center [627, 340] width 563 height 23
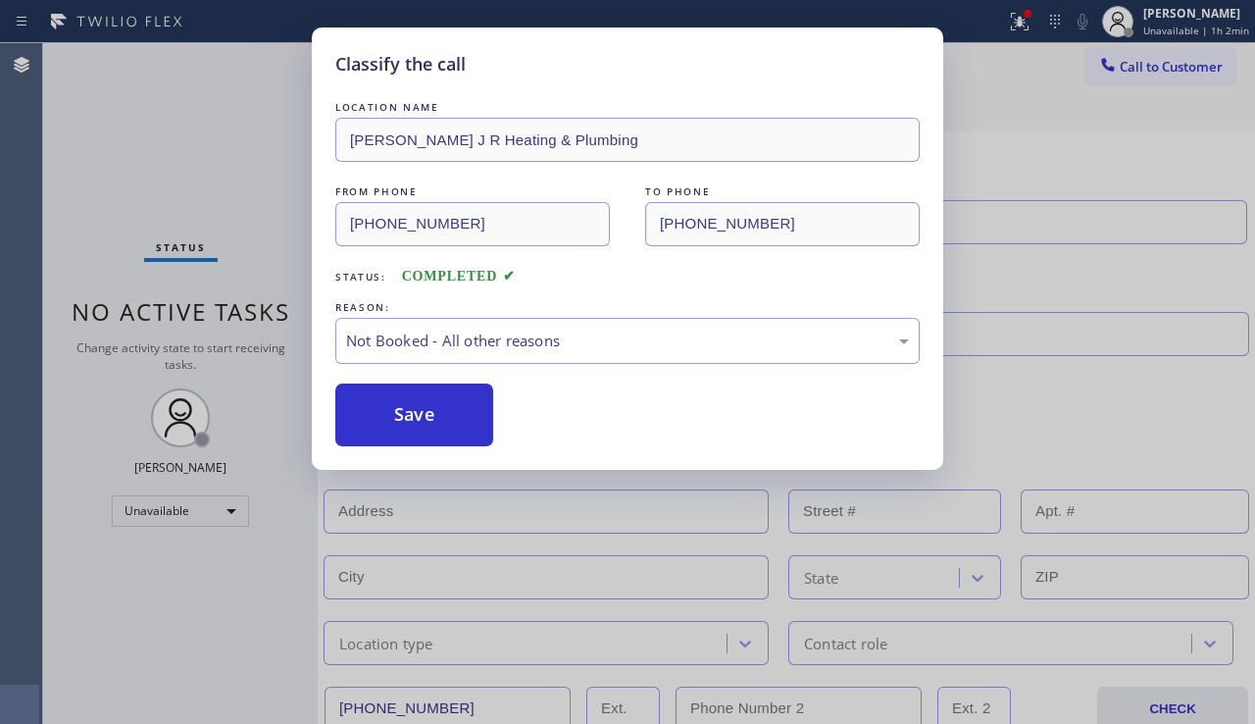
click at [393, 403] on button "Save" at bounding box center [414, 414] width 158 height 63
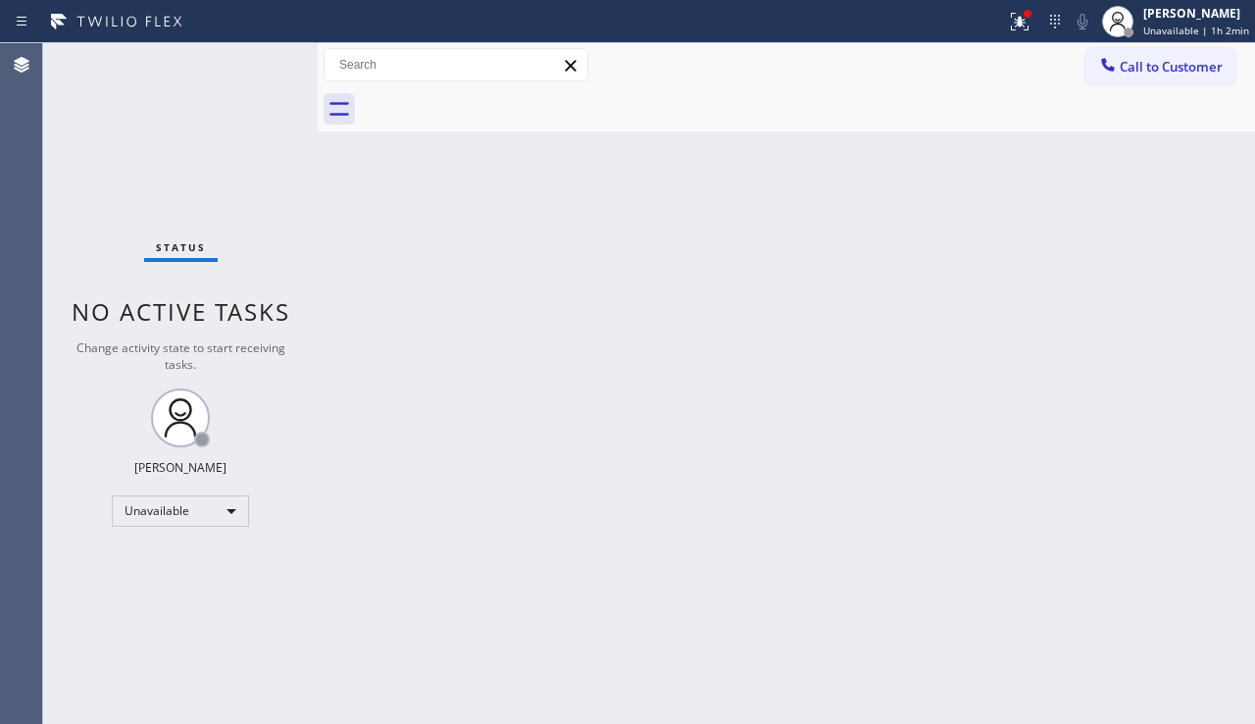
click at [1173, 579] on div "Back to Dashboard Change Sender ID Customers Technicians Select a contact Outbo…" at bounding box center [786, 383] width 937 height 681
click at [663, 378] on div "Back to Dashboard Change Sender ID Customers Technicians Select a contact Outbo…" at bounding box center [786, 383] width 937 height 681
click at [998, 28] on div at bounding box center [1019, 22] width 43 height 24
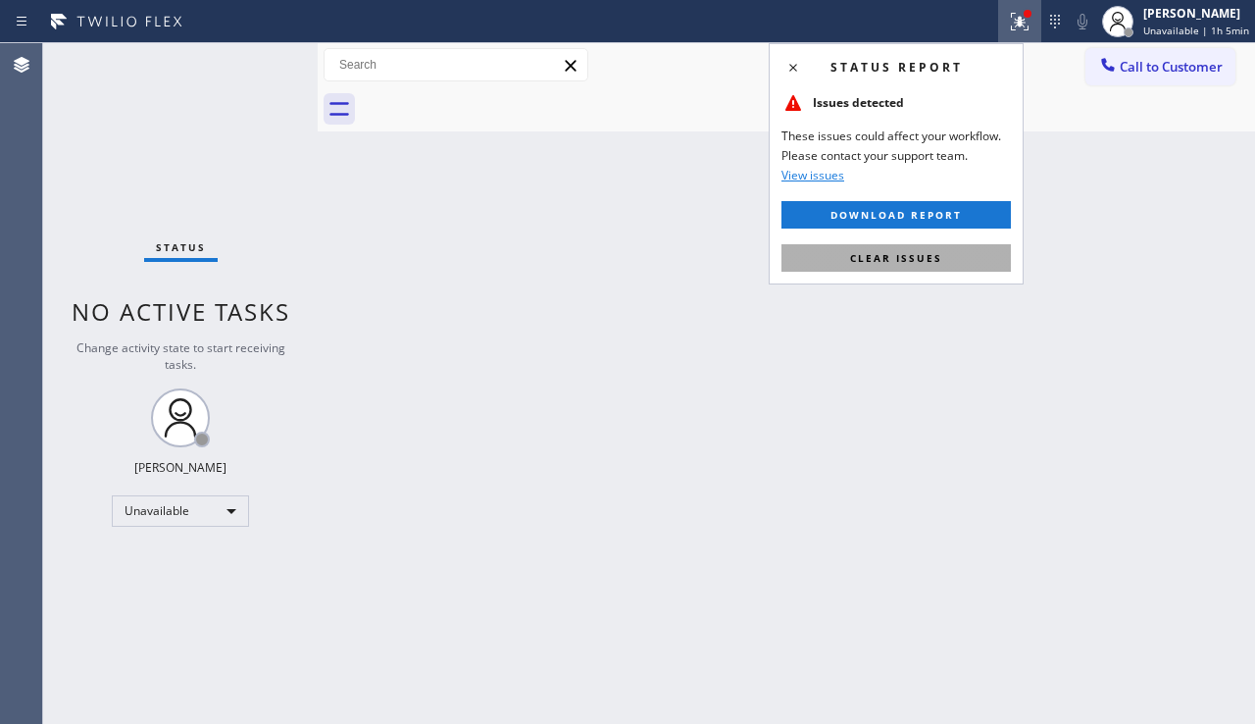
click at [934, 258] on span "Clear issues" at bounding box center [896, 258] width 92 height 14
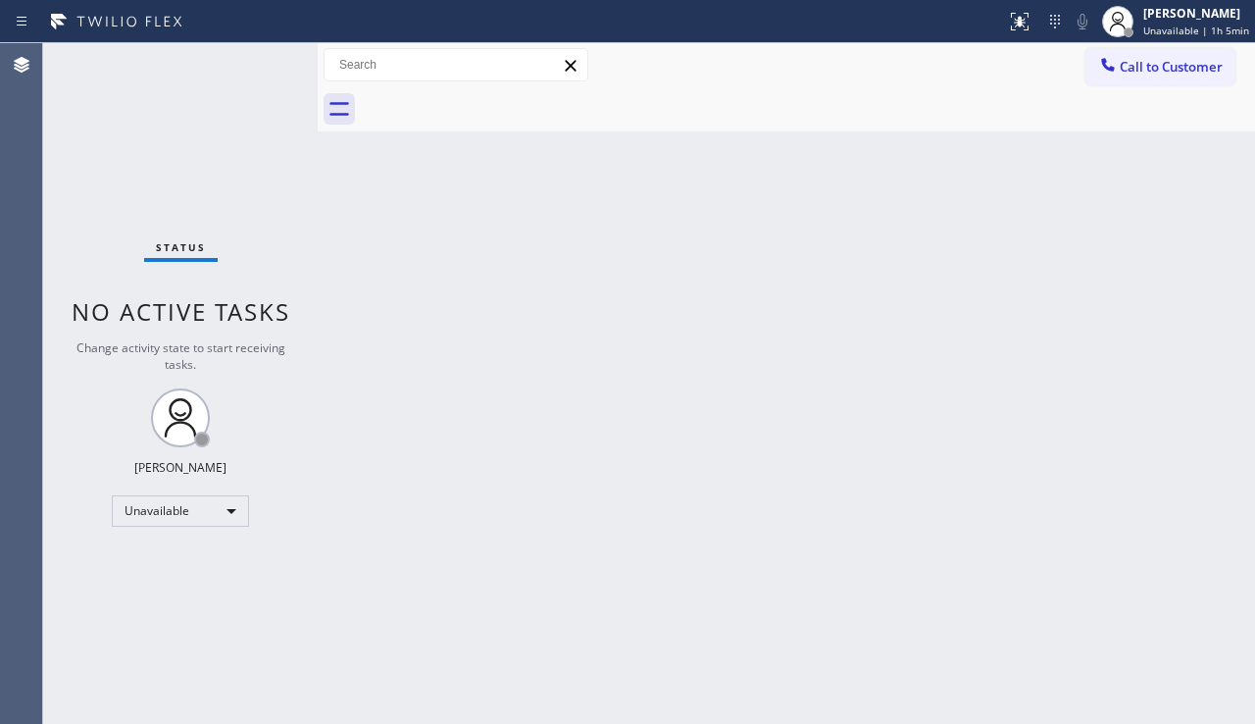
click at [829, 280] on div "Back to Dashboard Change Sender ID Customers Technicians Select a contact Outbo…" at bounding box center [786, 383] width 937 height 681
click at [1204, 542] on div "Back to Dashboard Change Sender ID Customers Technicians Select a contact Outbo…" at bounding box center [786, 383] width 937 height 681
click at [524, 511] on div "Back to Dashboard Change Sender ID Customers Technicians Select a contact Outbo…" at bounding box center [786, 383] width 937 height 681
click at [113, 631] on div "Status No active tasks Change activity state to start receiving tasks. Alynna M…" at bounding box center [180, 383] width 275 height 681
click at [209, 509] on div "Unavailable" at bounding box center [180, 510] width 137 height 31
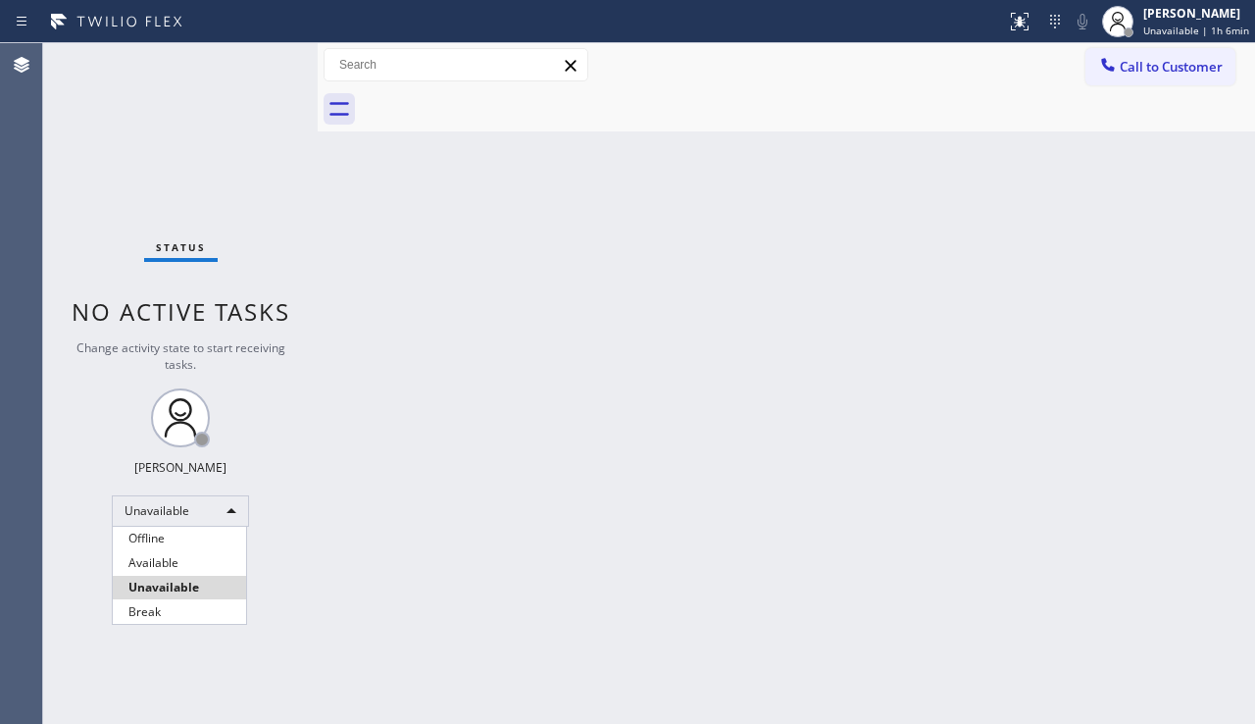
click at [418, 606] on div at bounding box center [627, 362] width 1255 height 724
click at [141, 530] on div "Status No active tasks Change activity state to start receiving tasks. Alynna M…" at bounding box center [180, 383] width 275 height 681
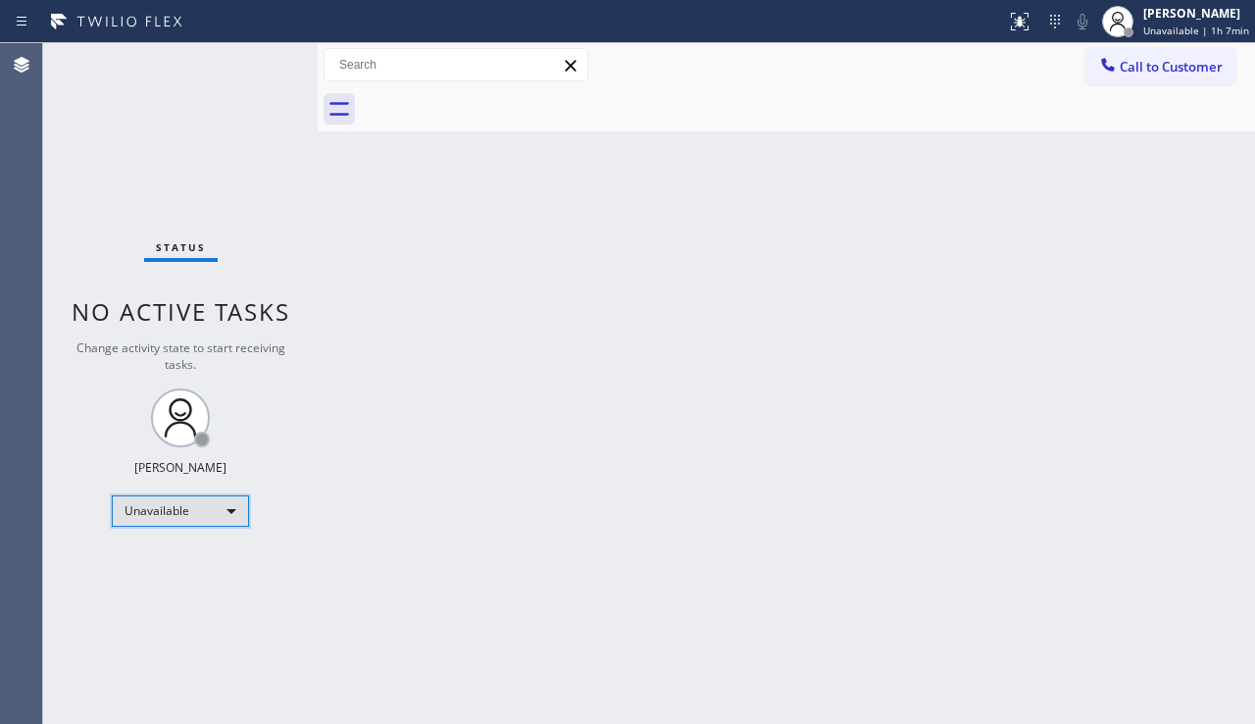
click at [169, 508] on div "Unavailable" at bounding box center [180, 510] width 137 height 31
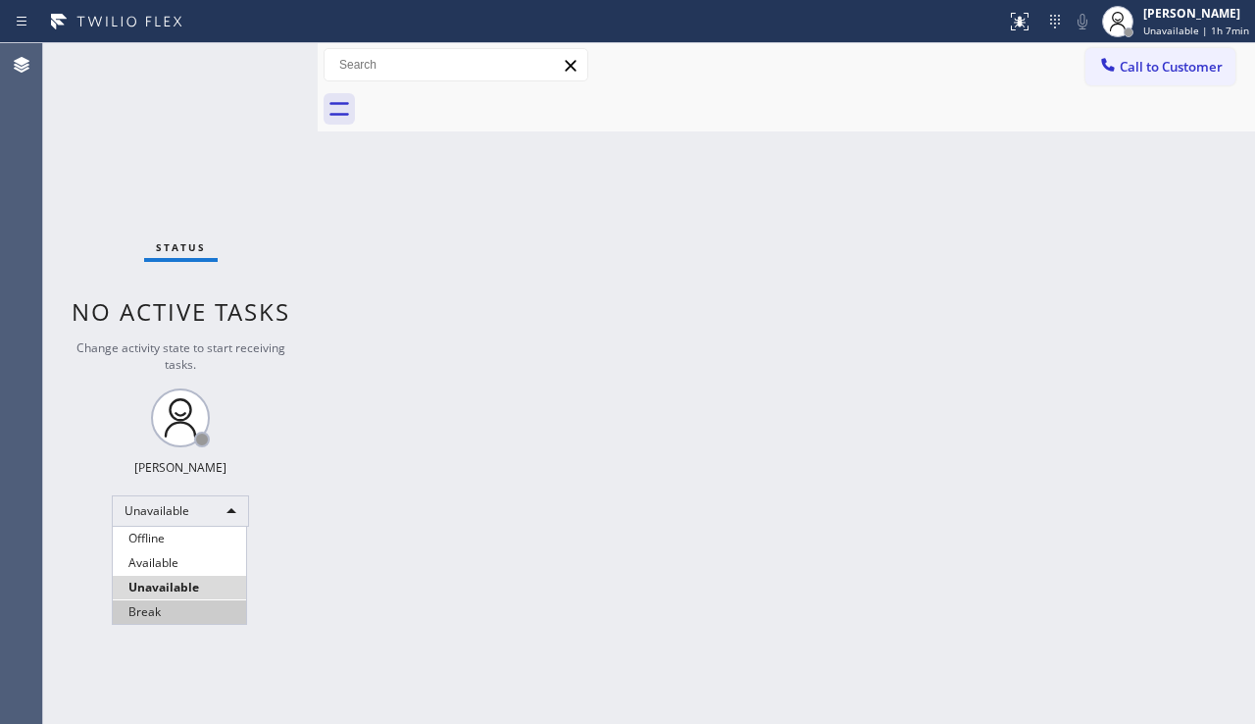
click at [185, 606] on li "Break" at bounding box center [179, 612] width 133 height 24
click at [379, 583] on div "Back to Dashboard Change Sender ID Customers Technicians Select a contact Outbo…" at bounding box center [786, 383] width 937 height 681
